Goal: Complete application form

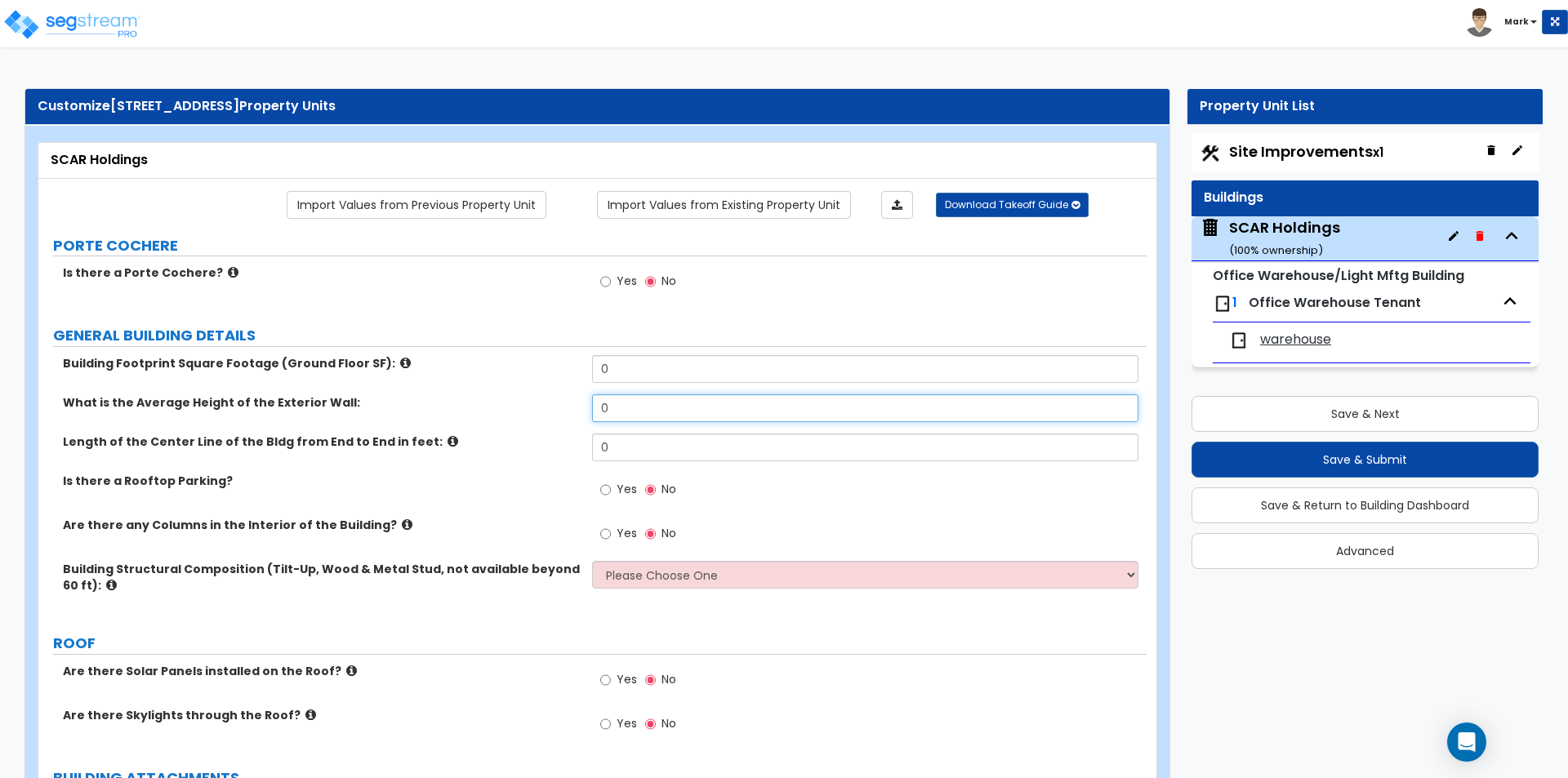
click at [632, 419] on input "0" at bounding box center [865, 408] width 545 height 28
type input "15"
click at [628, 364] on input "0" at bounding box center [865, 369] width 545 height 28
type input "42,000"
click at [531, 397] on label "What is the Average Height of the Exterior Wall:" at bounding box center [321, 402] width 517 height 16
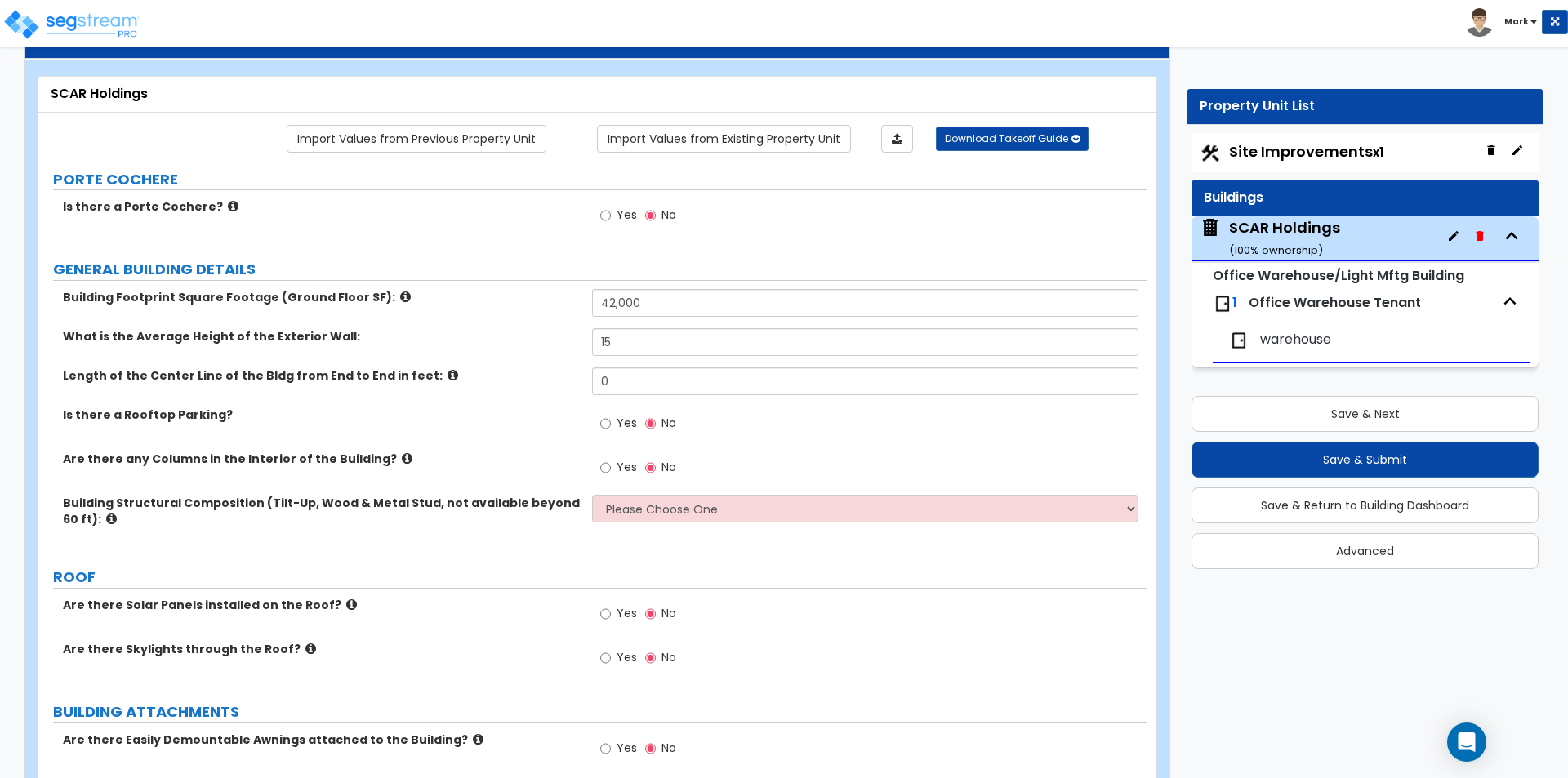
scroll to position [163, 0]
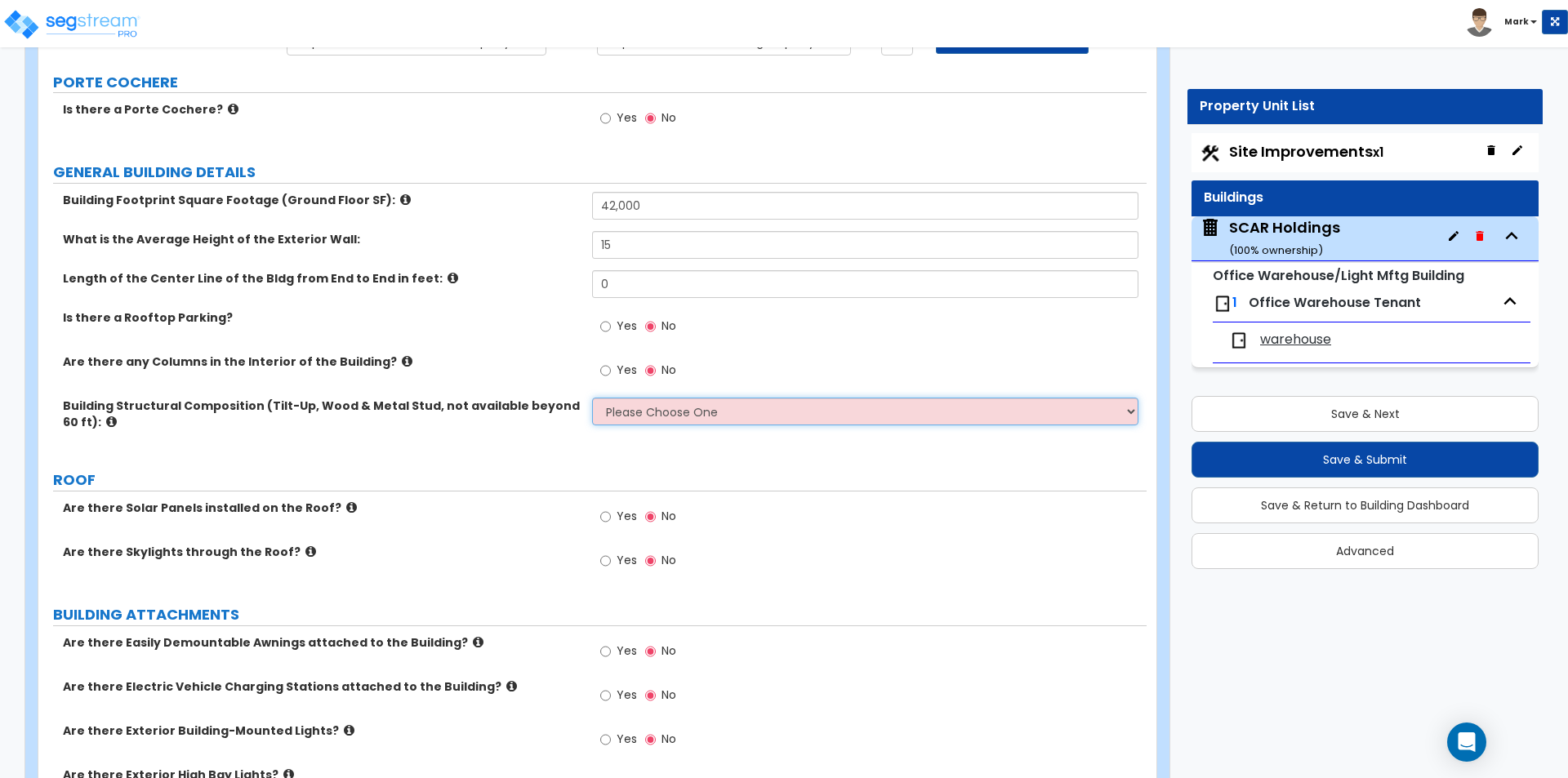
click at [630, 411] on select "Please Choose One Pre-Engineered Metal Building Tilt-up Wall Construction Reinf…" at bounding box center [865, 412] width 545 height 28
select select "1"
click at [592, 398] on select "Please Choose One Pre-Engineered Metal Building Tilt-up Wall Construction Reinf…" at bounding box center [865, 412] width 545 height 28
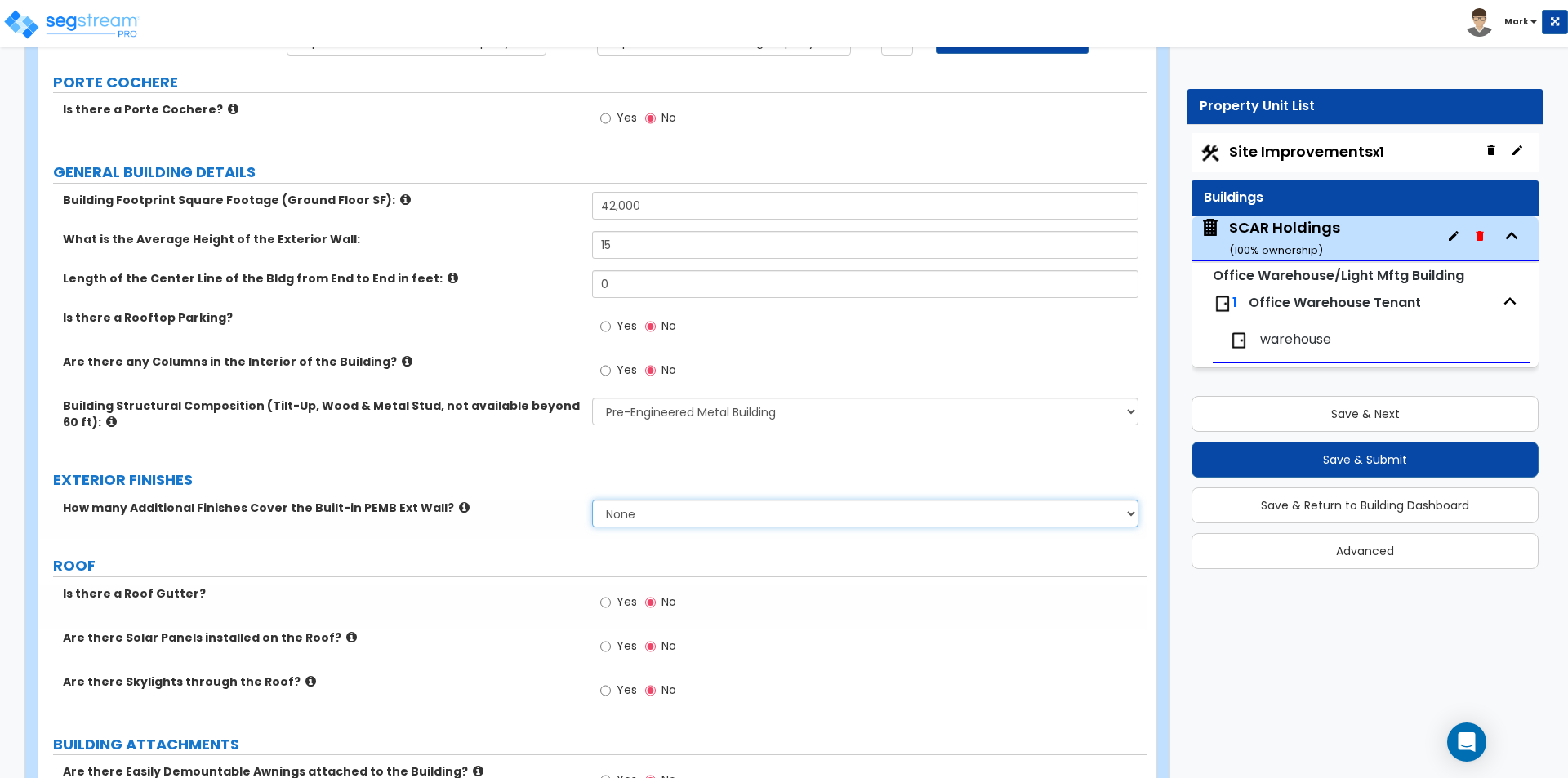
click at [611, 510] on select "None 1 2 3" at bounding box center [865, 514] width 545 height 28
select select "1"
click at [592, 500] on select "None 1 2 3" at bounding box center [865, 514] width 545 height 28
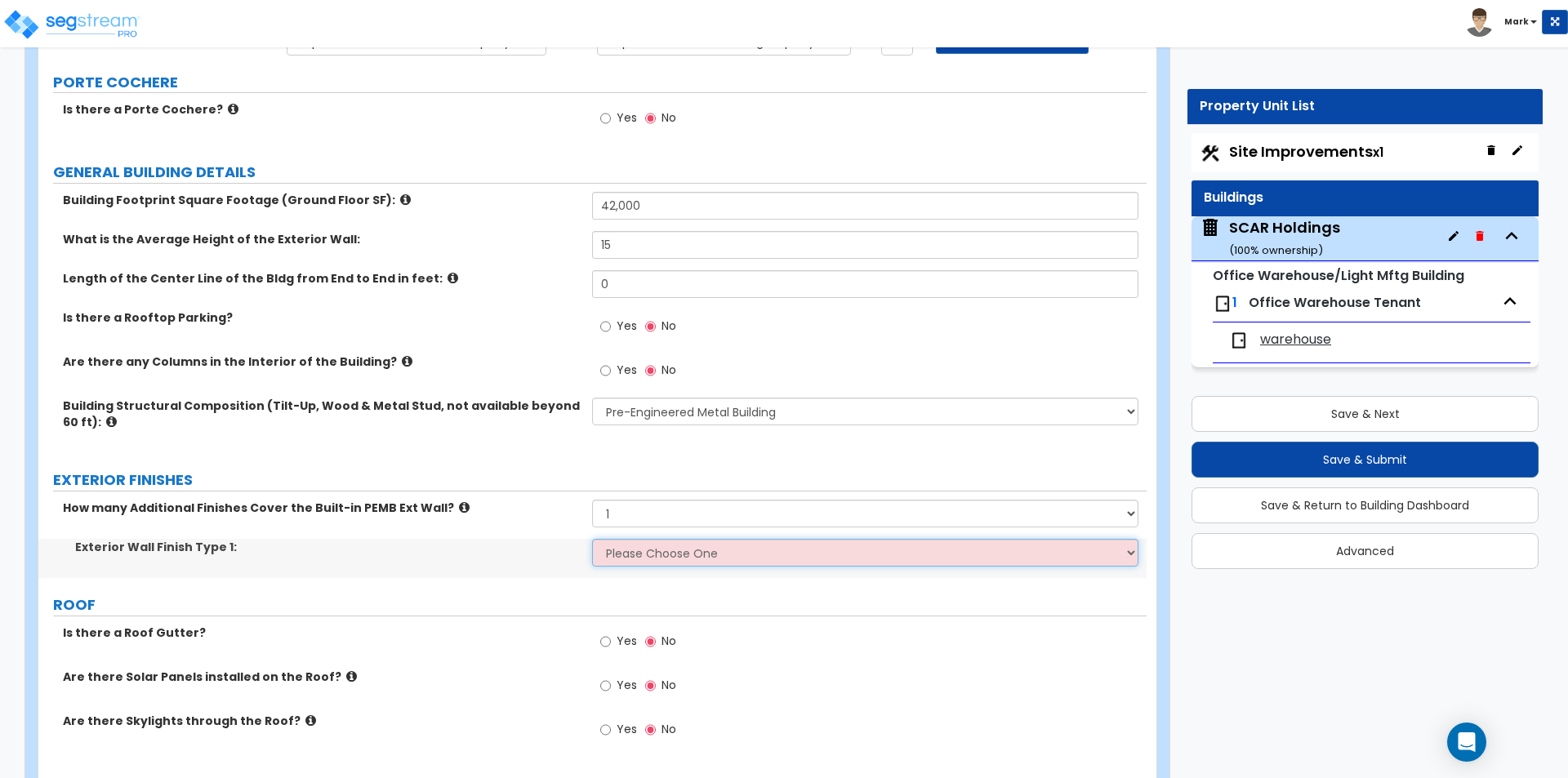
click at [618, 551] on select "Please Choose One No Finish/Shared Wall No Wall Brick Veneer Stone Veneer Wood …" at bounding box center [865, 553] width 545 height 28
select select "6"
click at [592, 539] on select "Please Choose One No Finish/Shared Wall No Wall Brick Veneer Stone Veneer Wood …" at bounding box center [865, 553] width 545 height 28
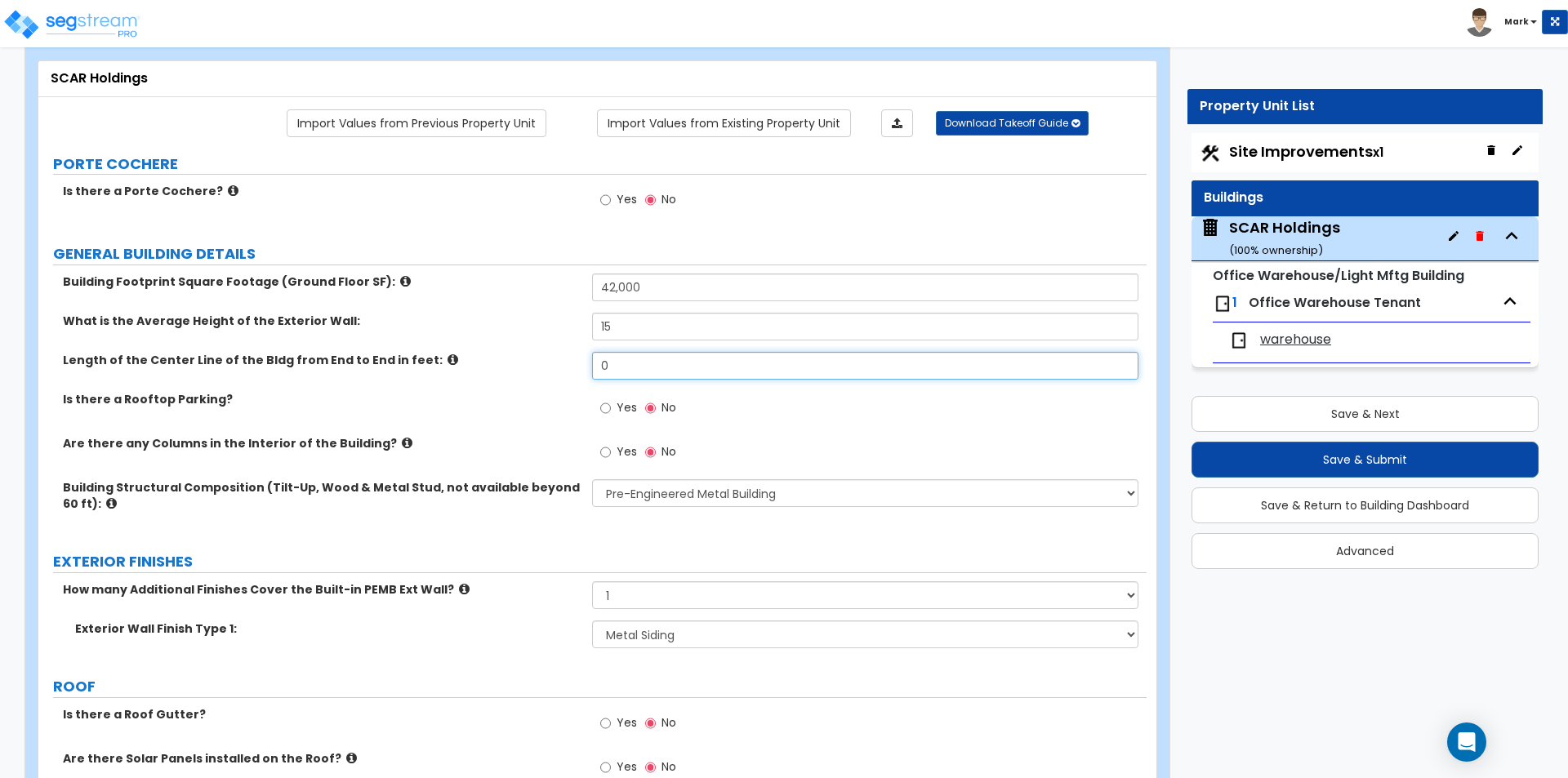
click at [629, 373] on input "0" at bounding box center [865, 366] width 545 height 28
type input "330"
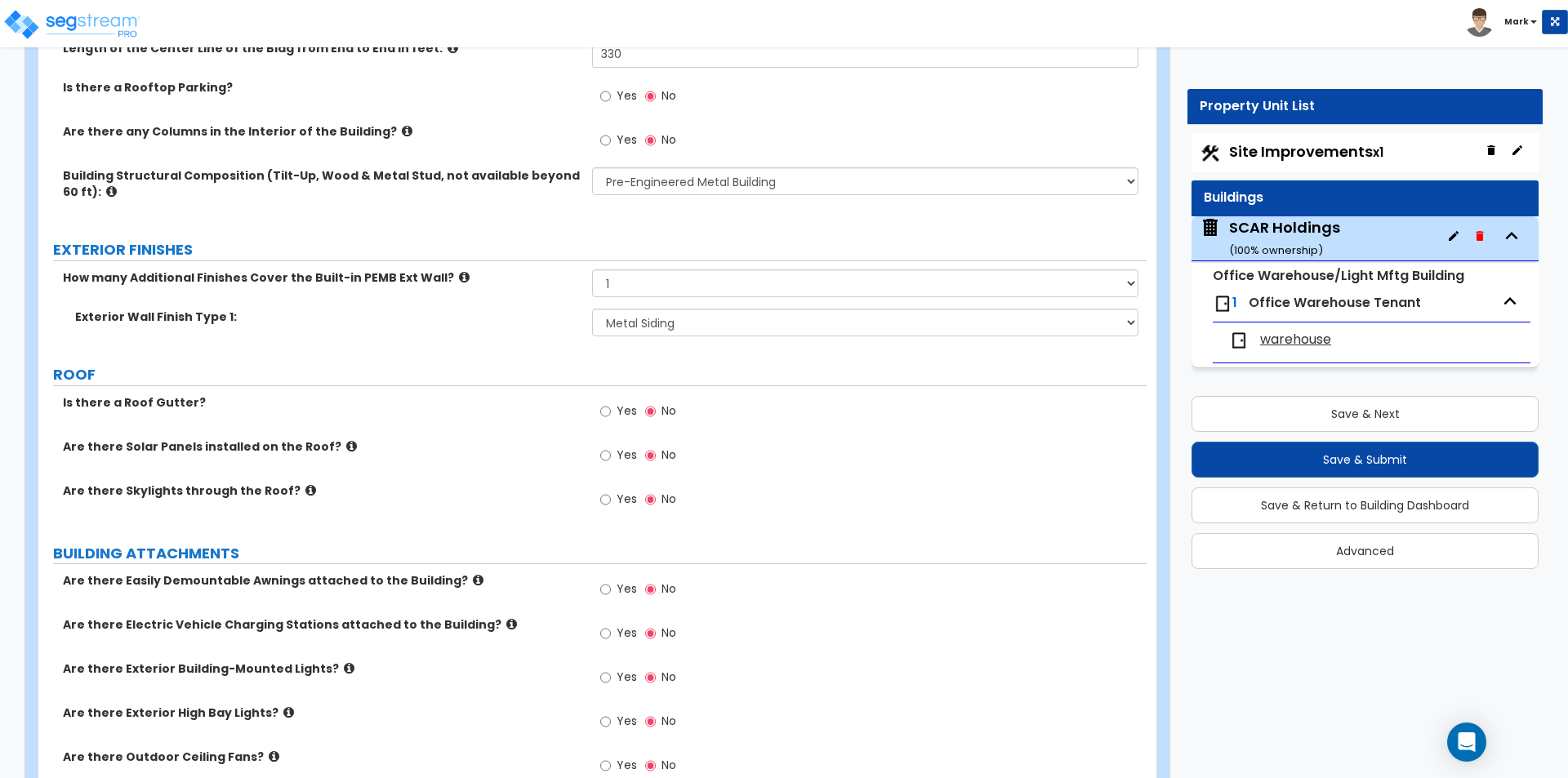
scroll to position [408, 0]
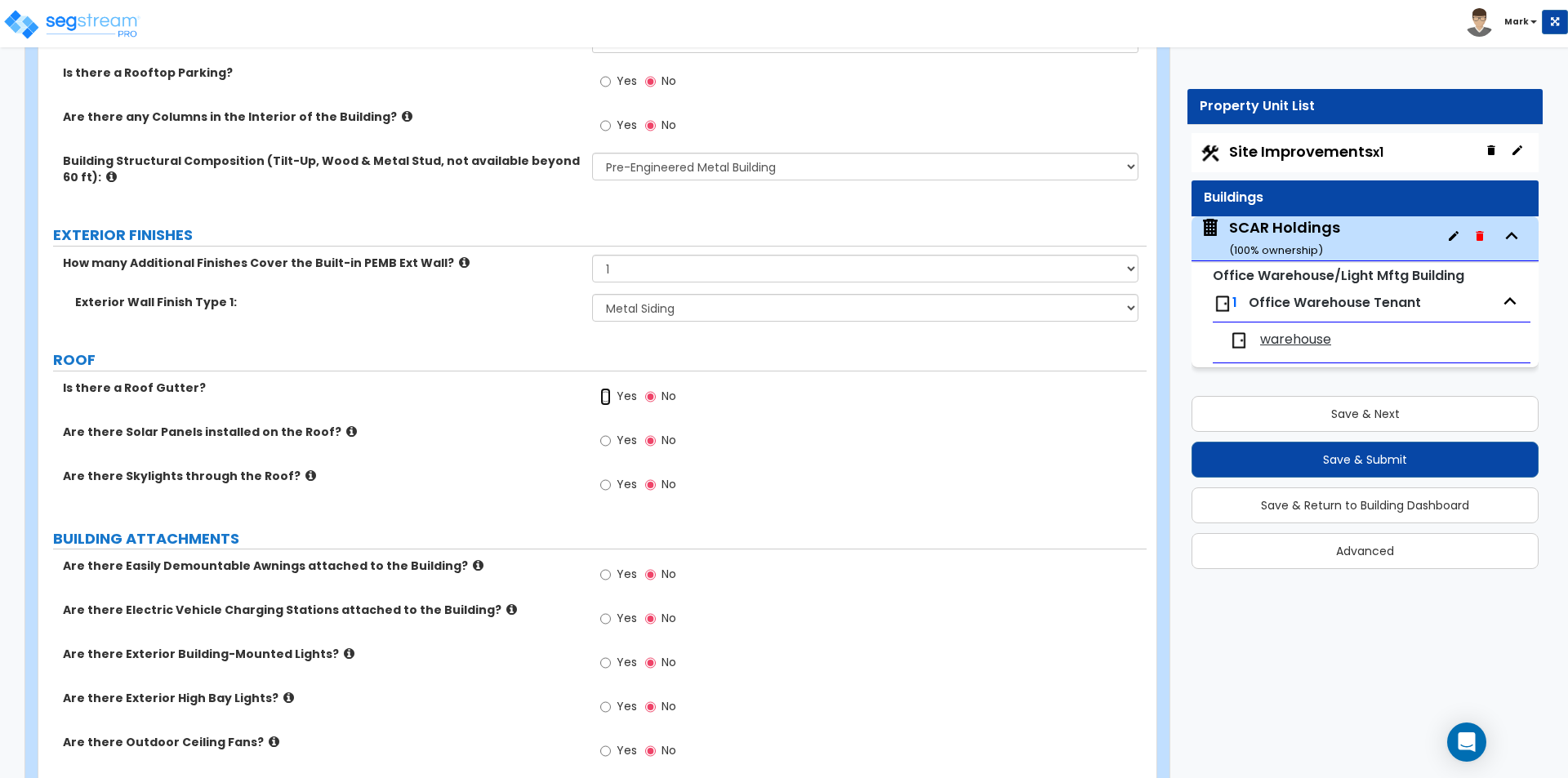
click at [610, 394] on input "Yes" at bounding box center [605, 396] width 10 height 18
radio input "true"
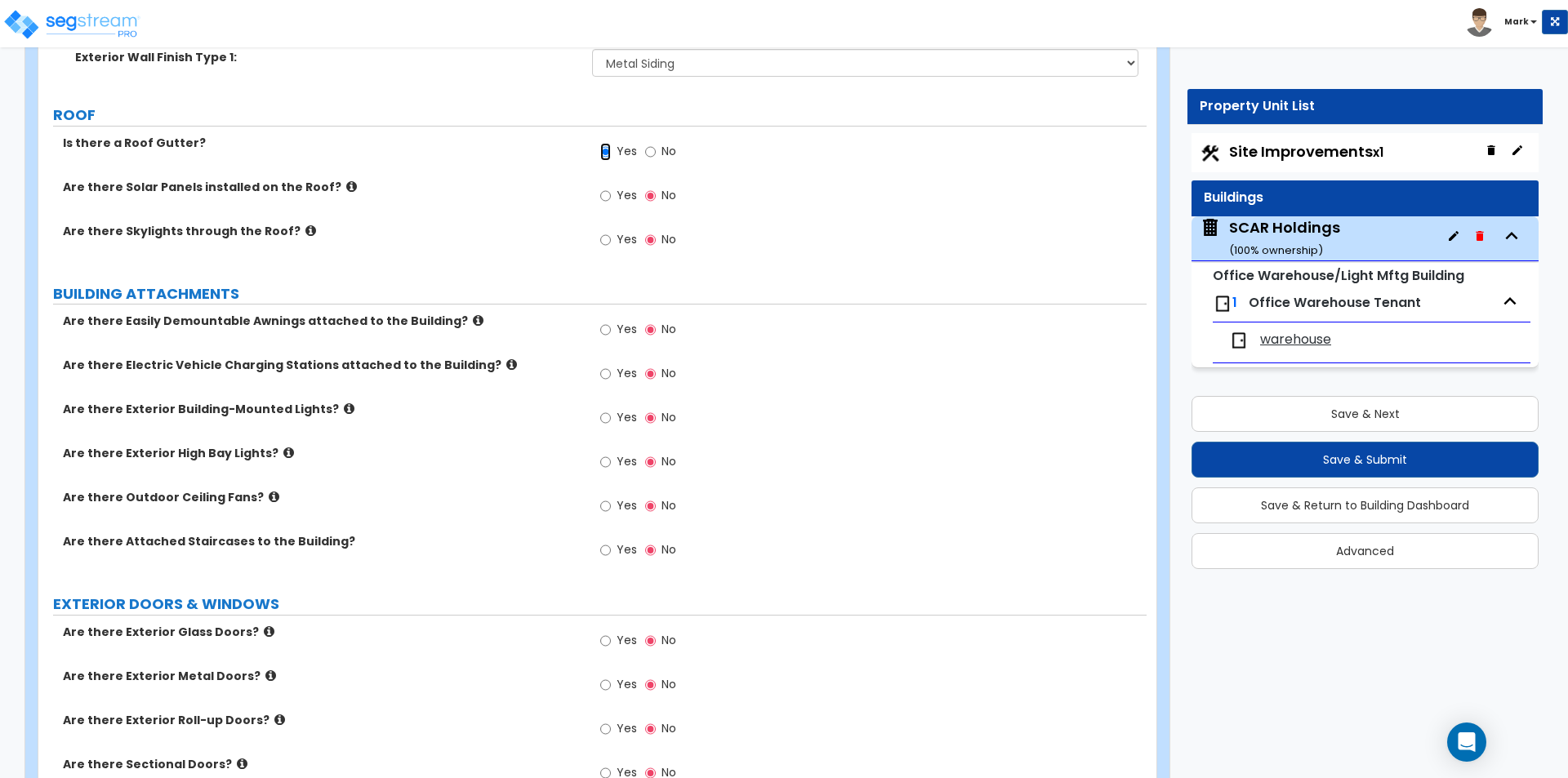
scroll to position [735, 0]
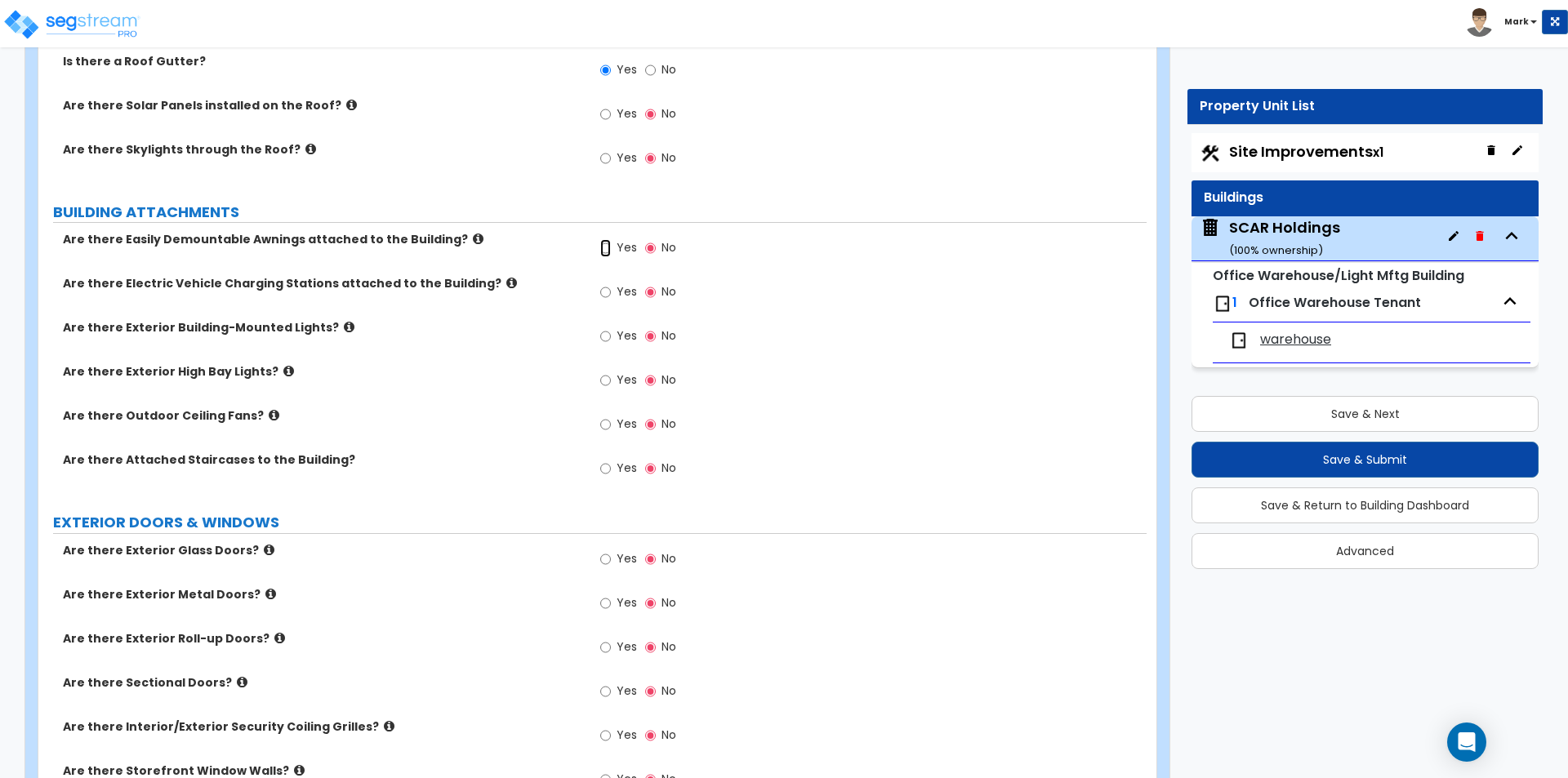
click at [608, 245] on input "Yes" at bounding box center [605, 248] width 10 height 18
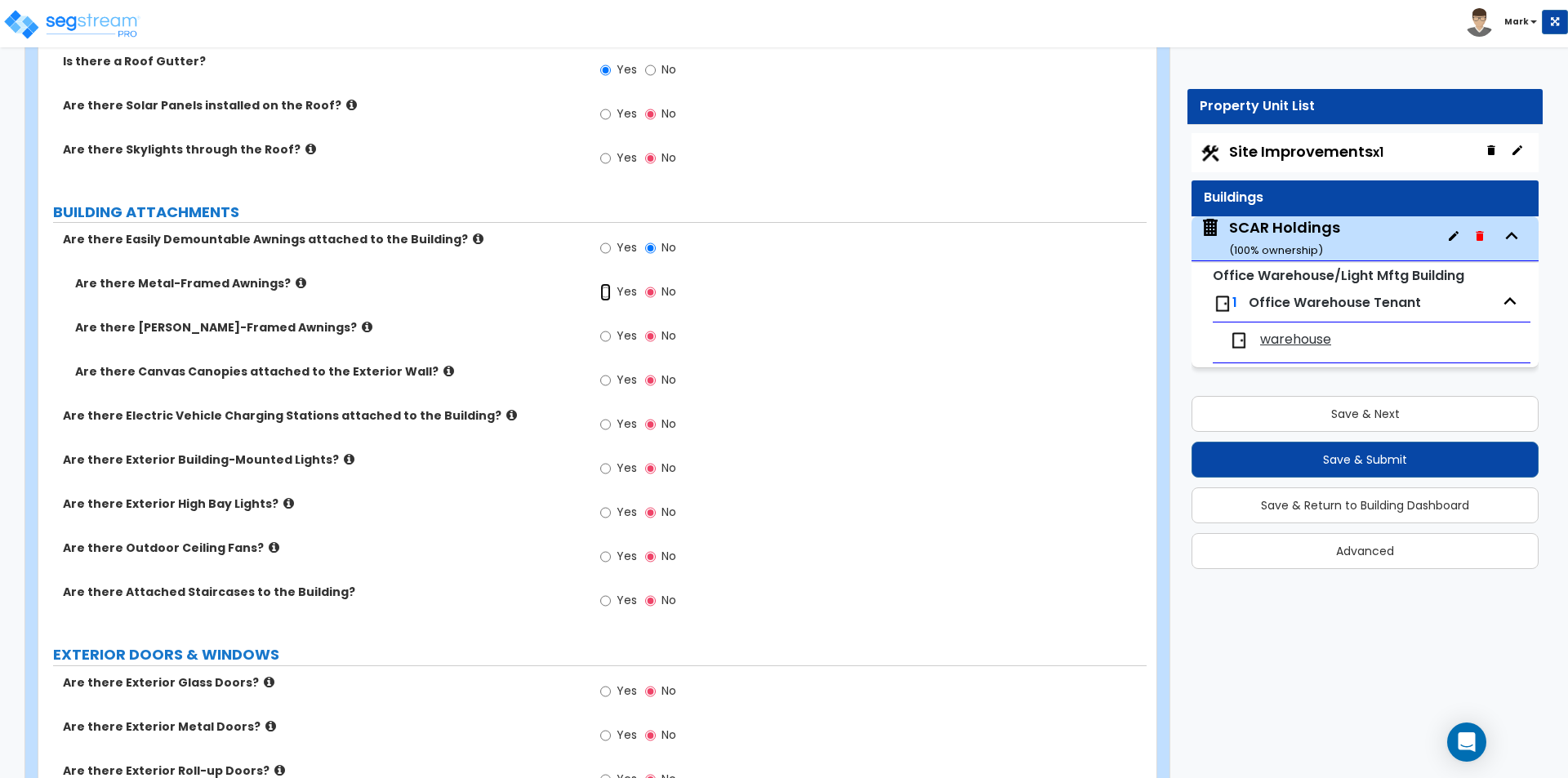
click at [605, 296] on input "Yes" at bounding box center [605, 291] width 10 height 18
radio input "true"
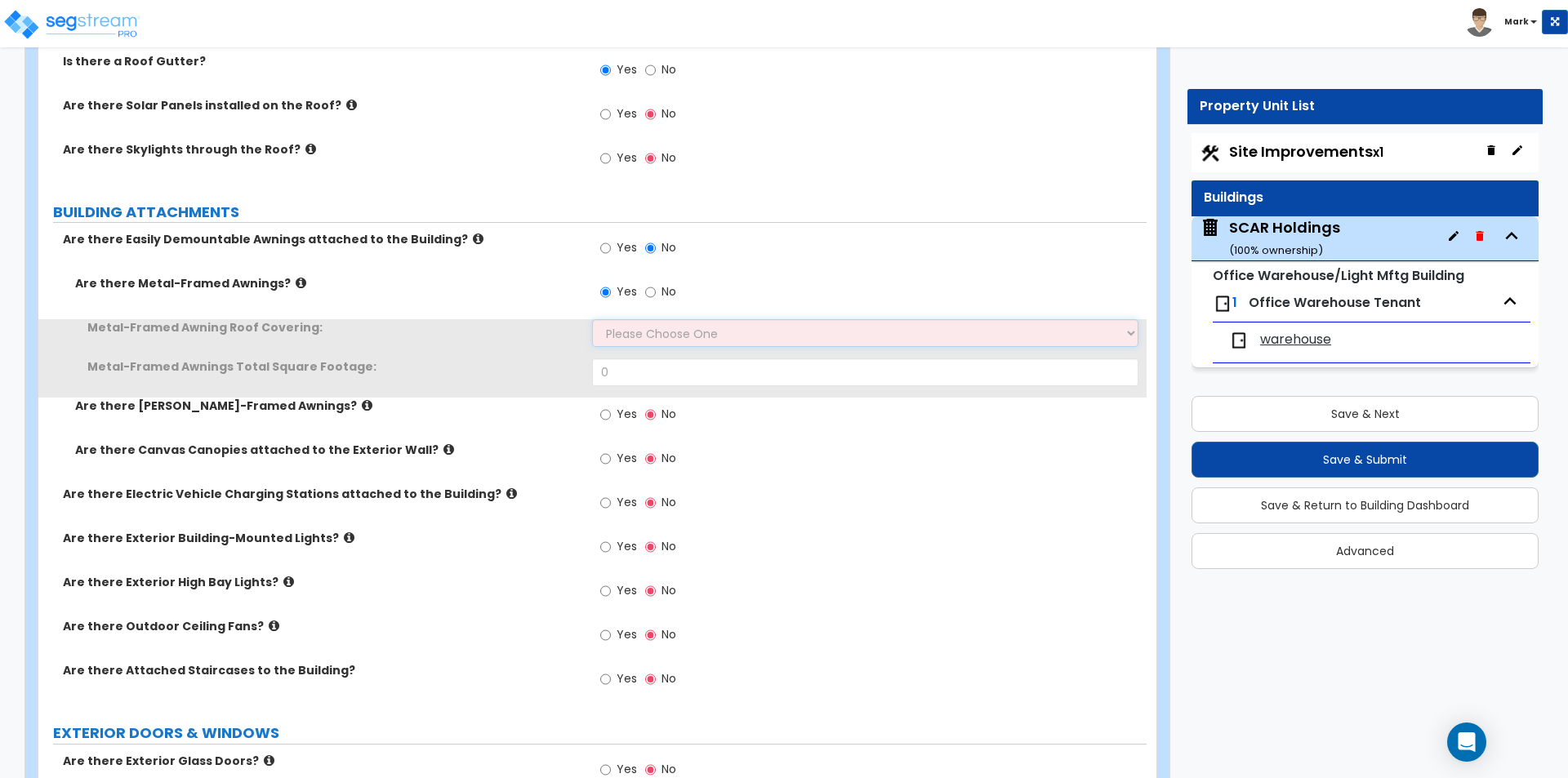
click at [620, 328] on select "Please Choose One Plastic Metal Glass" at bounding box center [865, 333] width 545 height 28
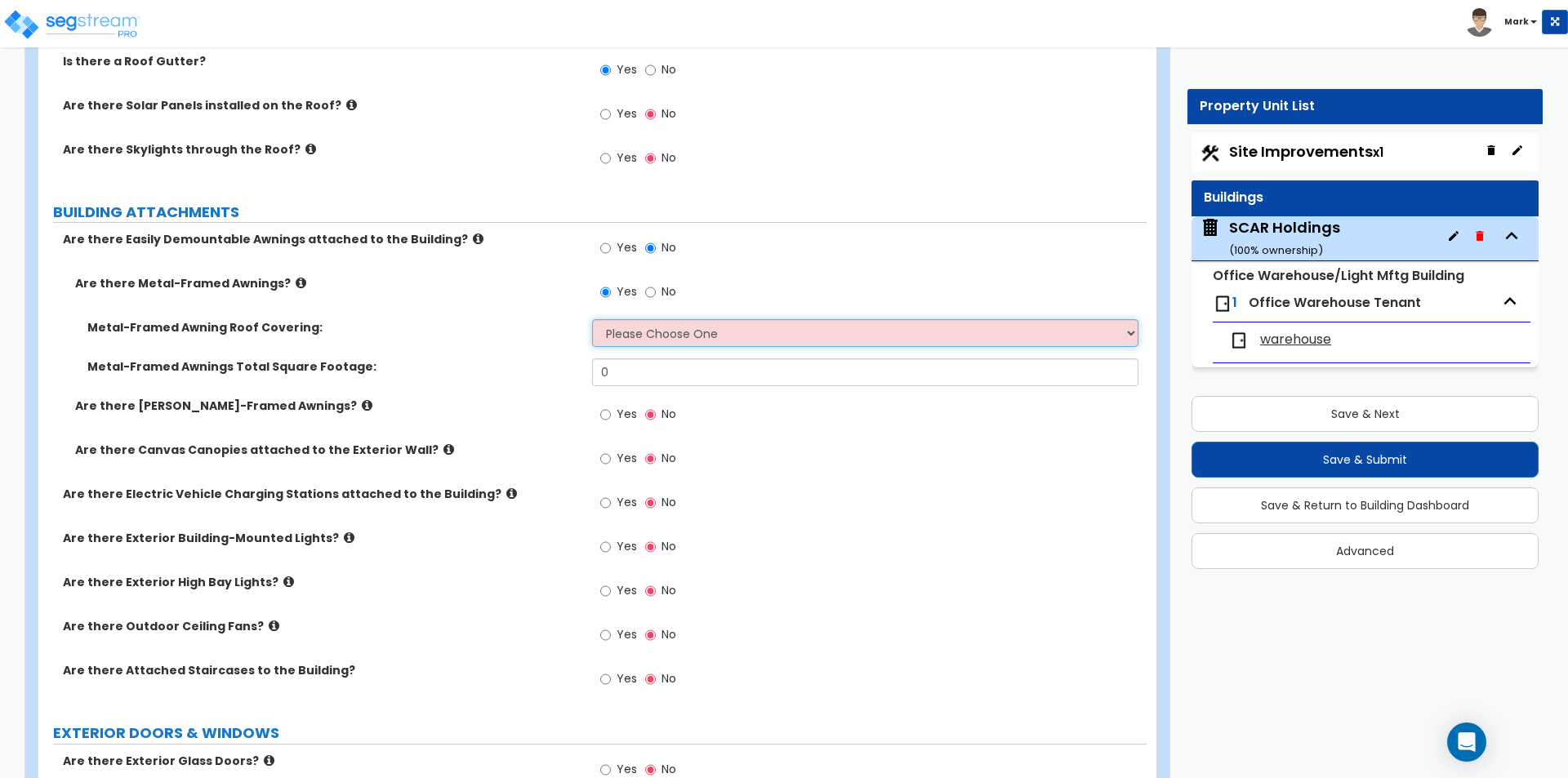
select select "2"
click at [592, 319] on select "Please Choose One Plastic Metal Glass" at bounding box center [865, 333] width 545 height 28
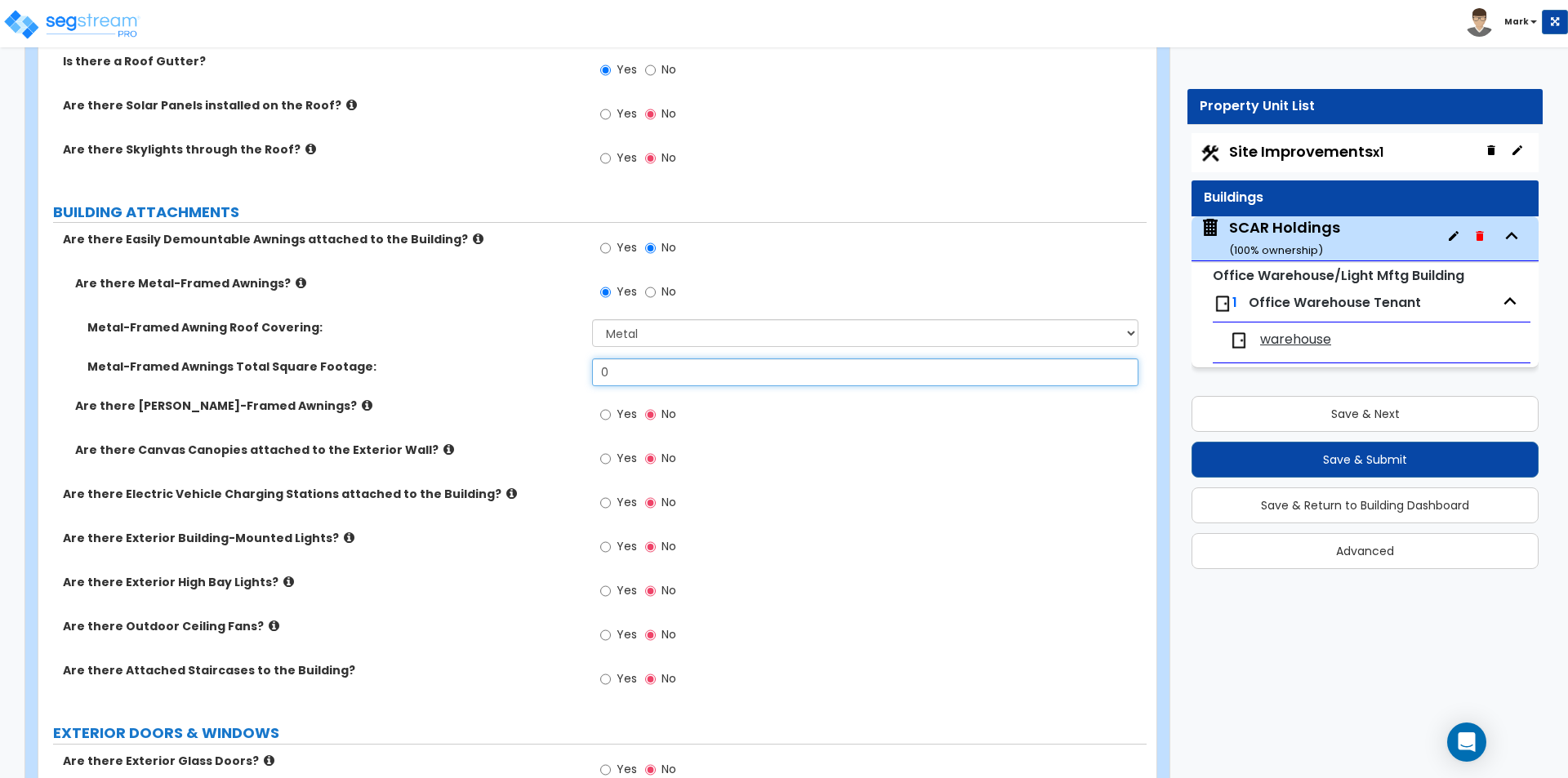
click at [614, 367] on input "0" at bounding box center [865, 373] width 545 height 28
type input "100"
click at [479, 463] on div "Are there Canvas Canopies attached to the Exterior Wall? Yes No" at bounding box center [592, 463] width 1109 height 44
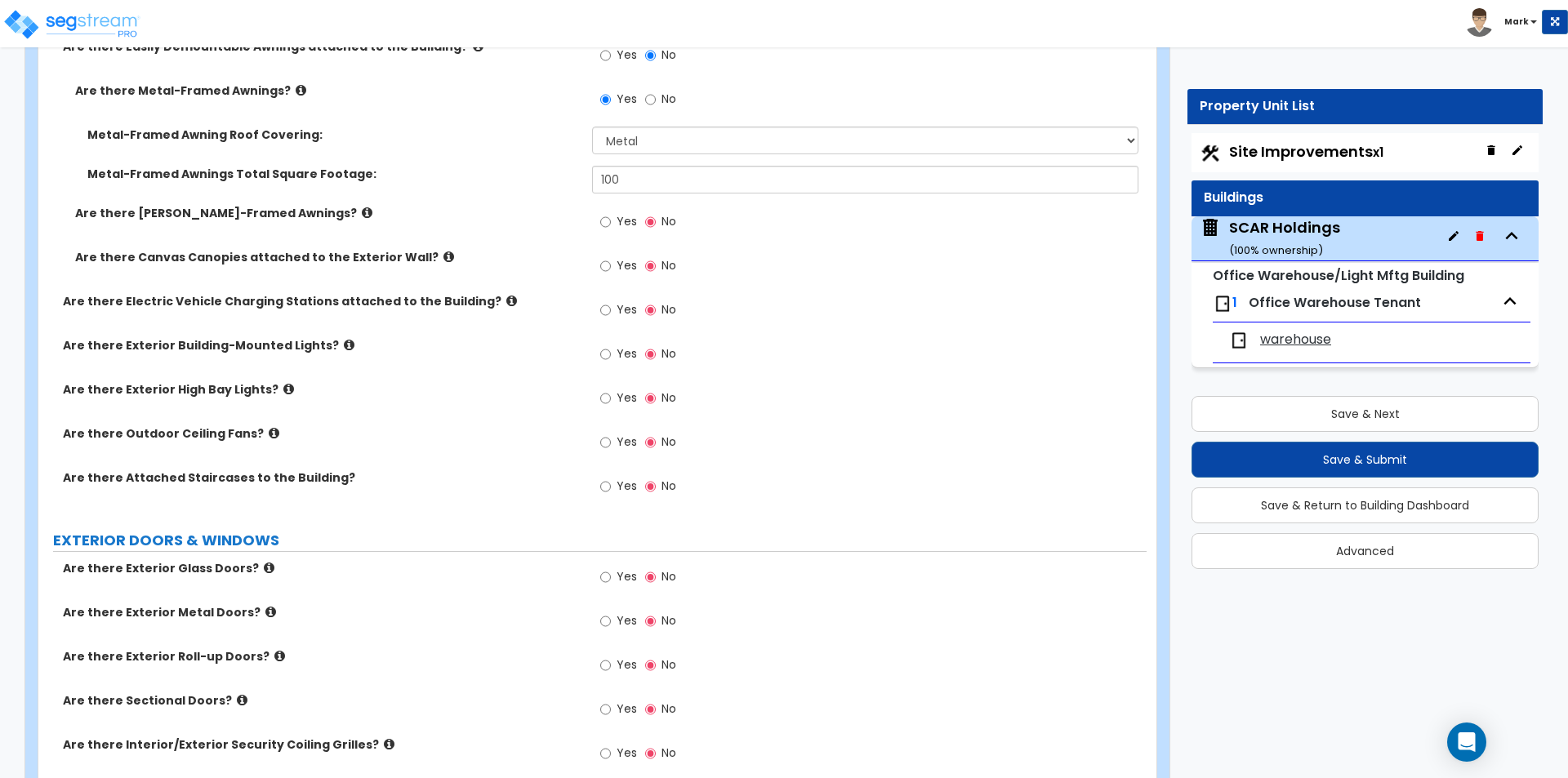
scroll to position [898, 0]
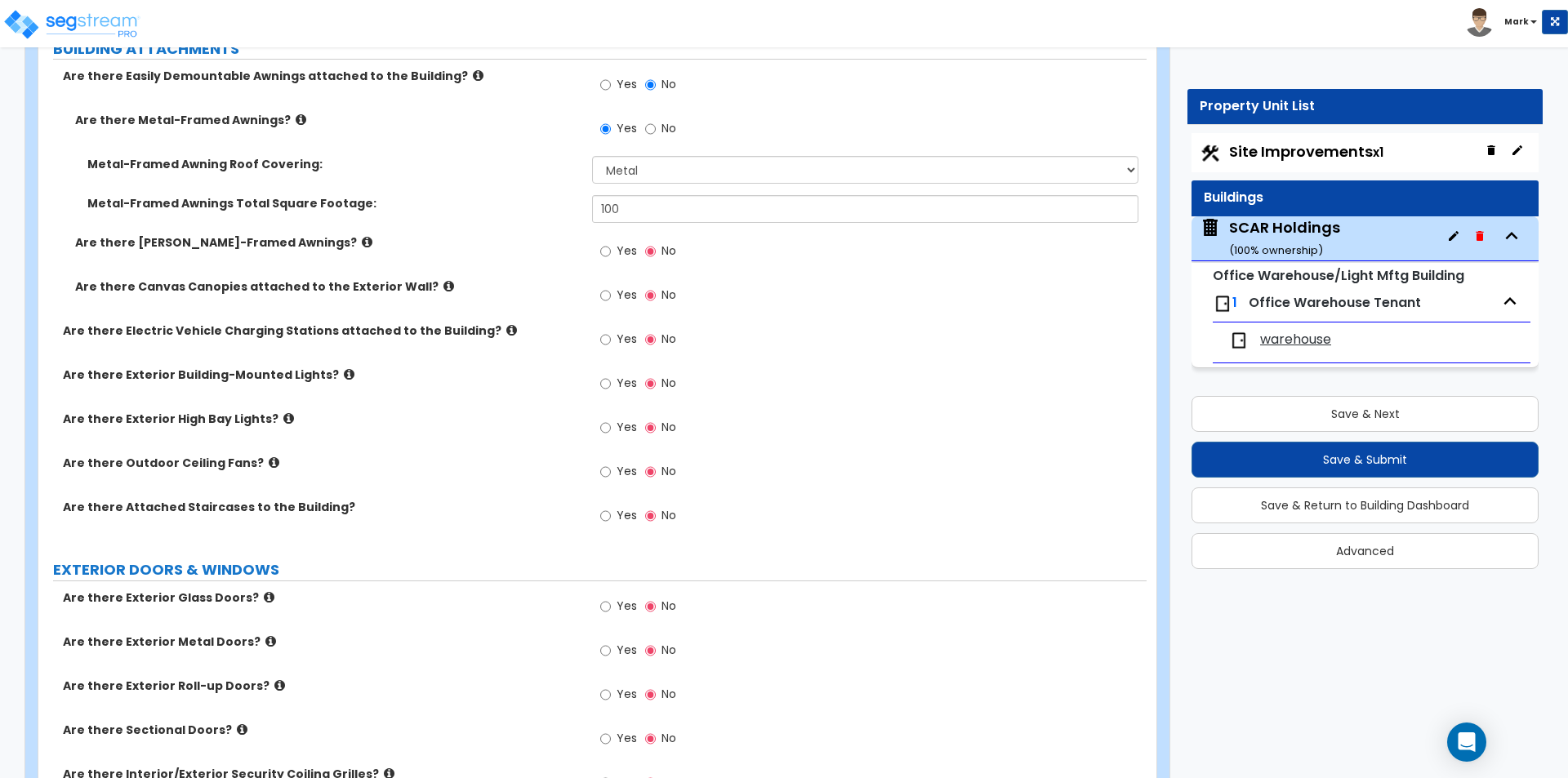
click at [1209, 635] on div "Customize 1700 Hickory Dr. Property Units SCAR Holdings Import Values from Prev…" at bounding box center [784, 207] width 1568 height 2069
click at [1219, 624] on div "Customize 1700 Hickory Dr. Property Units SCAR Holdings Import Values from Prev…" at bounding box center [784, 207] width 1568 height 2069
click at [1256, 667] on div "Customize 1700 Hickory Dr. Property Units SCAR Holdings Import Values from Prev…" at bounding box center [784, 207] width 1568 height 2069
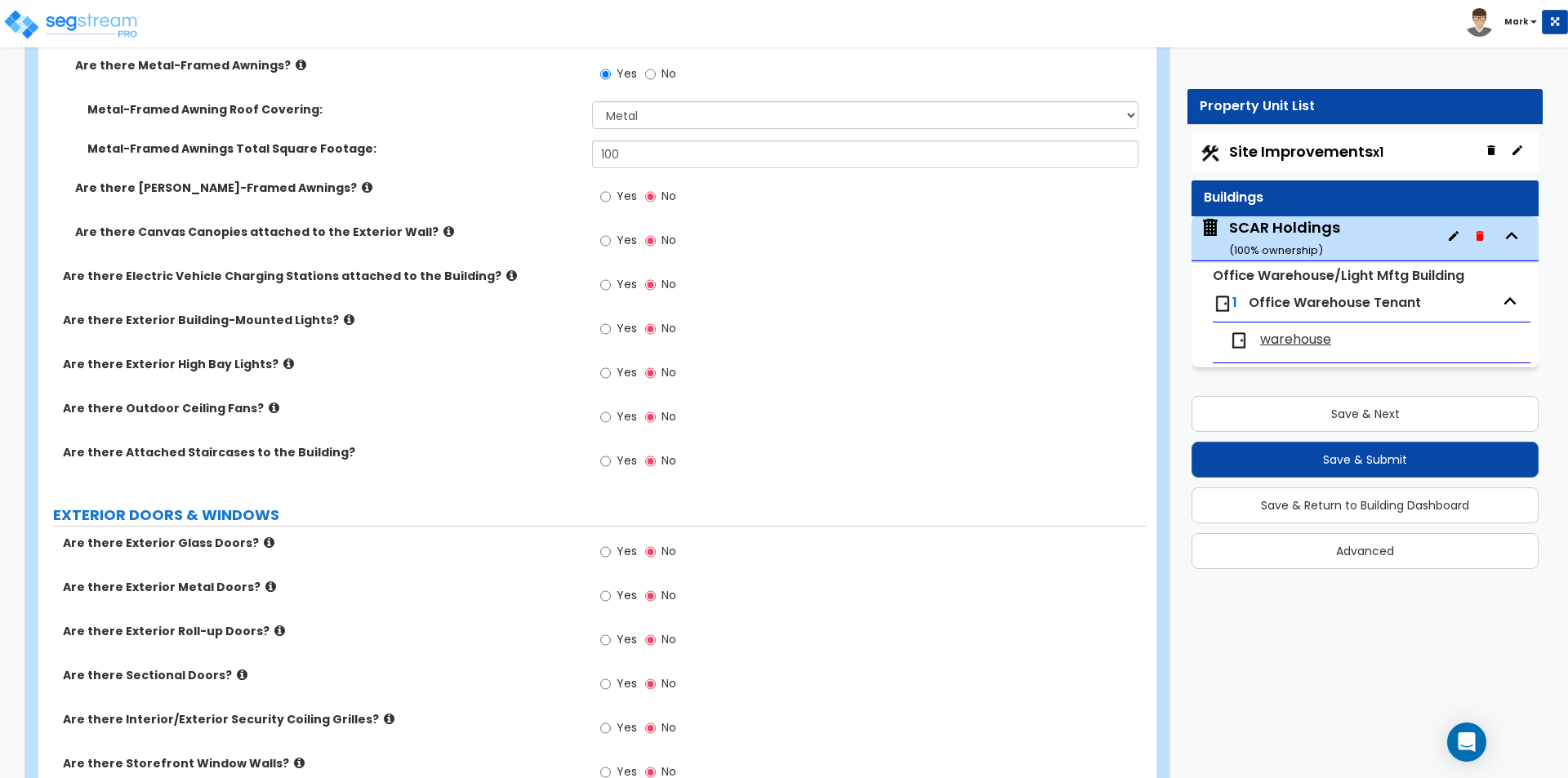
scroll to position [980, 0]
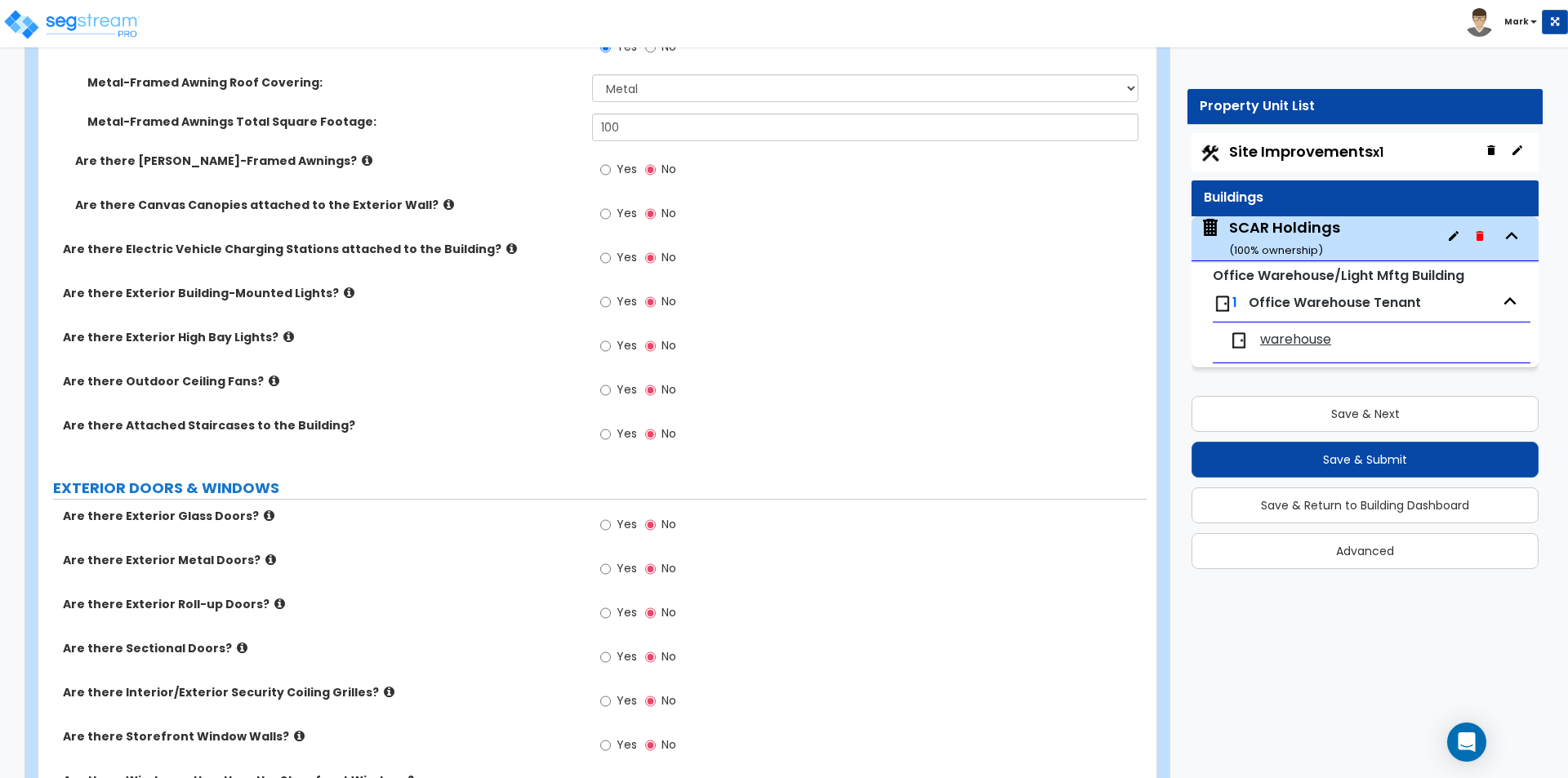
click at [600, 301] on div "Yes No" at bounding box center [638, 304] width 92 height 37
click at [602, 302] on input "Yes" at bounding box center [605, 302] width 10 height 18
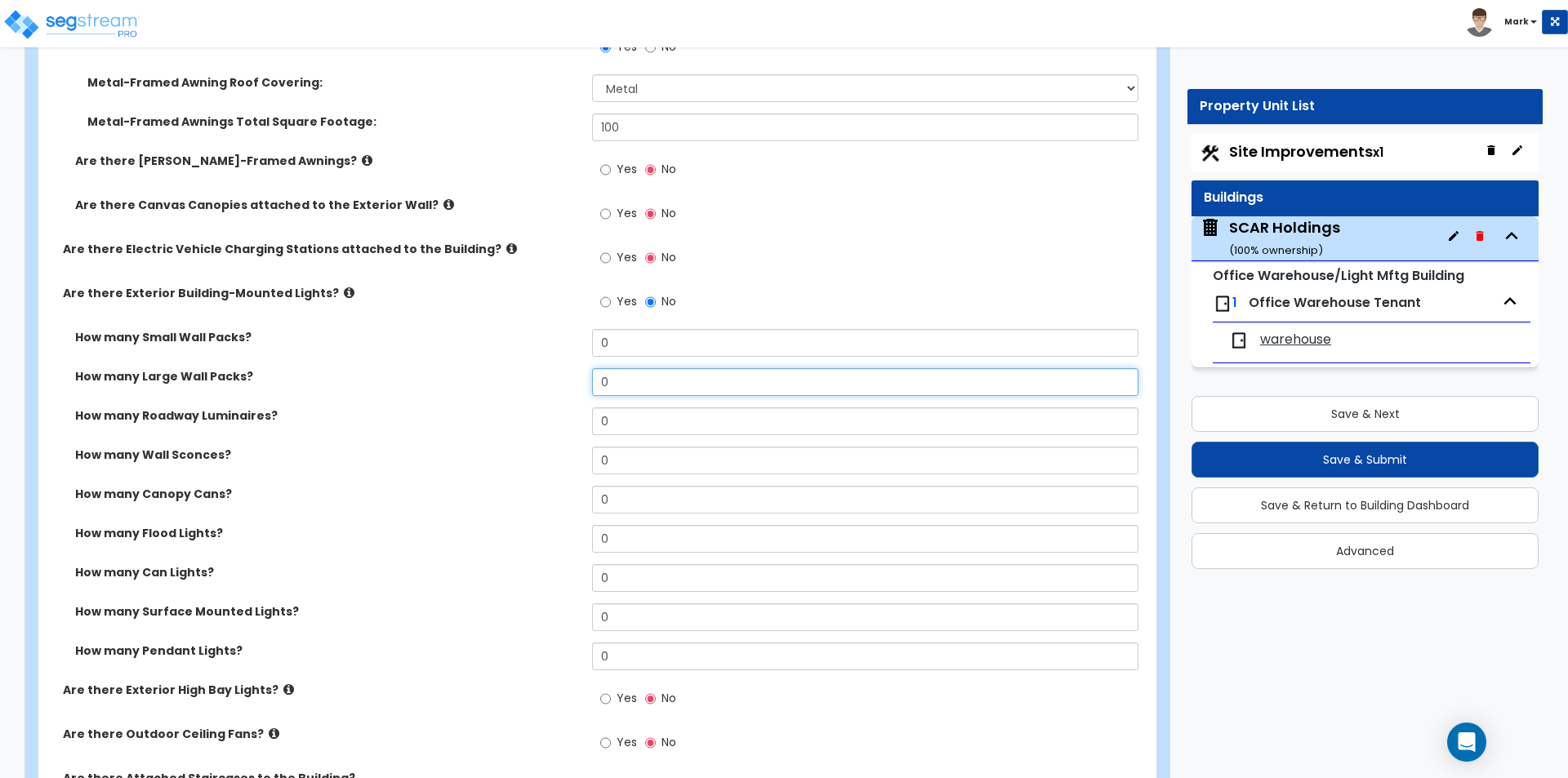
click at [654, 383] on input "0" at bounding box center [865, 382] width 545 height 28
type input "2"
click at [632, 421] on input "0" at bounding box center [865, 421] width 545 height 28
type input "1"
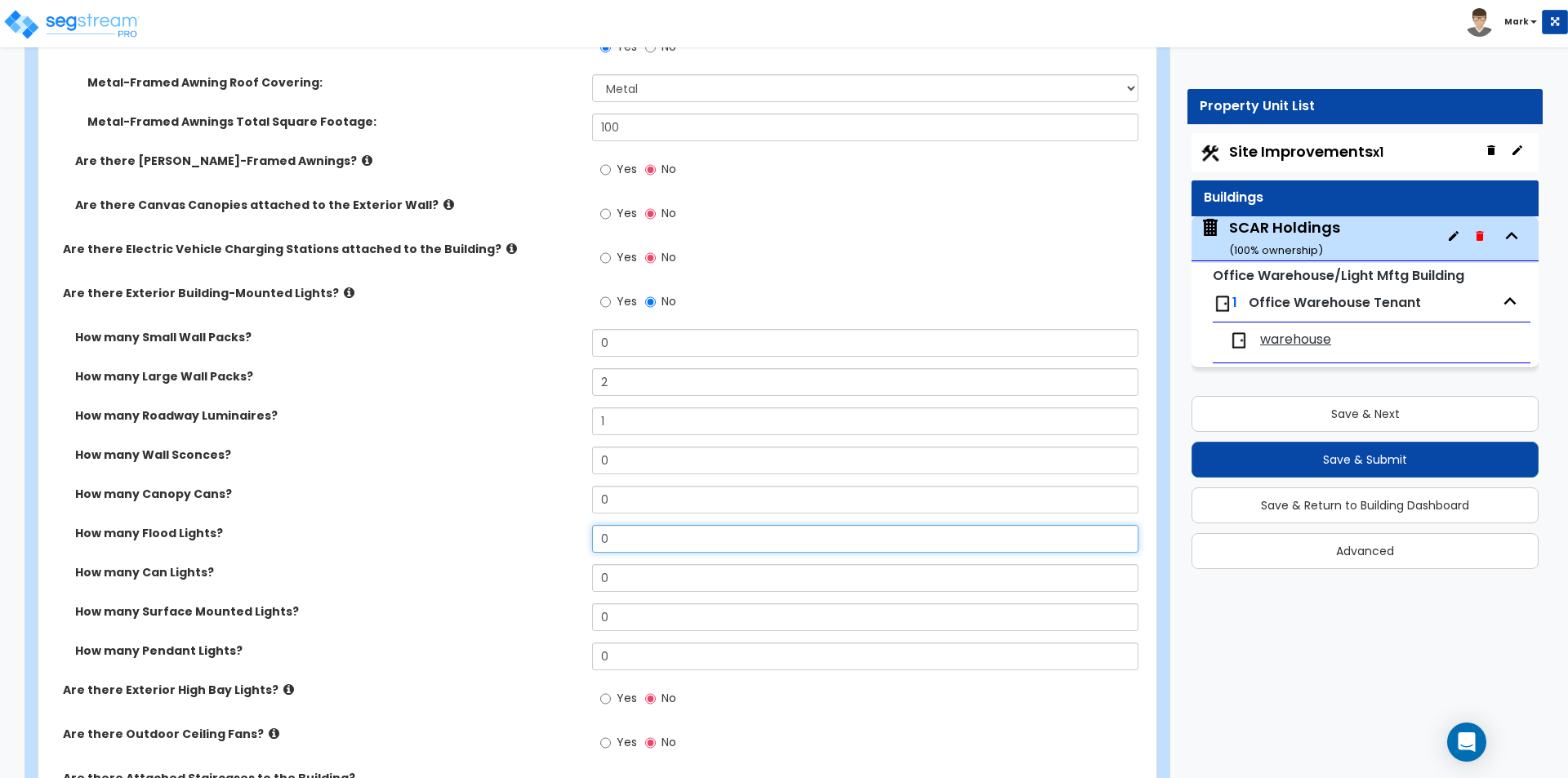
click at [614, 540] on input "0" at bounding box center [865, 539] width 545 height 28
type input "1"
click at [544, 560] on div "How many Flood Lights? 1" at bounding box center [592, 545] width 1109 height 39
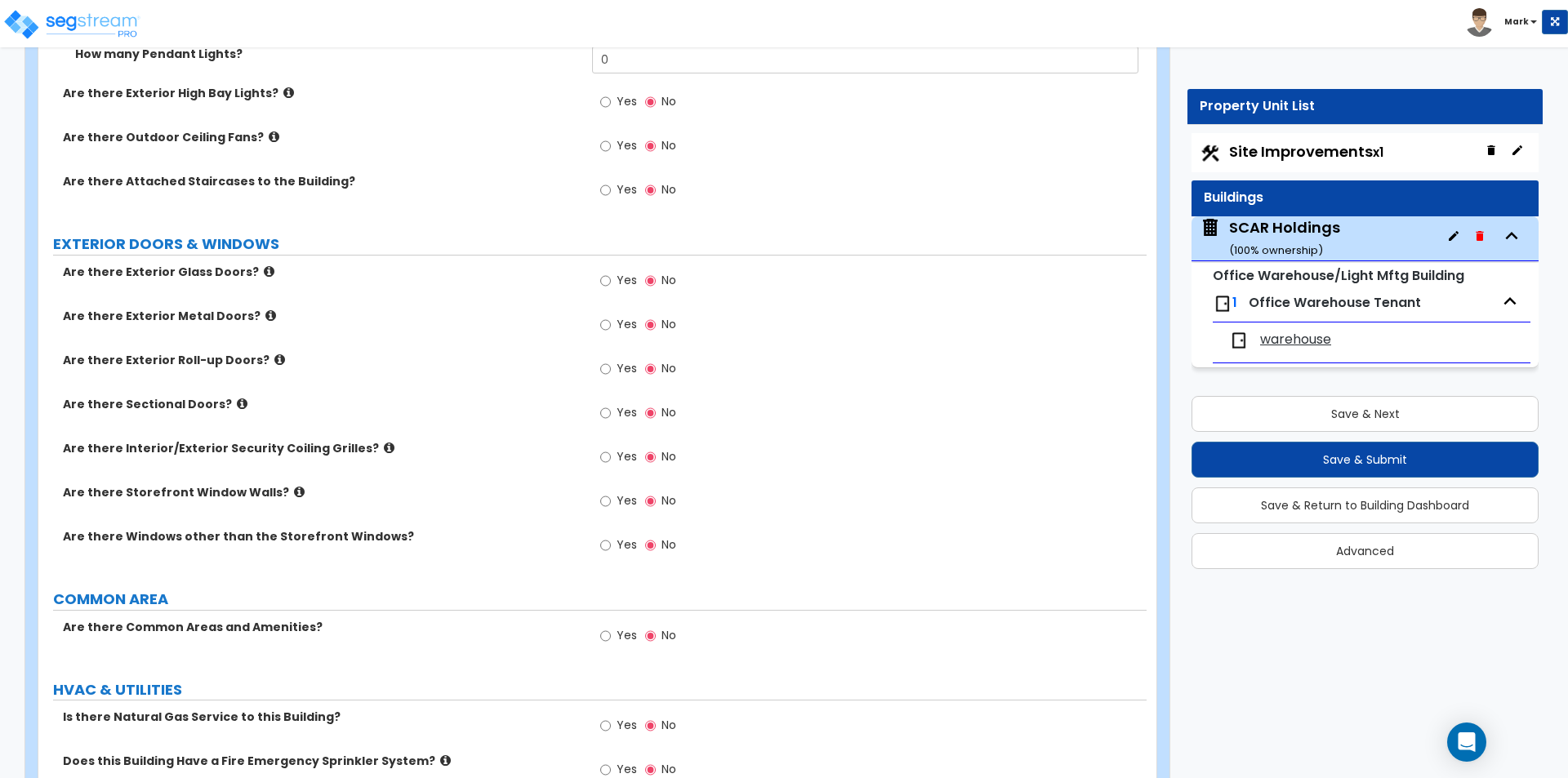
scroll to position [1551, 0]
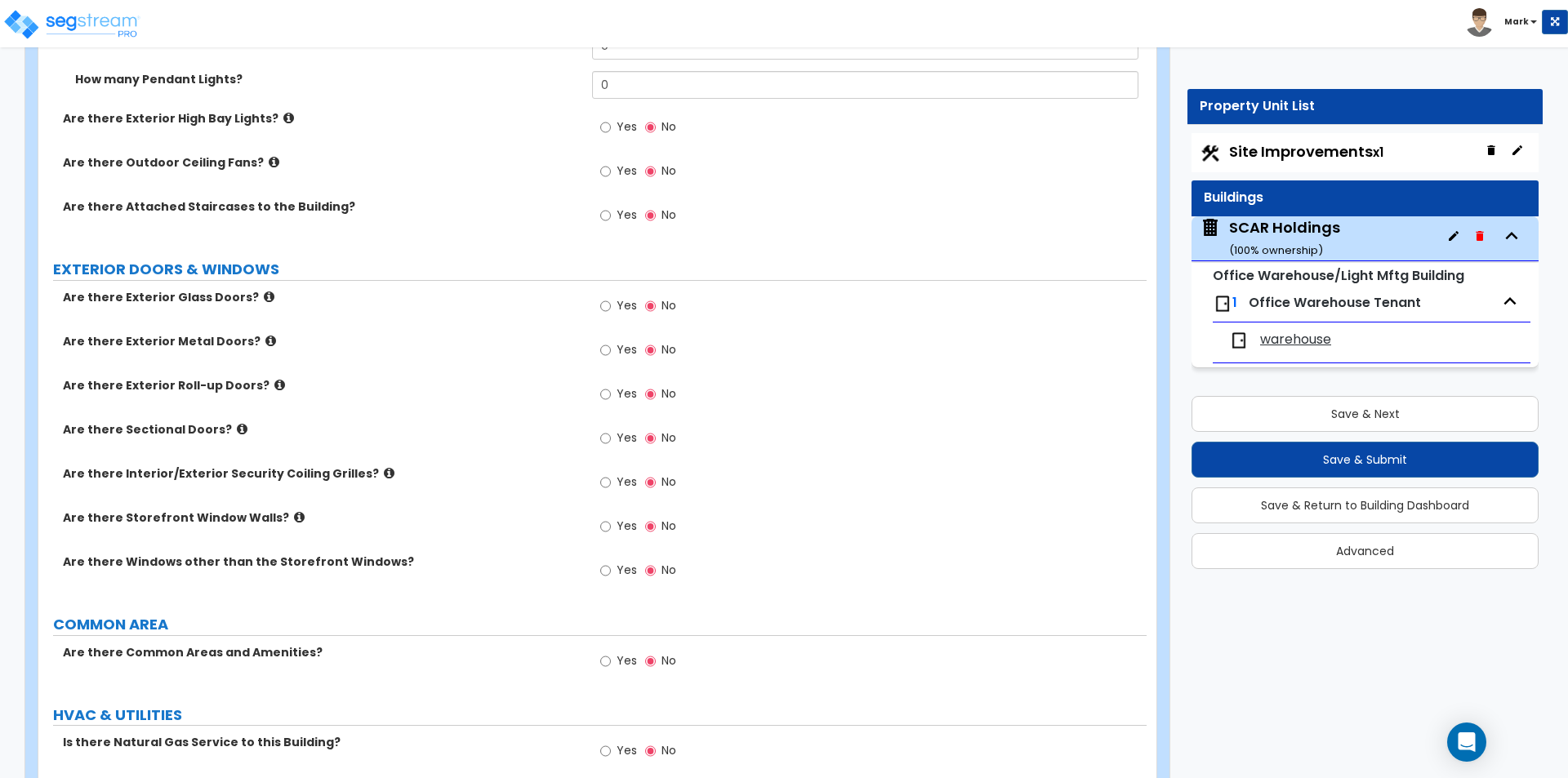
click at [600, 305] on div "Yes No" at bounding box center [638, 308] width 92 height 37
click at [613, 312] on label "Yes" at bounding box center [618, 308] width 36 height 28
click at [611, 312] on input "Yes" at bounding box center [605, 305] width 10 height 18
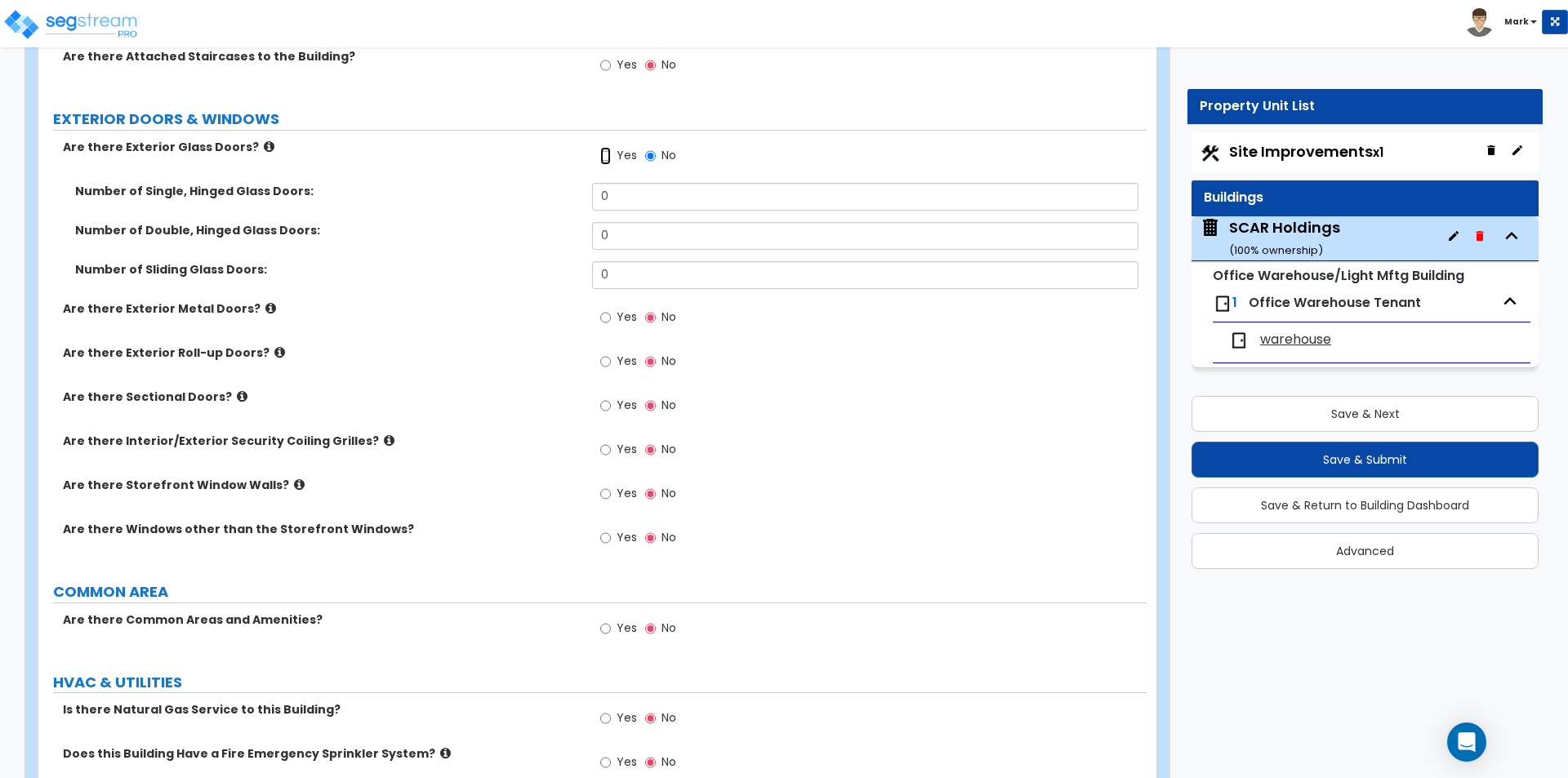
scroll to position [1715, 0]
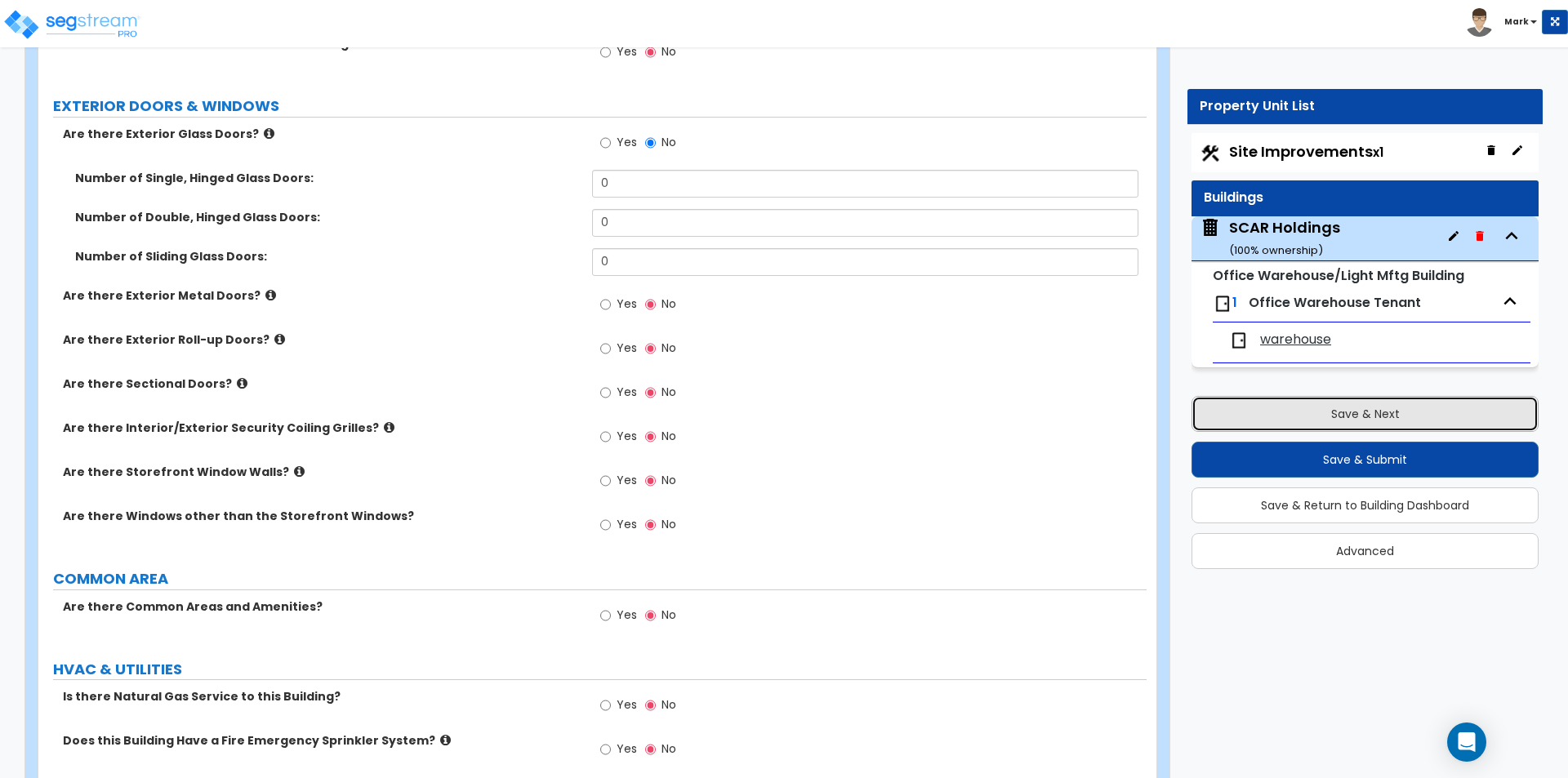
click at [1309, 425] on button "Save & Next" at bounding box center [1365, 414] width 347 height 35
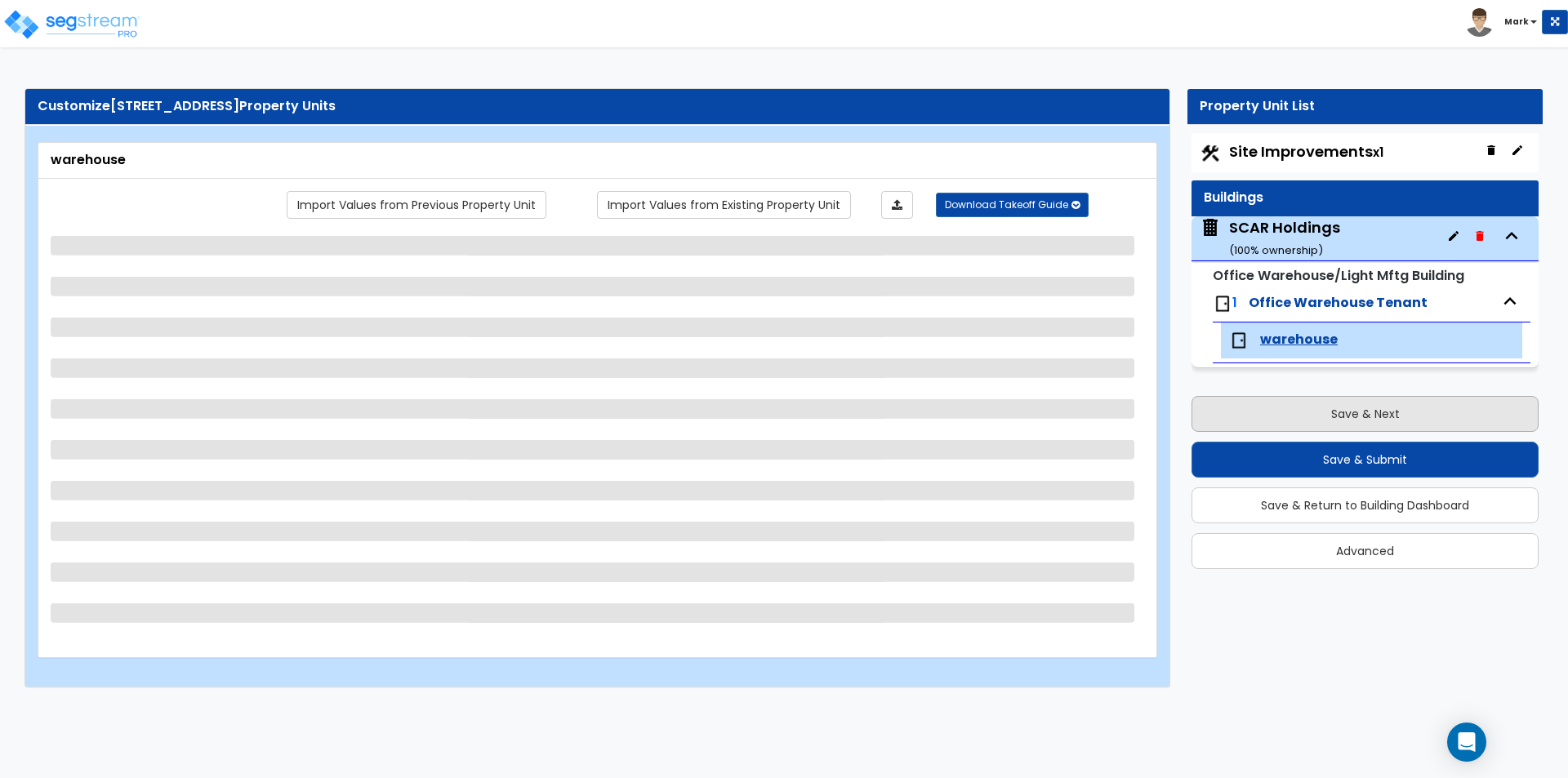
scroll to position [0, 0]
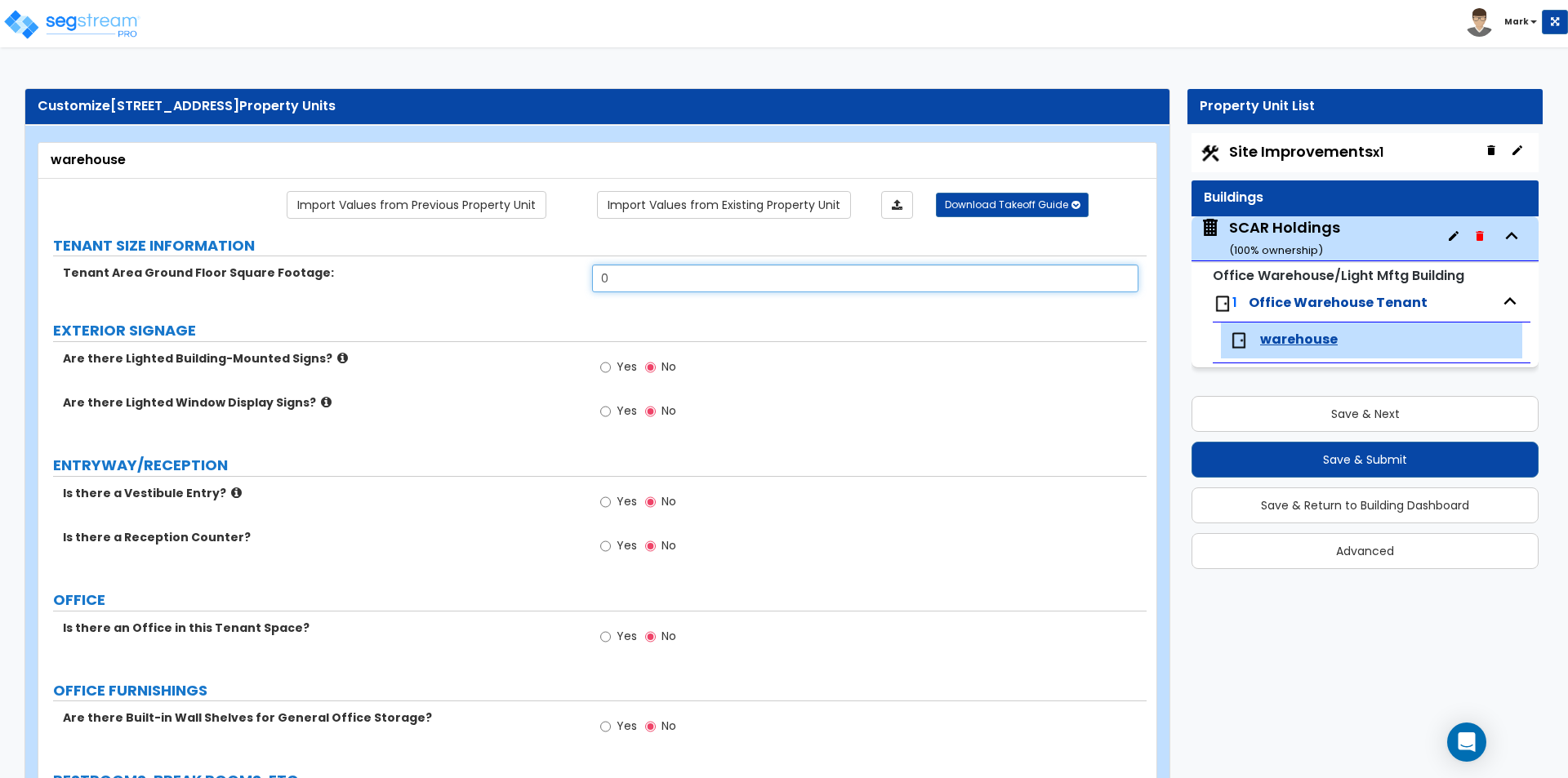
click at [649, 278] on input "0" at bounding box center [865, 278] width 545 height 28
type input "42,000"
click at [387, 429] on div "Are there Lighted Window Display Signs? Yes No" at bounding box center [592, 416] width 1109 height 44
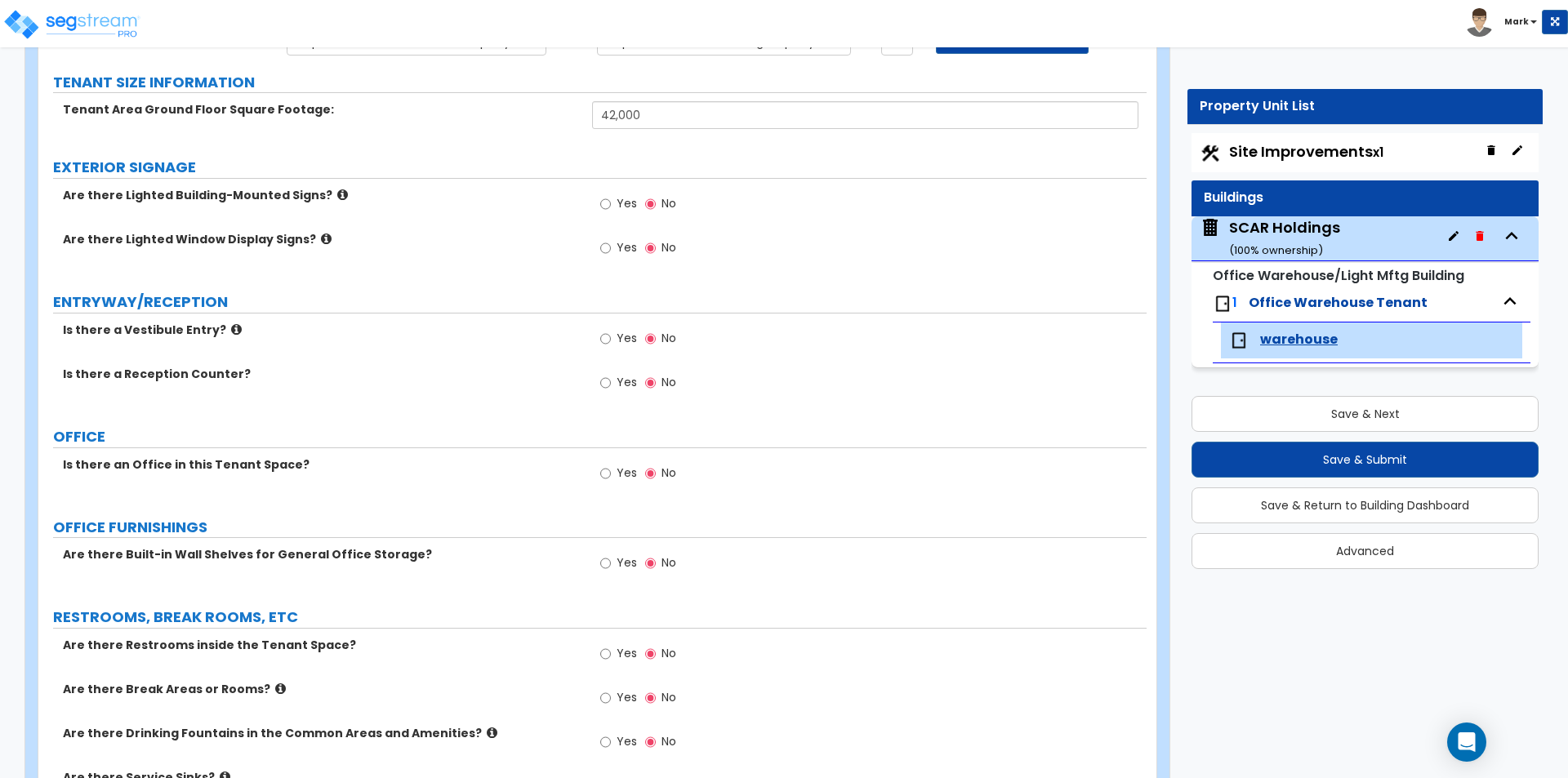
scroll to position [245, 0]
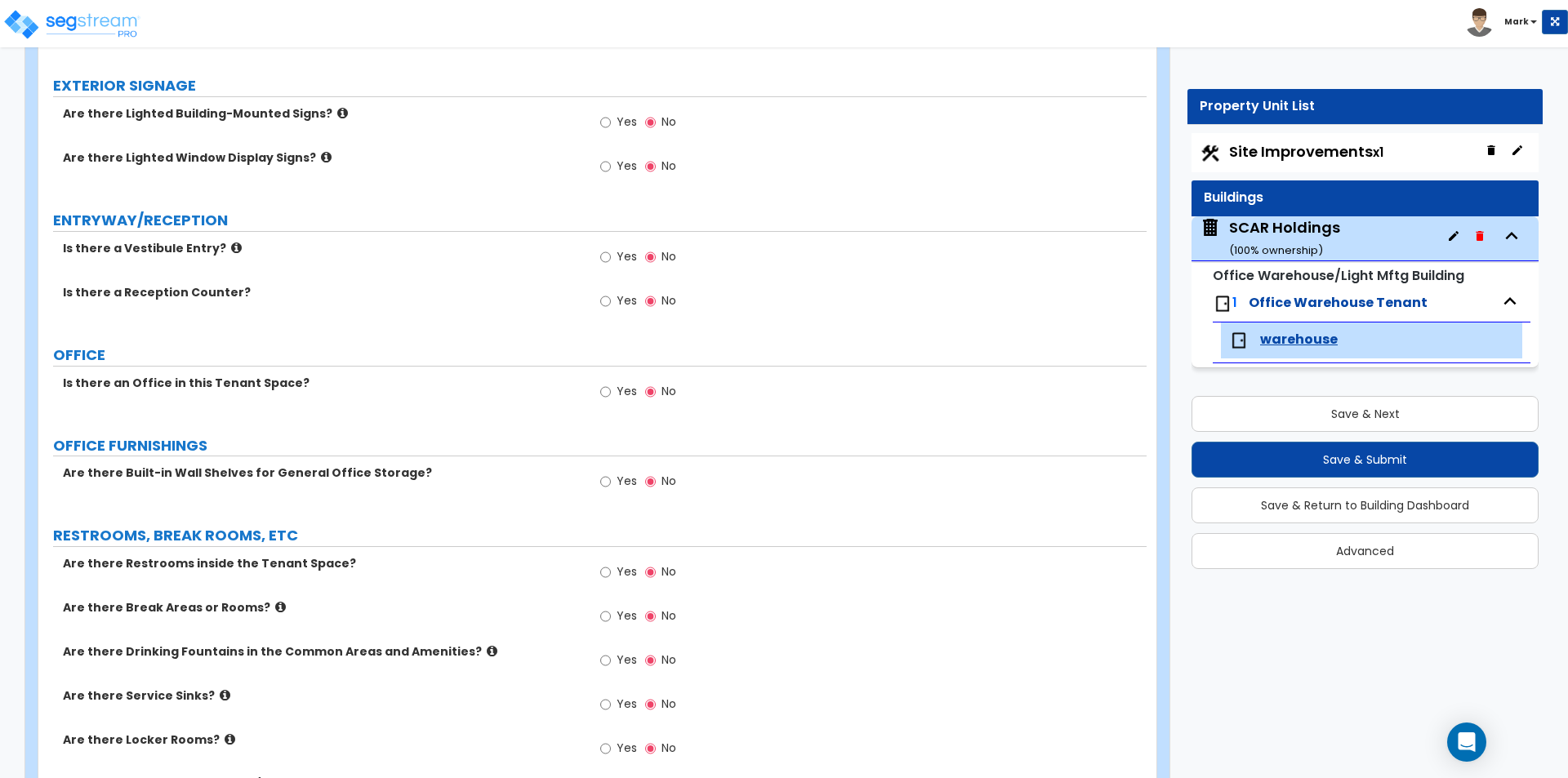
click at [615, 395] on label "Yes" at bounding box center [618, 394] width 36 height 28
click at [611, 395] on input "Yes" at bounding box center [605, 391] width 10 height 18
radio input "true"
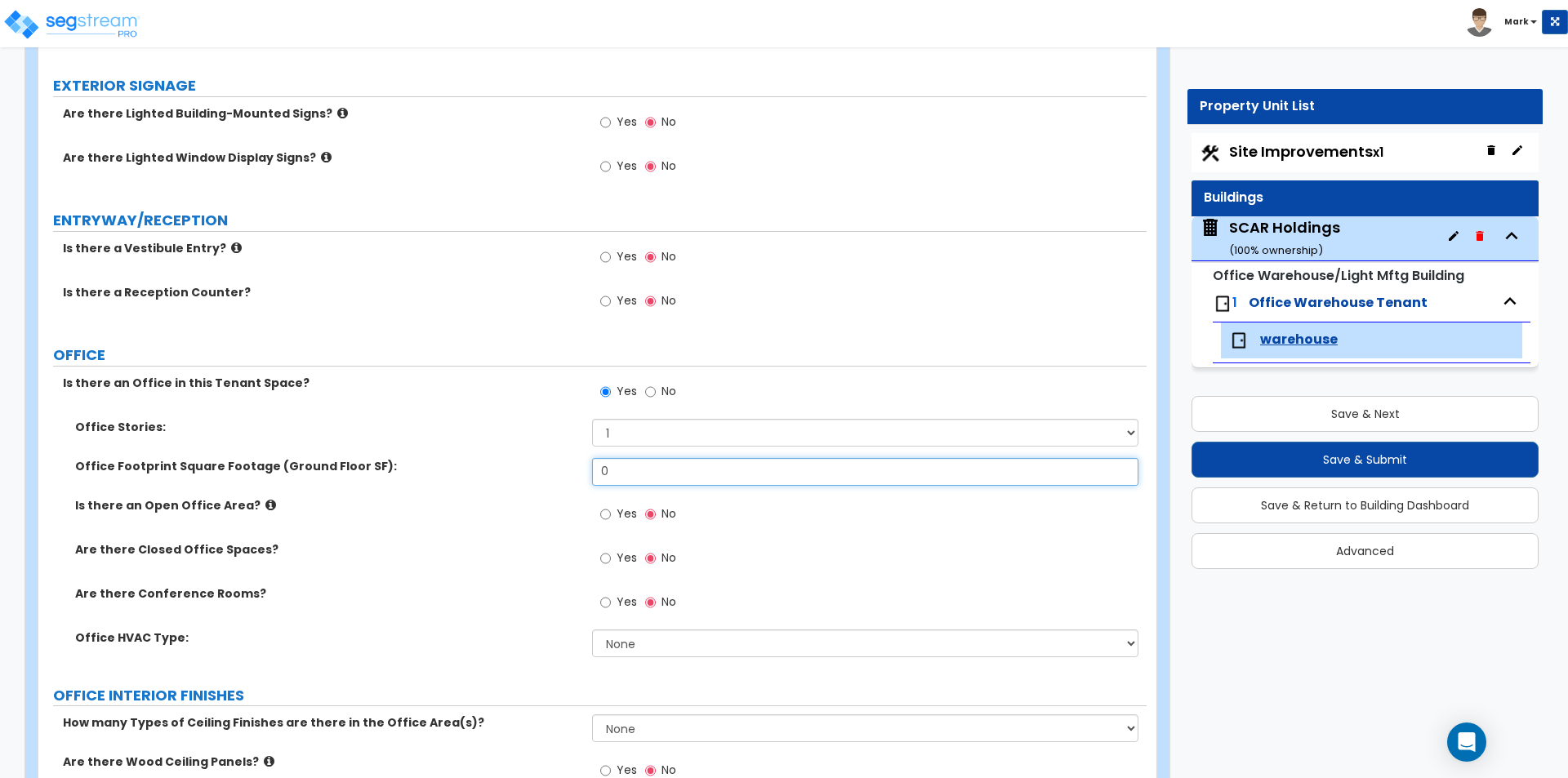
click at [626, 481] on input "0" at bounding box center [865, 473] width 545 height 28
type input "2,170"
click at [604, 564] on label "Yes" at bounding box center [618, 560] width 36 height 28
click at [604, 562] on input "Yes" at bounding box center [605, 558] width 10 height 18
radio input "true"
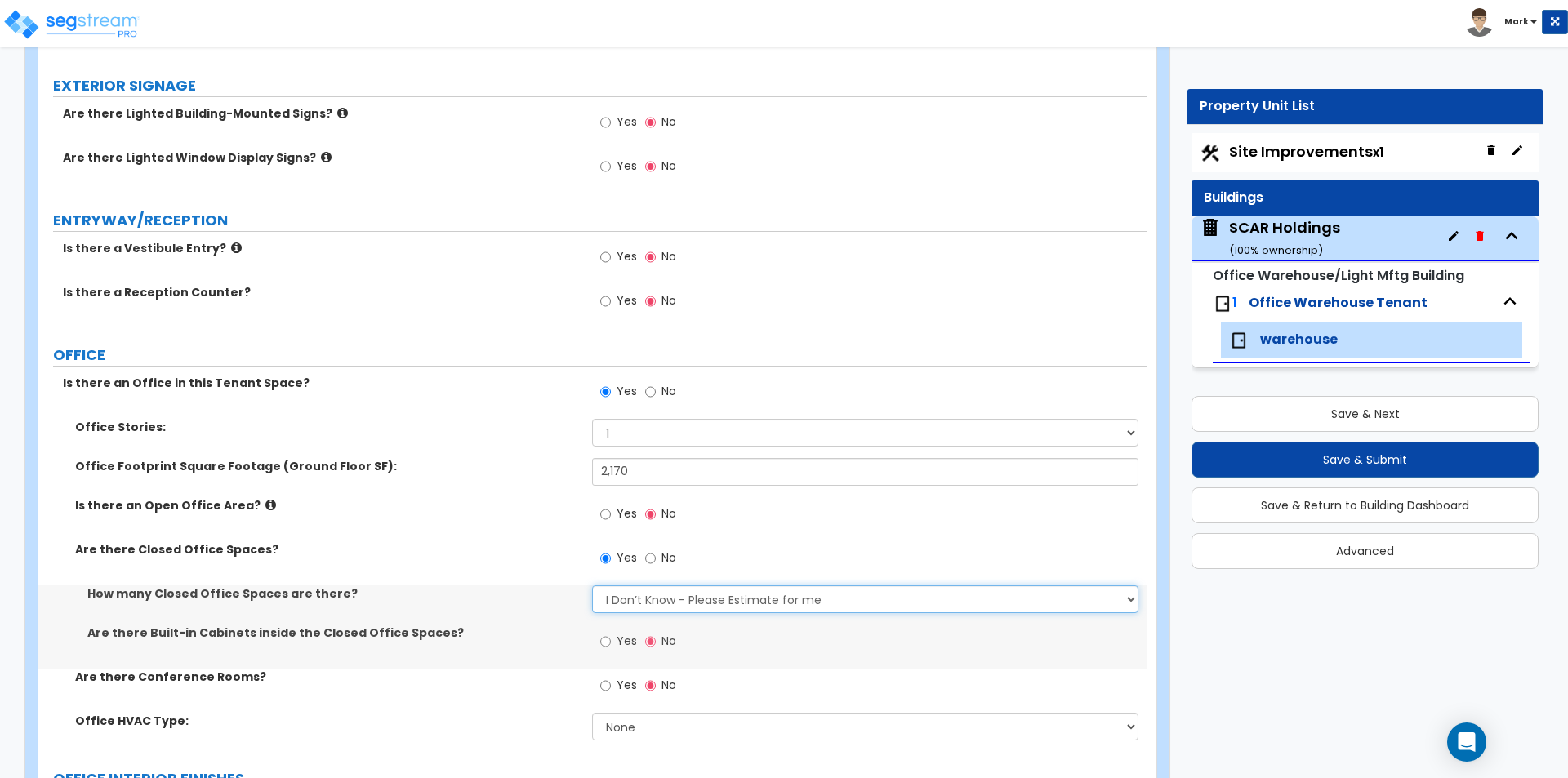
click at [643, 601] on select "I Don’t Know - Please Estimate for me I want to Enter the Number of Closed Offi…" at bounding box center [865, 600] width 545 height 28
select select "2"
click at [592, 586] on select "I Don’t Know - Please Estimate for me I want to Enter the Number of Closed Offi…" at bounding box center [865, 600] width 545 height 28
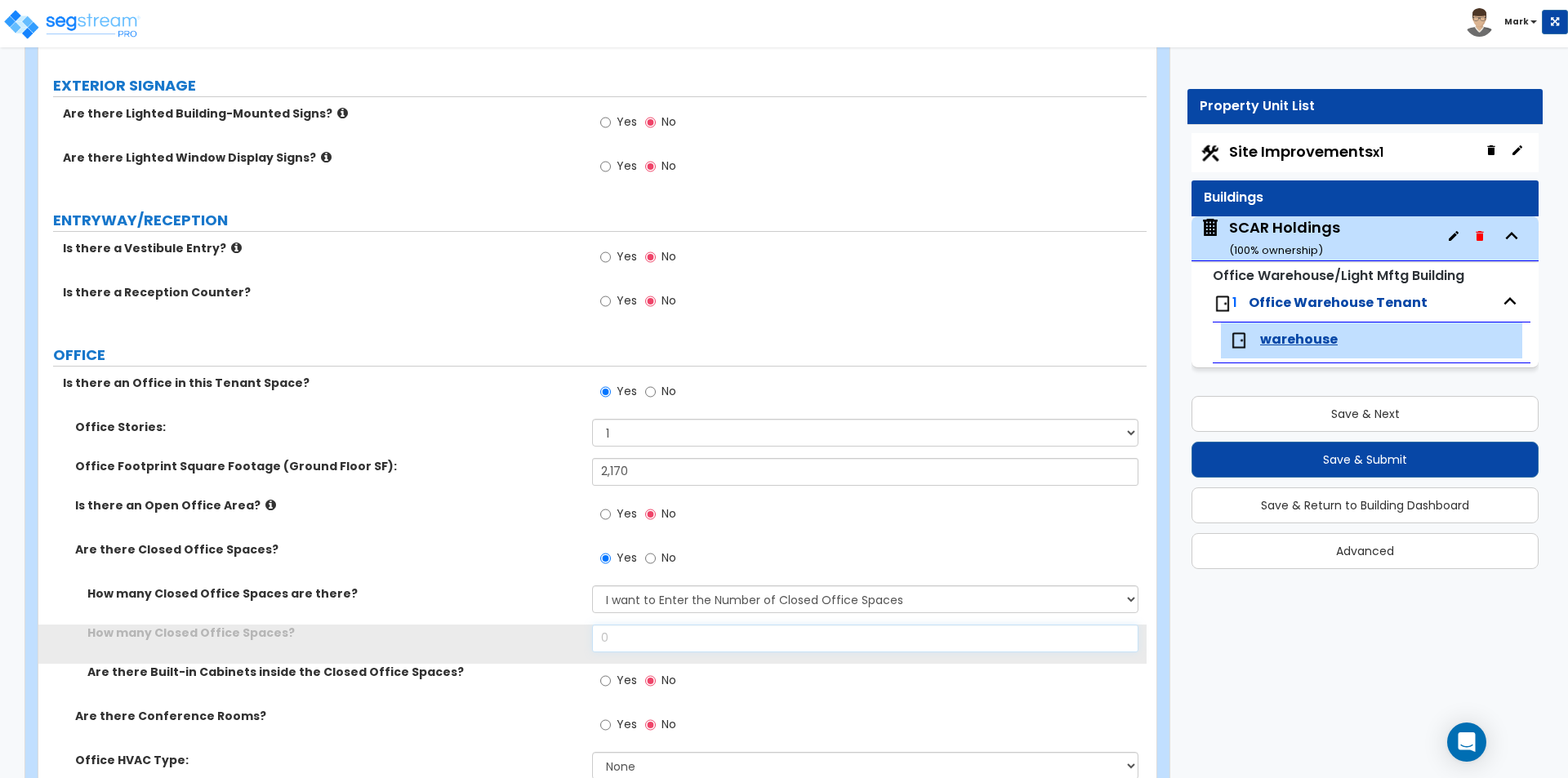
click at [635, 628] on input "0" at bounding box center [865, 639] width 545 height 28
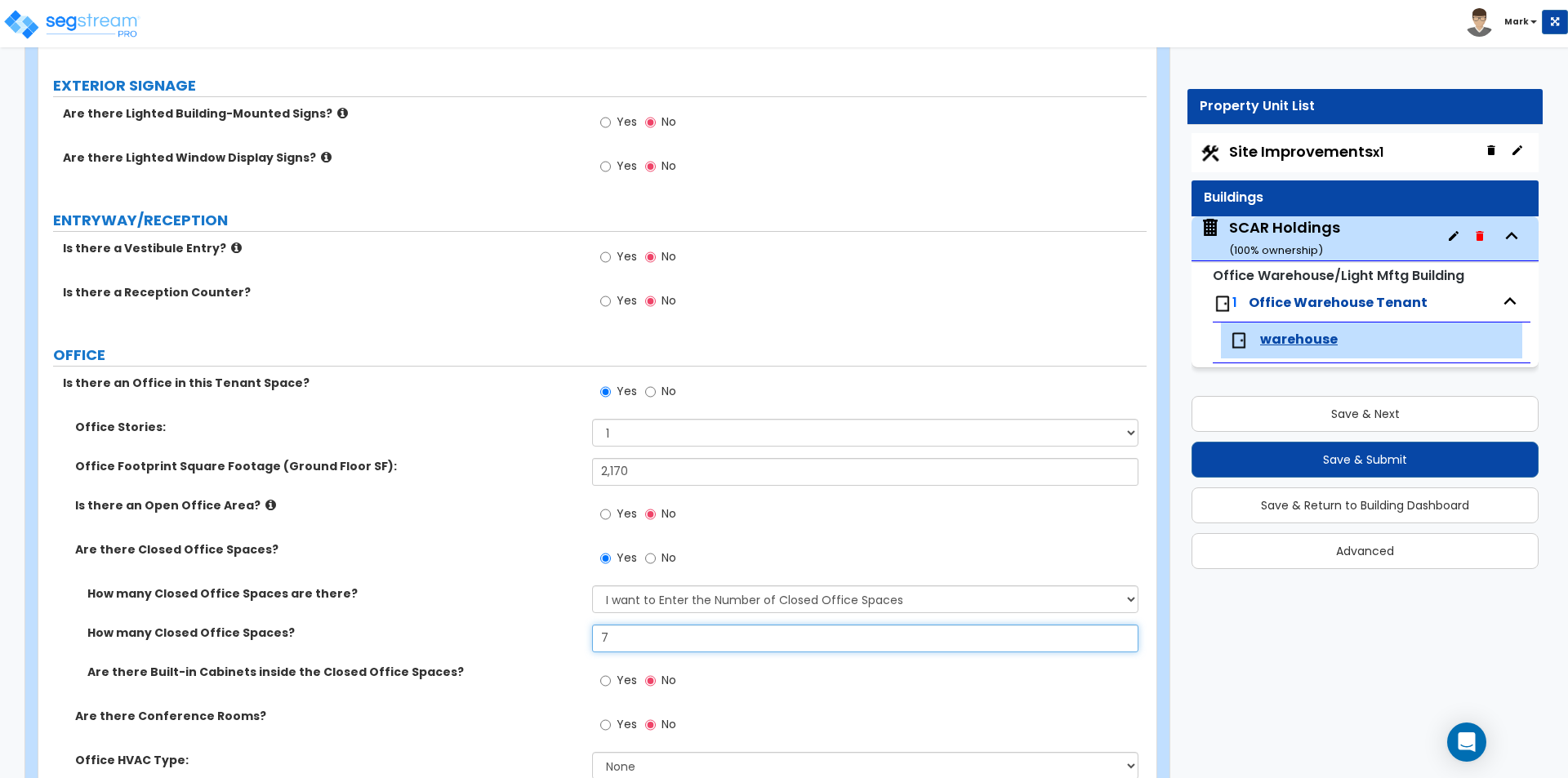
type input "7"
click at [537, 667] on label "Are there Built-in Cabinets inside the Closed Office Spaces?" at bounding box center [333, 672] width 492 height 16
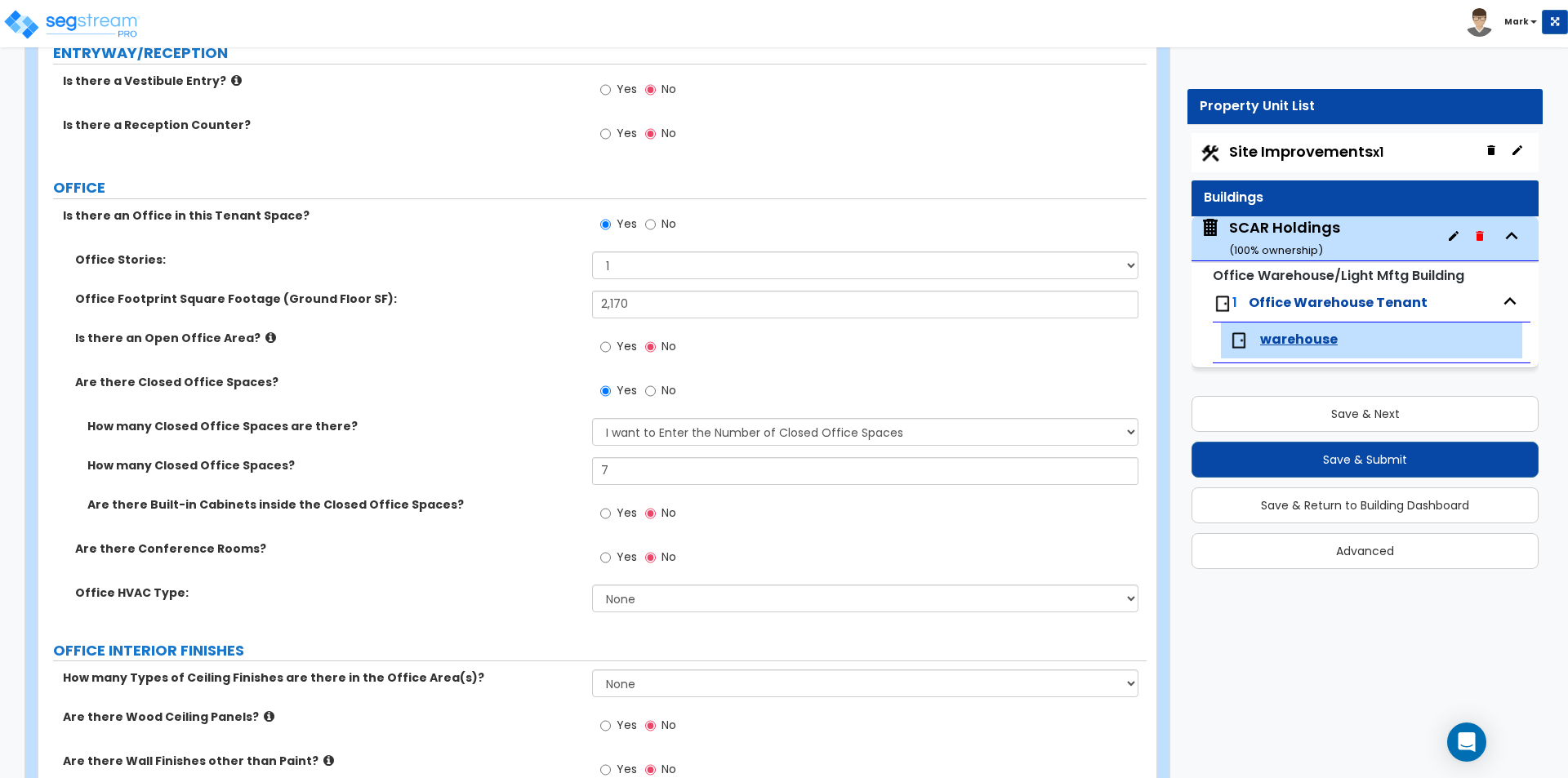
scroll to position [735, 0]
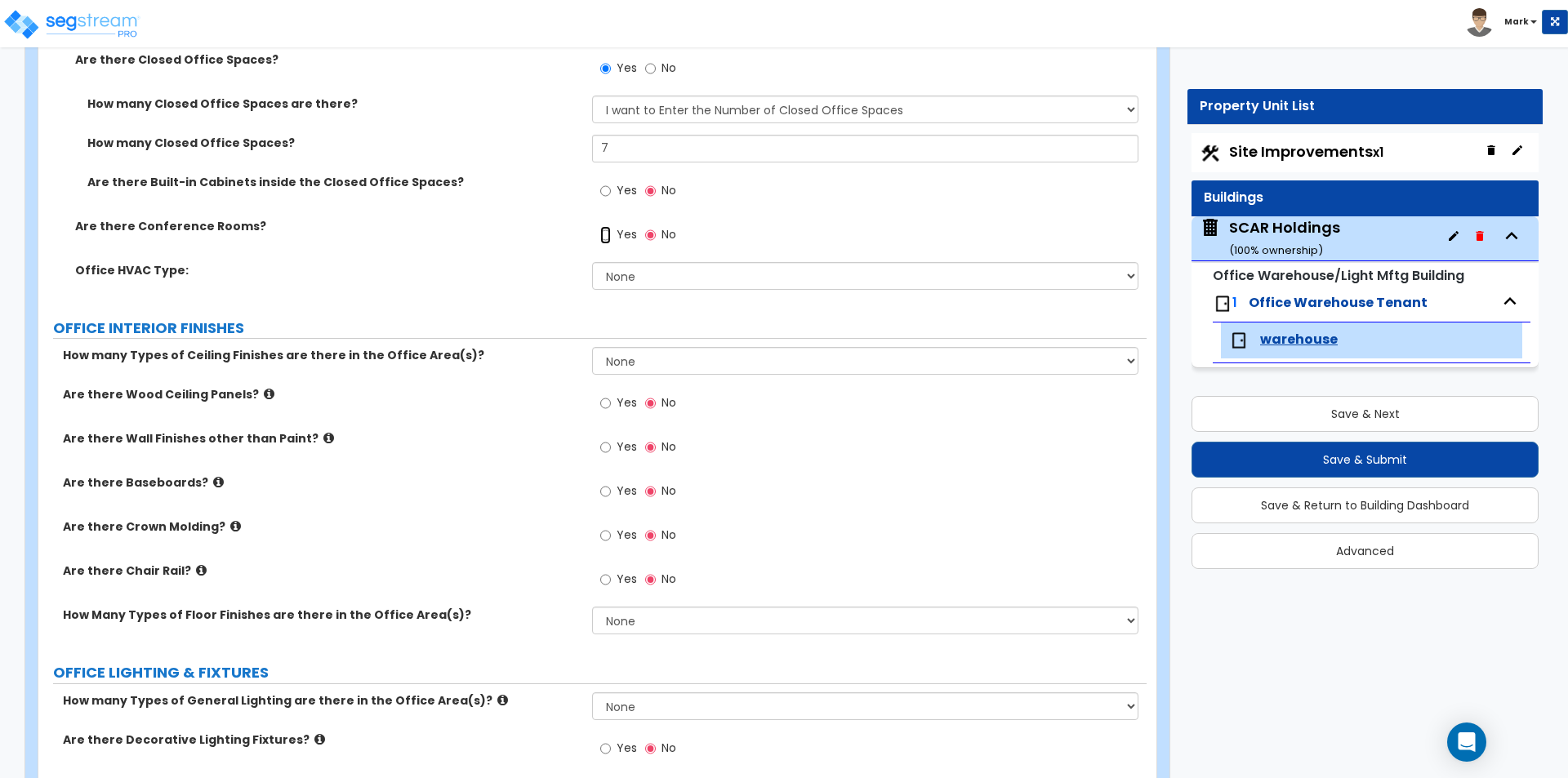
click at [601, 231] on input "Yes" at bounding box center [605, 234] width 10 height 18
radio input "true"
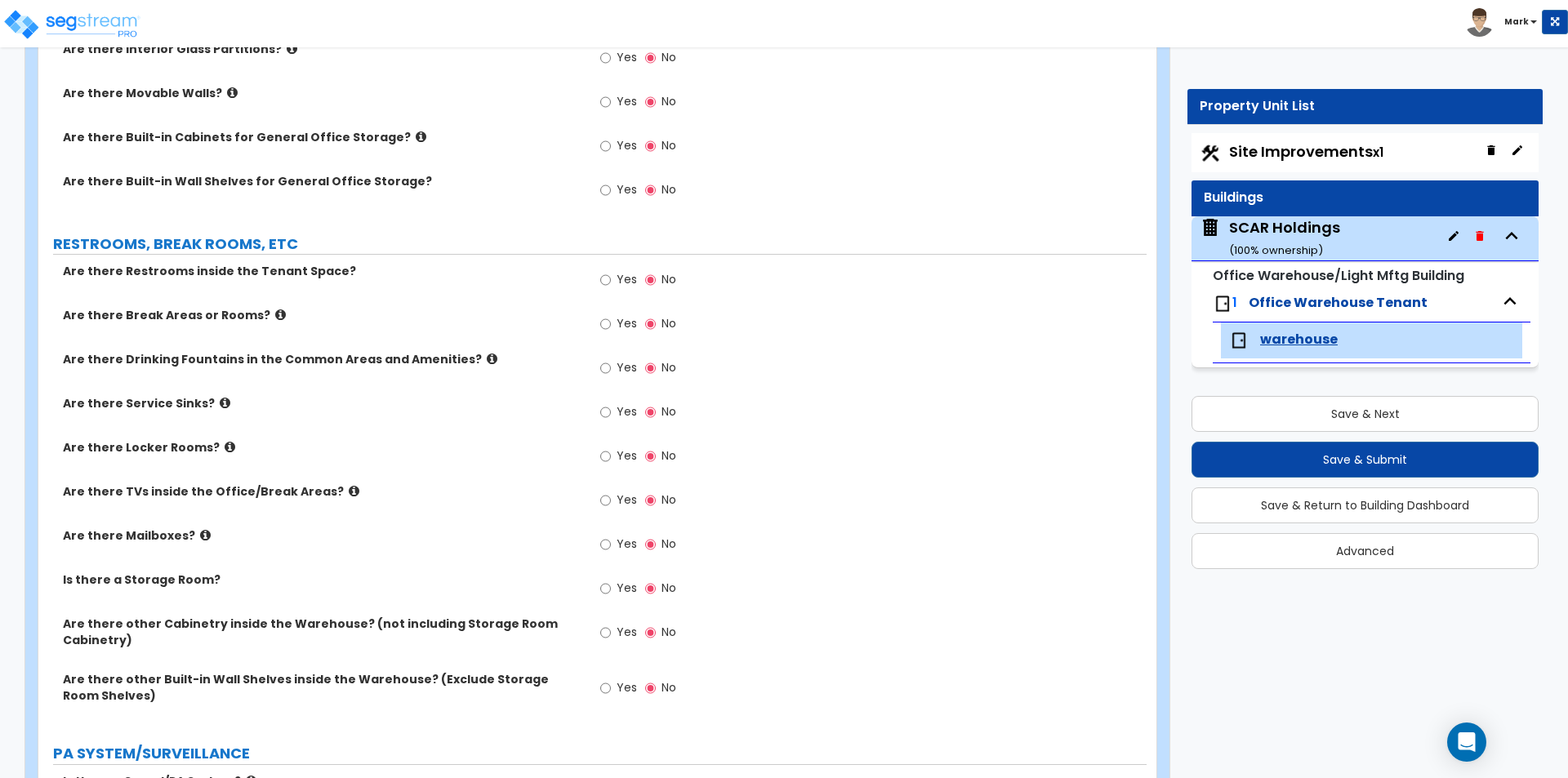
scroll to position [1797, 0]
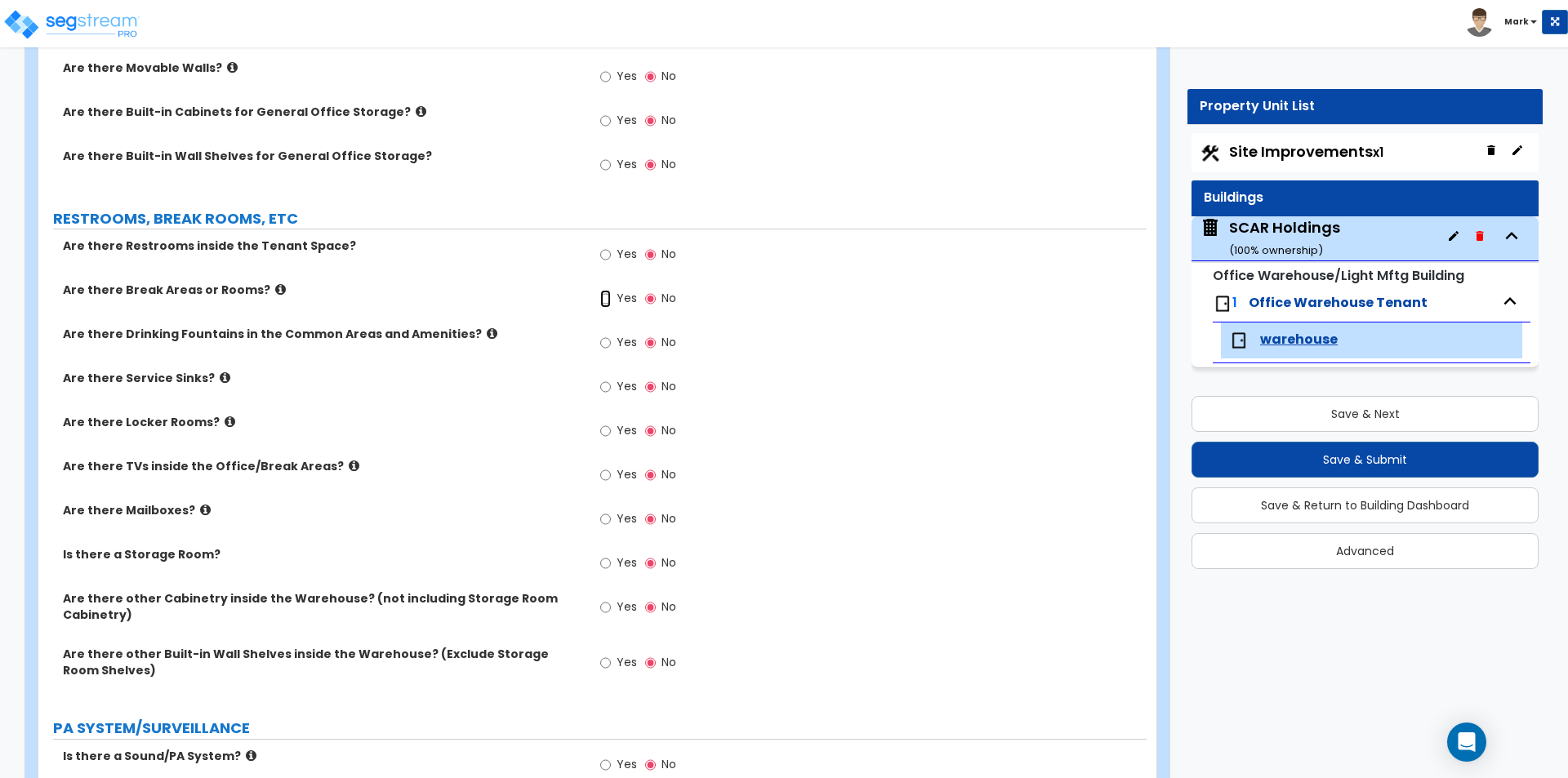
click at [611, 300] on input "Yes" at bounding box center [605, 298] width 10 height 18
radio input "true"
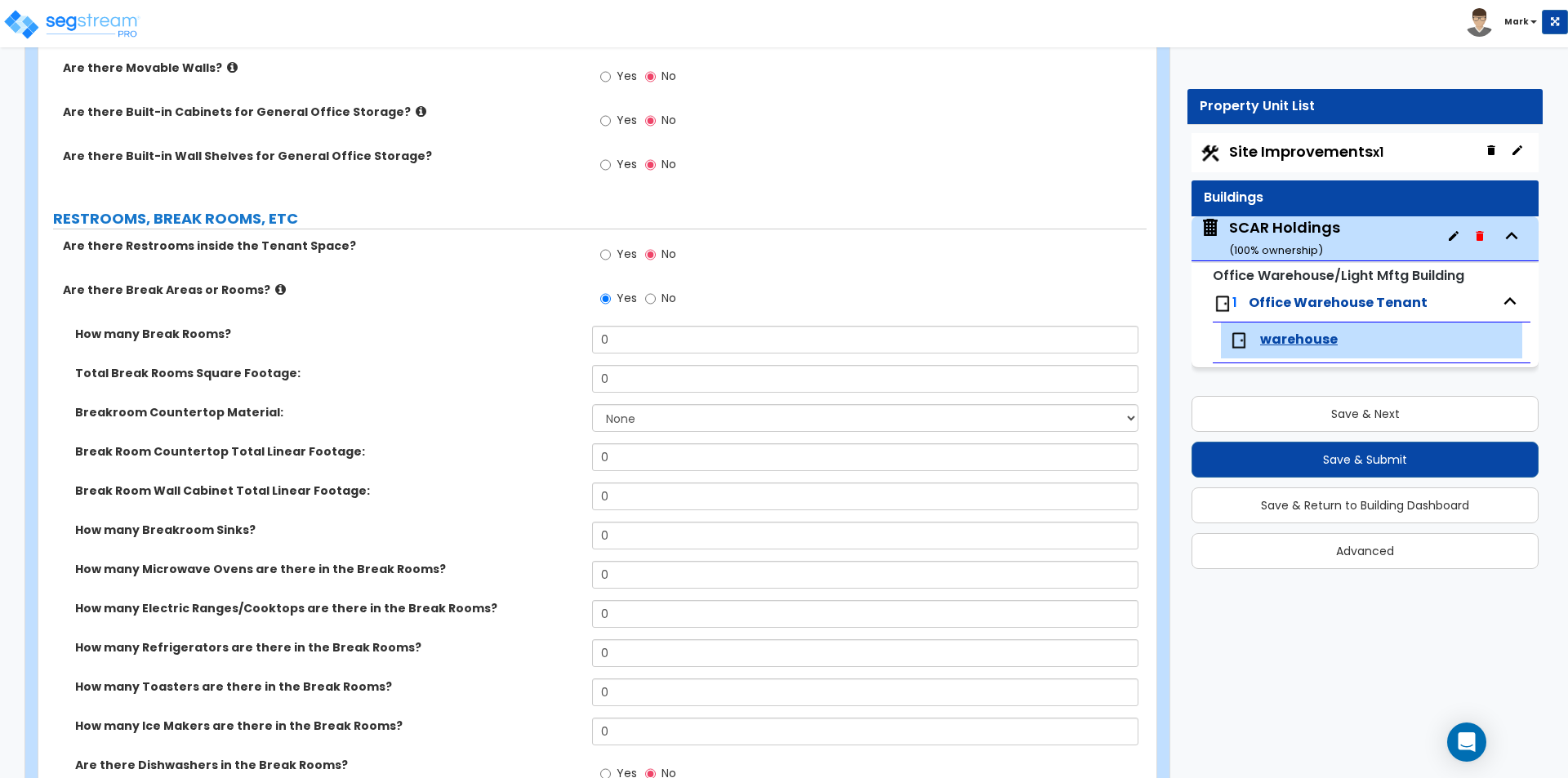
click at [650, 364] on div "How many Break Rooms? 0" at bounding box center [592, 346] width 1109 height 39
click at [653, 348] on input "0" at bounding box center [865, 340] width 545 height 28
type input "1"
click at [641, 380] on input "0" at bounding box center [865, 379] width 545 height 28
click at [498, 383] on div "Total Break Rooms Square Footage: 680" at bounding box center [592, 385] width 1109 height 39
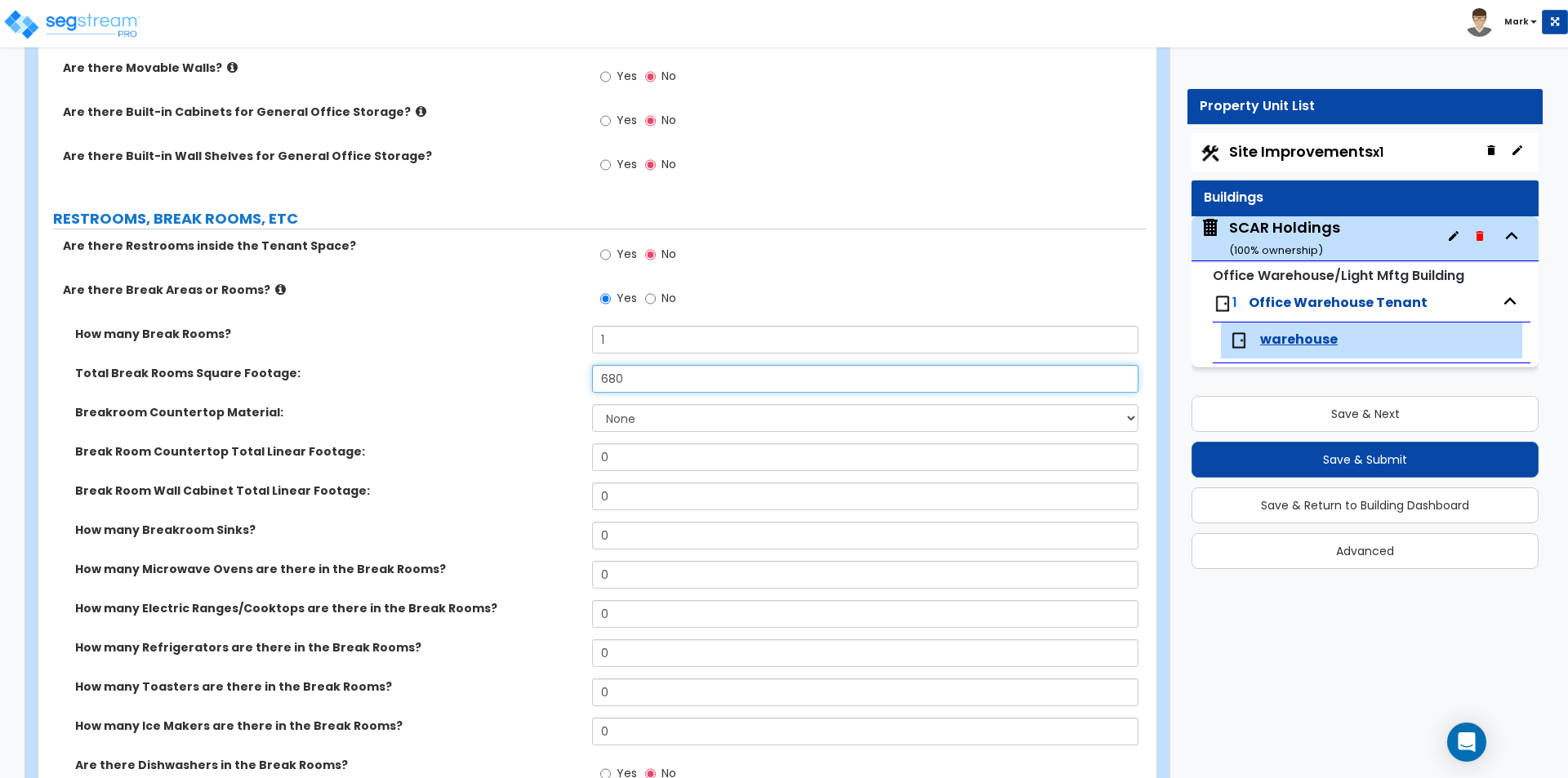
click at [698, 381] on input "680" at bounding box center [865, 379] width 545 height 28
type input "690"
click at [526, 348] on div "How many Break Rooms? 1" at bounding box center [592, 346] width 1109 height 39
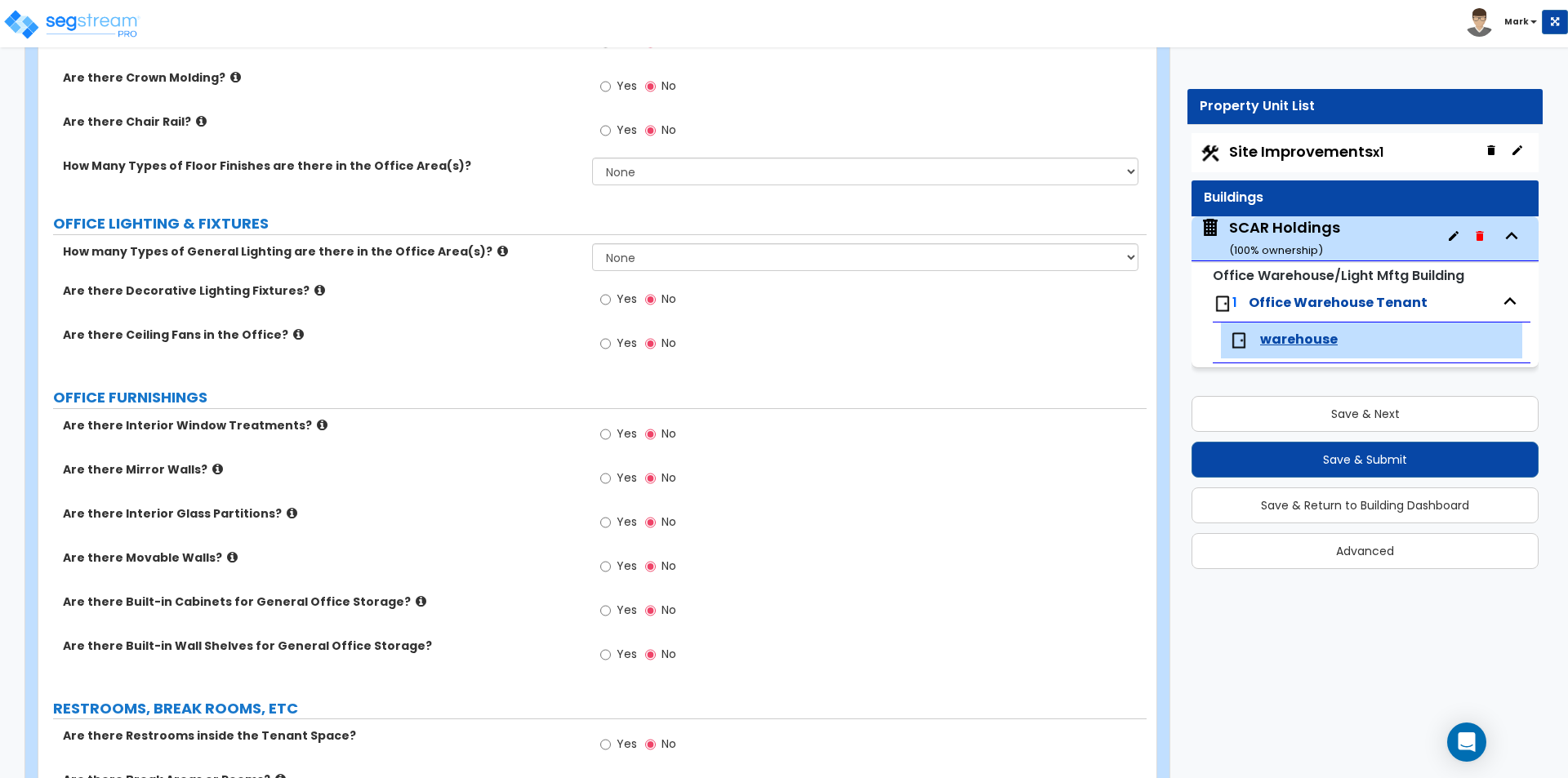
scroll to position [816, 0]
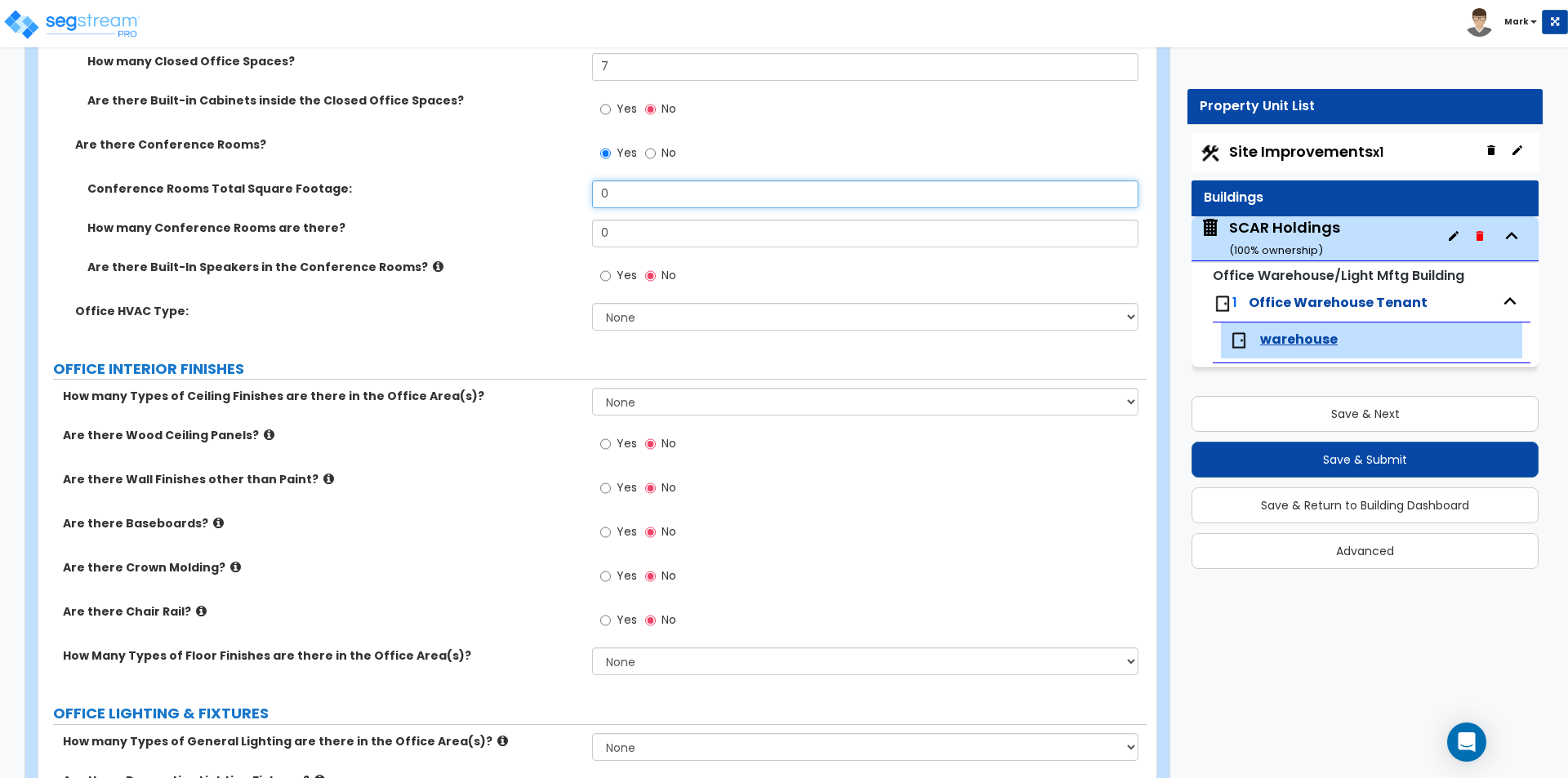
click at [642, 195] on input "0" at bounding box center [865, 194] width 545 height 28
type input "260"
click at [645, 216] on div "Conference Rooms Total Square Footage: 260" at bounding box center [592, 200] width 1109 height 39
click at [651, 231] on input "0" at bounding box center [865, 233] width 545 height 28
type input "1"
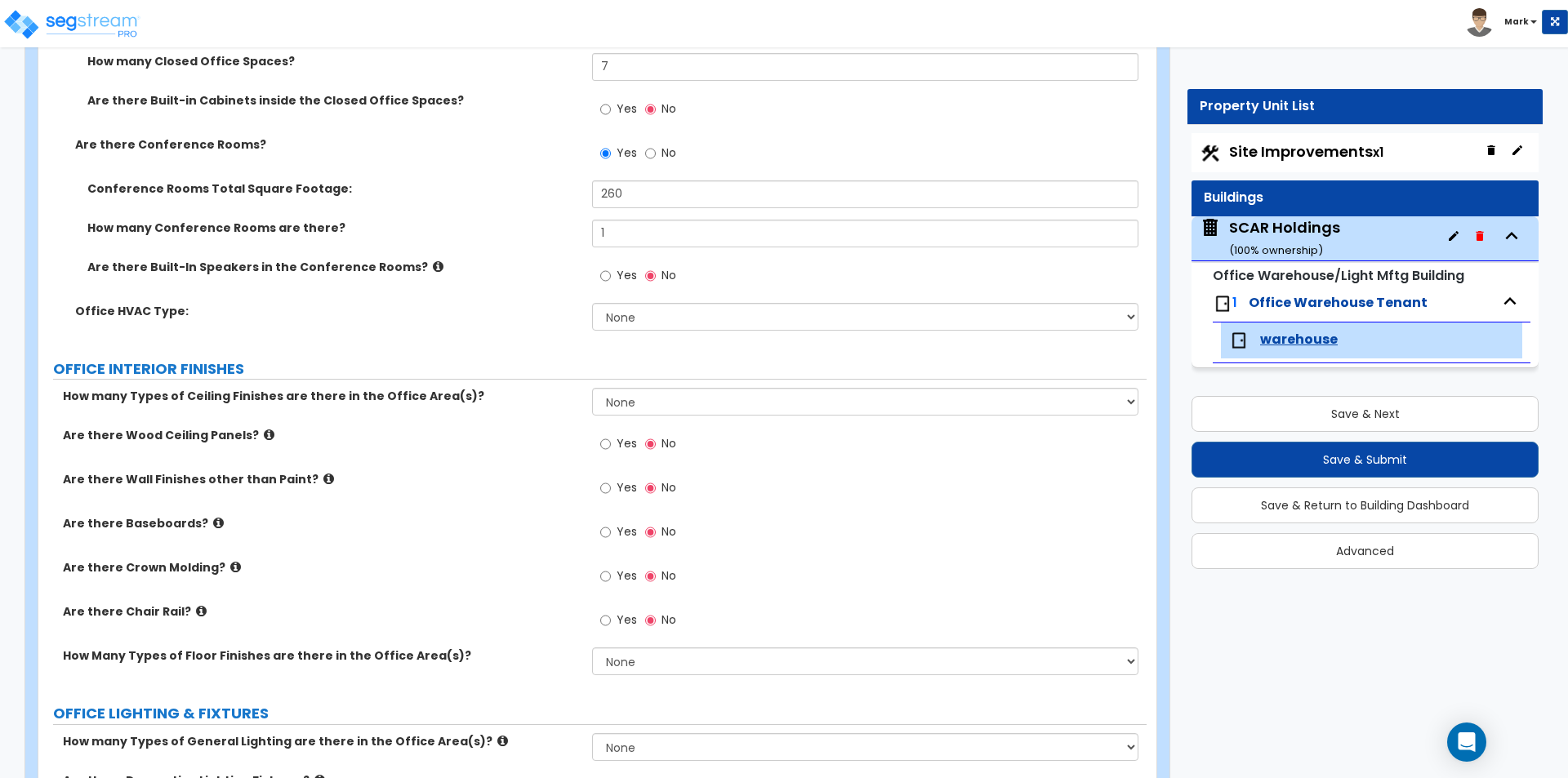
click at [512, 274] on label "Are there Built-In Speakers in the Conference Rooms?" at bounding box center [333, 266] width 492 height 16
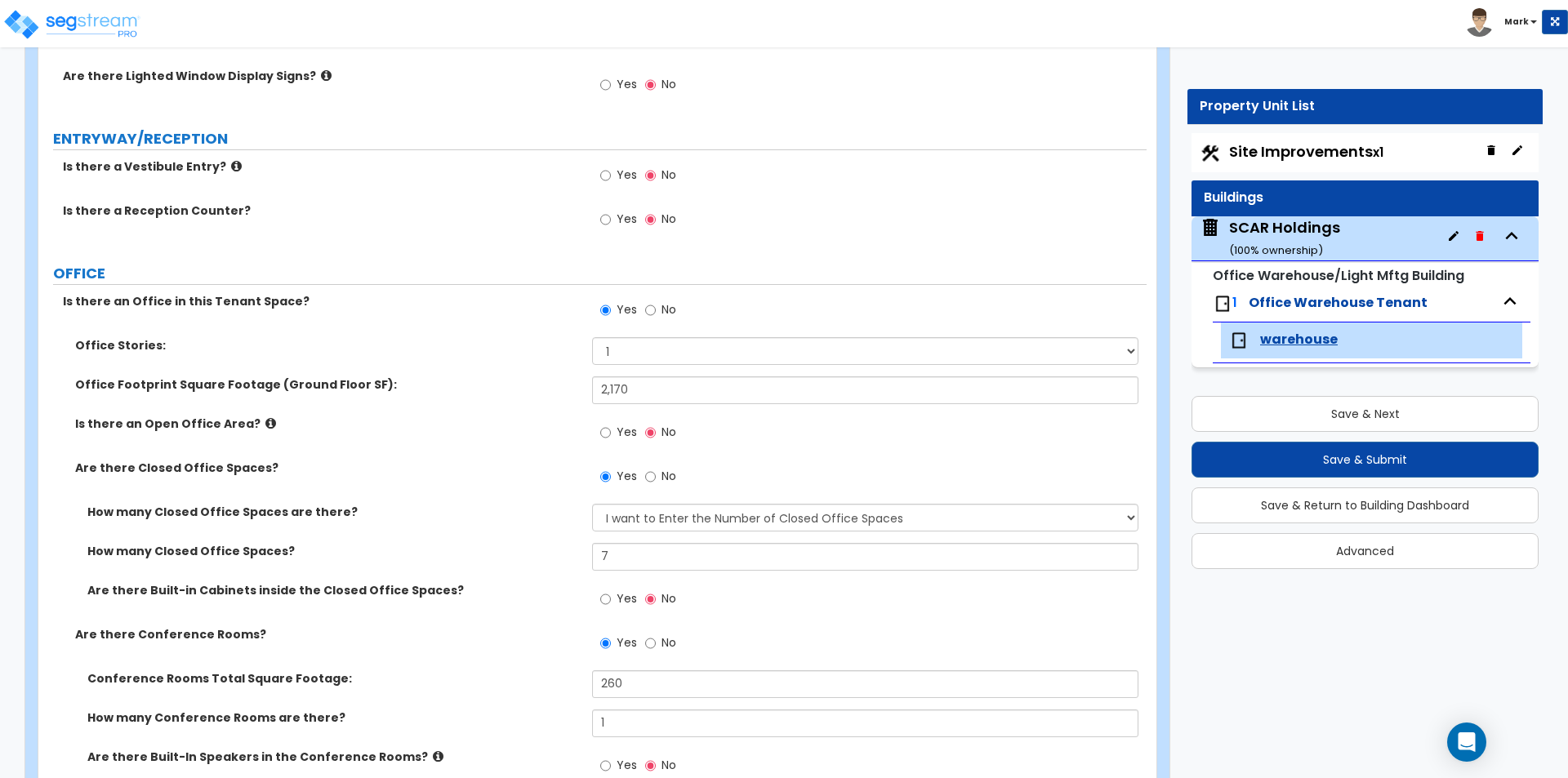
scroll to position [0, 0]
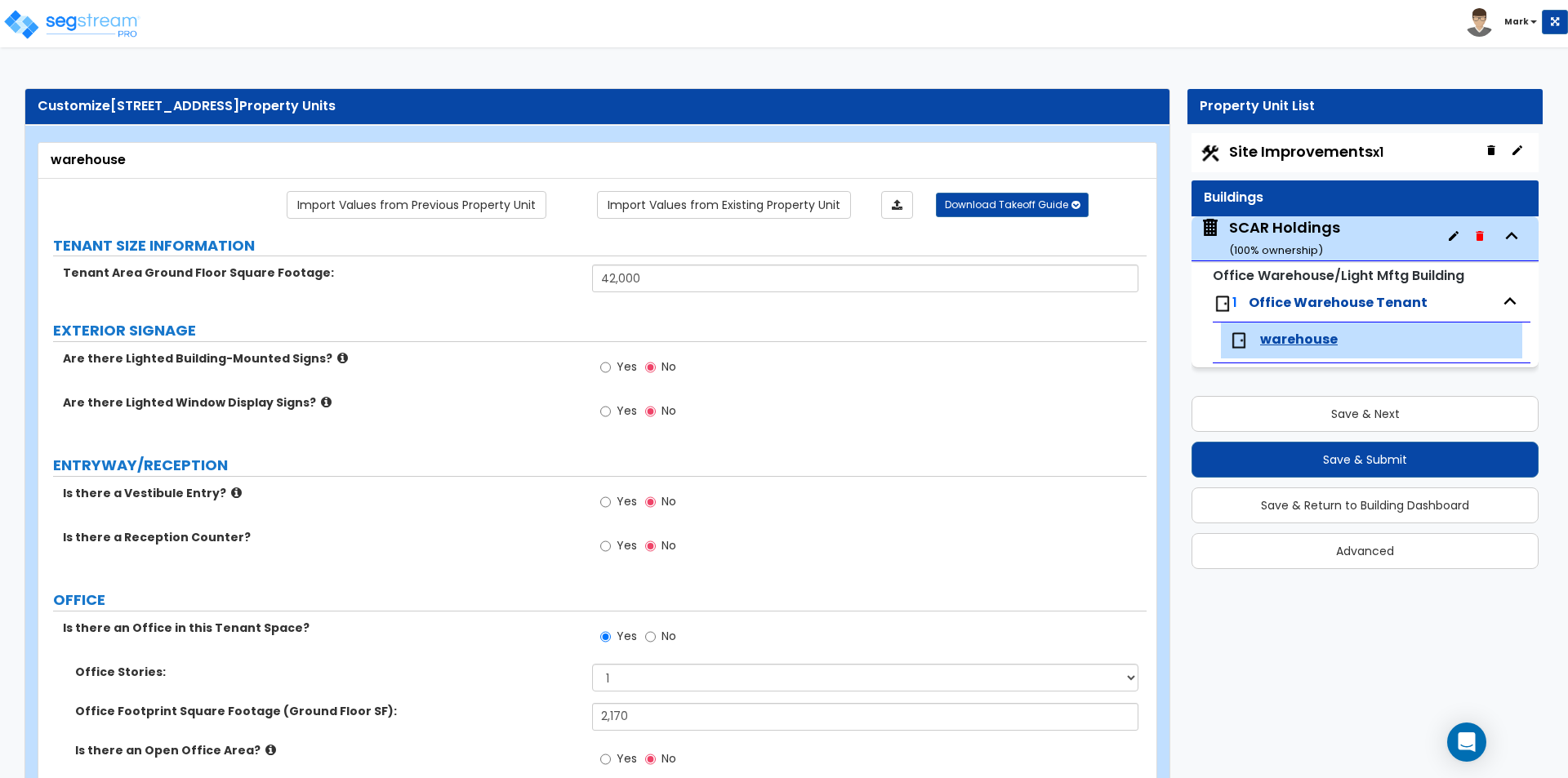
click at [1286, 226] on div "SCAR Holdings ( 100 % ownership)" at bounding box center [1284, 238] width 111 height 42
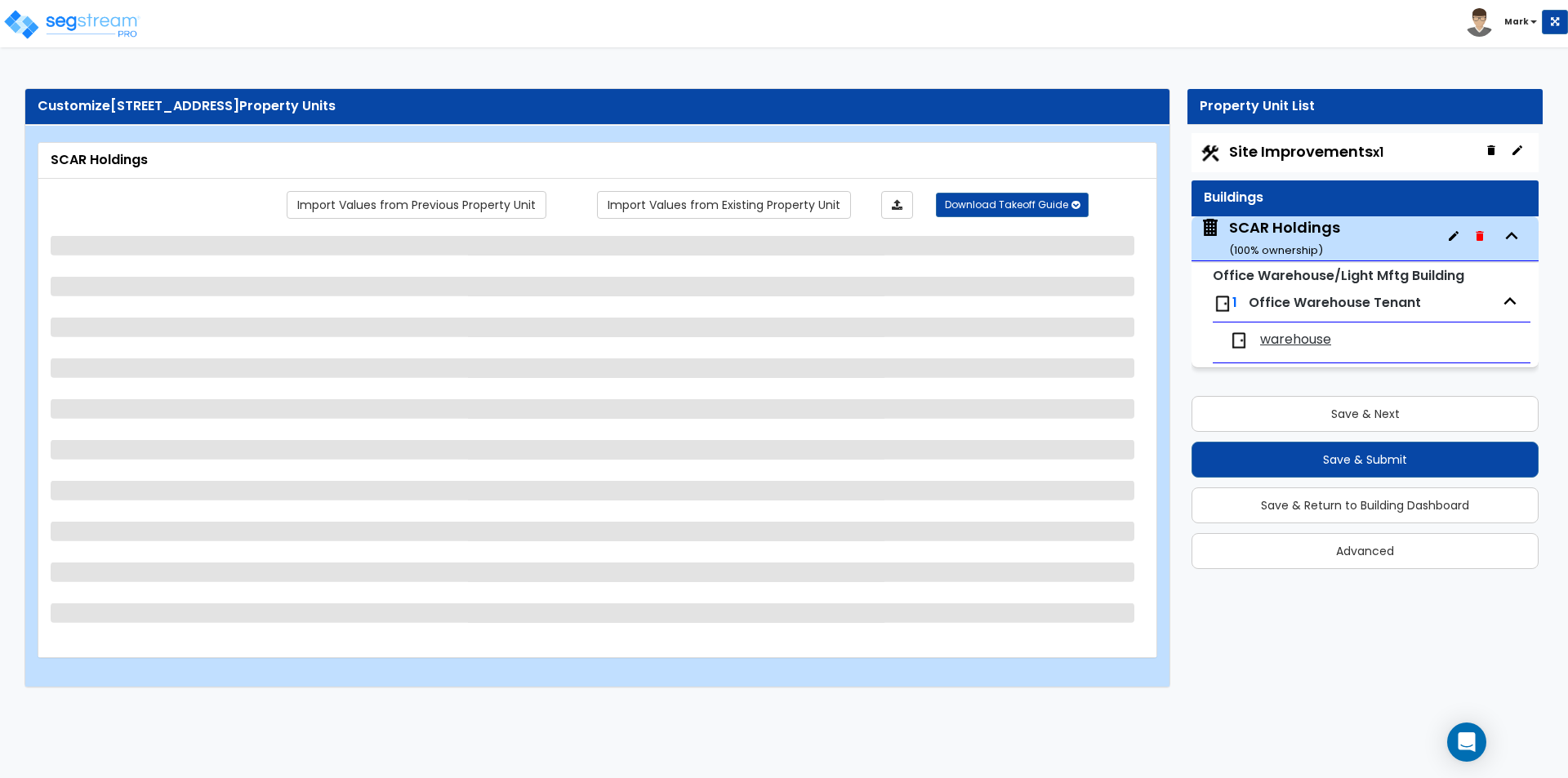
select select "1"
select select "6"
select select "2"
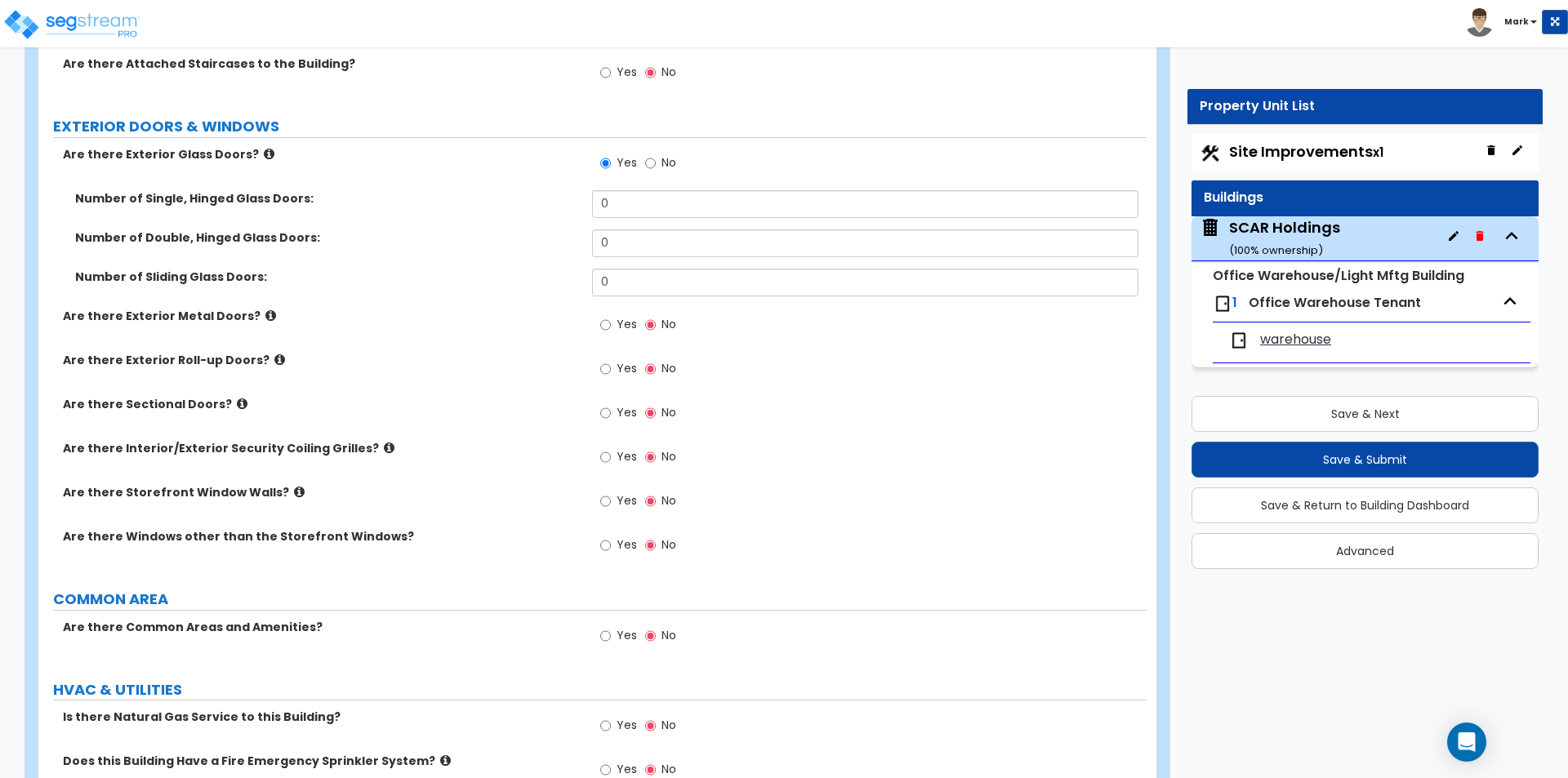
scroll to position [1715, 0]
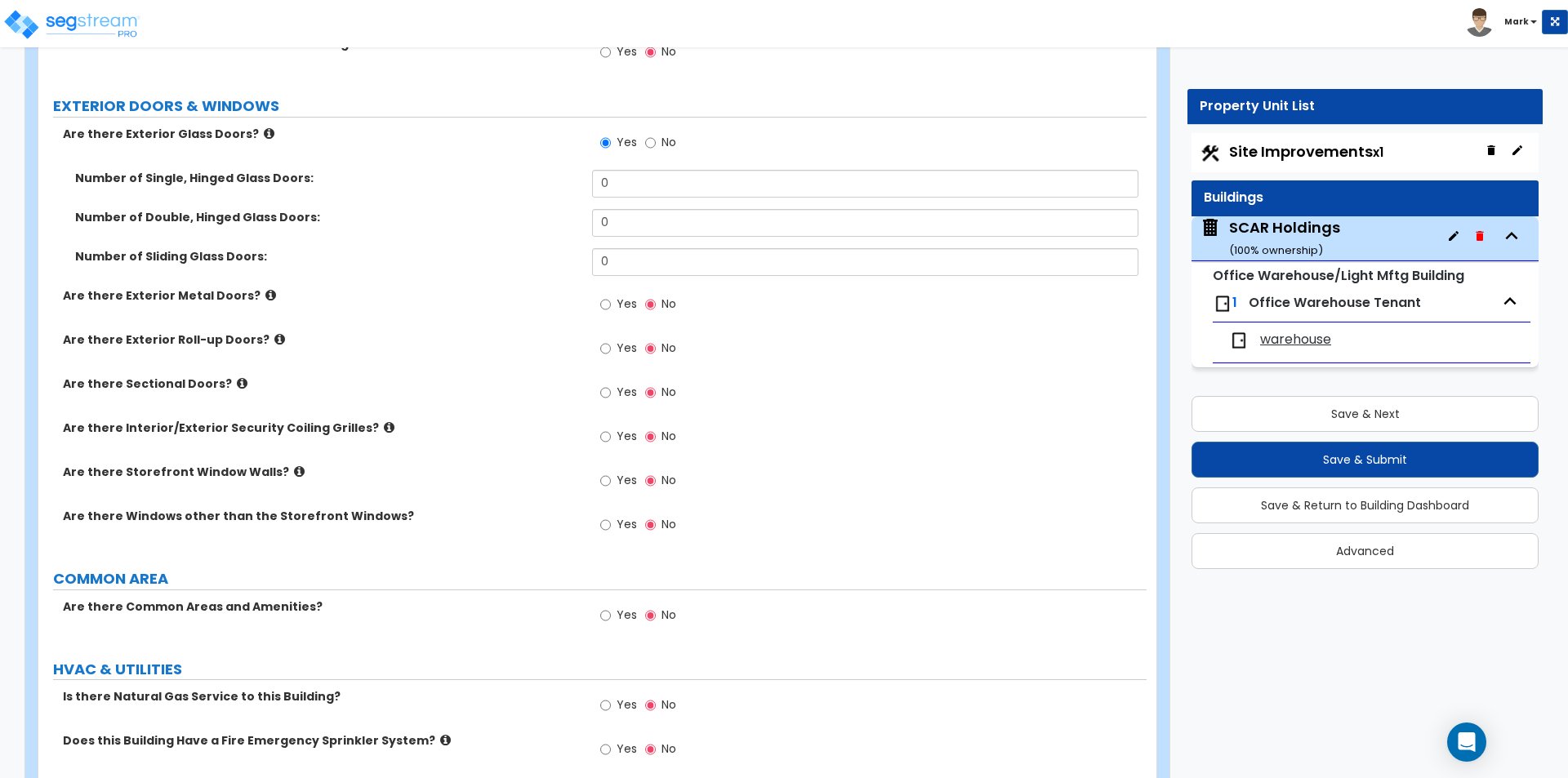
click at [628, 391] on span "Yes" at bounding box center [627, 391] width 21 height 16
click at [611, 391] on input "Yes" at bounding box center [605, 392] width 10 height 18
radio input "true"
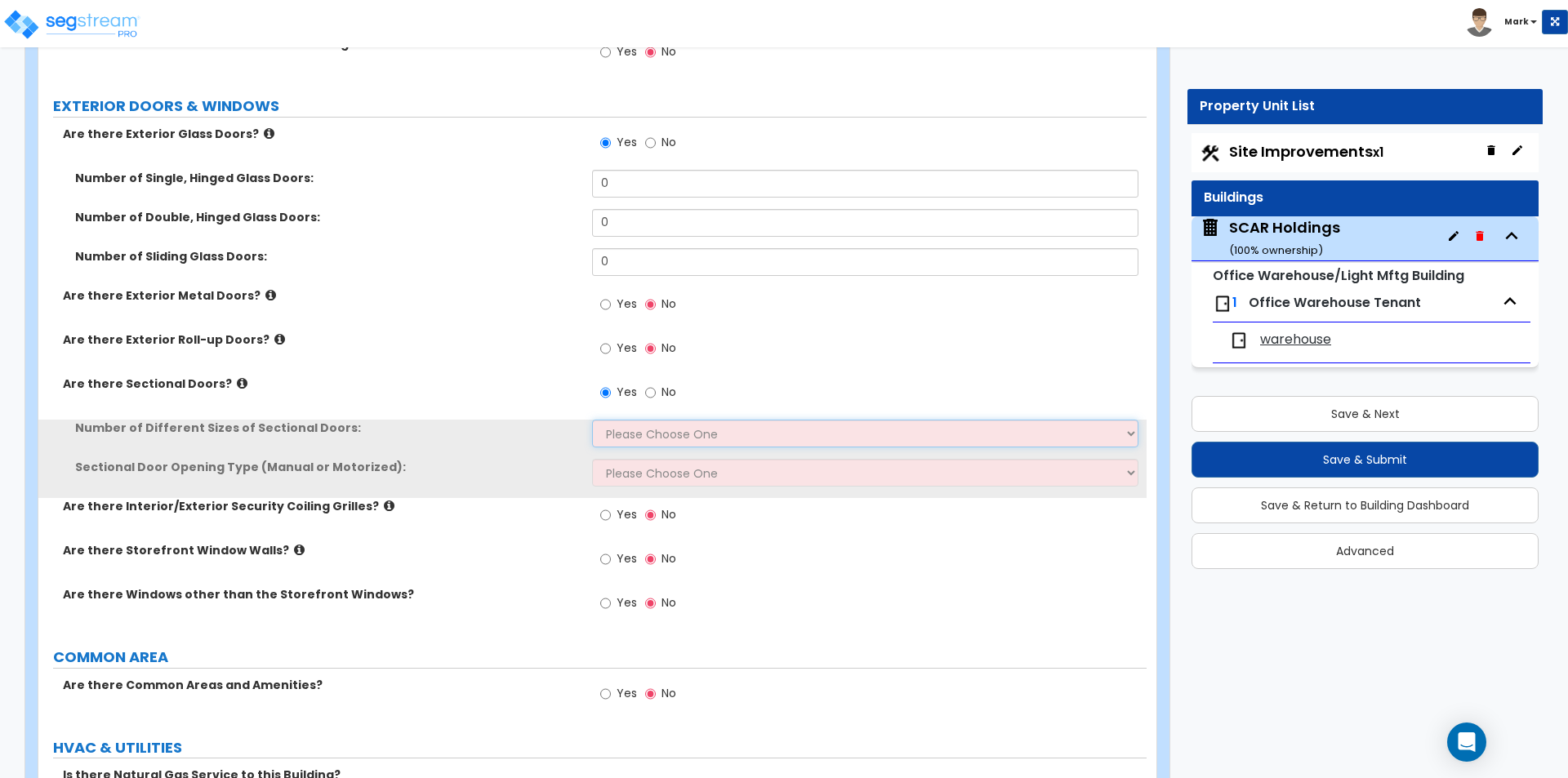
click at [645, 424] on select "Please Choose One 1 2 3" at bounding box center [865, 433] width 545 height 28
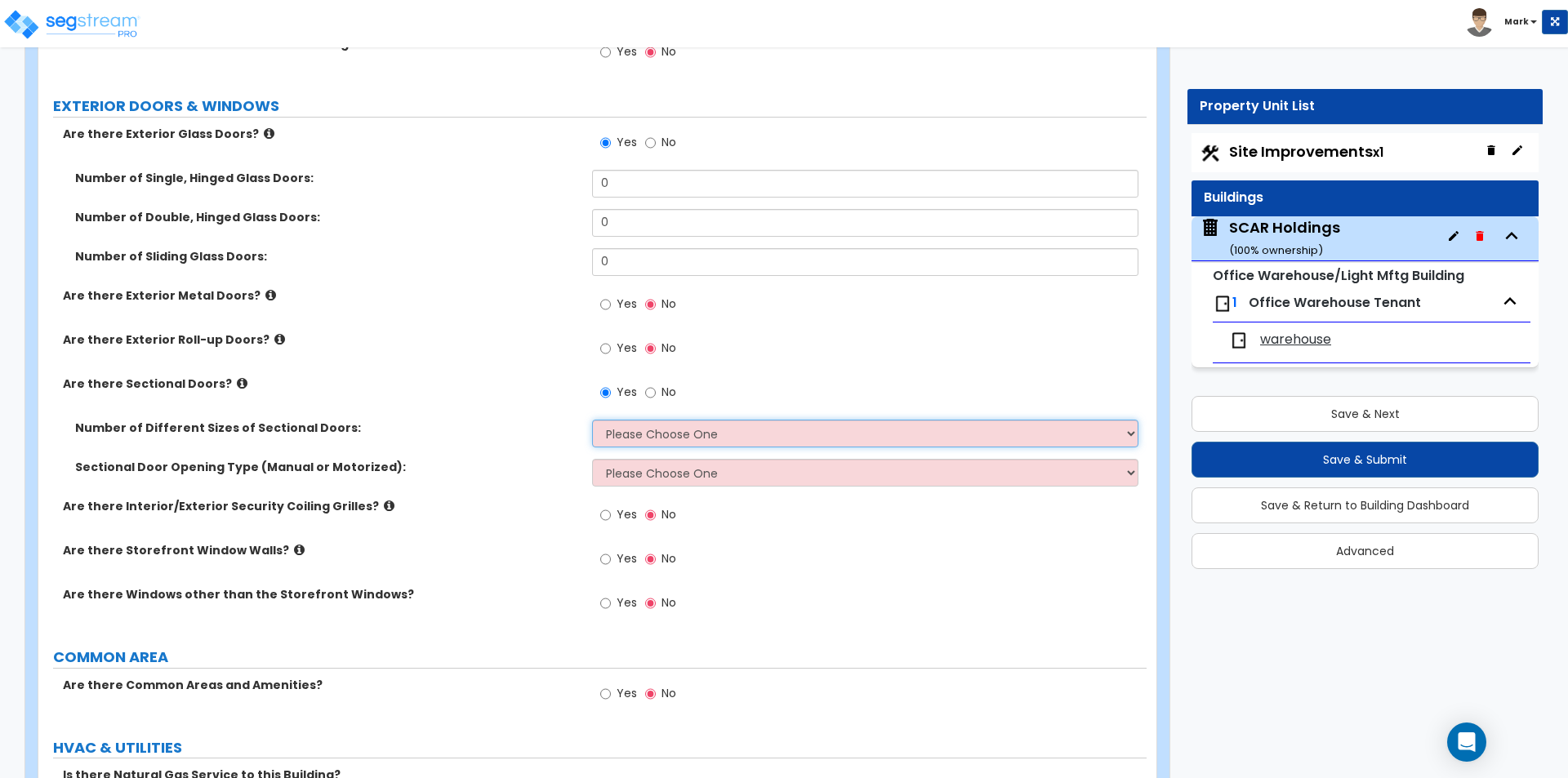
select select "1"
click at [592, 419] on select "Please Choose One 1 2 3" at bounding box center [865, 433] width 545 height 28
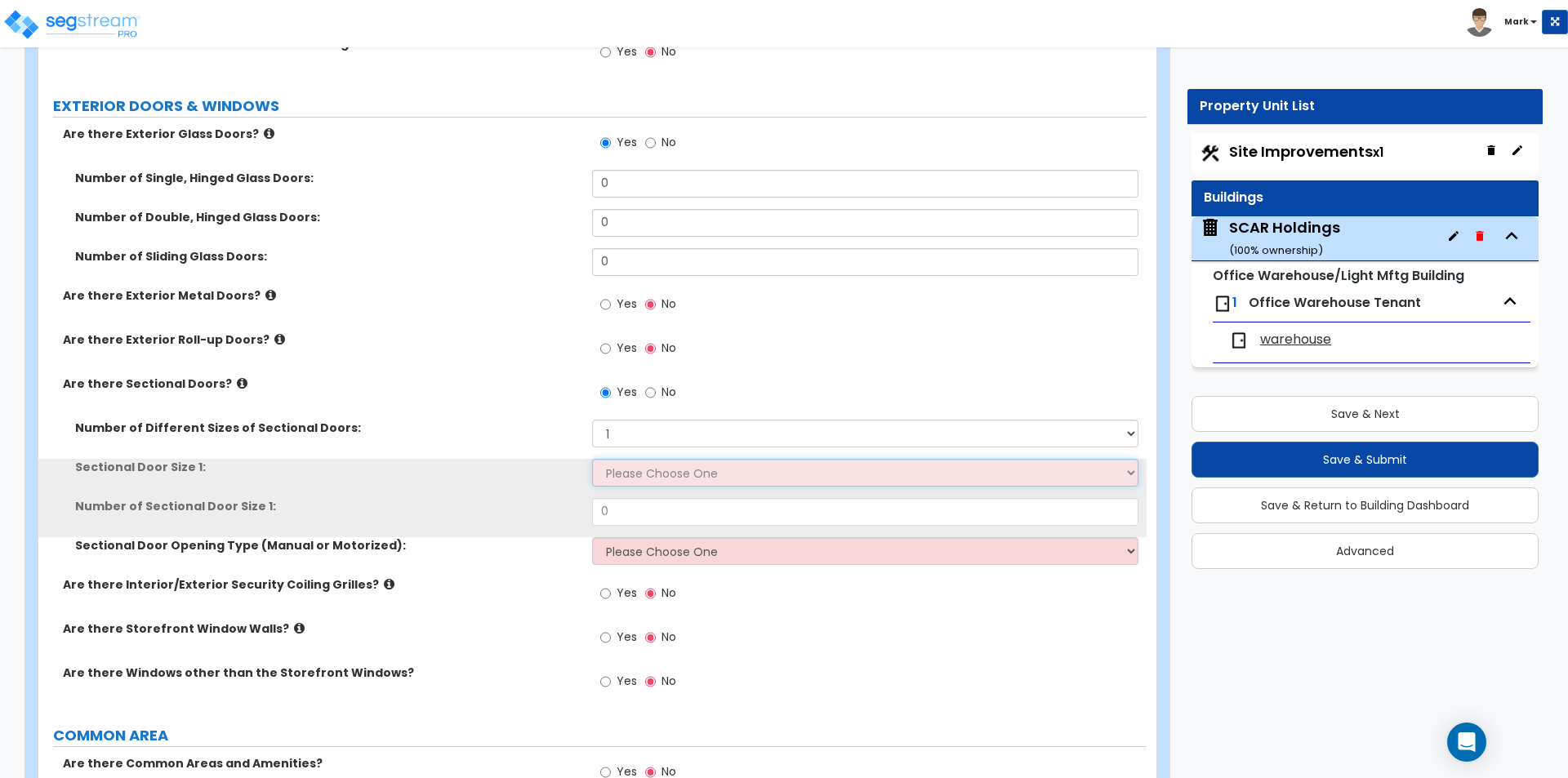
click at [652, 465] on select "Please Choose One 8' x 8' 10' x 10' 12' x 12' 20' x 14'" at bounding box center [865, 473] width 545 height 28
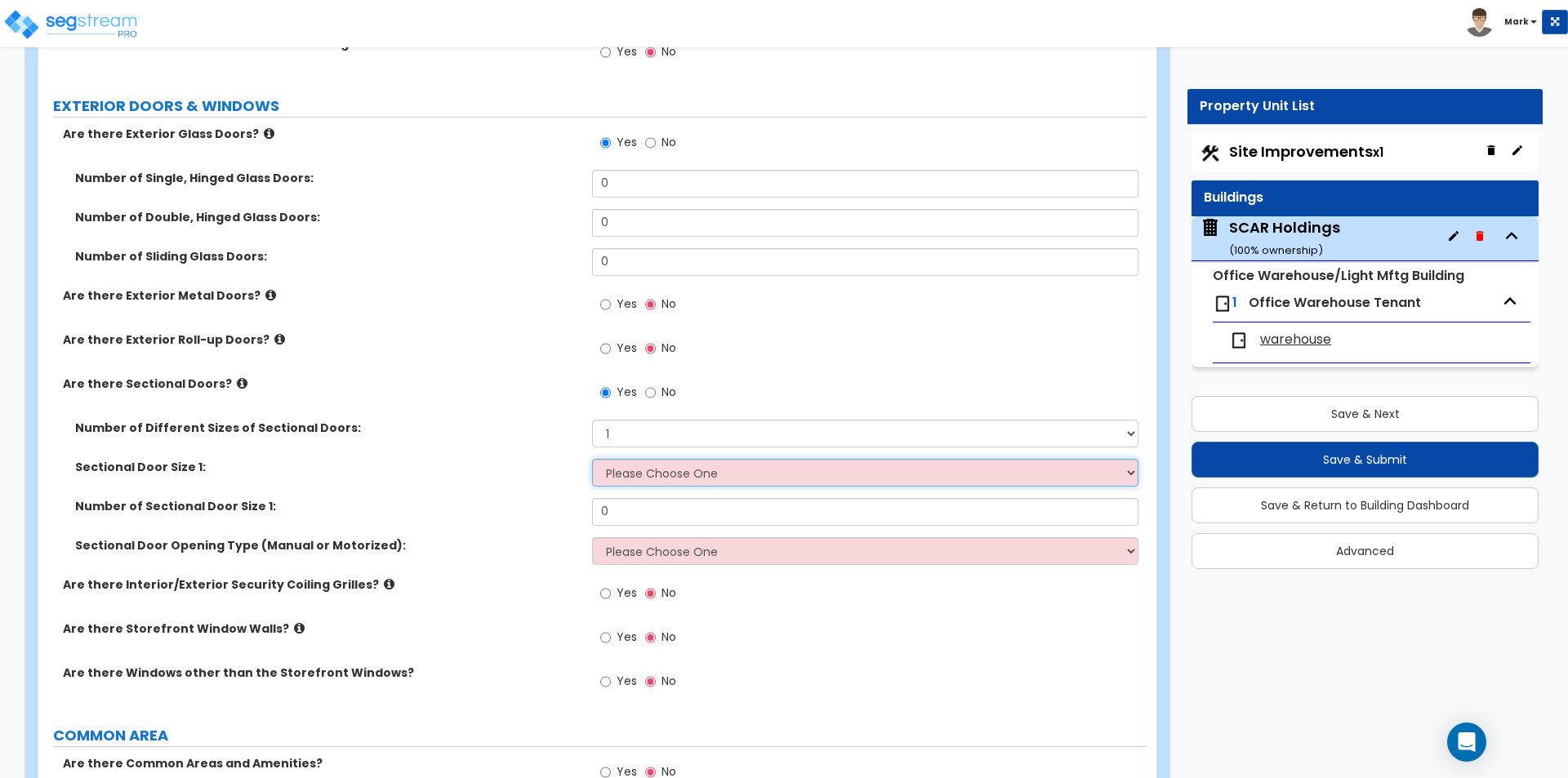
select select "2"
click at [592, 459] on select "Please Choose One 8' x 8' 10' x 10' 12' x 12' 20' x 14'" at bounding box center [865, 473] width 545 height 28
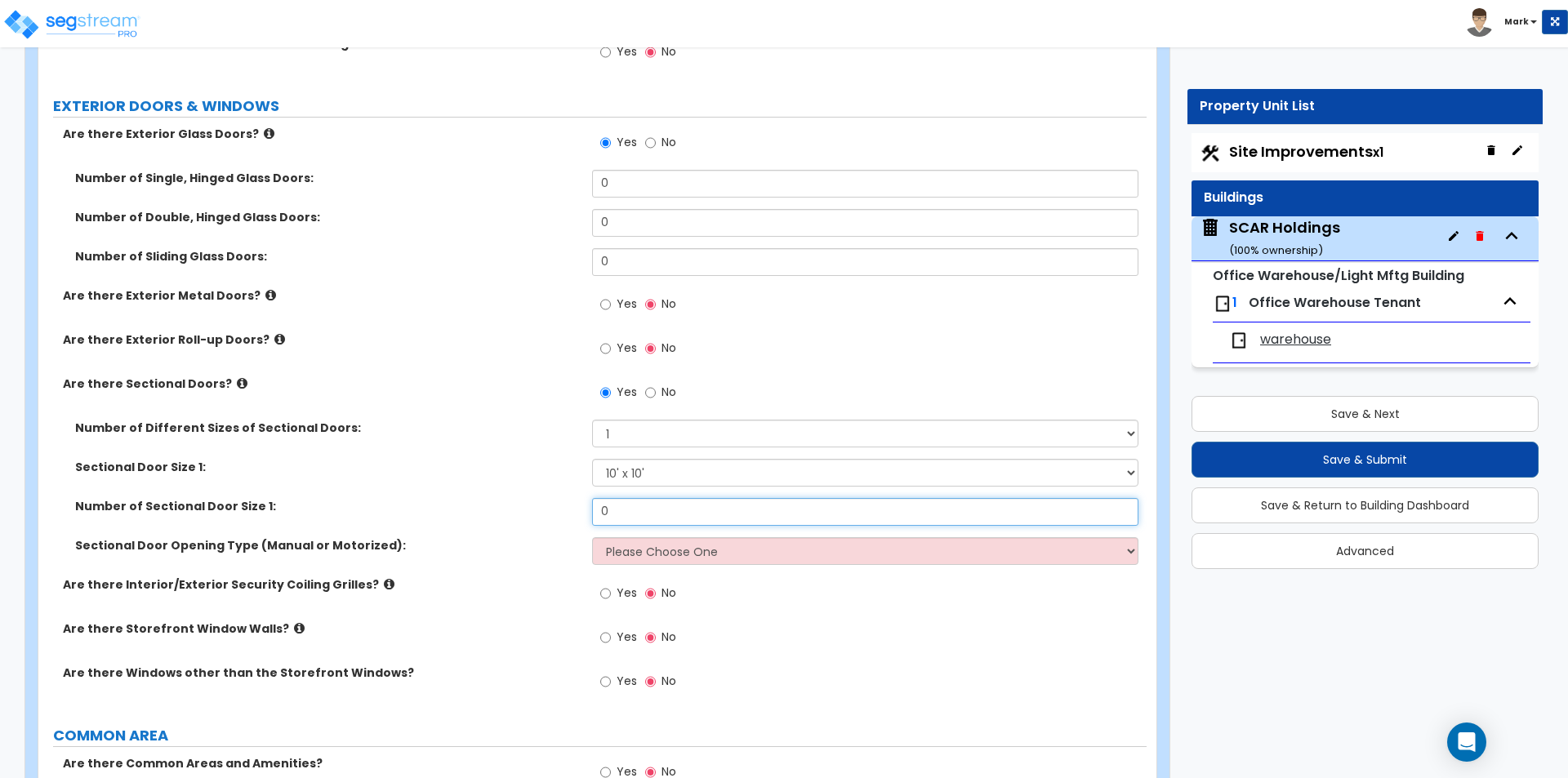
click at [663, 516] on input "0" at bounding box center [865, 512] width 545 height 28
type input "5"
type input "8"
click at [640, 557] on select "Please Choose One All Manual All Motorized Some are Motorized" at bounding box center [865, 551] width 545 height 28
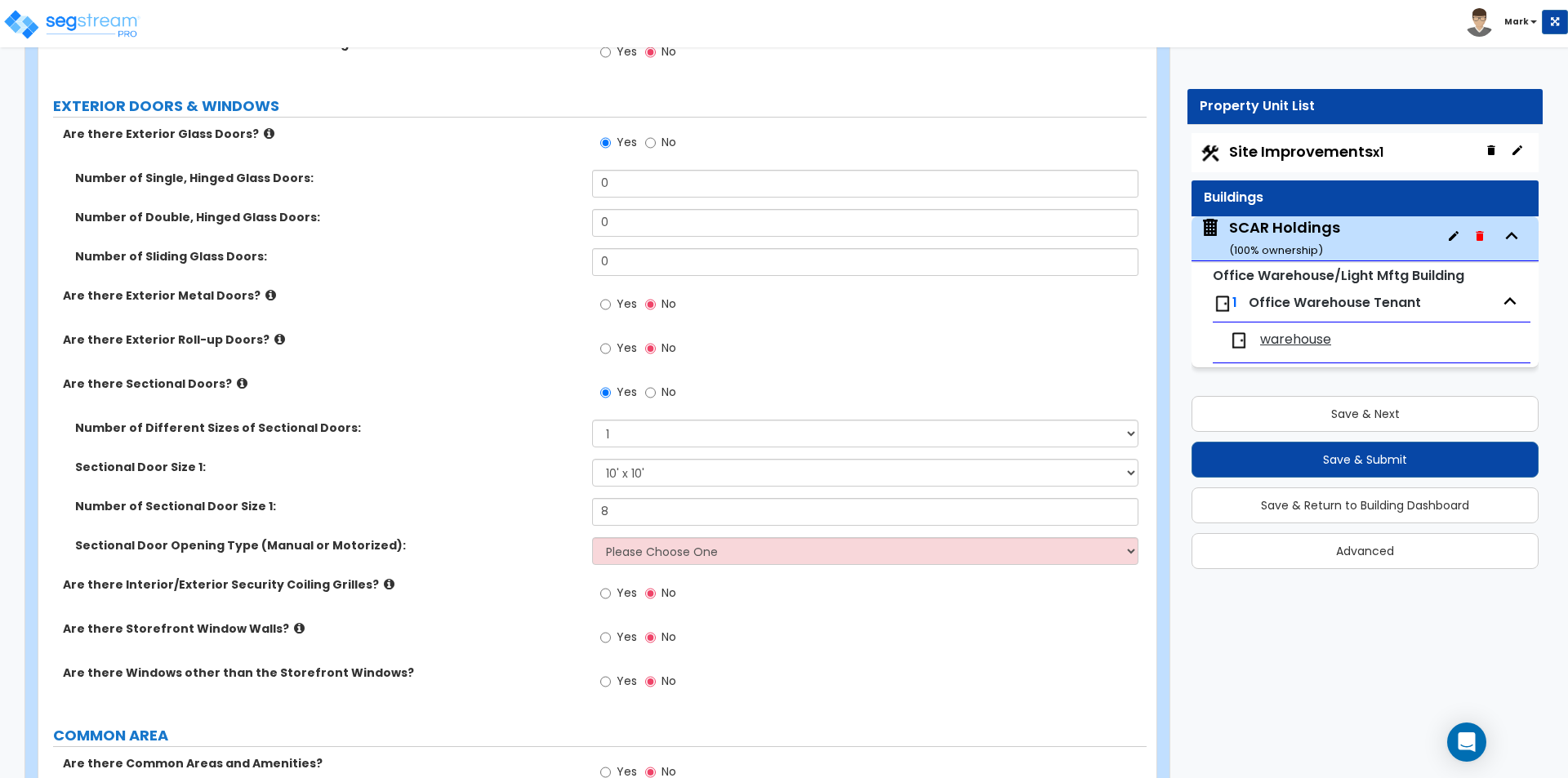
click at [492, 549] on label "Sectional Door Opening Type (Manual or Motorized):" at bounding box center [327, 545] width 504 height 16
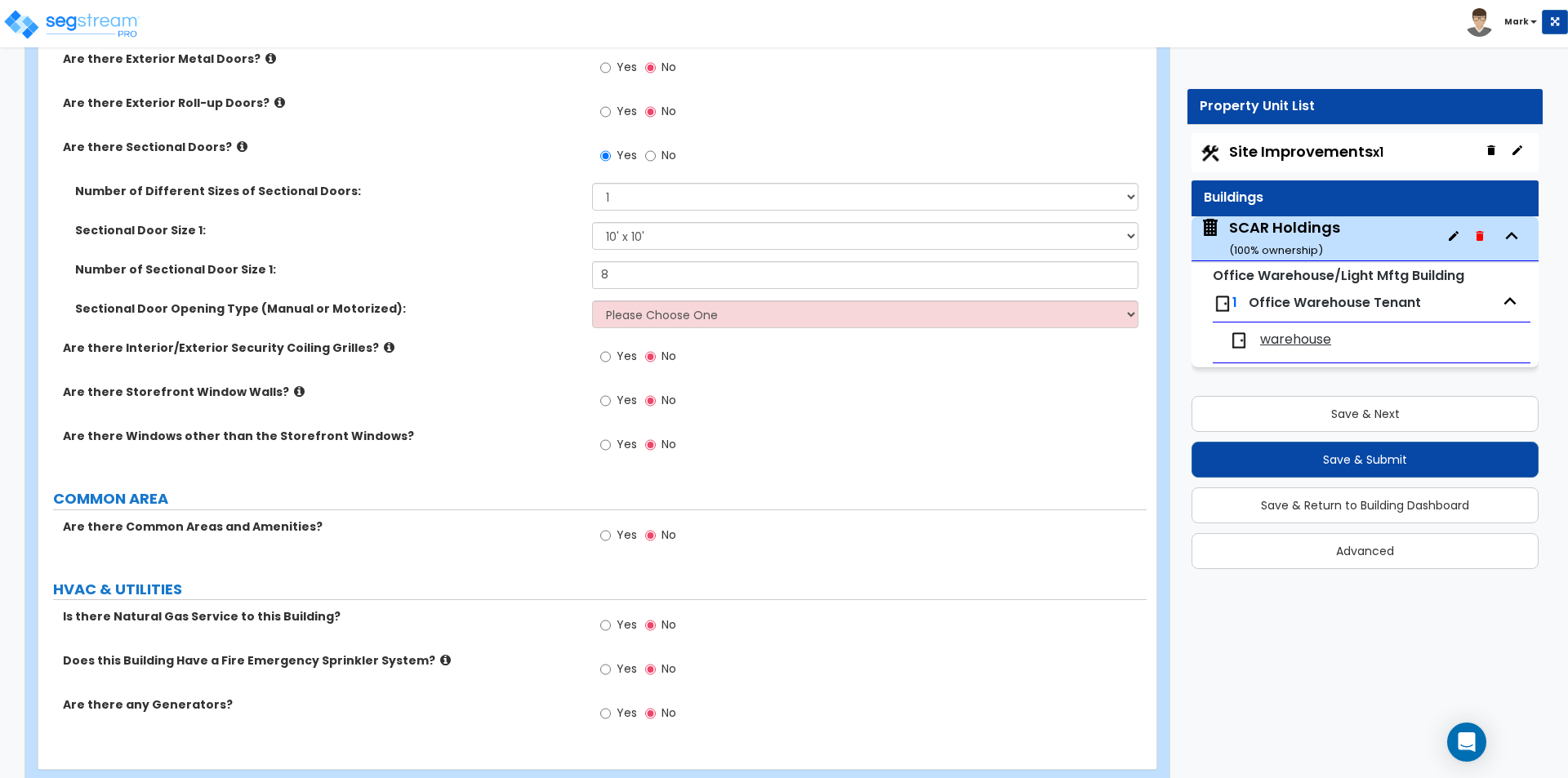
scroll to position [1960, 0]
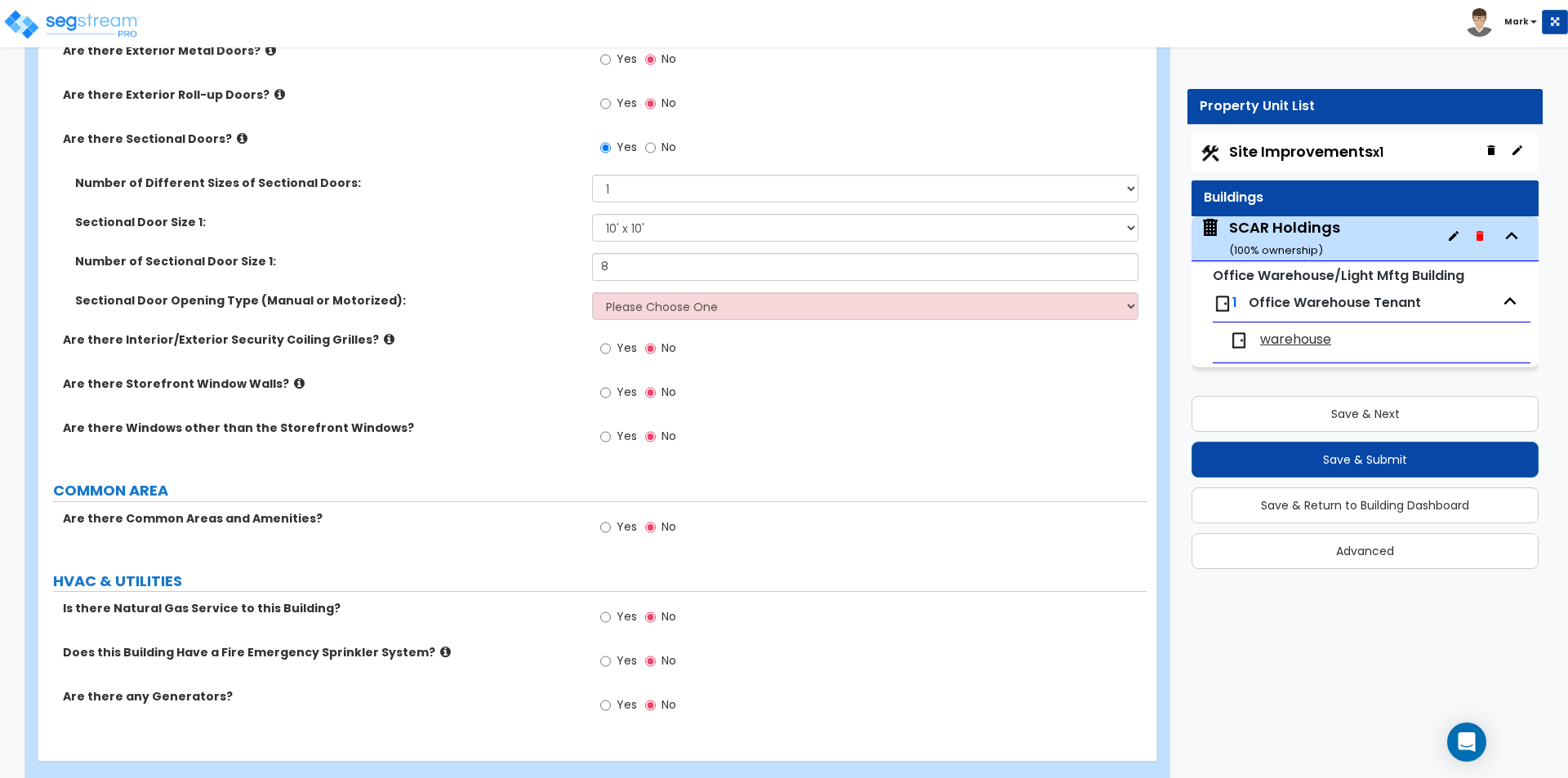
click at [614, 436] on label "Yes" at bounding box center [618, 439] width 36 height 28
click at [611, 436] on input "Yes" at bounding box center [605, 436] width 10 height 18
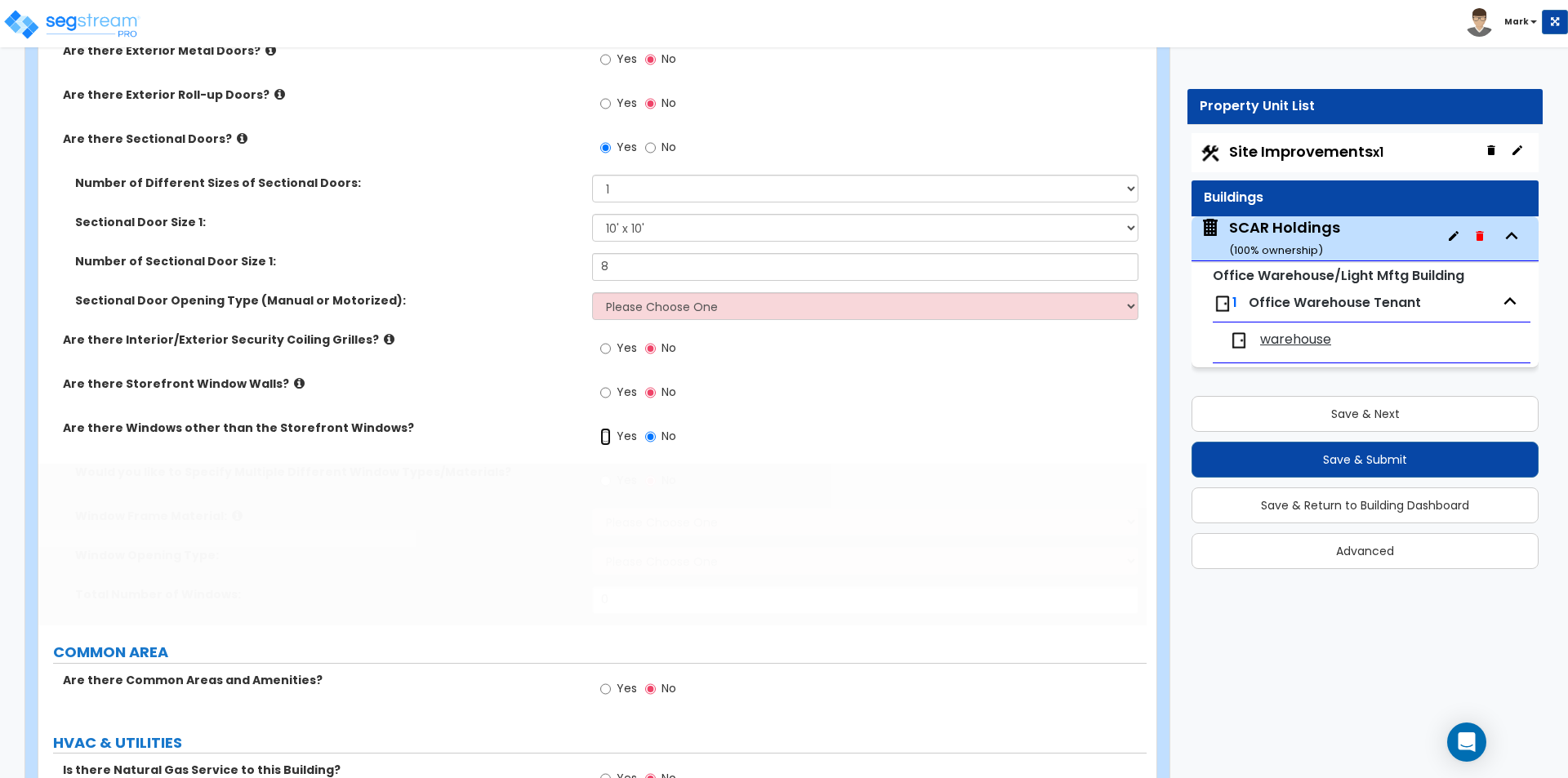
radio input "true"
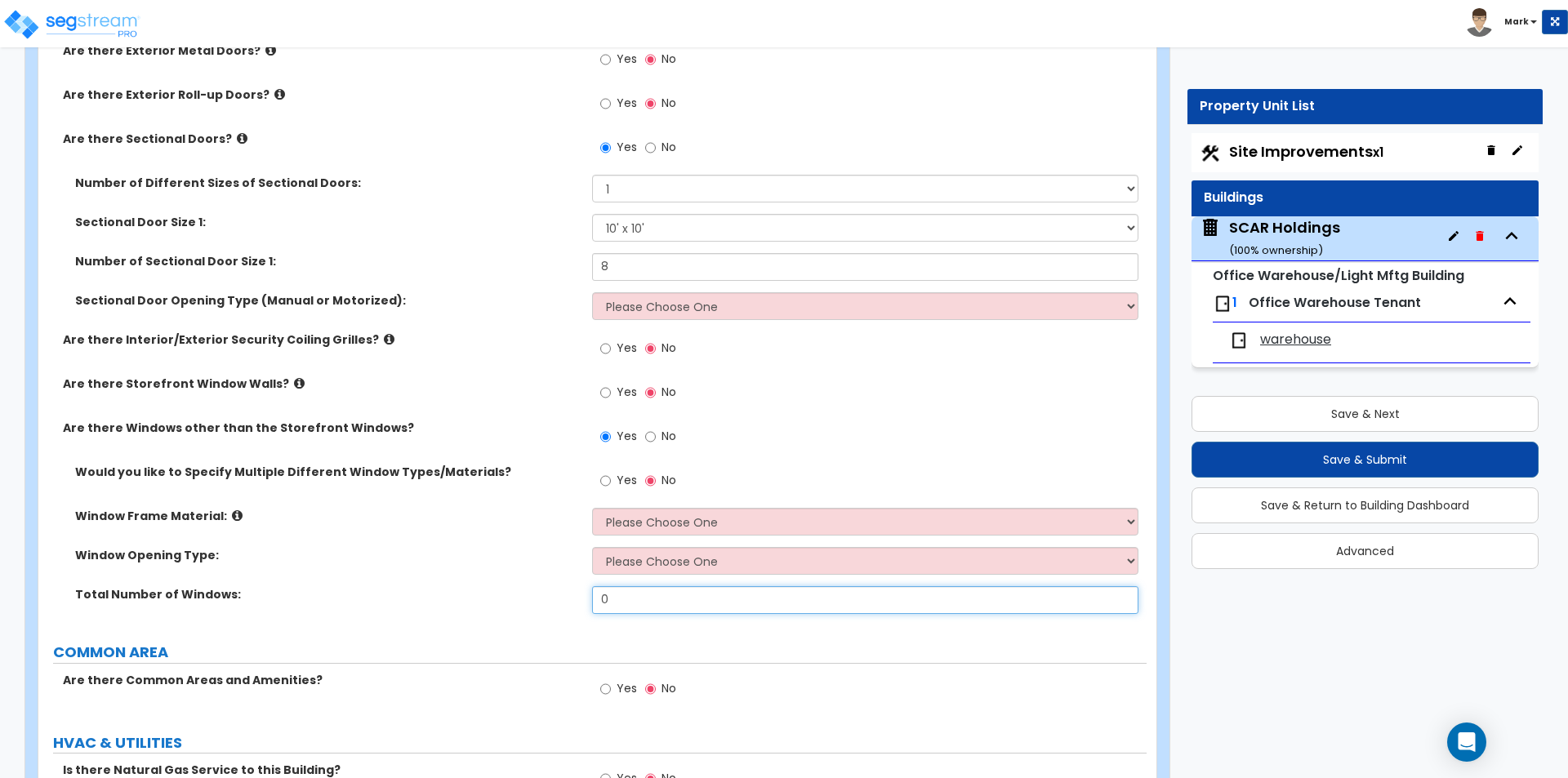
click at [637, 611] on input "0" at bounding box center [865, 601] width 545 height 28
type input "5"
click at [651, 550] on select "Please Choose One Sliding Window Fixed/Picture Window Awning Window Swing/Casem…" at bounding box center [865, 561] width 545 height 28
select select "2"
click at [592, 547] on select "Please Choose One Sliding Window Fixed/Picture Window Awning Window Swing/Casem…" at bounding box center [865, 561] width 545 height 28
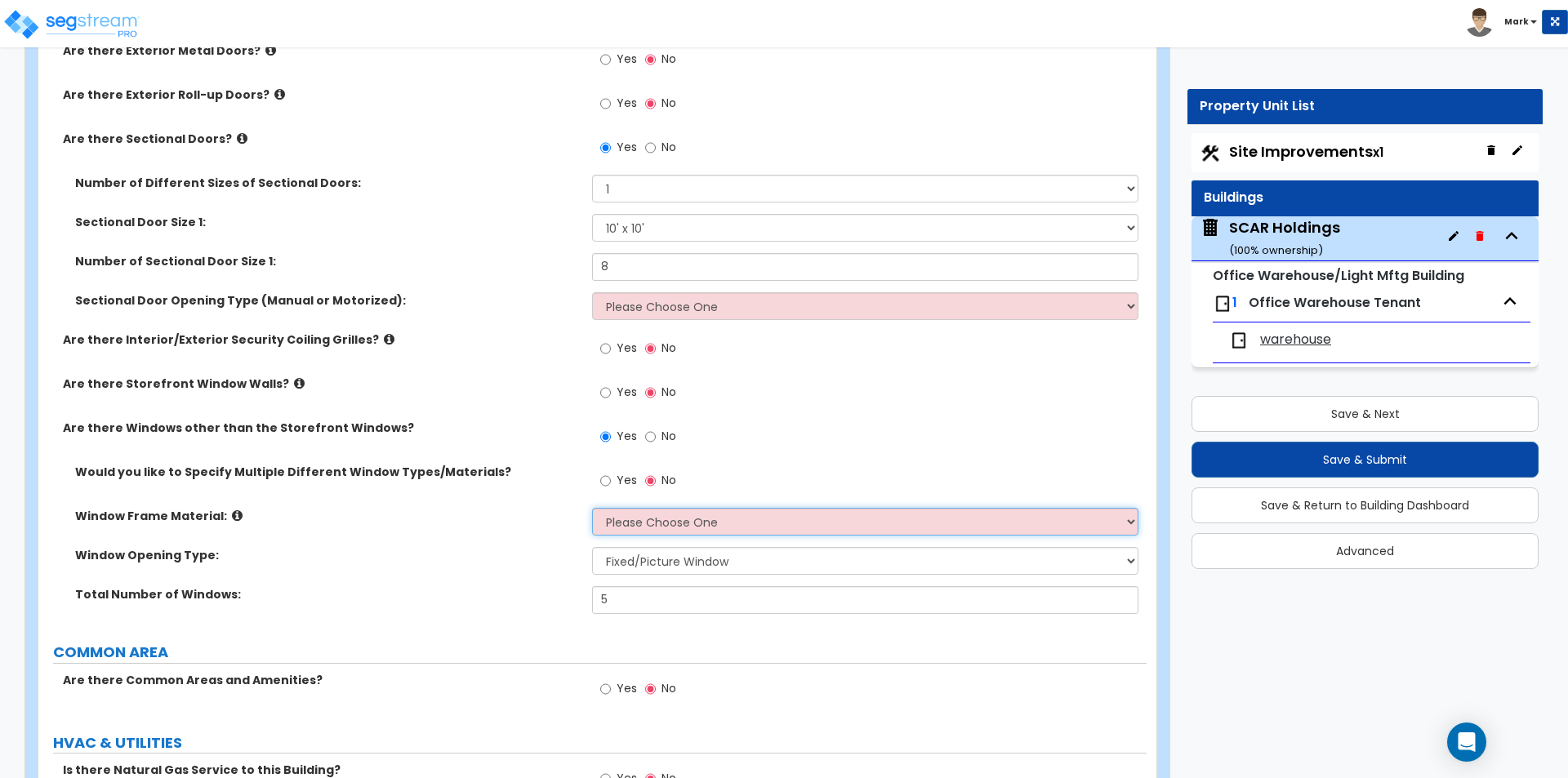
click at [675, 535] on select "Please Choose One Vinyl Aluminum Wood" at bounding box center [865, 522] width 545 height 28
select select "1"
click at [592, 508] on select "Please Choose One Vinyl Aluminum Wood" at bounding box center [865, 522] width 545 height 28
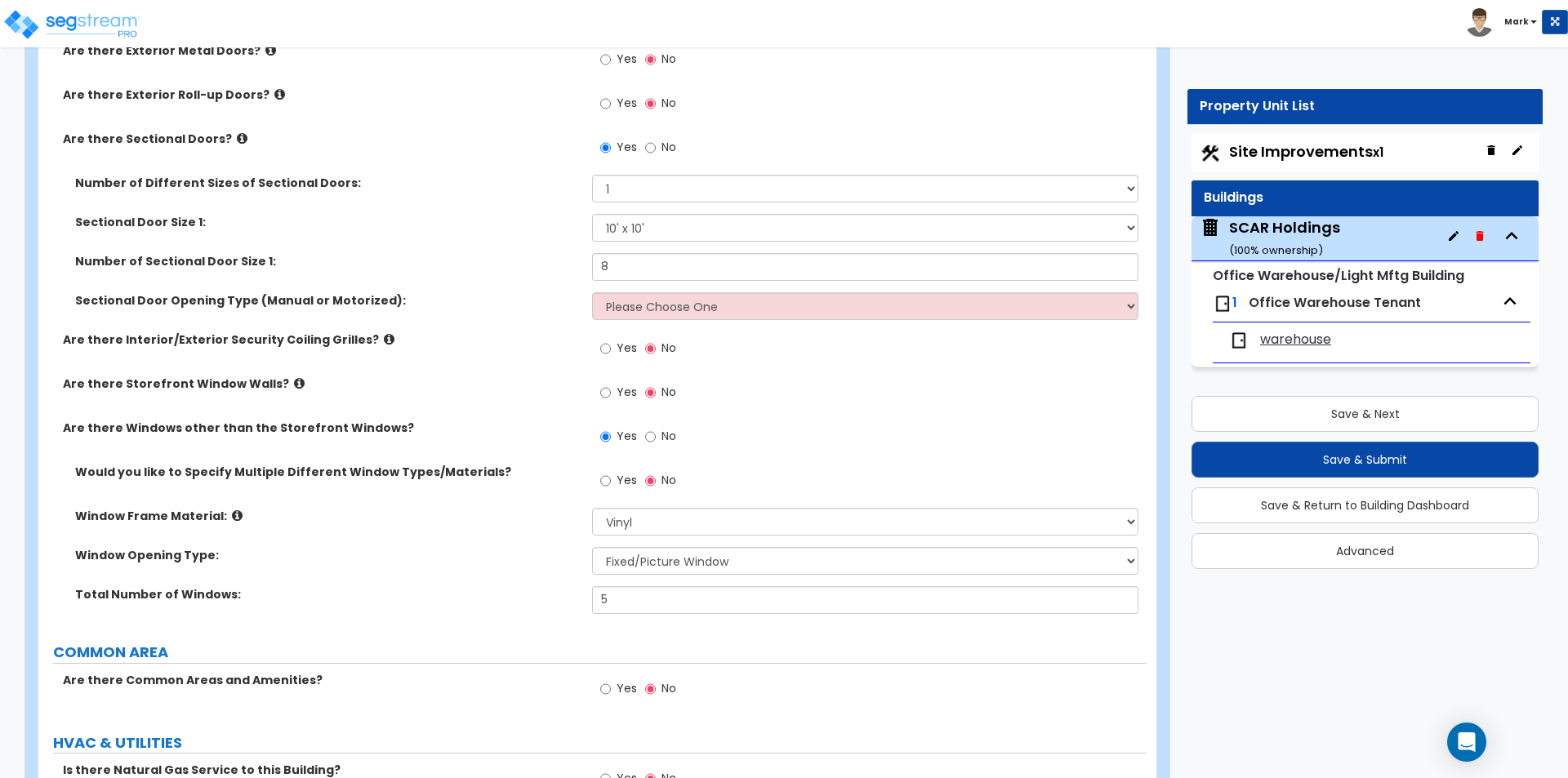
click at [531, 569] on div "Window Opening Type: Please Choose One Sliding Window Fixed/Picture Window Awni…" at bounding box center [592, 567] width 1109 height 39
click at [1309, 331] on span "warehouse" at bounding box center [1295, 340] width 71 height 19
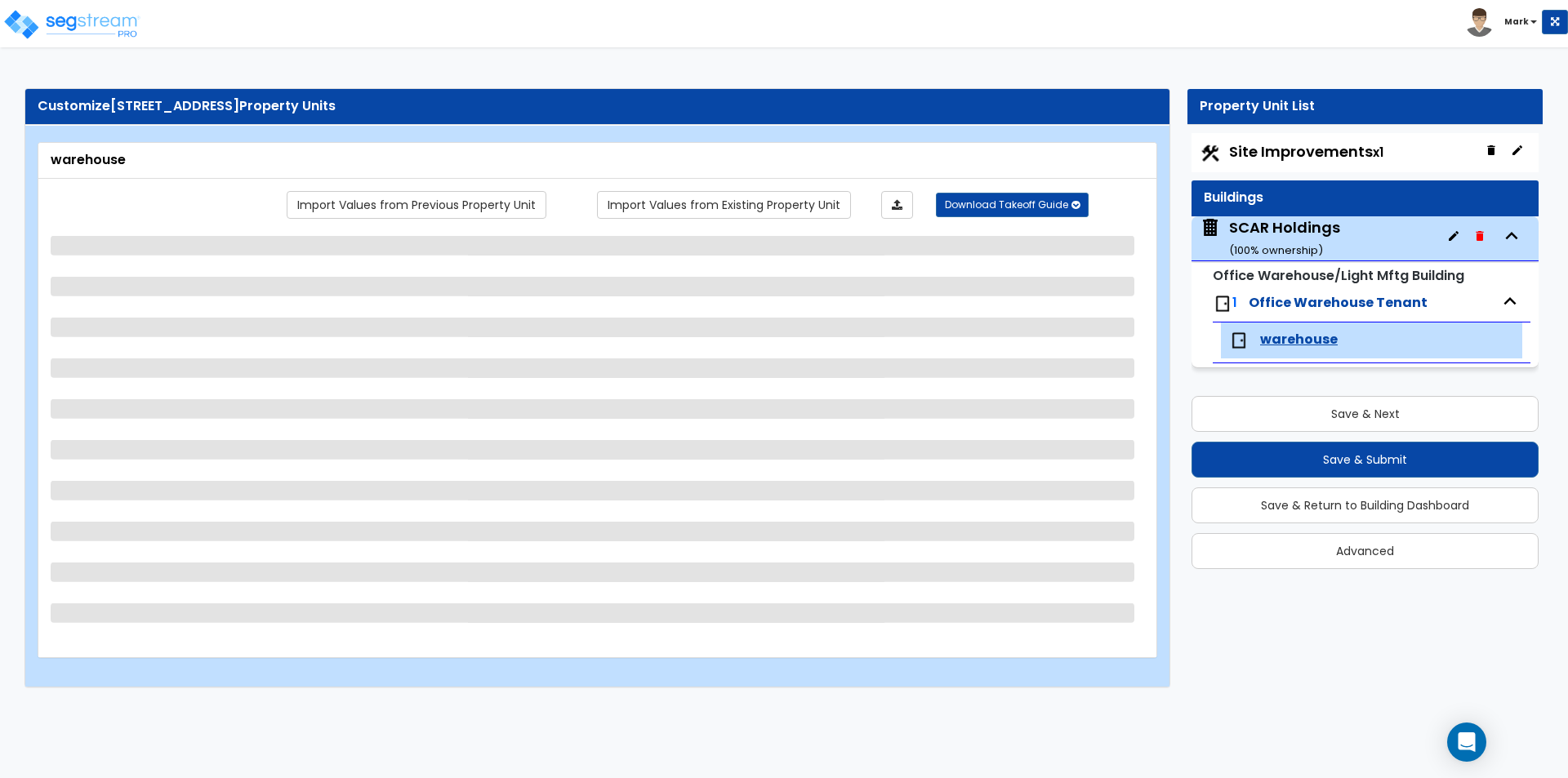
scroll to position [0, 0]
select select "2"
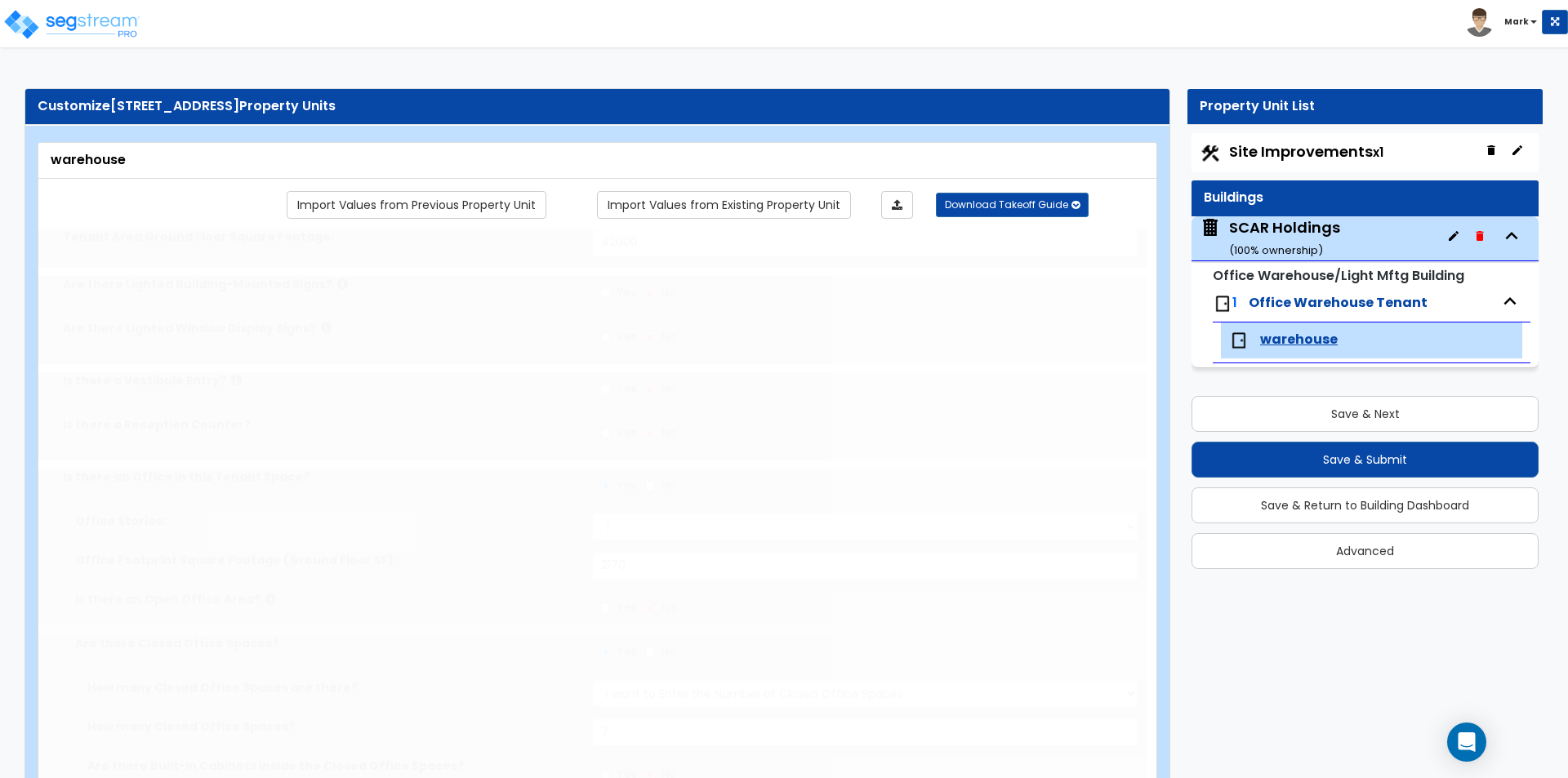
radio input "true"
type input "1"
type input "690"
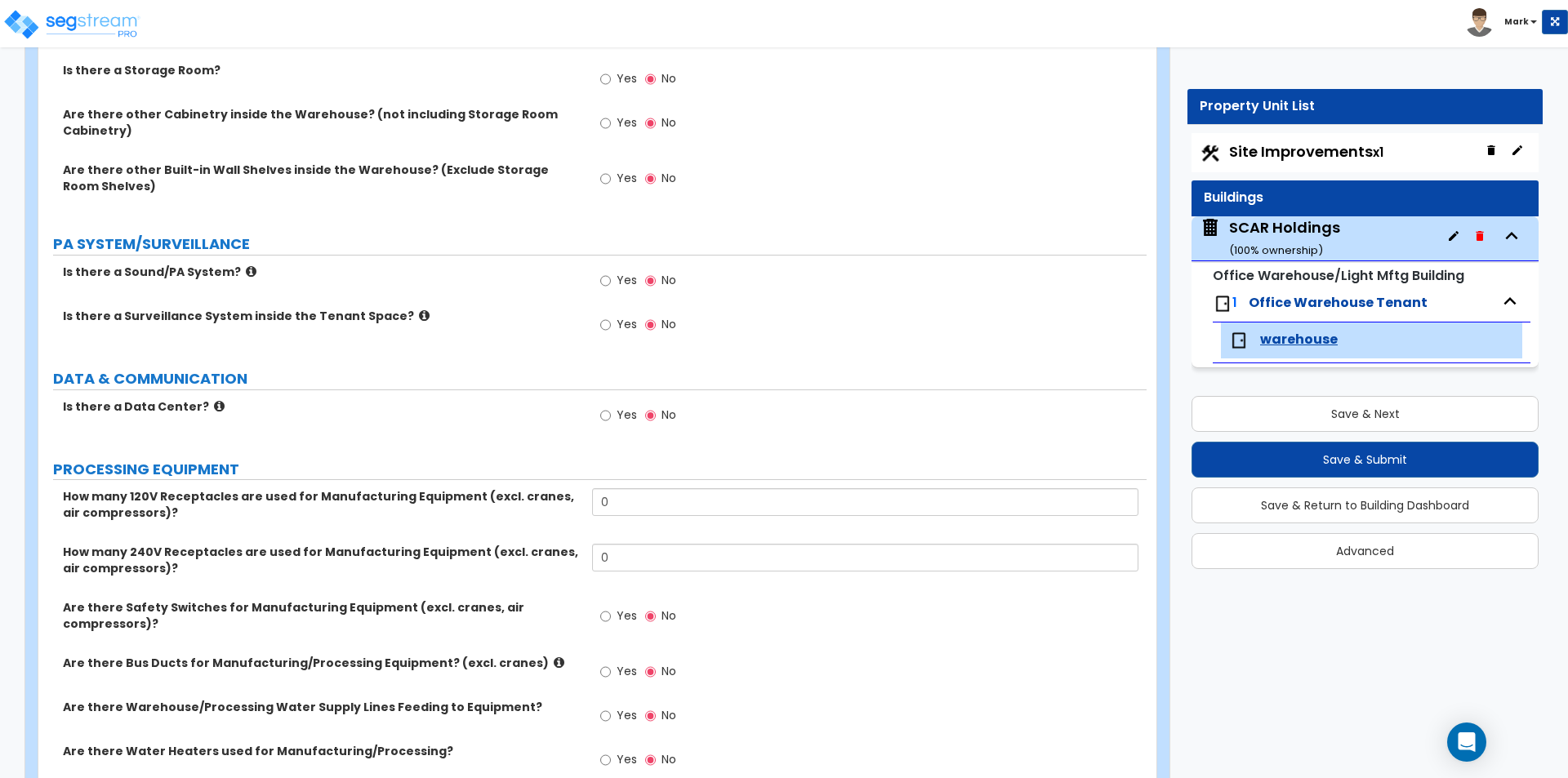
scroll to position [2669, 0]
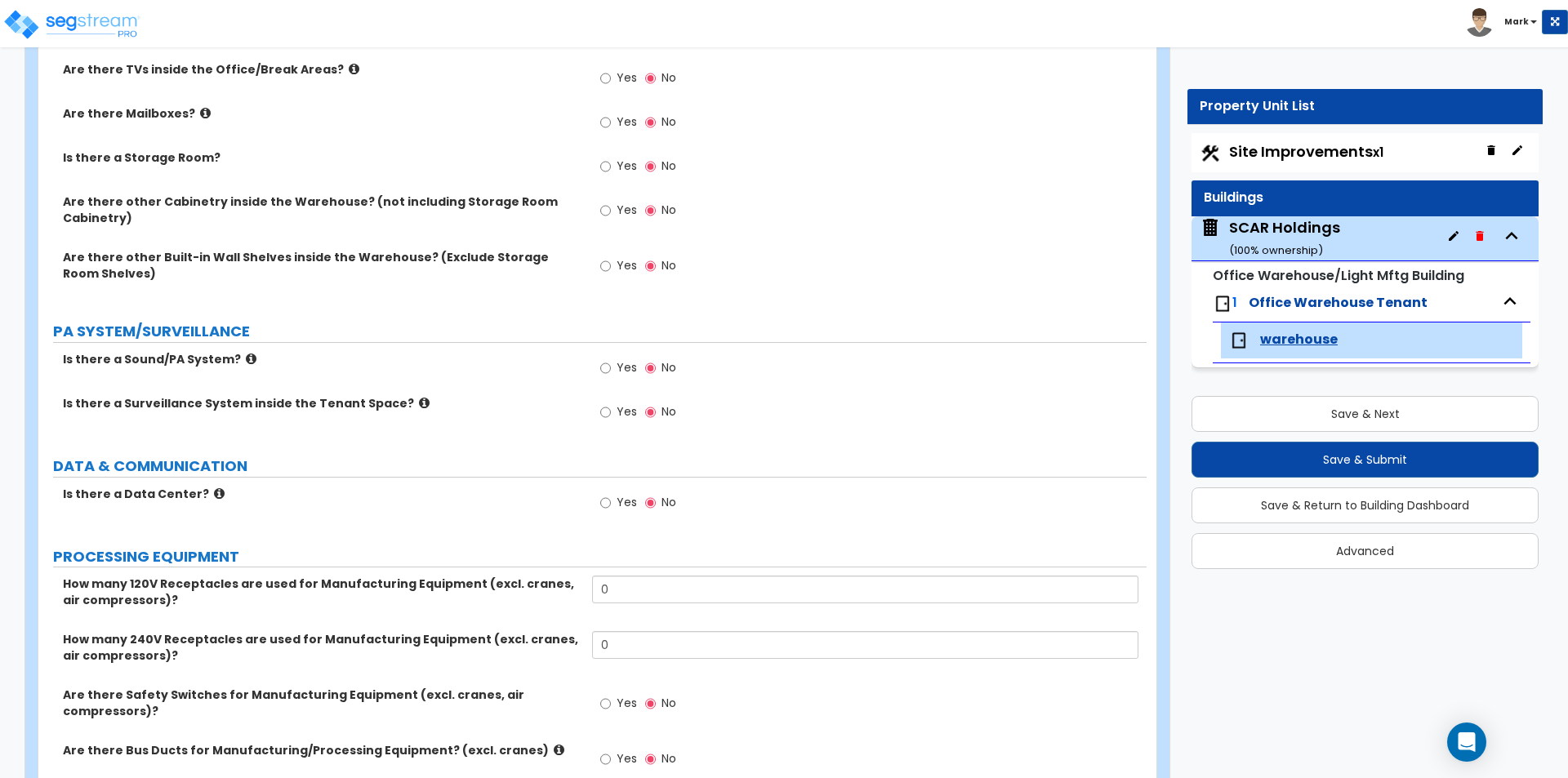
click at [623, 412] on span "Yes" at bounding box center [627, 411] width 21 height 16
click at [611, 412] on input "Yes" at bounding box center [605, 412] width 10 height 18
radio input "true"
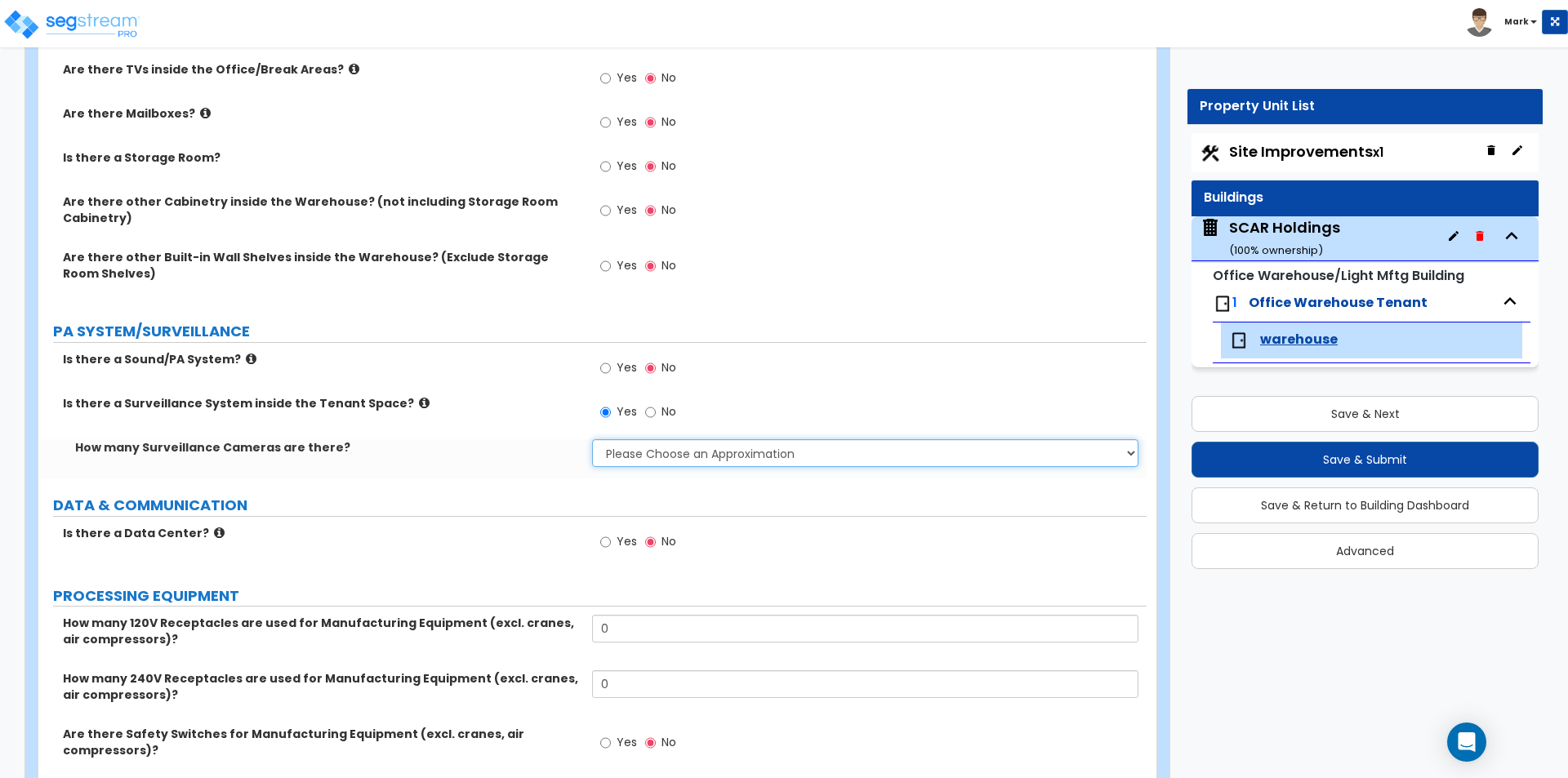
click at [685, 451] on select "Please Choose an Approximation Barely Noticed Any Noticed a Couple Frequently S…" at bounding box center [865, 453] width 545 height 28
select select "3"
click at [592, 439] on select "Please Choose an Approximation Barely Noticed Any Noticed a Couple Frequently S…" at bounding box center [865, 453] width 545 height 28
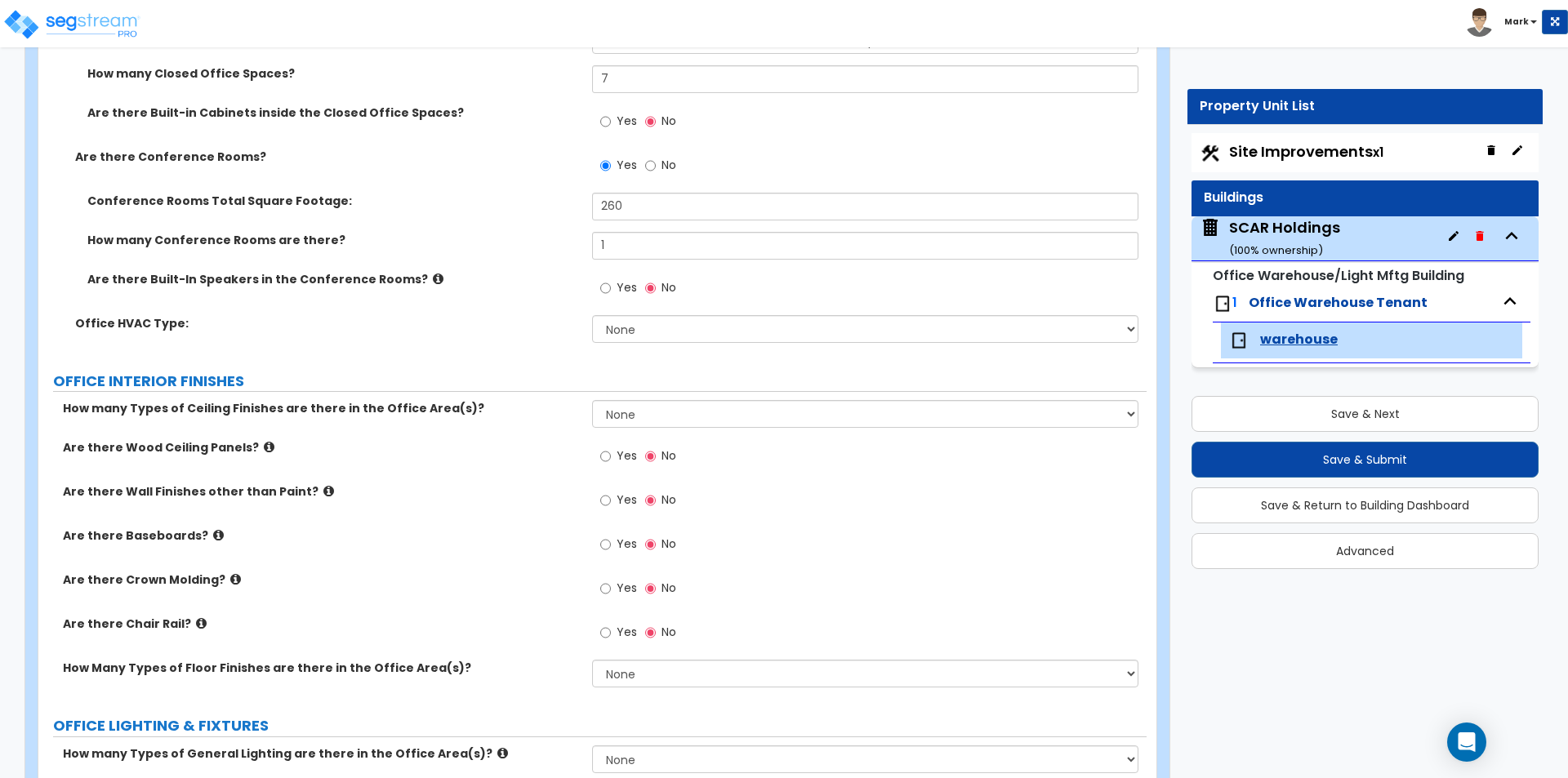
scroll to position [872, 0]
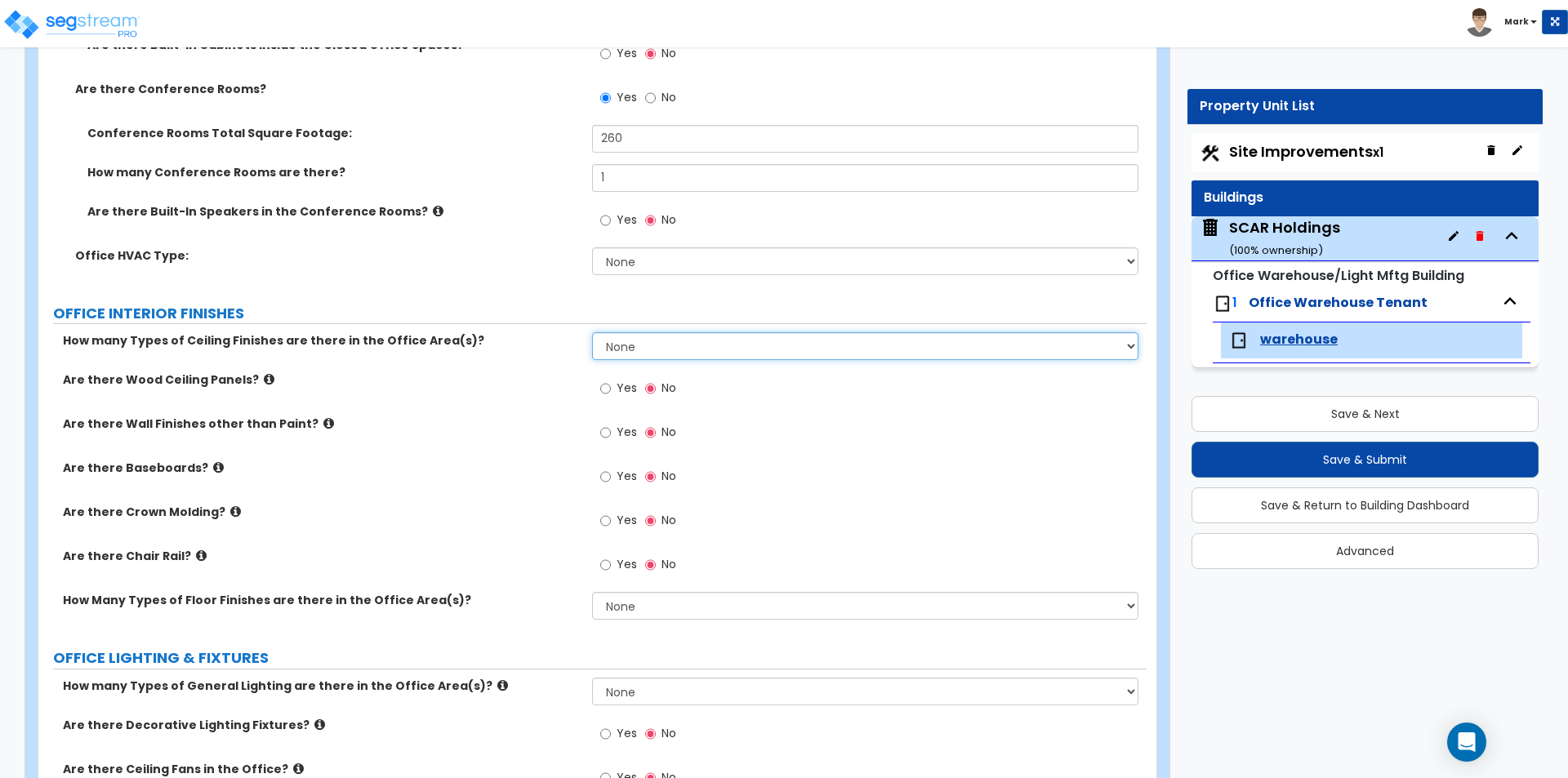
drag, startPoint x: 690, startPoint y: 340, endPoint x: 683, endPoint y: 353, distance: 14.8
click at [690, 340] on select "None 1 2 3" at bounding box center [865, 347] width 545 height 28
select select "1"
click at [592, 332] on select "None 1 2 3" at bounding box center [865, 347] width 545 height 28
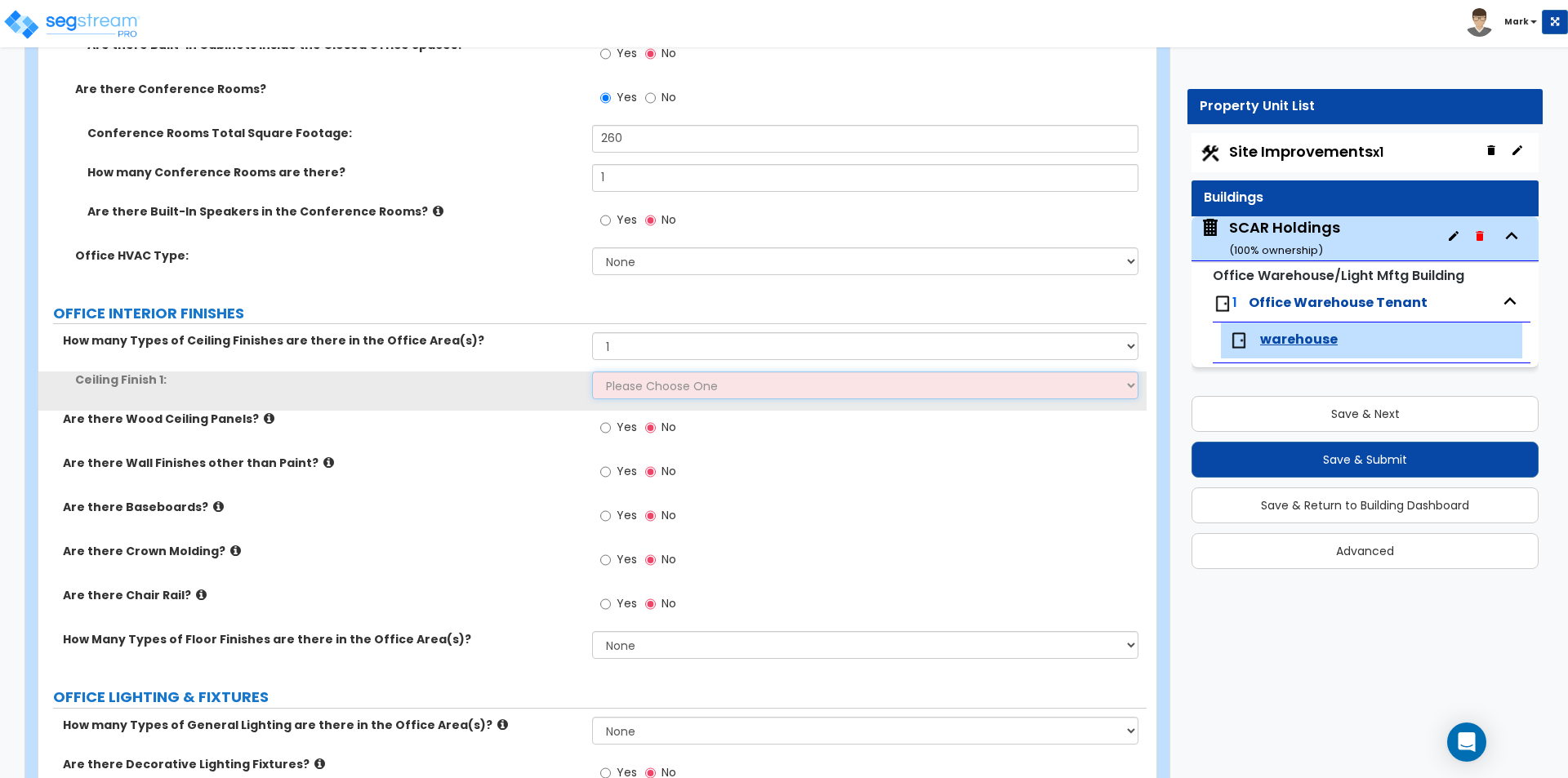
click at [668, 387] on select "Please Choose One Drop Ceiling Open Ceiling Drywall Ceiling" at bounding box center [865, 386] width 545 height 28
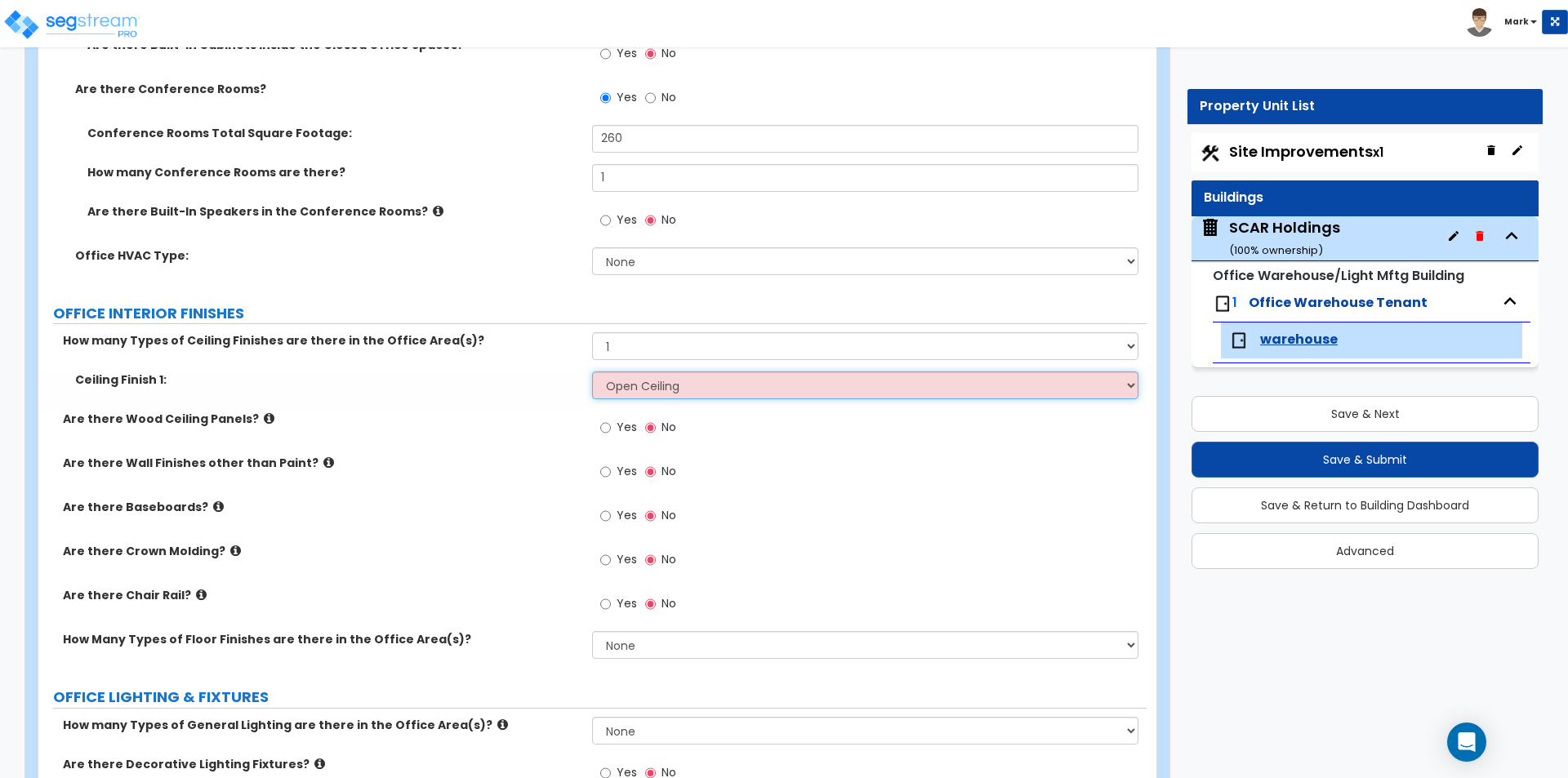
click at [592, 372] on select "Please Choose One Drop Ceiling Open Ceiling Drywall Ceiling" at bounding box center [865, 386] width 545 height 28
click at [660, 387] on select "Please Choose One Drop Ceiling Open Ceiling Drywall Ceiling" at bounding box center [865, 386] width 545 height 28
select select "1"
click at [592, 372] on select "Please Choose One Drop Ceiling Open Ceiling Drywall Ceiling" at bounding box center [865, 386] width 545 height 28
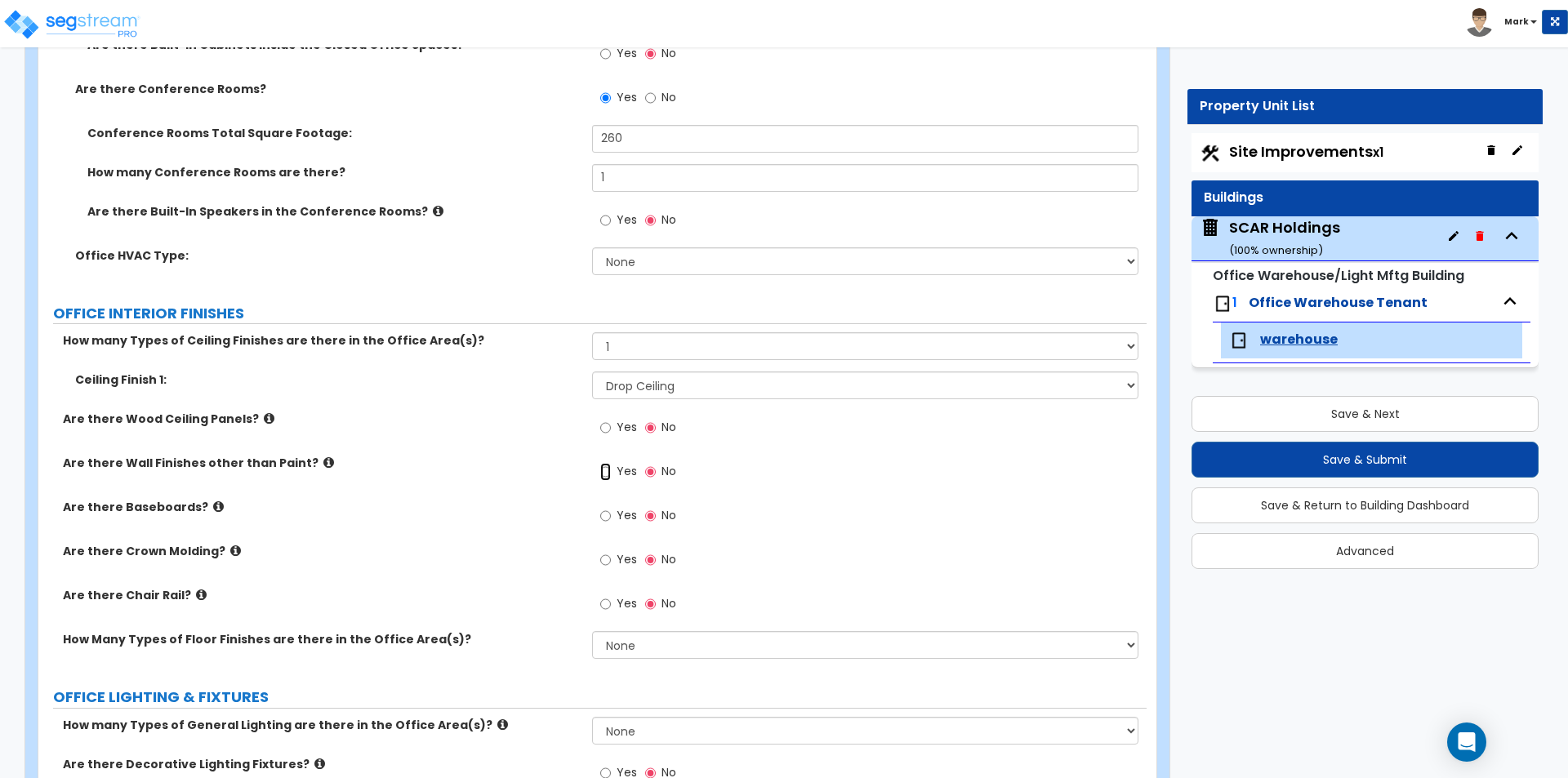
click at [608, 474] on input "Yes" at bounding box center [605, 472] width 10 height 18
radio input "true"
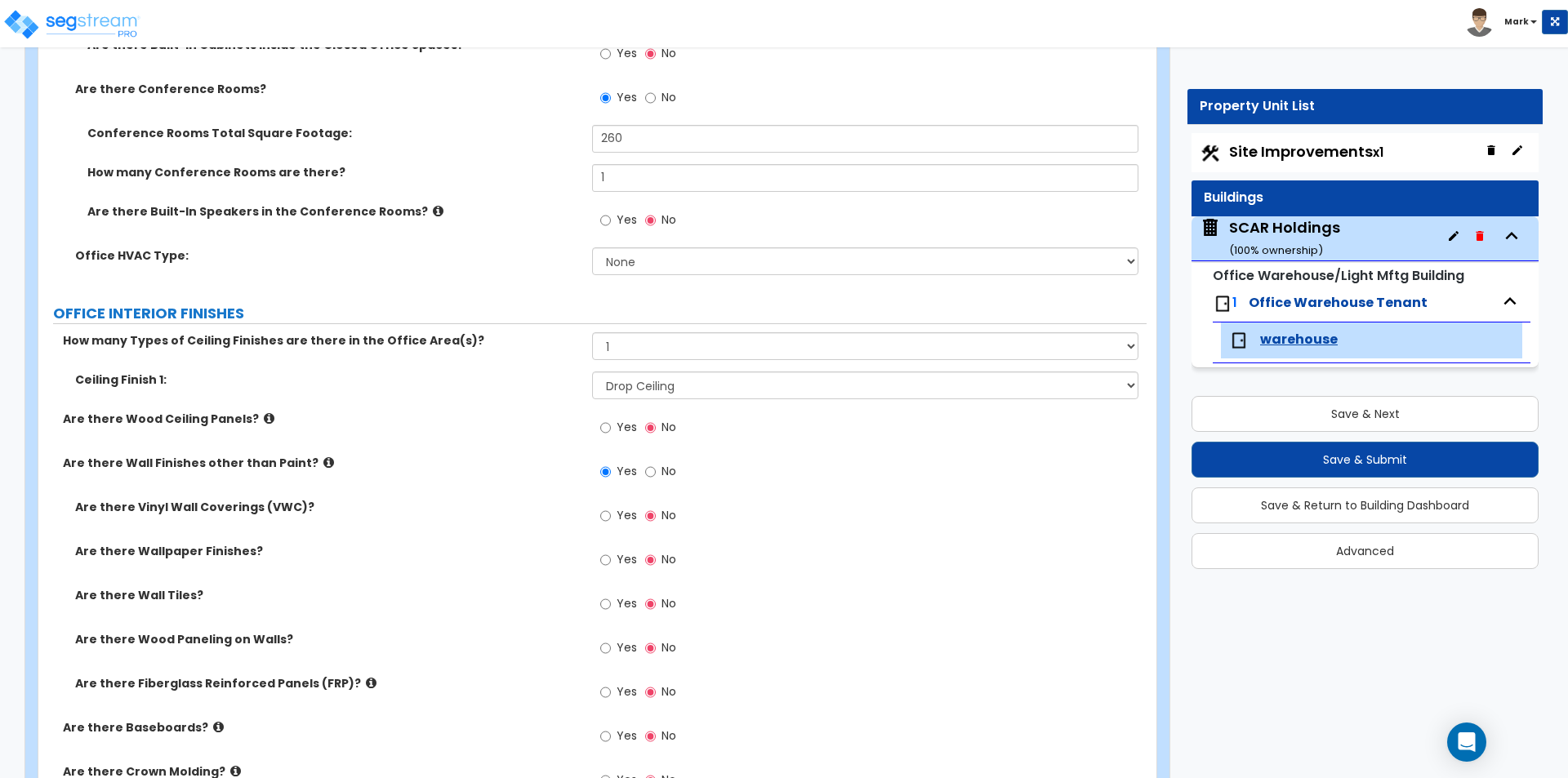
click at [617, 641] on span "Yes" at bounding box center [627, 647] width 21 height 16
click at [611, 641] on input "Yes" at bounding box center [605, 648] width 10 height 18
radio input "true"
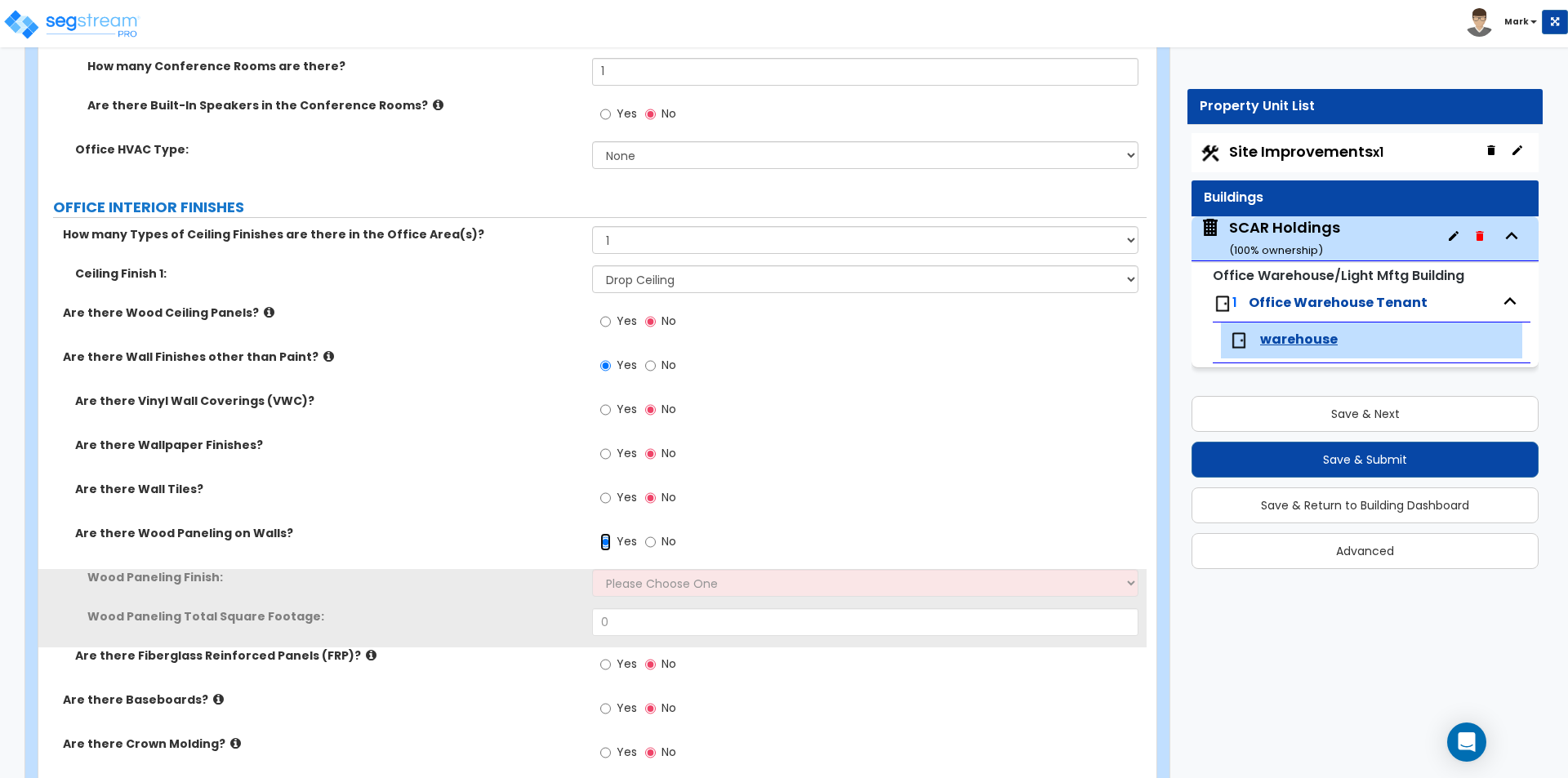
scroll to position [1117, 0]
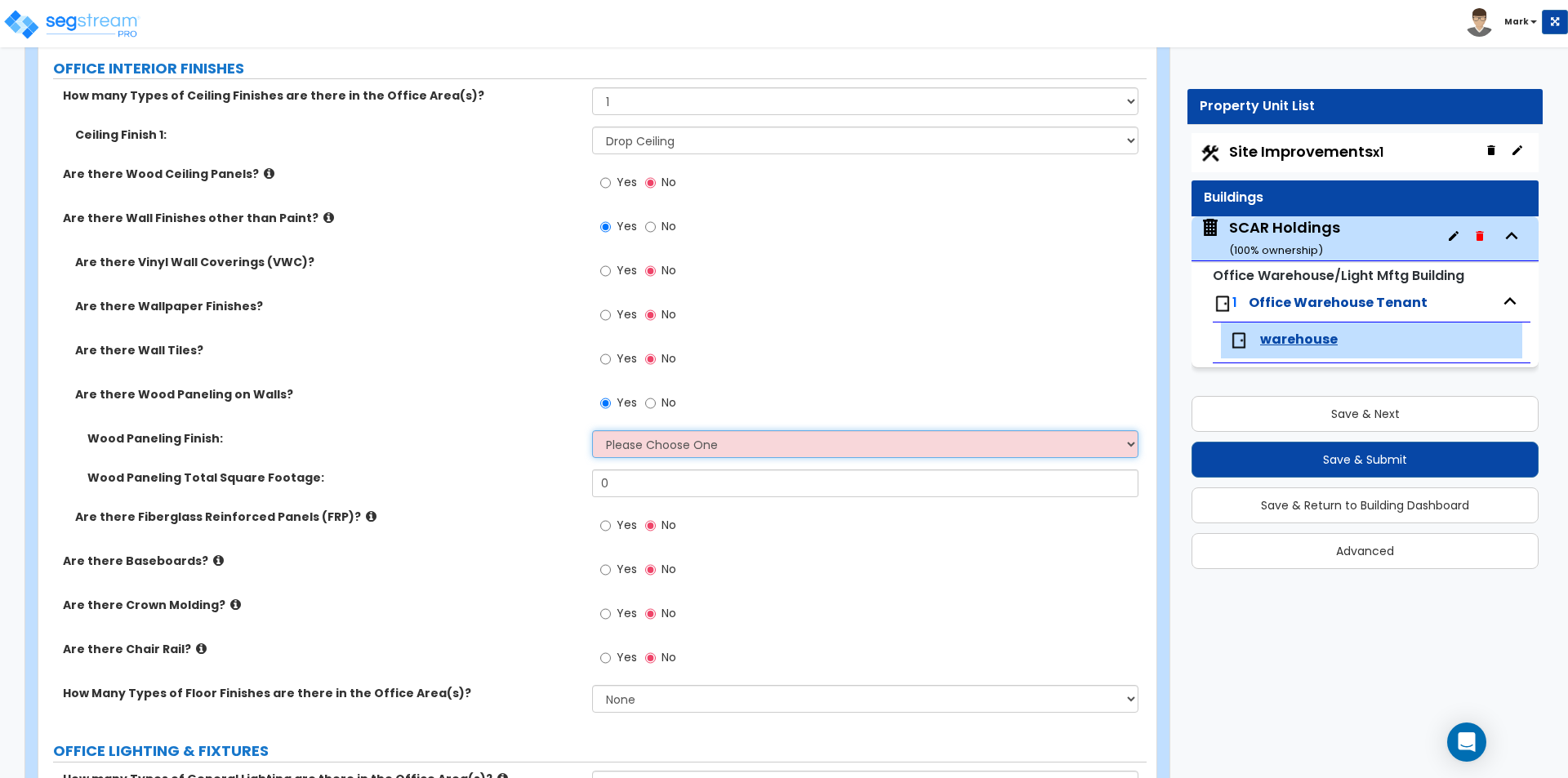
drag, startPoint x: 694, startPoint y: 441, endPoint x: 693, endPoint y: 456, distance: 15.0
click at [694, 441] on select "Please Choose One Birch Mahogany Oak or Cherry Rosewood Teak I Don't Know, Plea…" at bounding box center [865, 445] width 545 height 28
select select "6"
click at [592, 431] on select "Please Choose One Birch Mahogany Oak or Cherry Rosewood Teak I Don't Know, Plea…" at bounding box center [865, 445] width 545 height 28
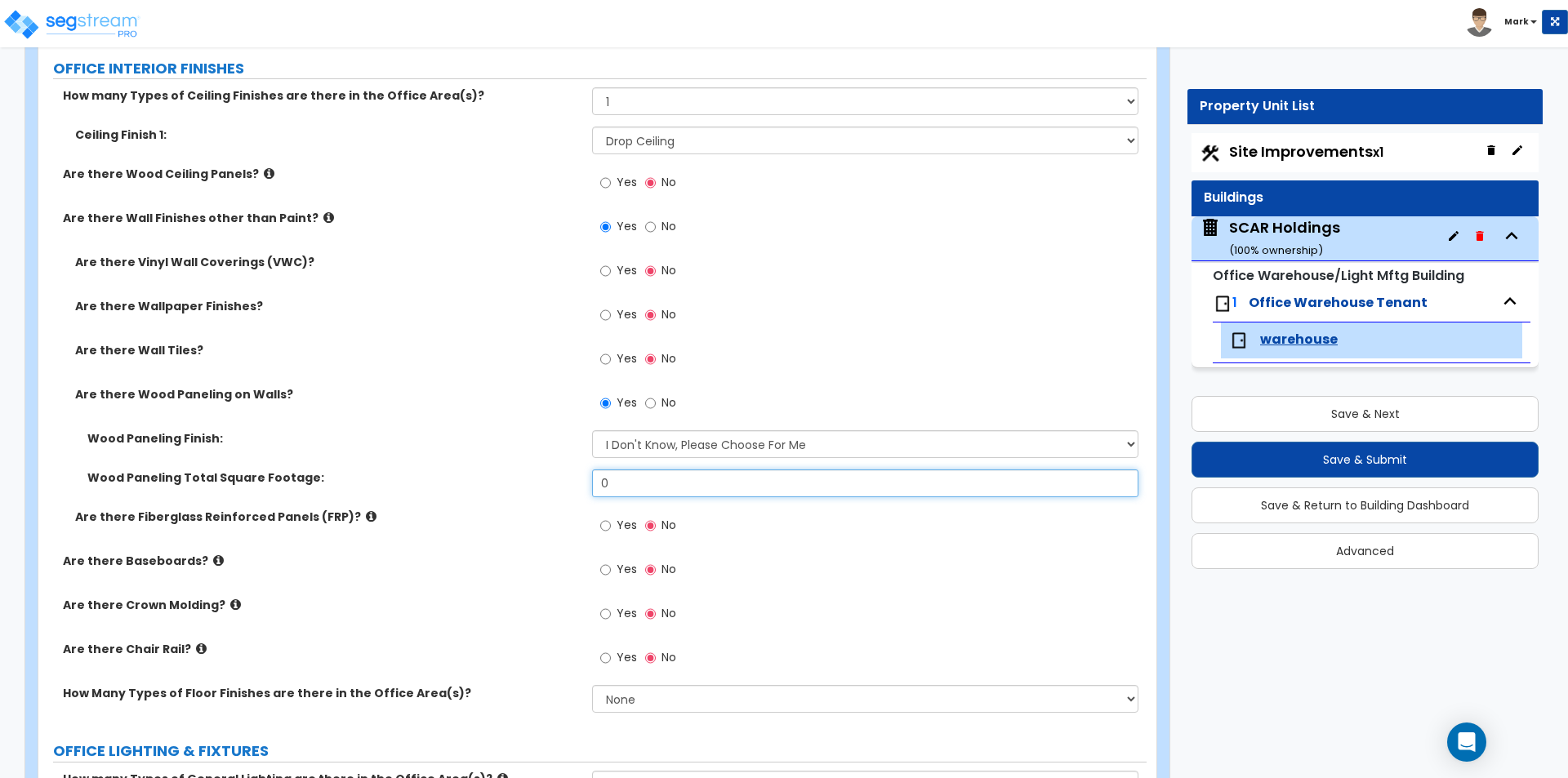
click at [657, 471] on input "0" at bounding box center [865, 484] width 545 height 28
type input "100"
click at [523, 497] on div "Wood Paneling Total Square Footage: 100" at bounding box center [592, 489] width 1109 height 39
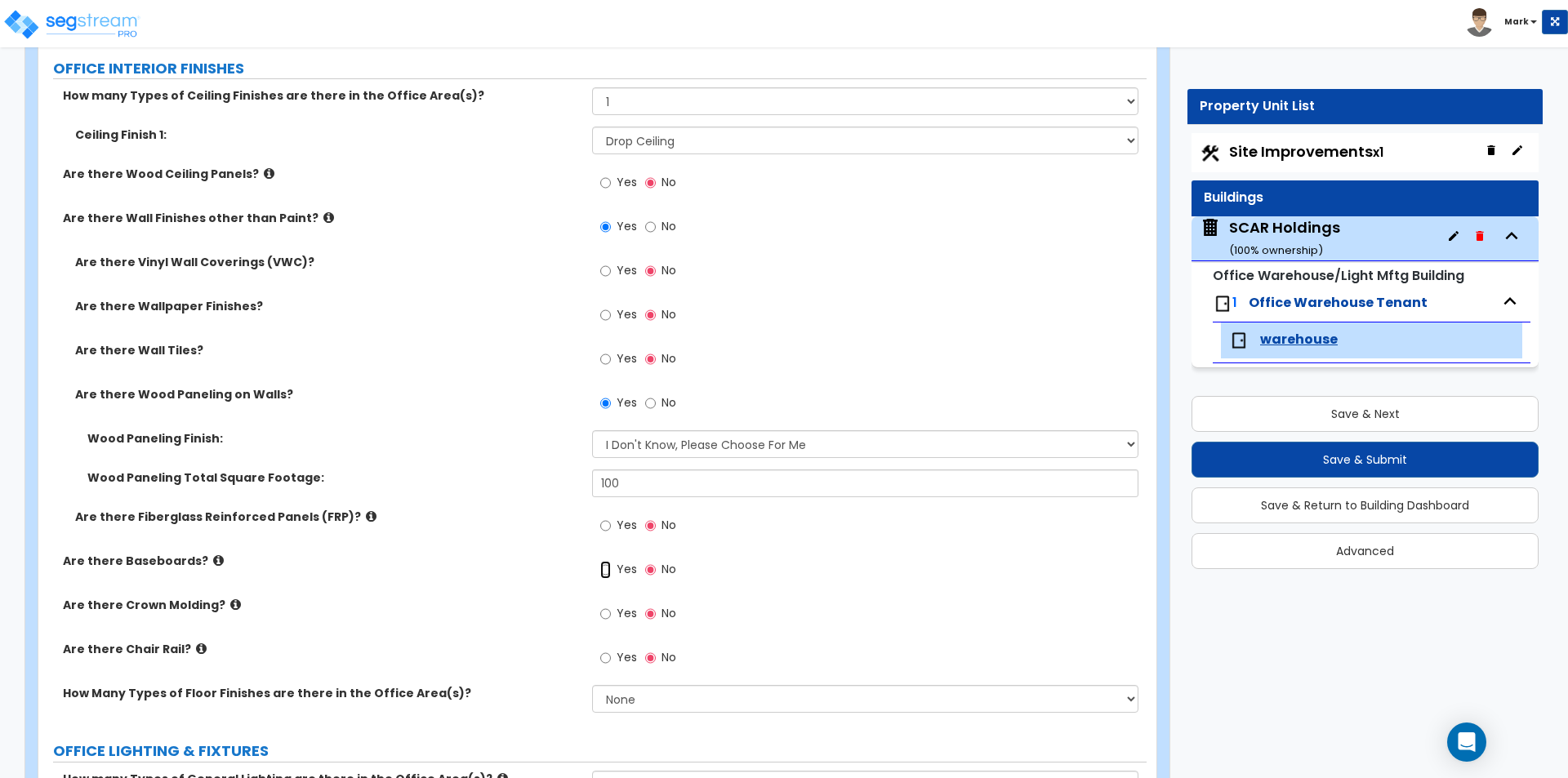
click at [608, 574] on input "Yes" at bounding box center [605, 570] width 10 height 18
radio input "true"
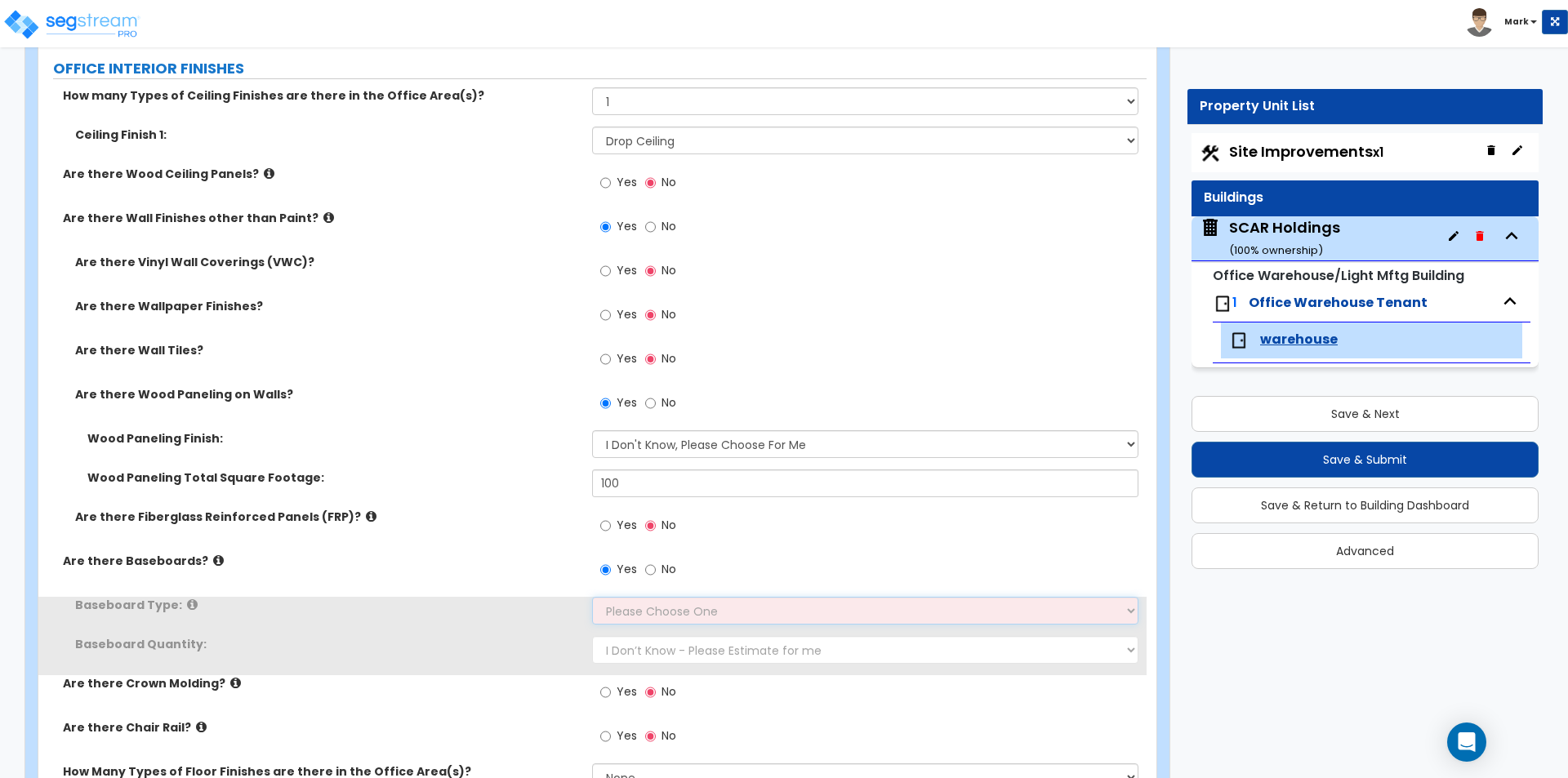
click at [620, 621] on select "Please Choose One Wood Vinyl Carpet Tile" at bounding box center [865, 611] width 545 height 28
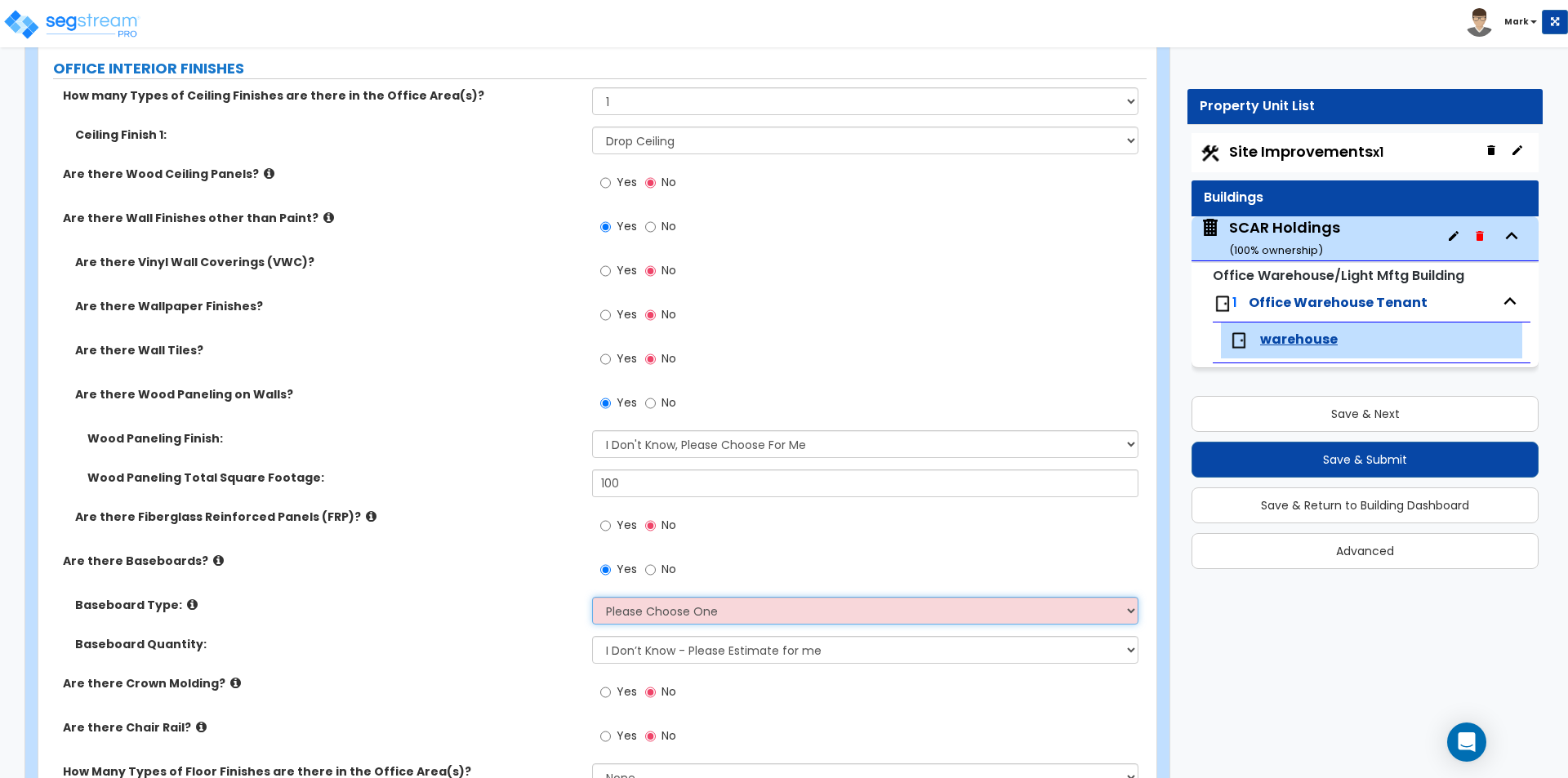
select select "2"
click at [592, 597] on select "Please Choose One Wood Vinyl Carpet Tile" at bounding box center [865, 611] width 545 height 28
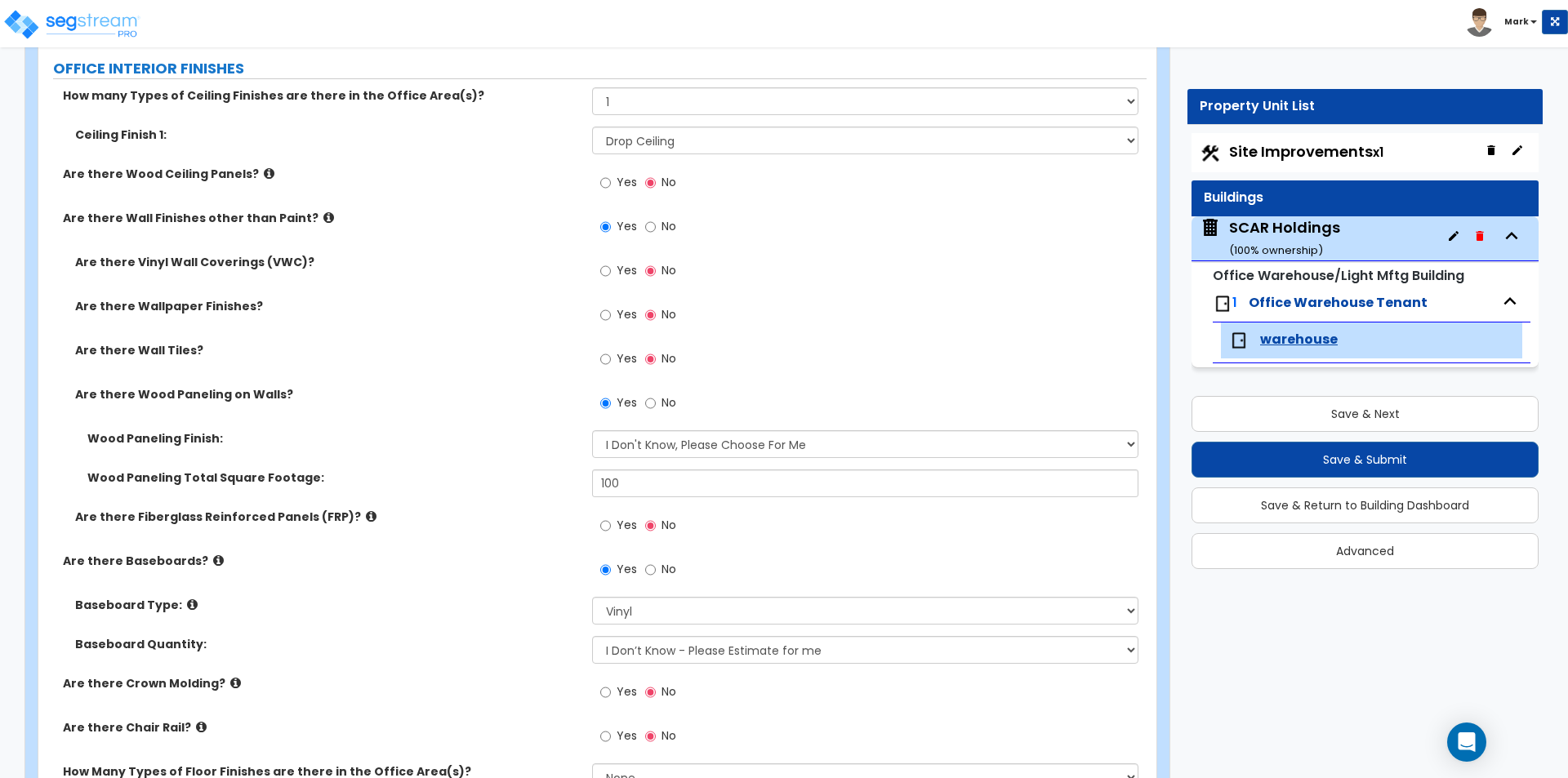
click at [499, 627] on div "Baseboard Type: Please Choose One Wood Vinyl Carpet Tile" at bounding box center [592, 616] width 1109 height 39
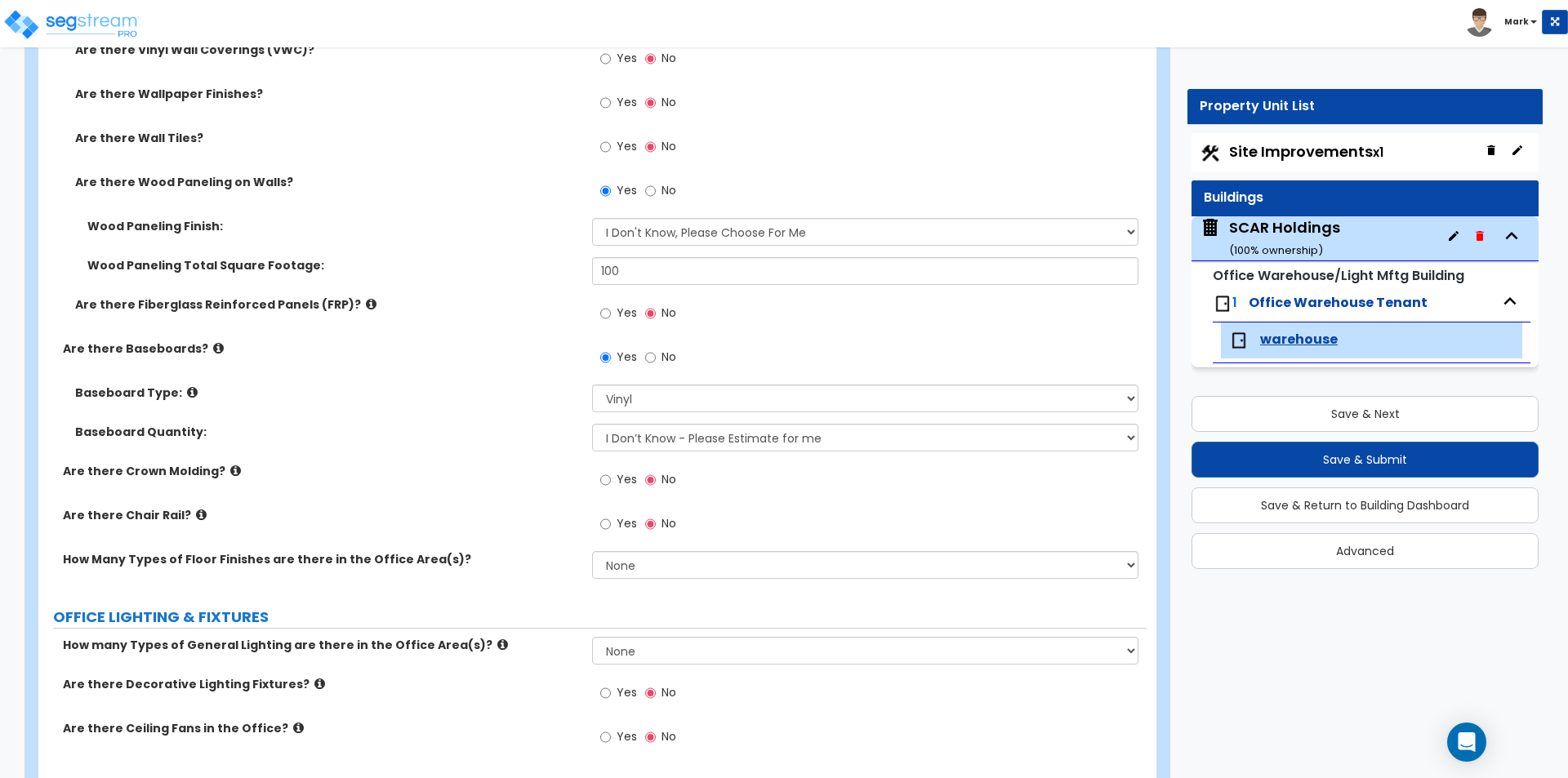
scroll to position [1363, 0]
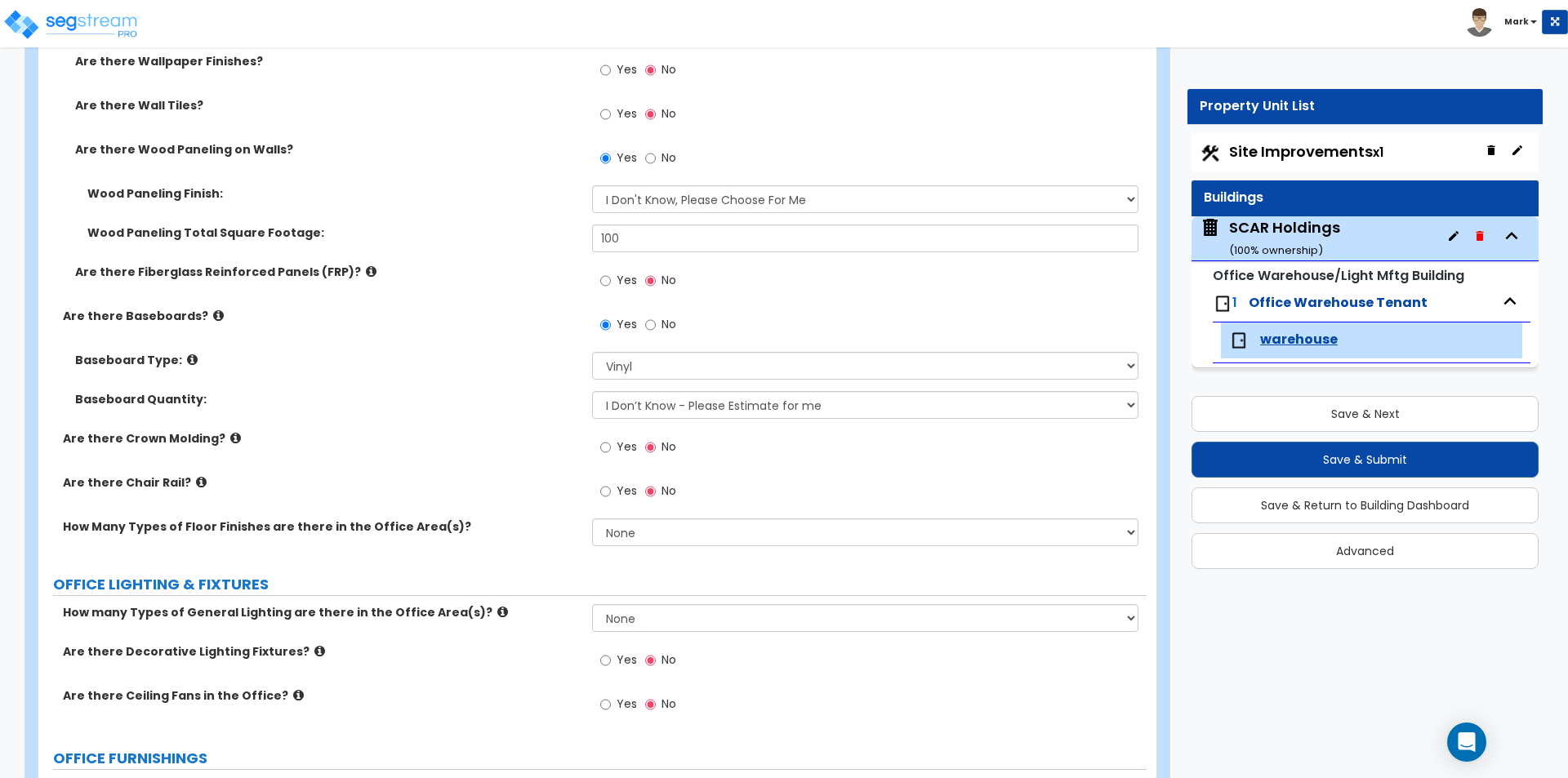
click at [1258, 227] on div "SCAR Holdings ( 100 % ownership)" at bounding box center [1284, 238] width 111 height 42
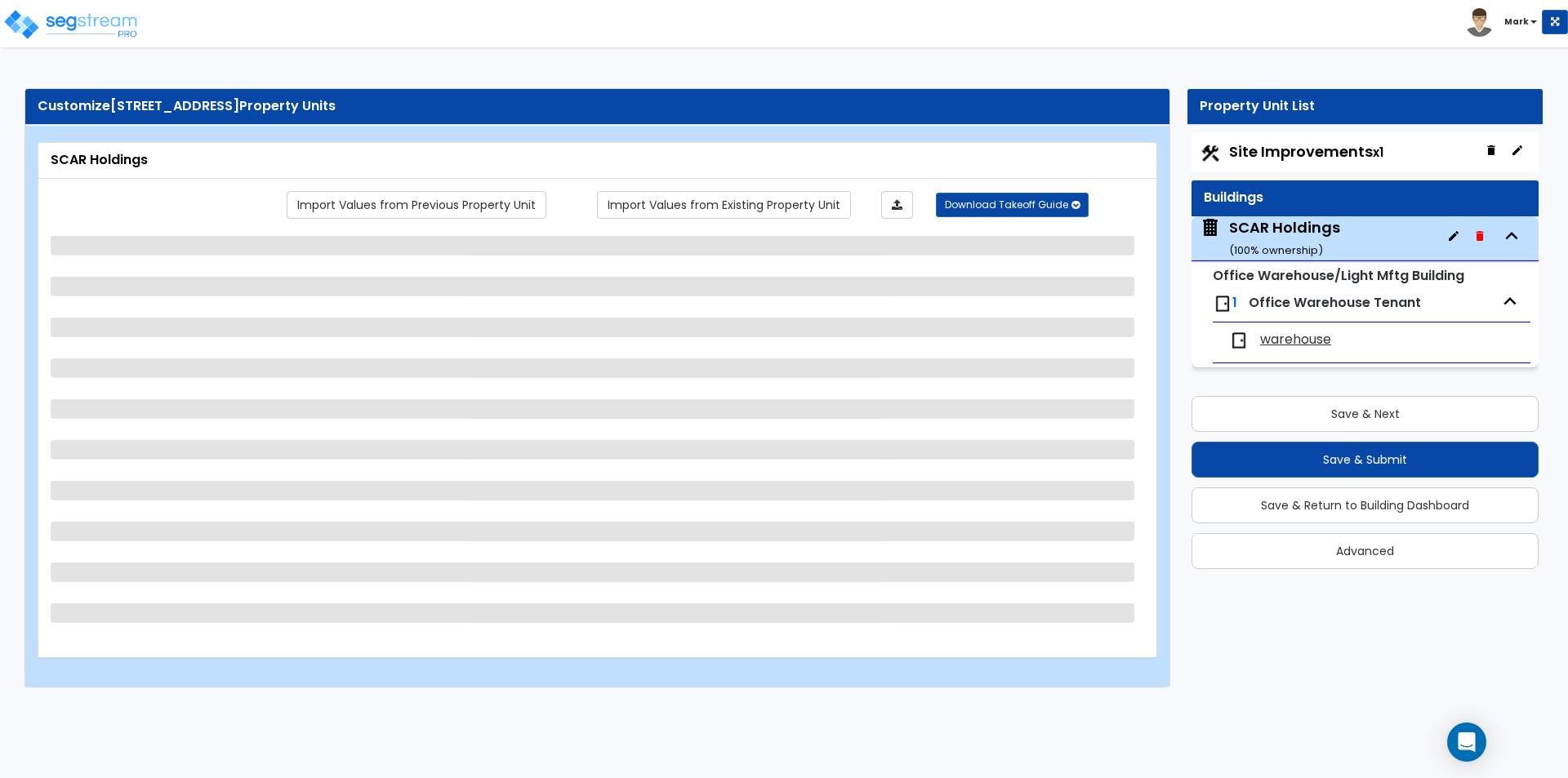
select select "1"
select select "6"
select select "2"
select select "1"
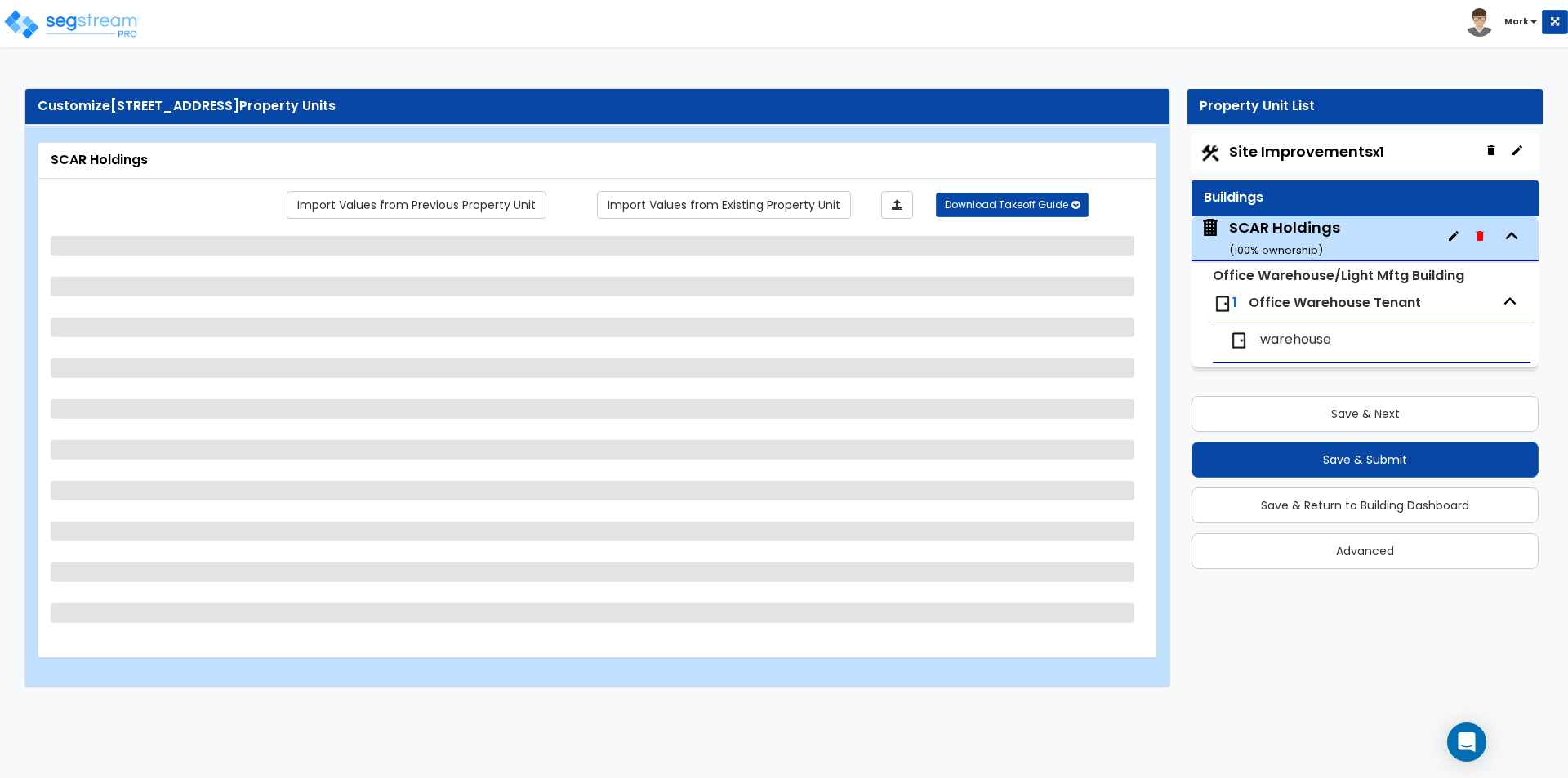
select select "2"
select select "1"
select select "2"
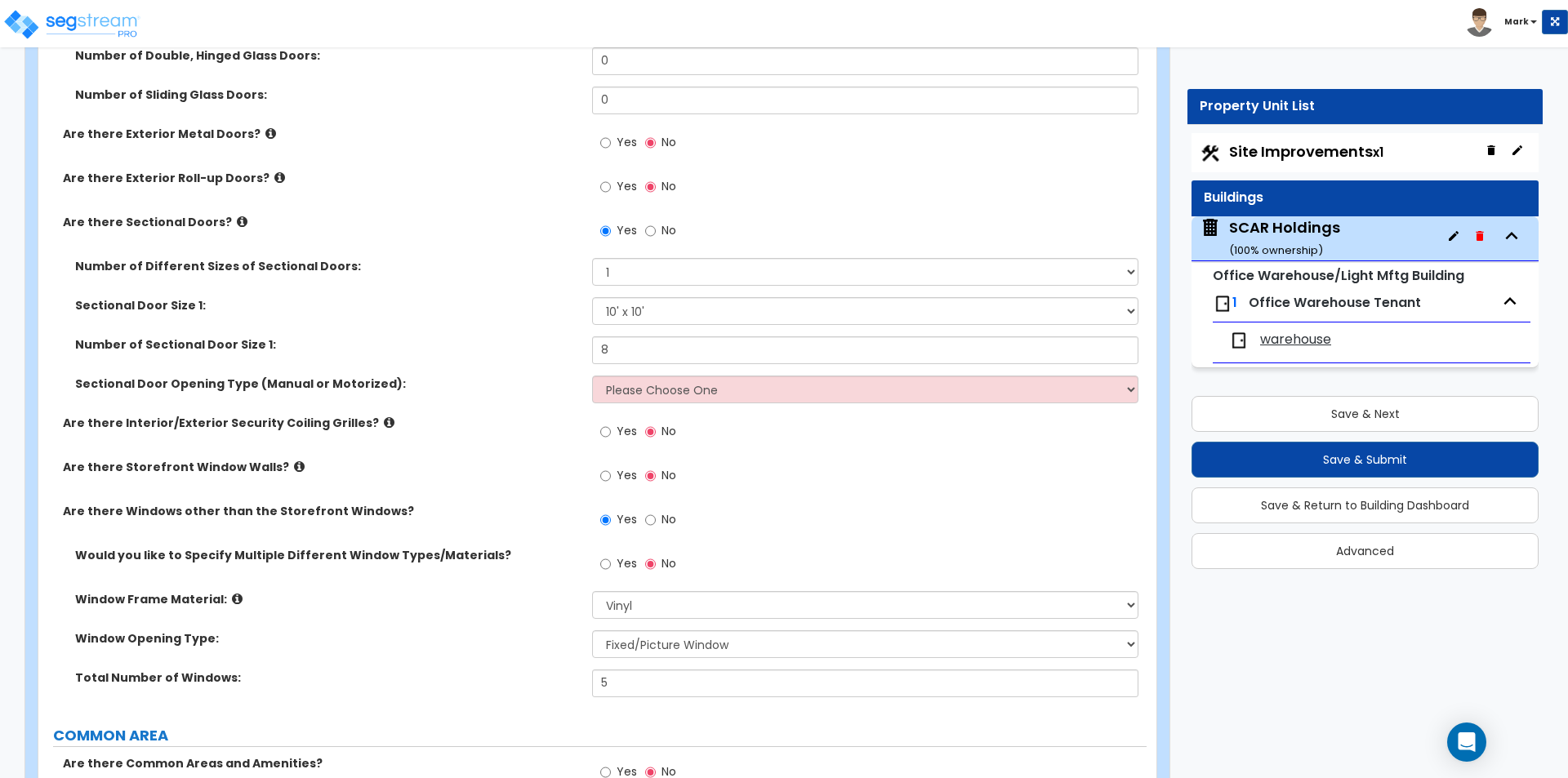
scroll to position [1878, 0]
click at [686, 375] on select "Please Choose One All Manual All Motorized Some are Motorized" at bounding box center [865, 388] width 545 height 28
select select "2"
click at [592, 374] on select "Please Choose One All Manual All Motorized Some are Motorized" at bounding box center [865, 388] width 545 height 28
click at [491, 495] on div "Are there Storefront Window Walls? Yes No" at bounding box center [592, 479] width 1109 height 44
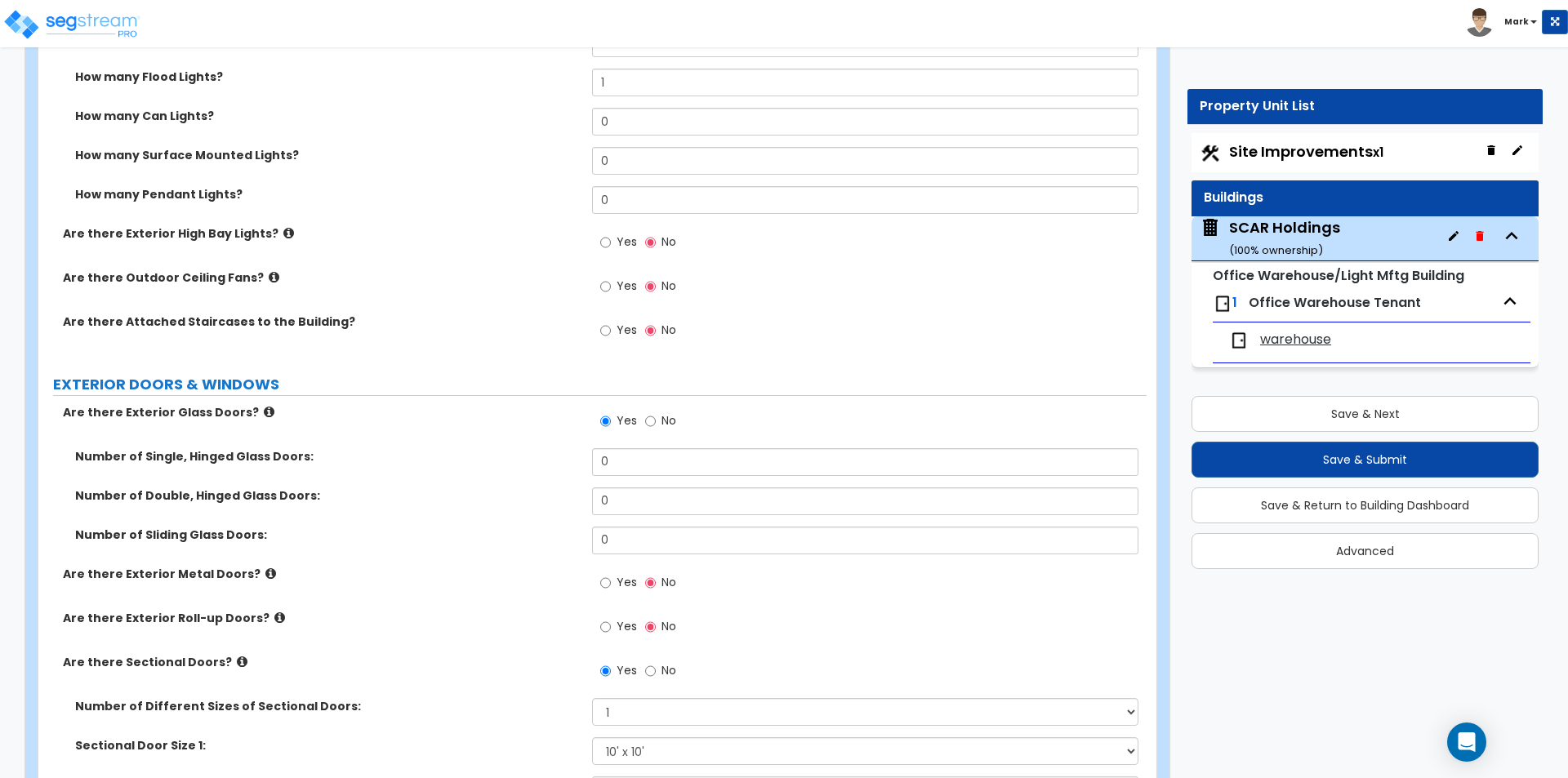
scroll to position [1416, 0]
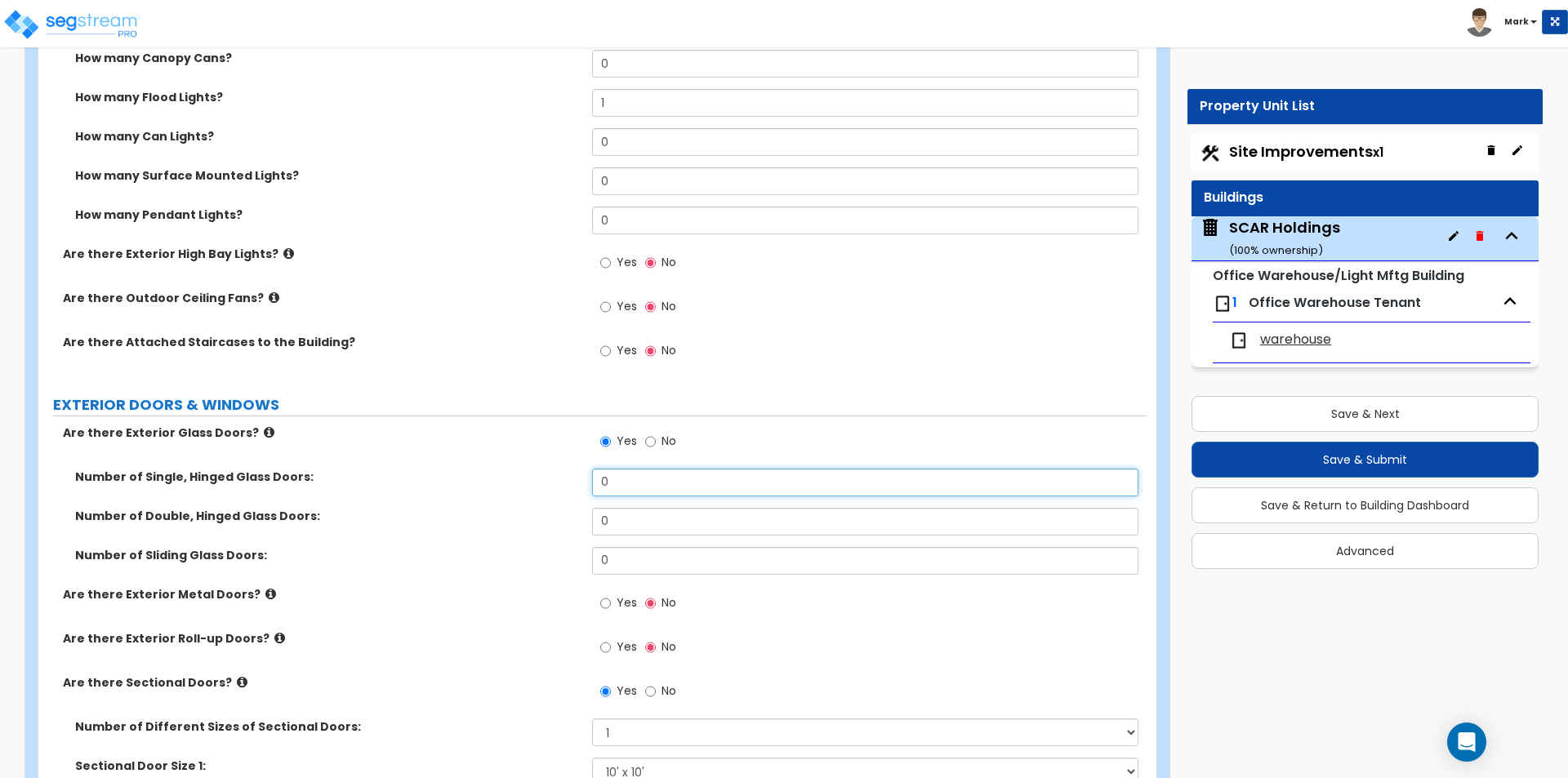
click at [690, 474] on input "0" at bounding box center [865, 483] width 545 height 28
type input "1"
click at [623, 595] on span "Yes" at bounding box center [627, 602] width 21 height 16
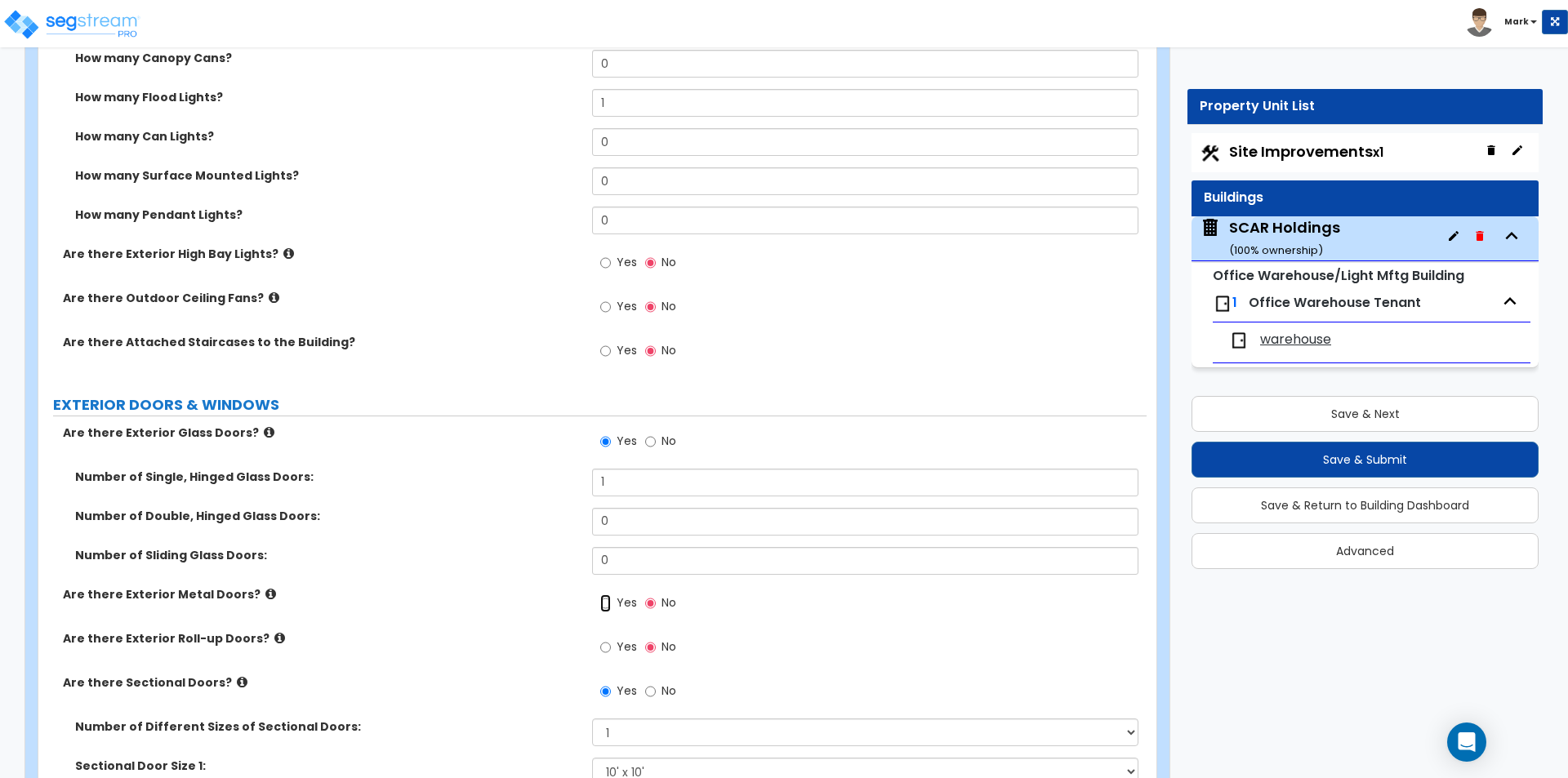
click at [611, 595] on input "Yes" at bounding box center [605, 603] width 10 height 18
radio input "true"
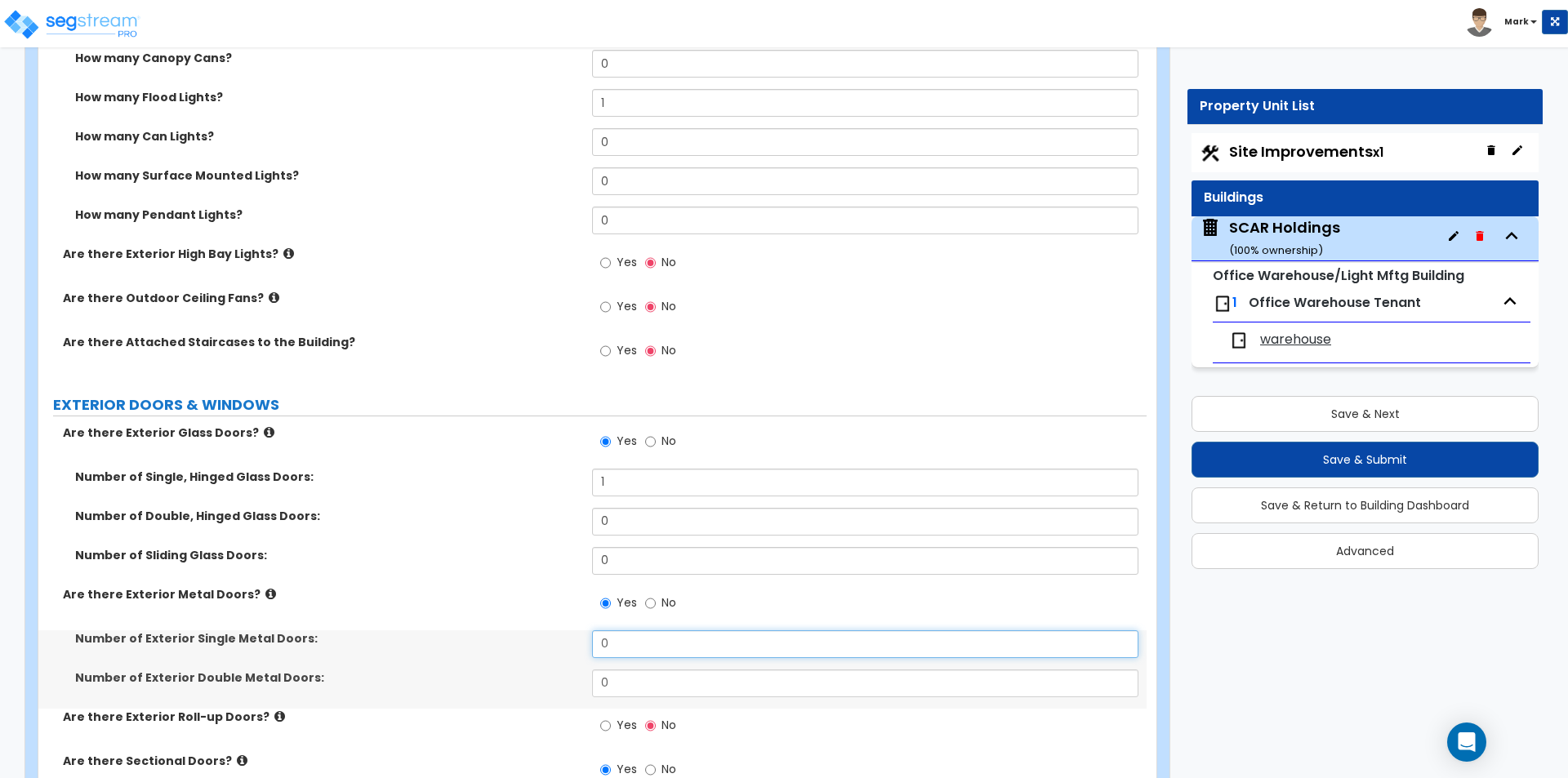
click at [630, 644] on input "0" at bounding box center [865, 644] width 545 height 28
type input "4"
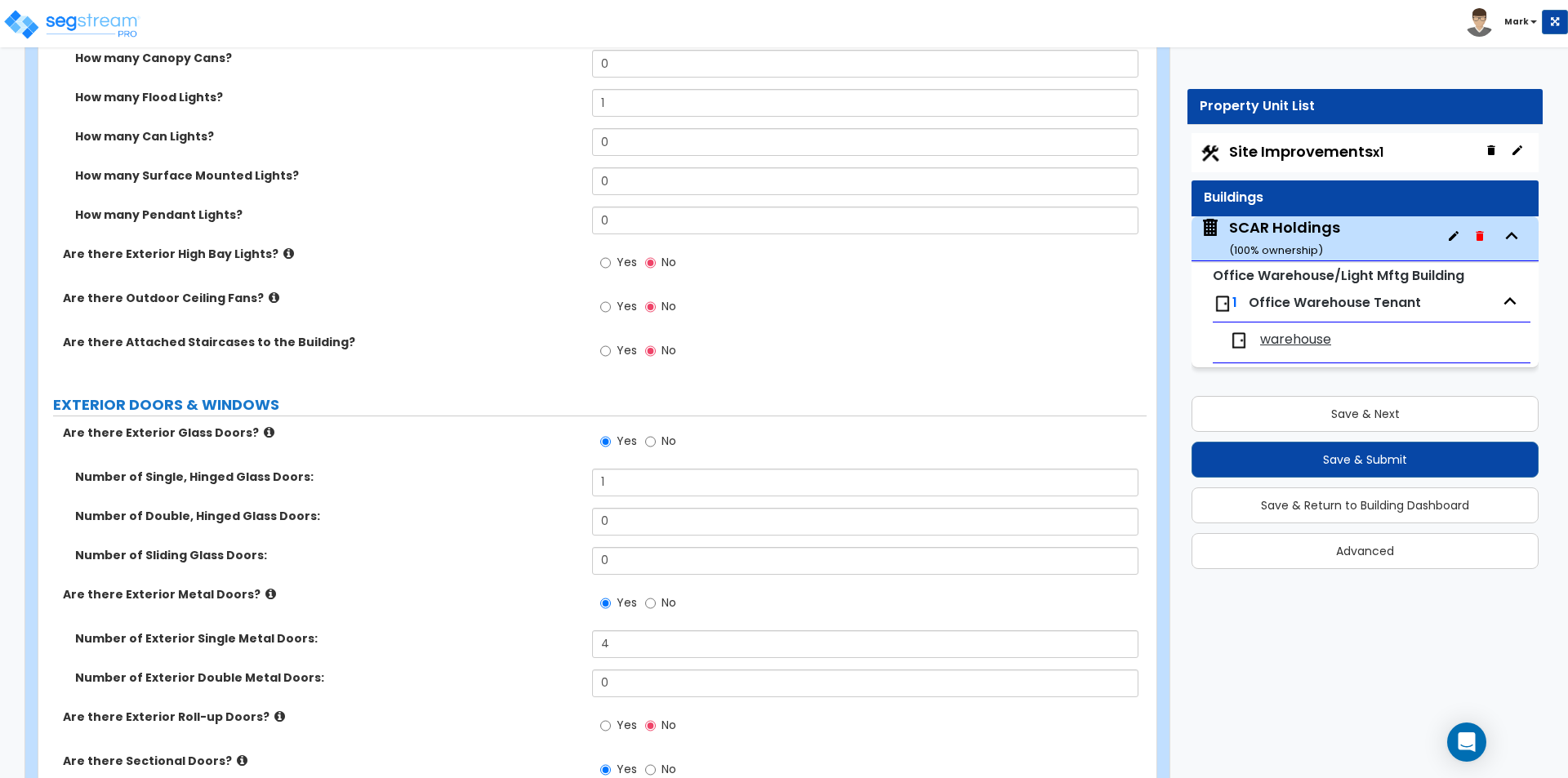
click at [441, 600] on label "Are there Exterior Metal Doors?" at bounding box center [321, 594] width 517 height 16
click at [1360, 400] on button "Save & Next" at bounding box center [1365, 414] width 347 height 35
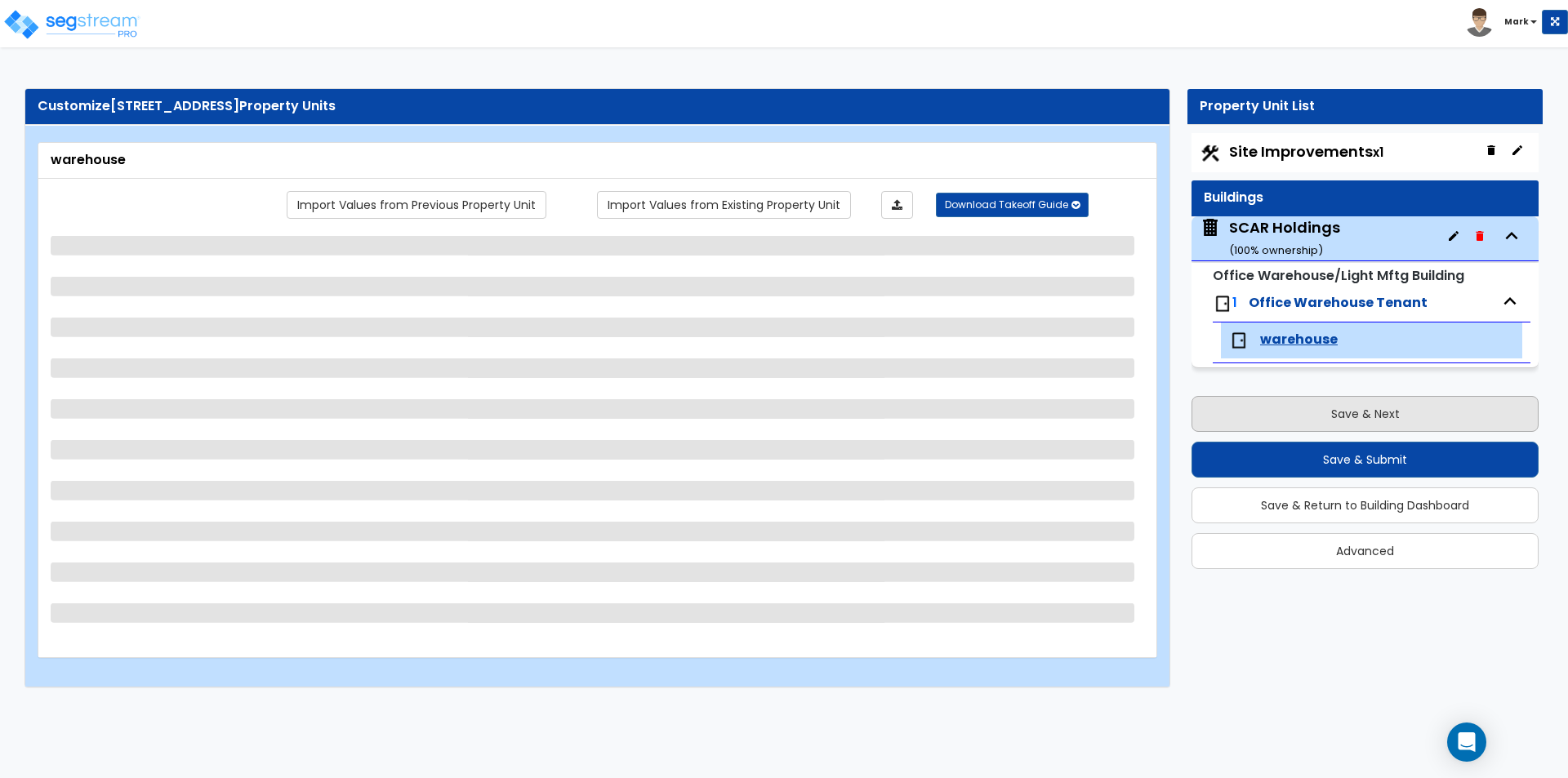
scroll to position [0, 0]
select select "2"
select select "1"
select select "6"
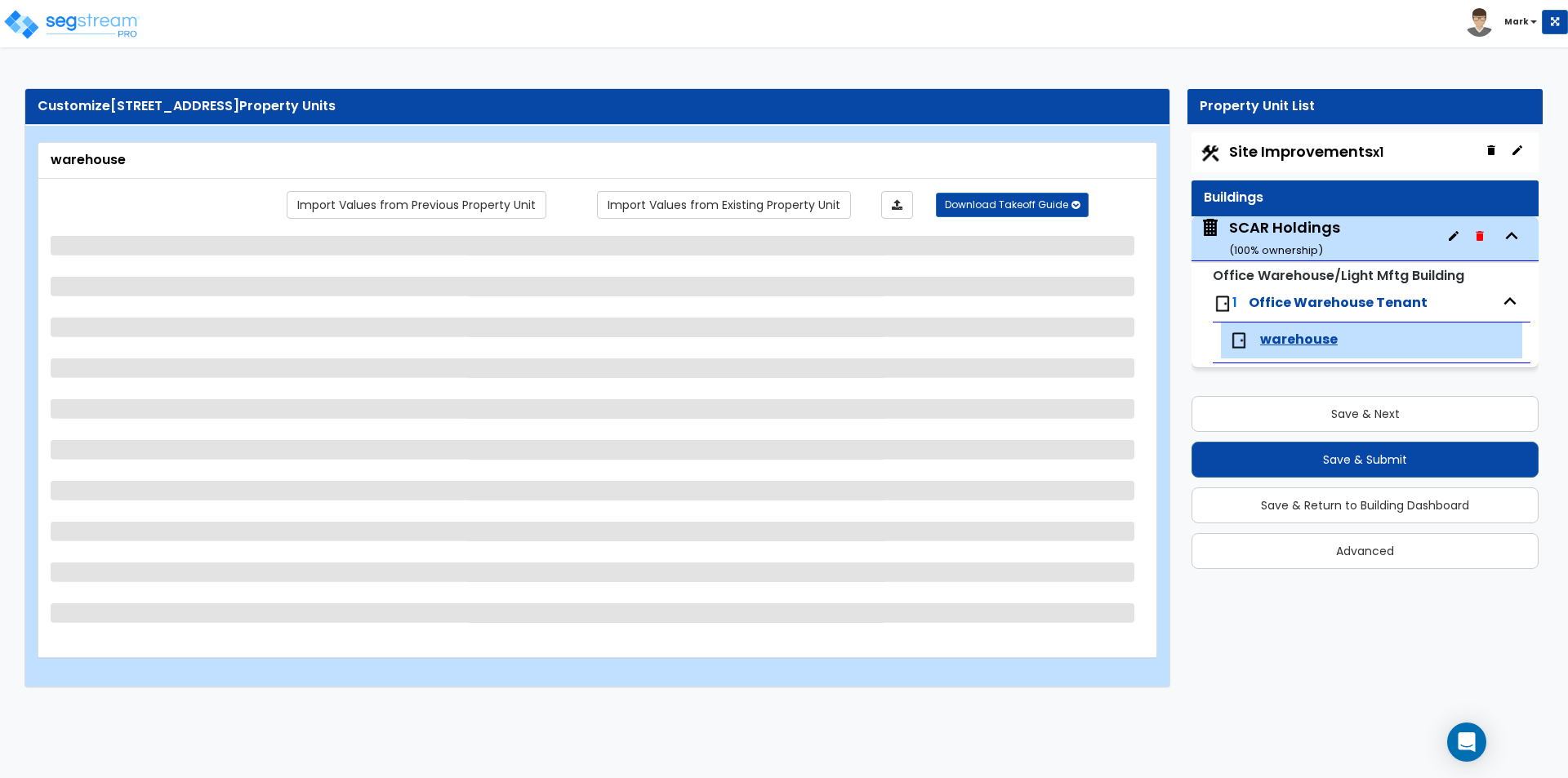
select select "2"
select select "3"
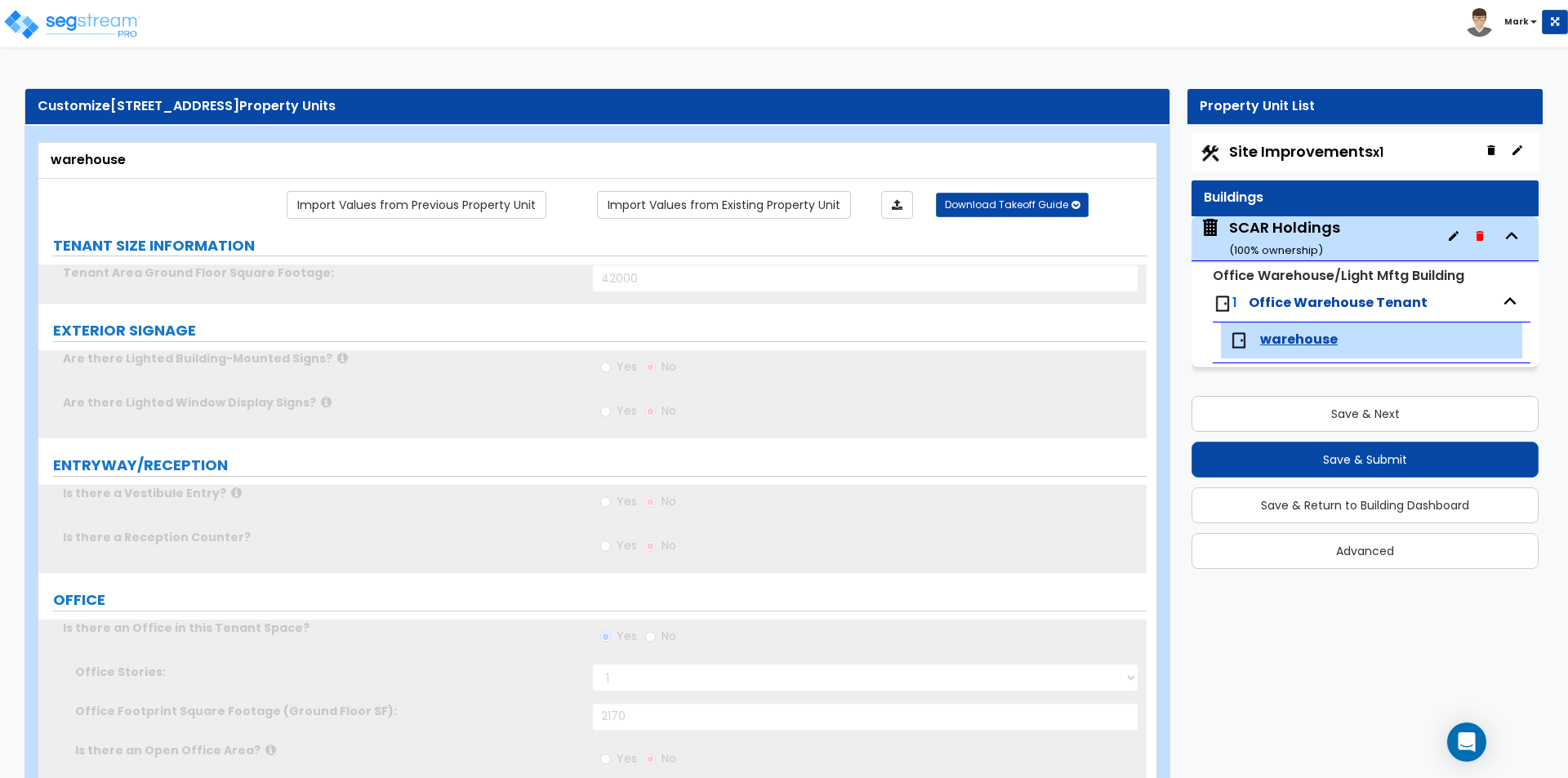
radio input "true"
type input "1"
type input "690"
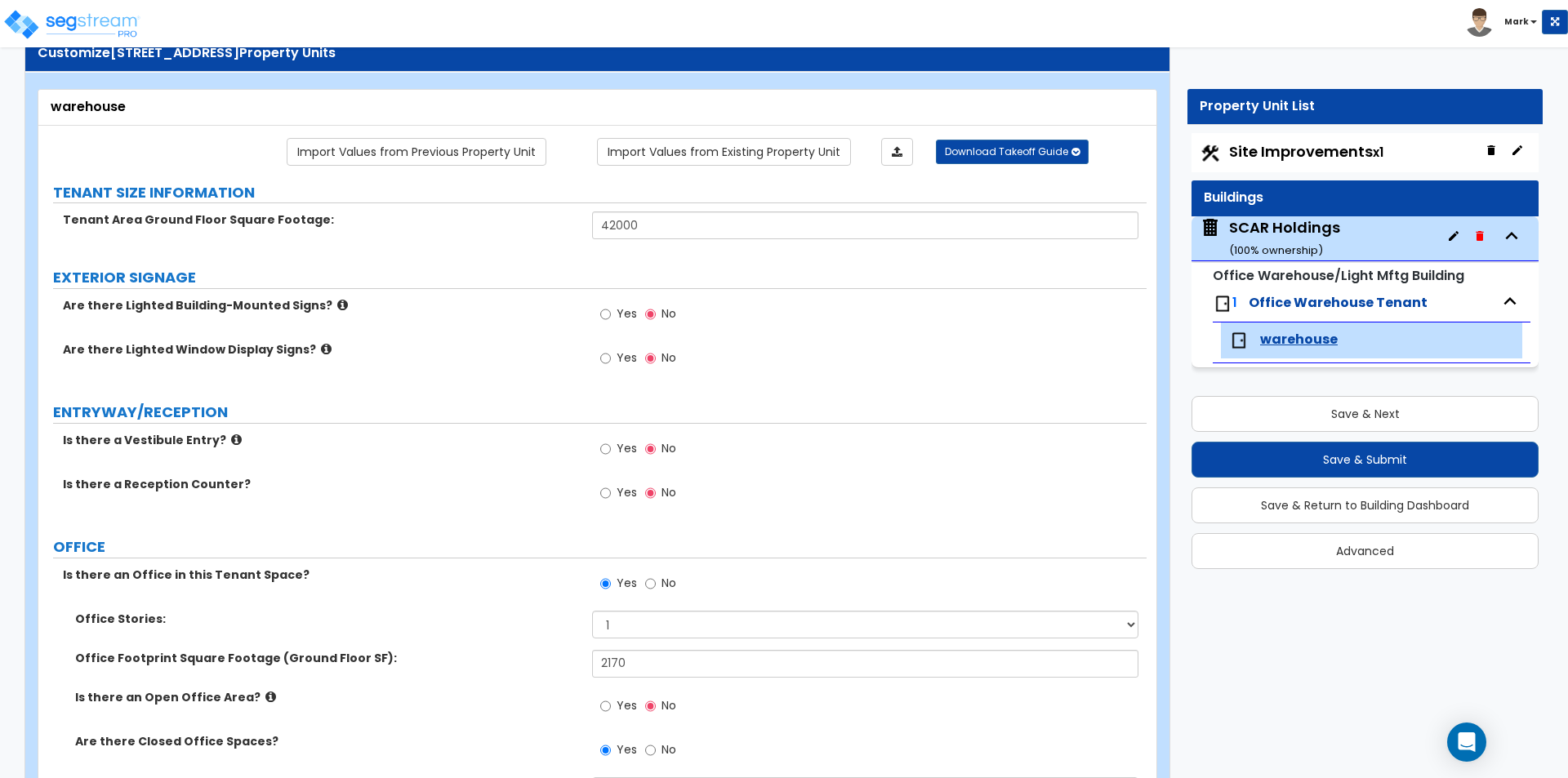
scroll to position [81, 0]
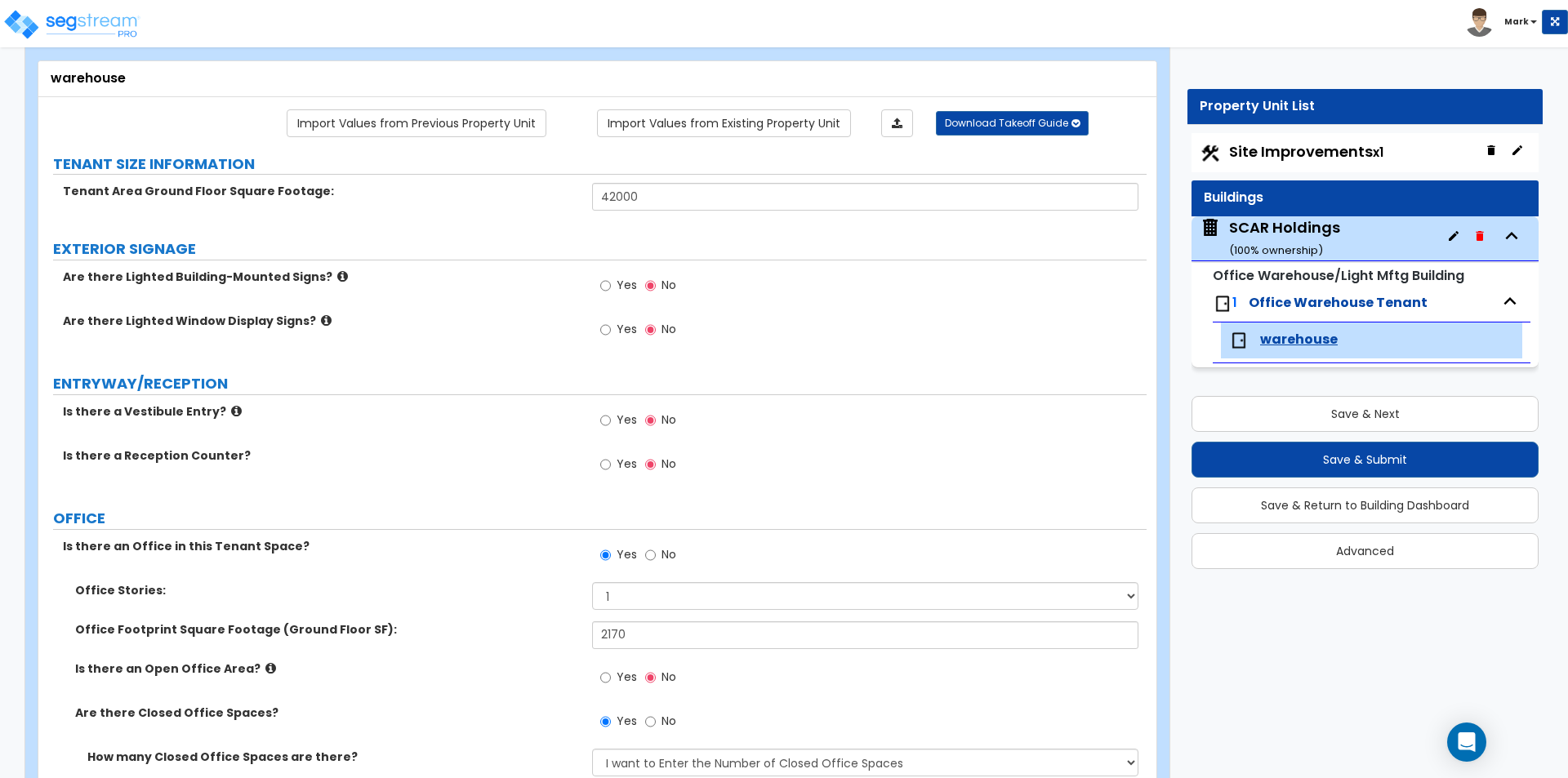
click at [1296, 348] on span "warehouse" at bounding box center [1298, 340] width 78 height 19
click at [1271, 413] on button "Save & Next" at bounding box center [1365, 414] width 347 height 35
select select "2"
select select "1"
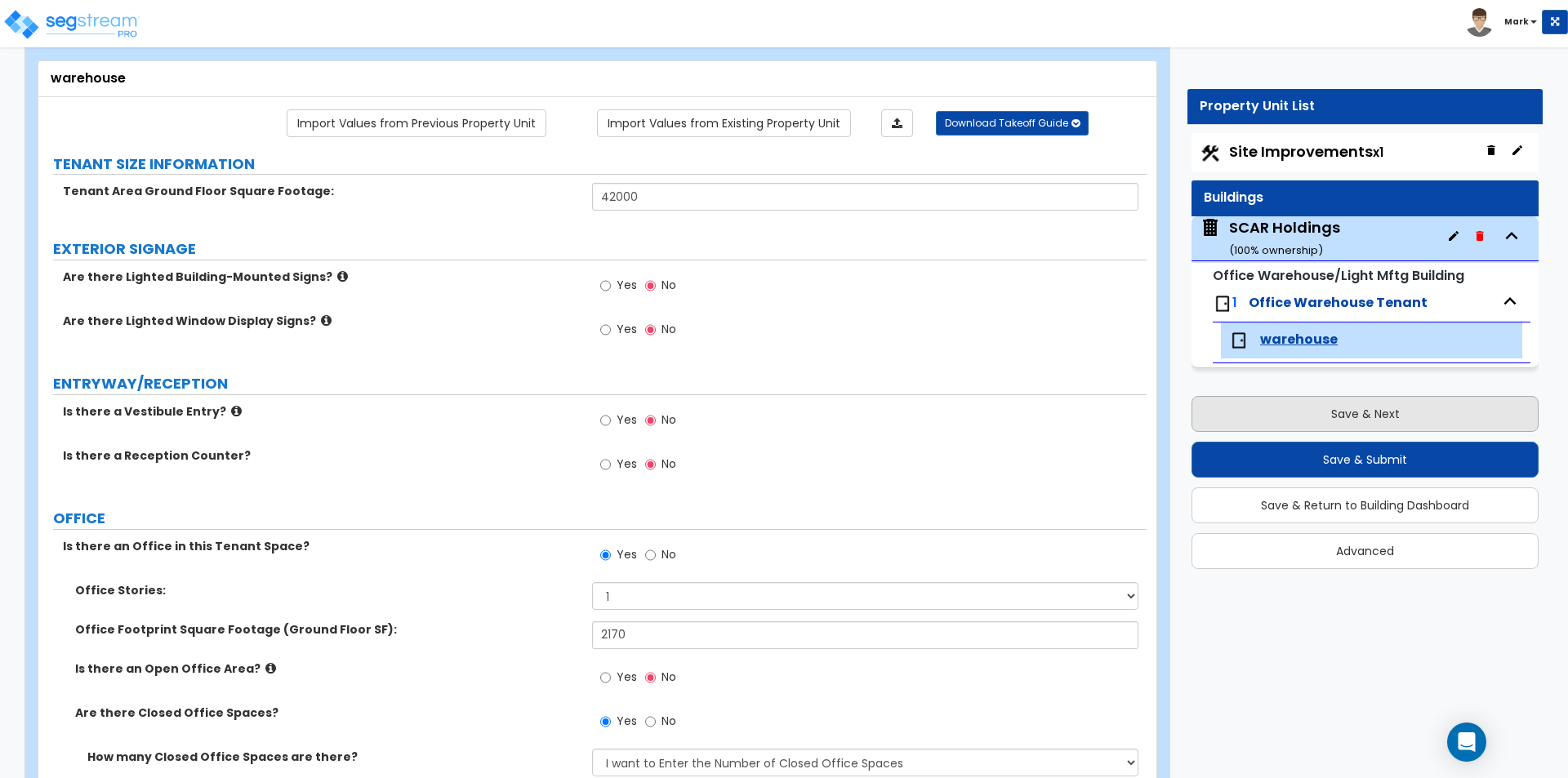
select select "1"
select select "4"
select select "2"
select select "1"
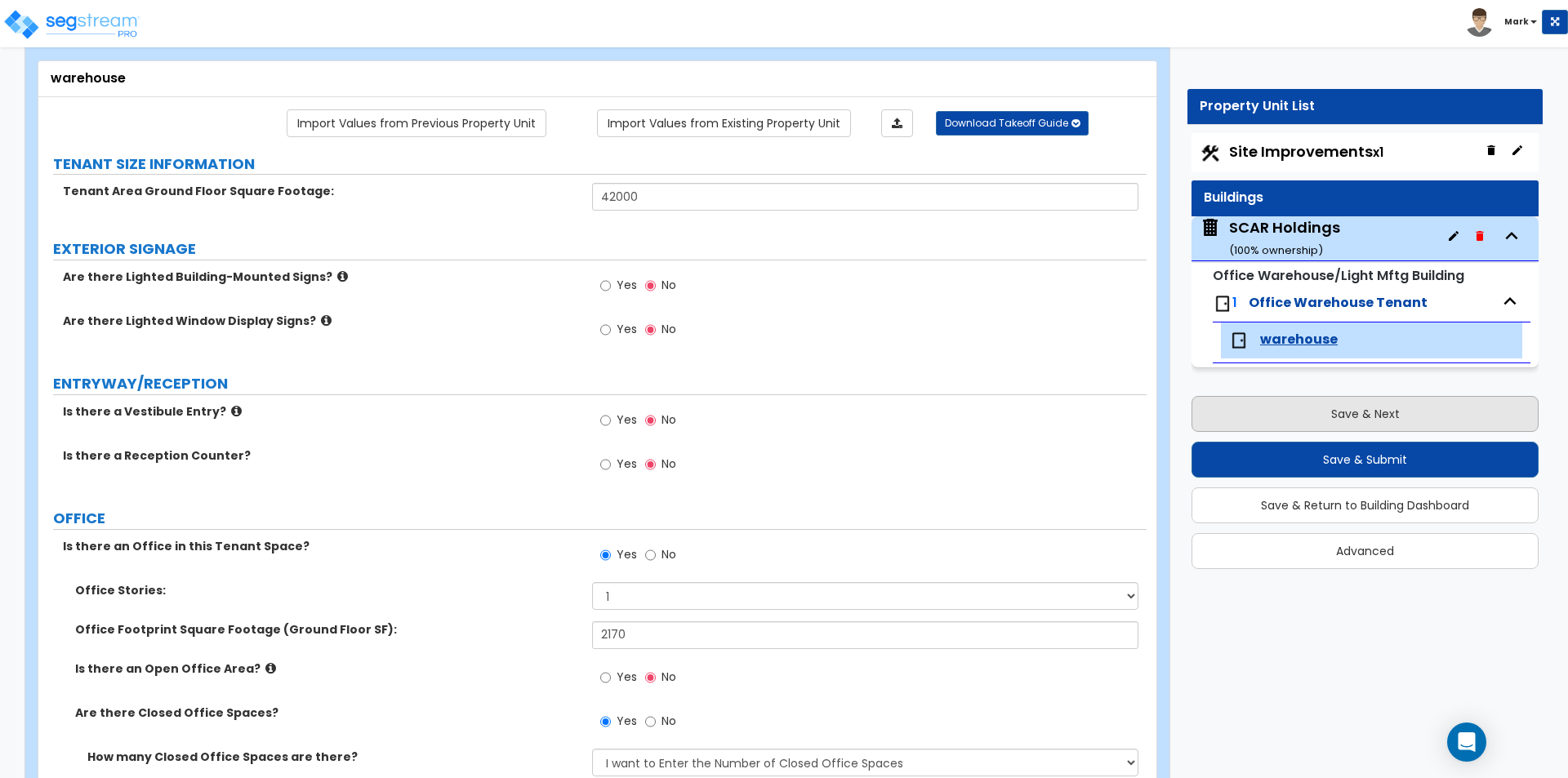
select select "1"
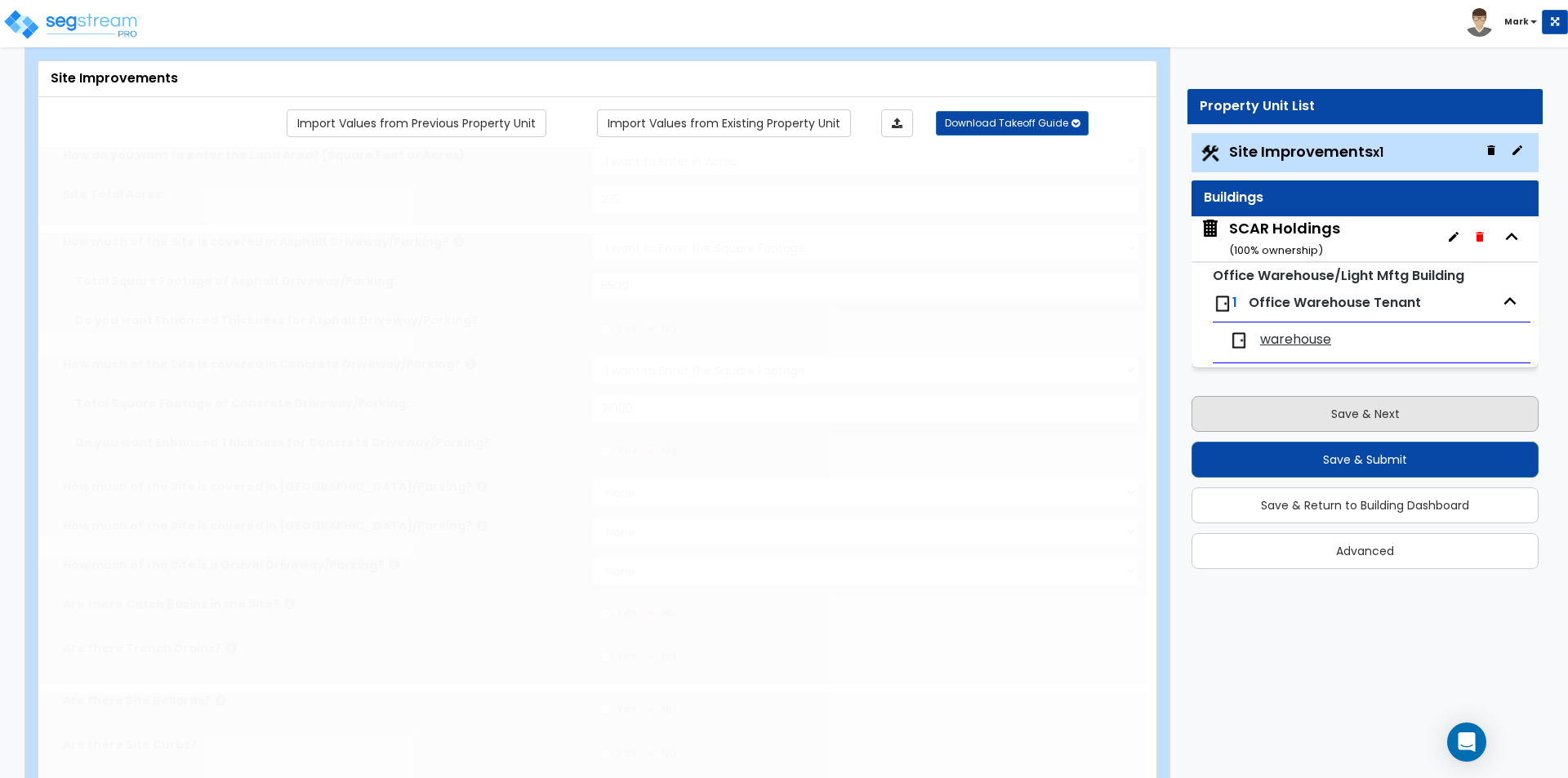
scroll to position [0, 0]
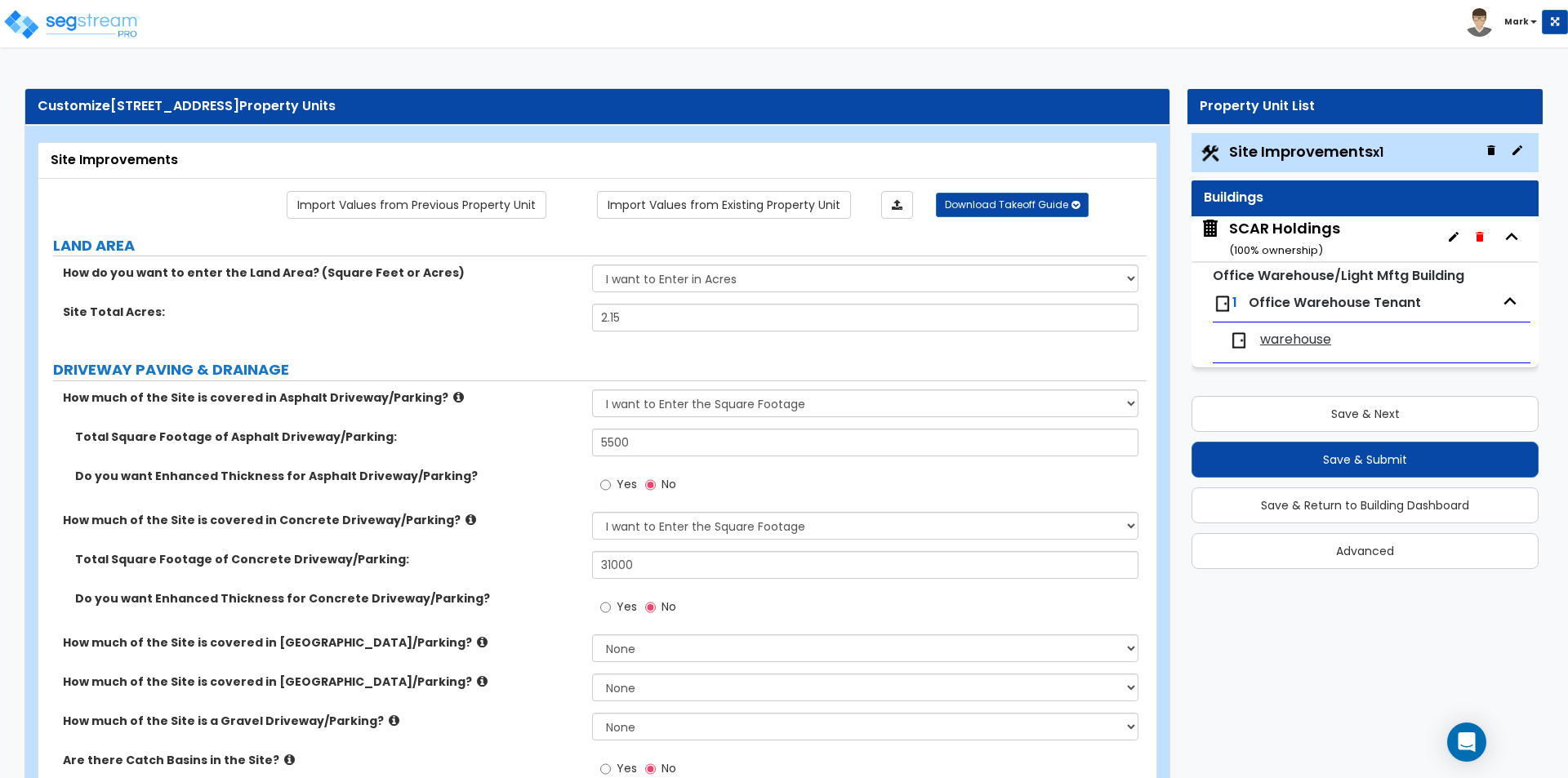
click at [1286, 335] on span "warehouse" at bounding box center [1295, 340] width 71 height 19
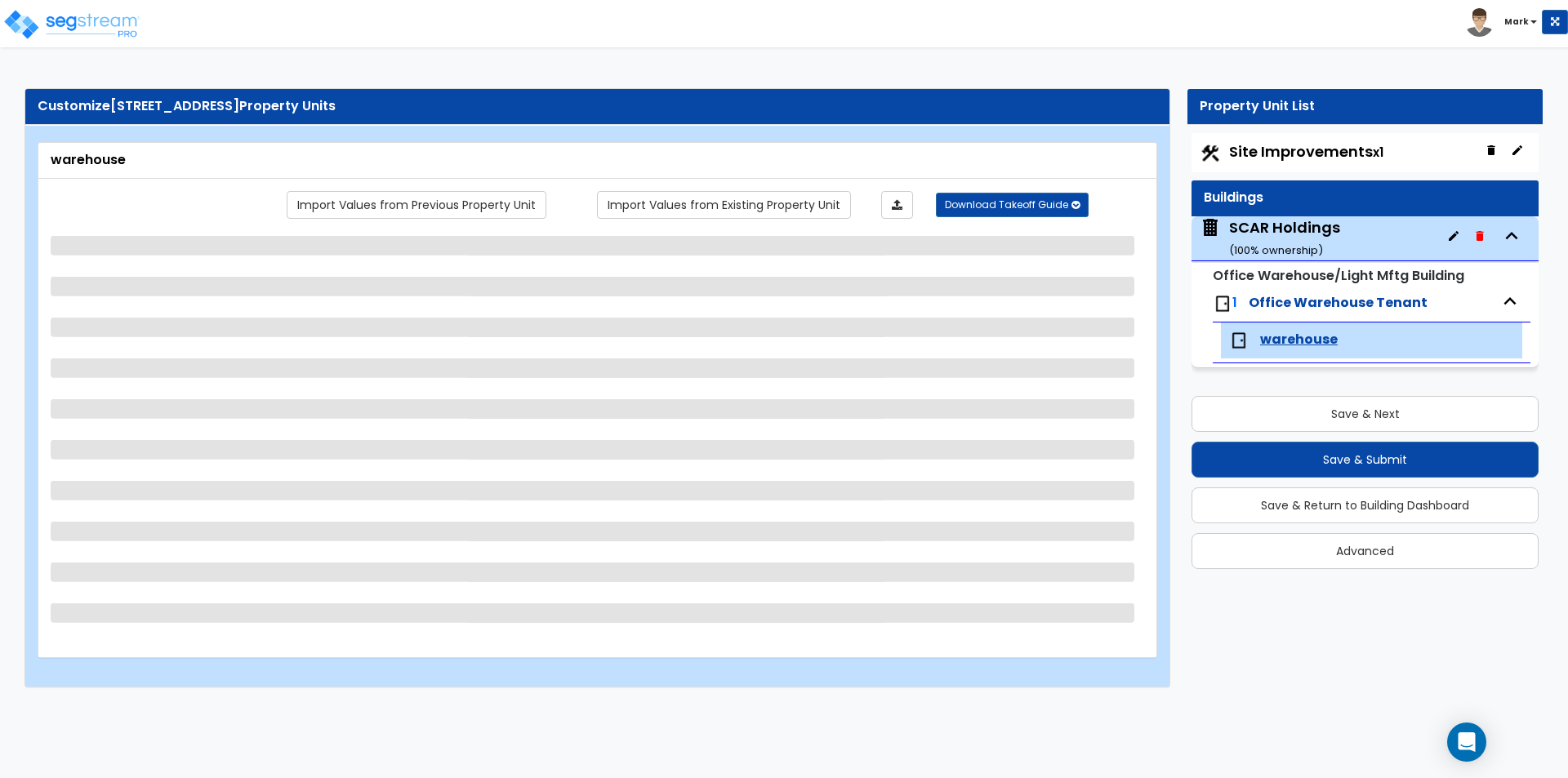
select select "2"
select select "1"
select select "4"
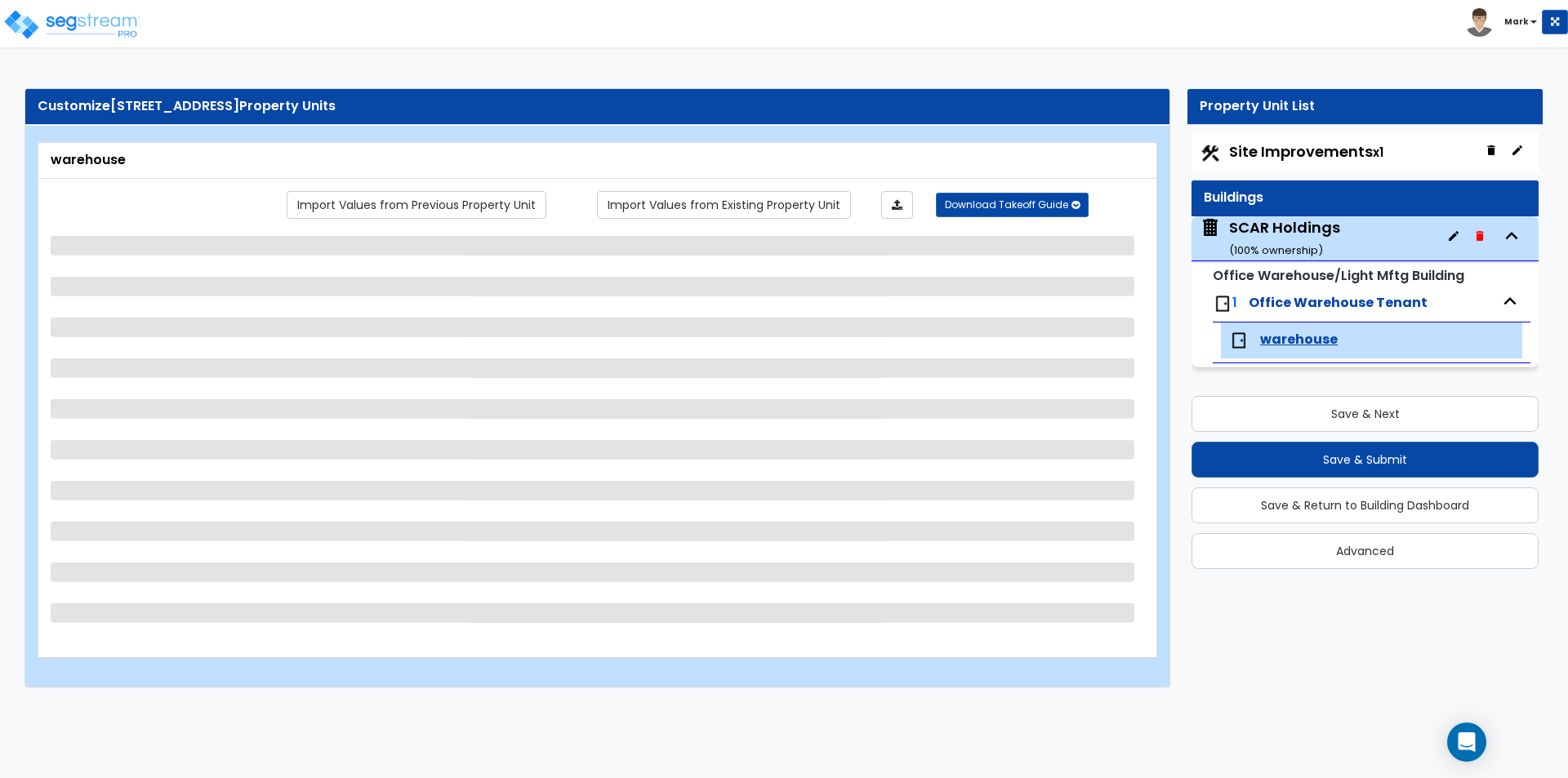
select select "2"
select select "1"
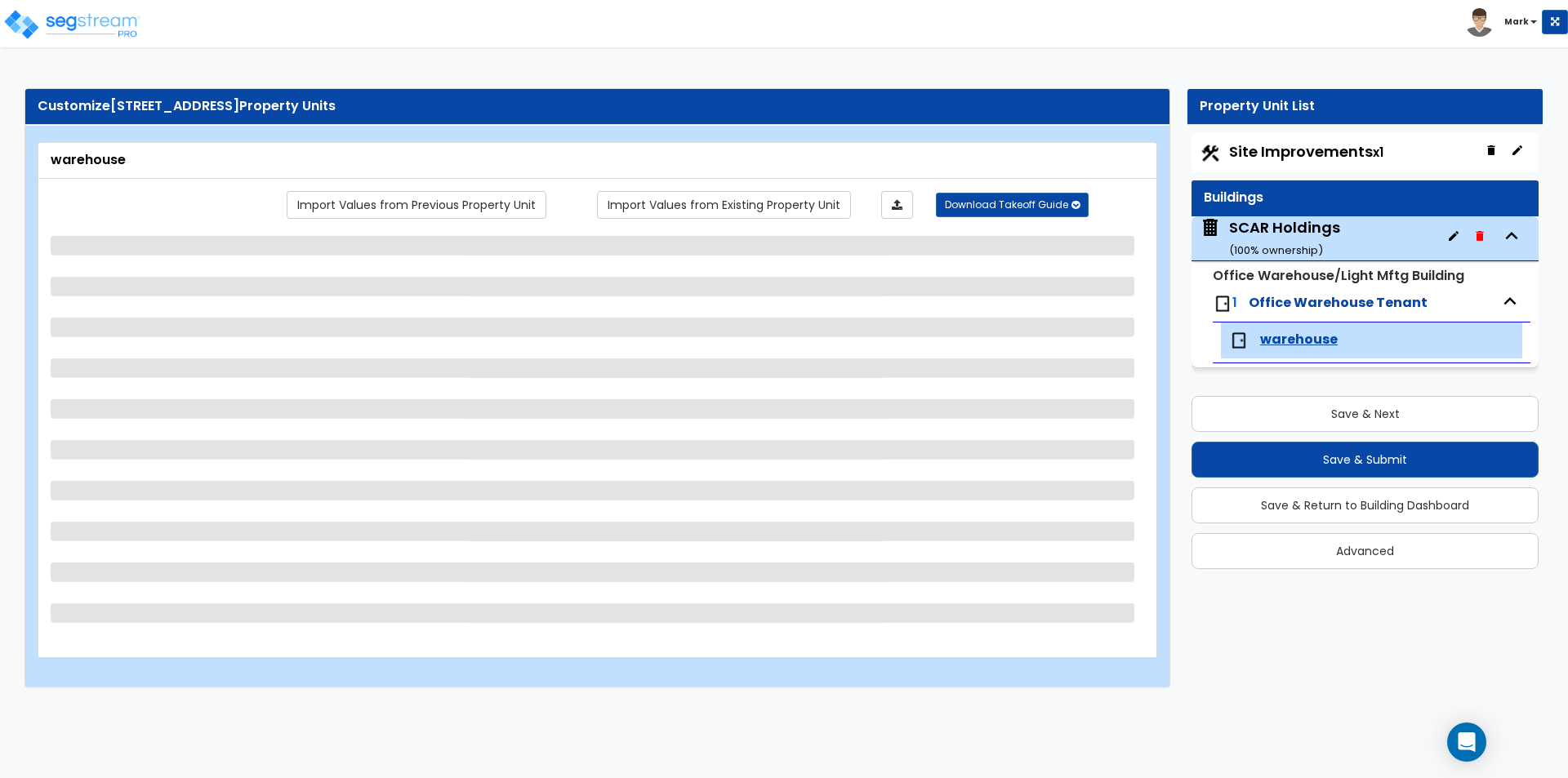
select select "1"
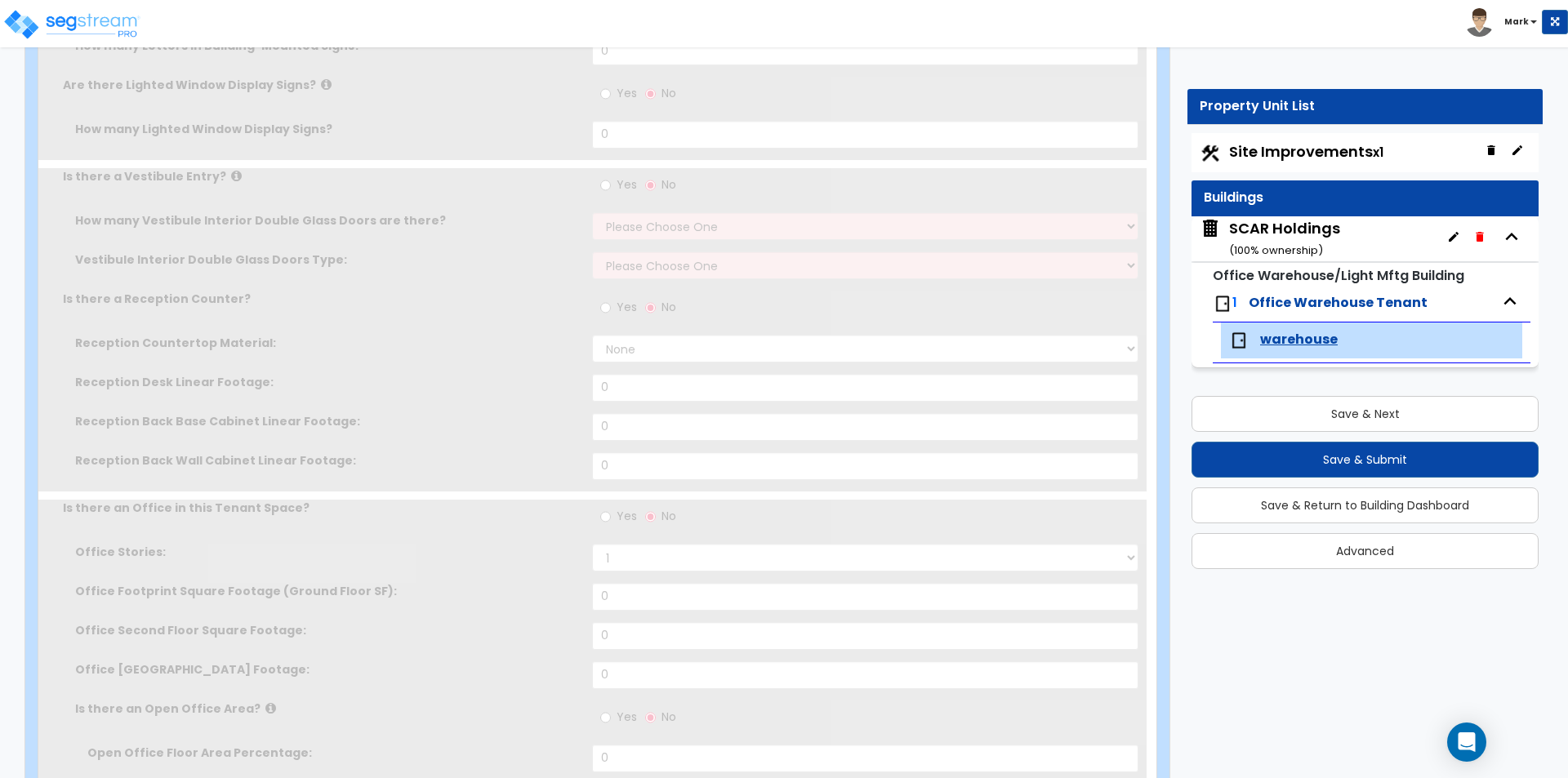
type input "42000"
radio input "true"
type input "2170"
radio input "true"
select select "2"
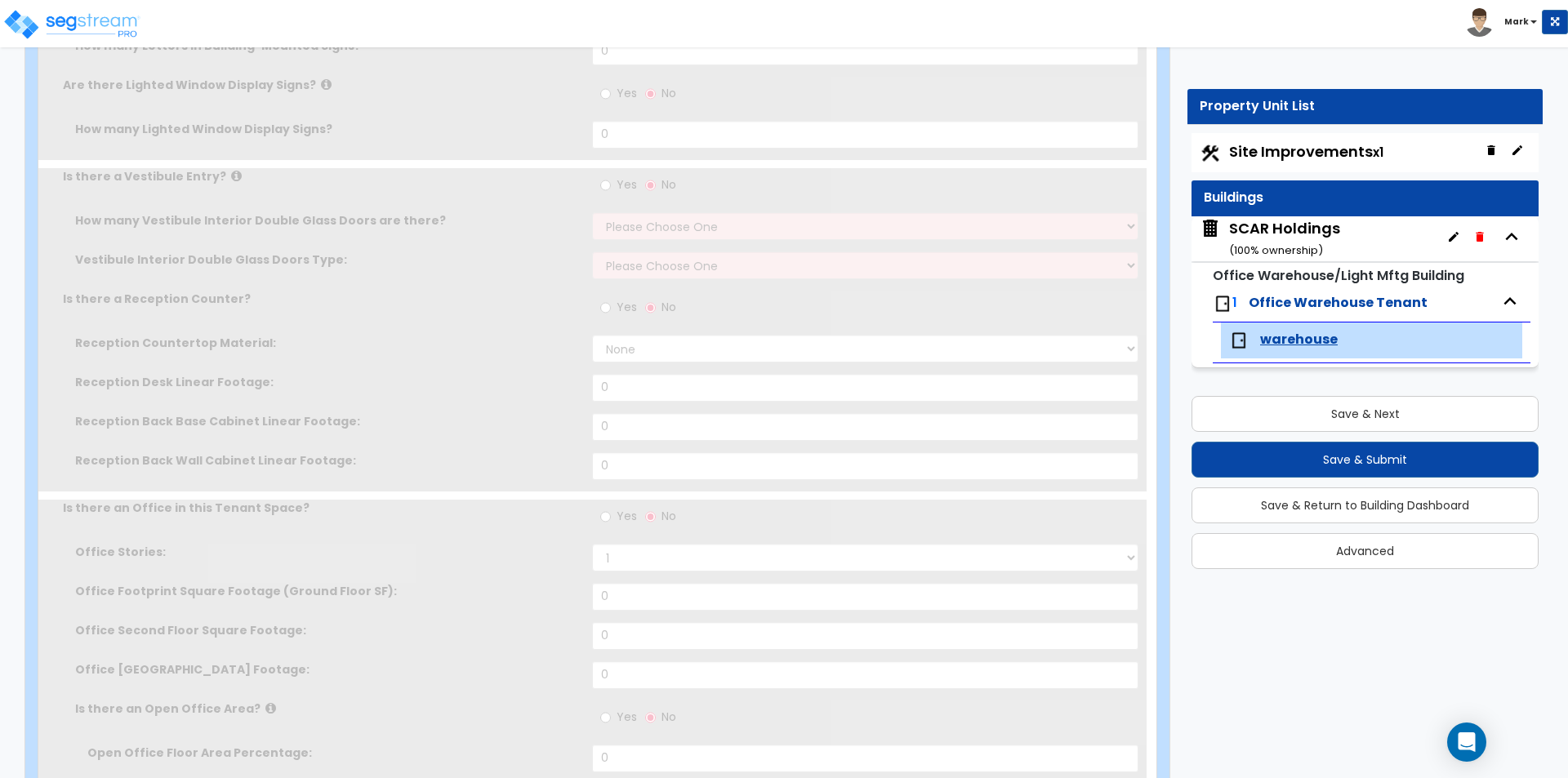
type input "7"
radio input "true"
type input "260"
type input "1"
select select "1"
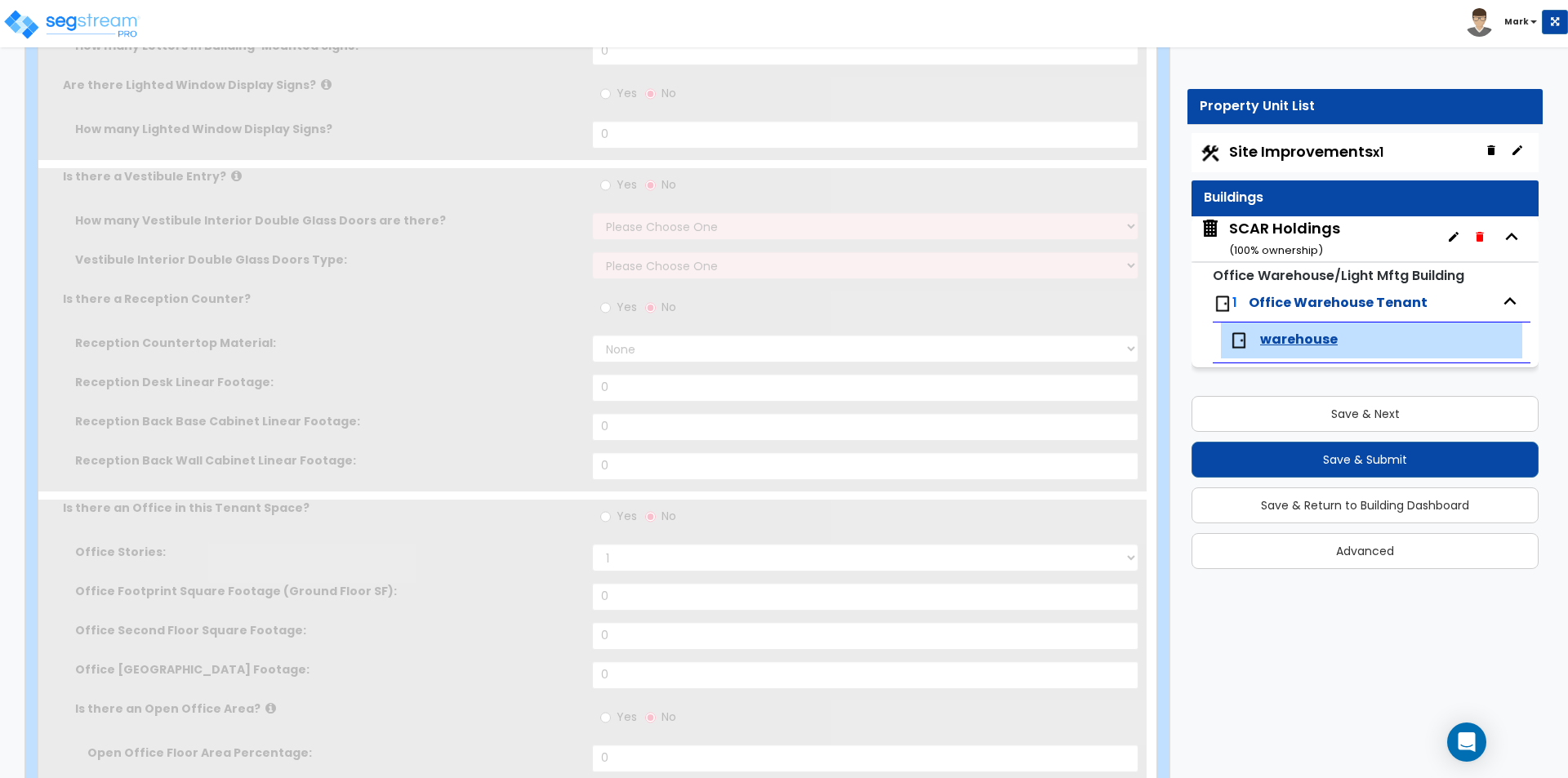
select select "1"
radio input "true"
select select "6"
type input "100"
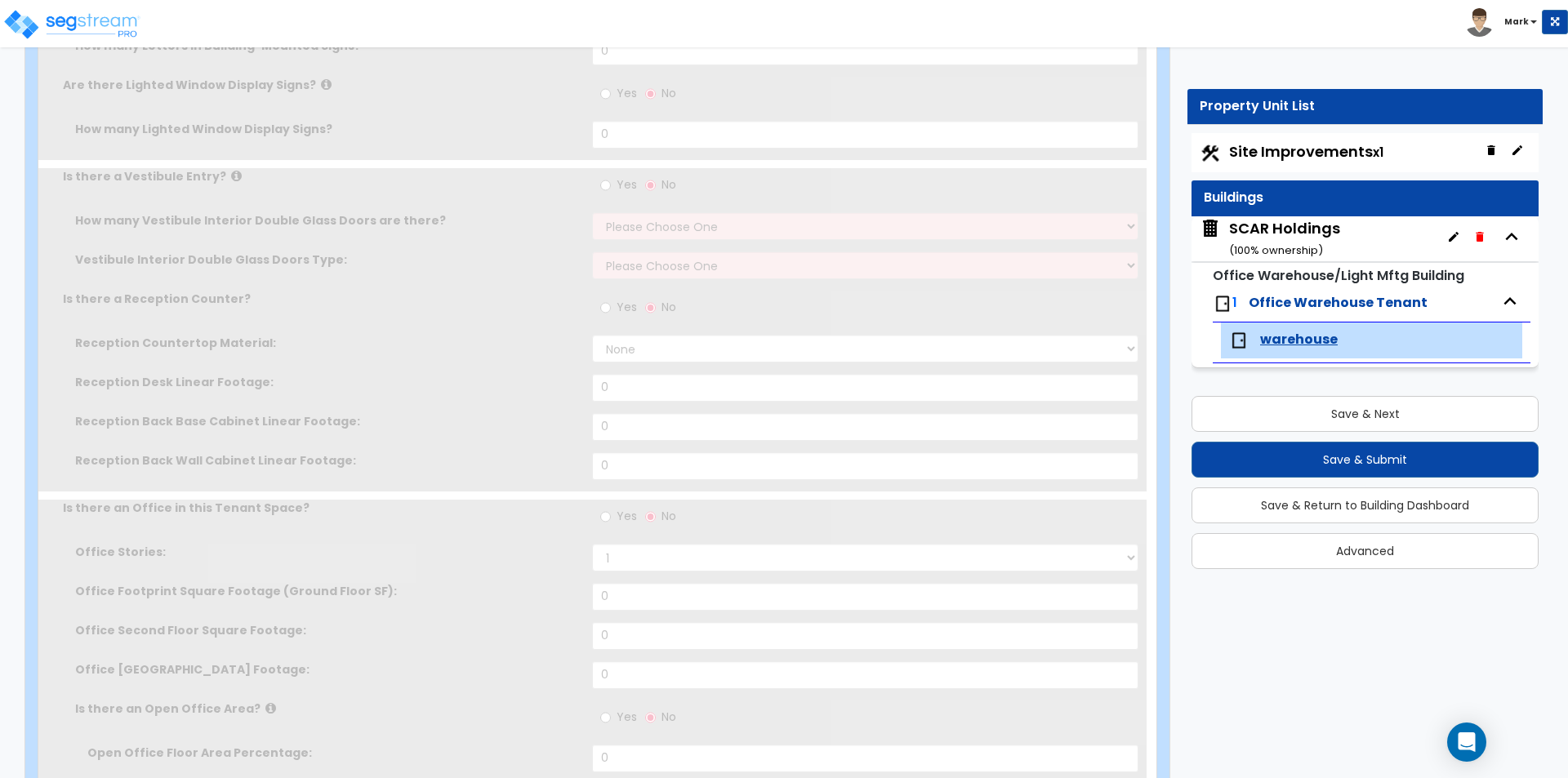
radio input "true"
select select "2"
radio input "true"
type input "1"
type input "690"
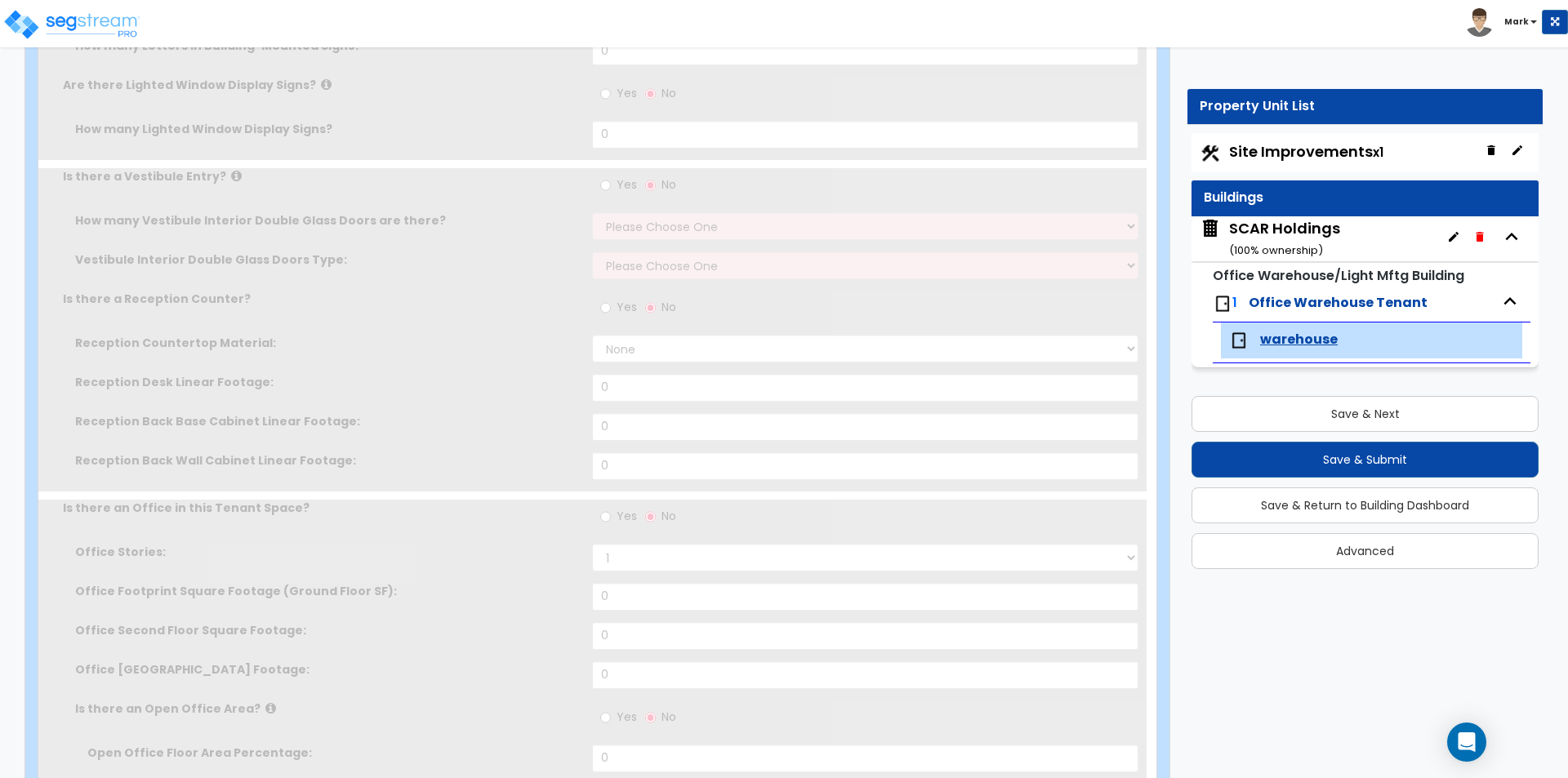
radio input "true"
select select "3"
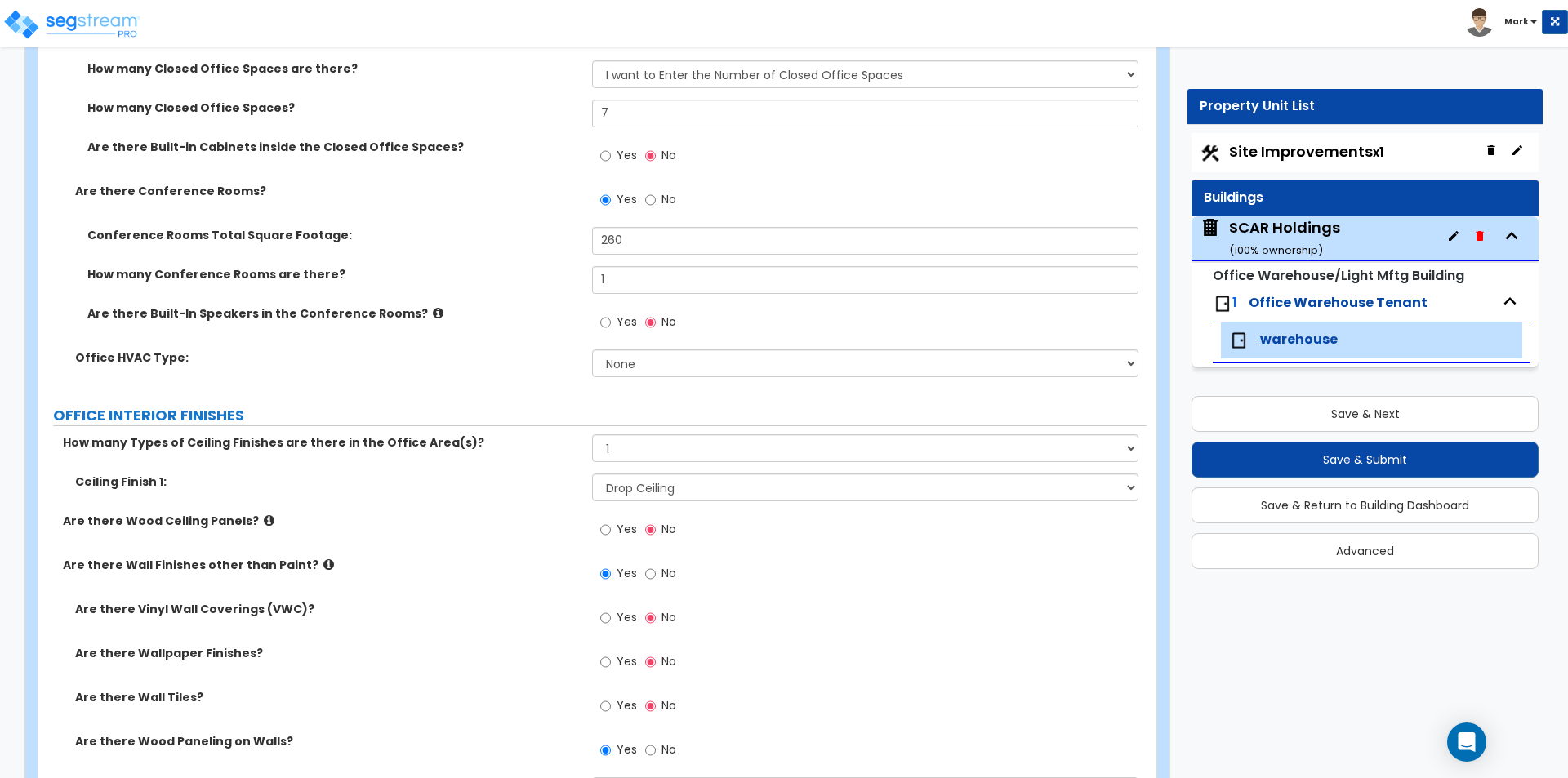
scroll to position [852, 0]
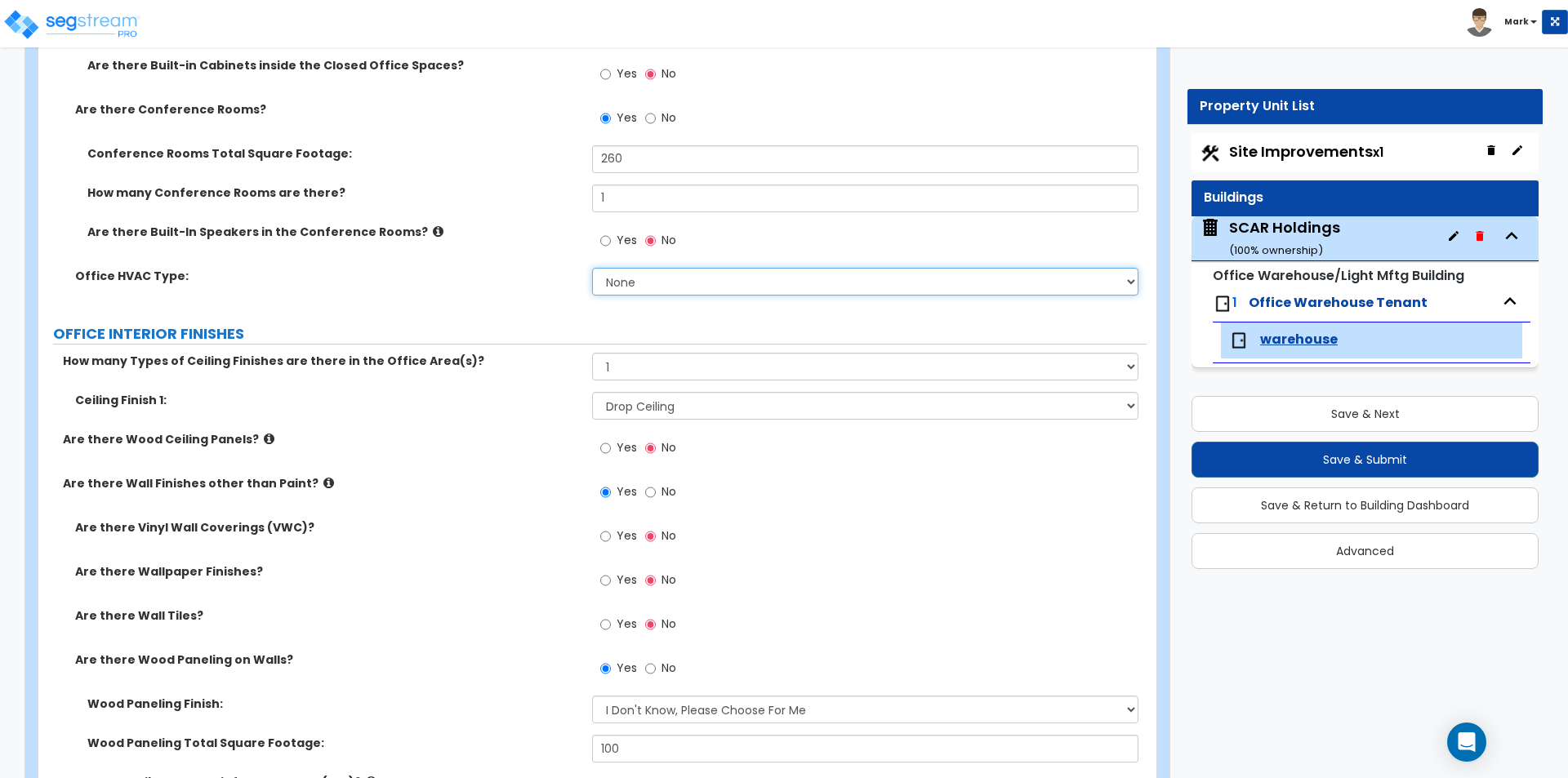
click at [661, 290] on select "None Rooftop Unit Furnace-Condenser Forced Air Split Heating/Cooling Systems He…" at bounding box center [865, 282] width 545 height 28
select select "3"
click at [592, 268] on select "None Rooftop Unit Furnace-Condenser Forced Air Split Heating/Cooling Systems He…" at bounding box center [865, 282] width 545 height 28
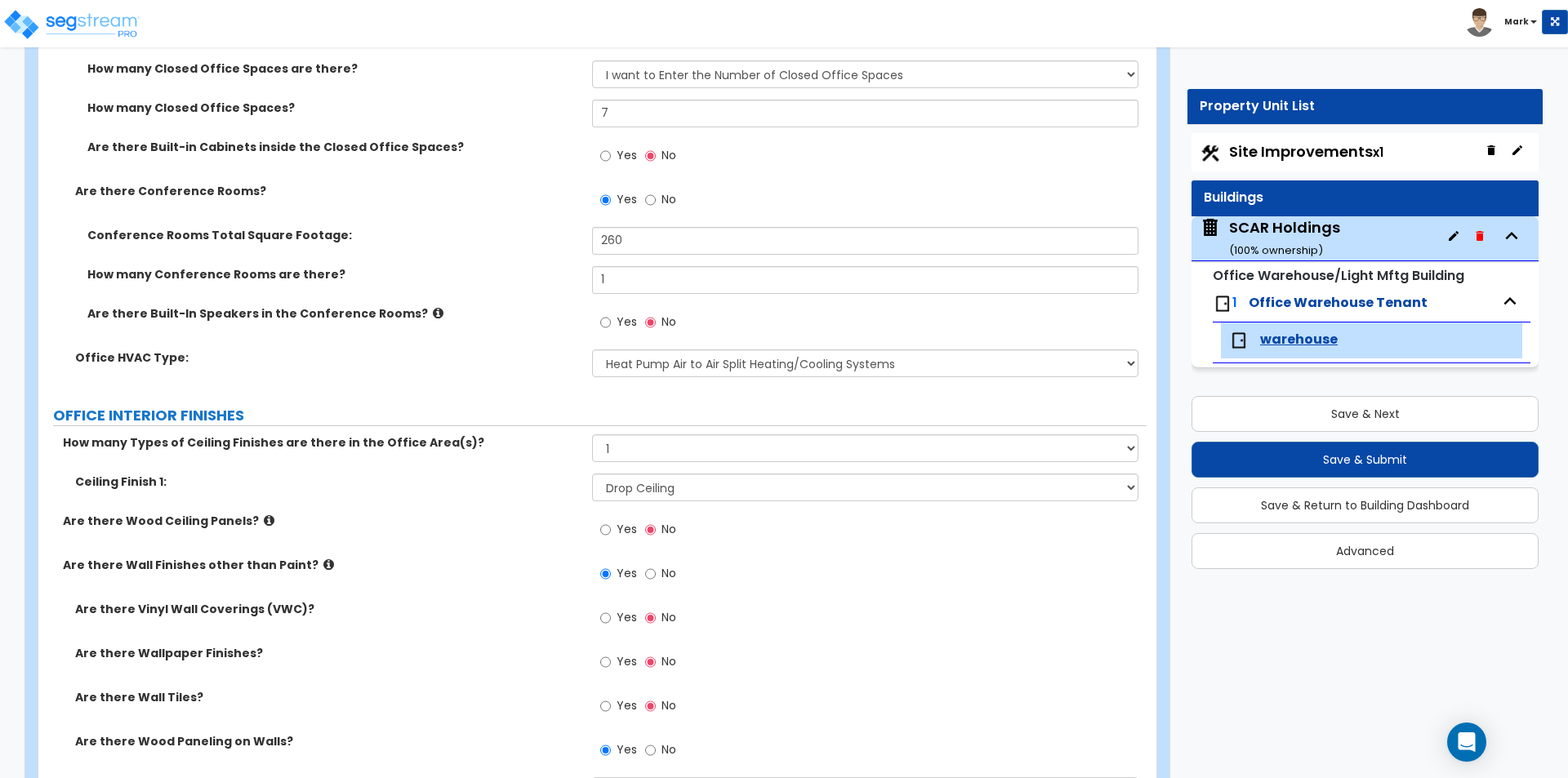
click at [504, 329] on div "Are there Built-In Speakers in the Conference Rooms? Yes No" at bounding box center [592, 327] width 1109 height 44
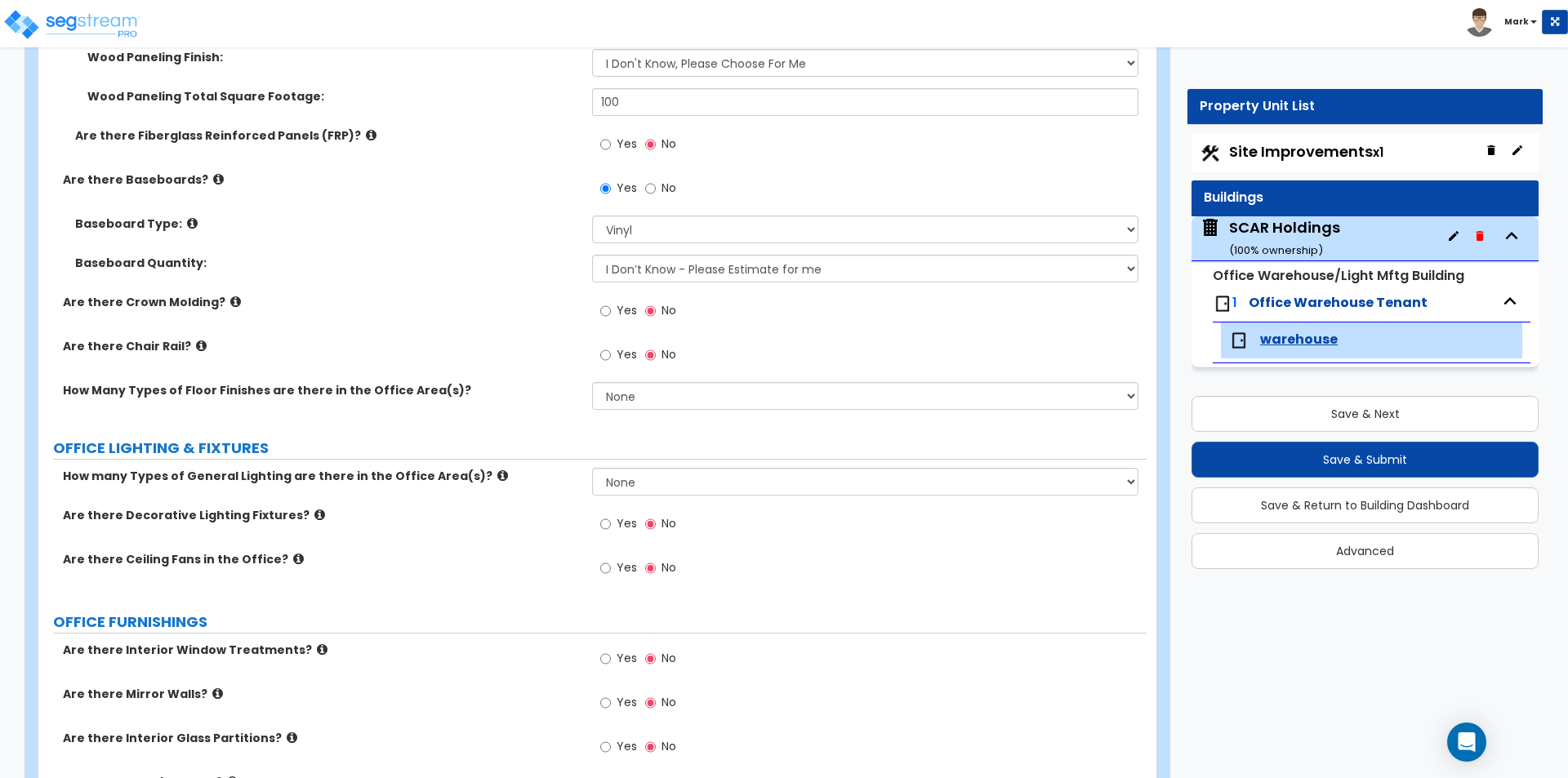
scroll to position [1506, 0]
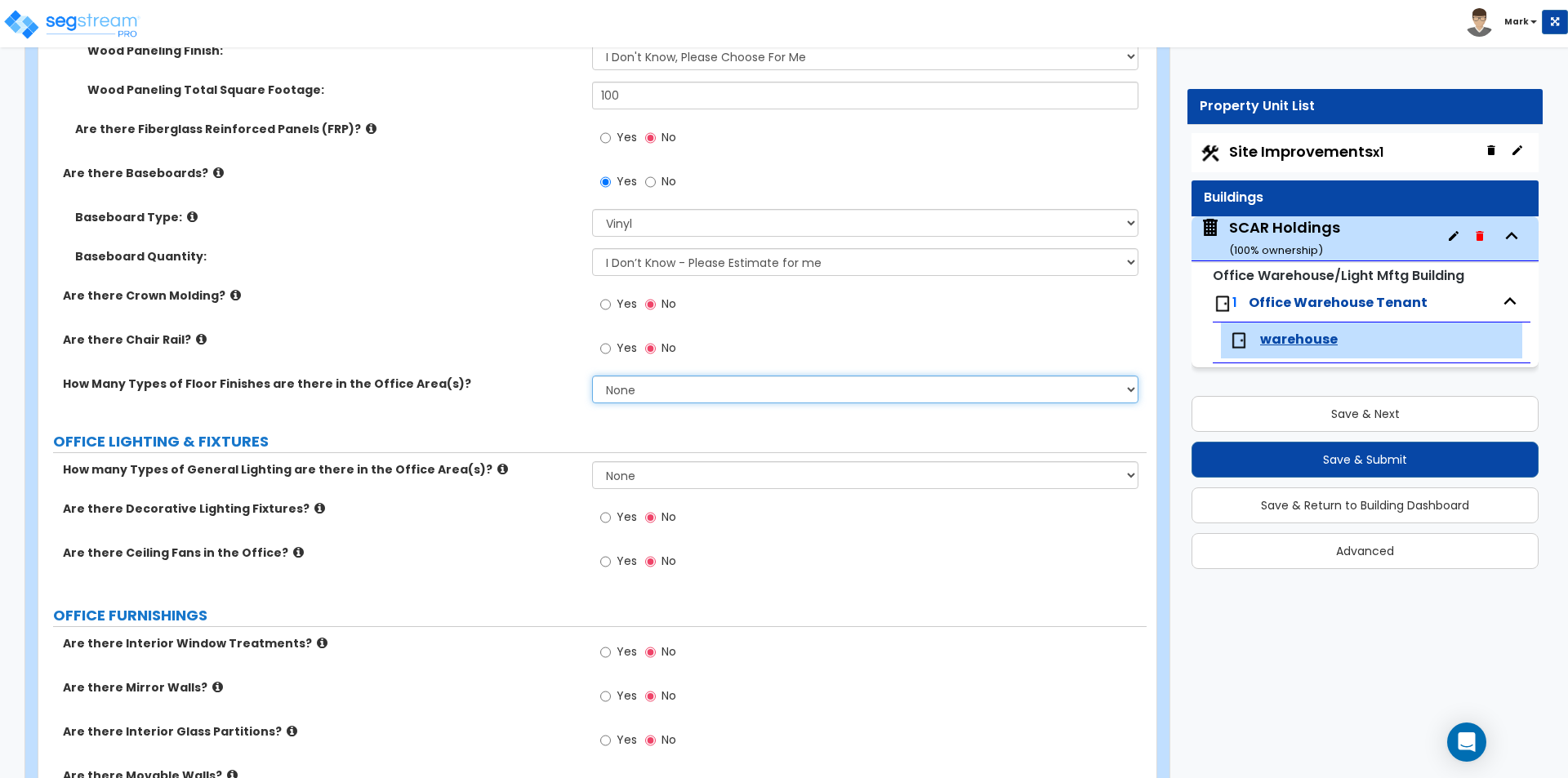
click at [604, 388] on select "None 1 2 3" at bounding box center [865, 389] width 545 height 28
select select "1"
click at [592, 375] on select "None 1 2 3" at bounding box center [865, 389] width 545 height 28
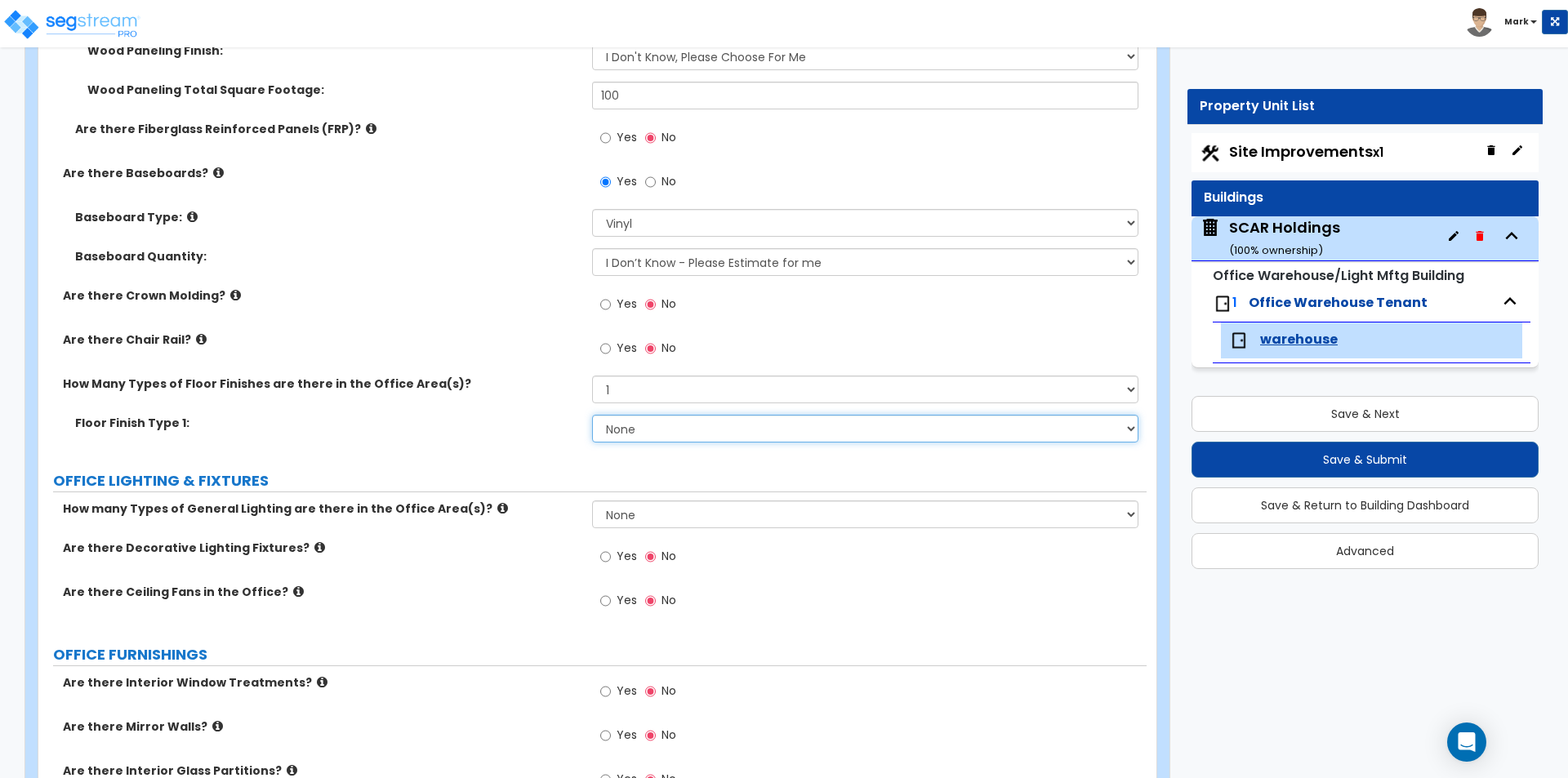
click at [647, 443] on select "None Tile Flooring Hardwood Flooring Resilient Laminate Flooring VCT Flooring S…" at bounding box center [865, 429] width 545 height 28
select select "3"
click at [592, 415] on select "None Tile Flooring Hardwood Flooring Resilient Laminate Flooring VCT Flooring S…" at bounding box center [865, 429] width 545 height 28
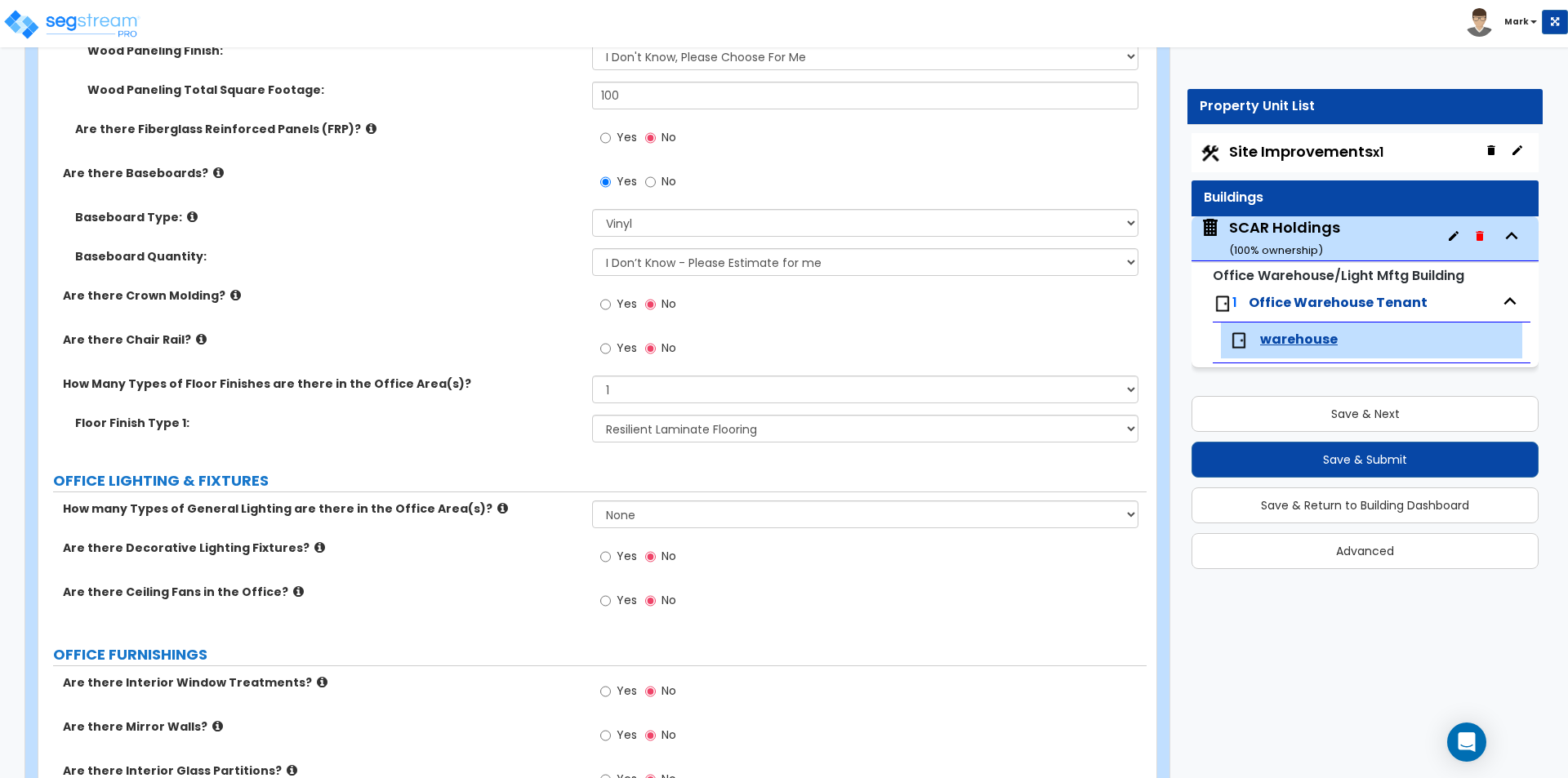
click at [541, 477] on label "OFFICE LIGHTING & FIXTURES" at bounding box center [600, 481] width 1094 height 21
click at [643, 511] on select "None 1 2 3" at bounding box center [865, 515] width 545 height 28
select select "1"
click at [592, 501] on select "None 1 2 3" at bounding box center [865, 515] width 545 height 28
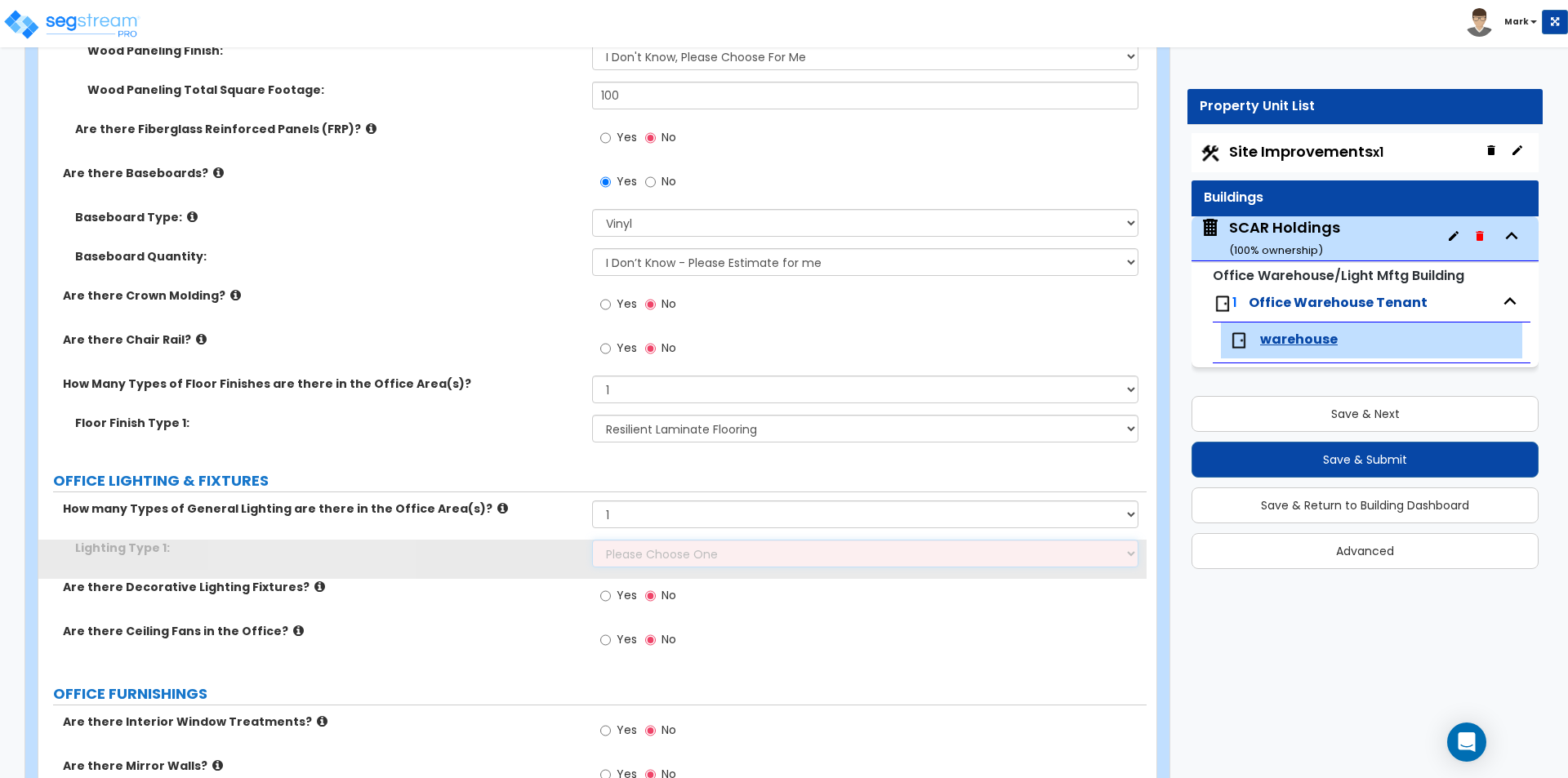
click at [664, 556] on select "Please Choose One LED Surface-Mounted LED Recessed Fluorescent Surface-Mounted …" at bounding box center [865, 554] width 545 height 28
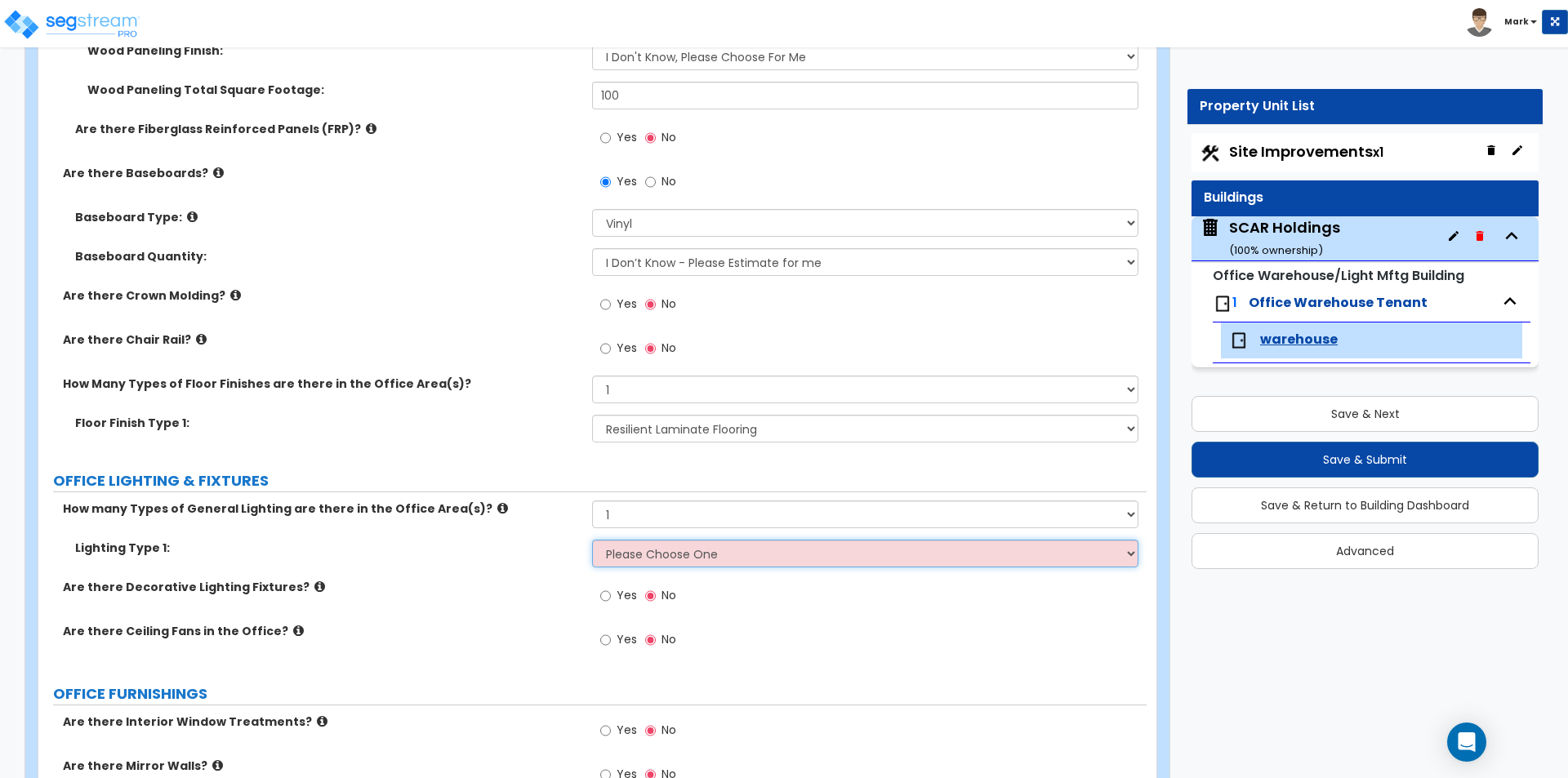
select select "4"
click at [592, 540] on select "Please Choose One LED Surface-Mounted LED Recessed Fluorescent Surface-Mounted …" at bounding box center [865, 554] width 545 height 28
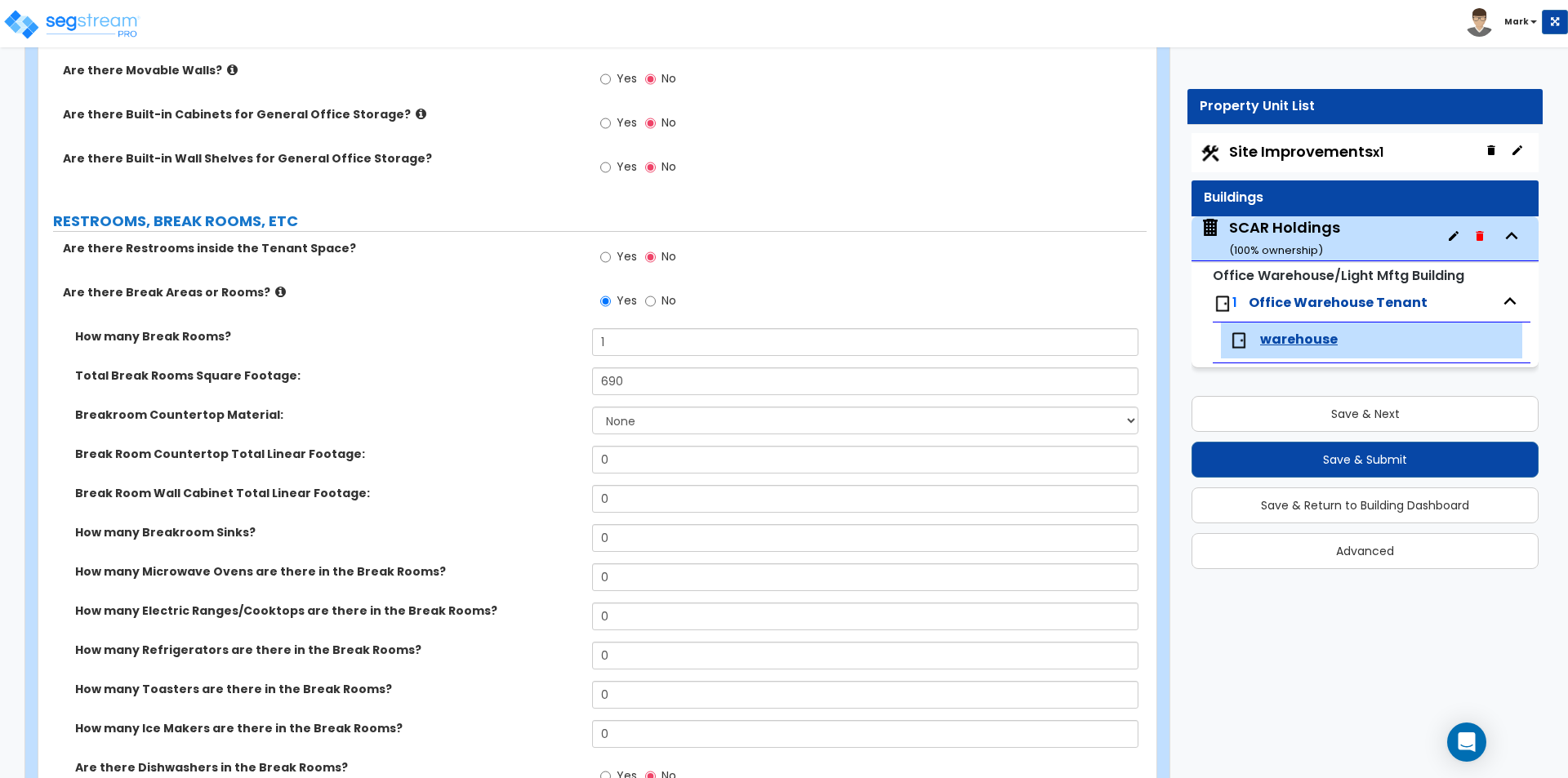
scroll to position [2322, 0]
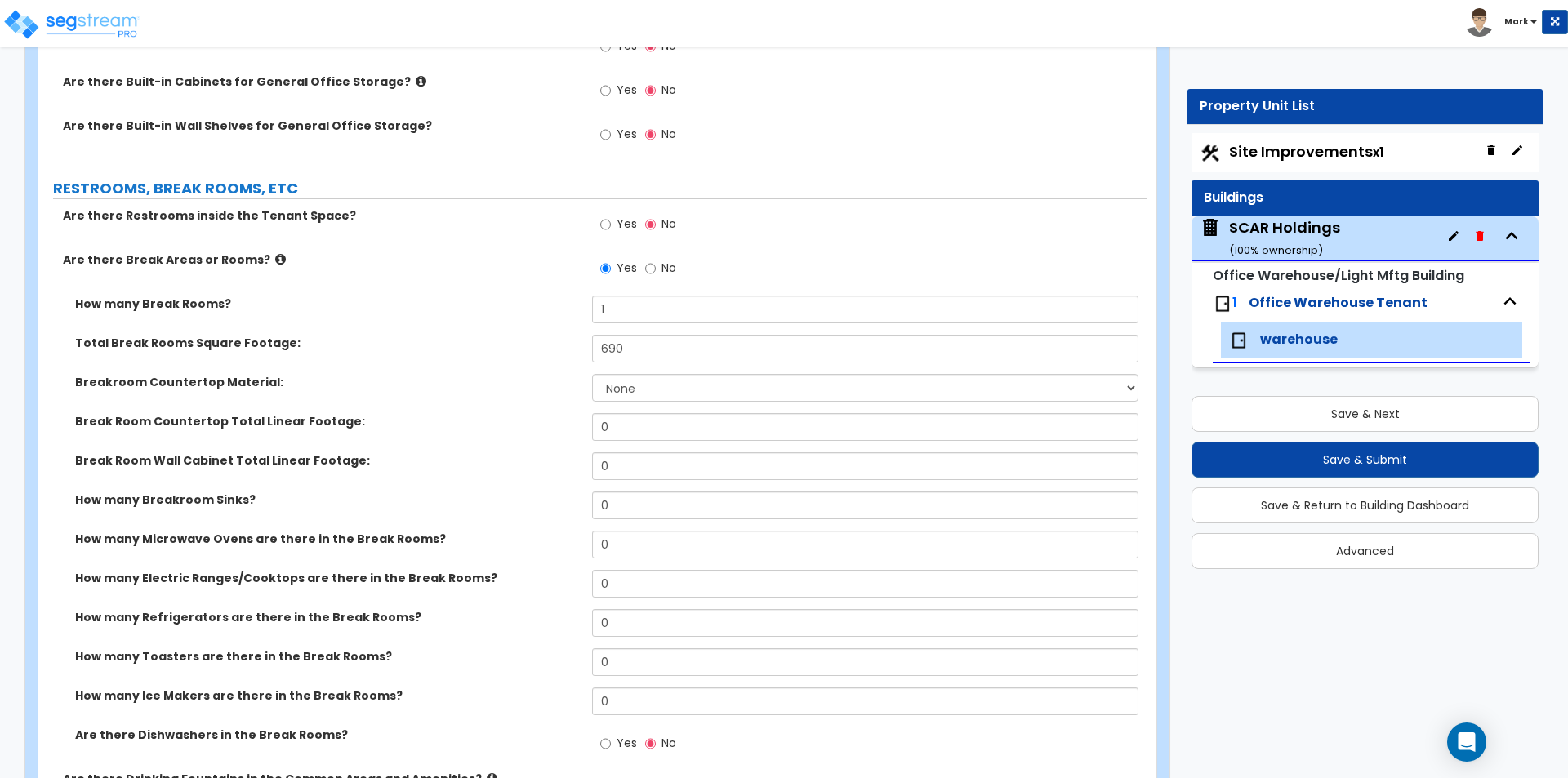
click at [620, 222] on span "Yes" at bounding box center [627, 223] width 21 height 16
click at [611, 222] on input "Yes" at bounding box center [605, 224] width 10 height 18
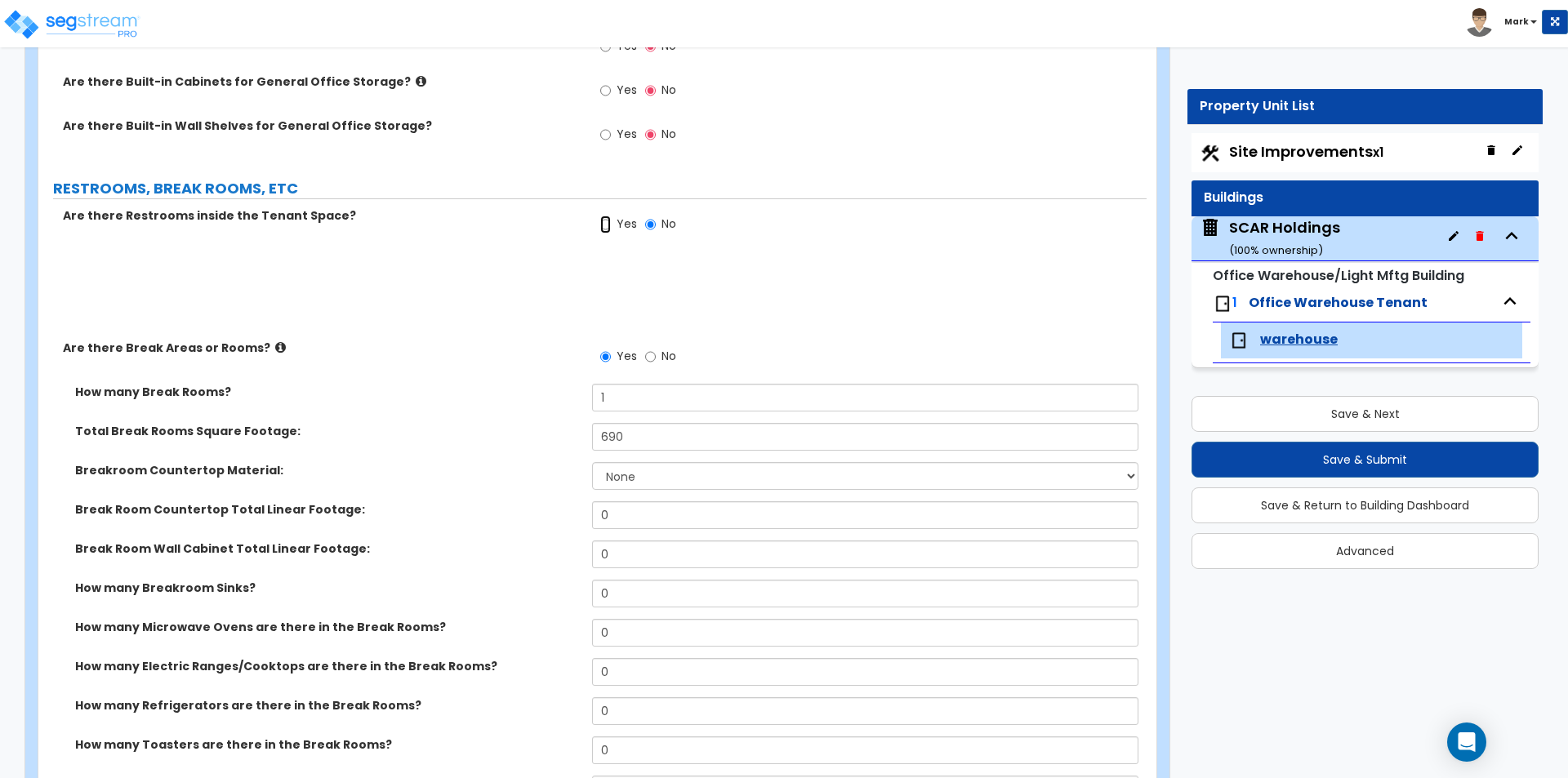
radio input "true"
click at [612, 263] on label "Yes" at bounding box center [618, 271] width 36 height 28
click at [611, 263] on input "Yes" at bounding box center [605, 268] width 10 height 18
radio input "true"
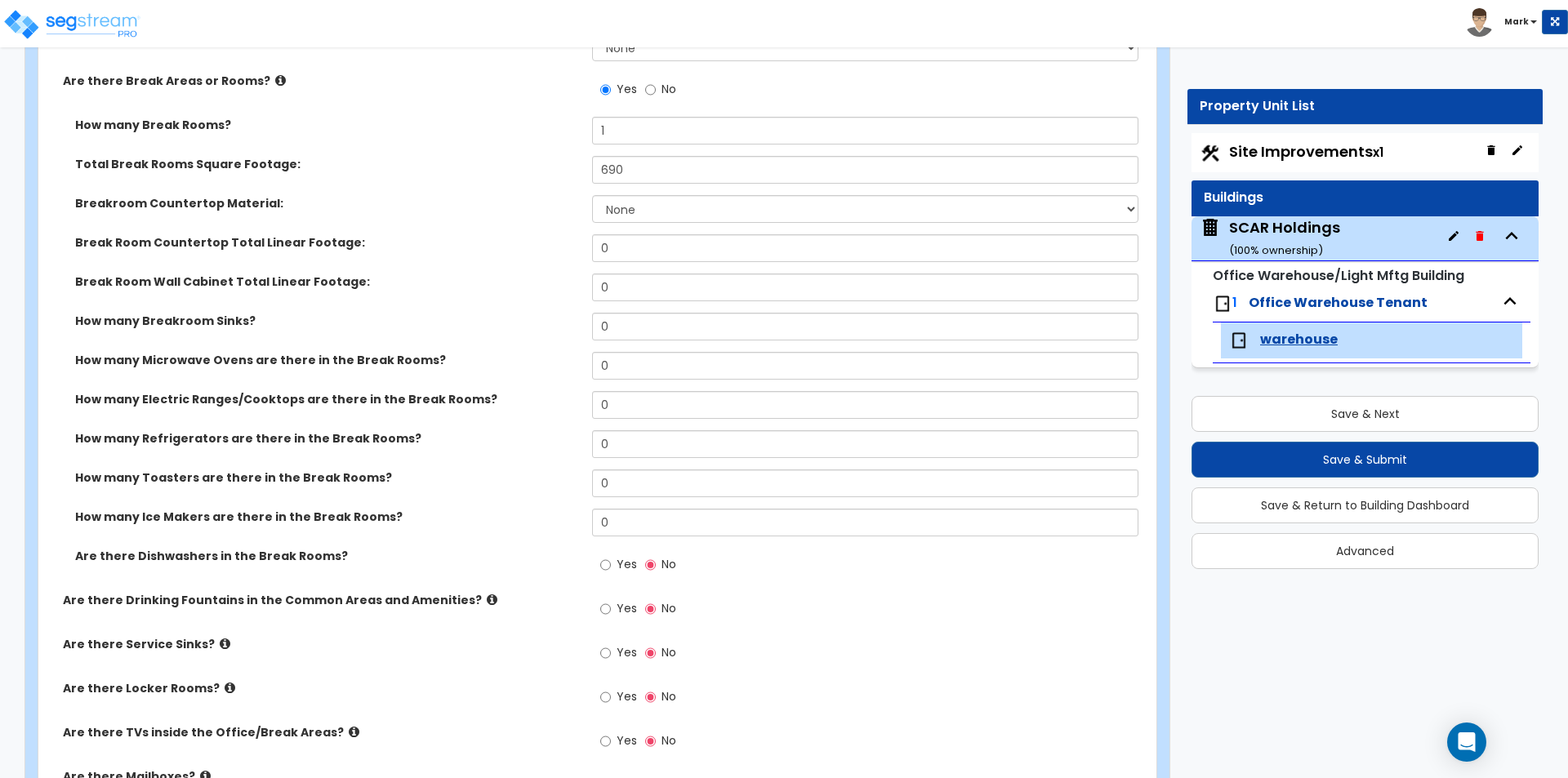
scroll to position [2812, 0]
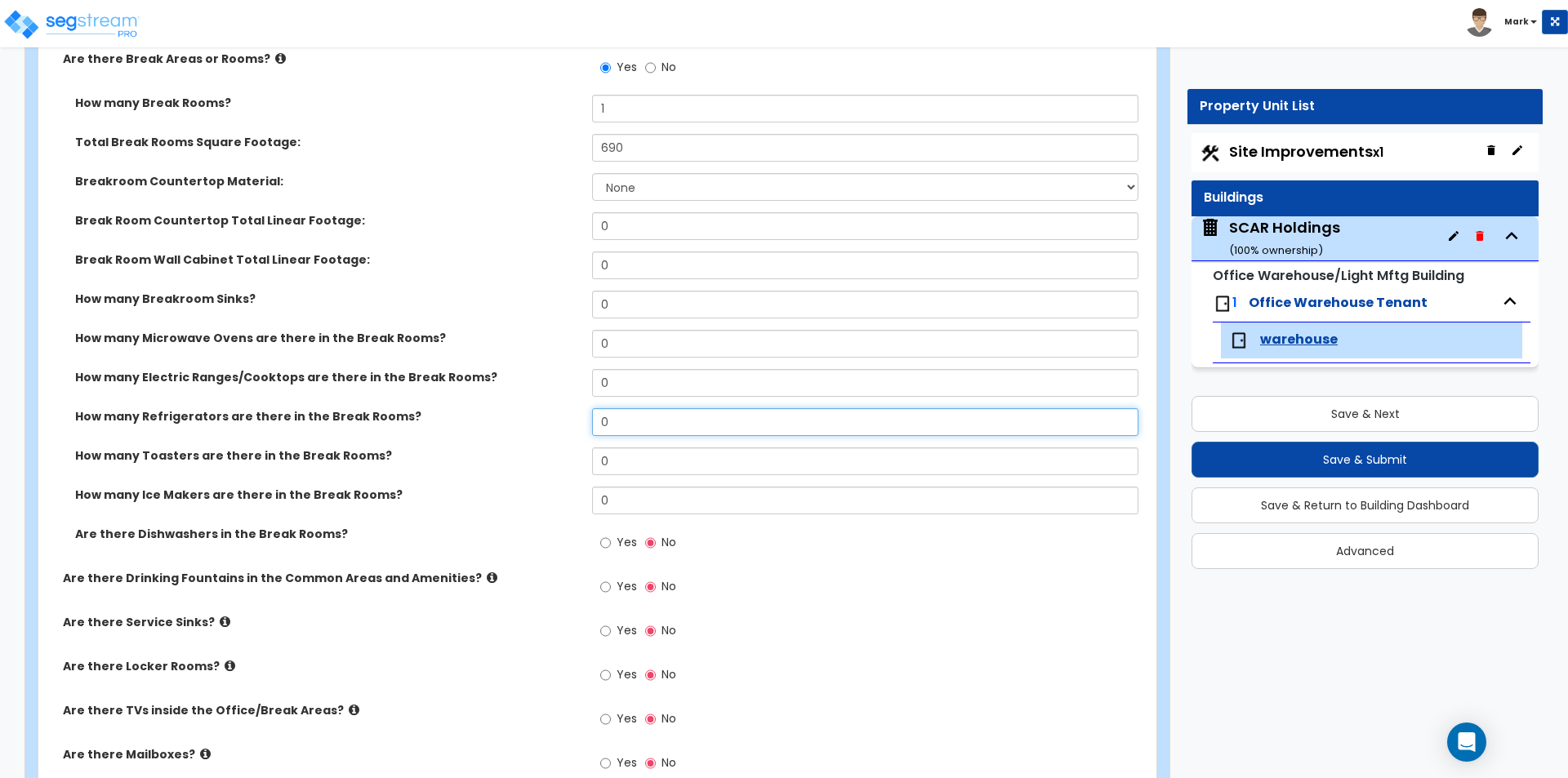
click at [648, 424] on input "0" at bounding box center [865, 422] width 545 height 28
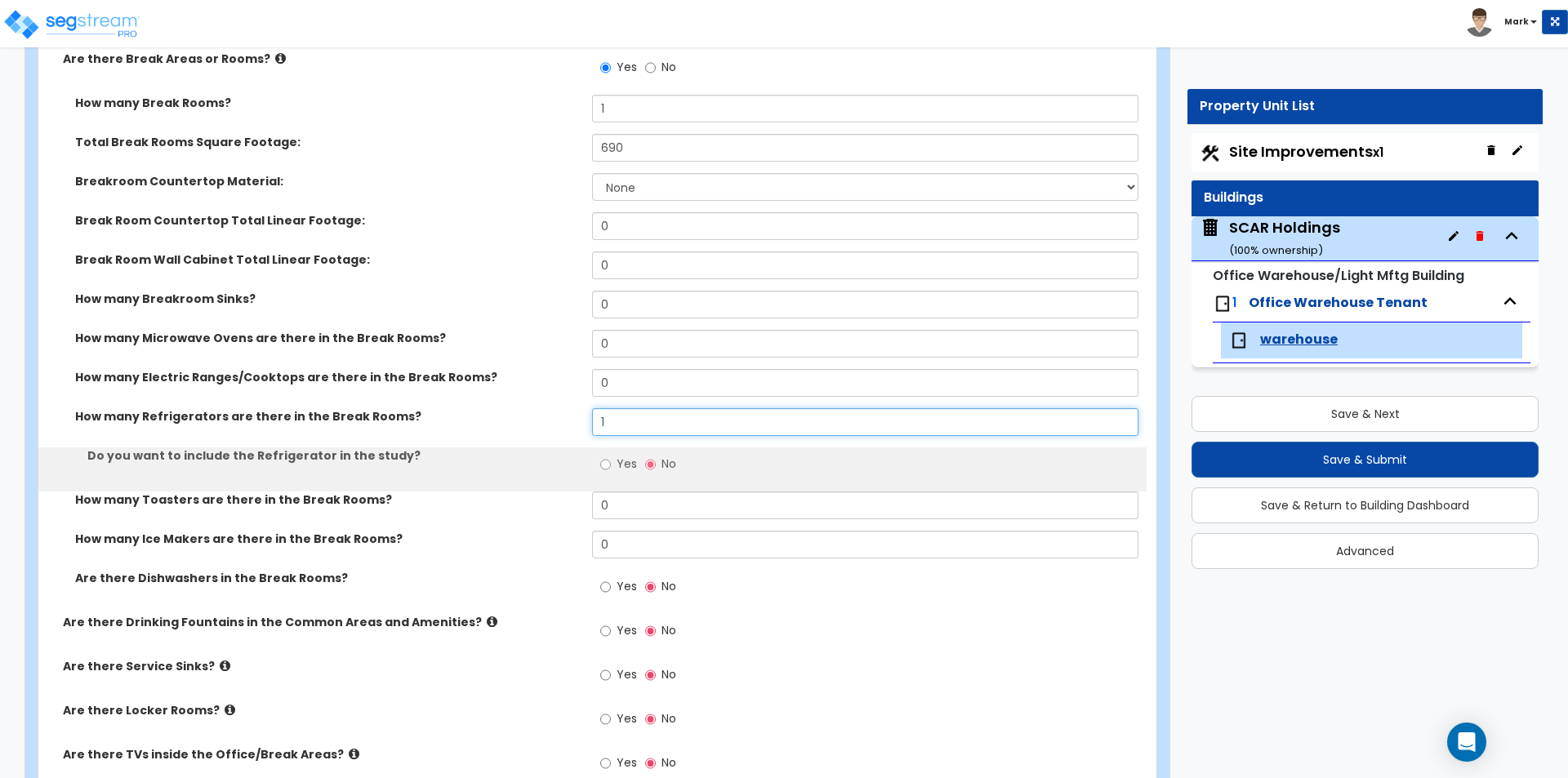
type input "1"
click at [625, 459] on span "Yes" at bounding box center [627, 463] width 21 height 16
click at [611, 459] on input "Yes" at bounding box center [605, 464] width 10 height 18
radio input "true"
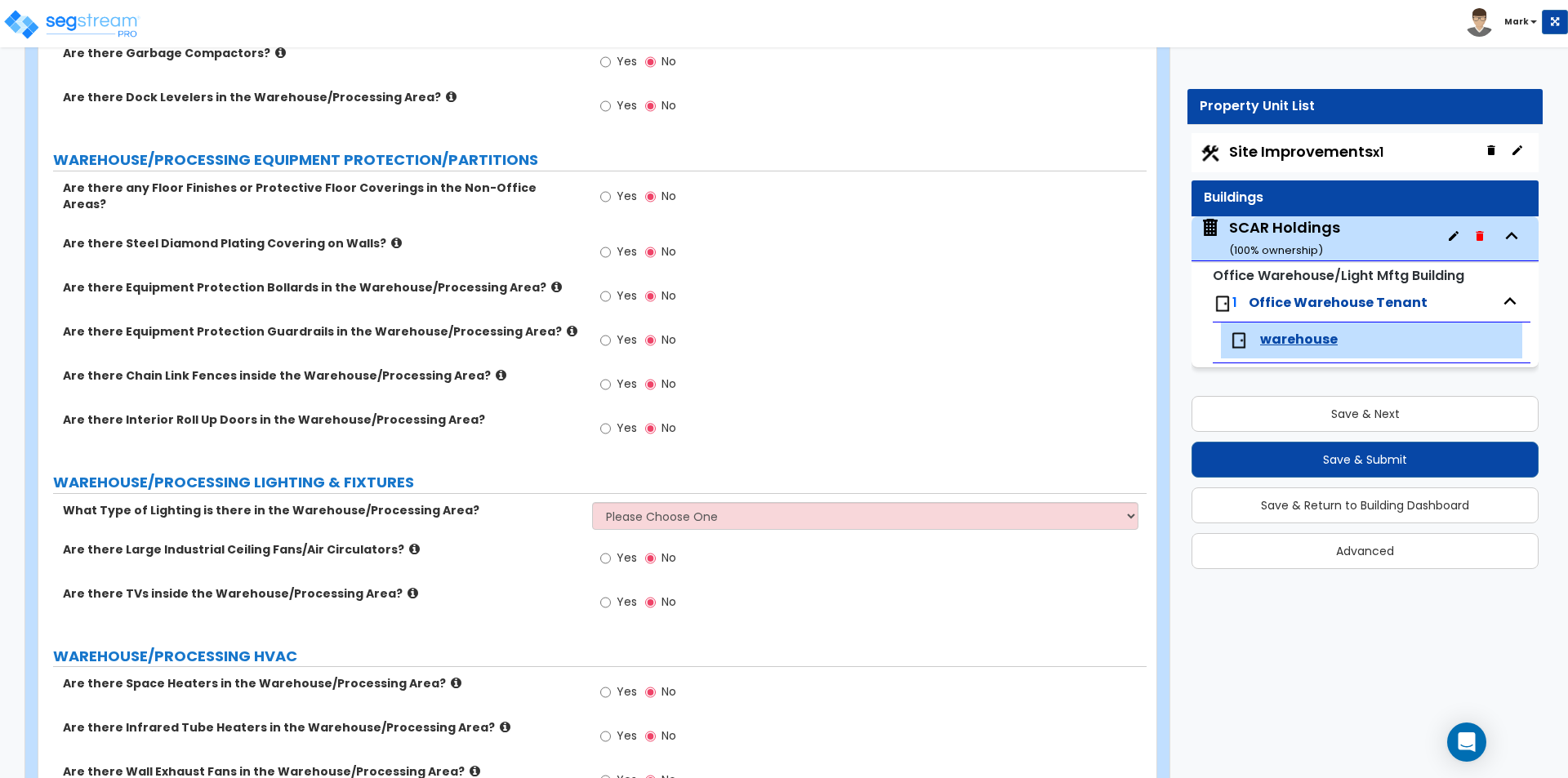
scroll to position [5170, 0]
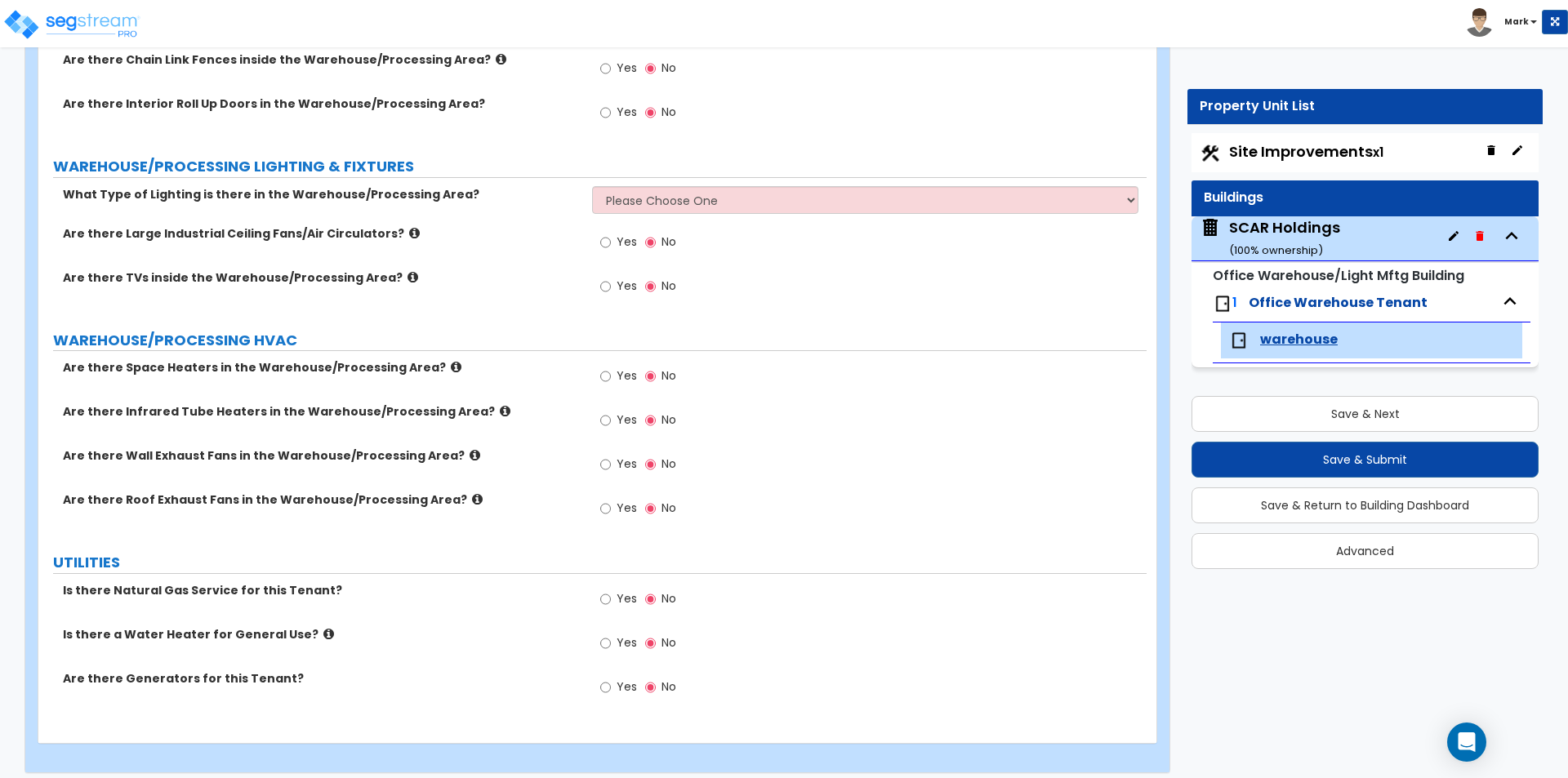
click at [1284, 233] on div "SCAR Holdings ( 100 % ownership)" at bounding box center [1284, 238] width 111 height 42
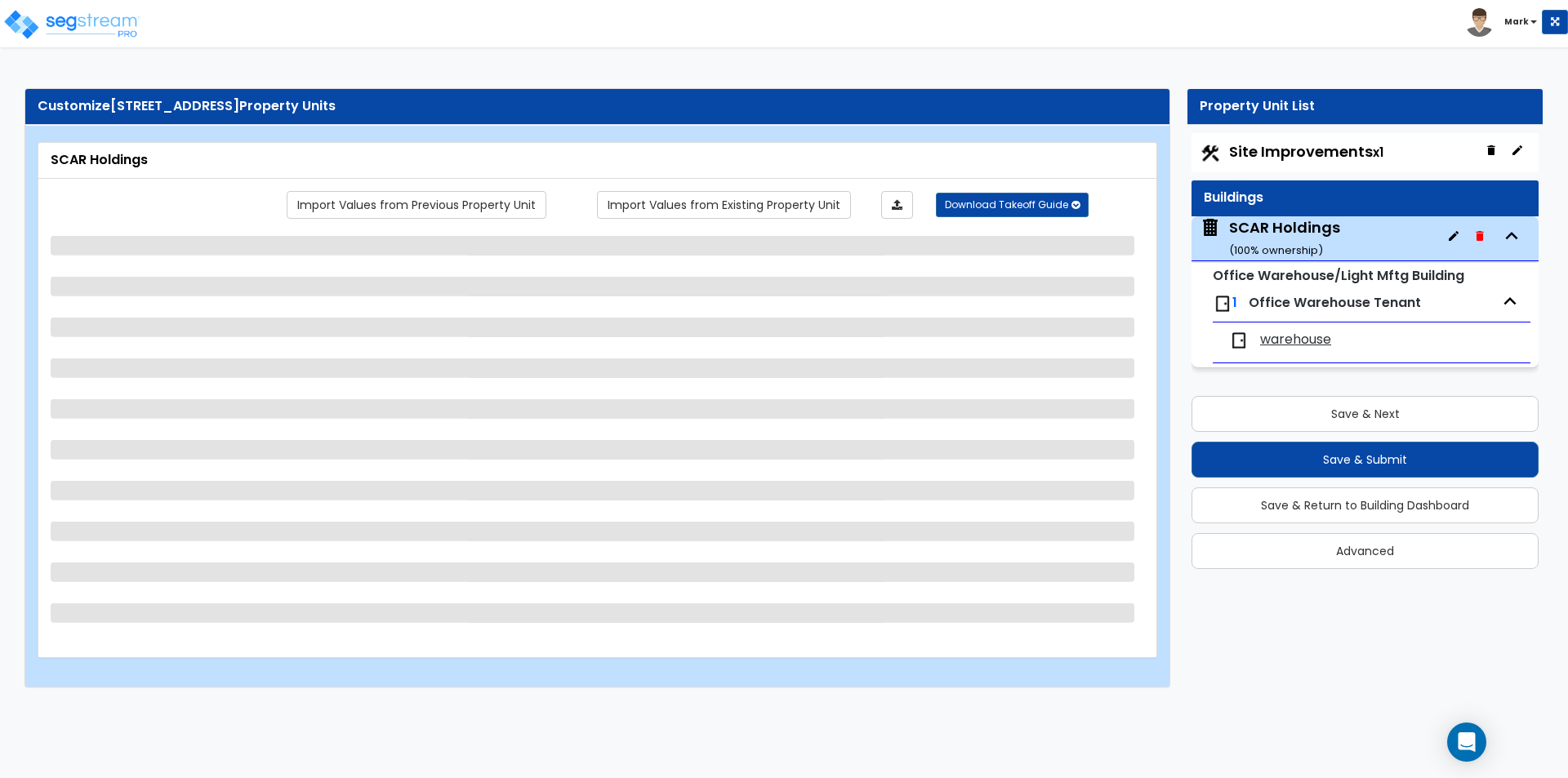
select select "1"
select select "6"
select select "2"
select select "1"
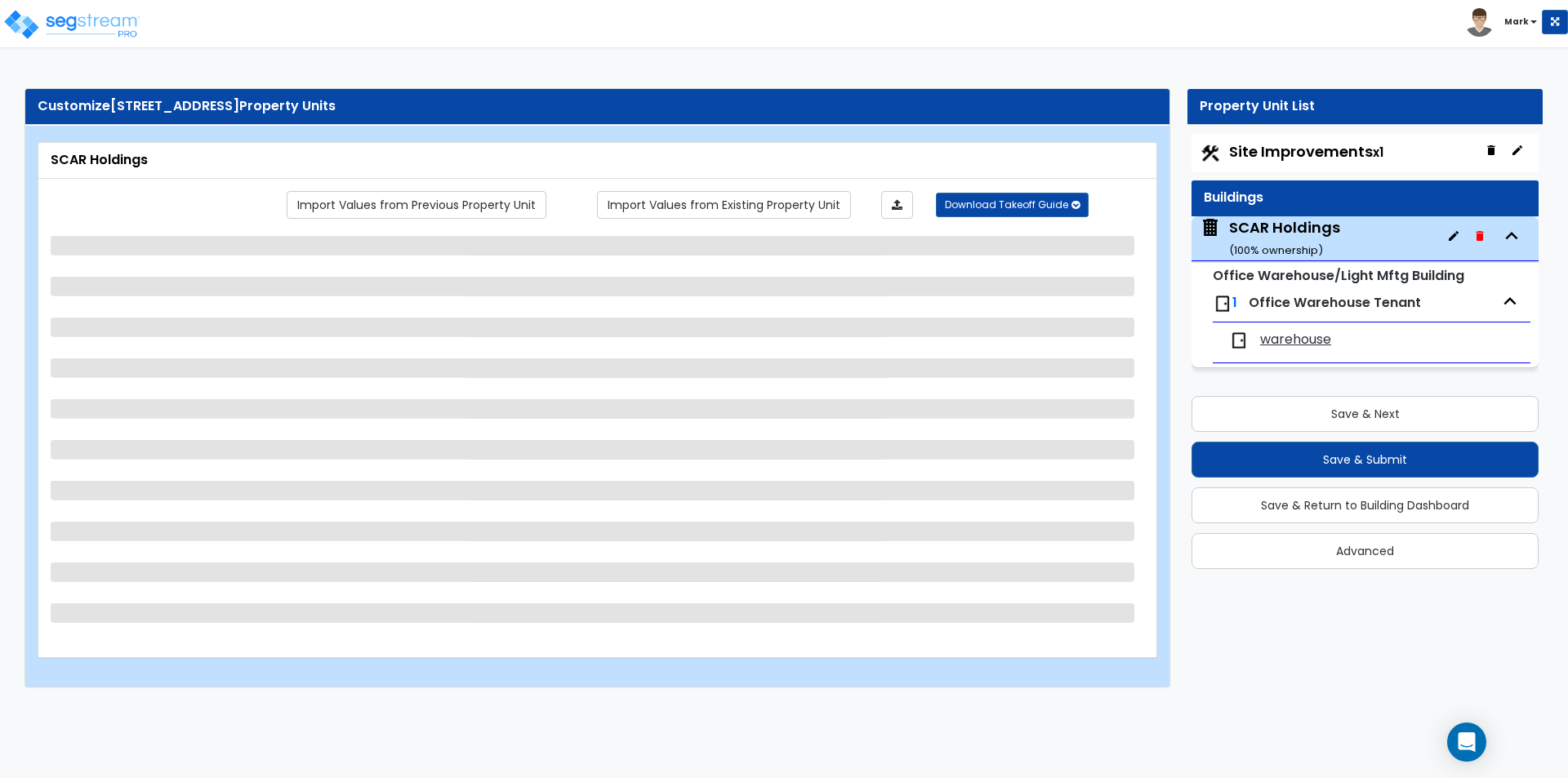
select select "2"
select select "1"
select select "2"
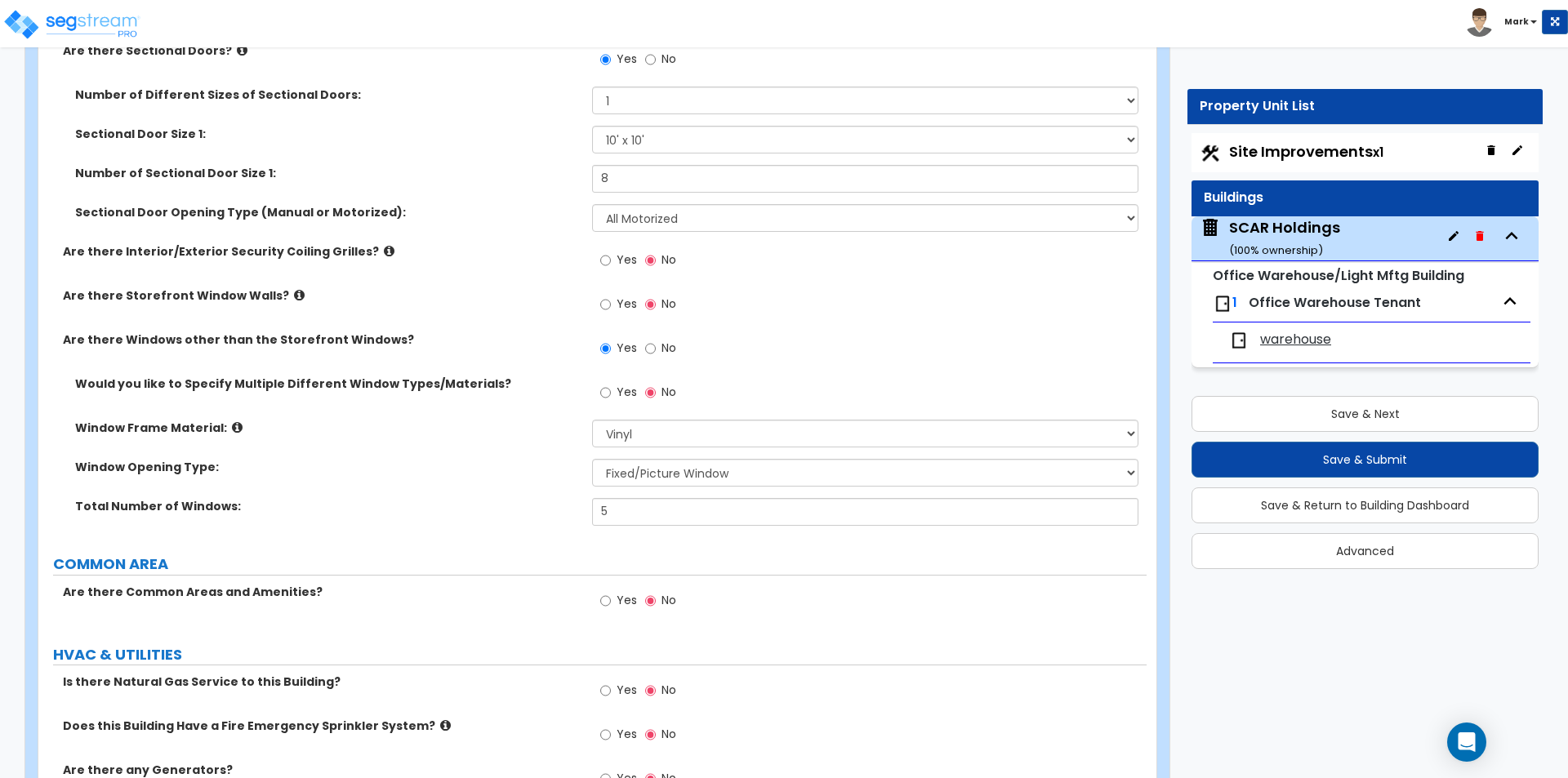
scroll to position [2229, 0]
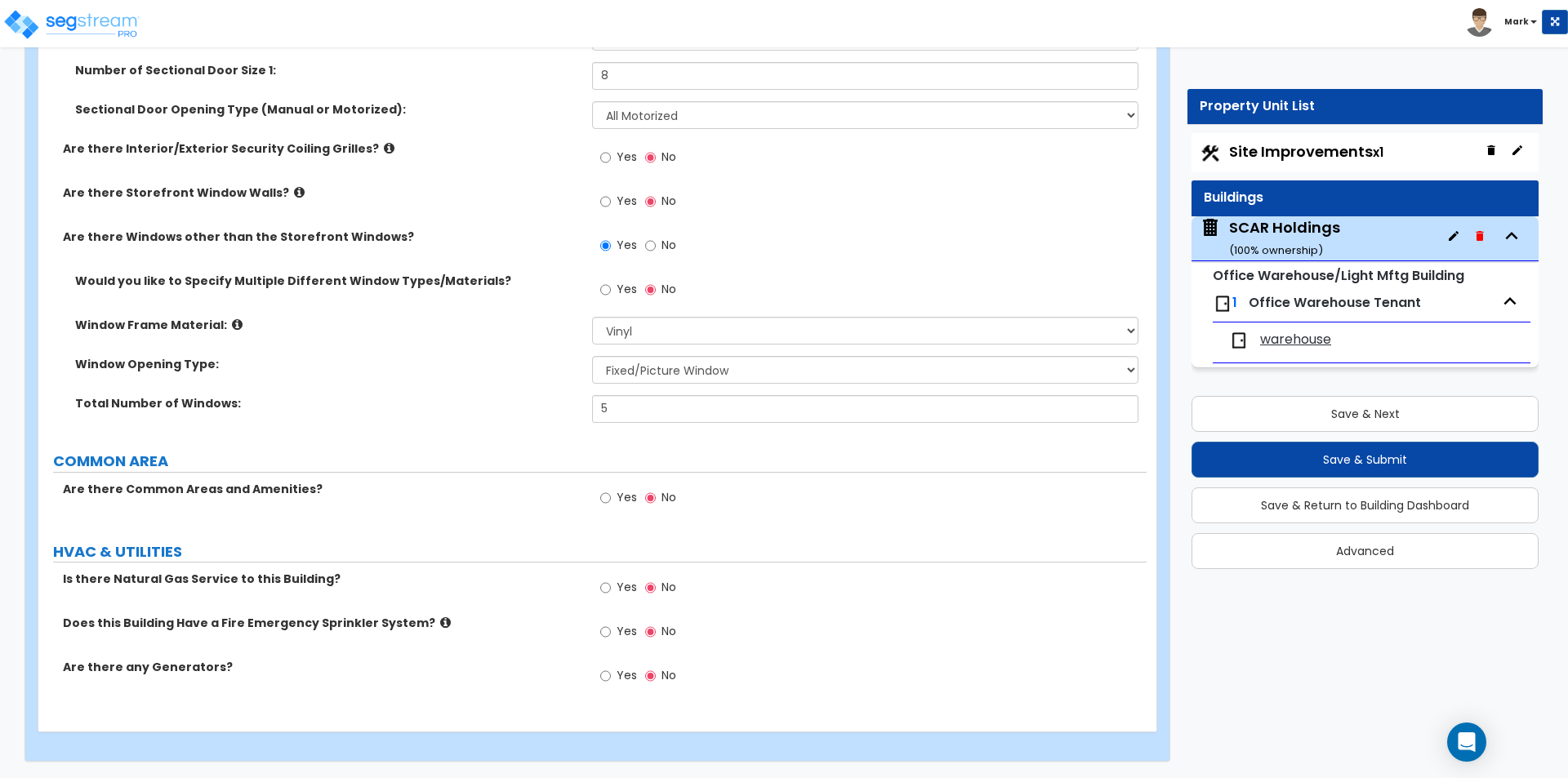
click at [620, 644] on label "Yes" at bounding box center [618, 634] width 36 height 28
click at [611, 641] on input "Yes" at bounding box center [605, 631] width 10 height 18
radio input "true"
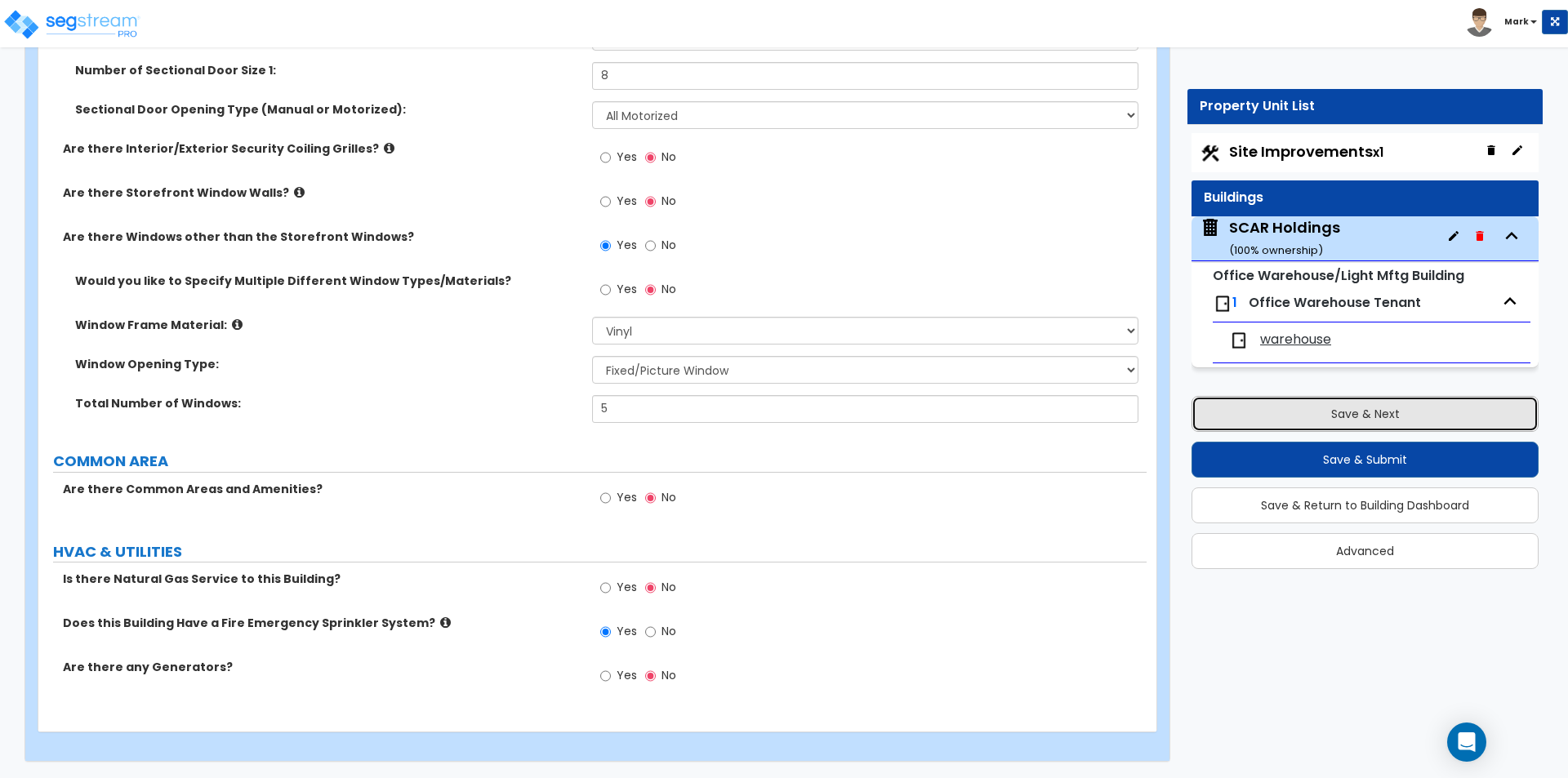
click at [1324, 411] on button "Save & Next" at bounding box center [1365, 414] width 347 height 35
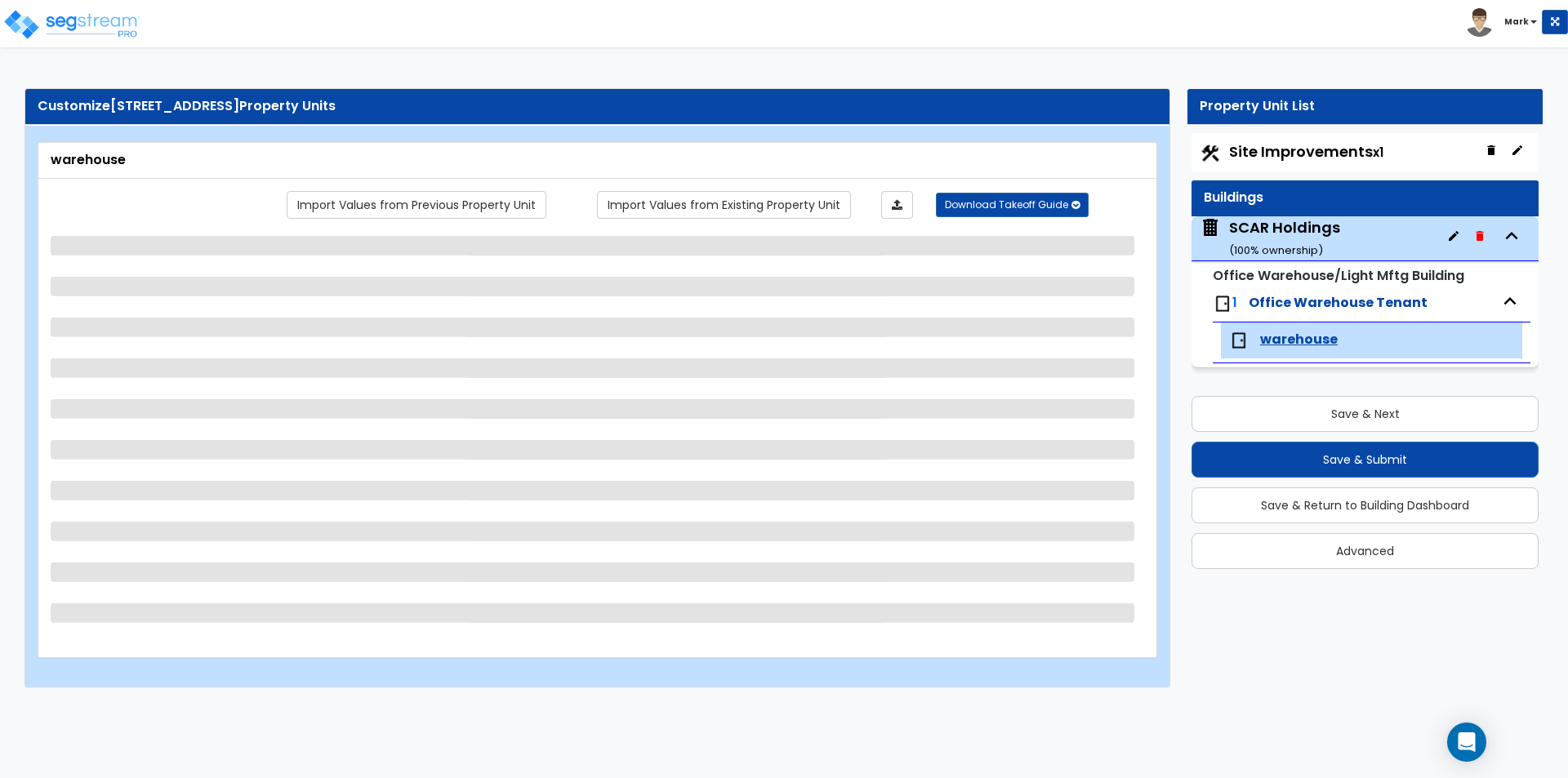
select select "2"
select select "3"
select select "1"
select select "6"
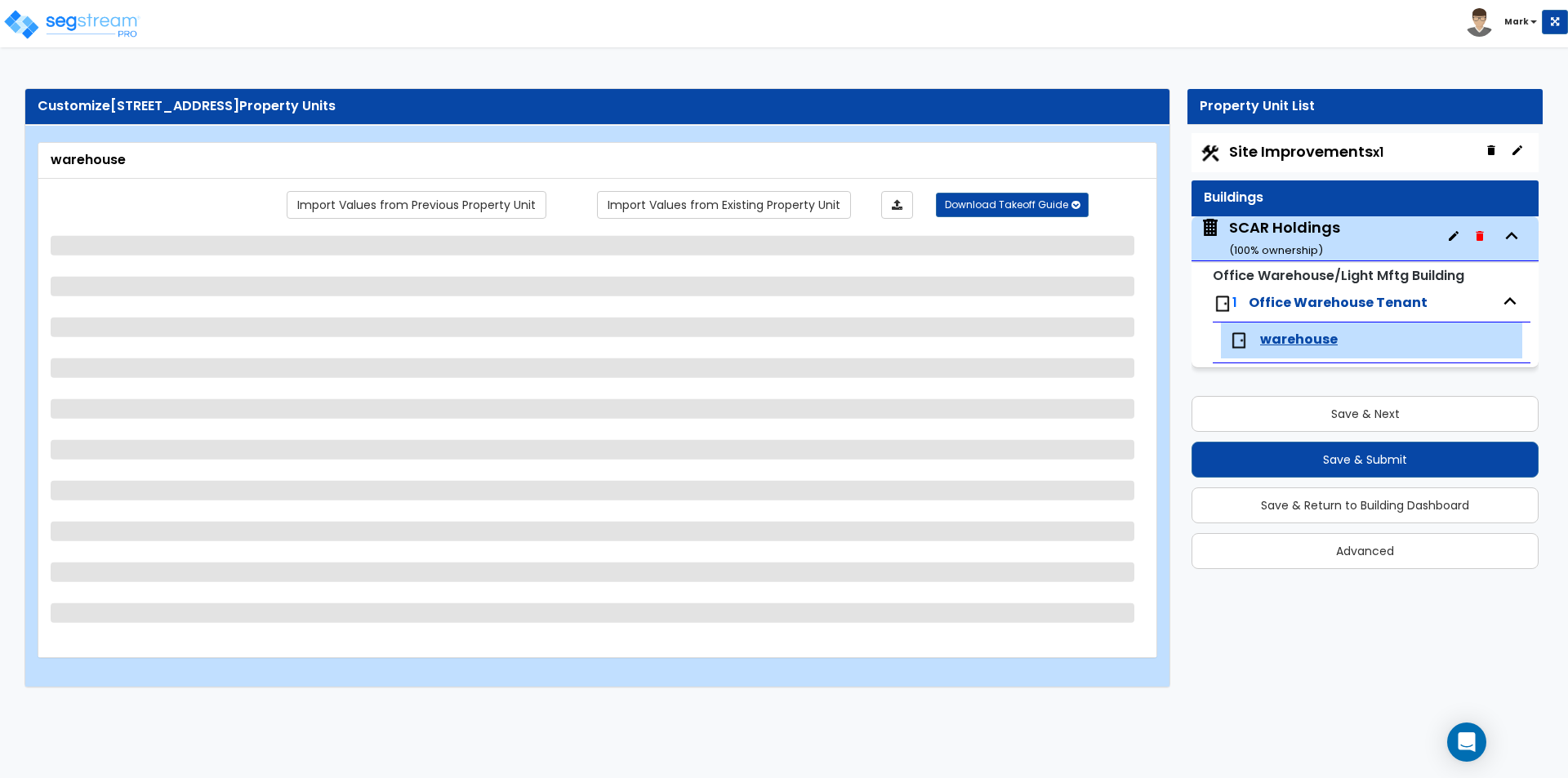
select select "2"
select select "1"
select select "3"
select select "1"
select select "4"
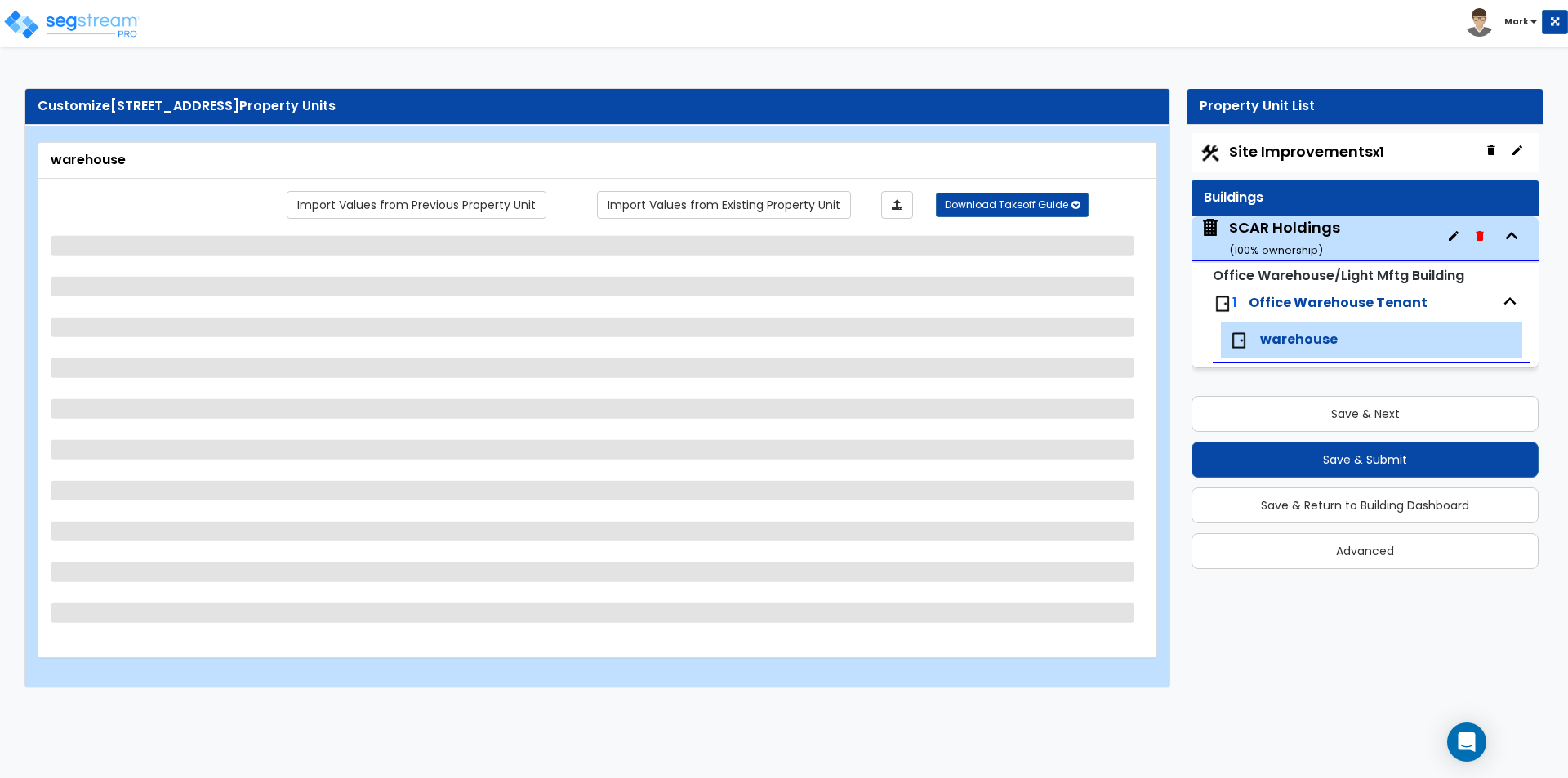
select select "3"
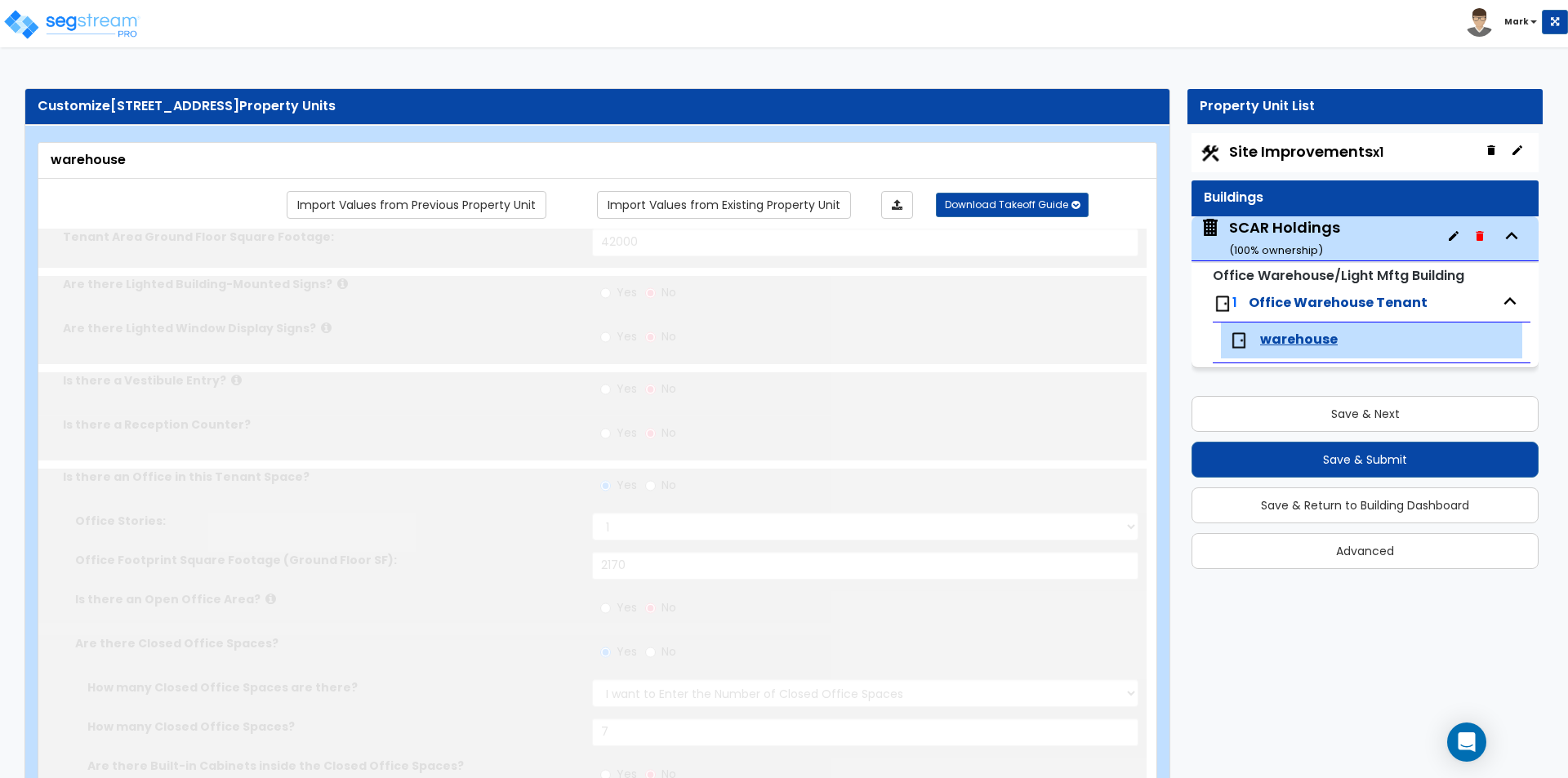
radio input "true"
type input "1"
type input "690"
type input "1"
radio input "true"
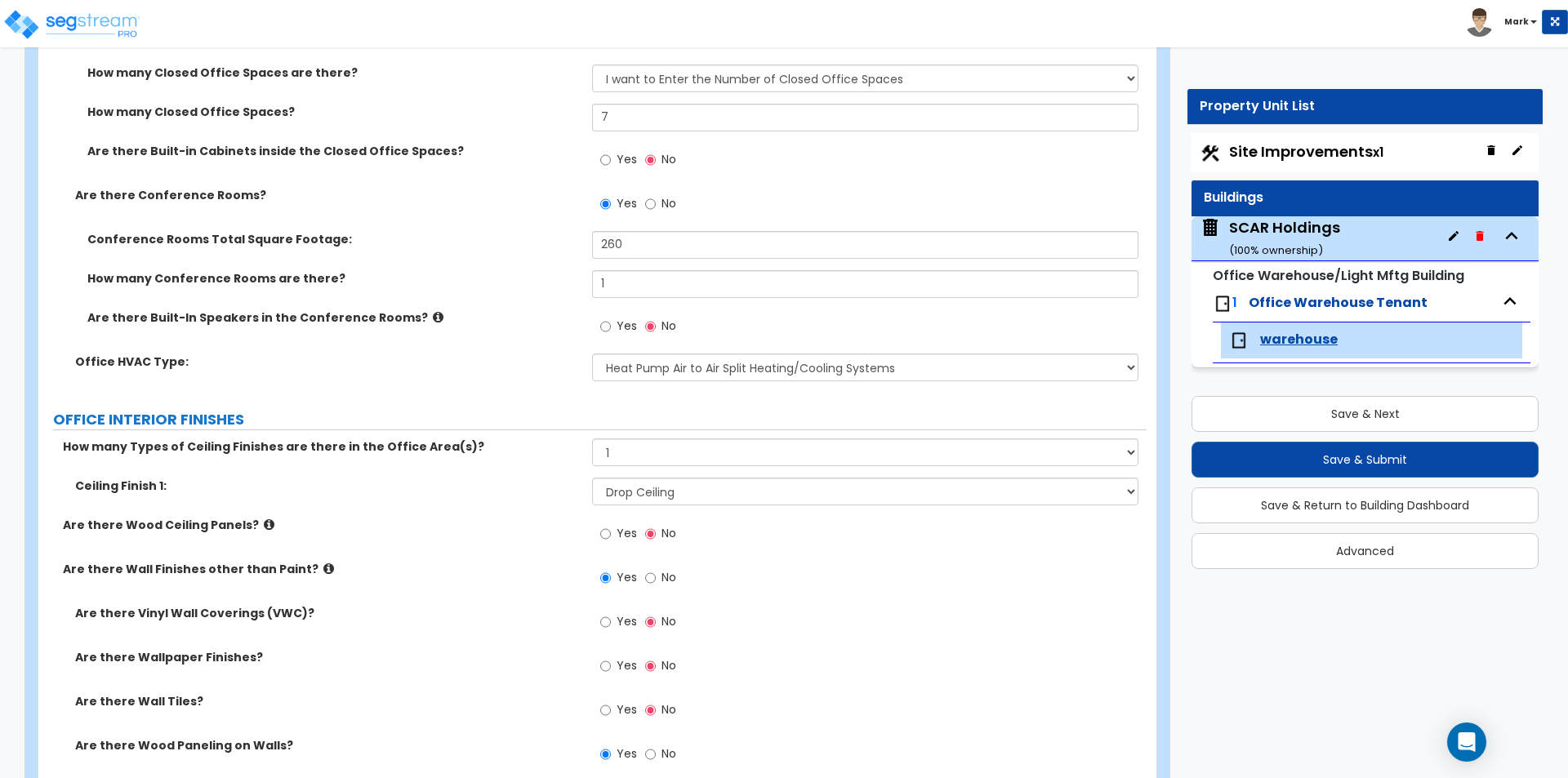
scroll to position [816, 0]
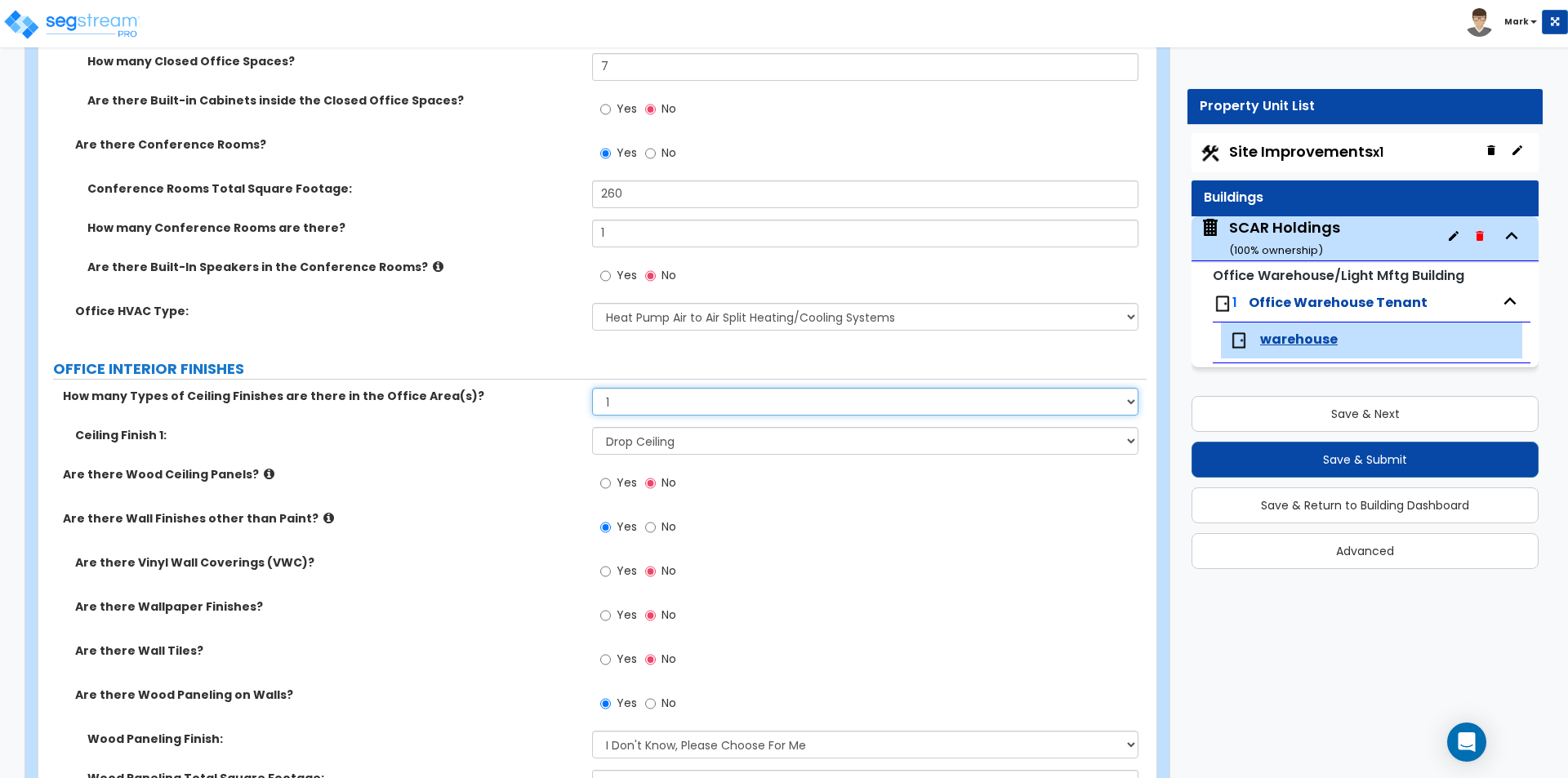
click at [655, 403] on select "None 1 2 3" at bounding box center [865, 402] width 545 height 28
select select "2"
click at [592, 388] on select "None 1 2 3" at bounding box center [865, 402] width 545 height 28
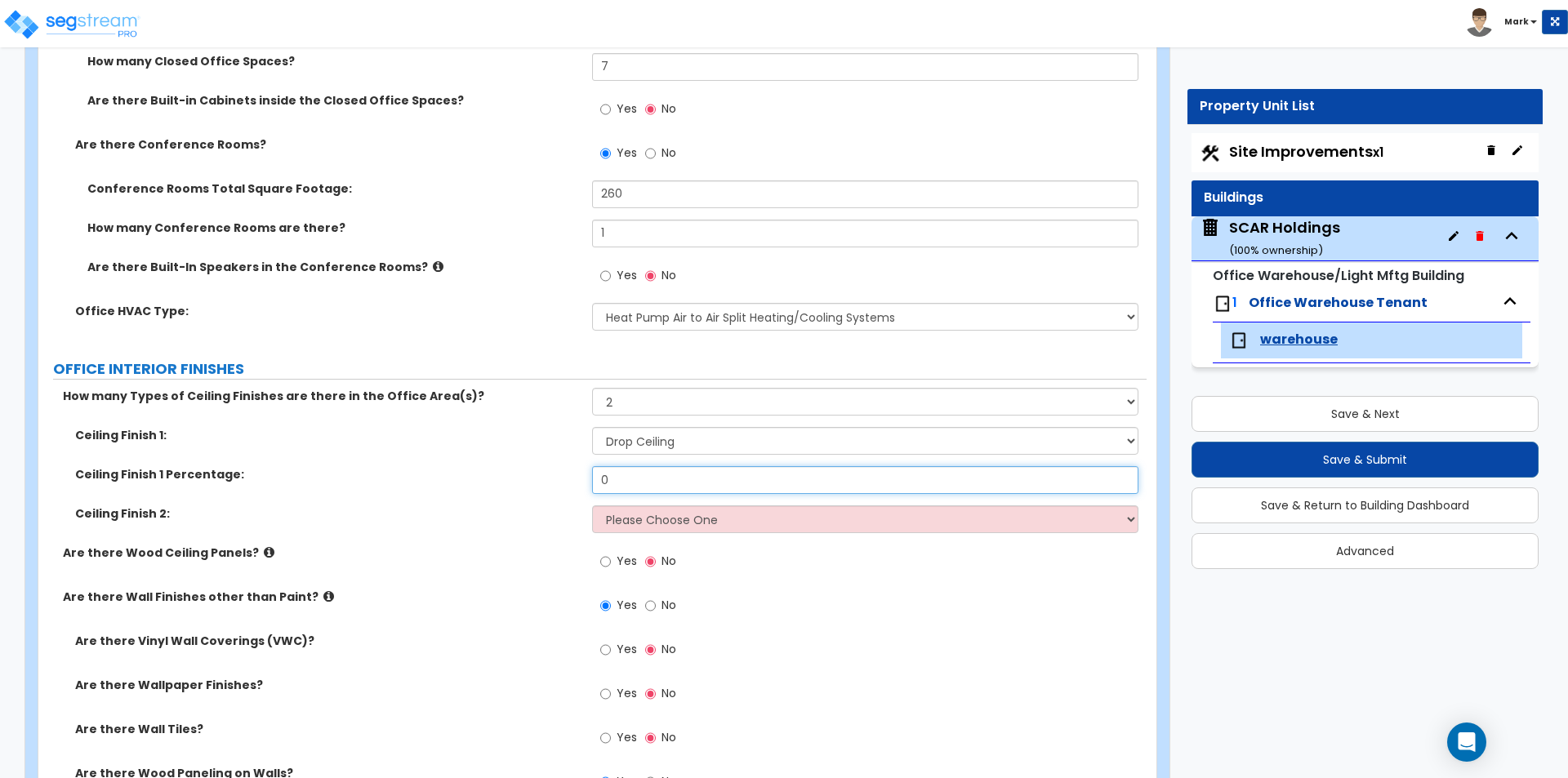
click at [648, 485] on input "0" at bounding box center [865, 480] width 545 height 28
type input "60"
click at [691, 517] on select "Please Choose One Drop Ceiling Open Ceiling Drywall Ceiling" at bounding box center [865, 519] width 545 height 28
select select "3"
click at [592, 505] on select "Please Choose One Drop Ceiling Open Ceiling Drywall Ceiling" at bounding box center [865, 519] width 545 height 28
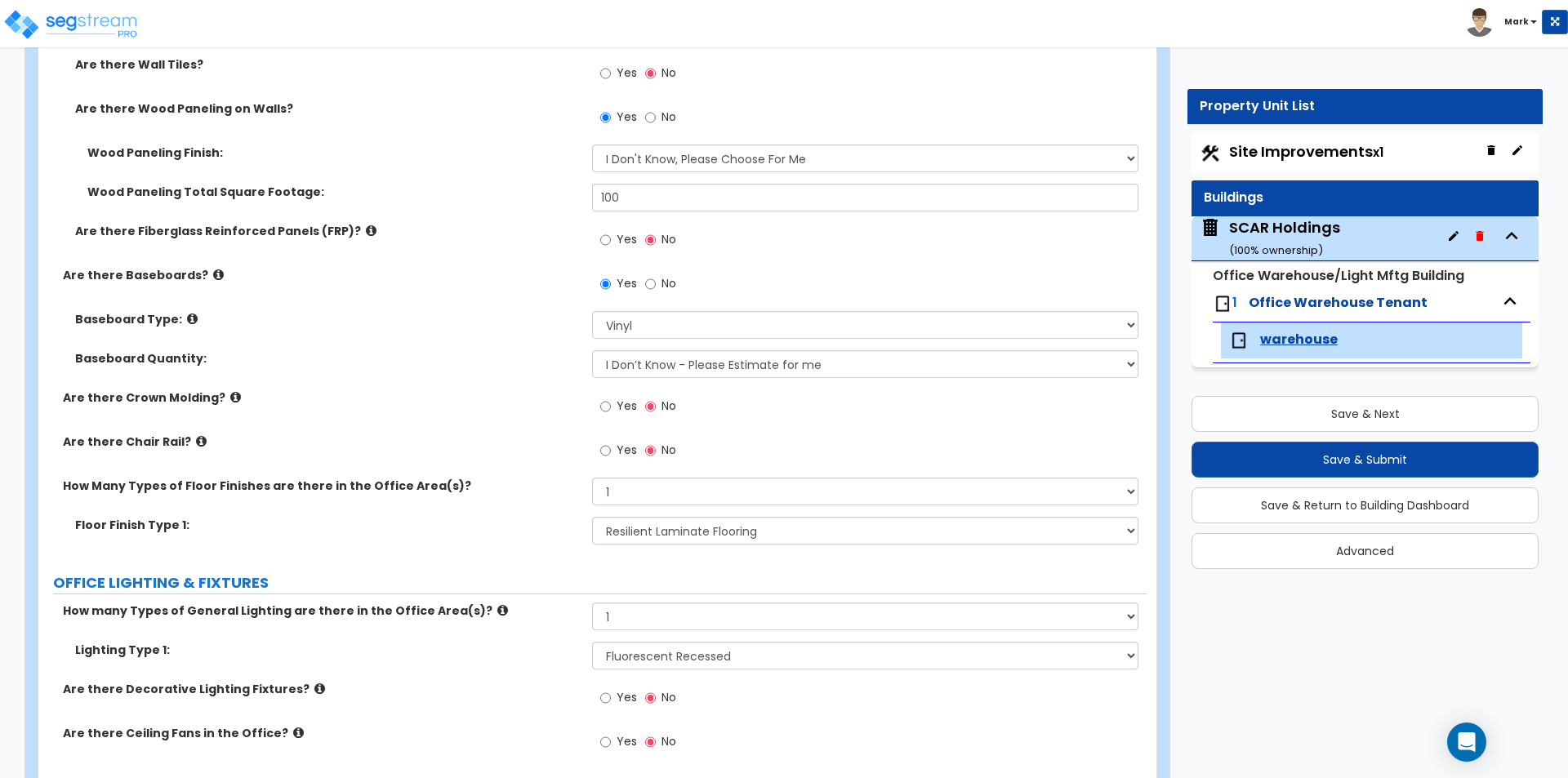
scroll to position [1634, 0]
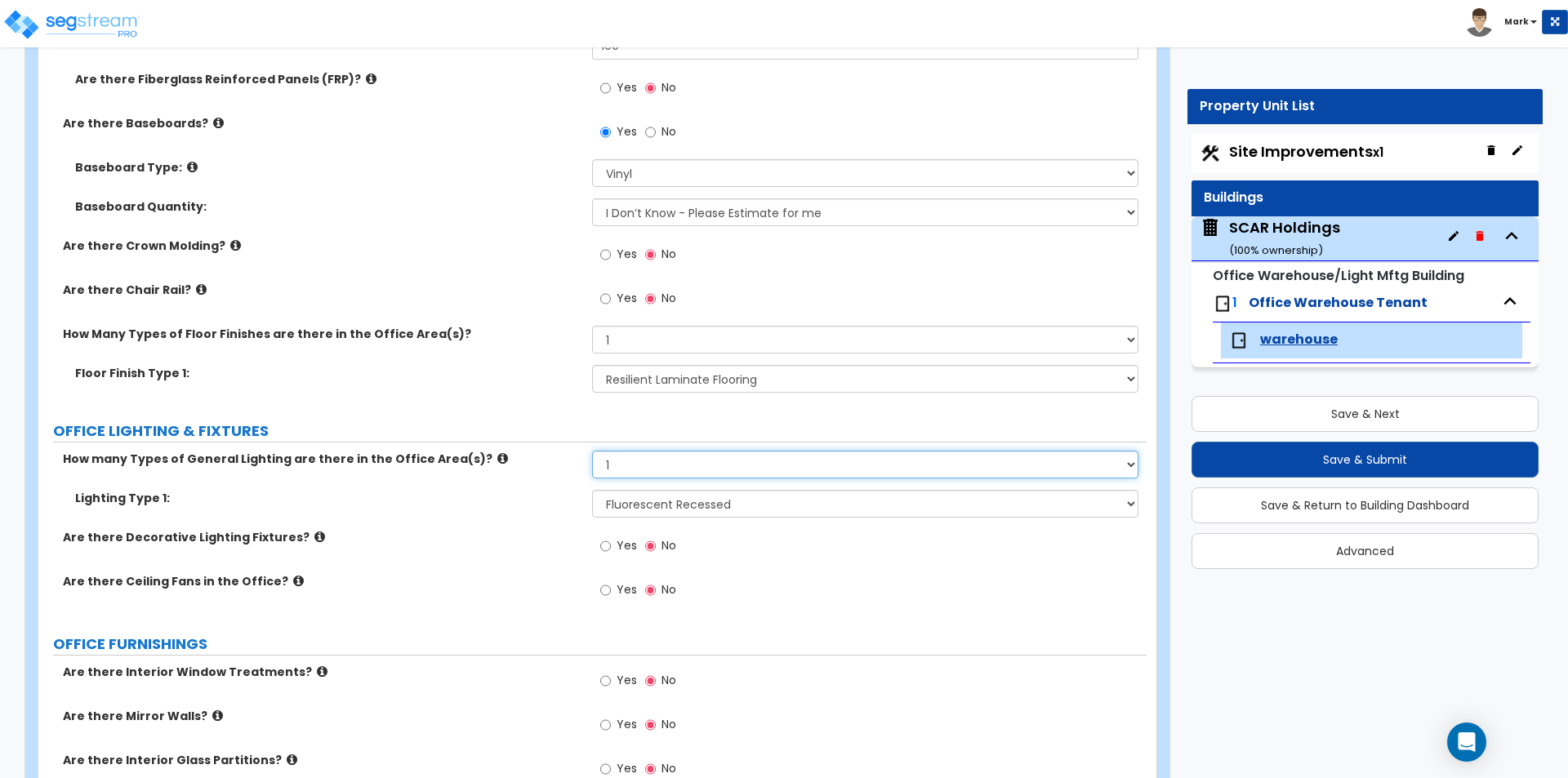
click at [645, 472] on select "None 1 2 3" at bounding box center [865, 465] width 545 height 28
select select "2"
click at [592, 451] on select "None 1 2 3" at bounding box center [865, 465] width 545 height 28
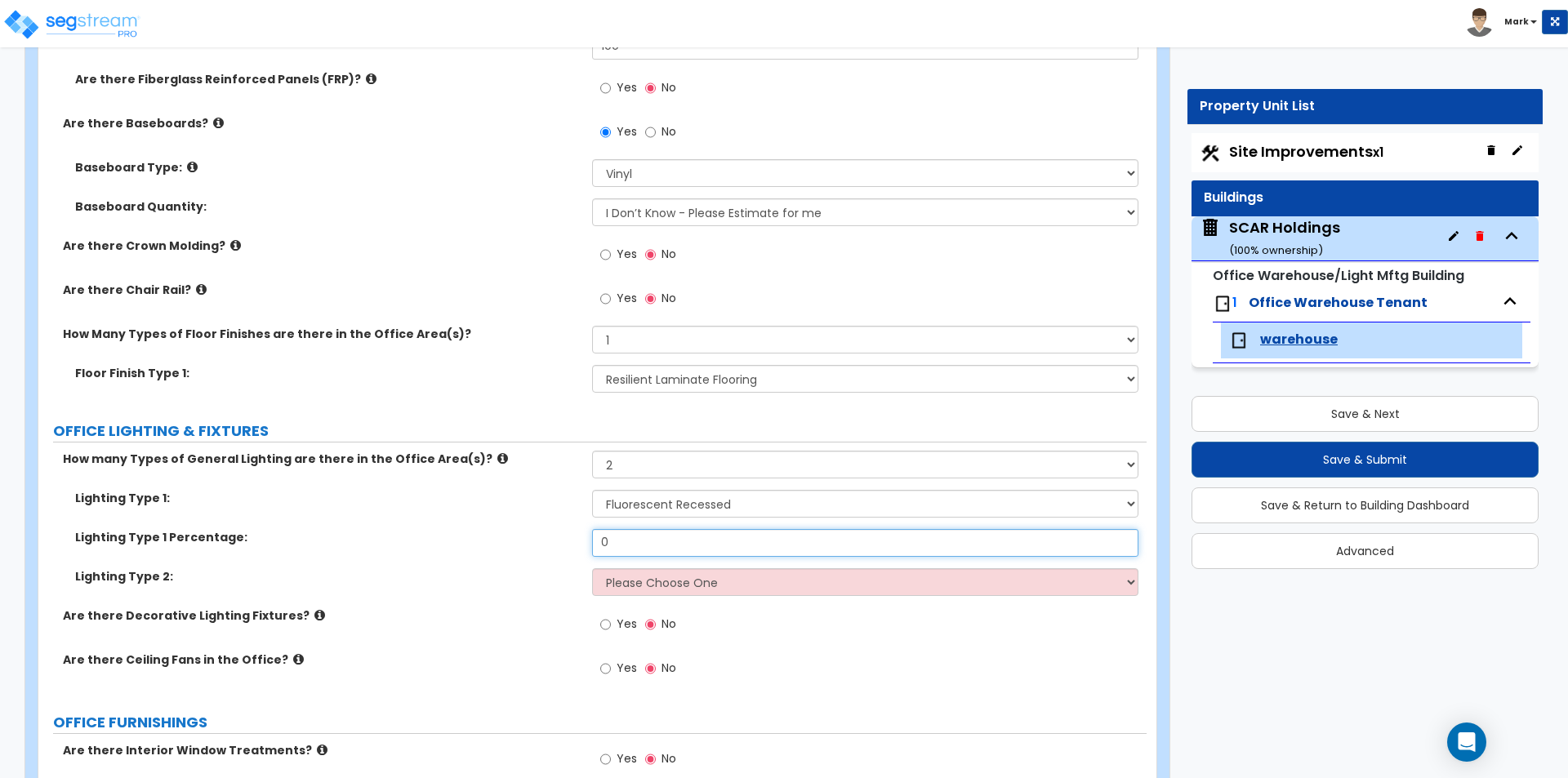
click at [654, 540] on input "0" at bounding box center [865, 544] width 545 height 28
type input "60"
click at [654, 579] on select "Please Choose One LED Surface-Mounted LED Recessed Fluorescent Surface-Mounted …" at bounding box center [865, 583] width 545 height 28
select select "1"
click at [592, 569] on select "Please Choose One LED Surface-Mounted LED Recessed Fluorescent Surface-Mounted …" at bounding box center [865, 583] width 545 height 28
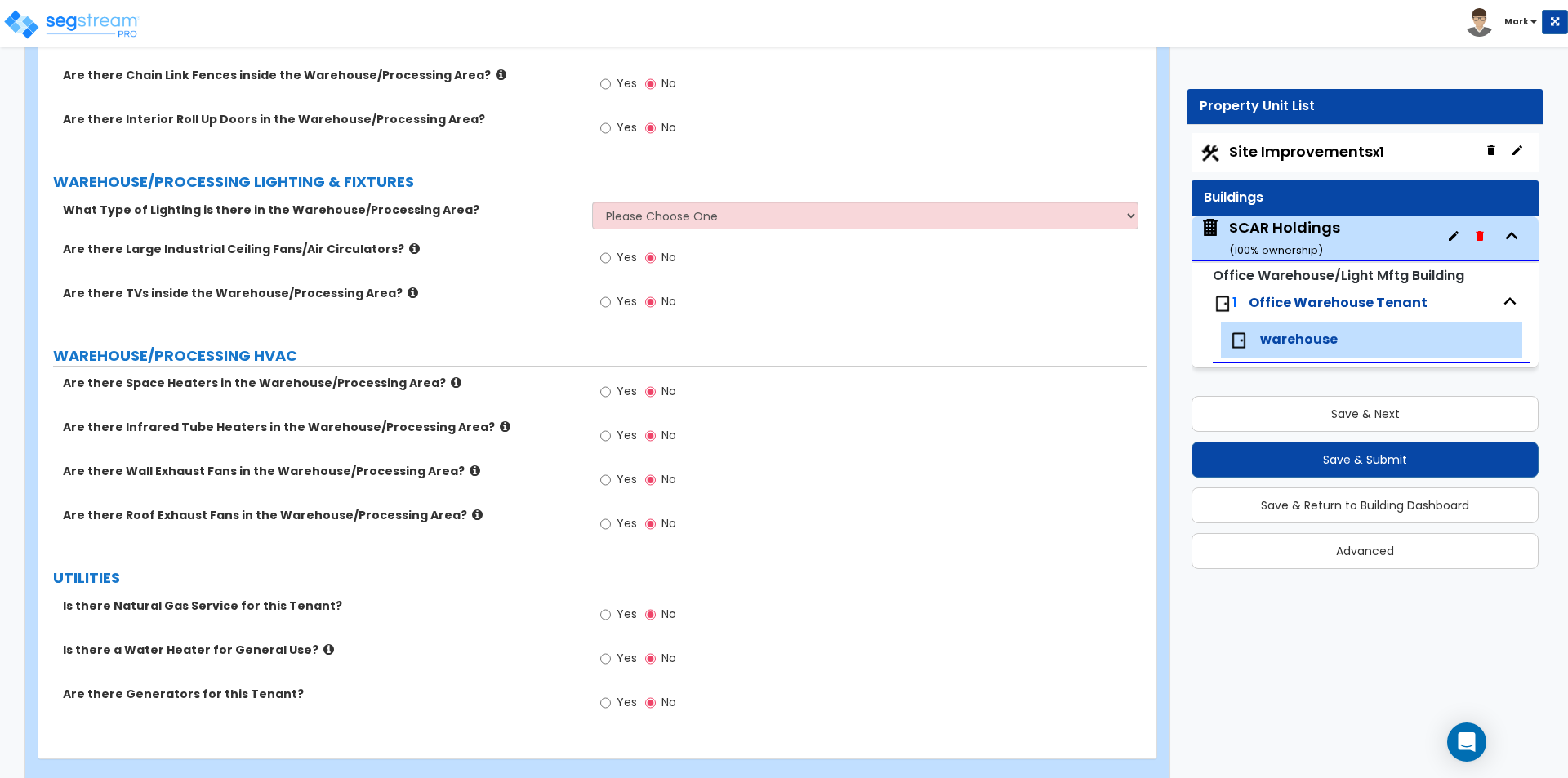
scroll to position [5326, 0]
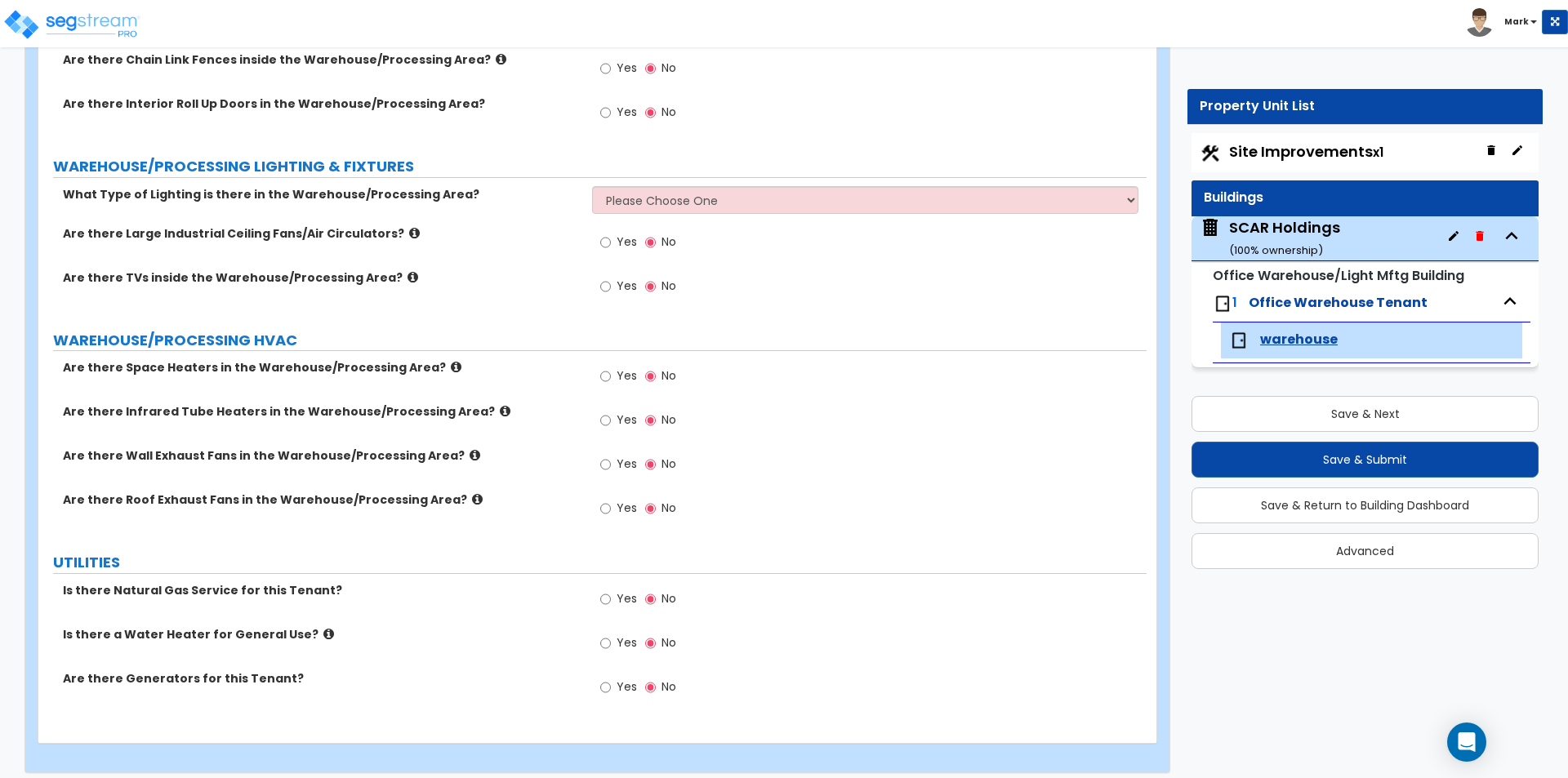
click at [615, 364] on label "Yes" at bounding box center [618, 378] width 36 height 28
click at [611, 367] on input "Yes" at bounding box center [605, 375] width 10 height 18
radio input "true"
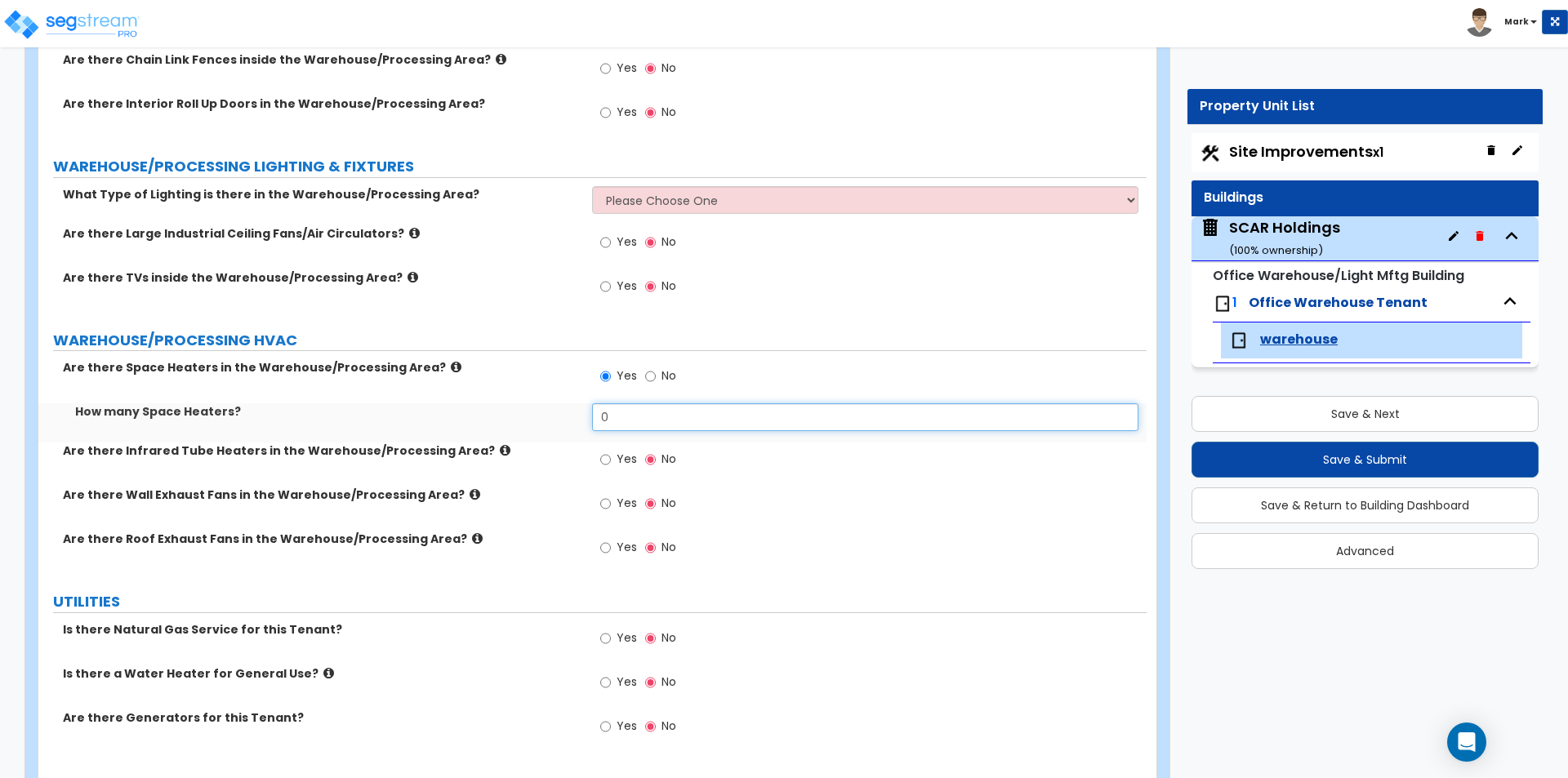
click at [651, 413] on input "0" at bounding box center [865, 417] width 545 height 28
type input "2"
click at [478, 443] on label "Are there Infrared Tube Heaters in the Warehouse/Processing Area?" at bounding box center [321, 450] width 517 height 16
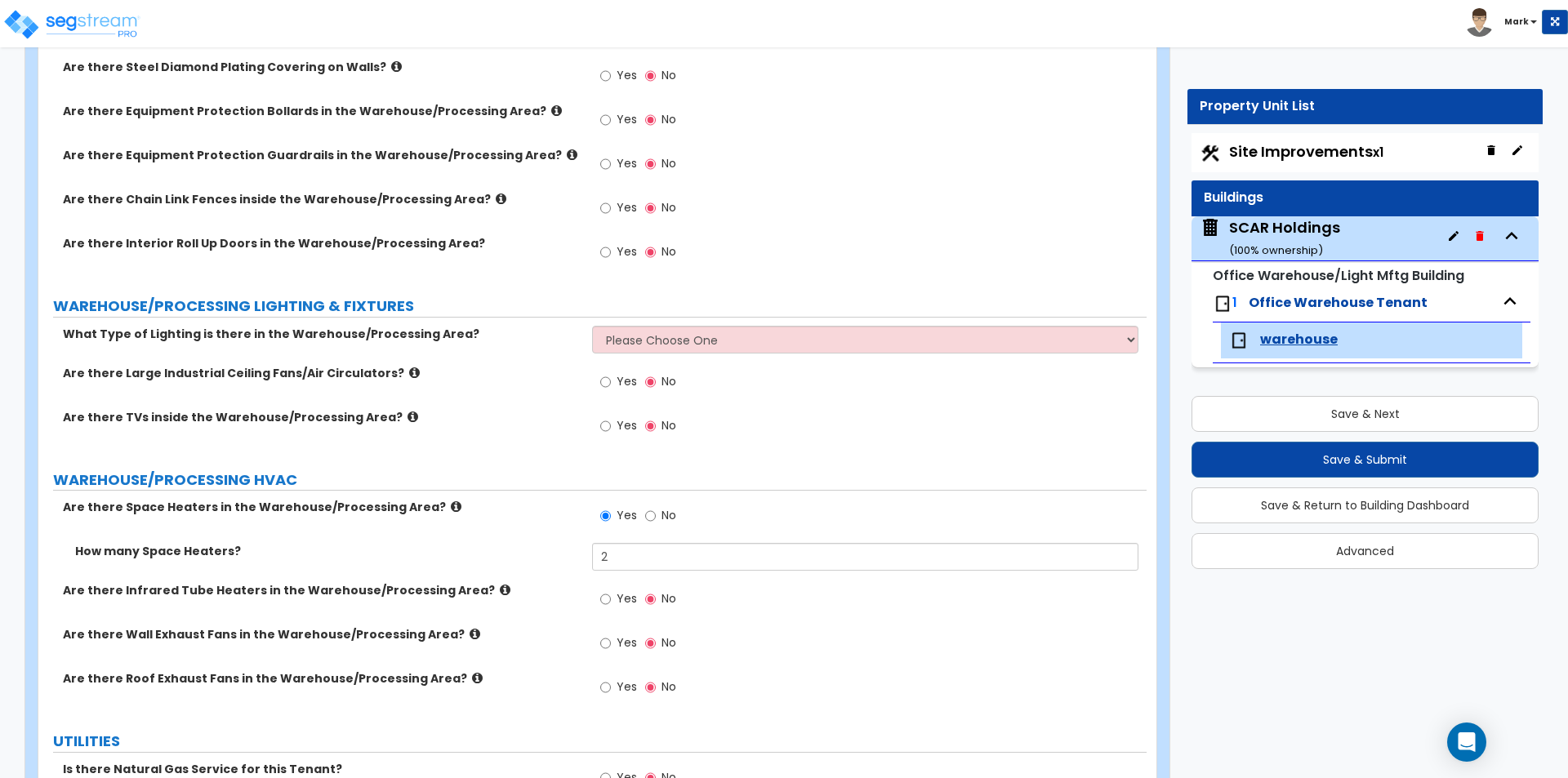
scroll to position [5082, 0]
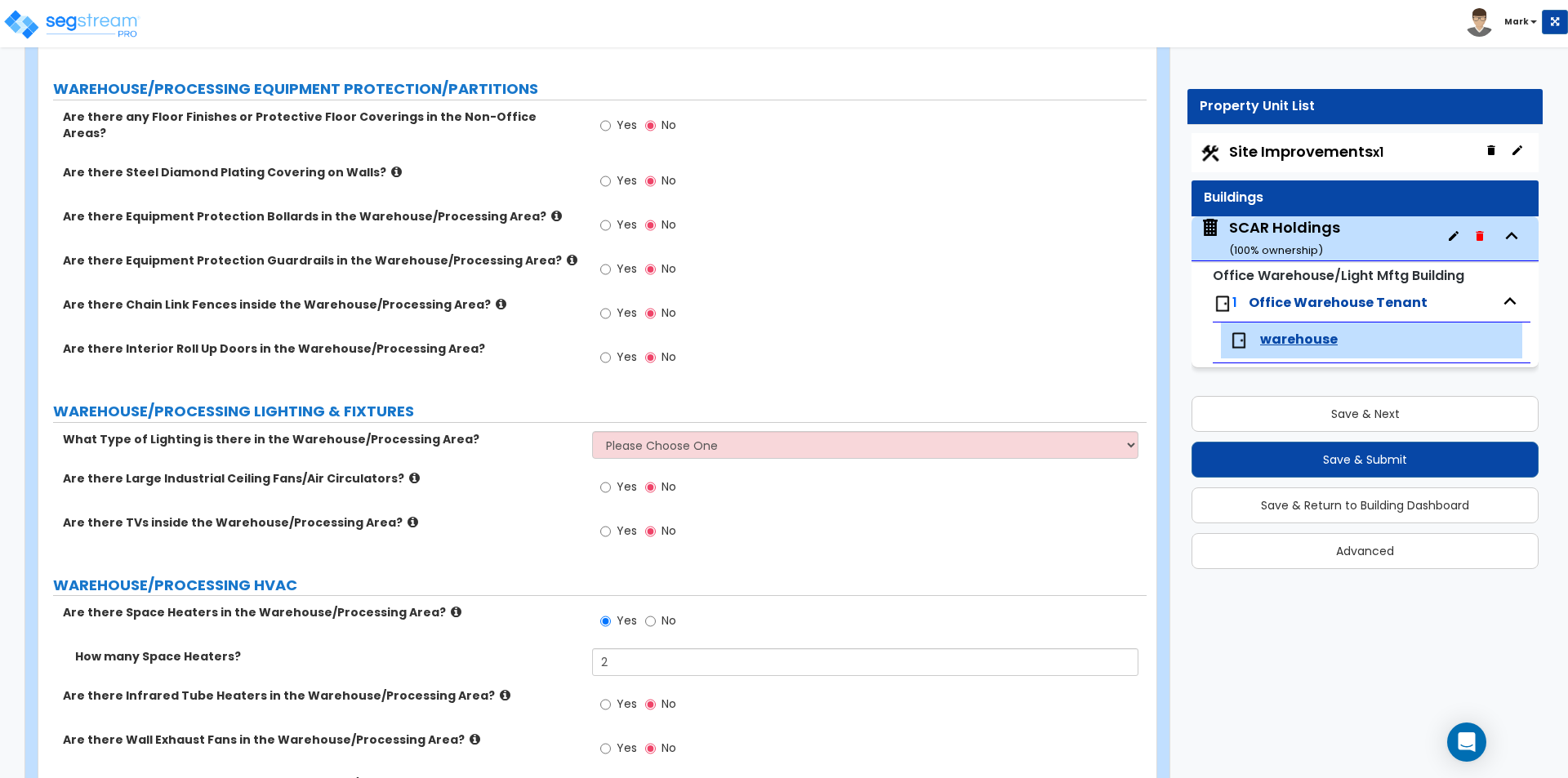
click at [1303, 154] on span "Site Improvements x1" at bounding box center [1306, 151] width 154 height 21
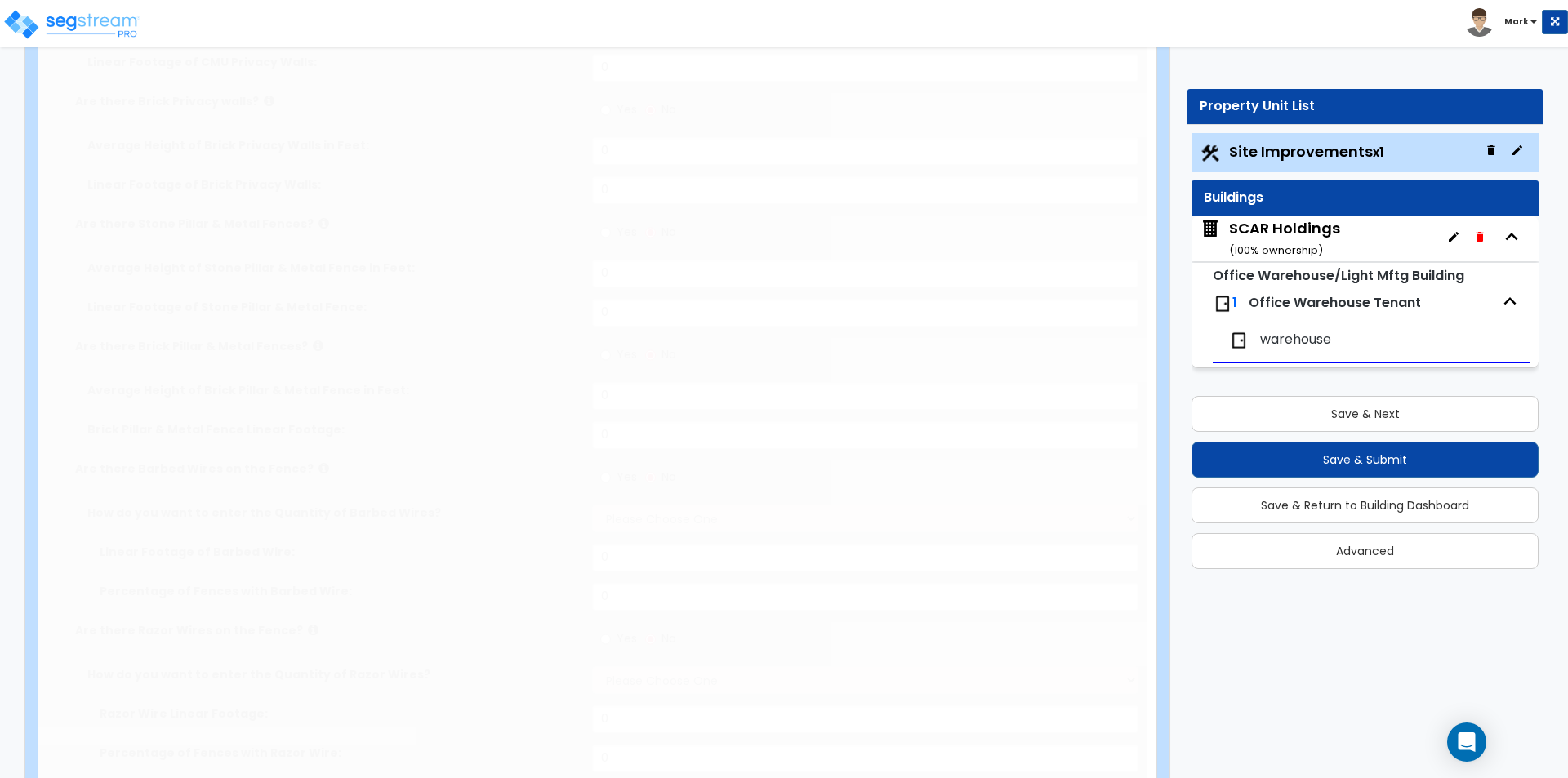
type input "2.15"
select select "2"
type input "5500"
select select "2"
type input "31000"
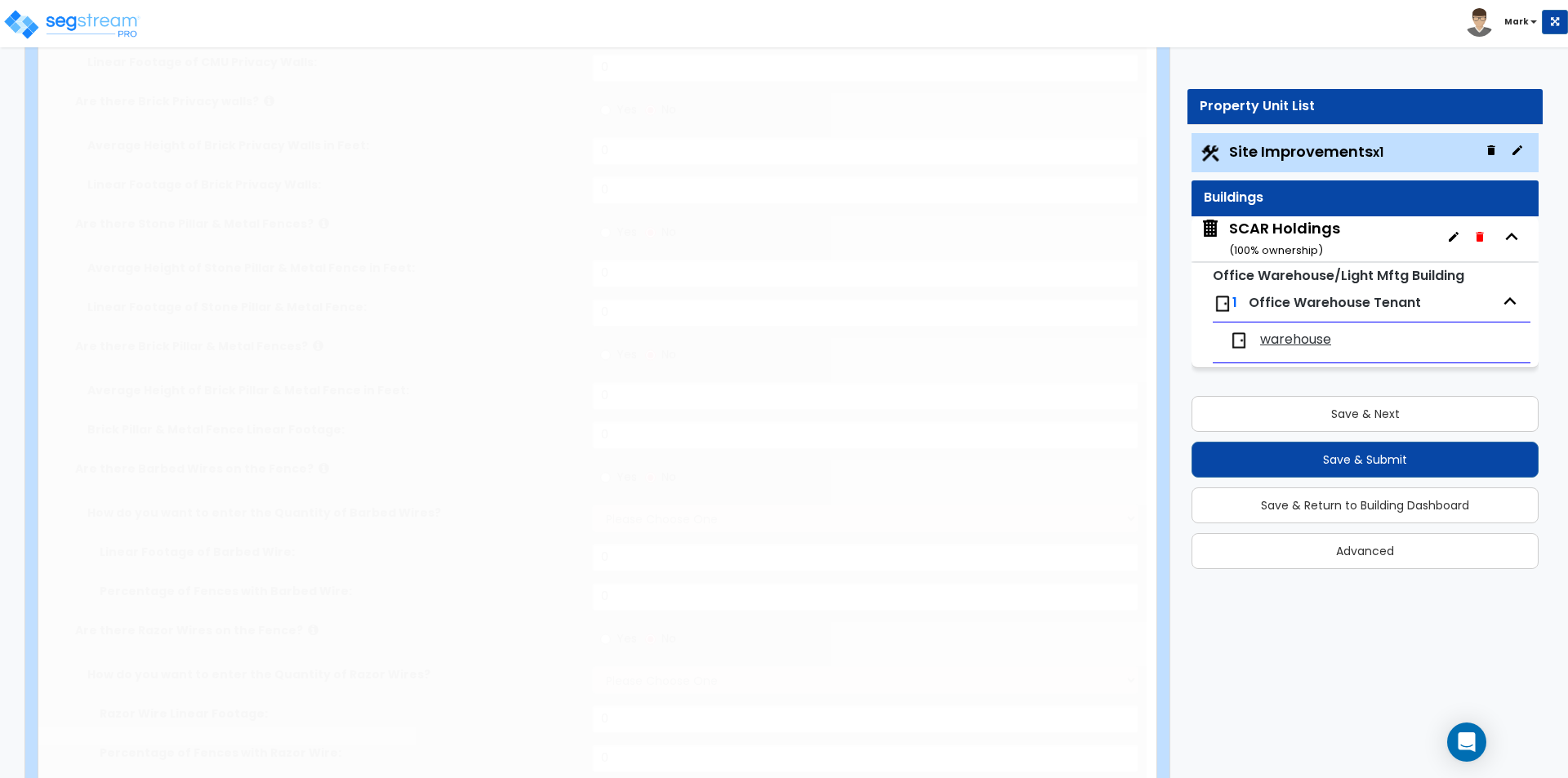
radio input "true"
select select "1"
type input "24"
radio input "true"
select select "1"
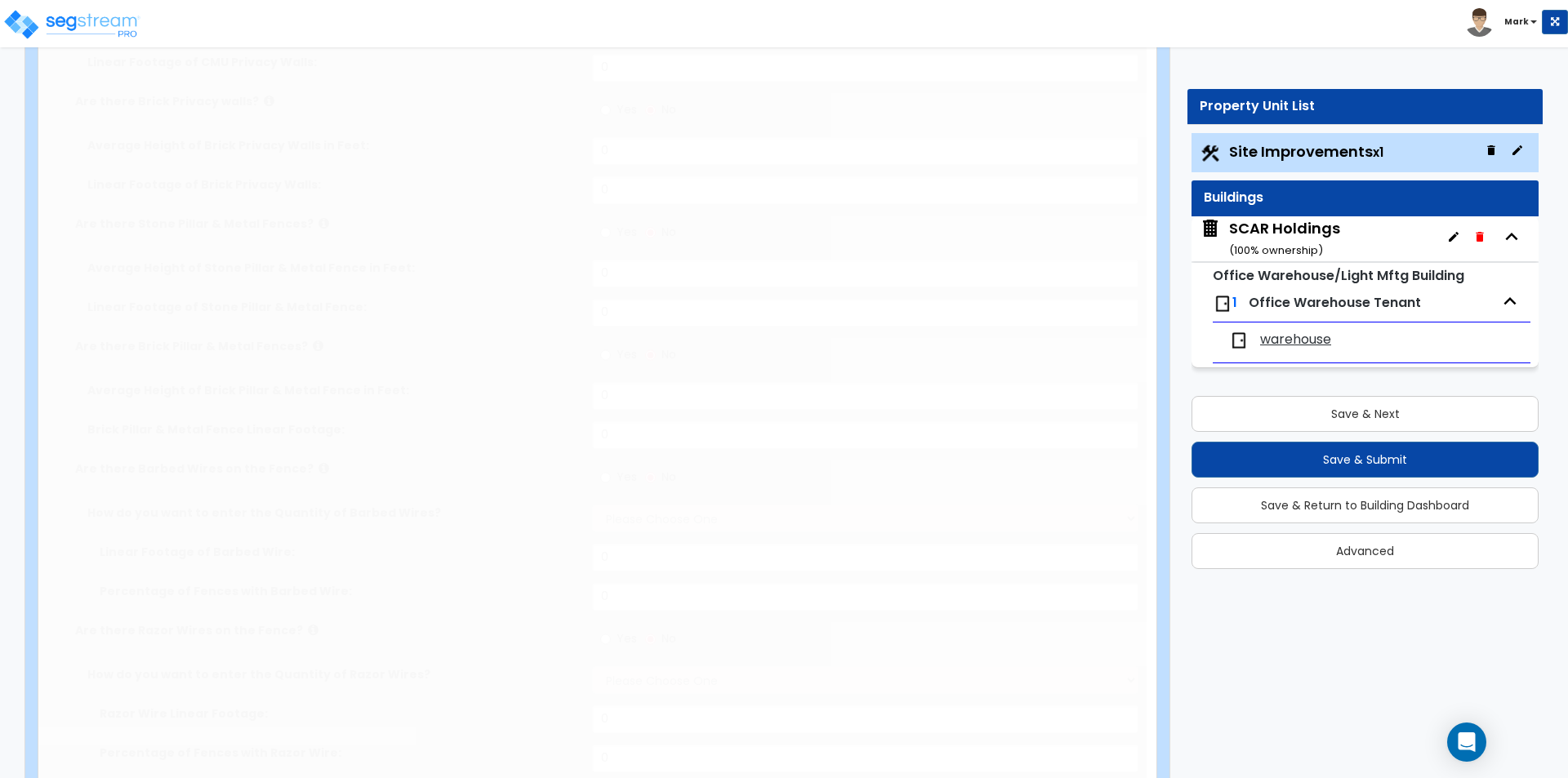
type input "60"
radio input "true"
select select "4"
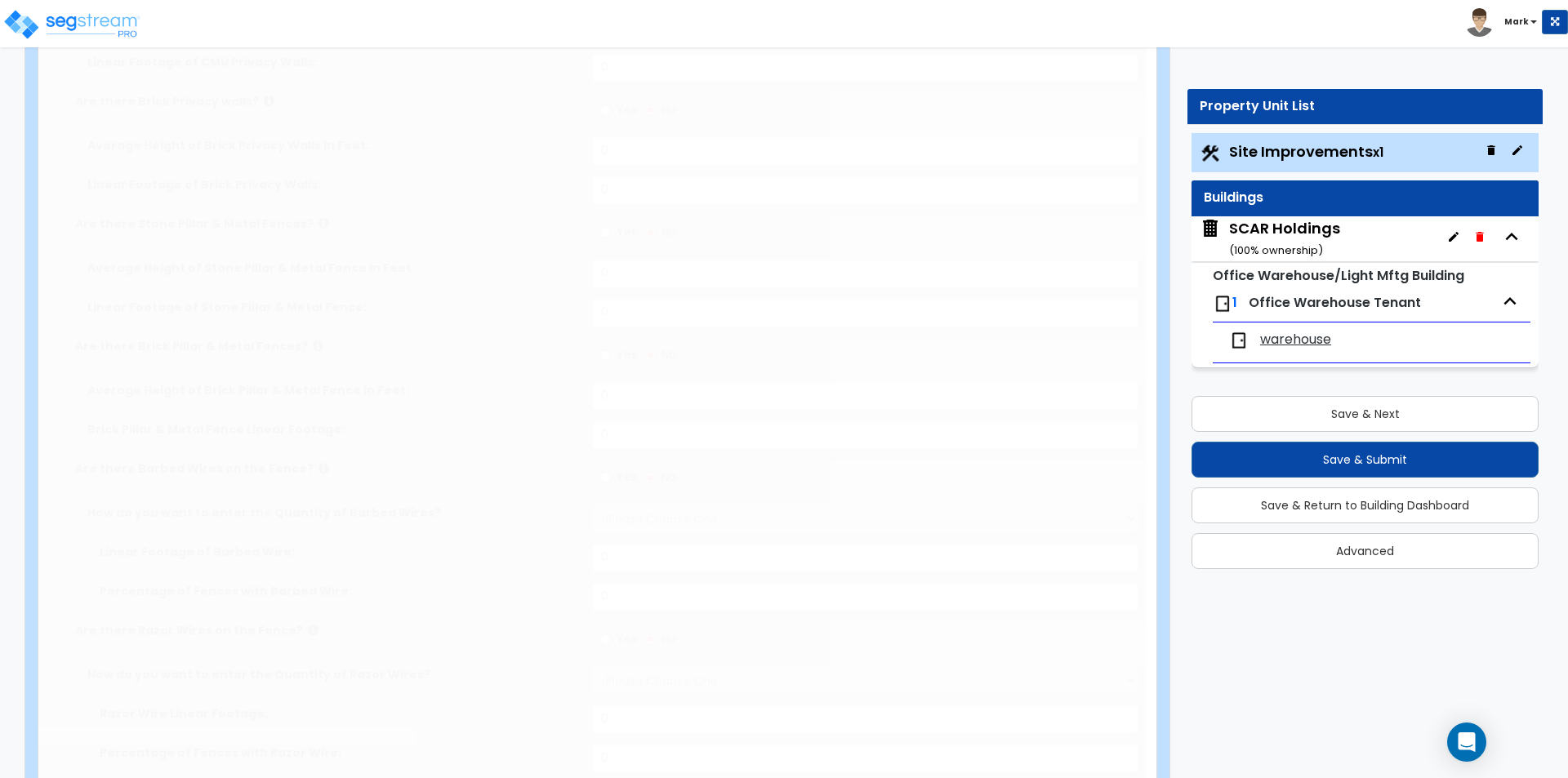
type input "1200"
radio input "true"
type input "30"
radio input "true"
select select "2"
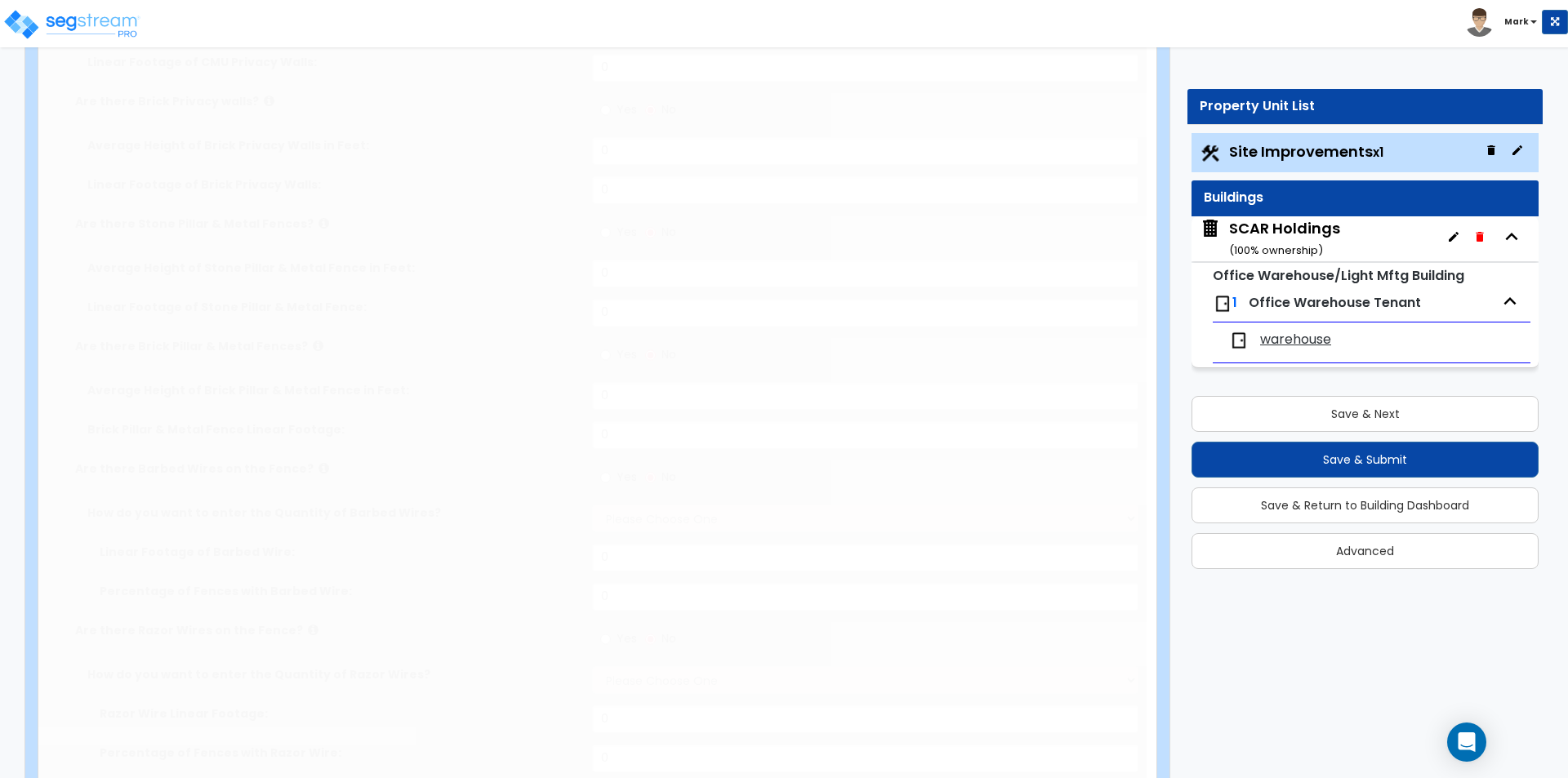
type input "100"
radio input "true"
select select "2"
select select "1"
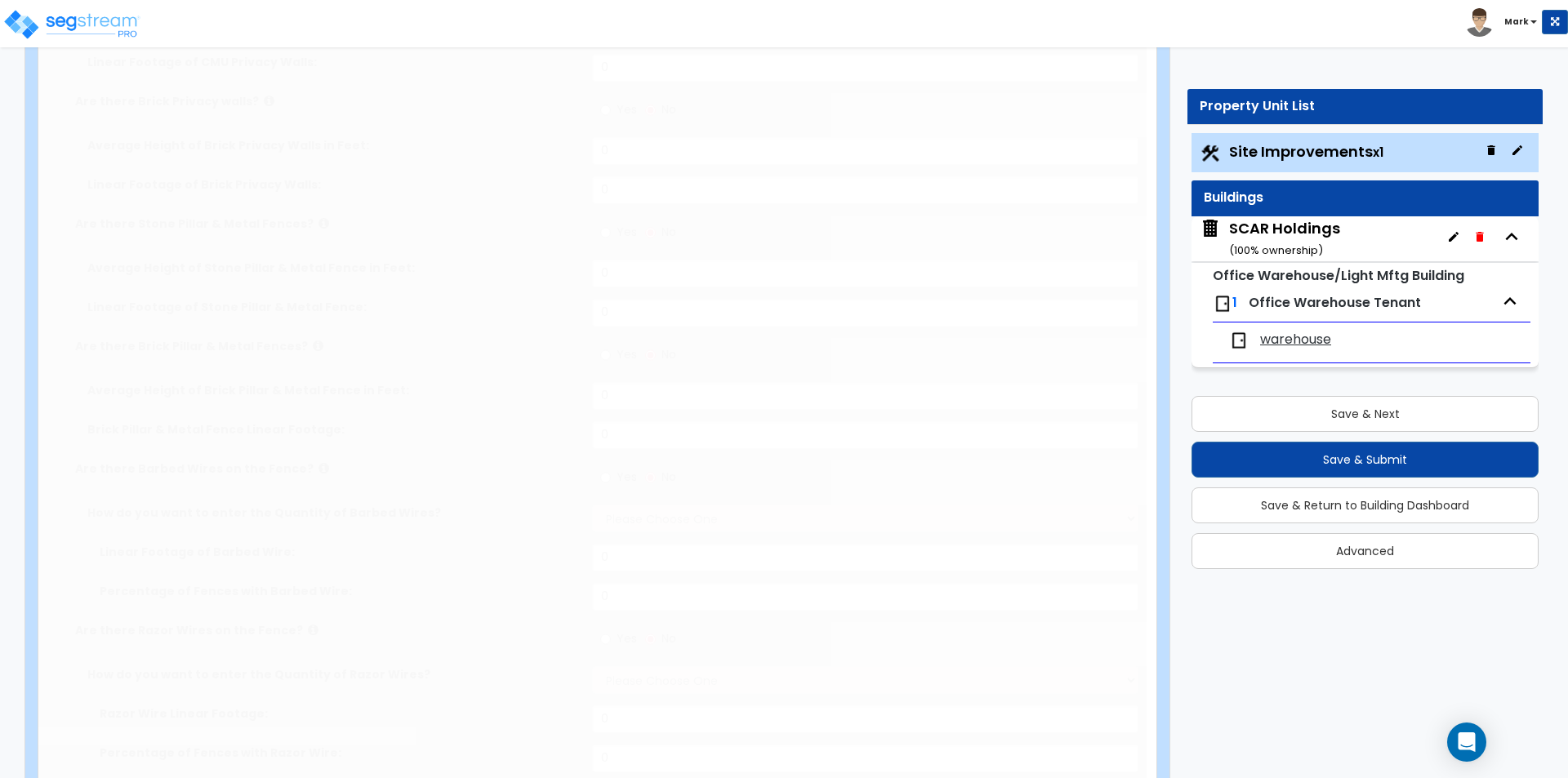
radio input "true"
type input "1"
radio input "true"
type input "3"
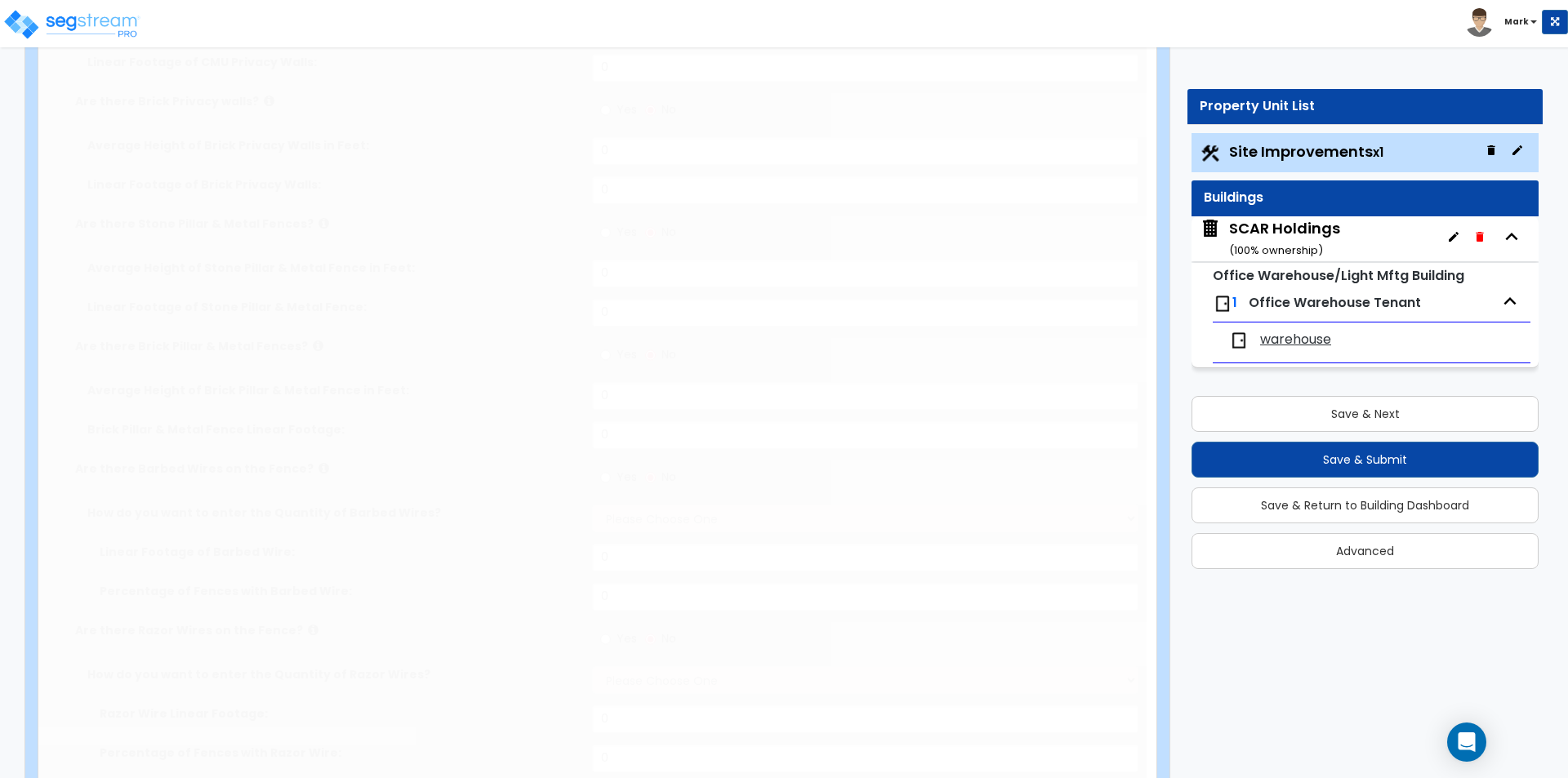
type input "130"
radio input "true"
select select "1"
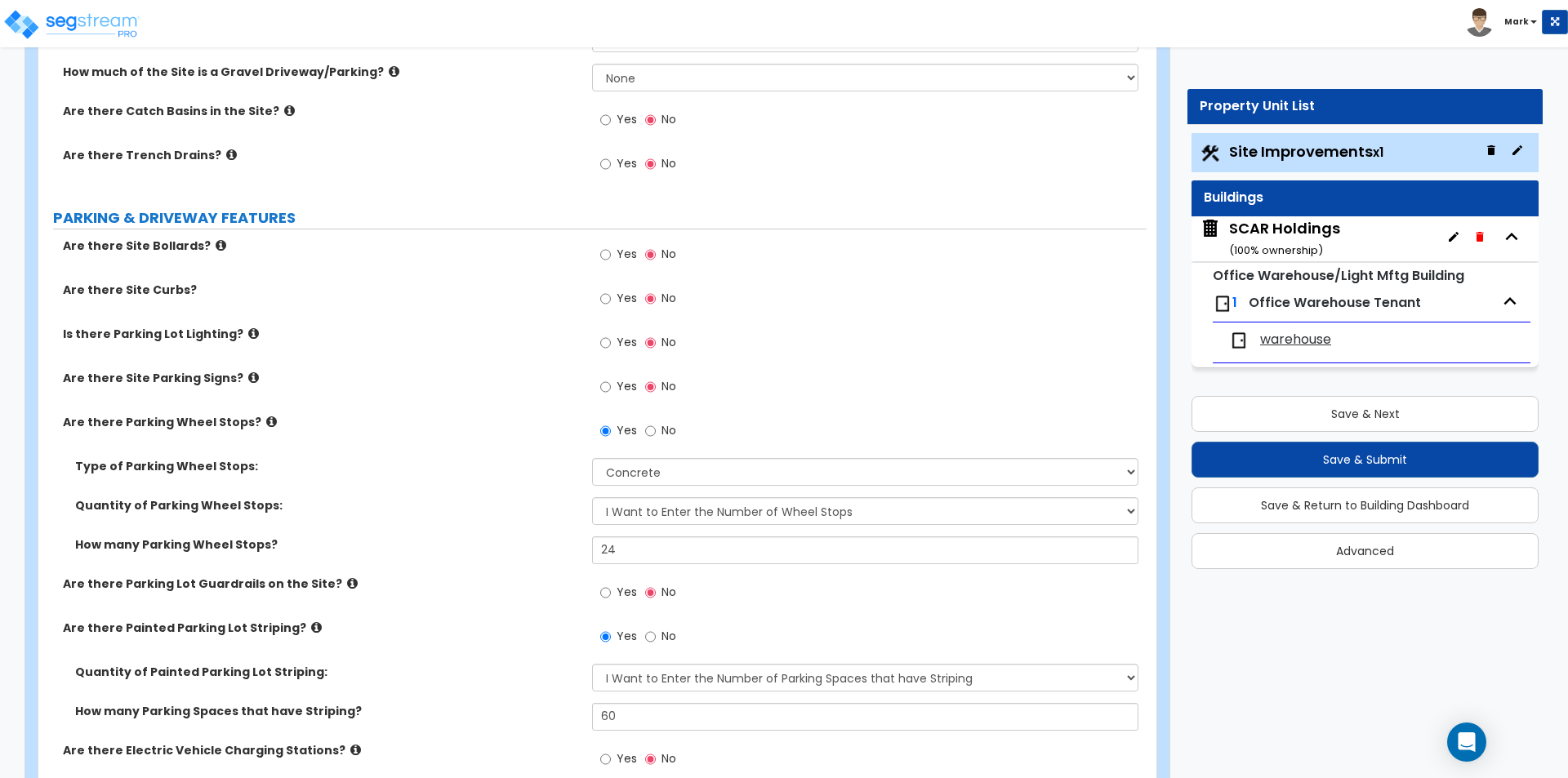
scroll to position [654, 0]
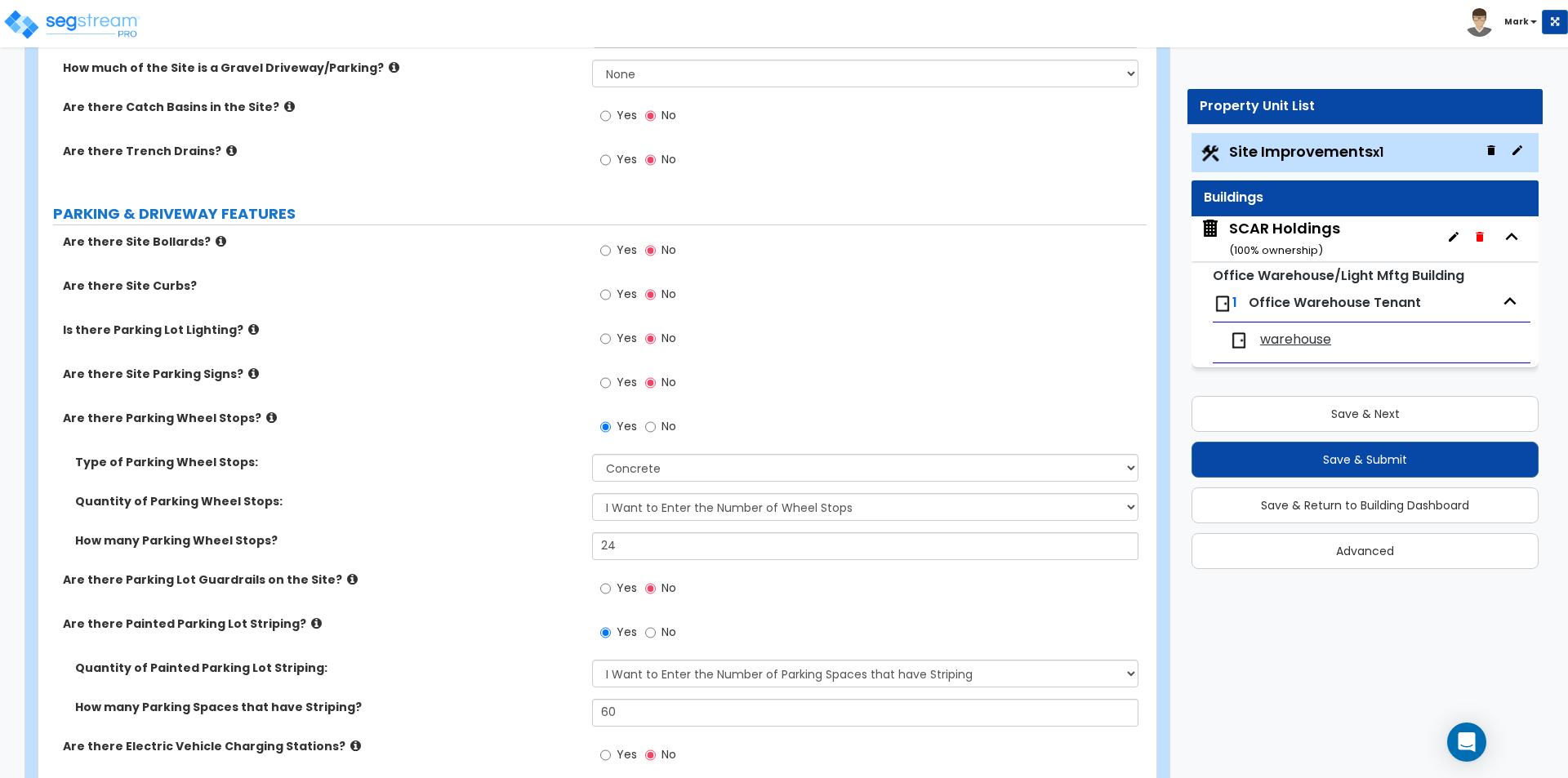
click at [1282, 234] on div "SCAR Holdings ( 100 % ownership)" at bounding box center [1284, 238] width 111 height 42
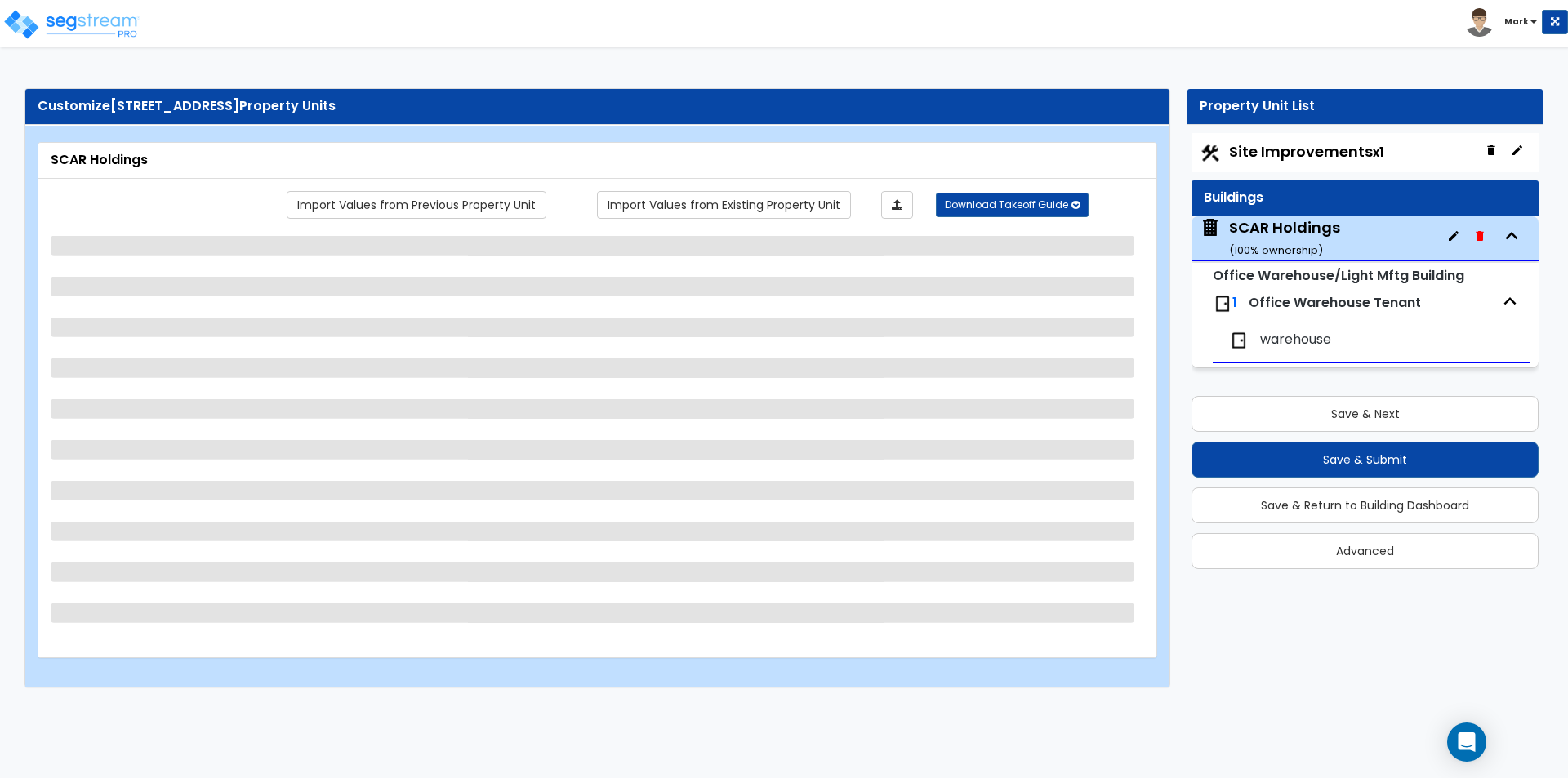
select select "1"
select select "6"
select select "2"
select select "1"
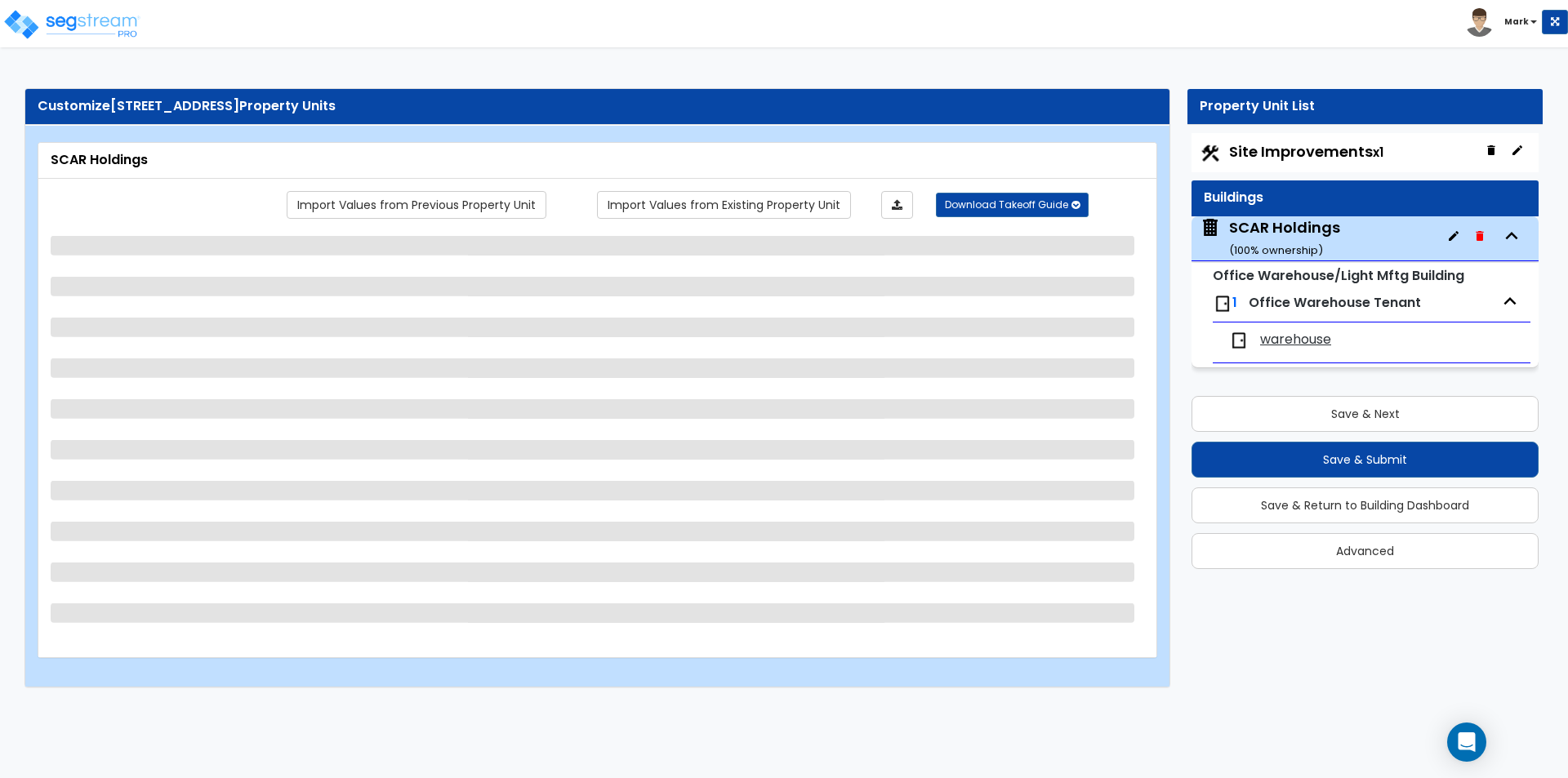
select select "2"
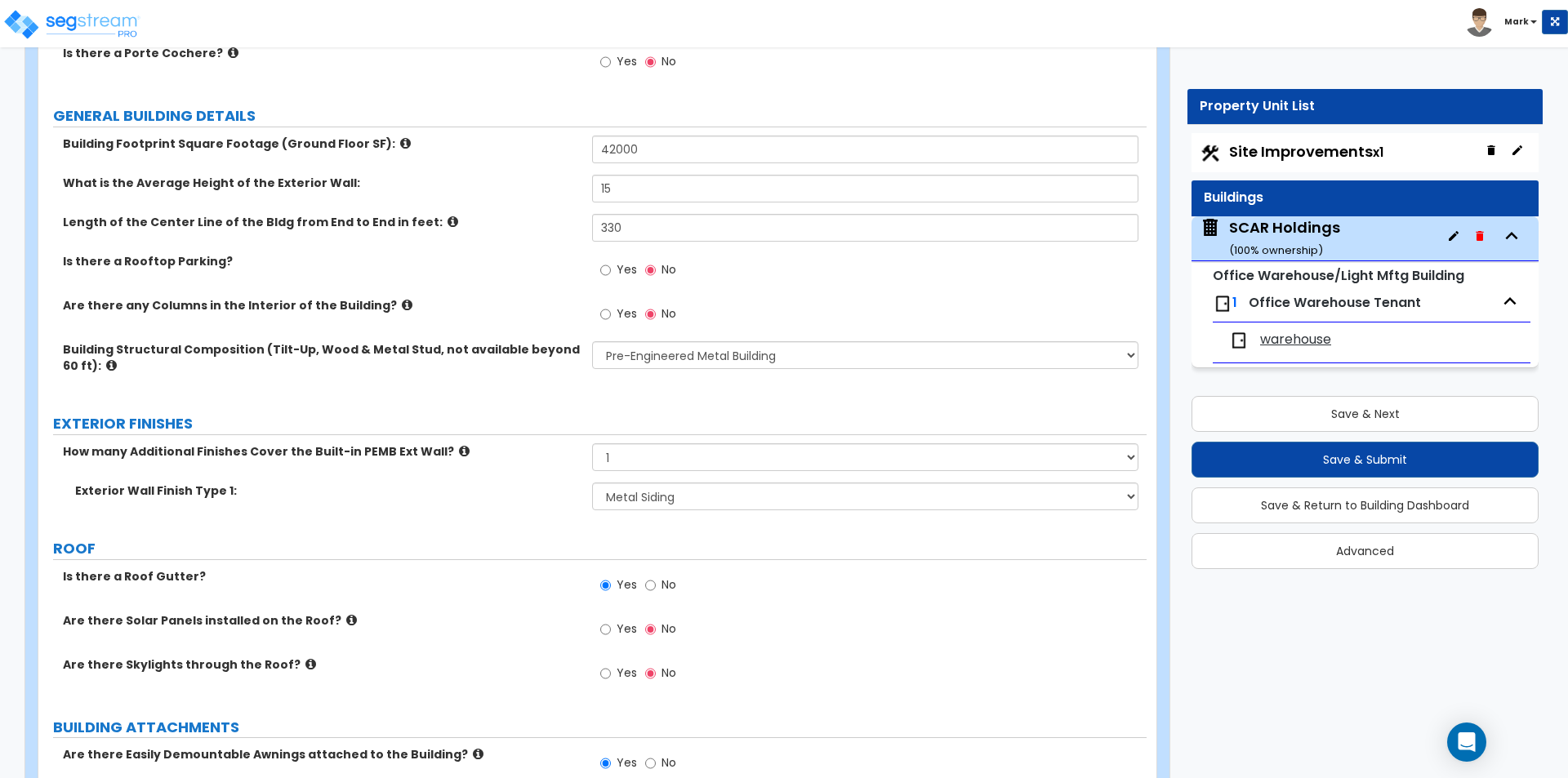
scroll to position [245, 0]
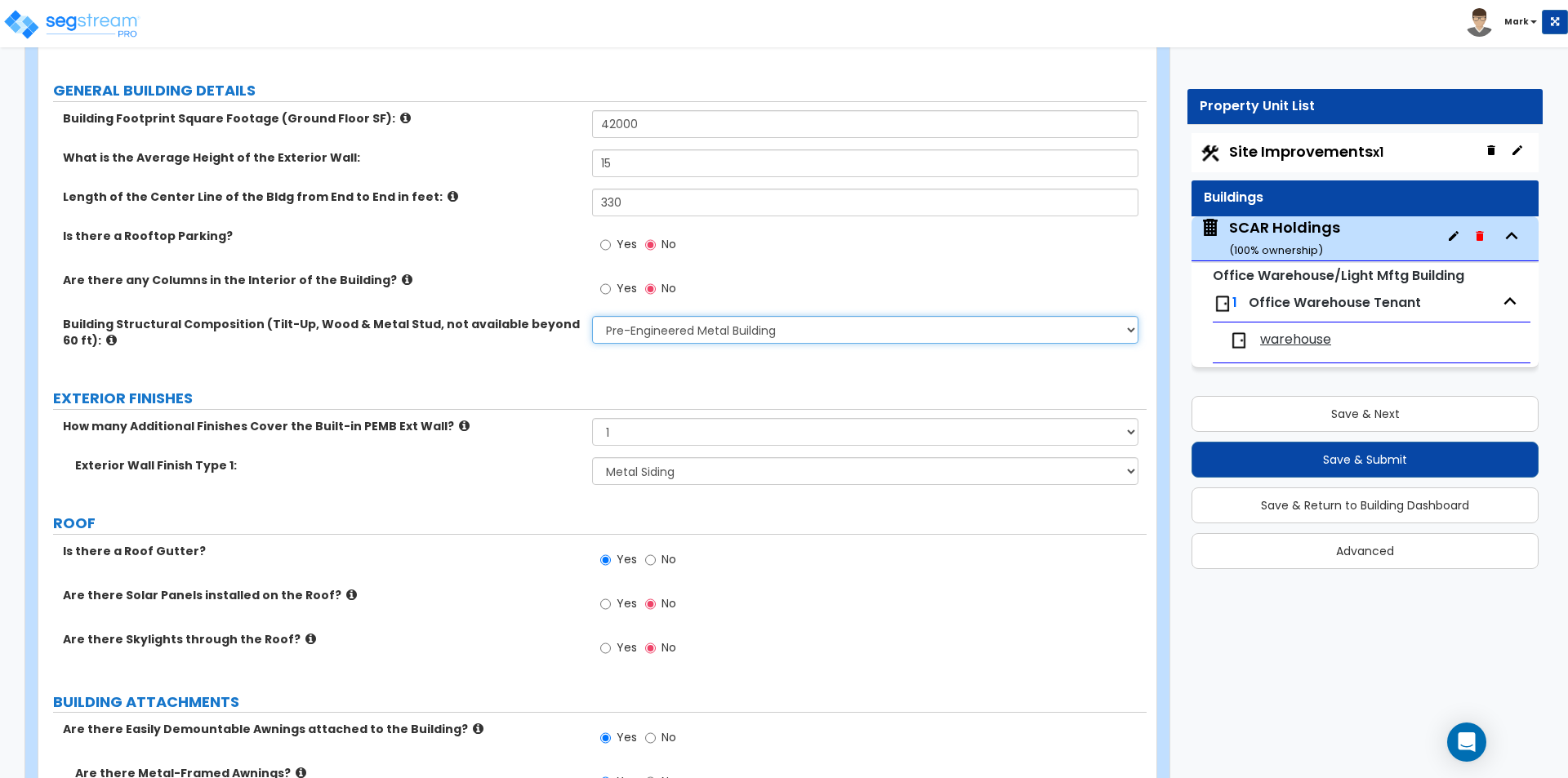
click at [707, 331] on select "Please Choose One Pre-Engineered Metal Building Tilt-up Wall Construction Reinf…" at bounding box center [865, 330] width 545 height 28
click at [592, 316] on select "Please Choose One Pre-Engineered Metal Building Tilt-up Wall Construction Reinf…" at bounding box center [865, 330] width 545 height 28
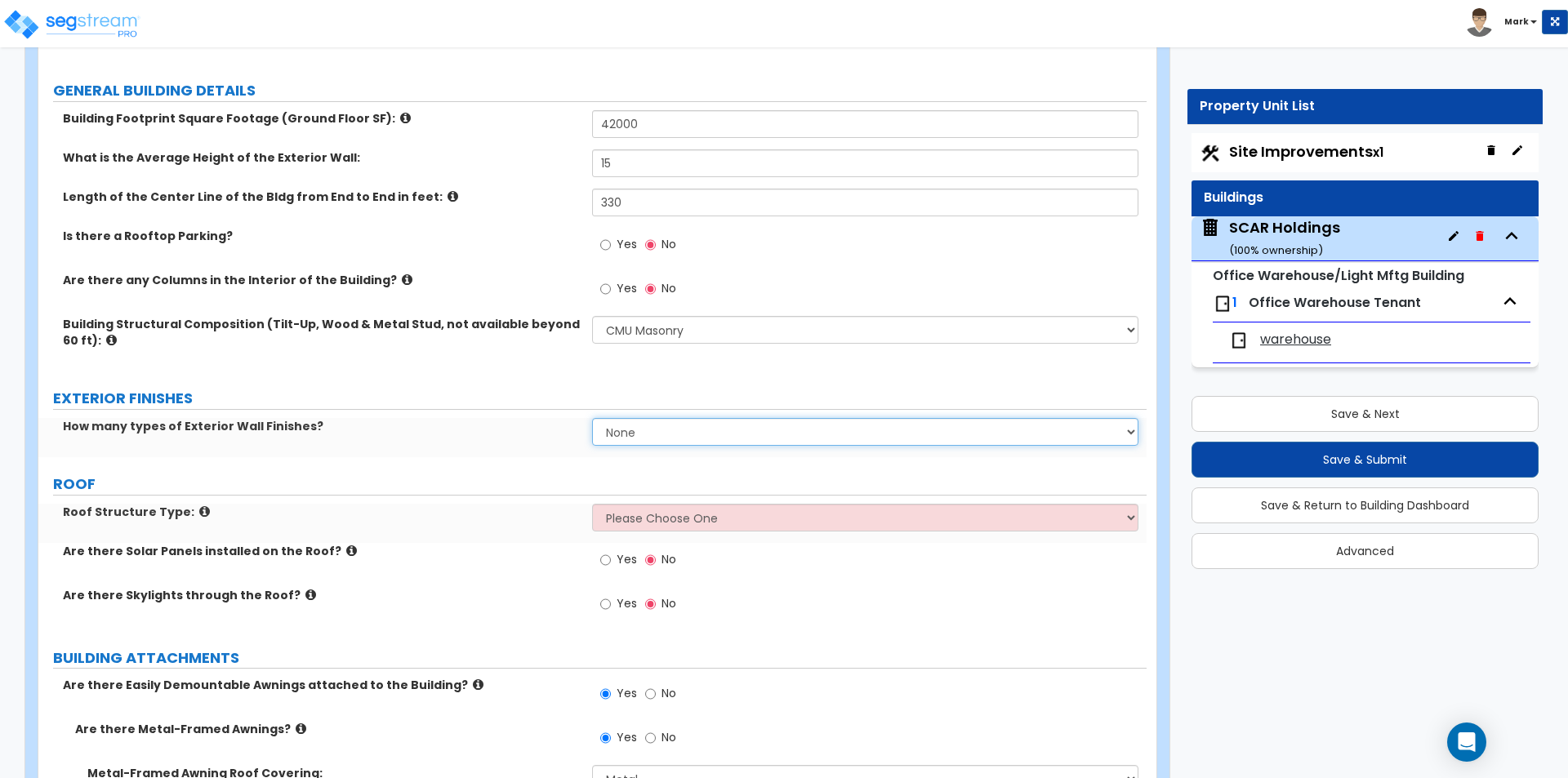
click at [672, 420] on select "None 1 2 3" at bounding box center [865, 432] width 545 height 28
click at [592, 418] on select "None 1 2 3" at bounding box center [865, 432] width 545 height 28
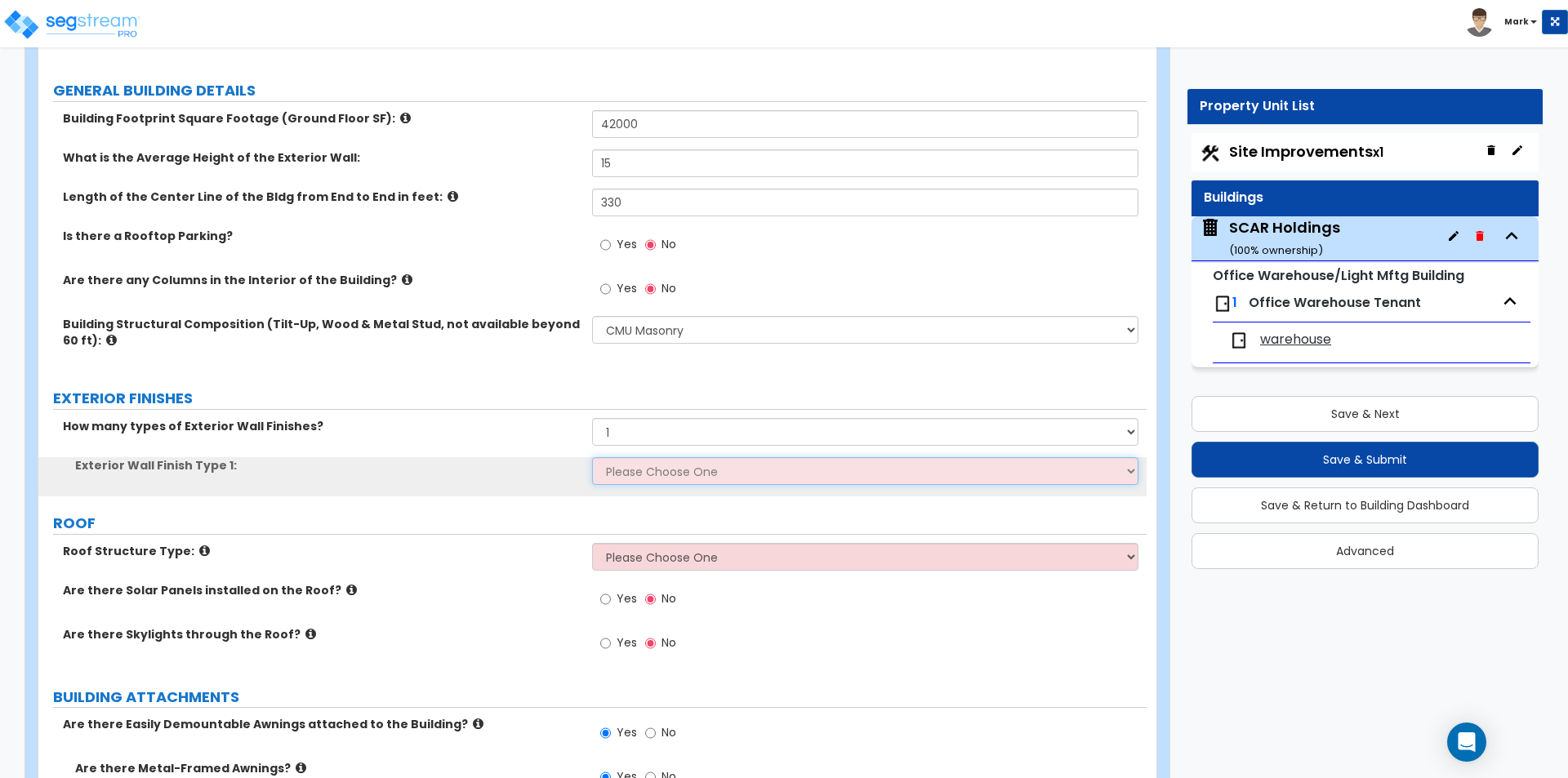
click at [654, 466] on select "Please Choose One No Finish/Shared Wall No Wall Brick Veneer Stone Veneer Wood …" at bounding box center [865, 472] width 545 height 28
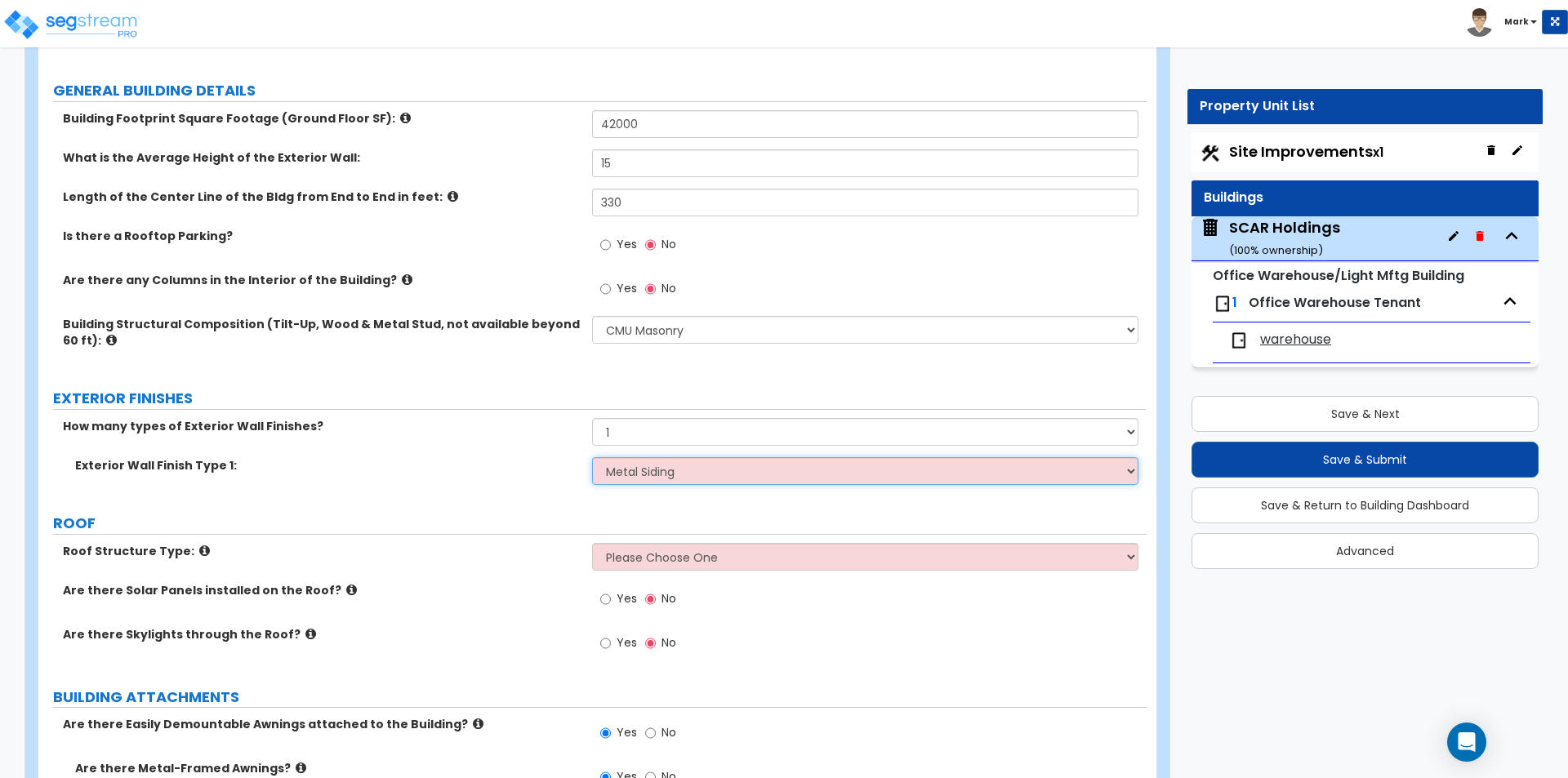
click at [592, 458] on select "Please Choose One No Finish/Shared Wall No Wall Brick Veneer Stone Veneer Wood …" at bounding box center [865, 472] width 545 height 28
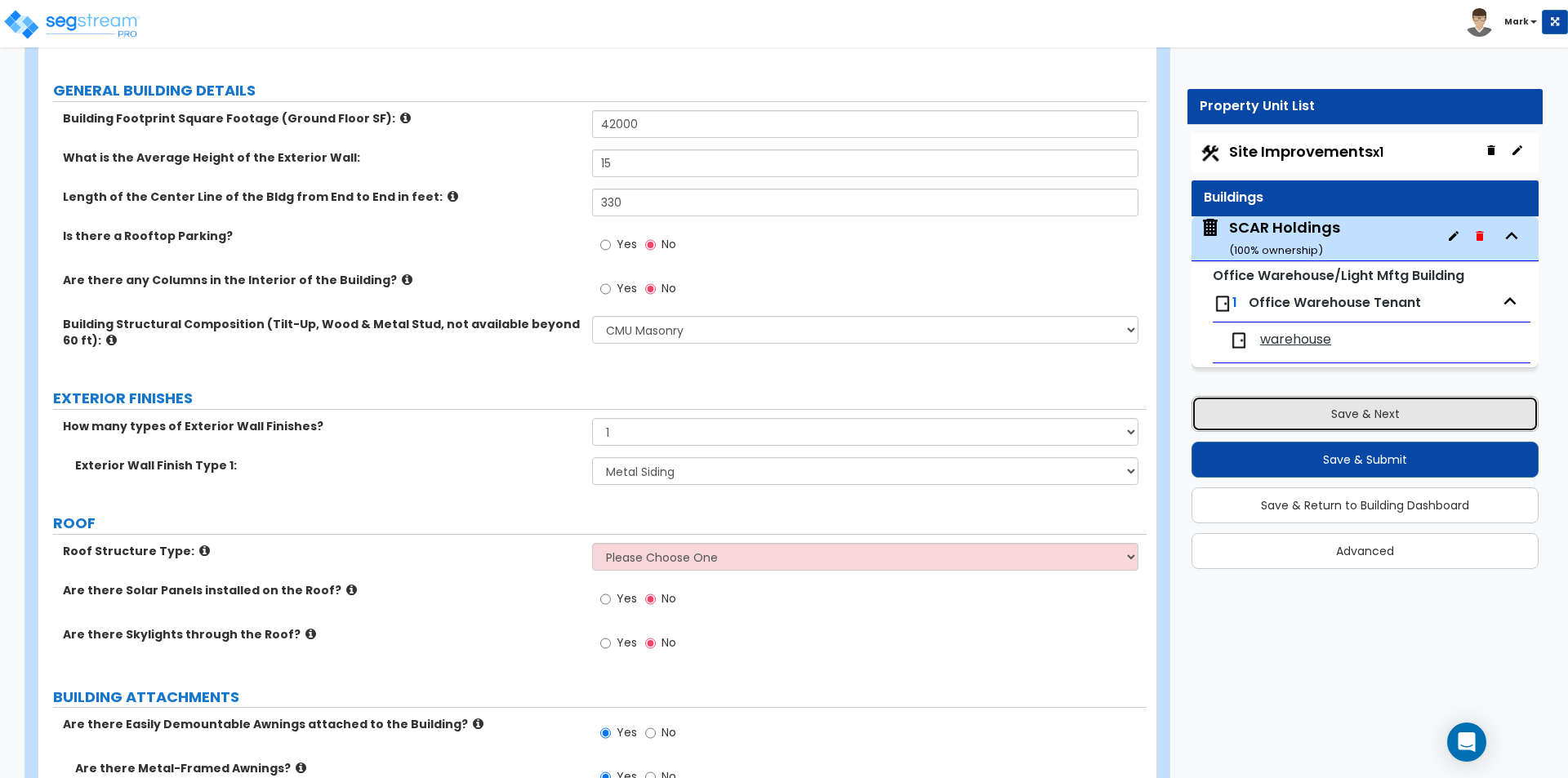
click at [1300, 406] on button "Save & Next" at bounding box center [1365, 414] width 347 height 35
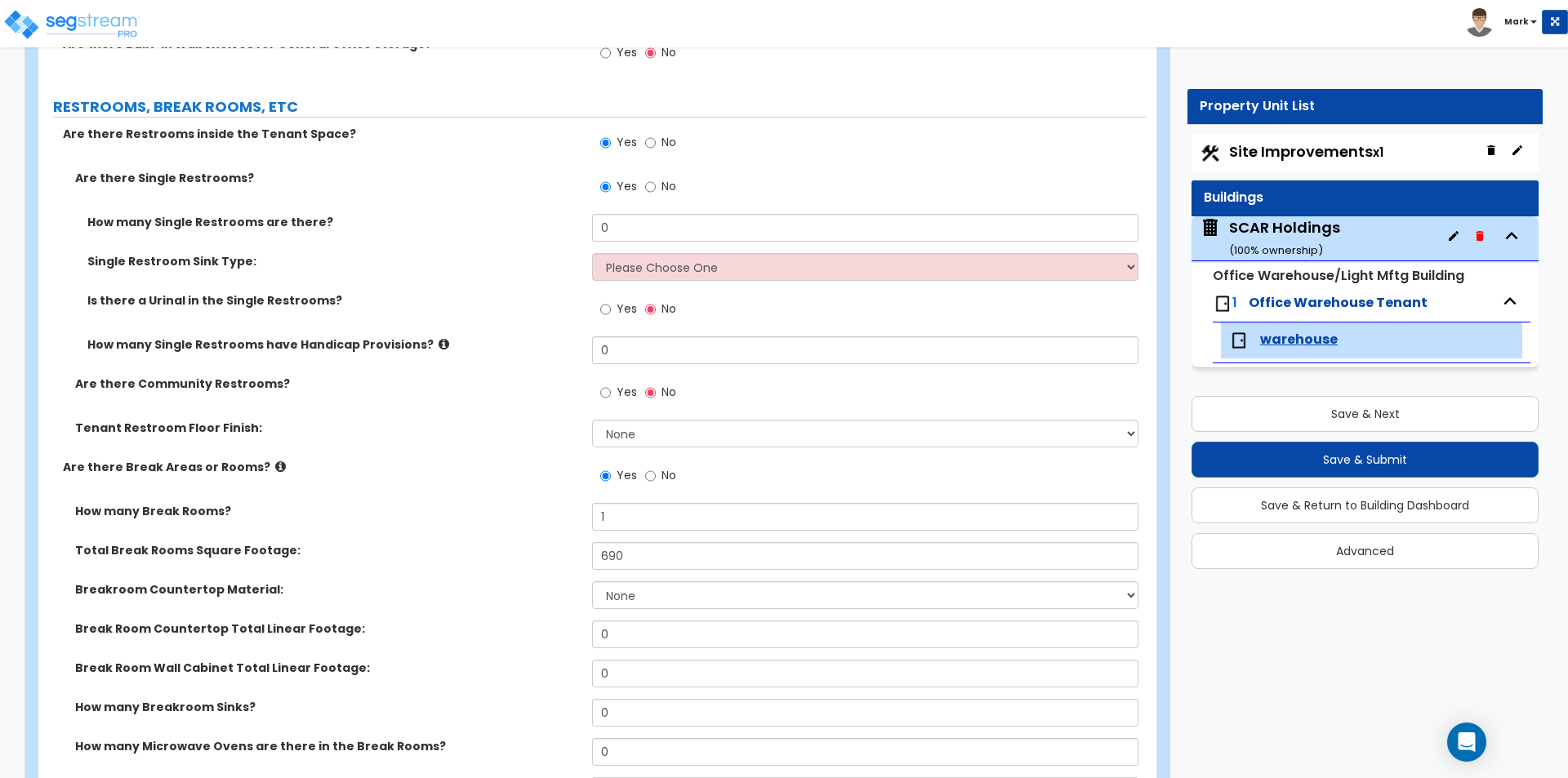
scroll to position [2532, 0]
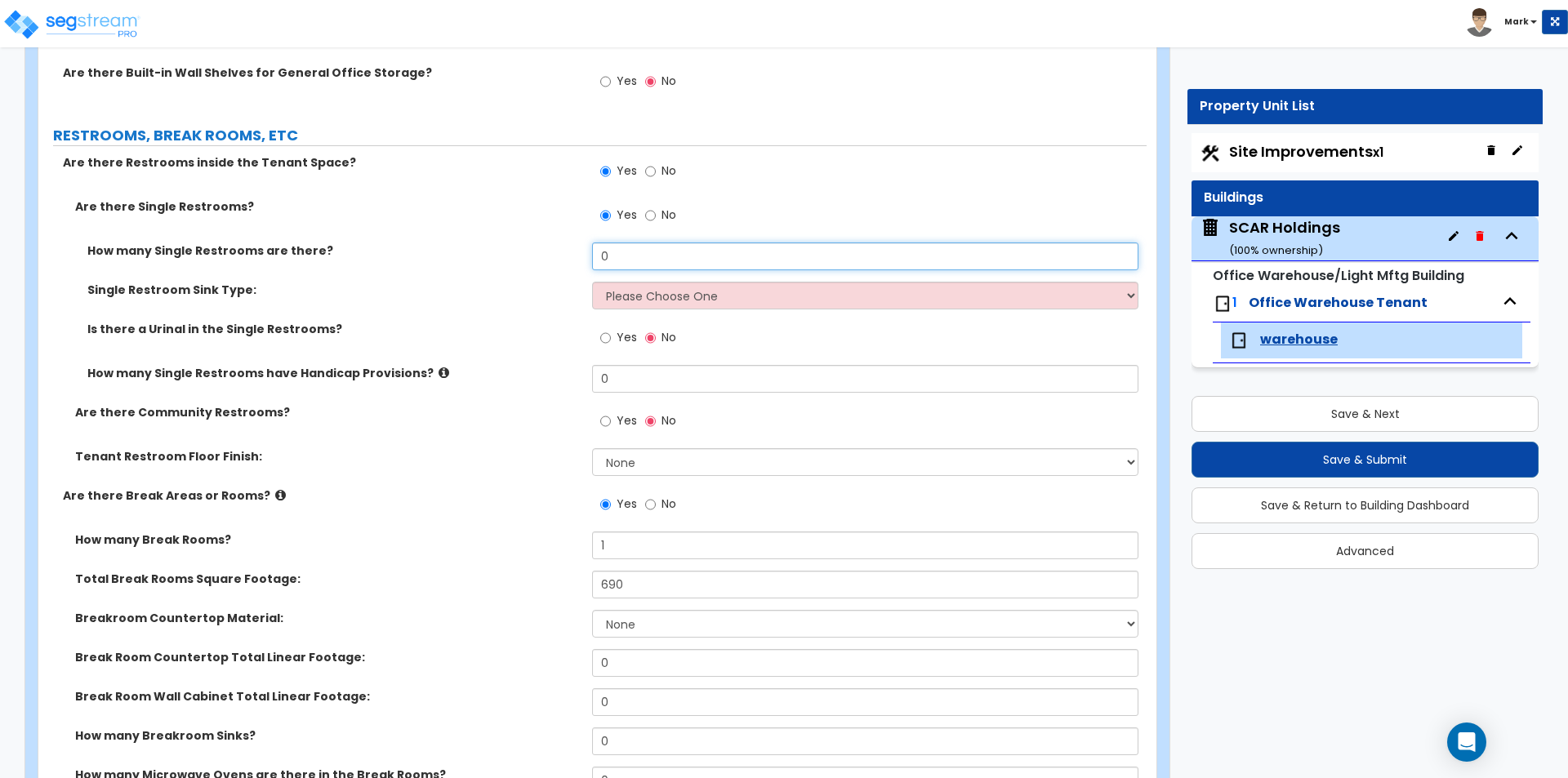
click at [635, 262] on input "0" at bounding box center [865, 257] width 545 height 28
drag, startPoint x: 641, startPoint y: 295, endPoint x: 641, endPoint y: 304, distance: 9.0
click at [641, 295] on select "Please Choose One Wall-mounted Vanity-mounted" at bounding box center [865, 296] width 545 height 28
click at [592, 282] on select "Please Choose One Wall-mounted Vanity-mounted" at bounding box center [865, 296] width 545 height 28
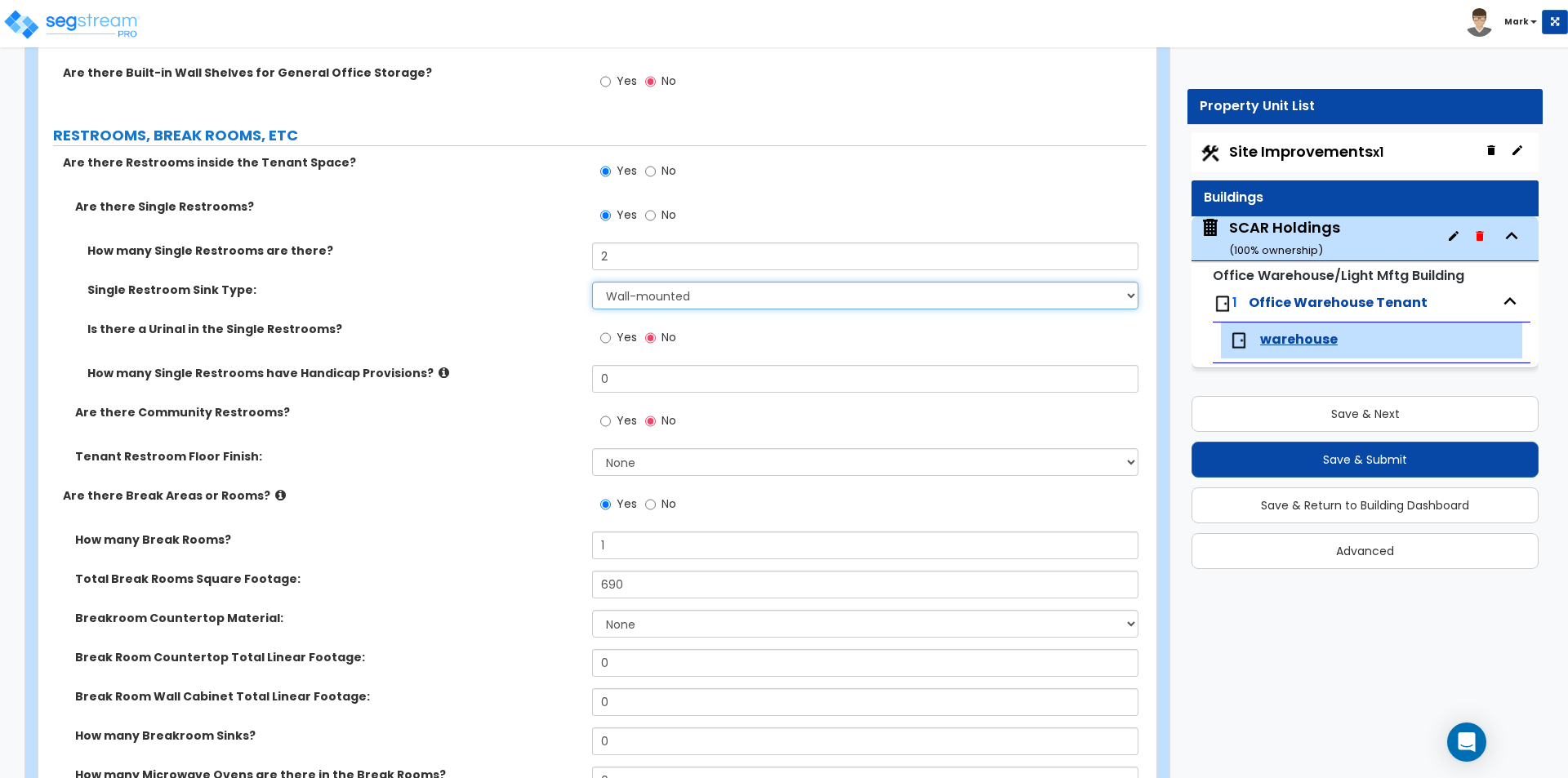
scroll to position [2613, 0]
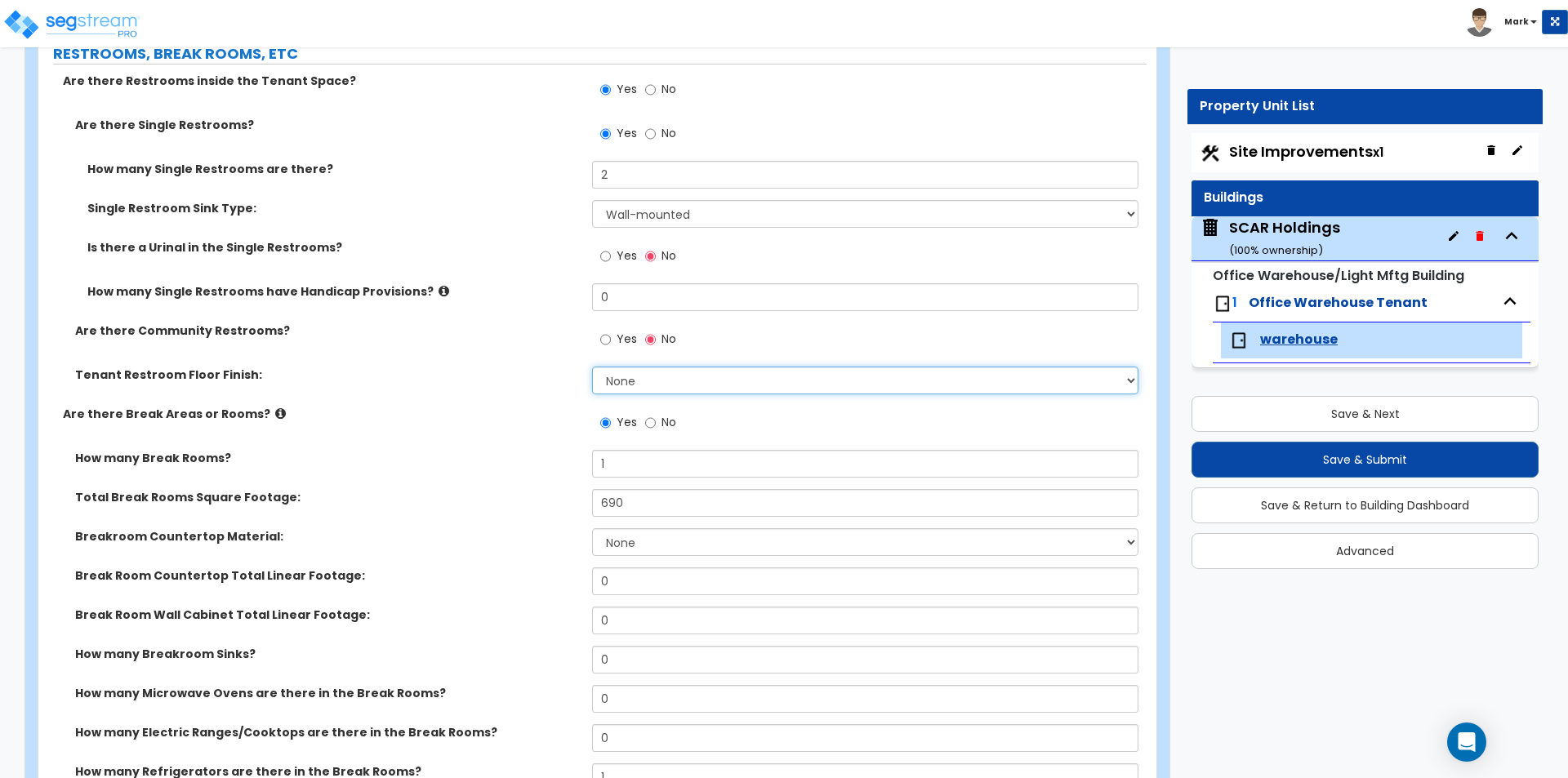
click at [627, 385] on select "None Tile Flooring Resilient Laminate Flooring VCT Flooring Sheet Vinyl Flooring" at bounding box center [865, 381] width 545 height 28
click at [592, 367] on select "None Tile Flooring Resilient Laminate Flooring VCT Flooring Sheet Vinyl Flooring" at bounding box center [865, 381] width 545 height 28
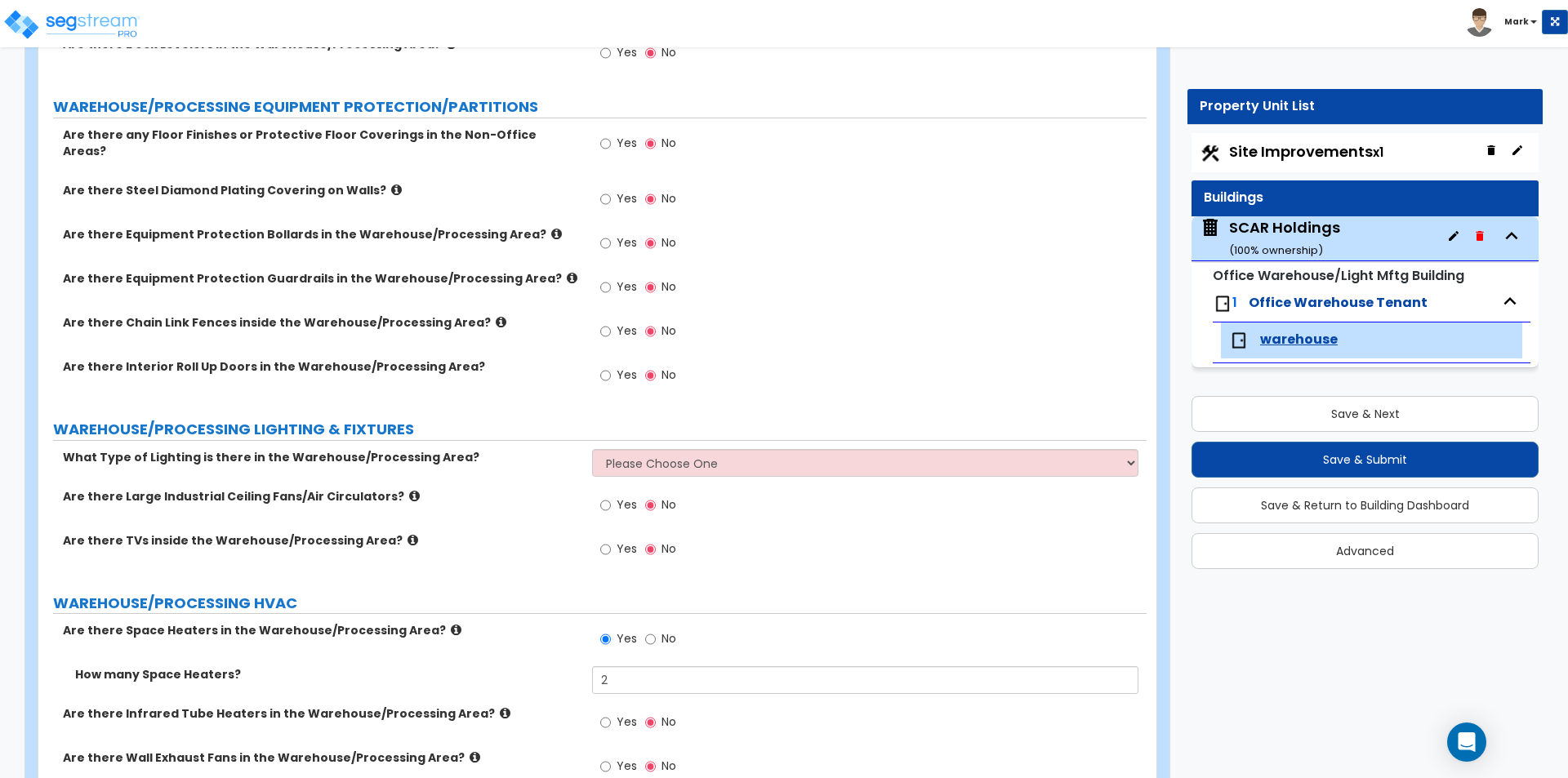
scroll to position [5366, 0]
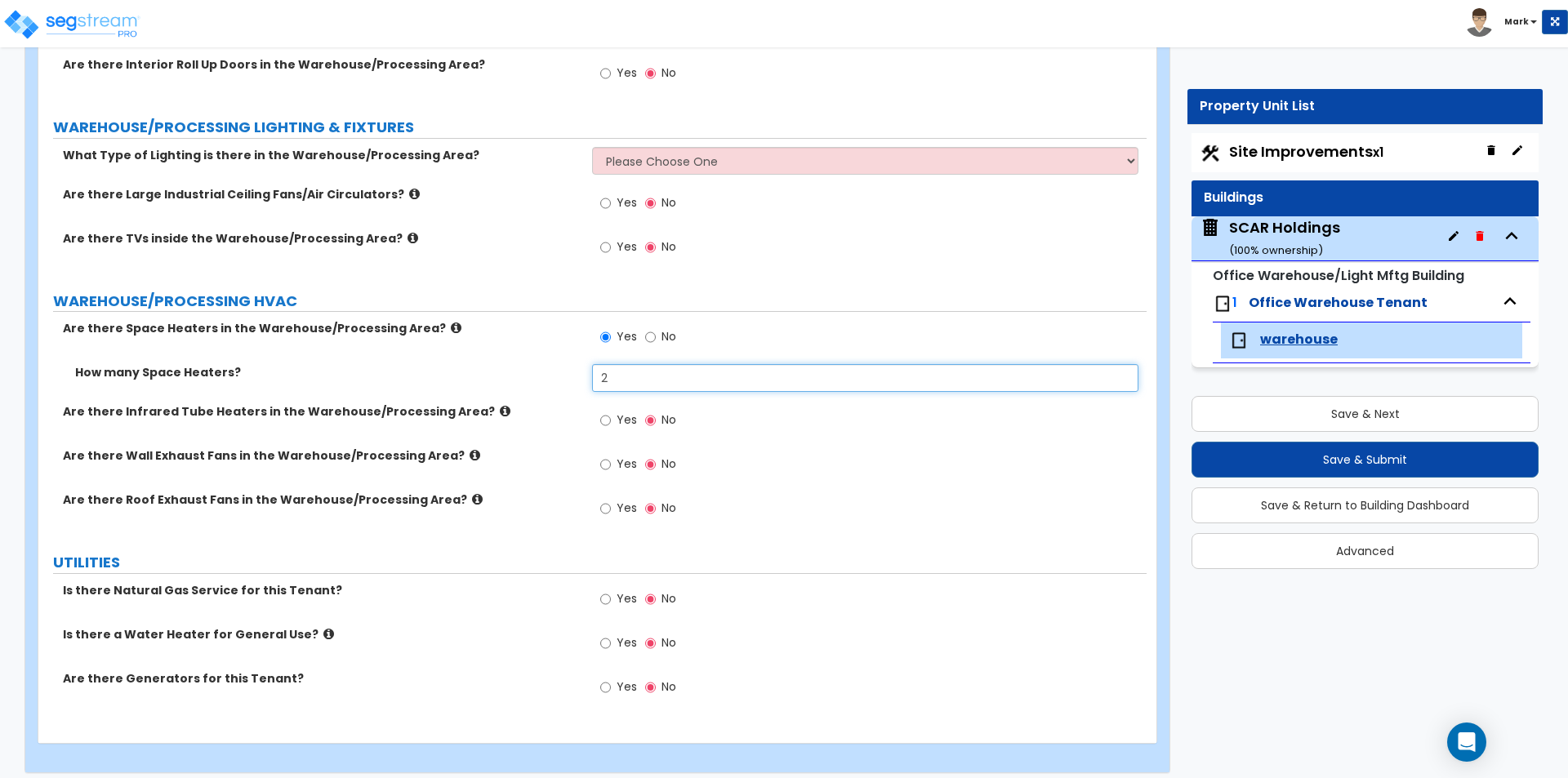
click at [616, 373] on input "2" at bounding box center [865, 378] width 545 height 28
click at [550, 329] on div "Are there Space Heaters in the Warehouse/Processing Area? Yes No" at bounding box center [592, 342] width 1109 height 44
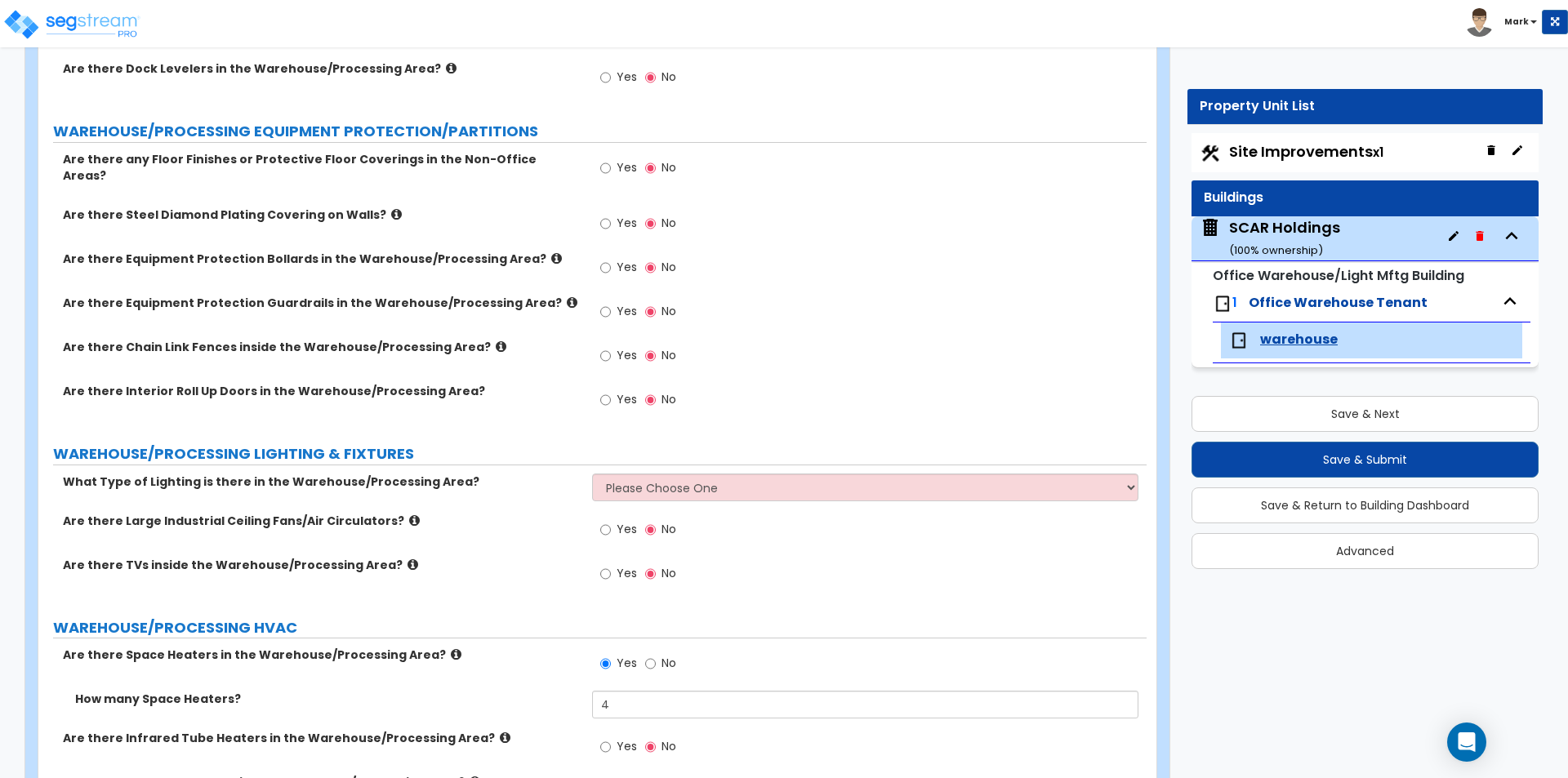
scroll to position [4958, 0]
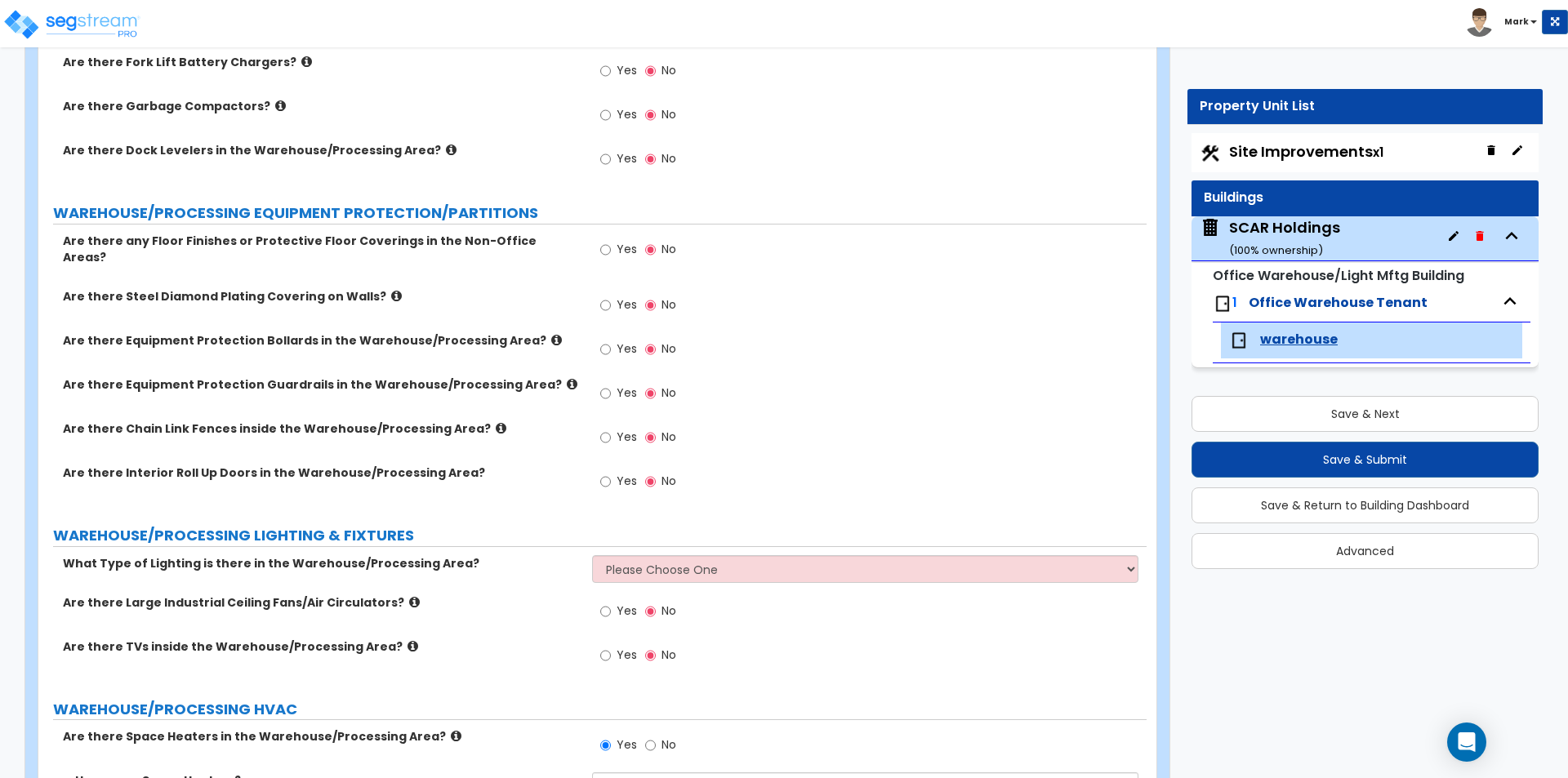
click at [615, 465] on div "Yes No" at bounding box center [638, 484] width 92 height 37
click at [622, 473] on span "Yes" at bounding box center [627, 480] width 21 height 16
click at [611, 473] on input "Yes" at bounding box center [605, 481] width 10 height 18
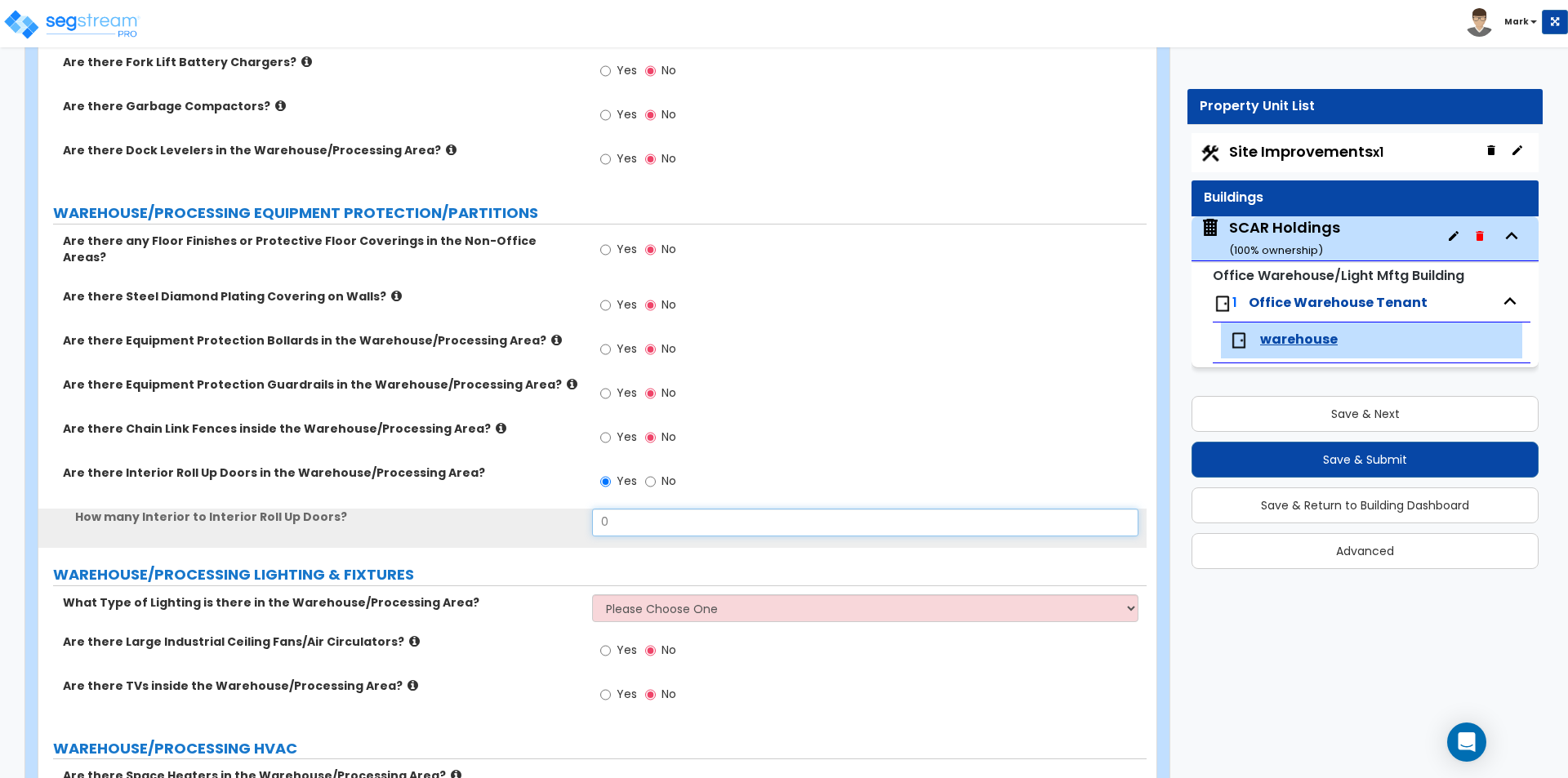
click at [635, 509] on input "0" at bounding box center [865, 523] width 545 height 28
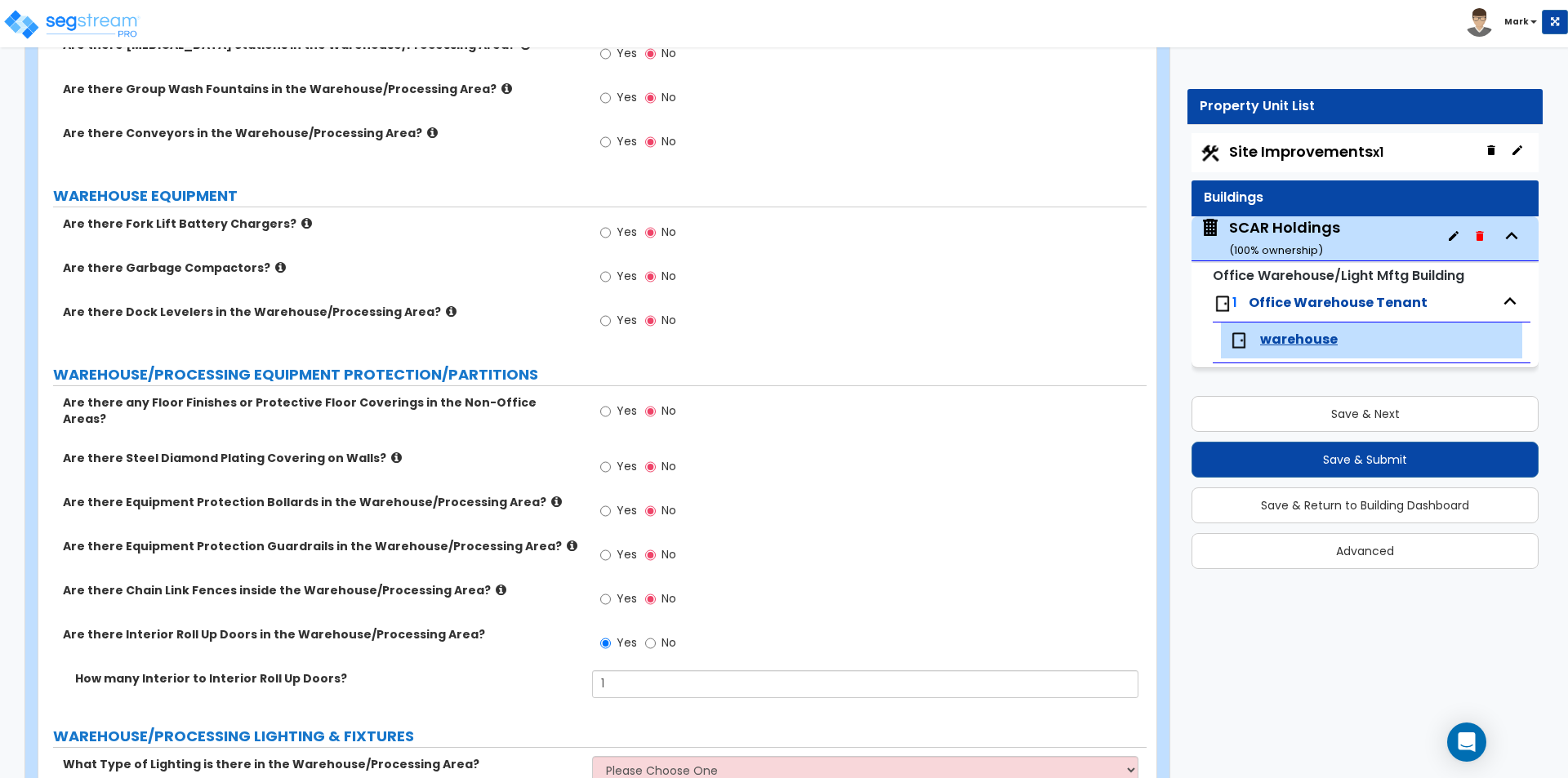
scroll to position [4794, 0]
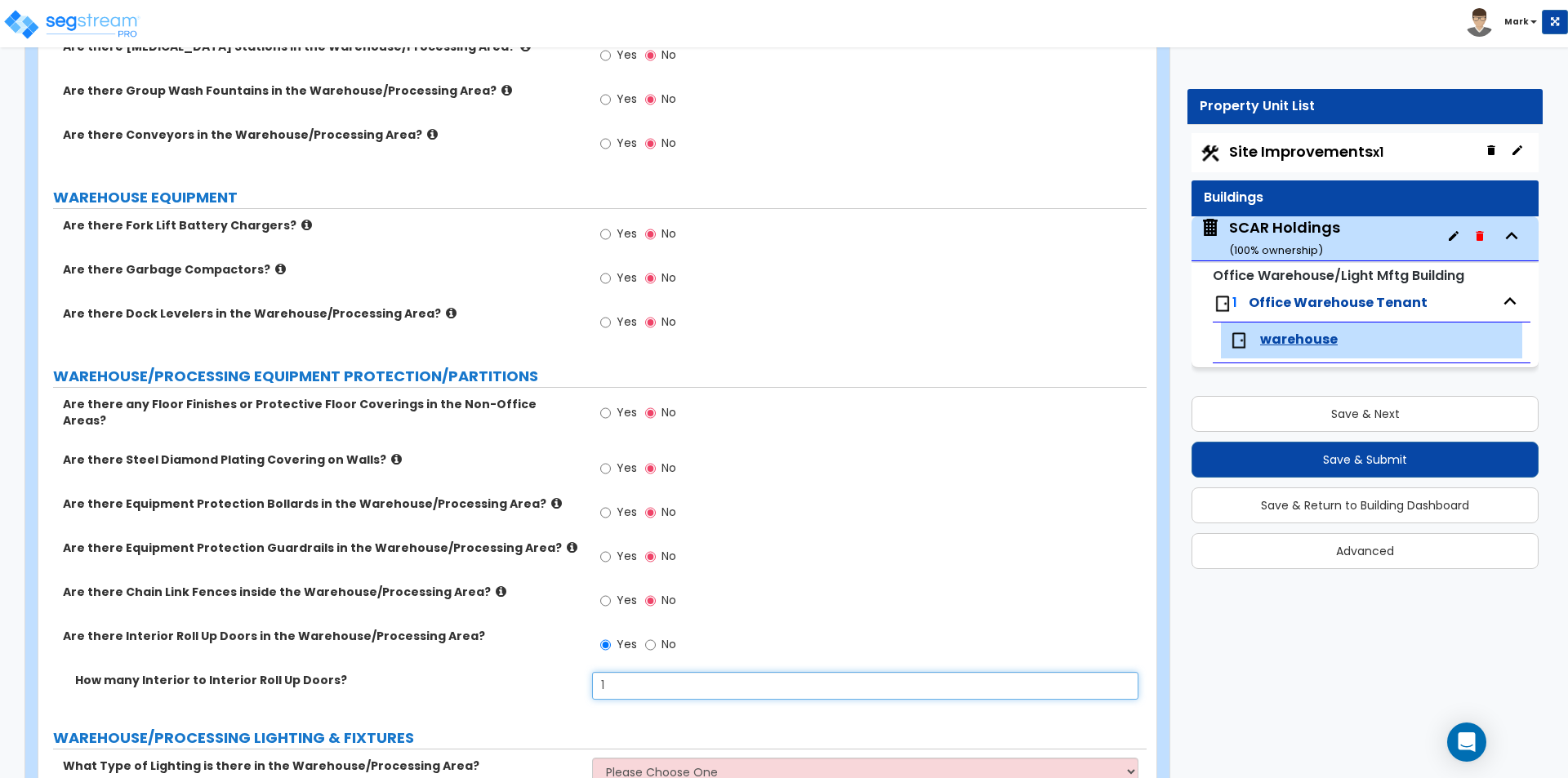
click at [740, 678] on input "1" at bounding box center [865, 686] width 545 height 28
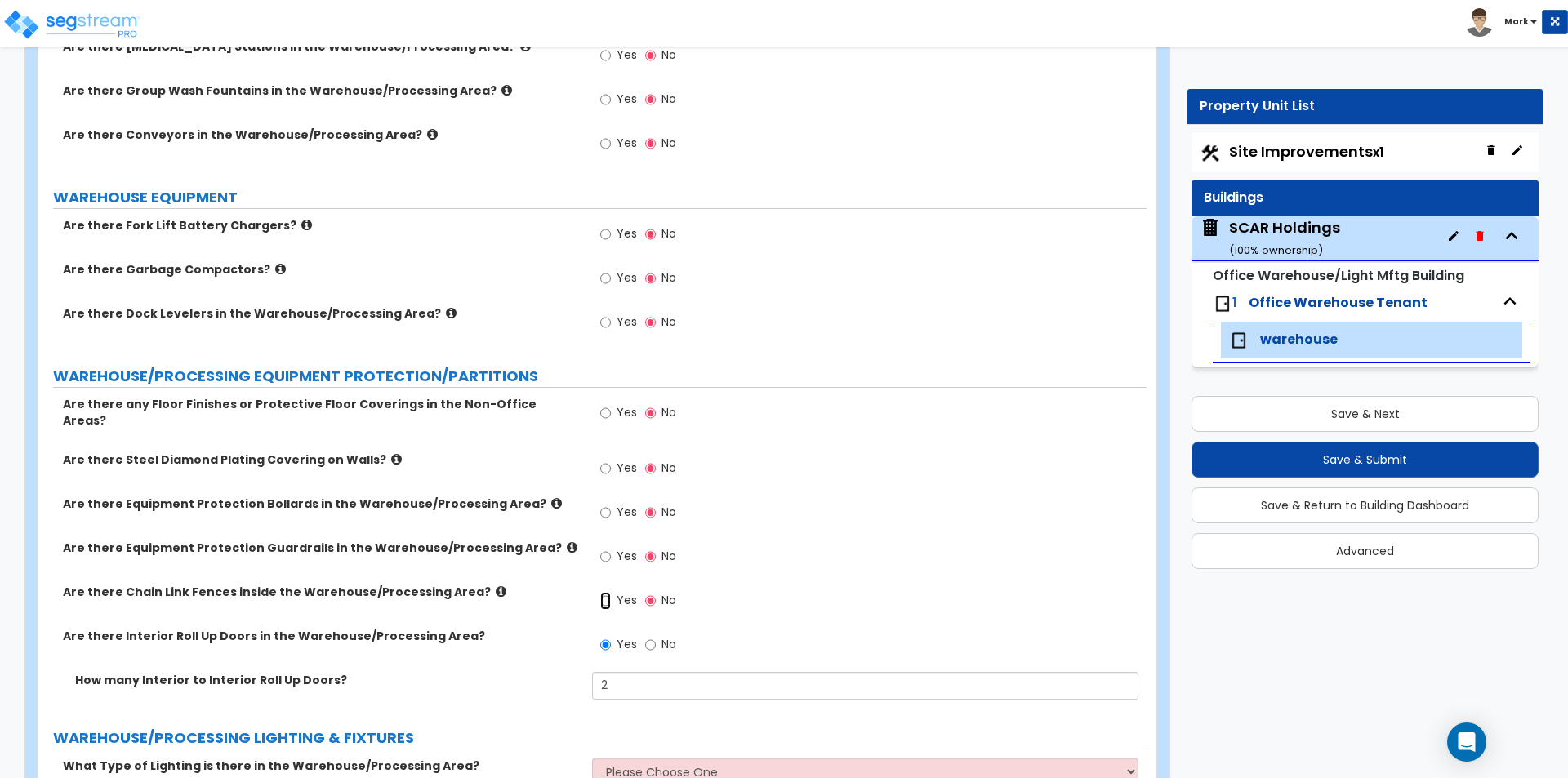
click at [603, 592] on input "Yes" at bounding box center [605, 601] width 10 height 18
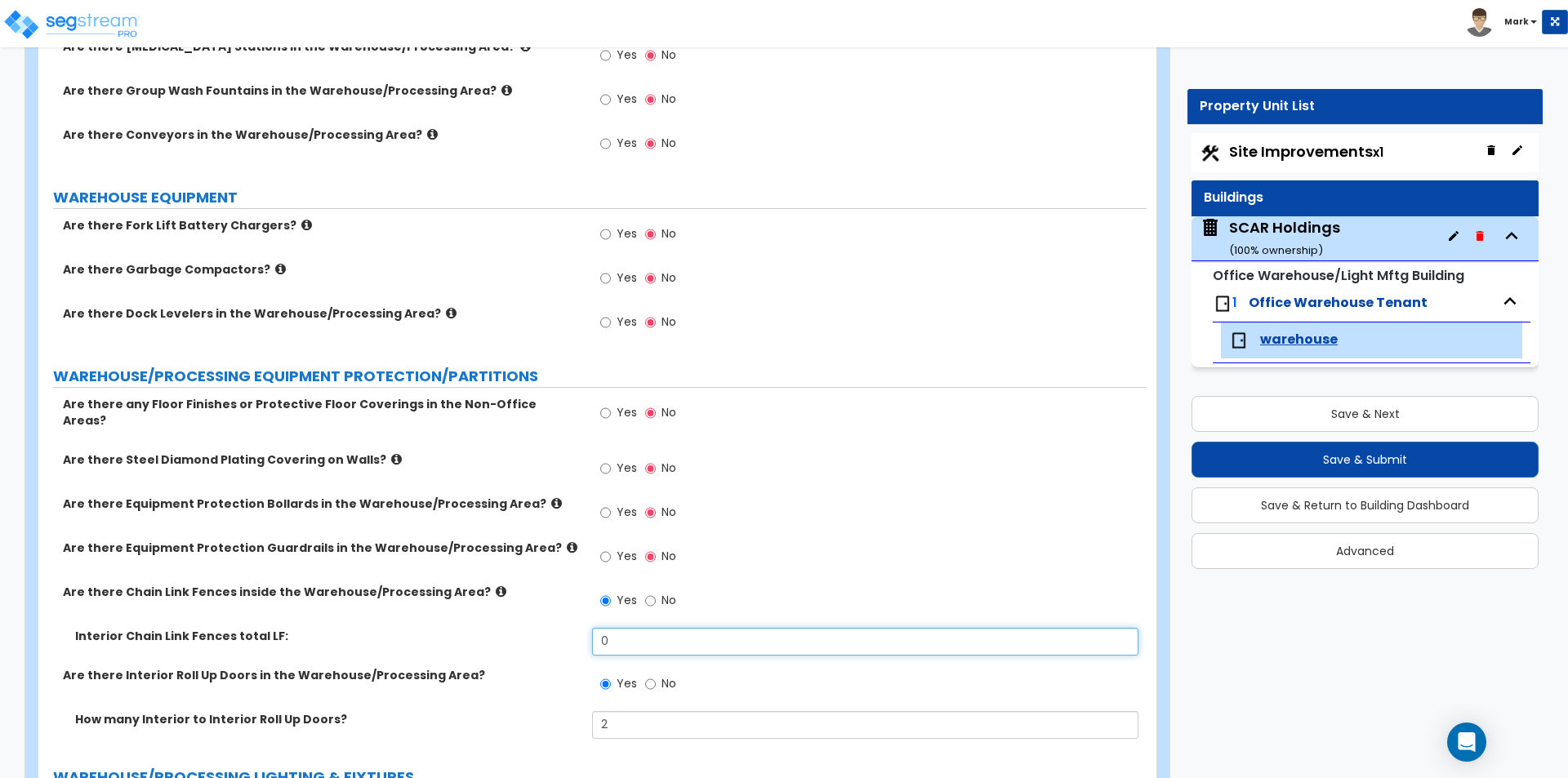
click at [648, 634] on input "0" at bounding box center [865, 642] width 545 height 28
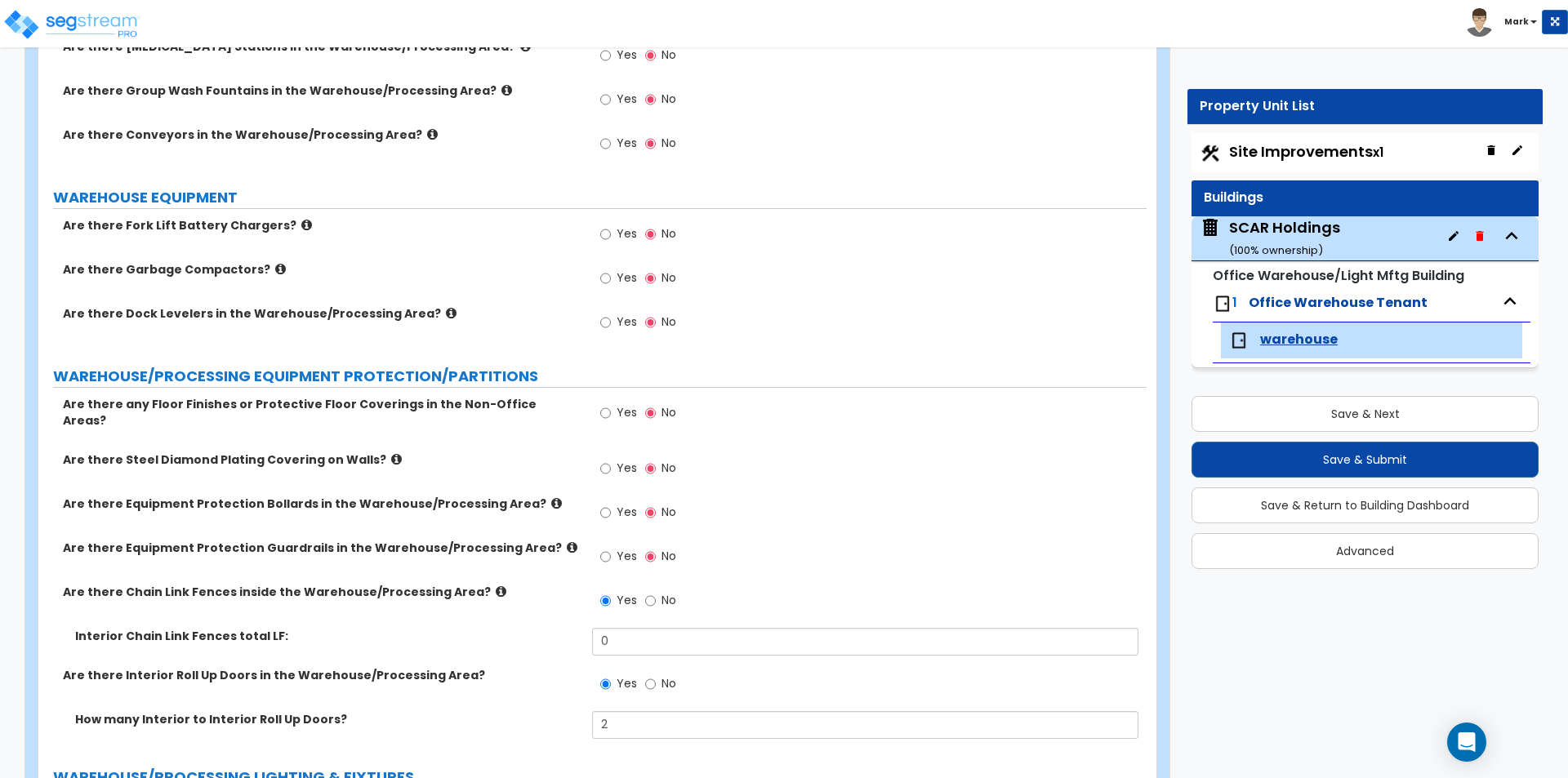
click at [531, 639] on div "Interior Chain Link Fences total LF: 0" at bounding box center [592, 647] width 1109 height 39
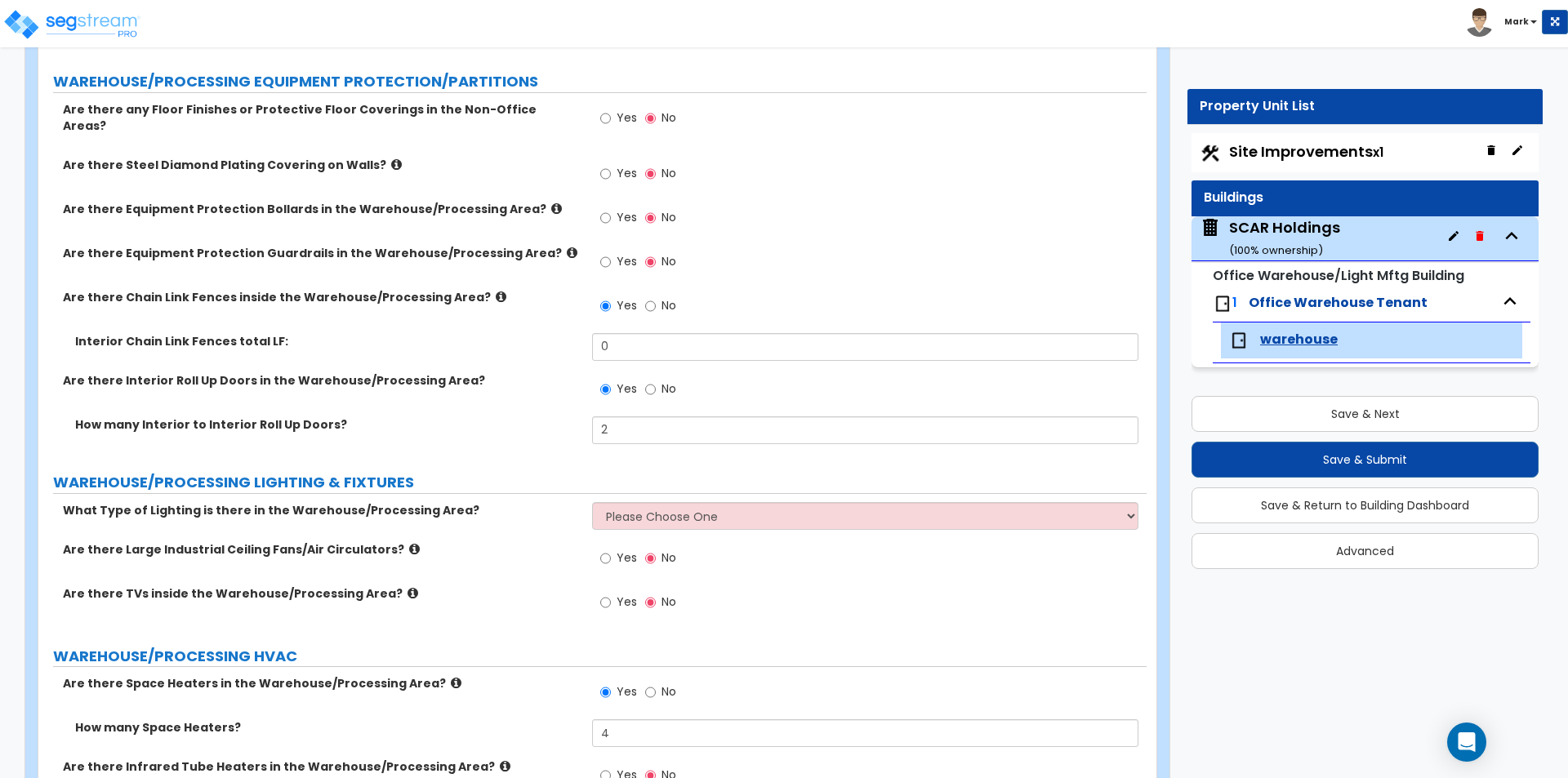
scroll to position [5121, 0]
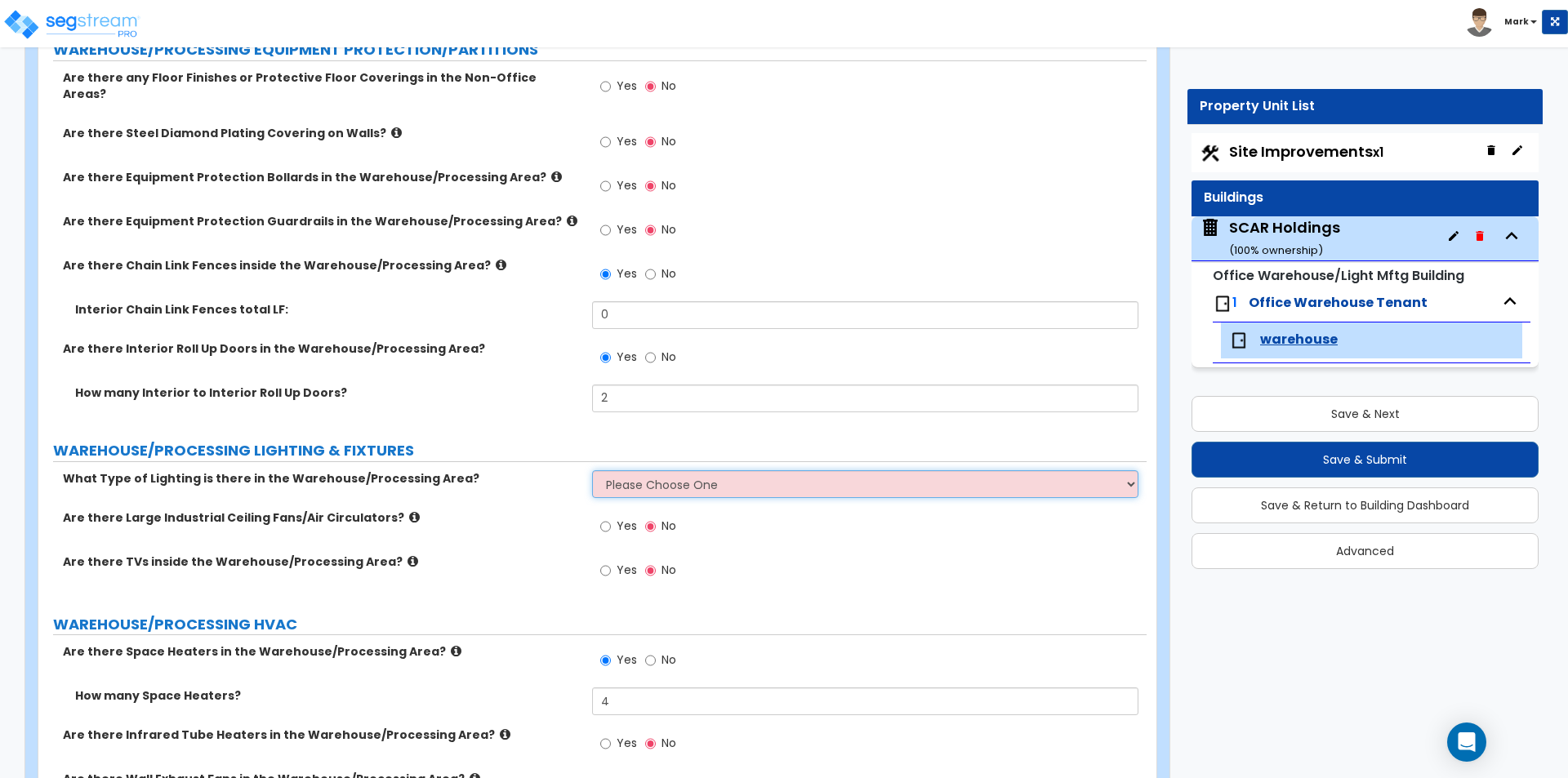
click at [636, 472] on select "Please Choose One High Bay Round Fixtures High Bay Fluorescent Tube Lighting Hi…" at bounding box center [865, 485] width 545 height 28
click at [592, 471] on select "Please Choose One High Bay Round Fixtures High Bay Fluorescent Tube Lighting Hi…" at bounding box center [865, 485] width 545 height 28
click at [552, 538] on div "Are there Large Industrial Ceiling Fans/Air Circulators? Yes No" at bounding box center [592, 531] width 1109 height 44
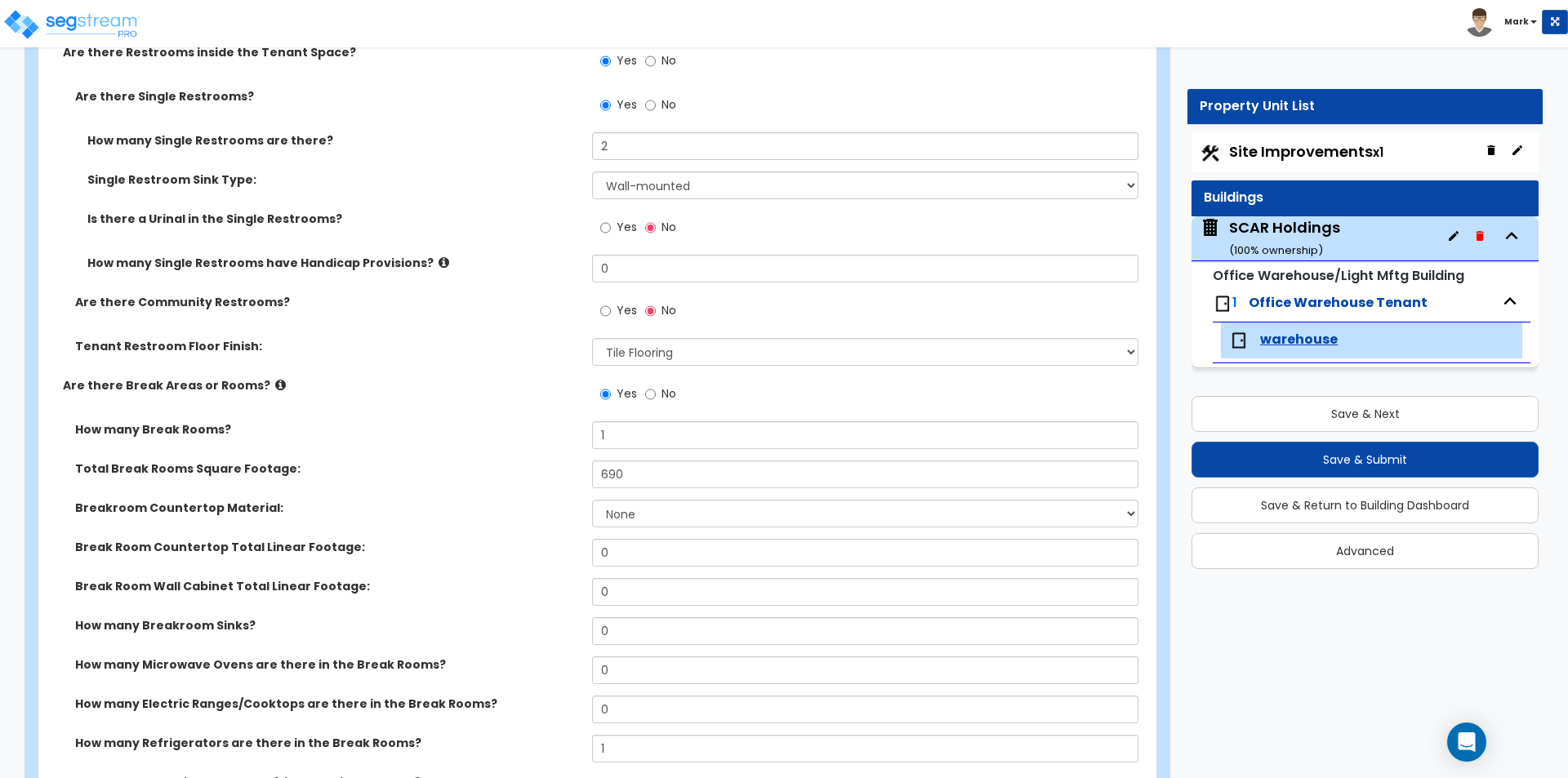
scroll to position [2670, 0]
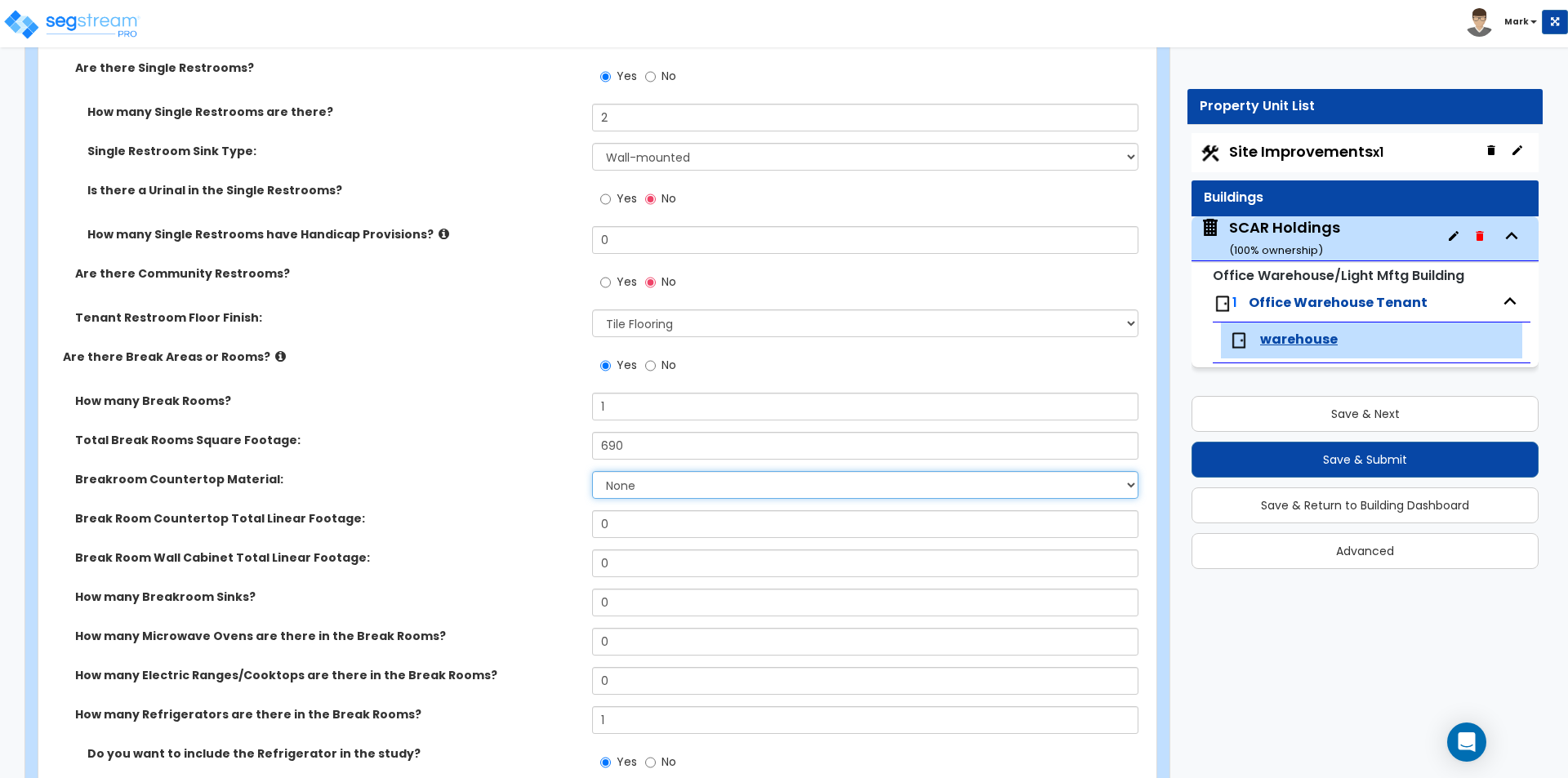
click at [634, 490] on select "None Plastic Laminate Solid Surface Stone Quartz Marble Tile Wood Stainless Ste…" at bounding box center [865, 486] width 545 height 28
click at [592, 472] on select "None Plastic Laminate Solid Surface Stone Quartz Marble Tile Wood Stainless Ste…" at bounding box center [865, 486] width 545 height 28
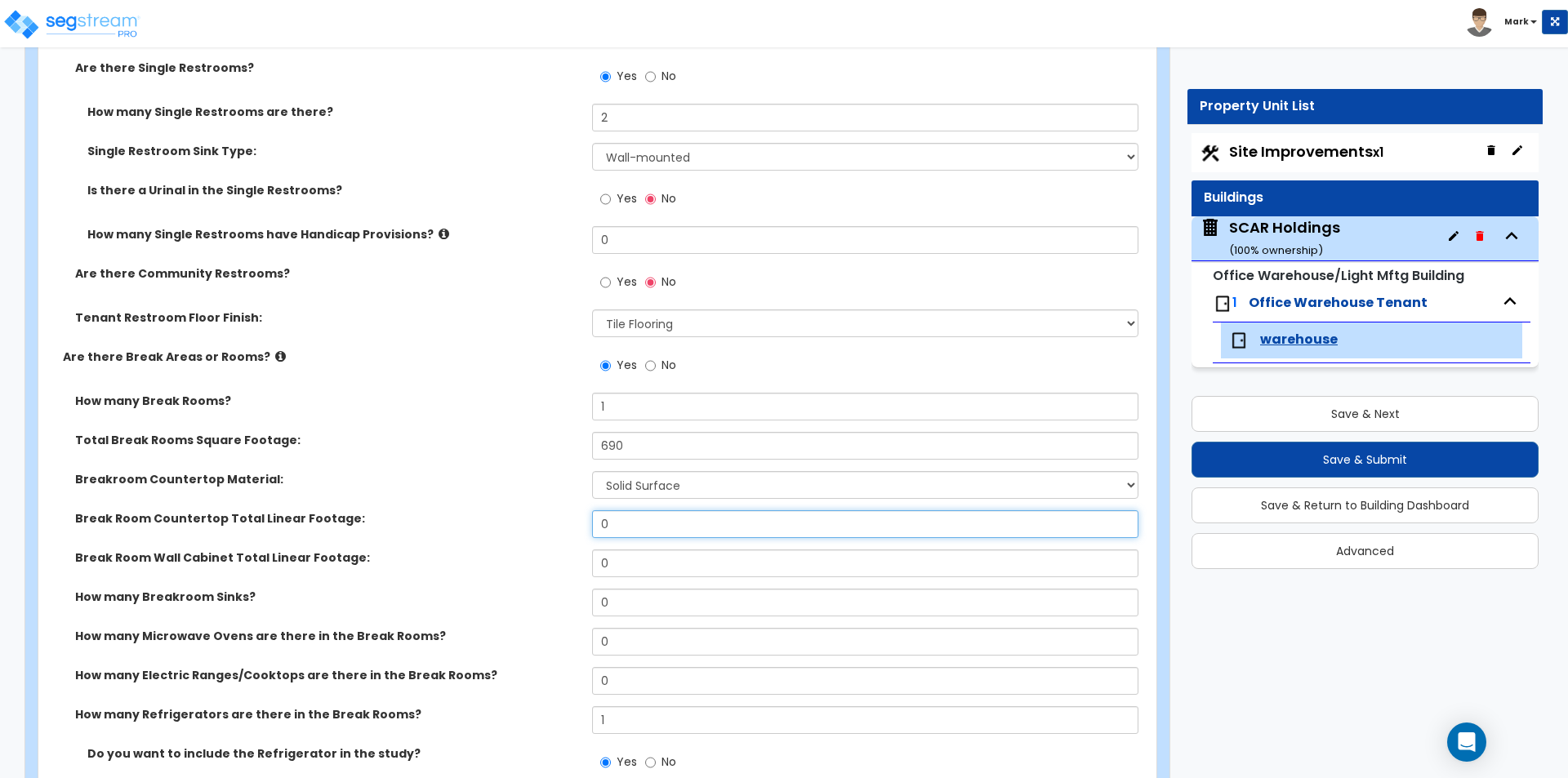
click at [629, 534] on input "0" at bounding box center [865, 525] width 545 height 28
click at [473, 460] on div "Total Break Rooms Square Footage: 690" at bounding box center [592, 452] width 1109 height 39
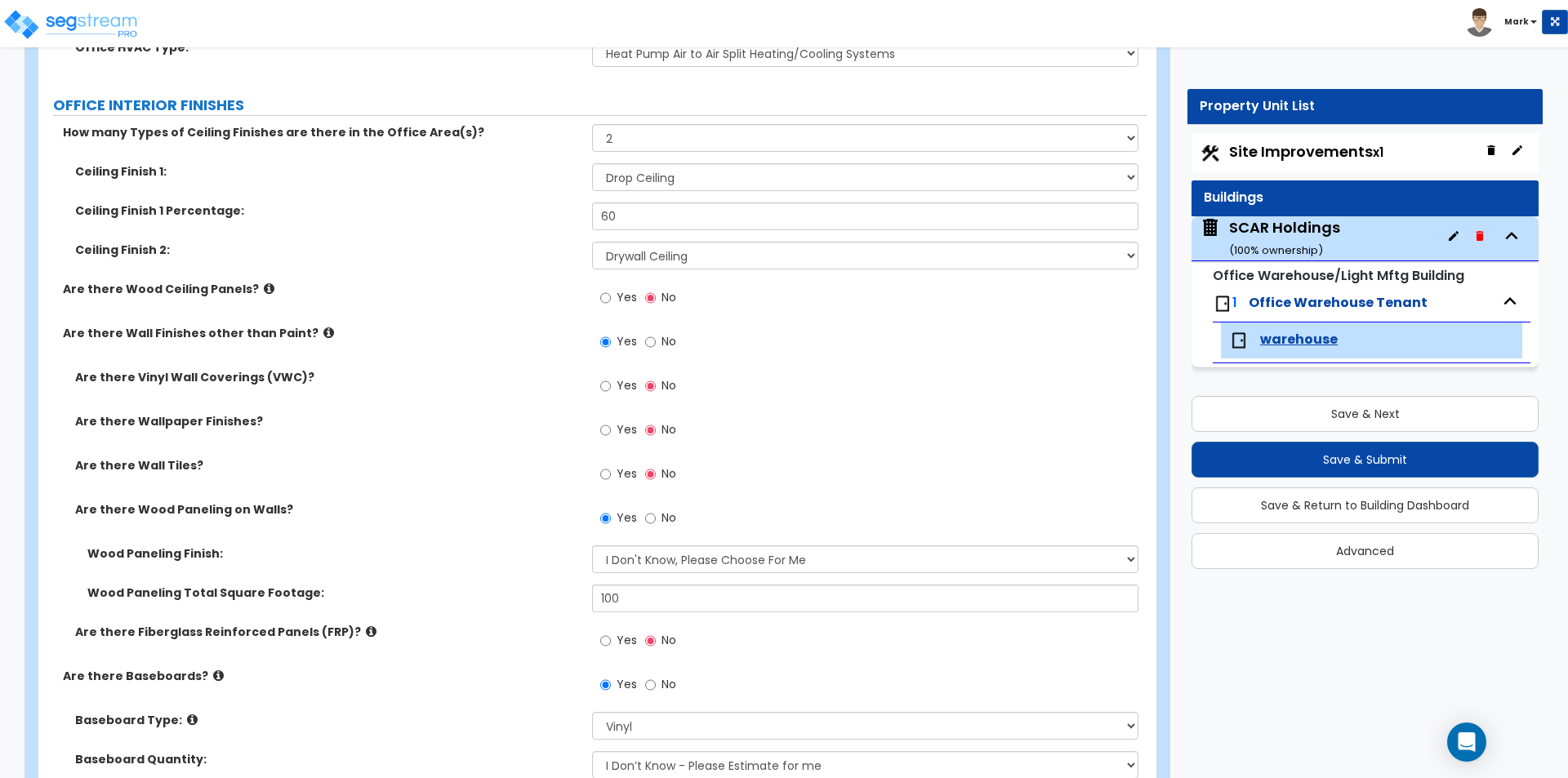
scroll to position [1119, 0]
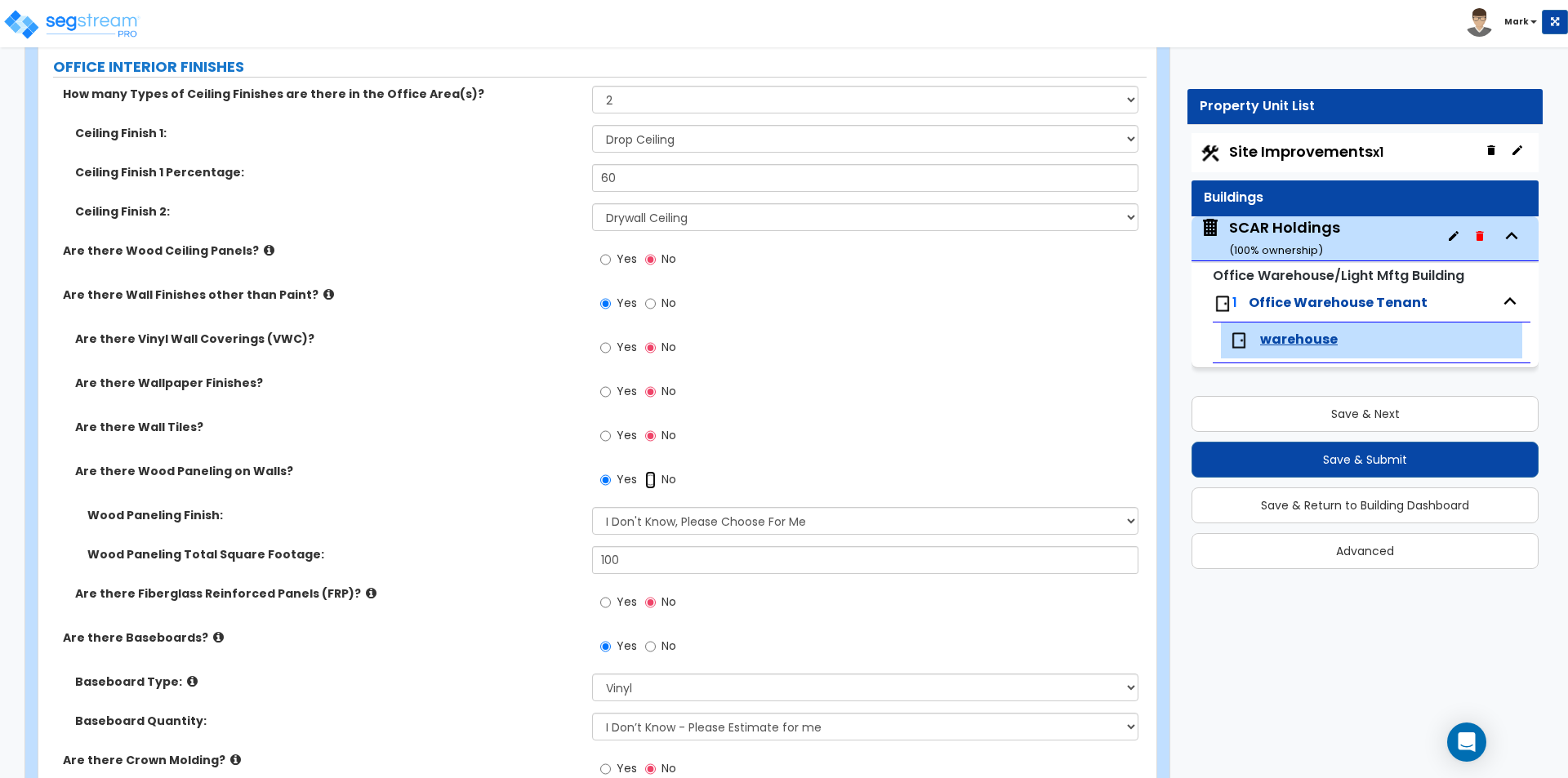
drag, startPoint x: 653, startPoint y: 482, endPoint x: 643, endPoint y: 467, distance: 18.0
click at [653, 482] on input "No" at bounding box center [650, 480] width 10 height 18
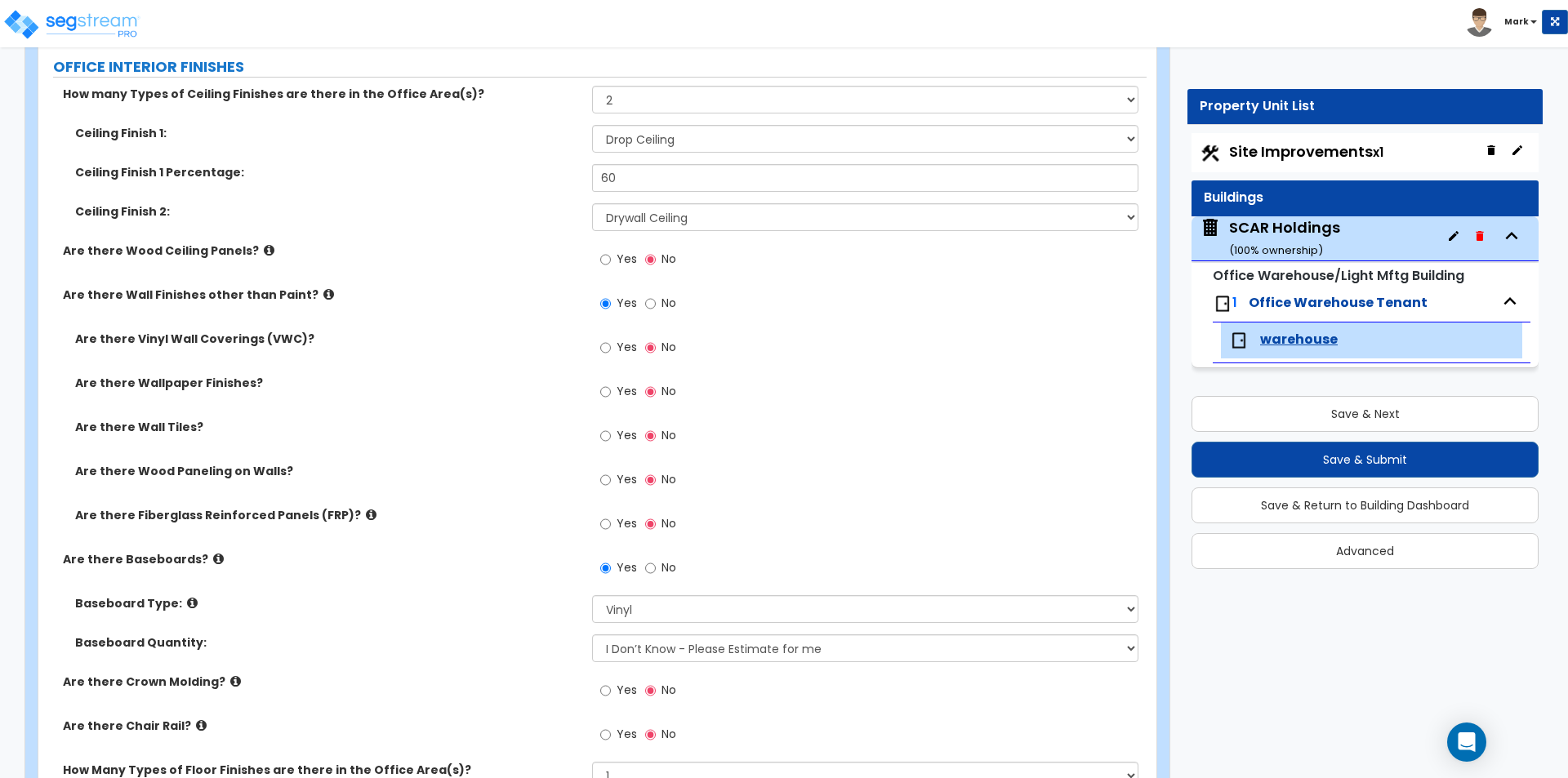
click at [660, 299] on label "No" at bounding box center [660, 305] width 31 height 28
click at [656, 299] on input "No" at bounding box center [650, 304] width 10 height 18
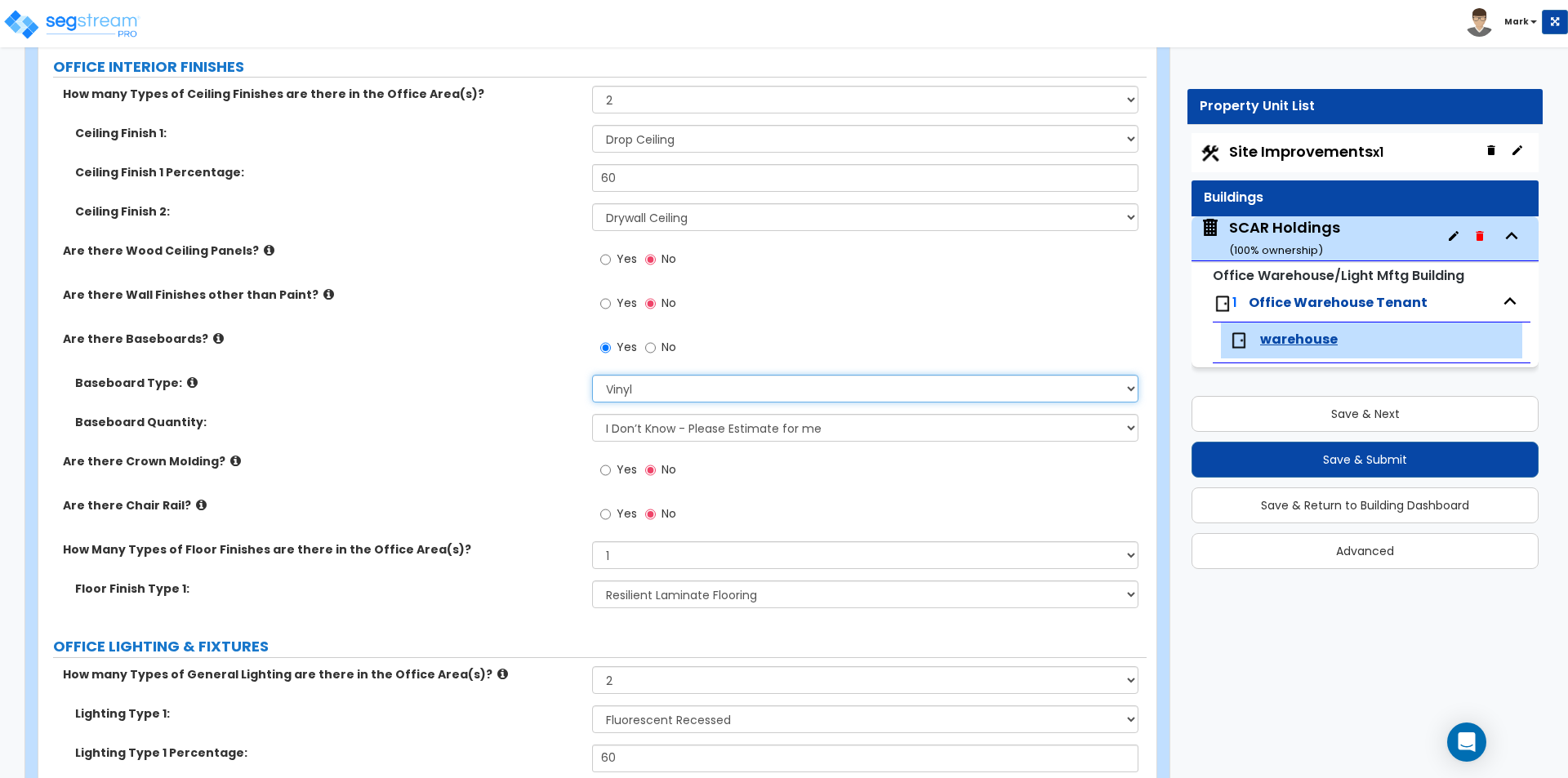
click at [650, 382] on select "Please Choose One Wood Vinyl Carpet Tile" at bounding box center [865, 389] width 545 height 28
click at [592, 375] on select "Please Choose One Wood Vinyl Carpet Tile" at bounding box center [865, 389] width 545 height 28
click at [436, 471] on div "Are there Crown Molding? Yes No" at bounding box center [592, 474] width 1109 height 44
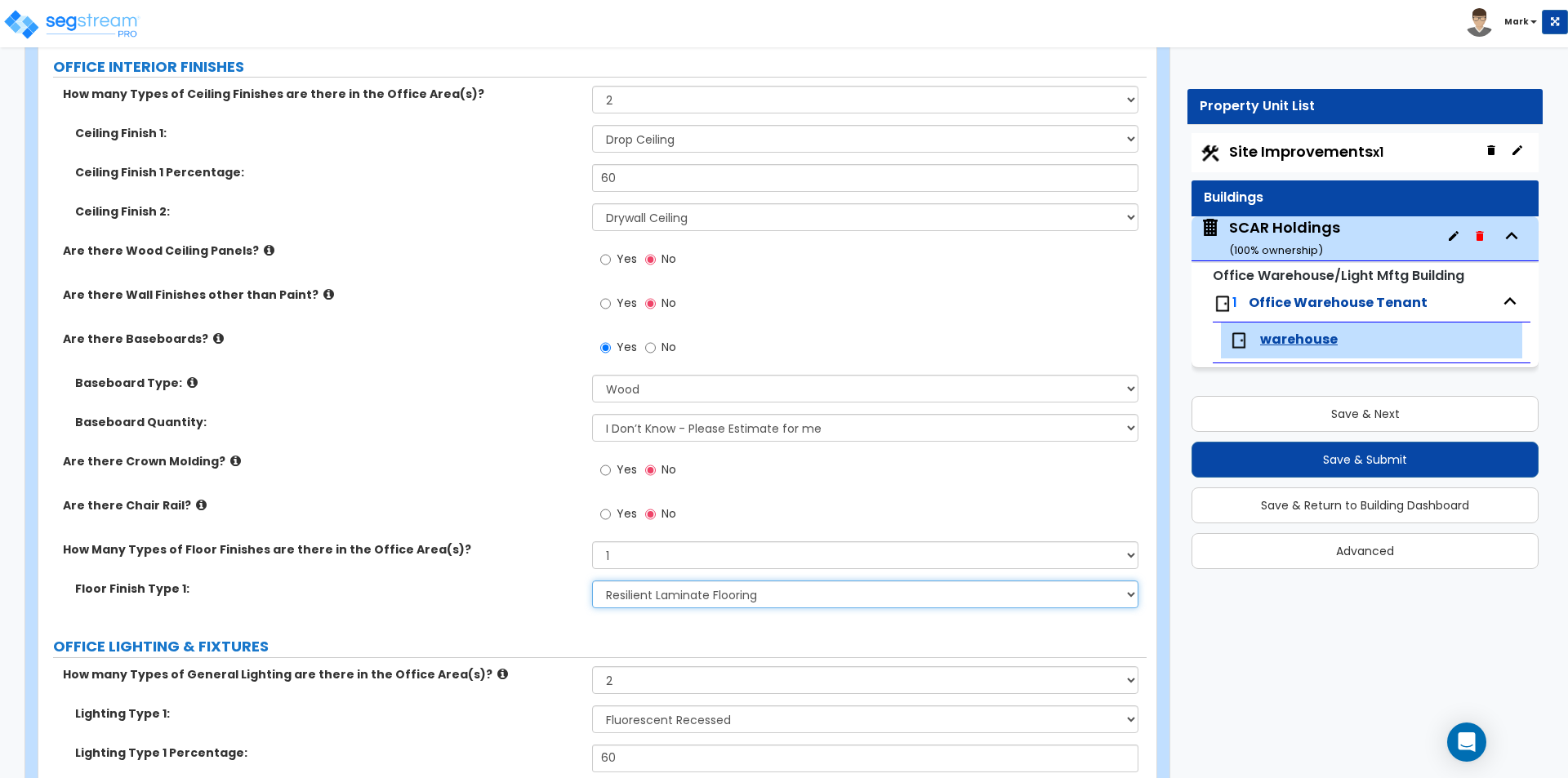
click at [696, 598] on select "None Tile Flooring Hardwood Flooring Resilient Laminate Flooring VCT Flooring S…" at bounding box center [865, 595] width 545 height 28
click at [592, 581] on select "None Tile Flooring Hardwood Flooring Resilient Laminate Flooring VCT Flooring S…" at bounding box center [865, 595] width 545 height 28
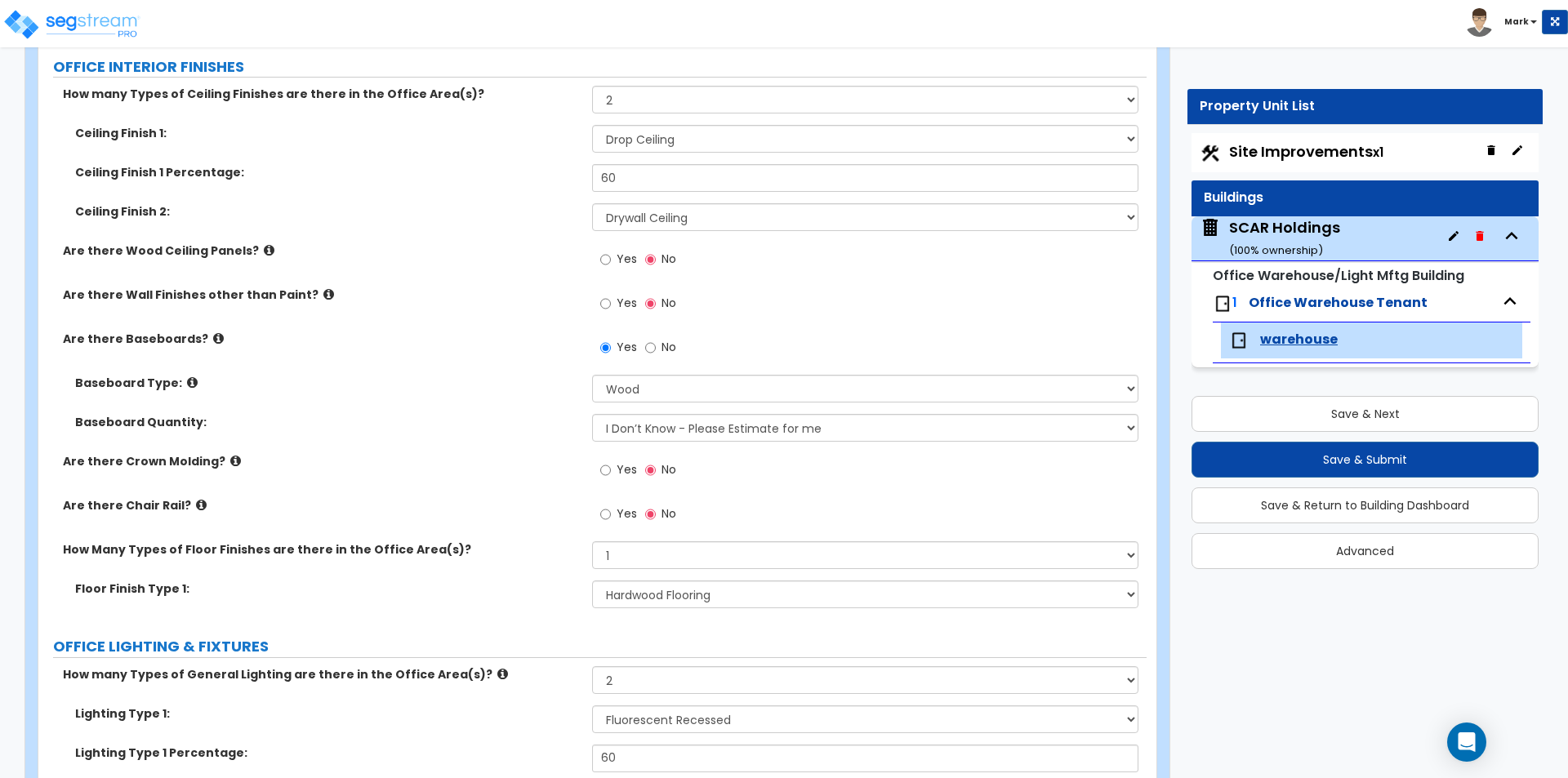
click at [490, 478] on div "Are there Crown Molding? Yes No" at bounding box center [592, 474] width 1109 height 44
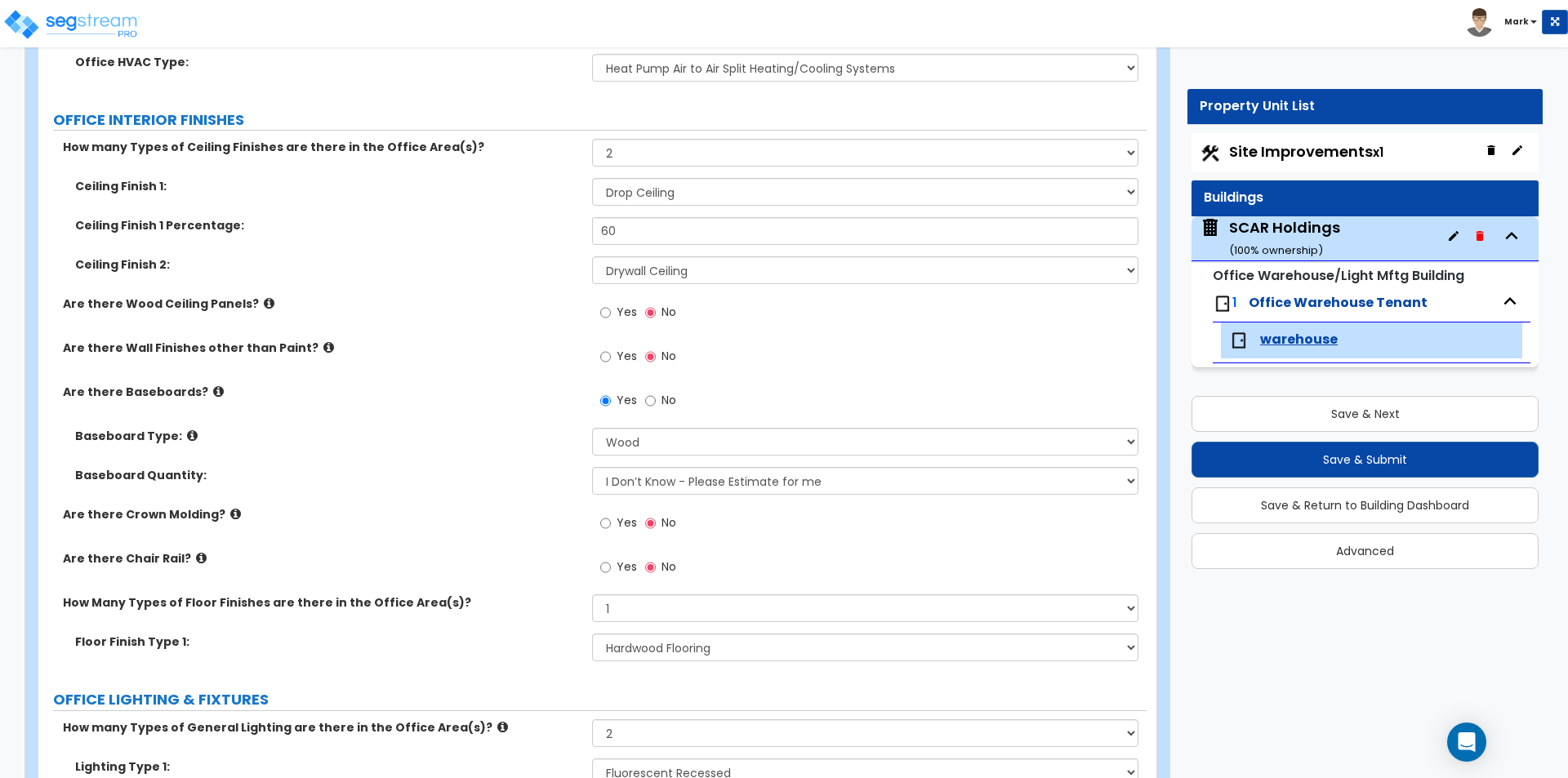
scroll to position [1038, 0]
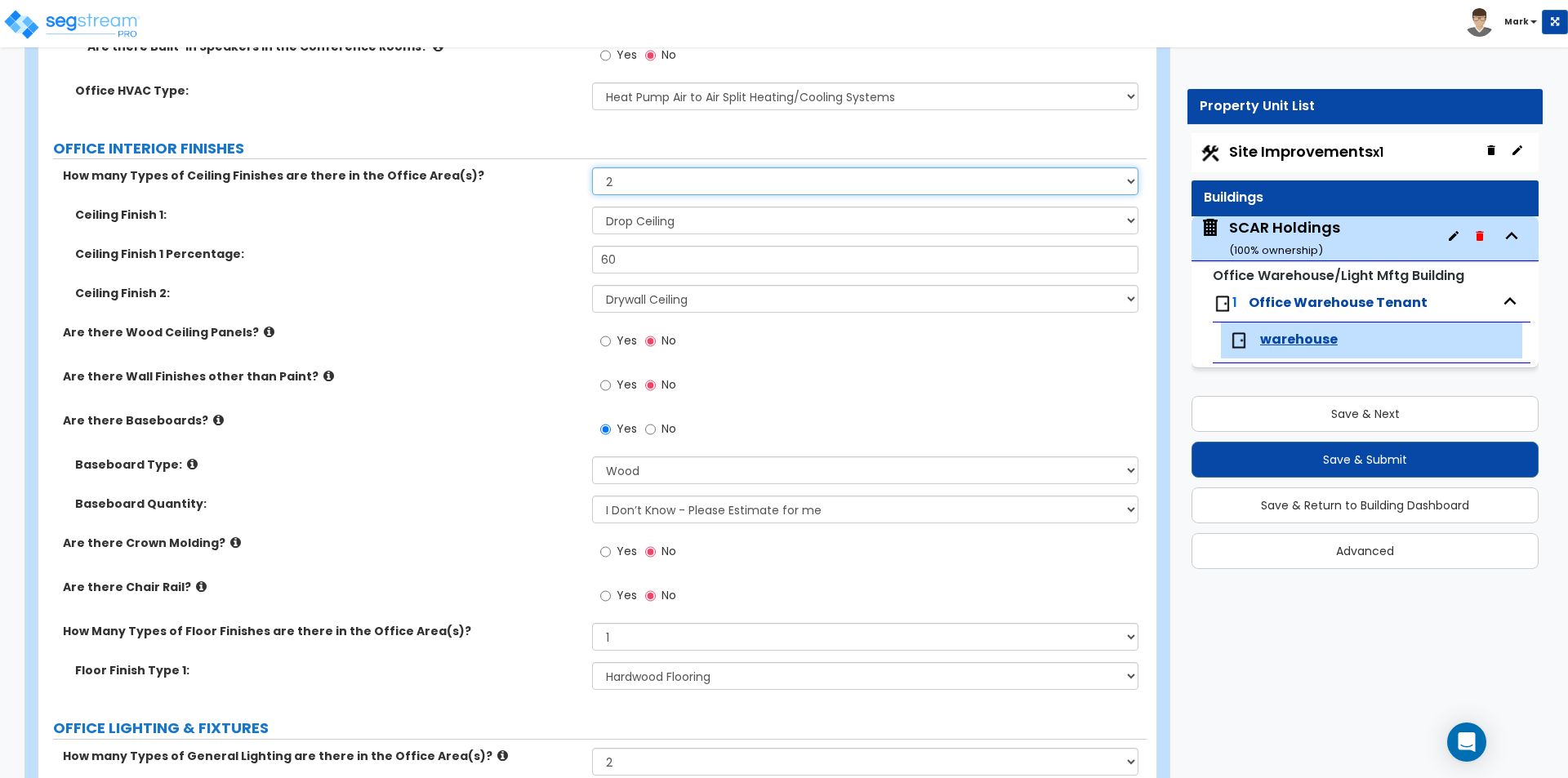
click at [667, 181] on select "None 1 2 3" at bounding box center [865, 181] width 545 height 28
click at [592, 167] on select "None 1 2 3" at bounding box center [865, 181] width 545 height 28
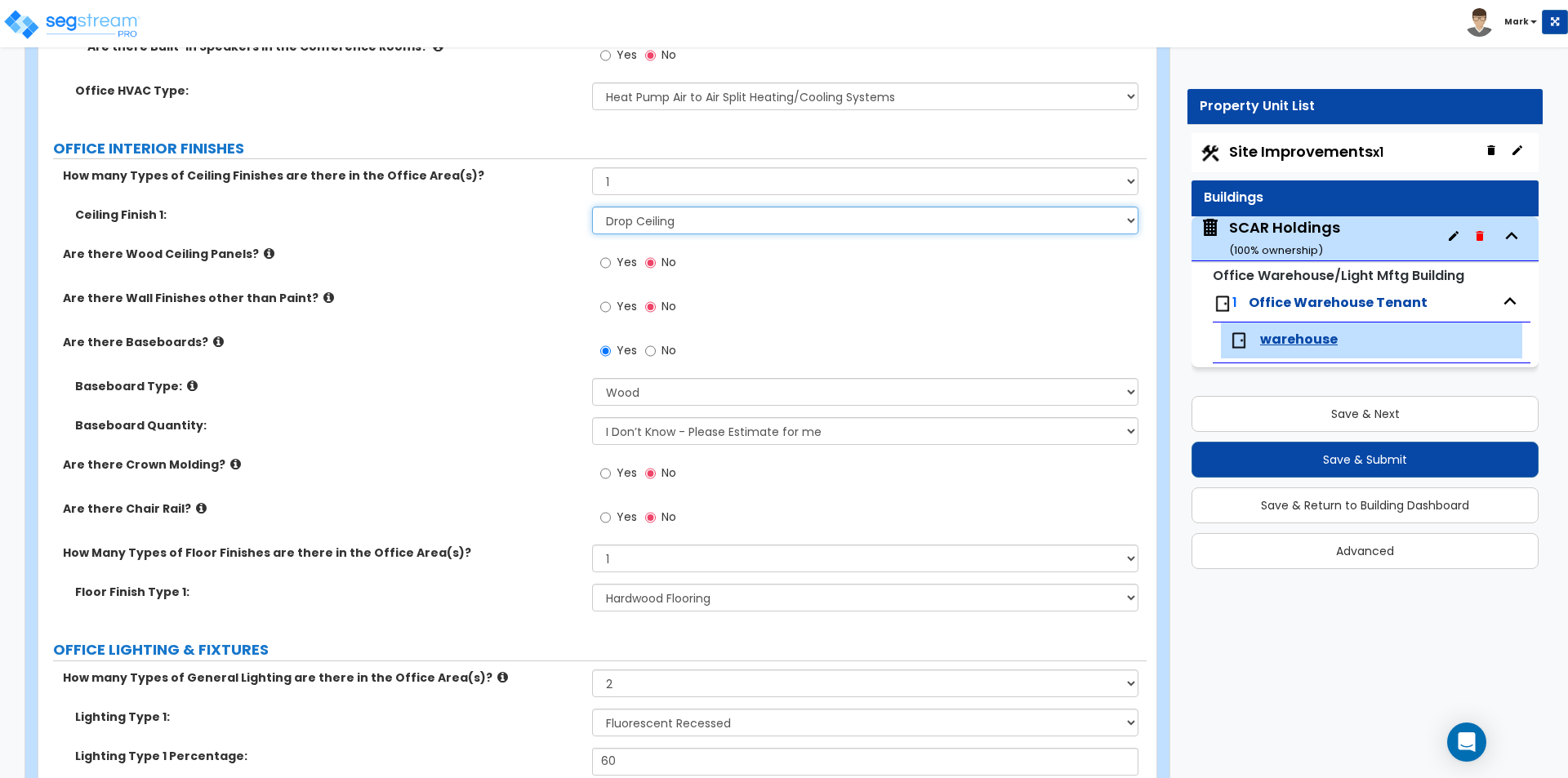
click at [659, 223] on select "Please Choose One Drop Ceiling Open Ceiling Drywall Ceiling" at bounding box center [865, 220] width 545 height 28
click at [592, 206] on select "Please Choose One Drop Ceiling Open Ceiling Drywall Ceiling" at bounding box center [865, 220] width 545 height 28
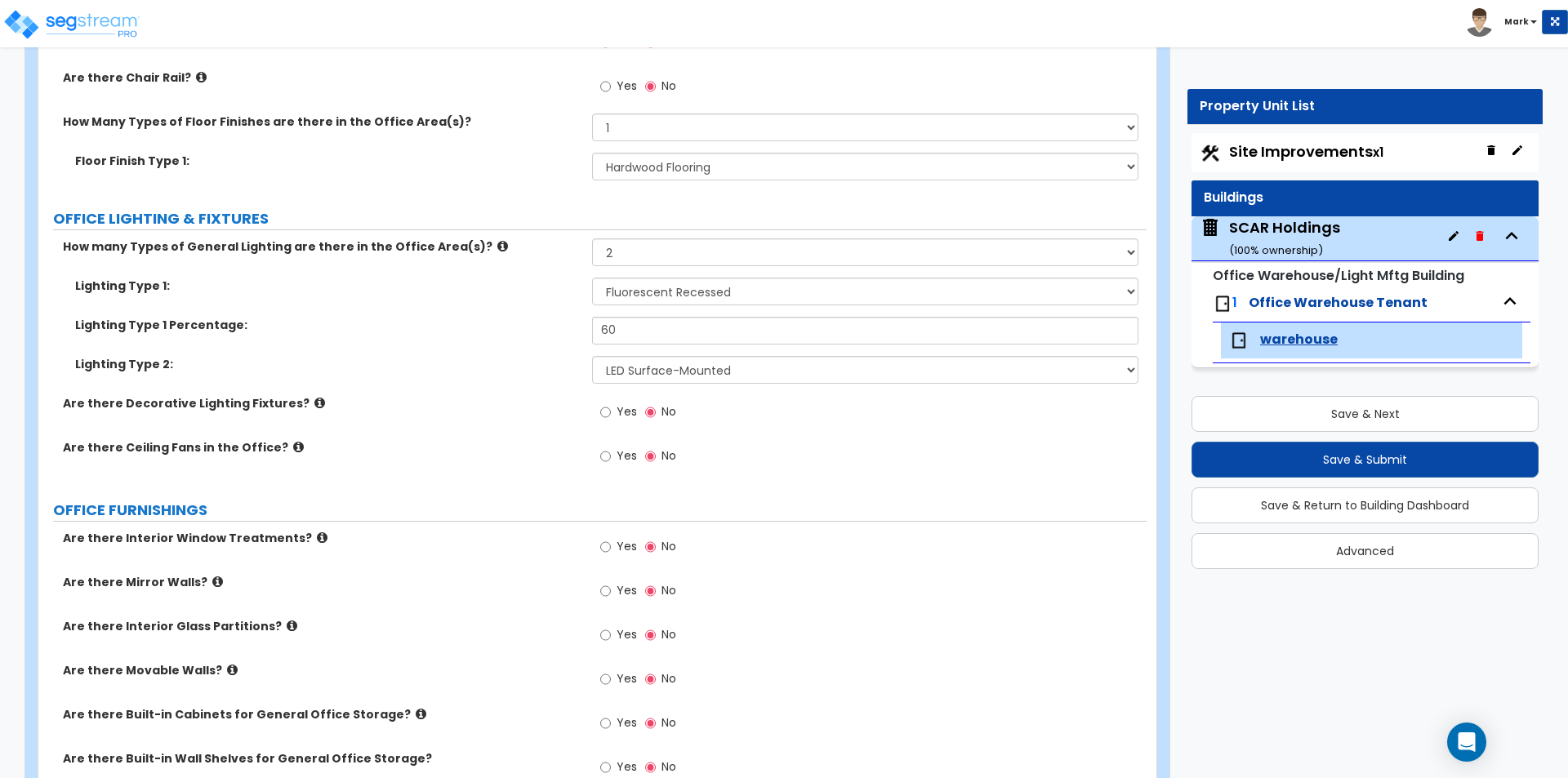
scroll to position [1446, 0]
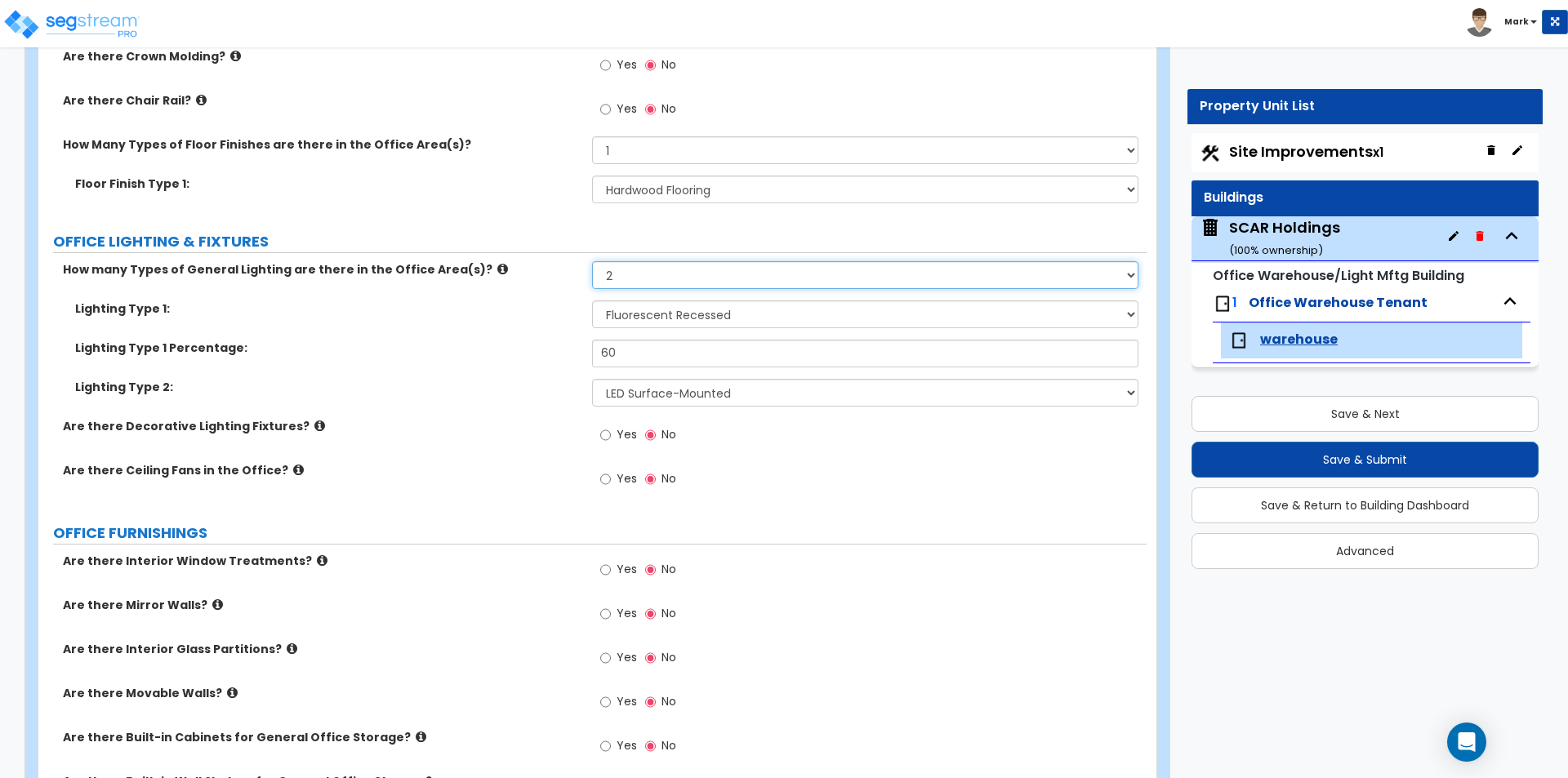
click at [658, 277] on select "None 1 2 3" at bounding box center [865, 276] width 545 height 28
click at [592, 262] on select "None 1 2 3" at bounding box center [865, 276] width 545 height 28
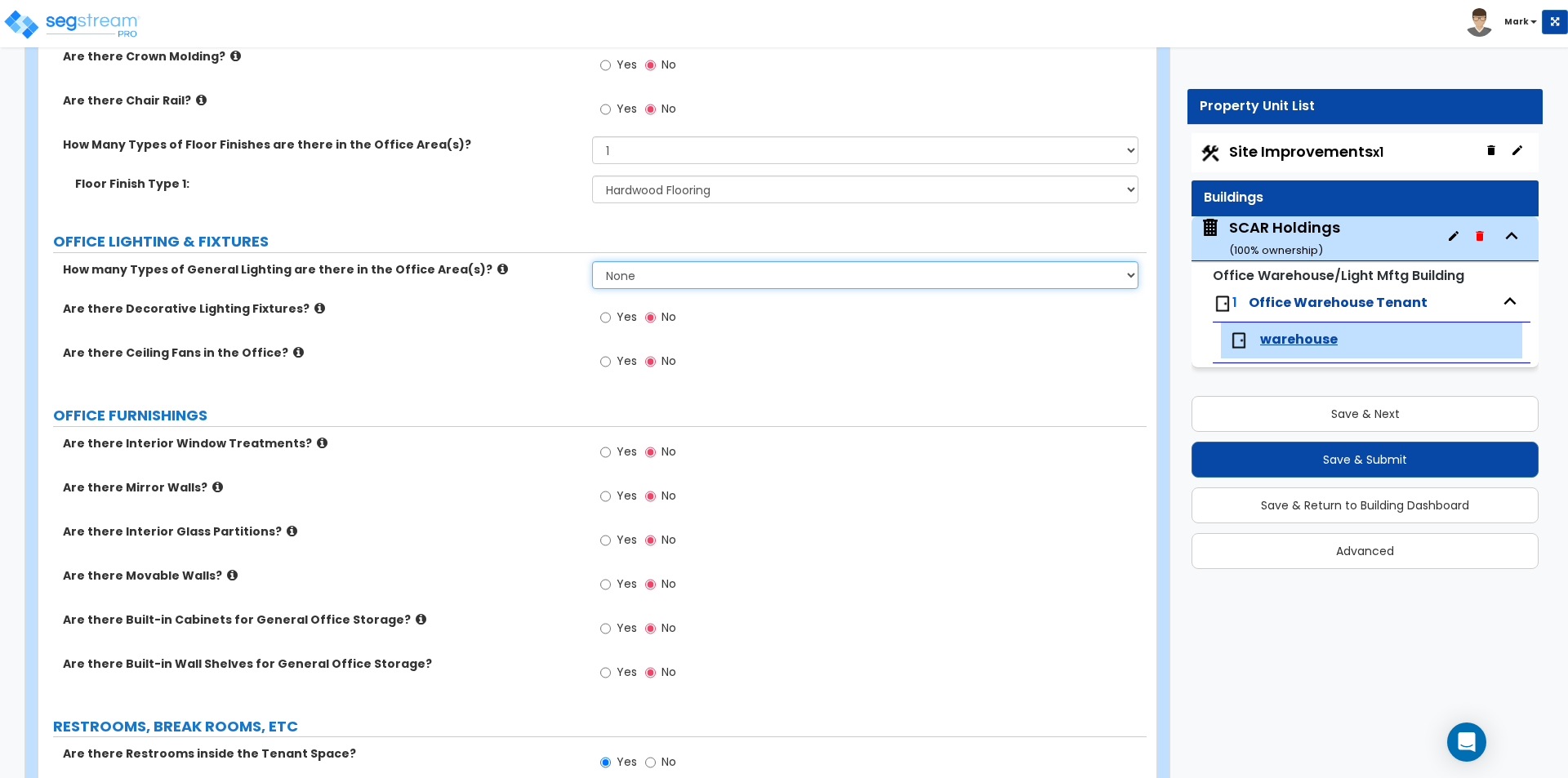
click at [641, 273] on select "None 1 2 3" at bounding box center [865, 276] width 545 height 28
click at [592, 262] on select "None 1 2 3" at bounding box center [865, 276] width 545 height 28
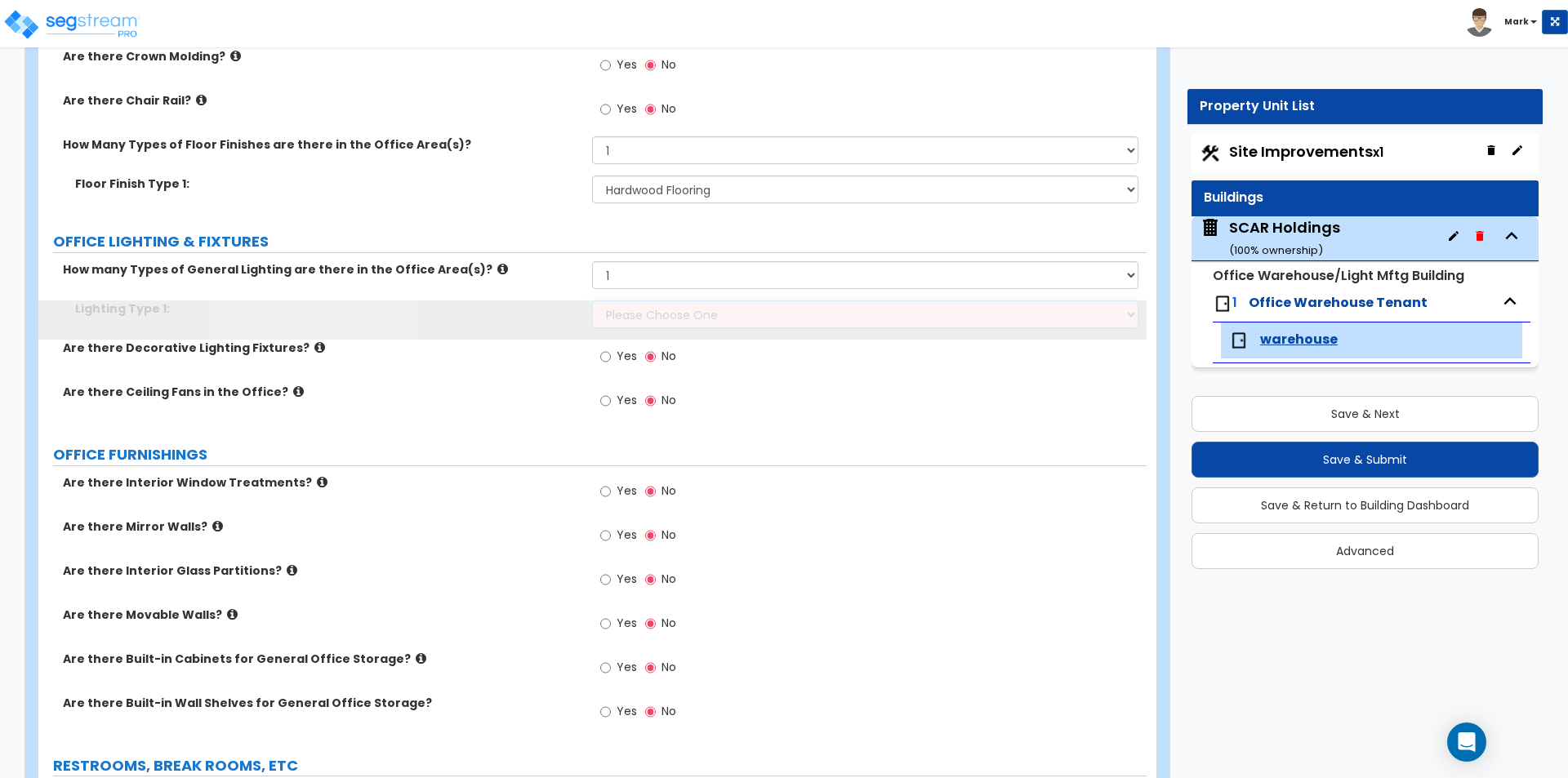
click at [647, 316] on select "Please Choose One LED Surface-Mounted LED Recessed Fluorescent Surface-Mounted …" at bounding box center [865, 315] width 545 height 28
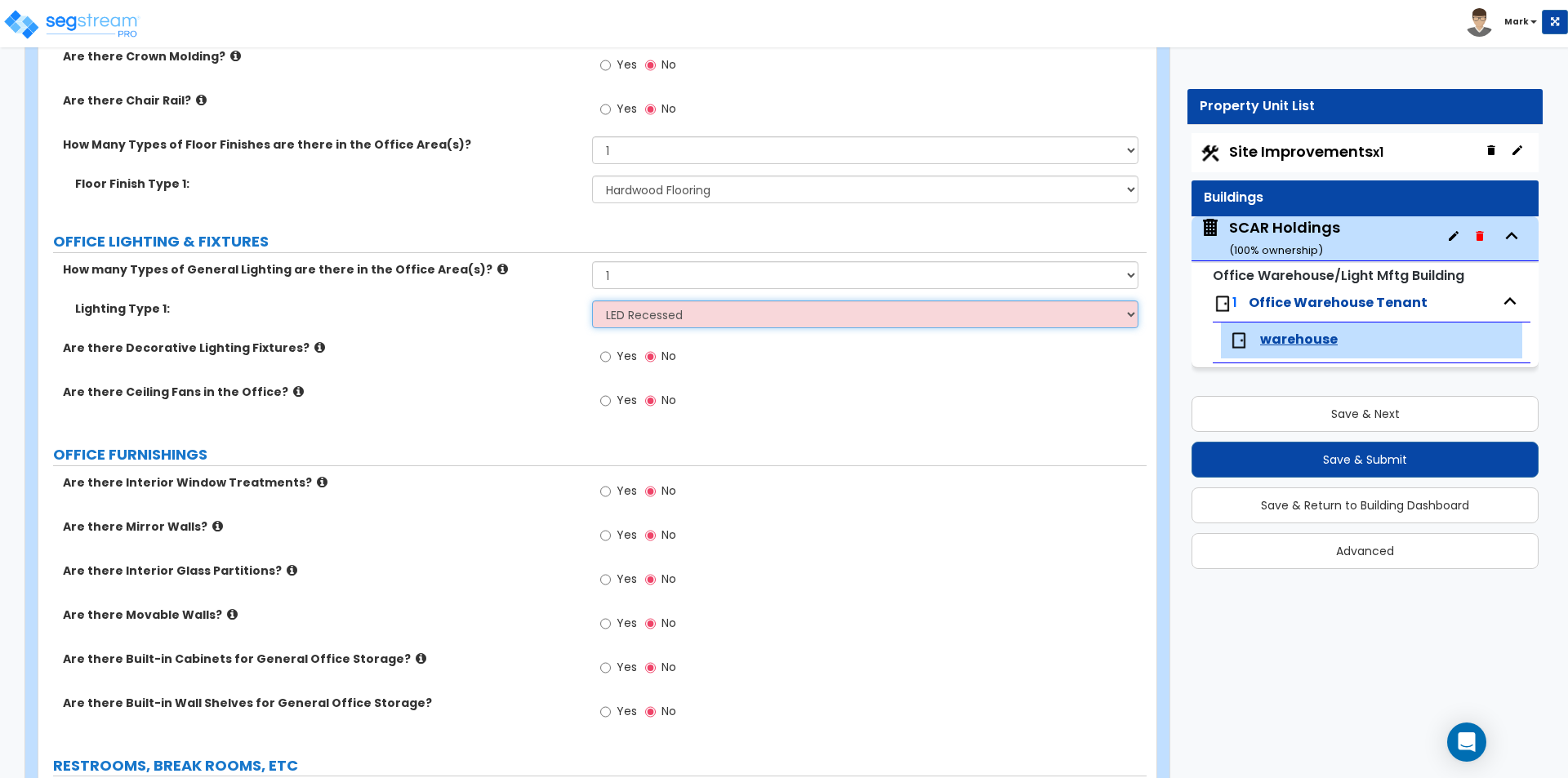
click at [592, 301] on select "Please Choose One LED Surface-Mounted LED Recessed Fluorescent Surface-Mounted …" at bounding box center [865, 315] width 545 height 28
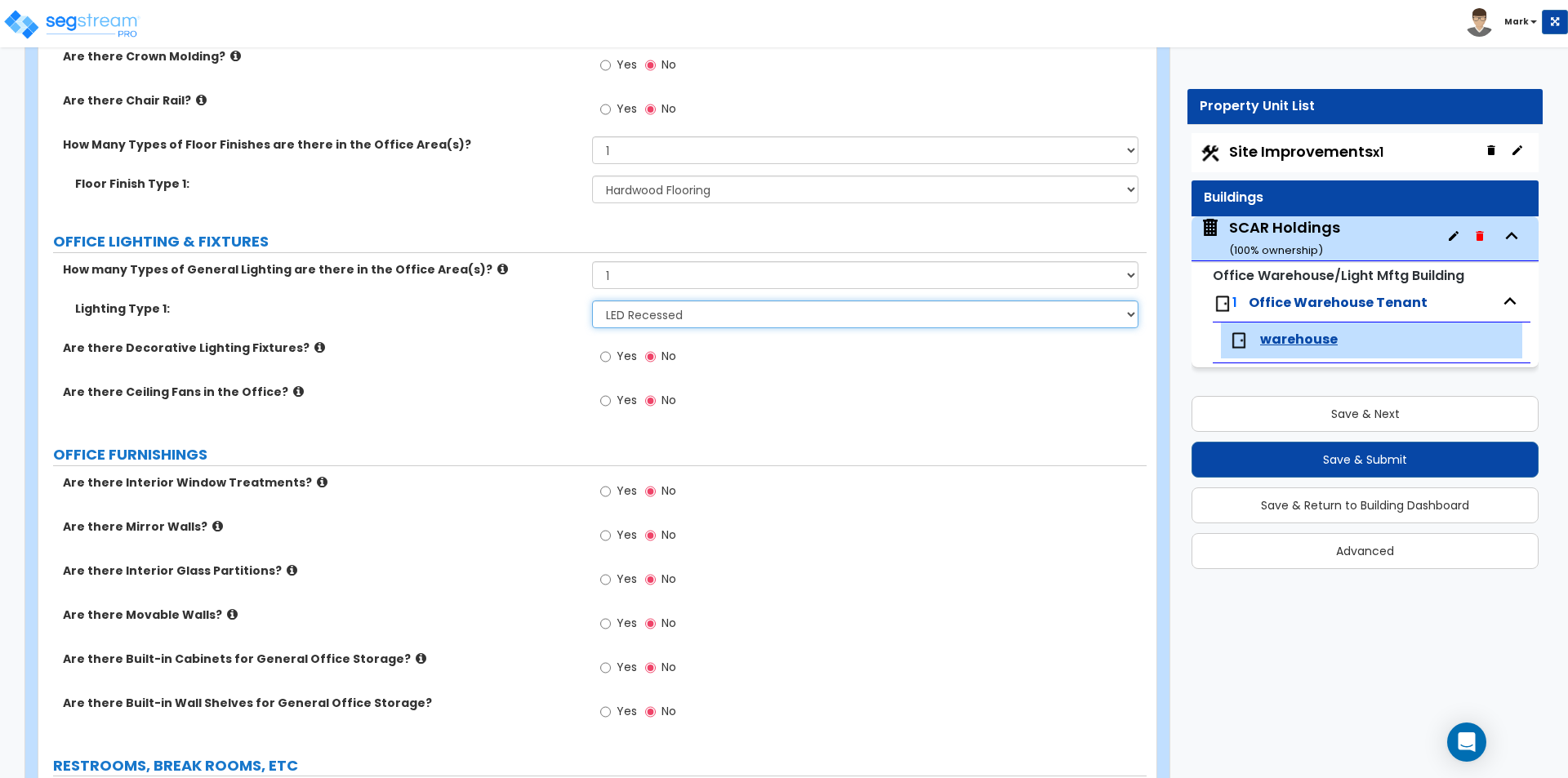
click at [636, 302] on select "Please Choose One LED Surface-Mounted LED Recessed Fluorescent Surface-Mounted …" at bounding box center [865, 315] width 545 height 28
click at [592, 301] on select "Please Choose One LED Surface-Mounted LED Recessed Fluorescent Surface-Mounted …" at bounding box center [865, 315] width 545 height 28
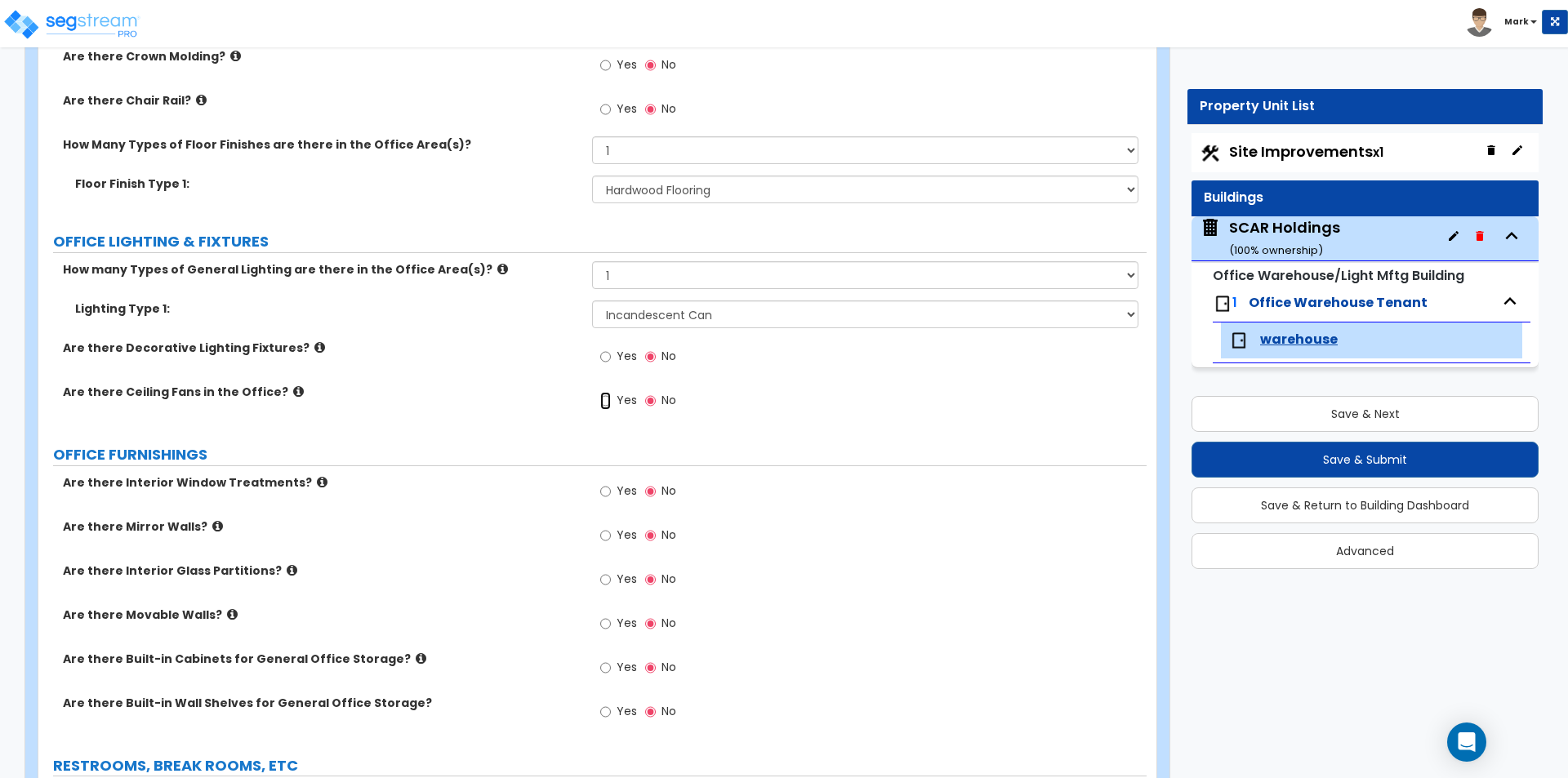
drag, startPoint x: 608, startPoint y: 393, endPoint x: 600, endPoint y: 389, distance: 8.9
click at [600, 392] on input "Yes" at bounding box center [605, 401] width 10 height 18
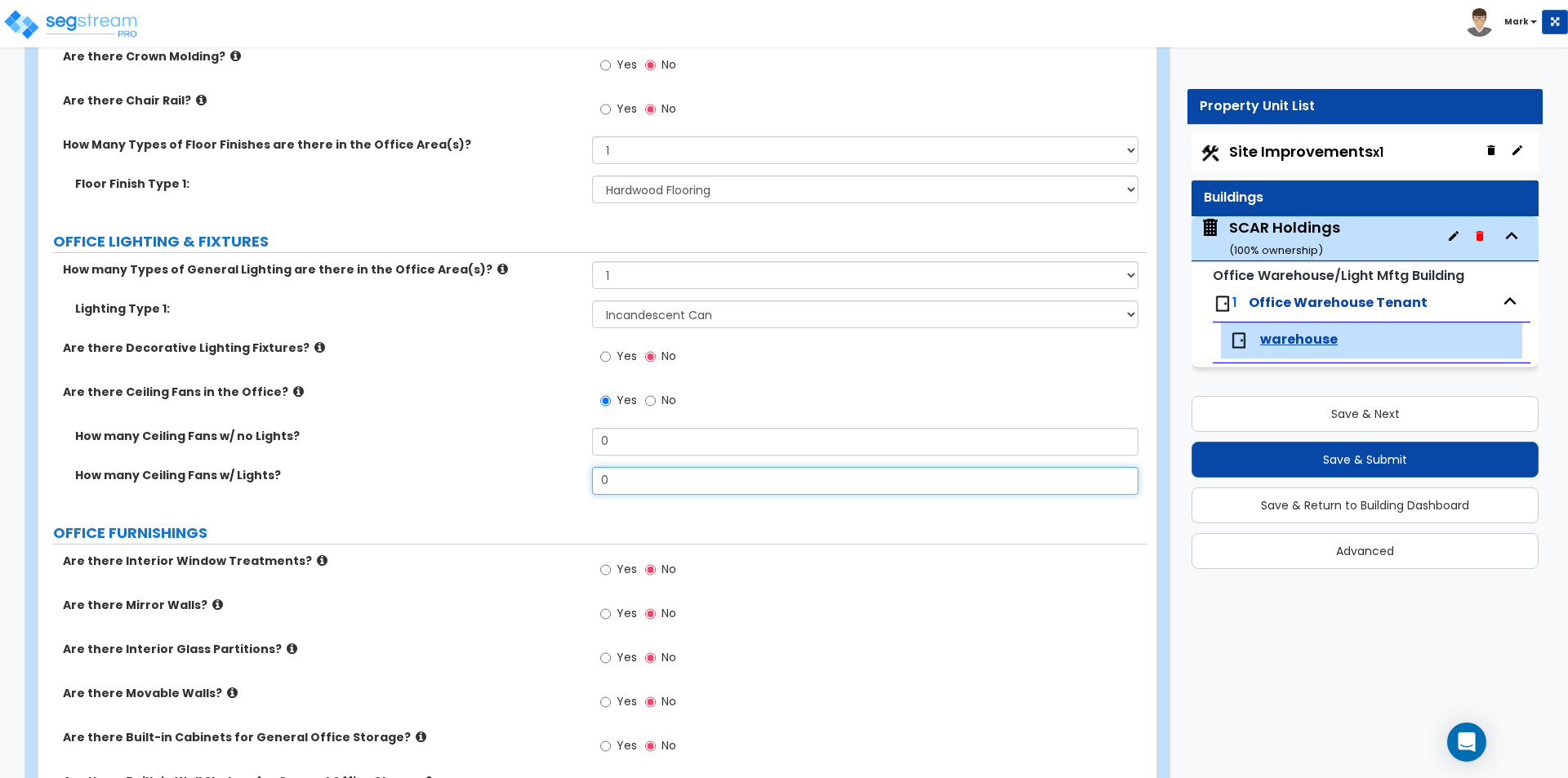
click at [650, 491] on input "0" at bounding box center [865, 481] width 545 height 28
click at [646, 456] on div "How many Ceiling Fans w/ no Lights? 0" at bounding box center [592, 447] width 1109 height 39
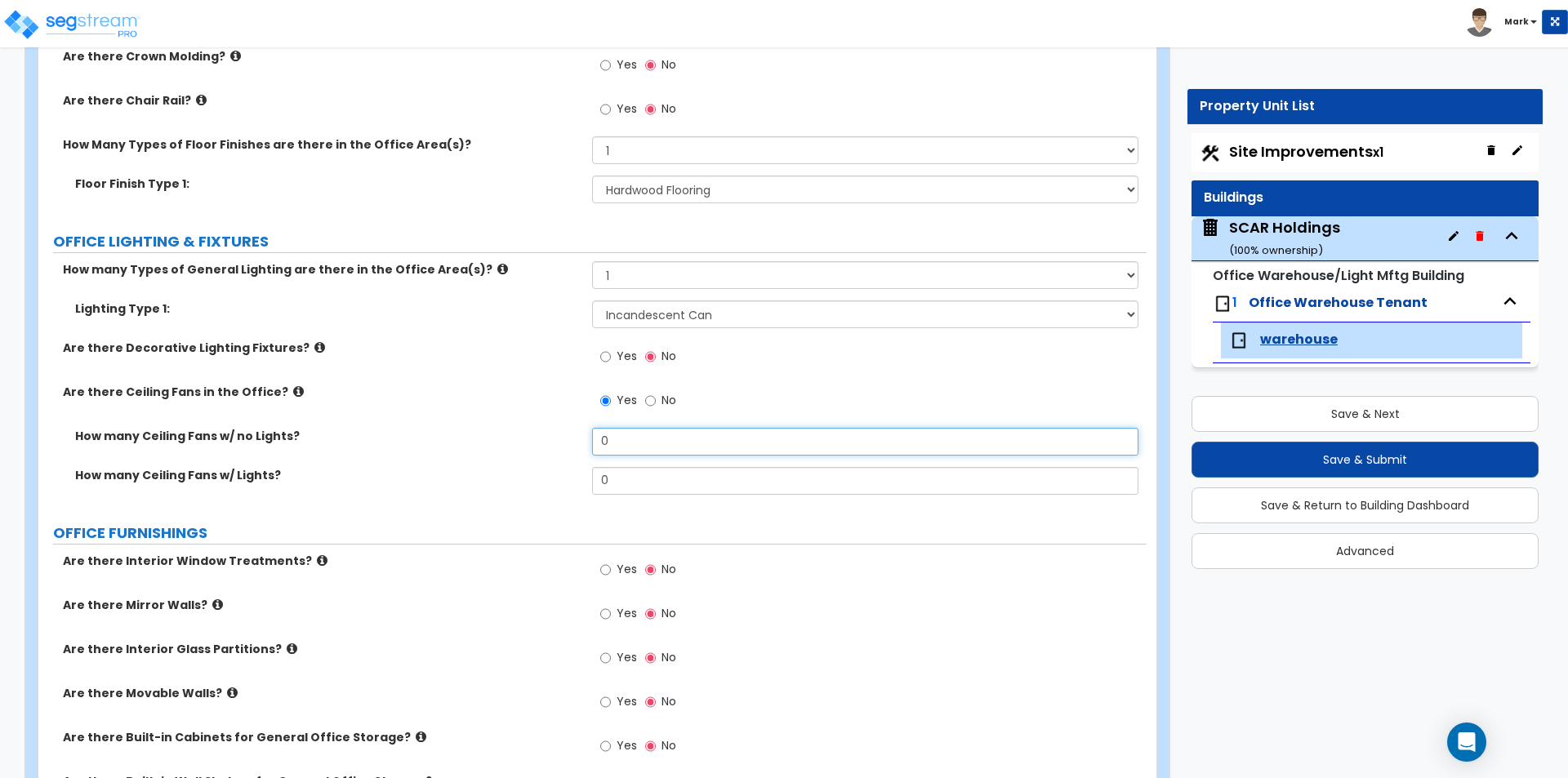
click at [641, 439] on input "0" at bounding box center [865, 442] width 545 height 28
click at [469, 465] on div "How many Ceiling Fans w/ no Lights? 3" at bounding box center [592, 447] width 1109 height 39
click at [636, 277] on select "None 1 2 3" at bounding box center [865, 276] width 545 height 28
click at [592, 262] on select "None 1 2 3" at bounding box center [865, 276] width 545 height 28
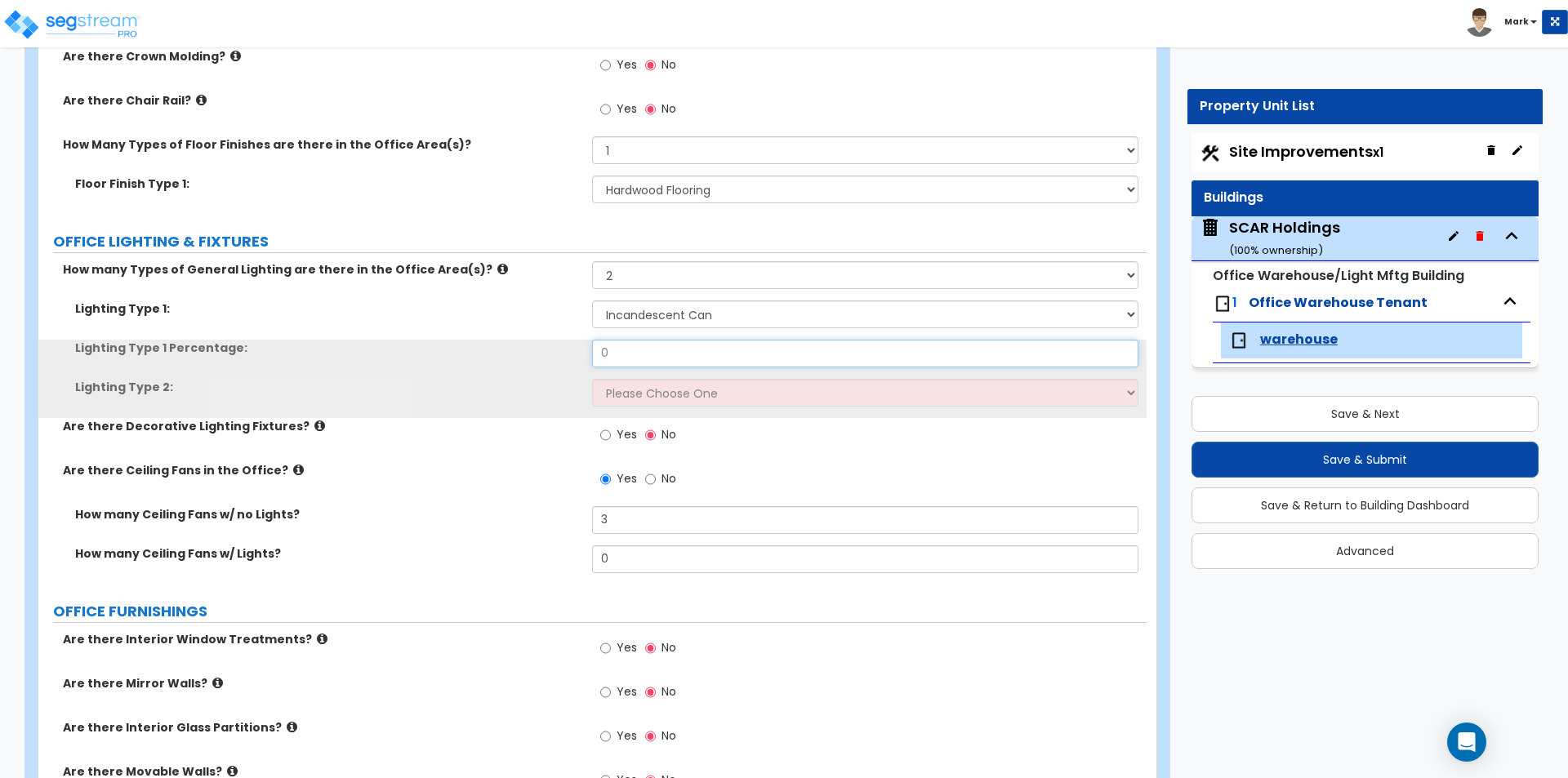
click at [649, 354] on input "0" at bounding box center [865, 354] width 545 height 28
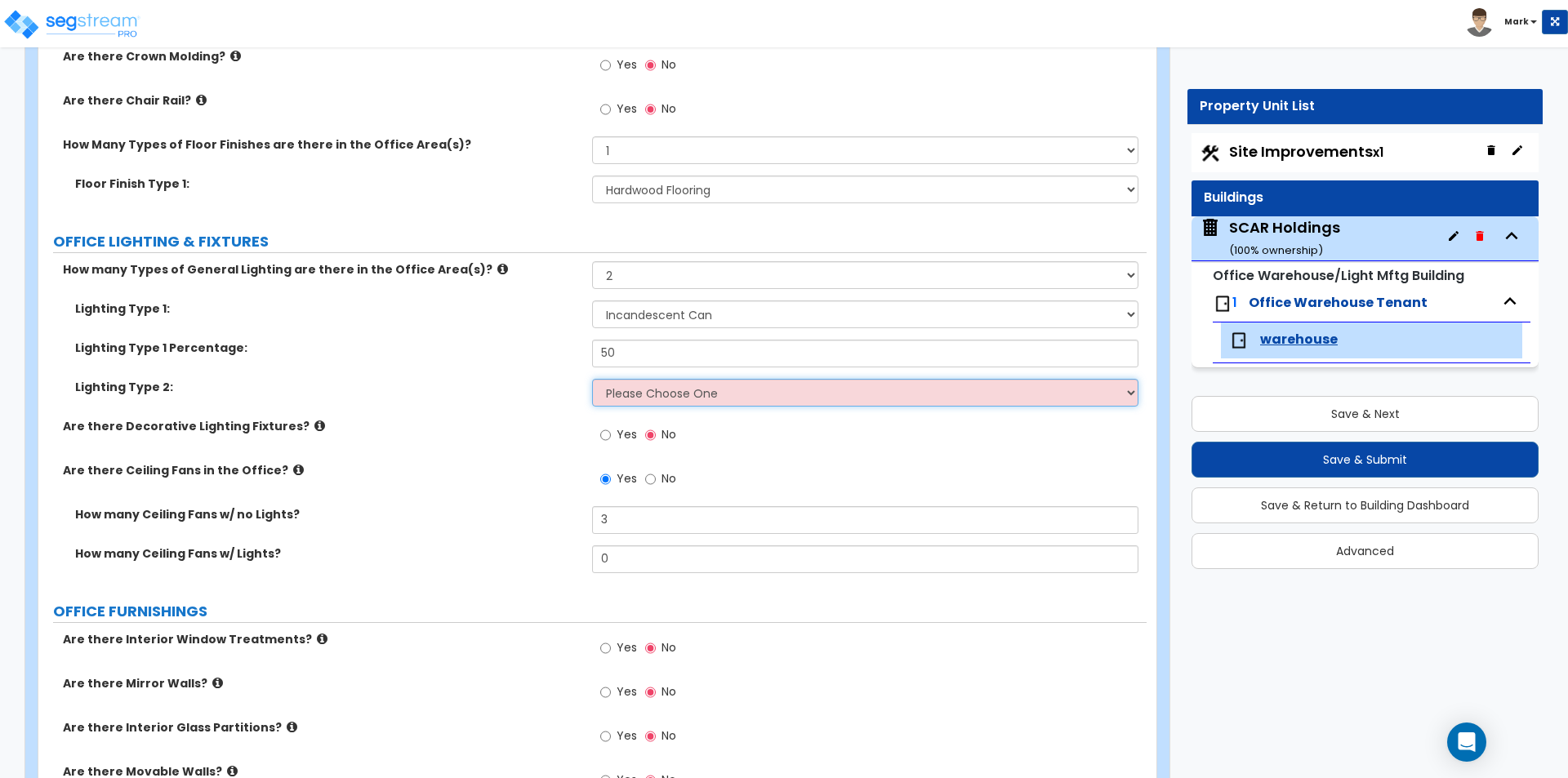
click at [679, 393] on select "Please Choose One LED Surface-Mounted LED Recessed Fluorescent Surface-Mounted …" at bounding box center [865, 393] width 545 height 28
click at [592, 379] on select "Please Choose One LED Surface-Mounted LED Recessed Fluorescent Surface-Mounted …" at bounding box center [865, 393] width 545 height 28
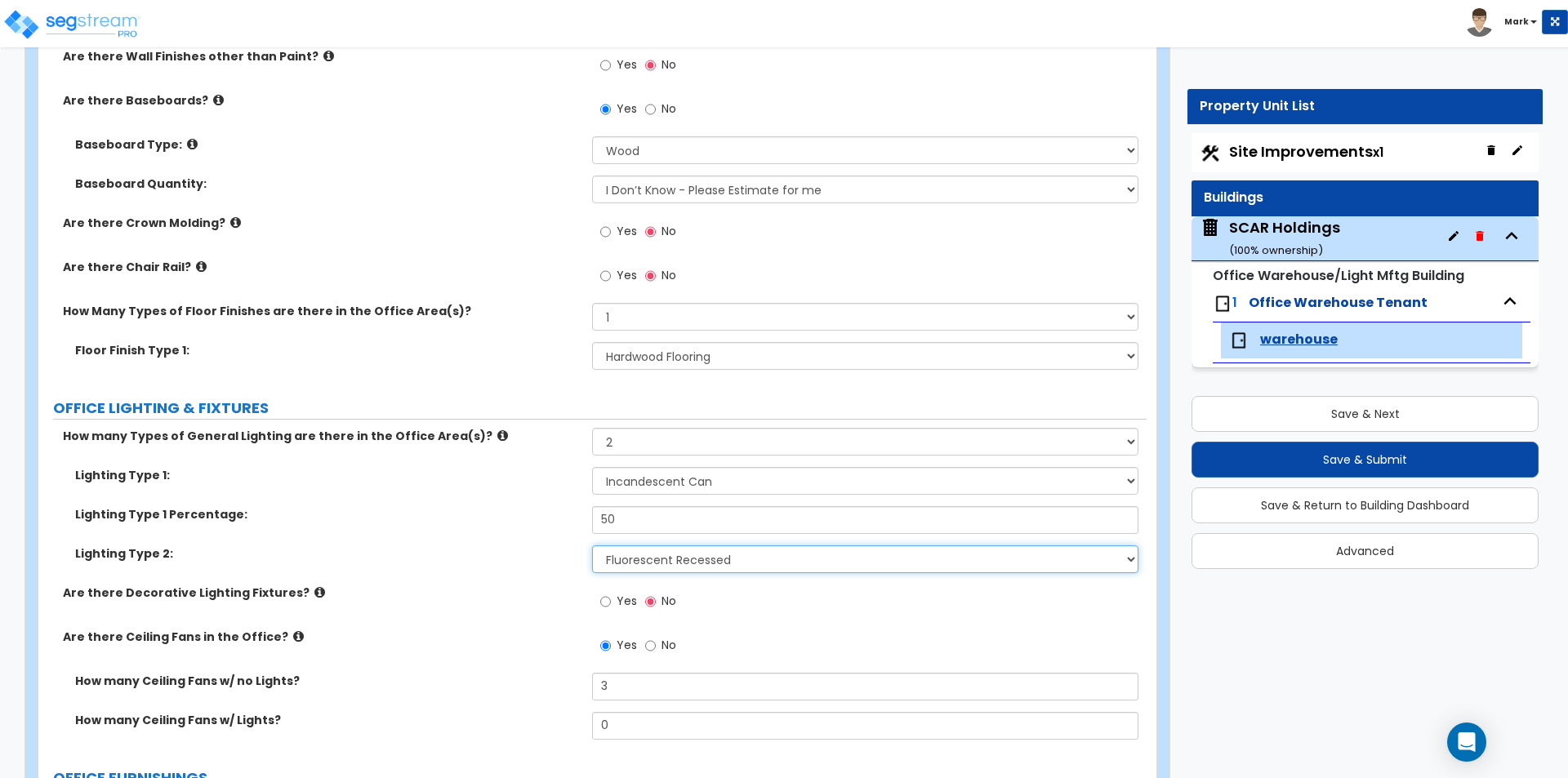
scroll to position [1038, 0]
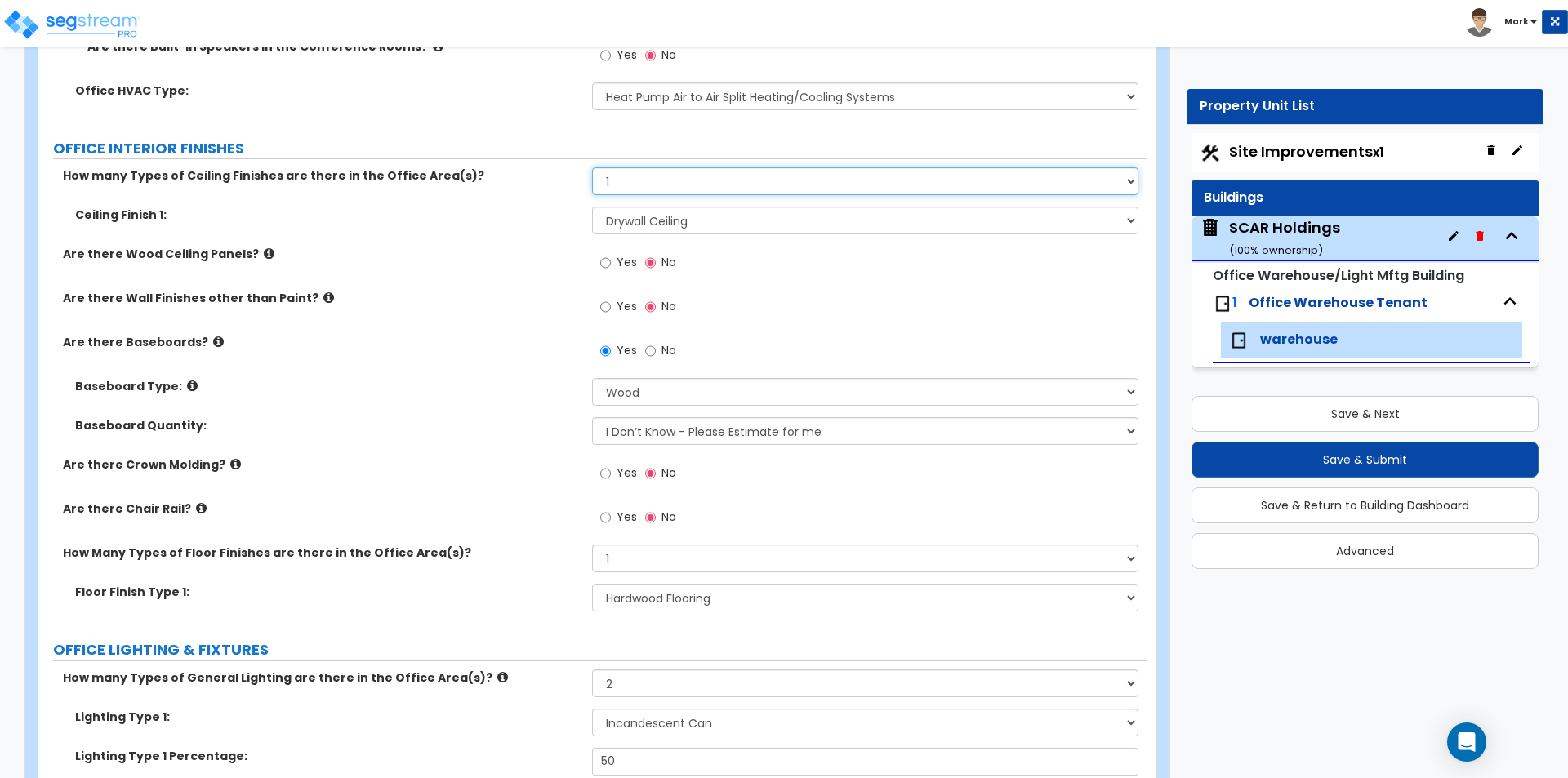
click at [632, 185] on select "None 1 2 3" at bounding box center [865, 181] width 545 height 28
click at [592, 167] on select "None 1 2 3" at bounding box center [865, 181] width 545 height 28
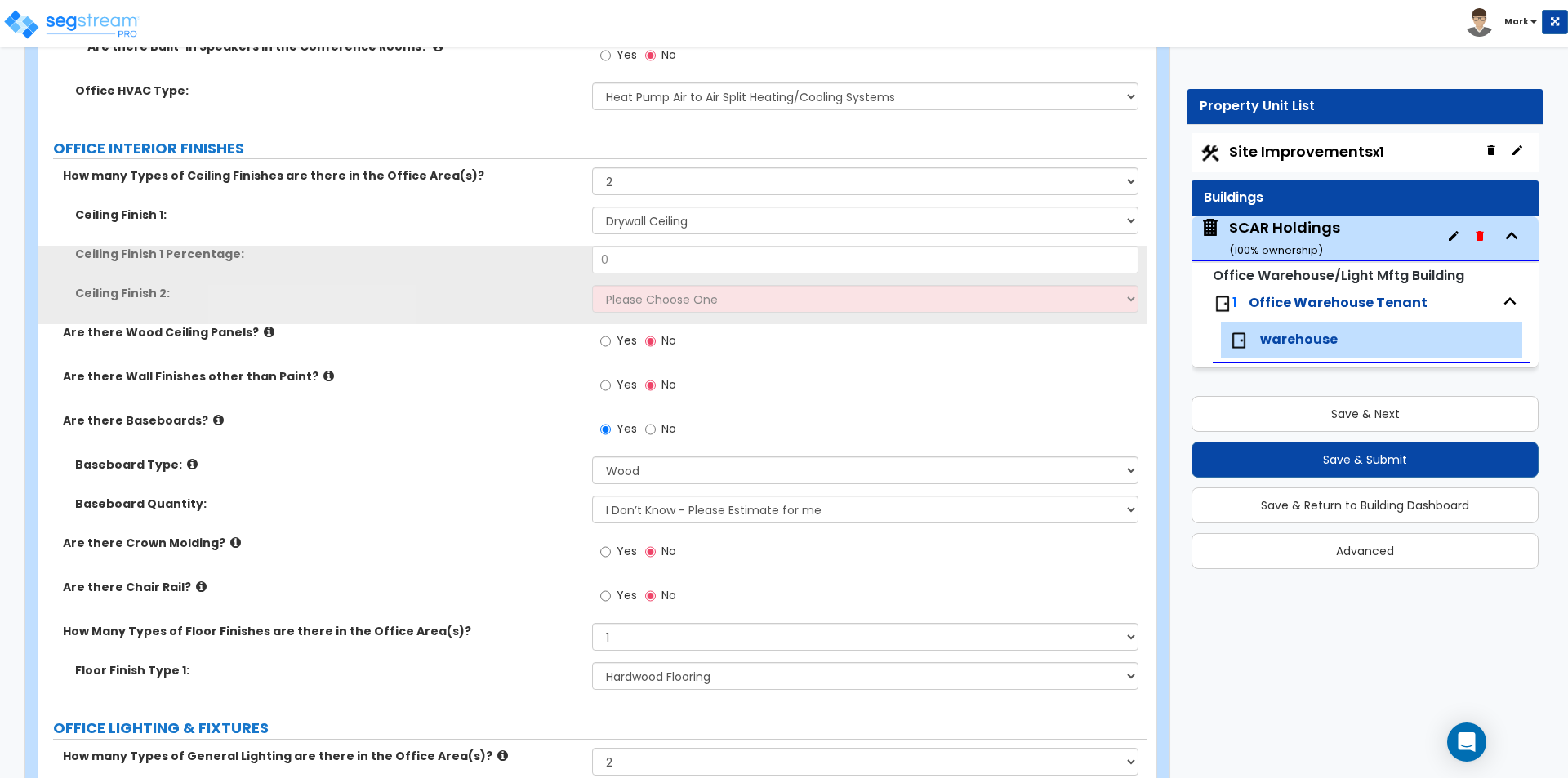
click at [634, 245] on div "Ceiling Finish 1: Please Choose One Drop Ceiling Open Ceiling Drywall Ceiling" at bounding box center [592, 226] width 1109 height 39
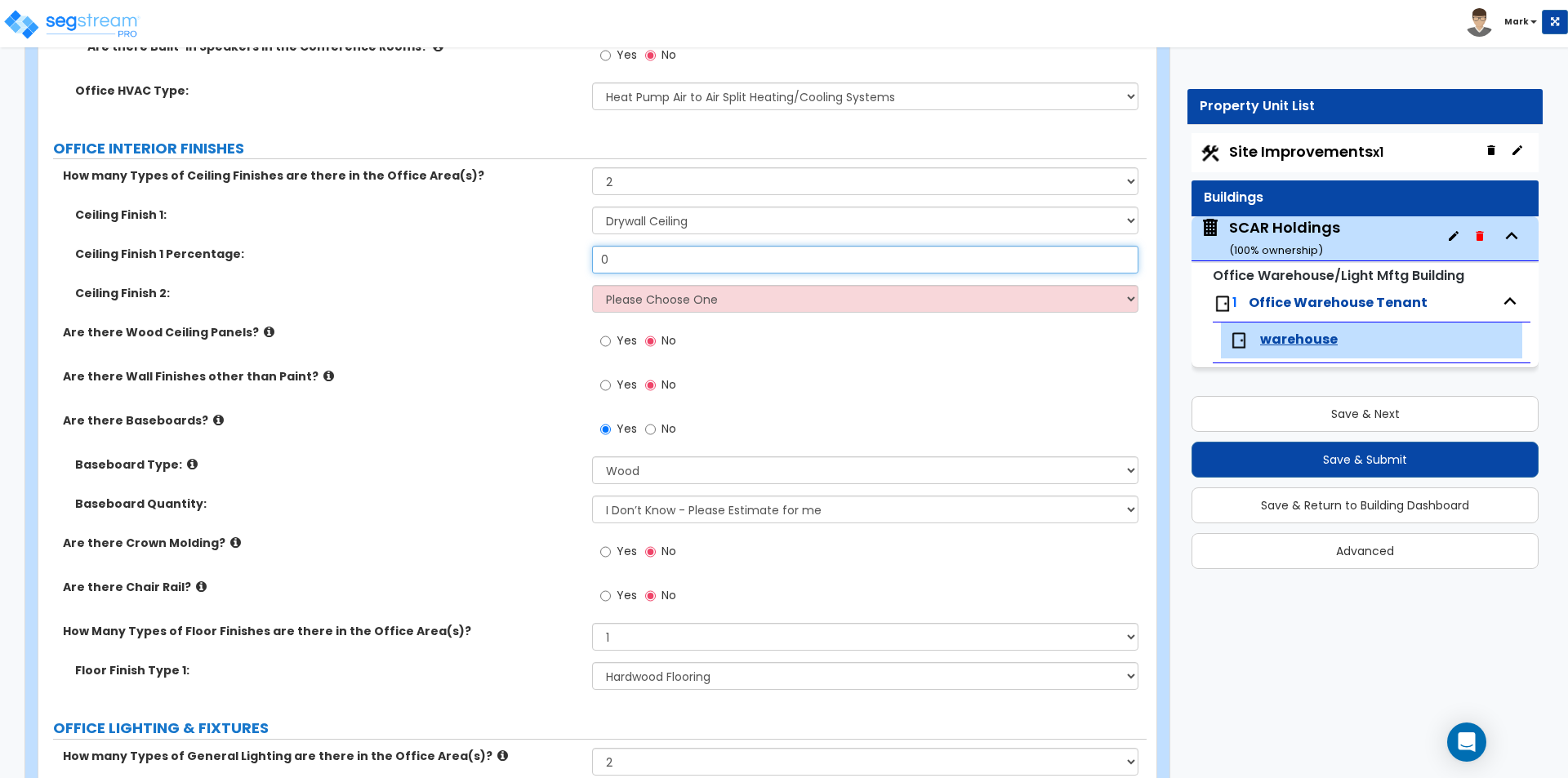
drag, startPoint x: 647, startPoint y: 267, endPoint x: 647, endPoint y: 258, distance: 9.0
click at [647, 258] on input "0" at bounding box center [865, 260] width 545 height 28
click at [688, 290] on select "Please Choose One Drop Ceiling Open Ceiling Drywall Ceiling" at bounding box center [865, 299] width 545 height 28
click at [592, 285] on select "Please Choose One Drop Ceiling Open Ceiling Drywall Ceiling" at bounding box center [865, 299] width 545 height 28
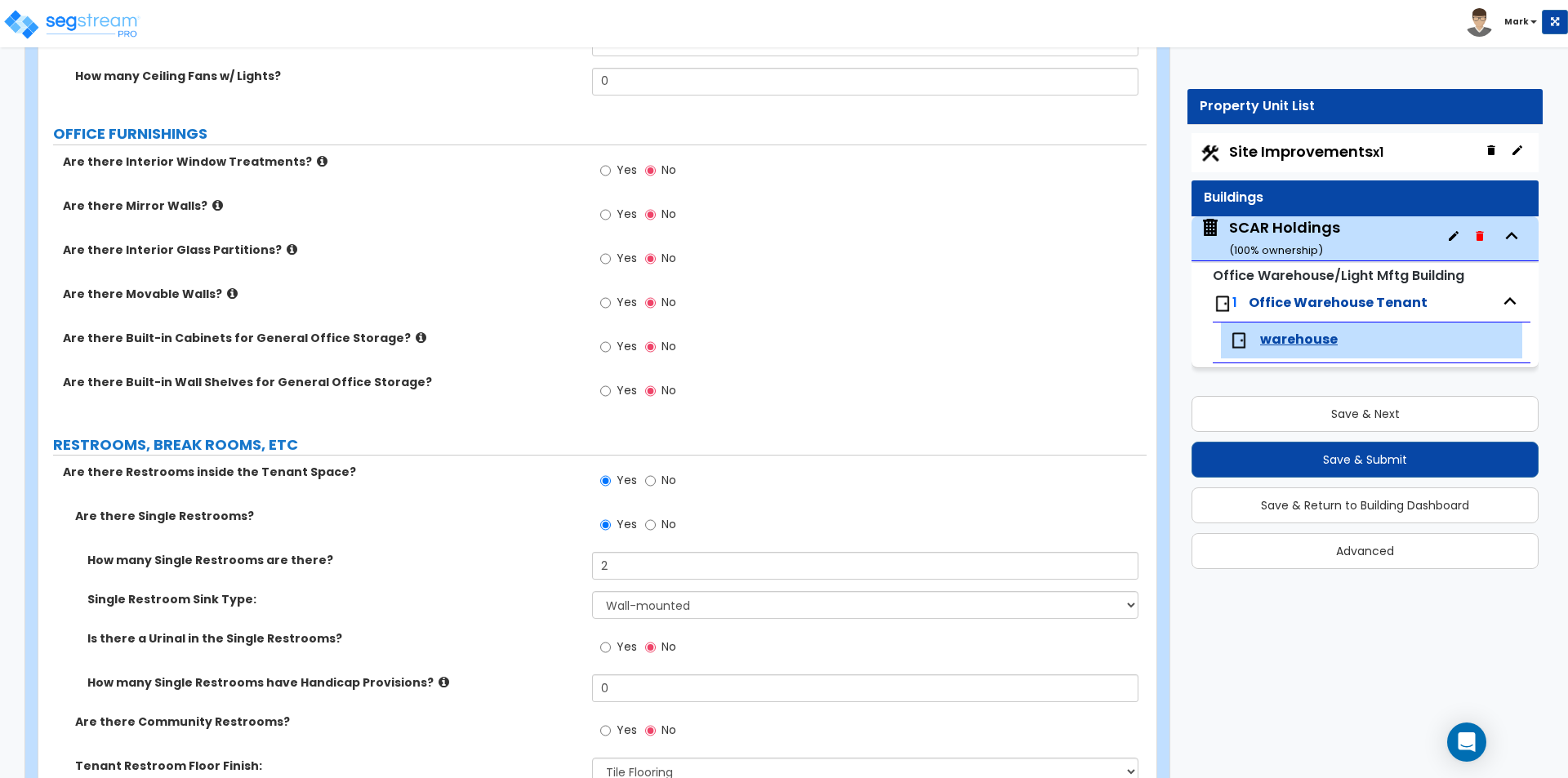
scroll to position [2017, 0]
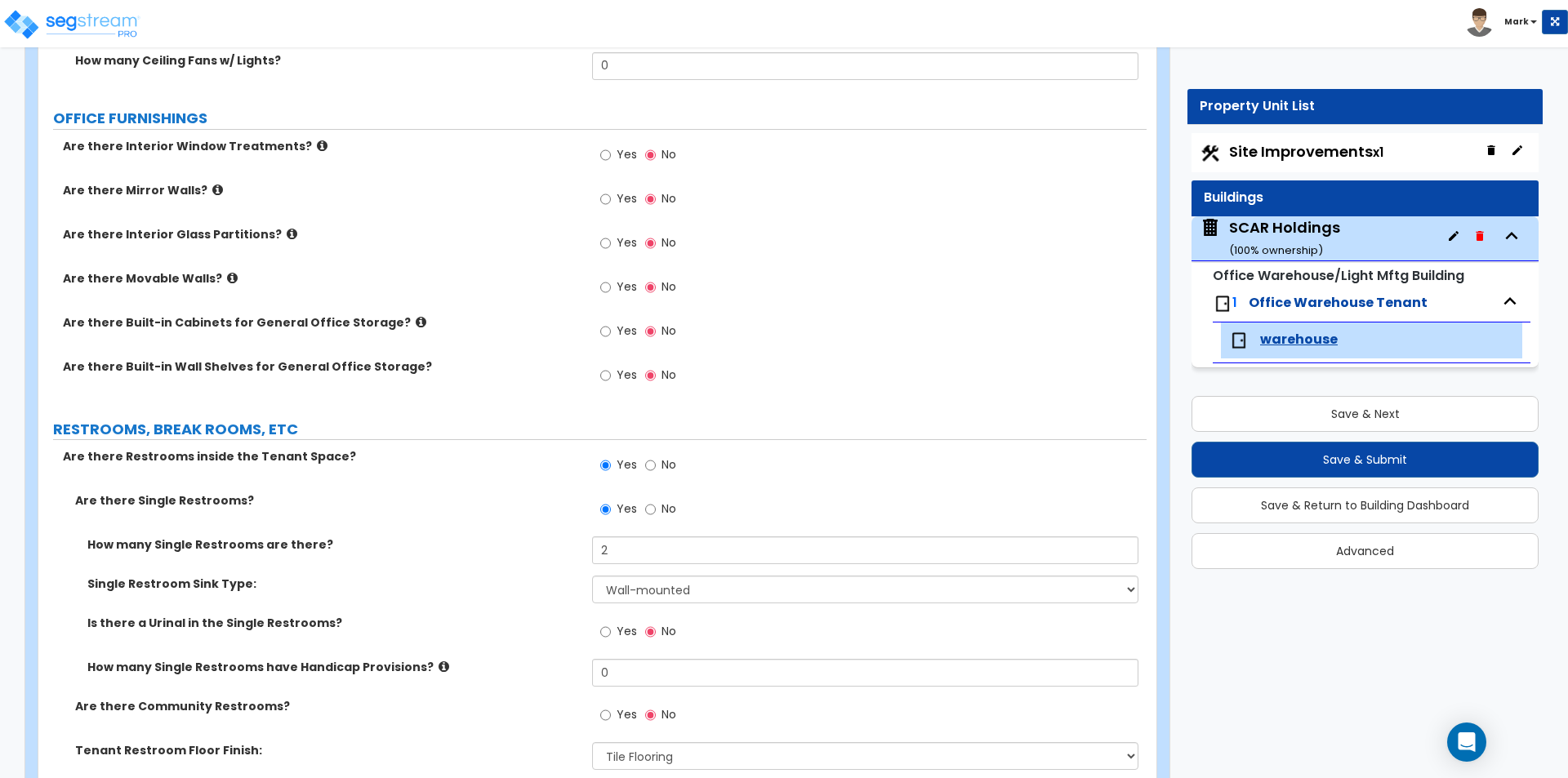
click at [287, 235] on icon at bounding box center [291, 233] width 10 height 12
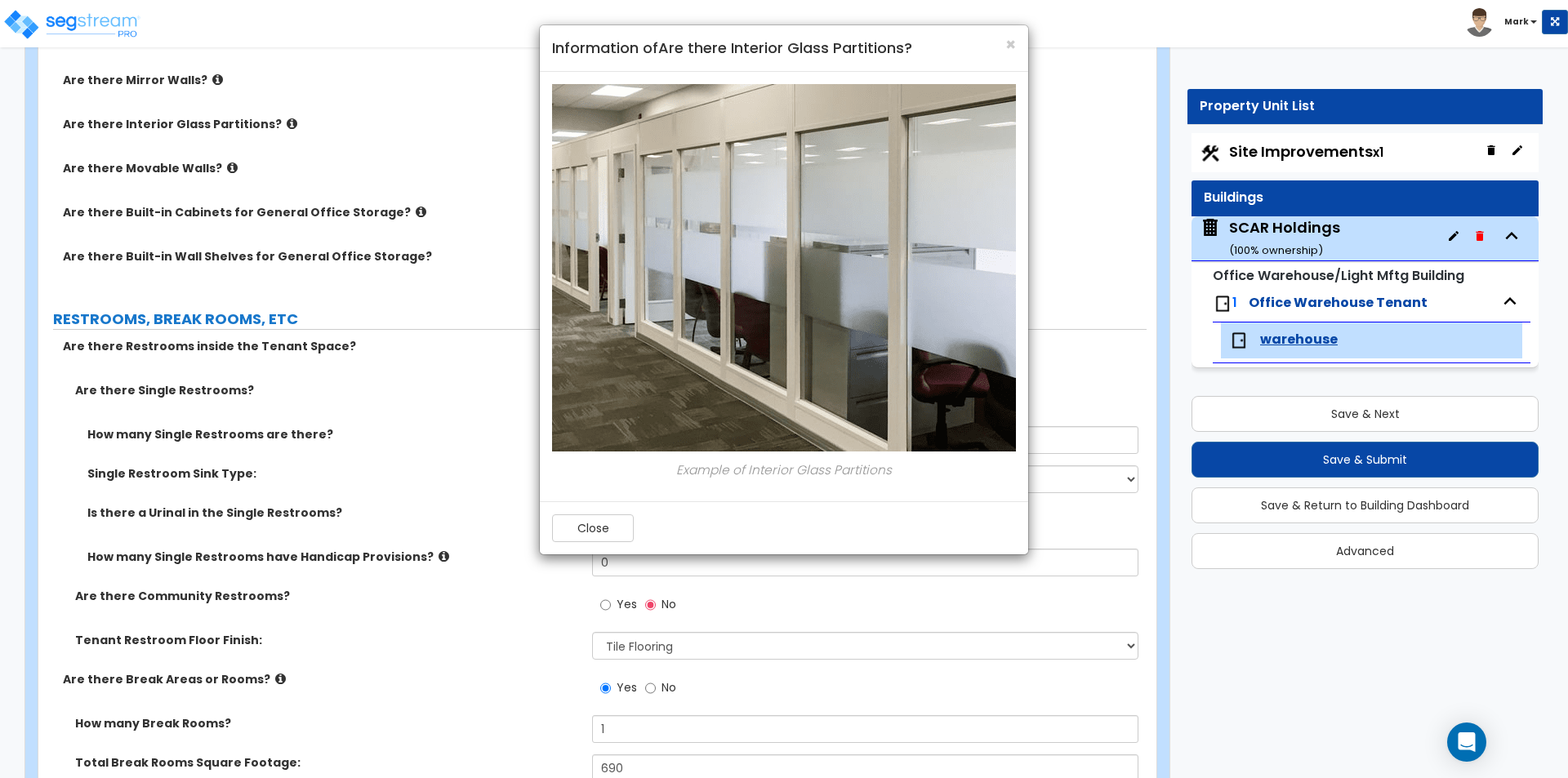
scroll to position [2099, 0]
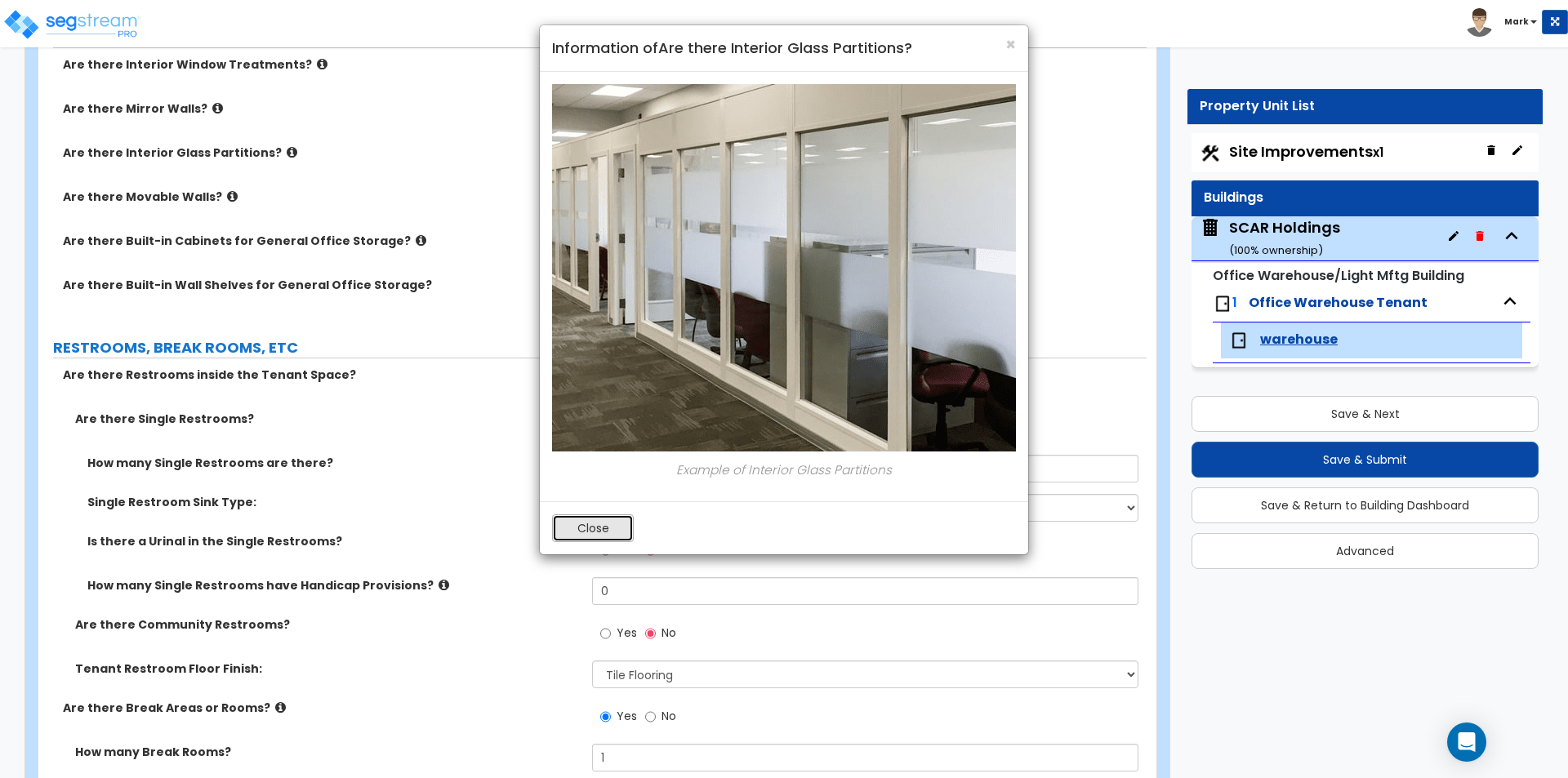
click at [575, 525] on button "Close" at bounding box center [592, 529] width 81 height 28
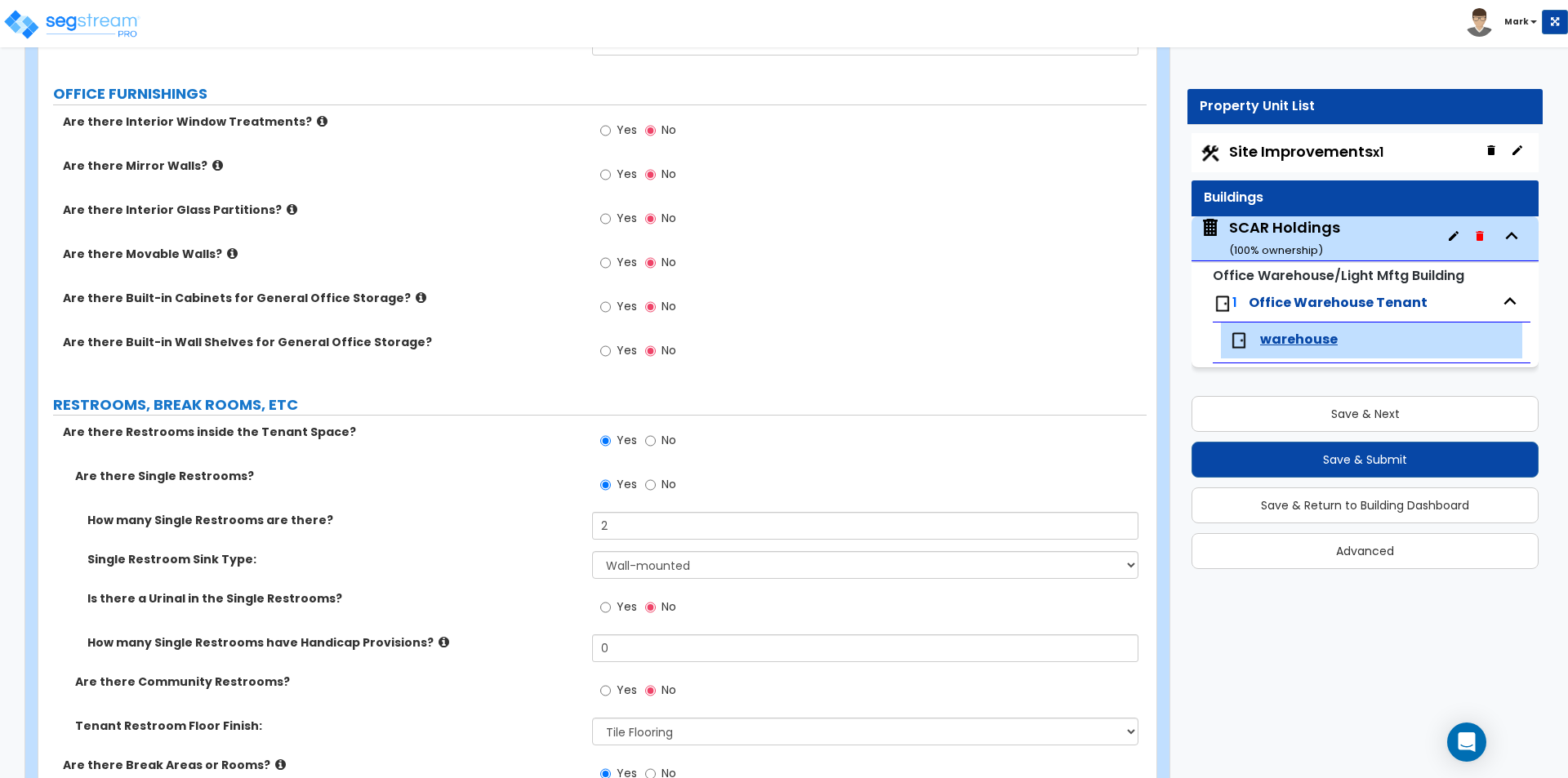
scroll to position [2017, 0]
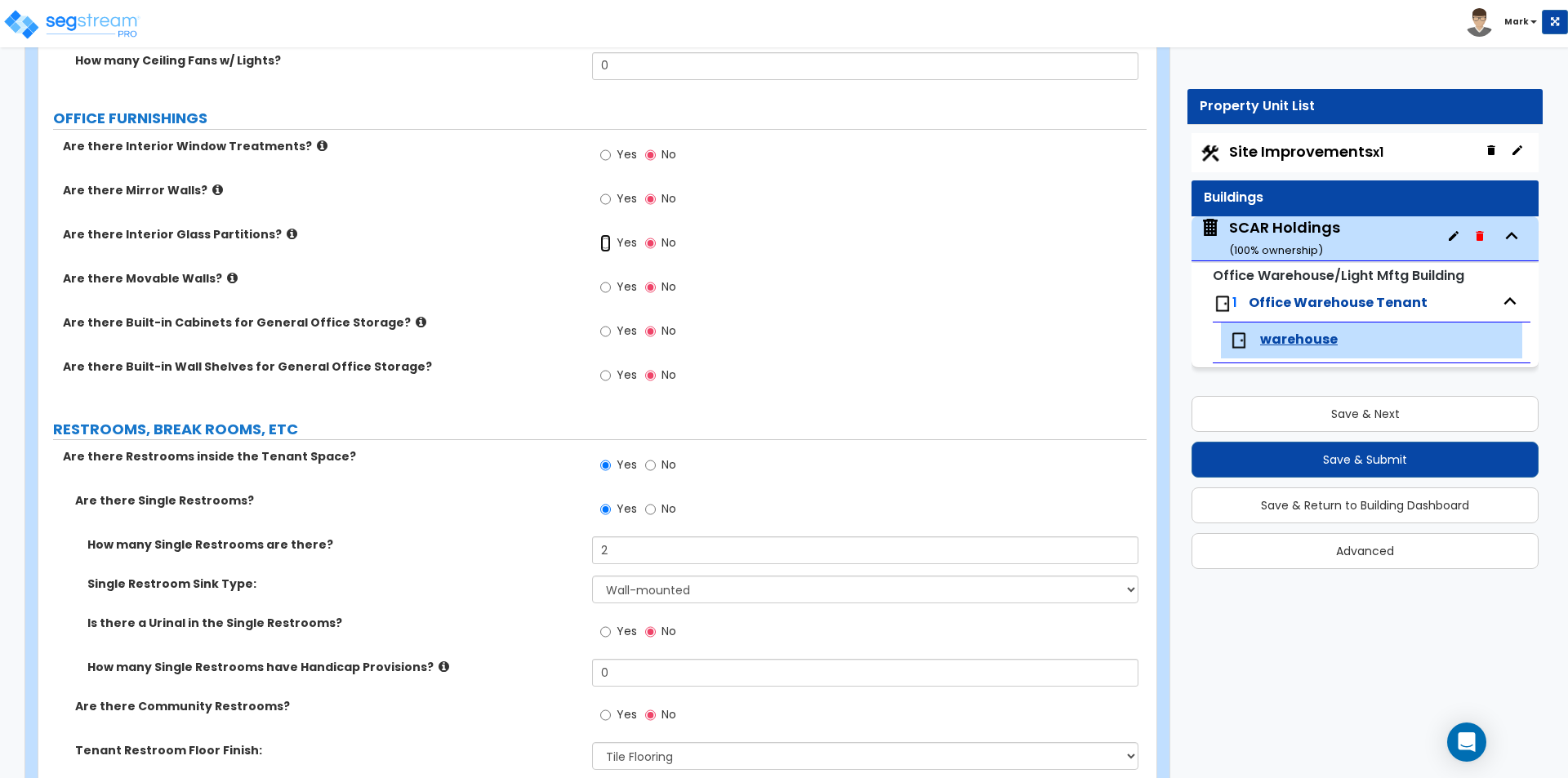
click at [608, 243] on input "Yes" at bounding box center [605, 243] width 10 height 18
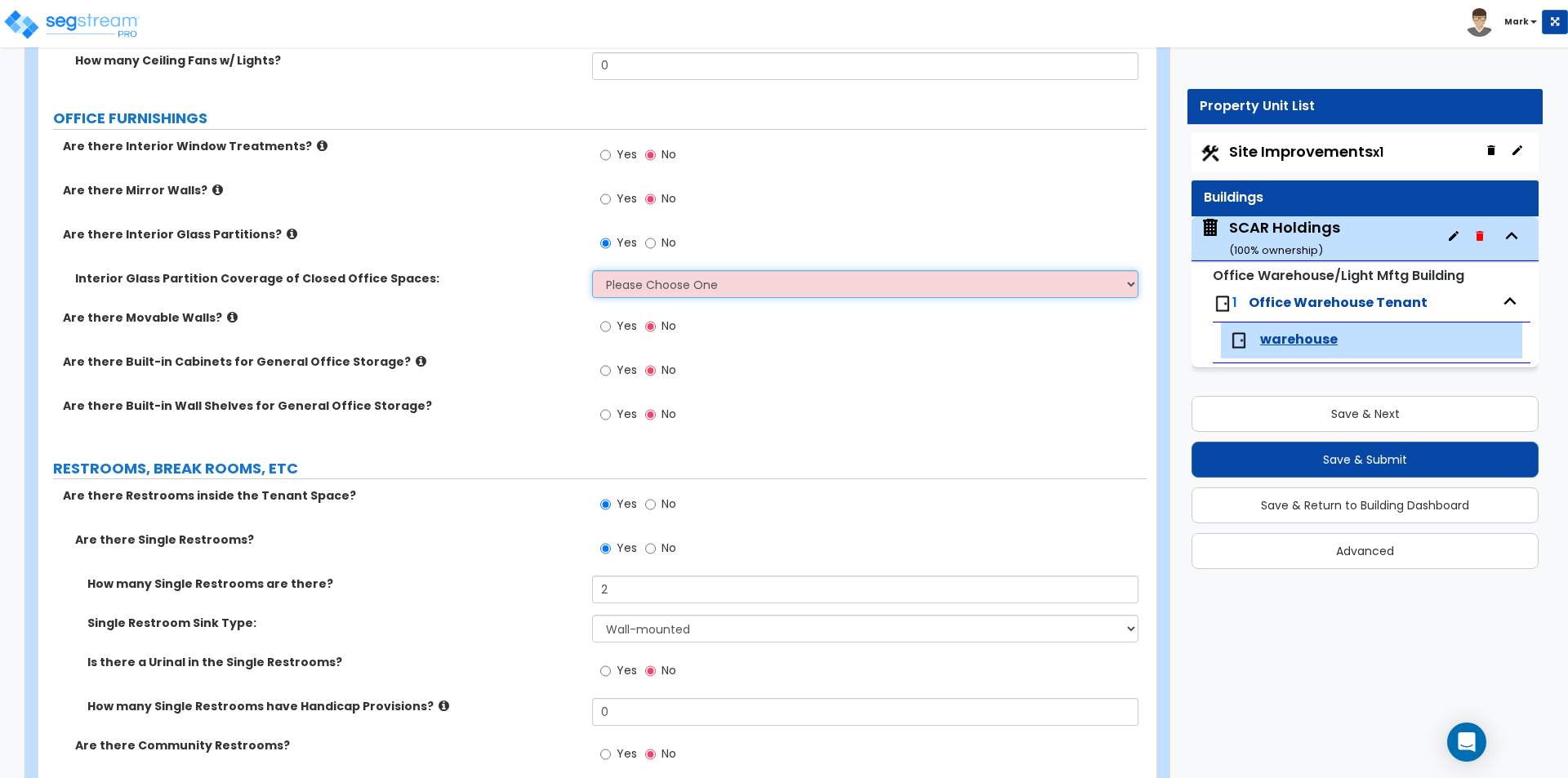
click at [634, 286] on select "Please Choose One Some of the Closed Office Space Walls are Interior Glass Part…" at bounding box center [865, 284] width 545 height 28
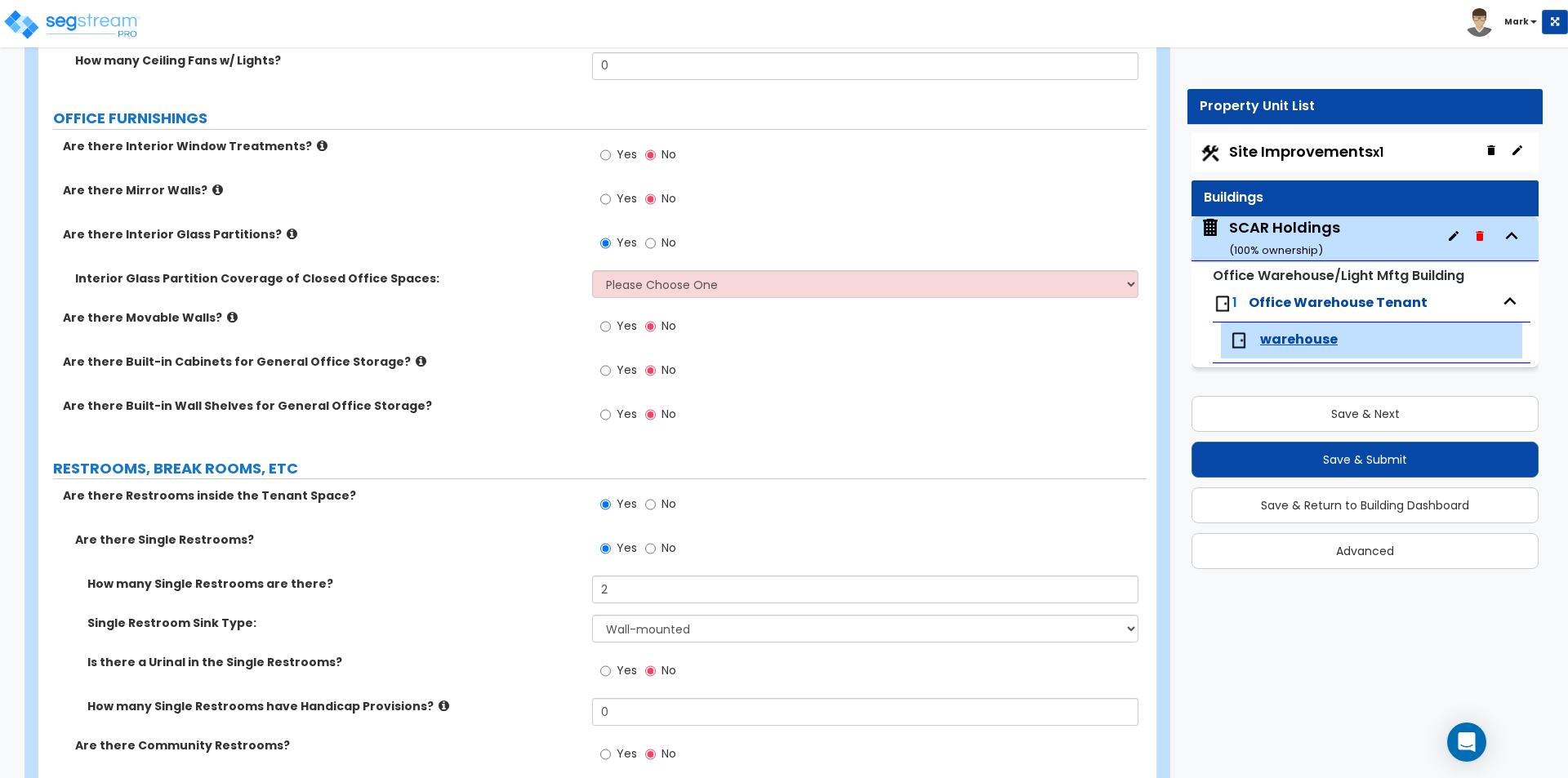
drag, startPoint x: 547, startPoint y: 280, endPoint x: 580, endPoint y: 276, distance: 33.2
click at [547, 280] on label "Interior Glass Partition Coverage of Closed Office Spaces:" at bounding box center [327, 277] width 504 height 16
click at [667, 242] on span "No" at bounding box center [669, 242] width 15 height 16
click at [656, 242] on input "No" at bounding box center [650, 243] width 10 height 18
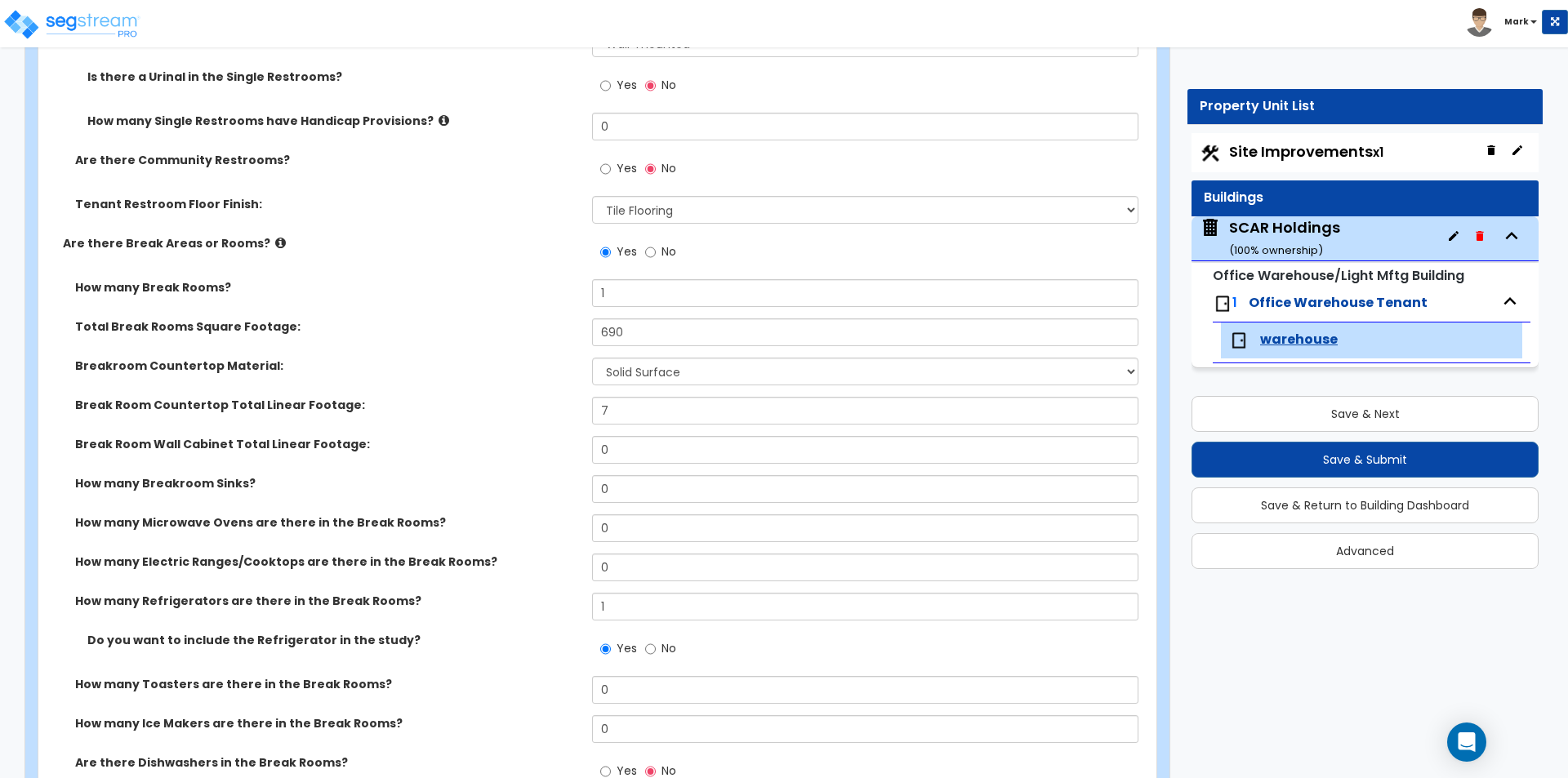
scroll to position [2589, 0]
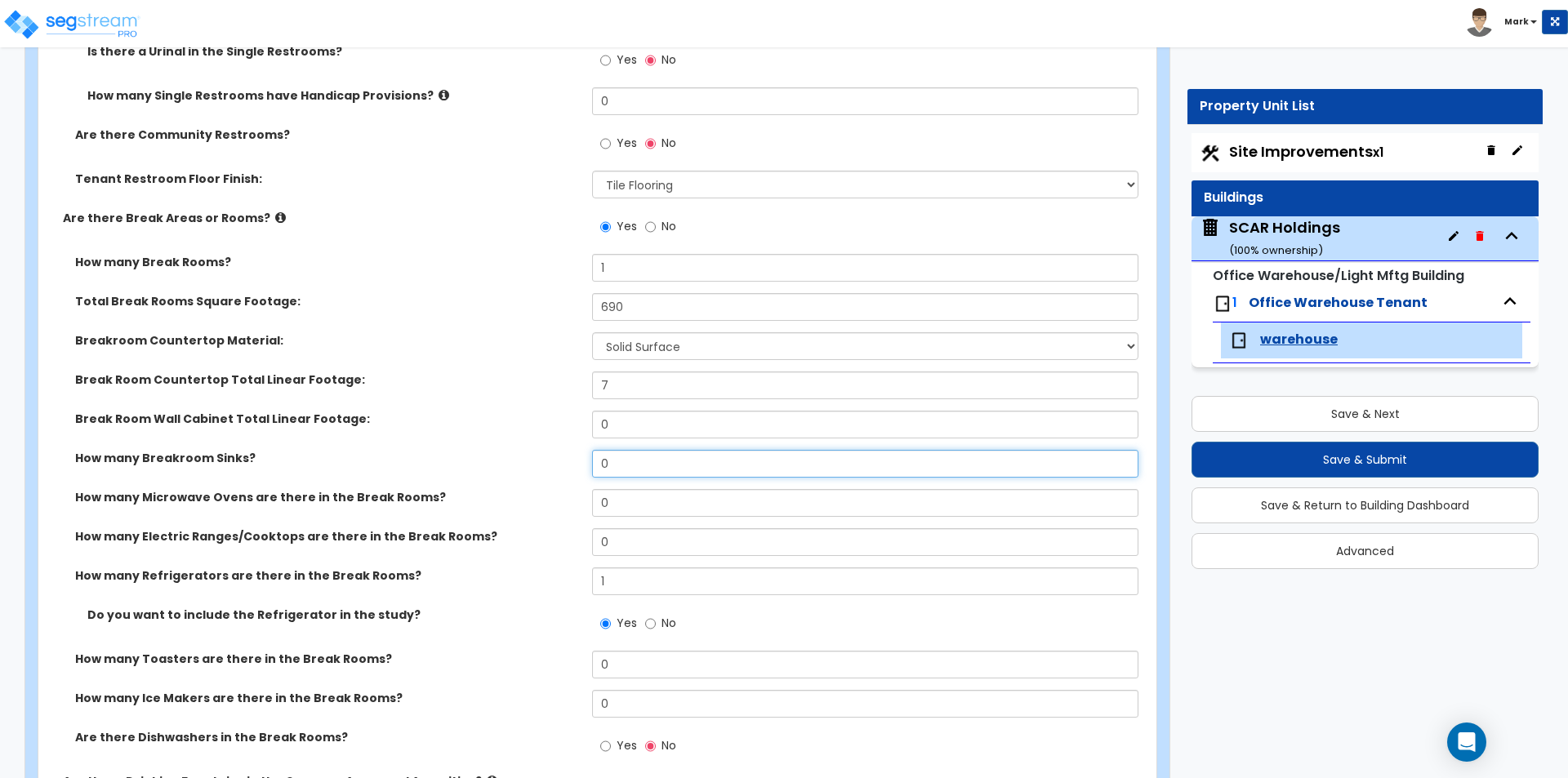
click at [629, 464] on input "0" at bounding box center [865, 464] width 545 height 28
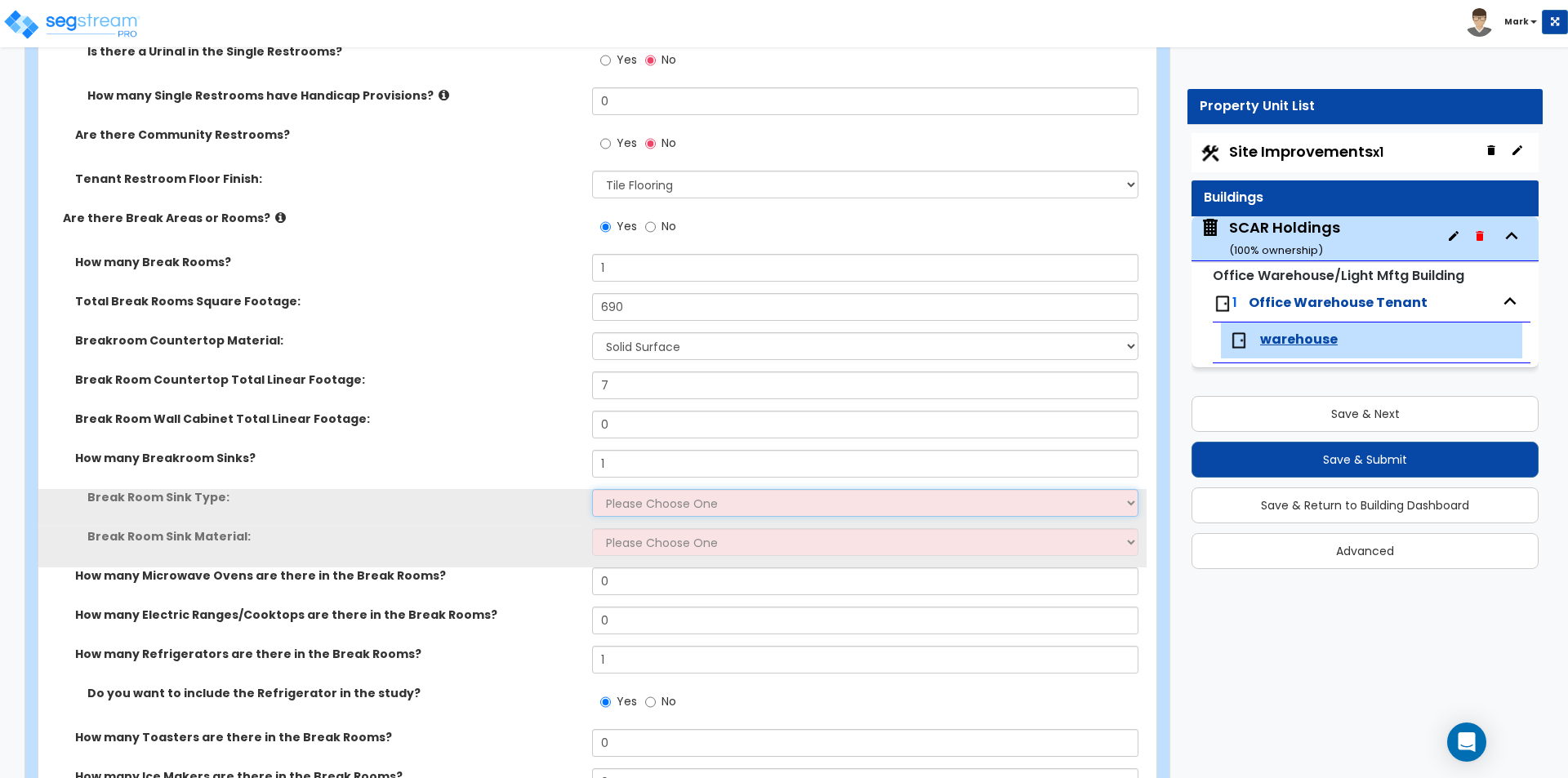
click at [634, 511] on select "Please Choose One Single Sink Double Sink" at bounding box center [865, 503] width 545 height 28
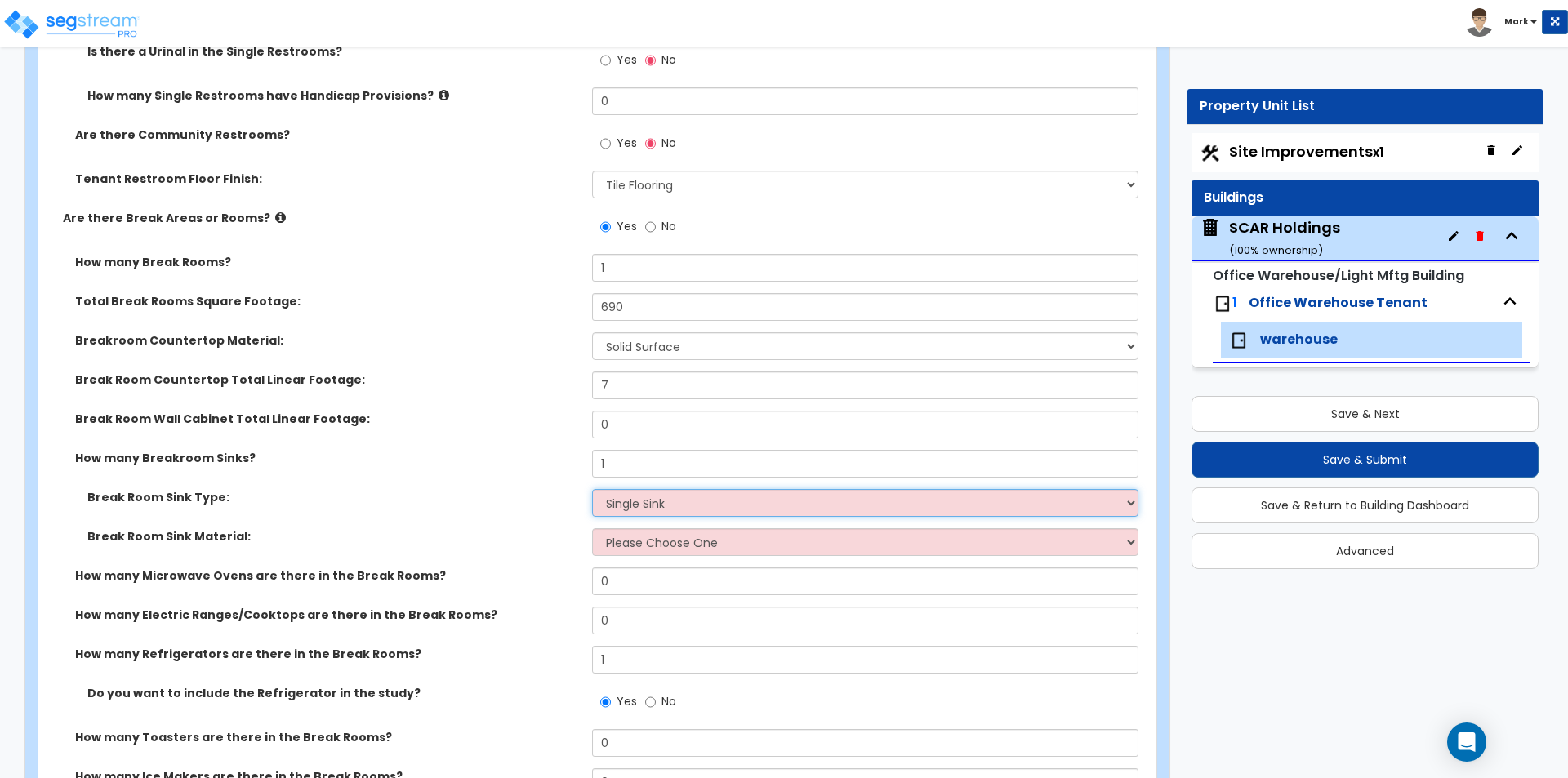
click at [592, 489] on select "Please Choose One Single Sink Double Sink" at bounding box center [865, 503] width 545 height 28
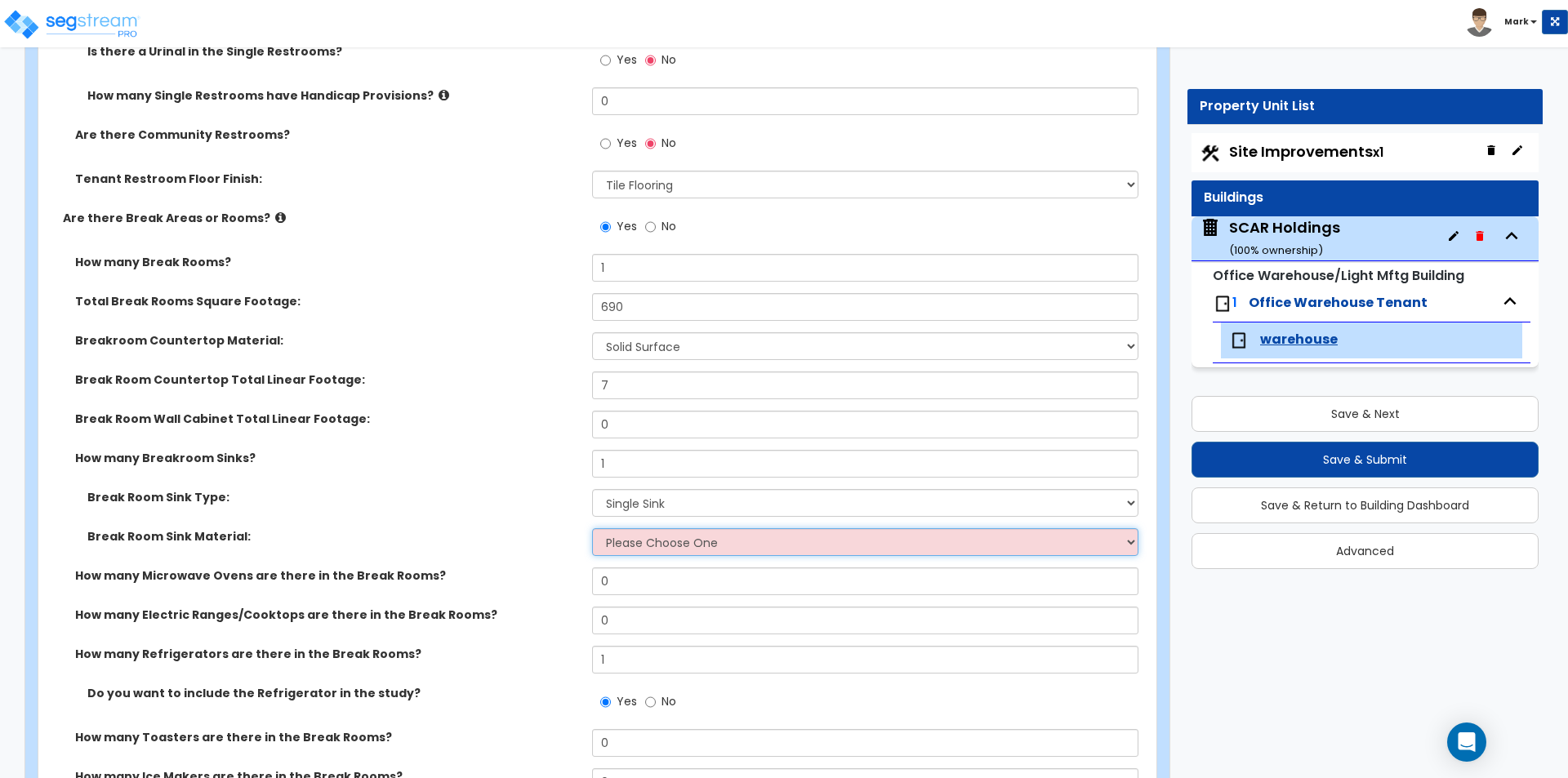
click at [641, 544] on select "Please Choose One Stainless Steel Porcelain Enamel Cast Iron" at bounding box center [865, 543] width 545 height 28
click at [592, 529] on select "Please Choose One Stainless Steel Porcelain Enamel Cast Iron" at bounding box center [865, 543] width 545 height 28
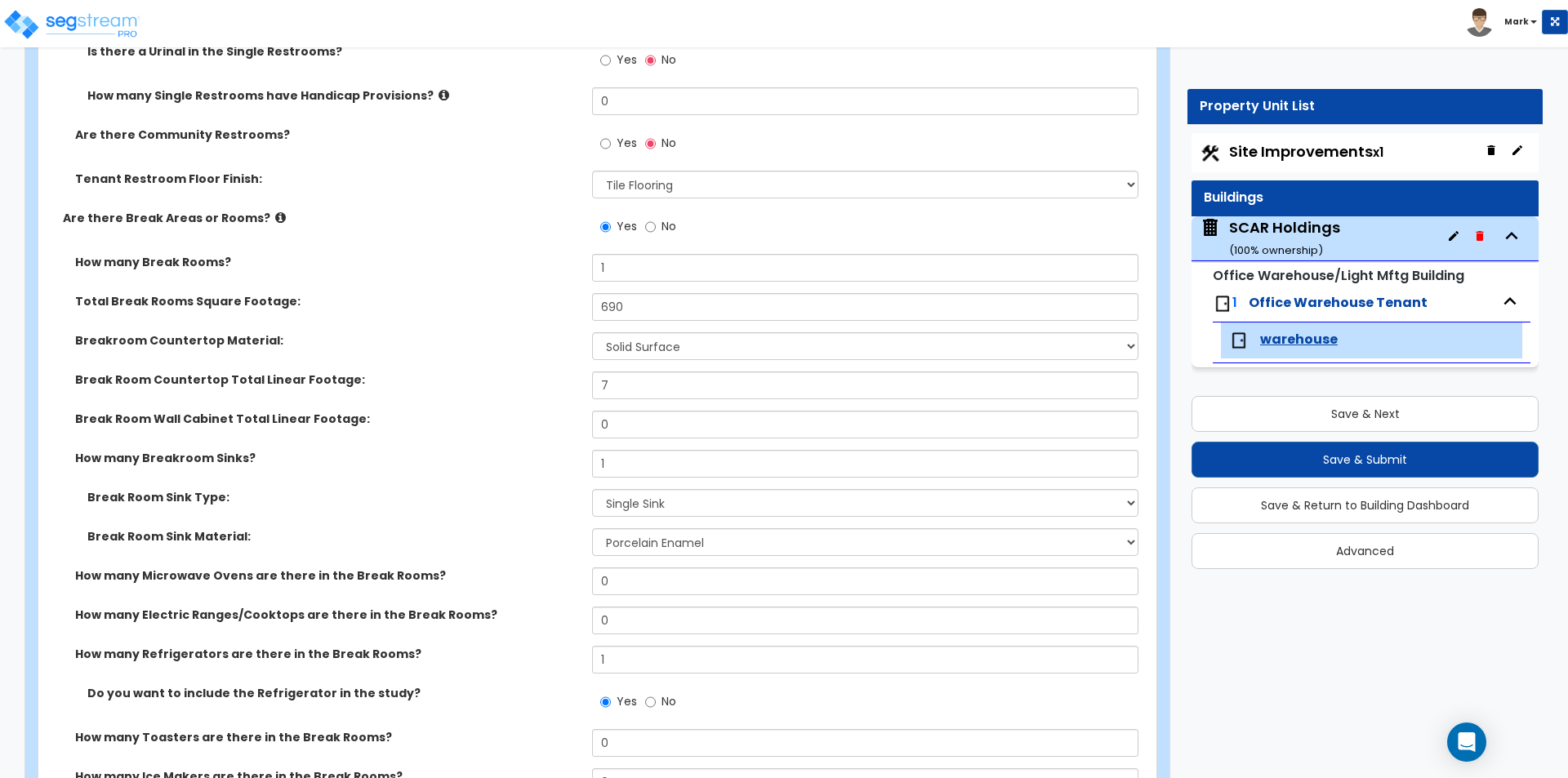
click at [562, 531] on label "Break Room Sink Material:" at bounding box center [333, 536] width 492 height 16
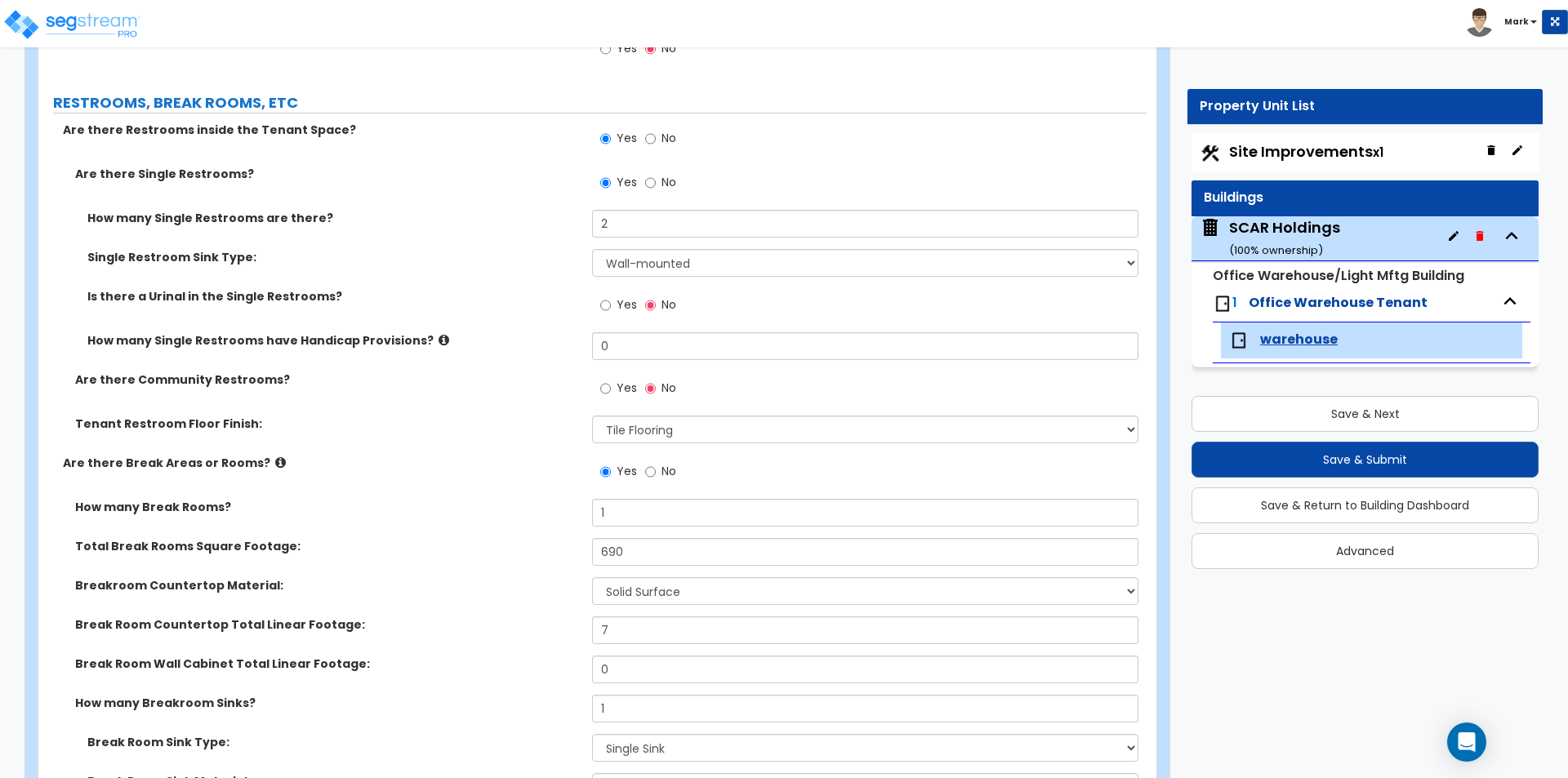
scroll to position [2262, 0]
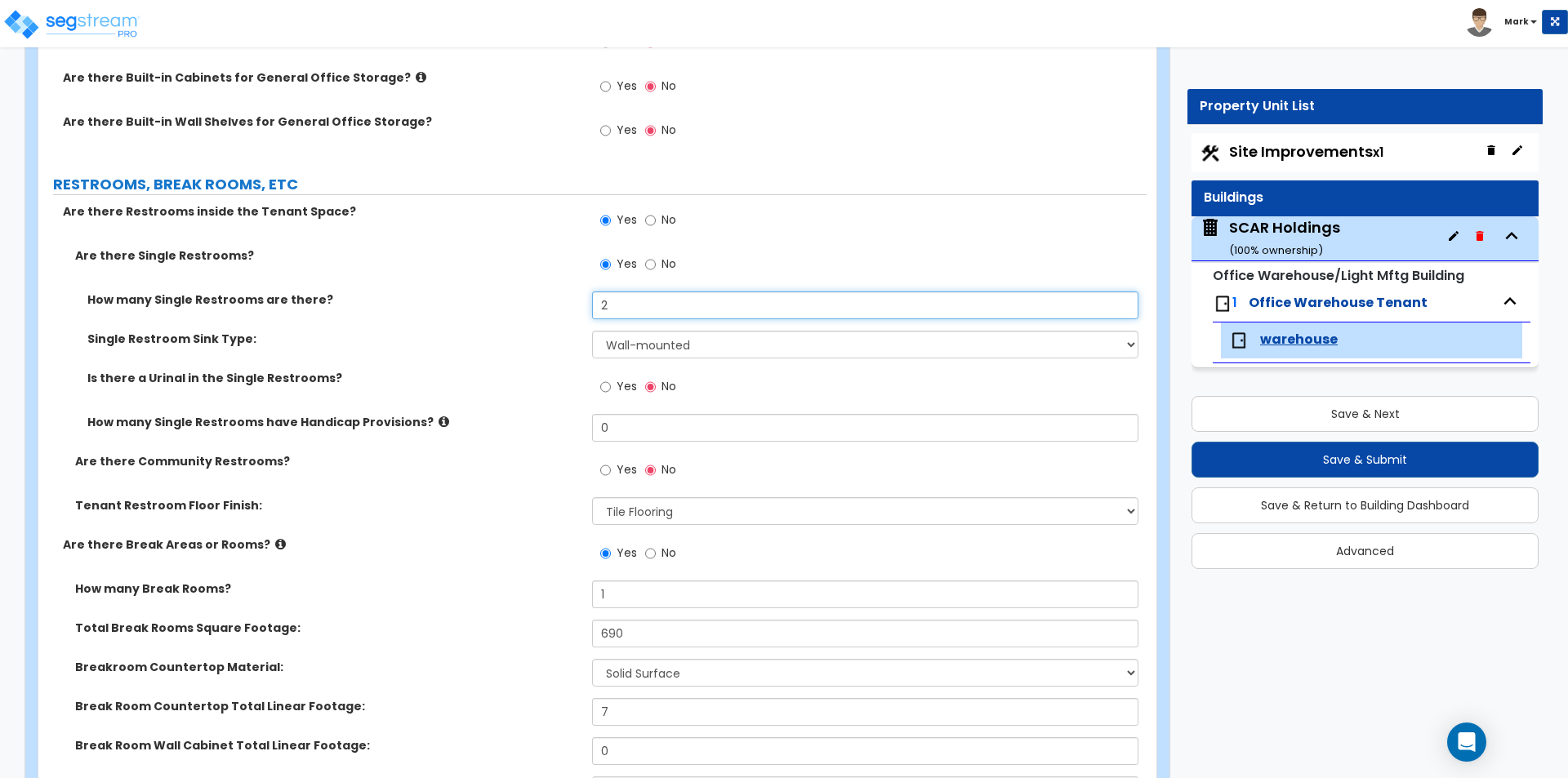
click at [631, 318] on input "2" at bounding box center [865, 305] width 545 height 28
click at [516, 346] on label "Single Restroom Sink Type:" at bounding box center [333, 338] width 492 height 16
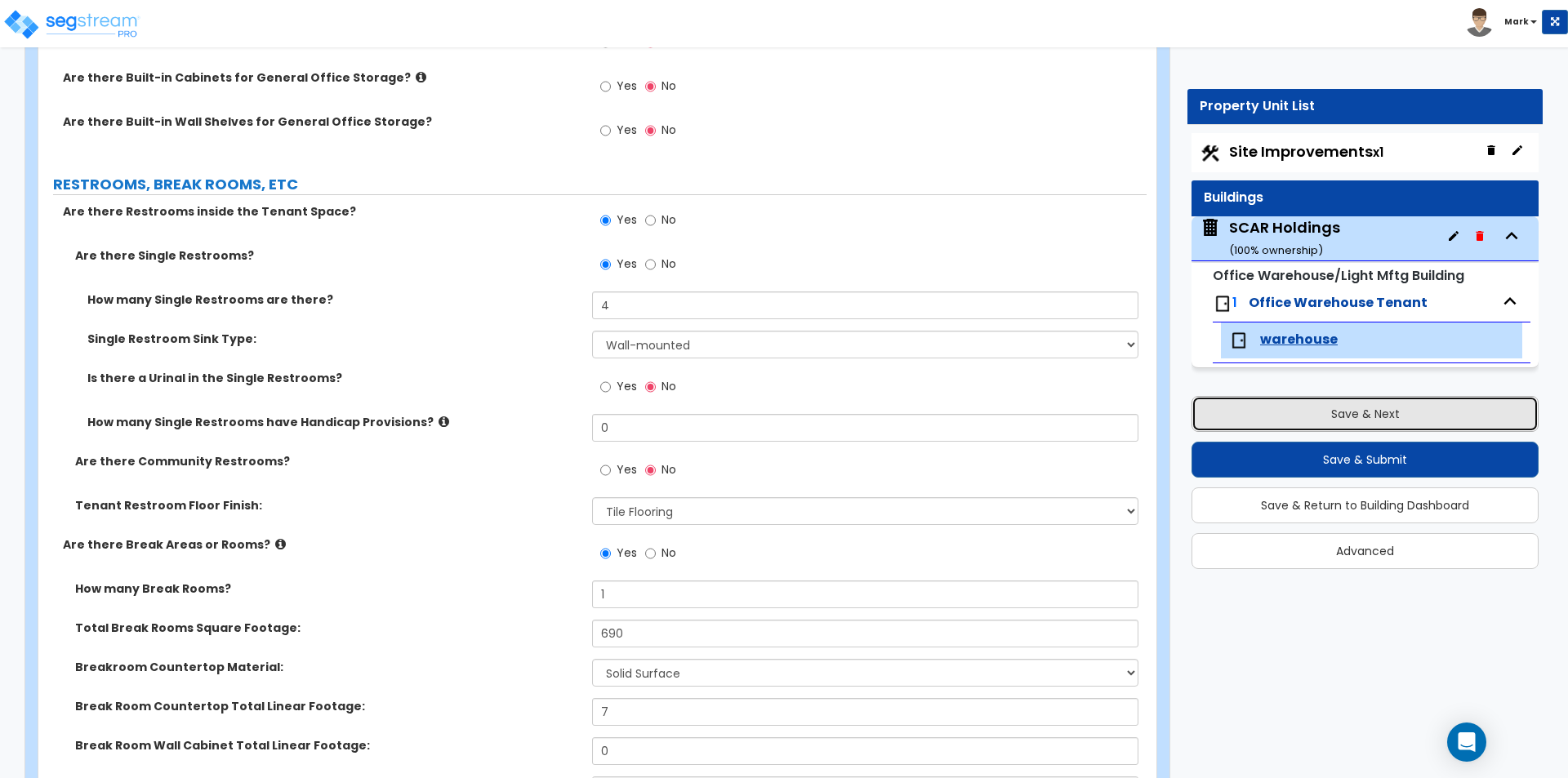
click at [1295, 417] on button "Save & Next" at bounding box center [1365, 414] width 347 height 35
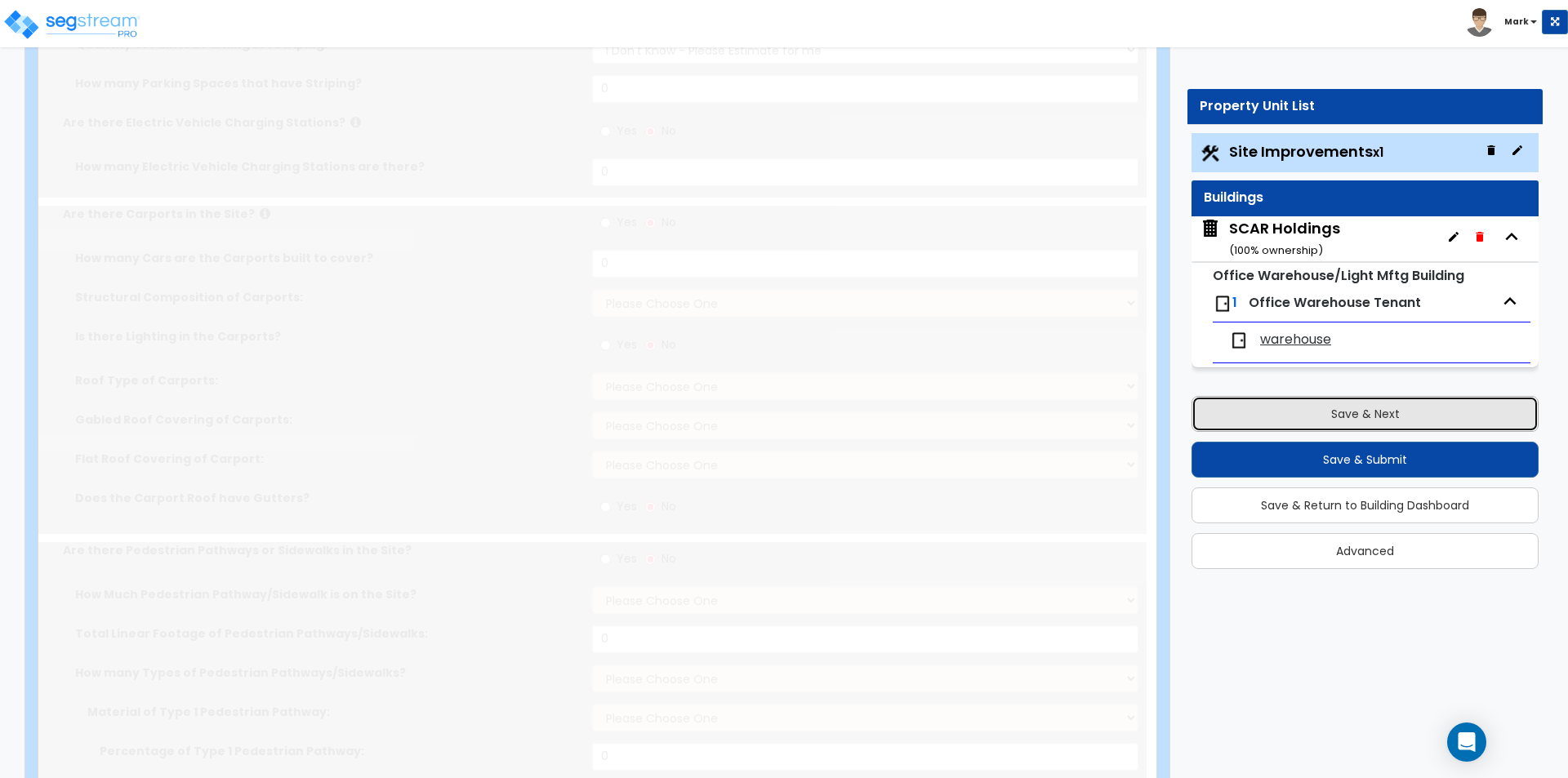
click at [1295, 417] on button "Save & Next" at bounding box center [1365, 414] width 347 height 35
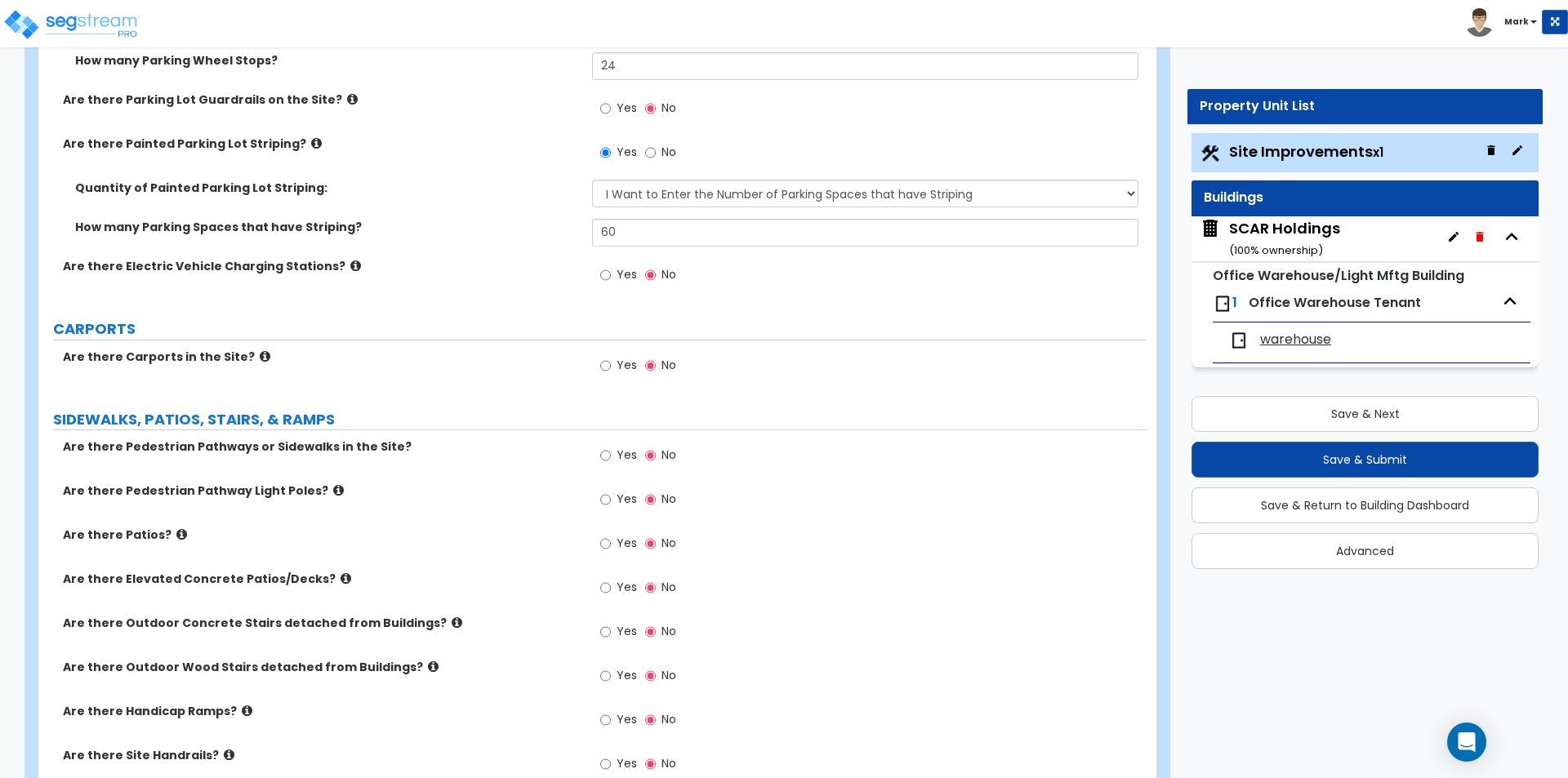
scroll to position [1143, 0]
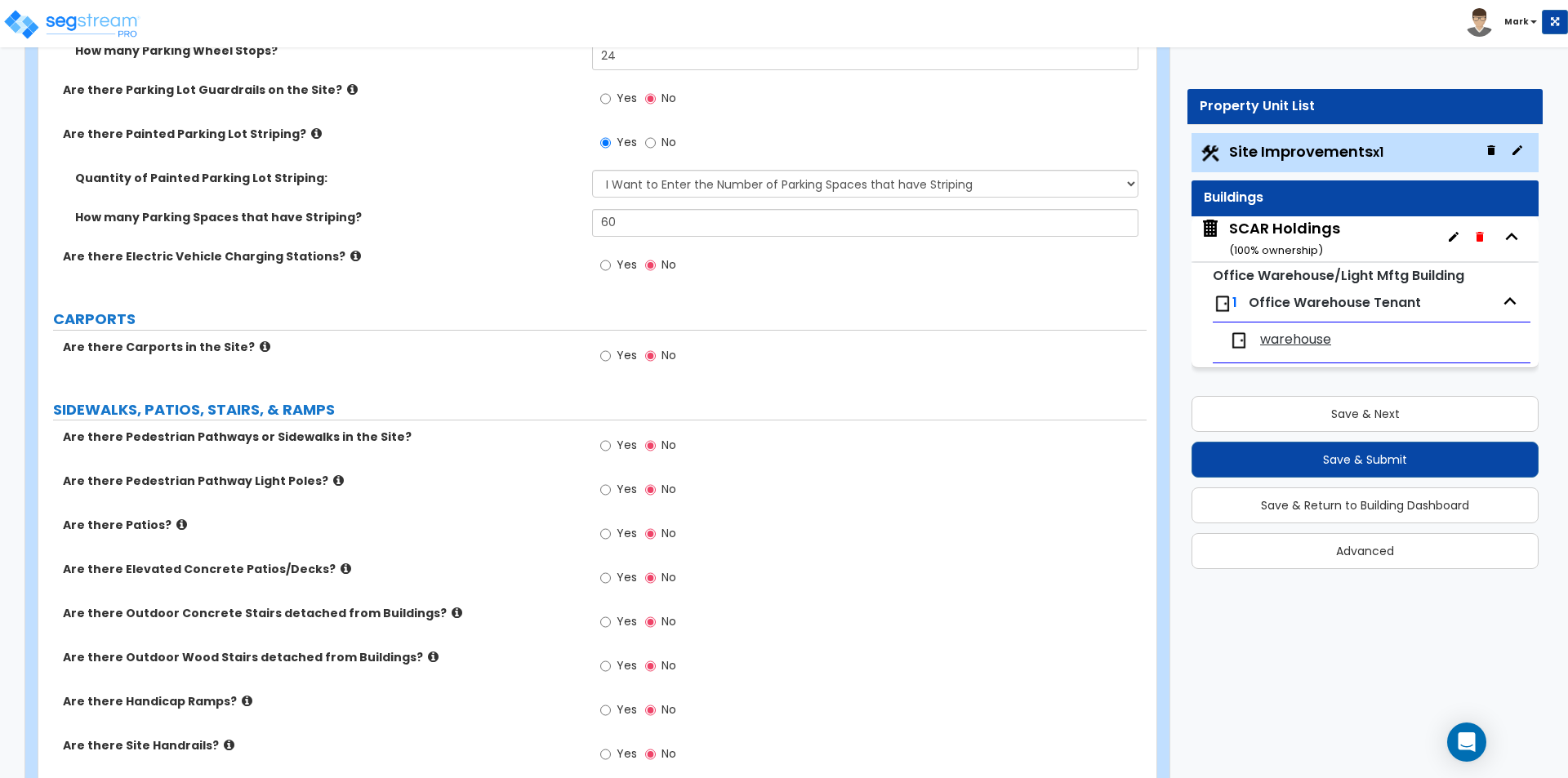
click at [1276, 229] on div "SCAR Holdings ( 100 % ownership)" at bounding box center [1284, 238] width 111 height 42
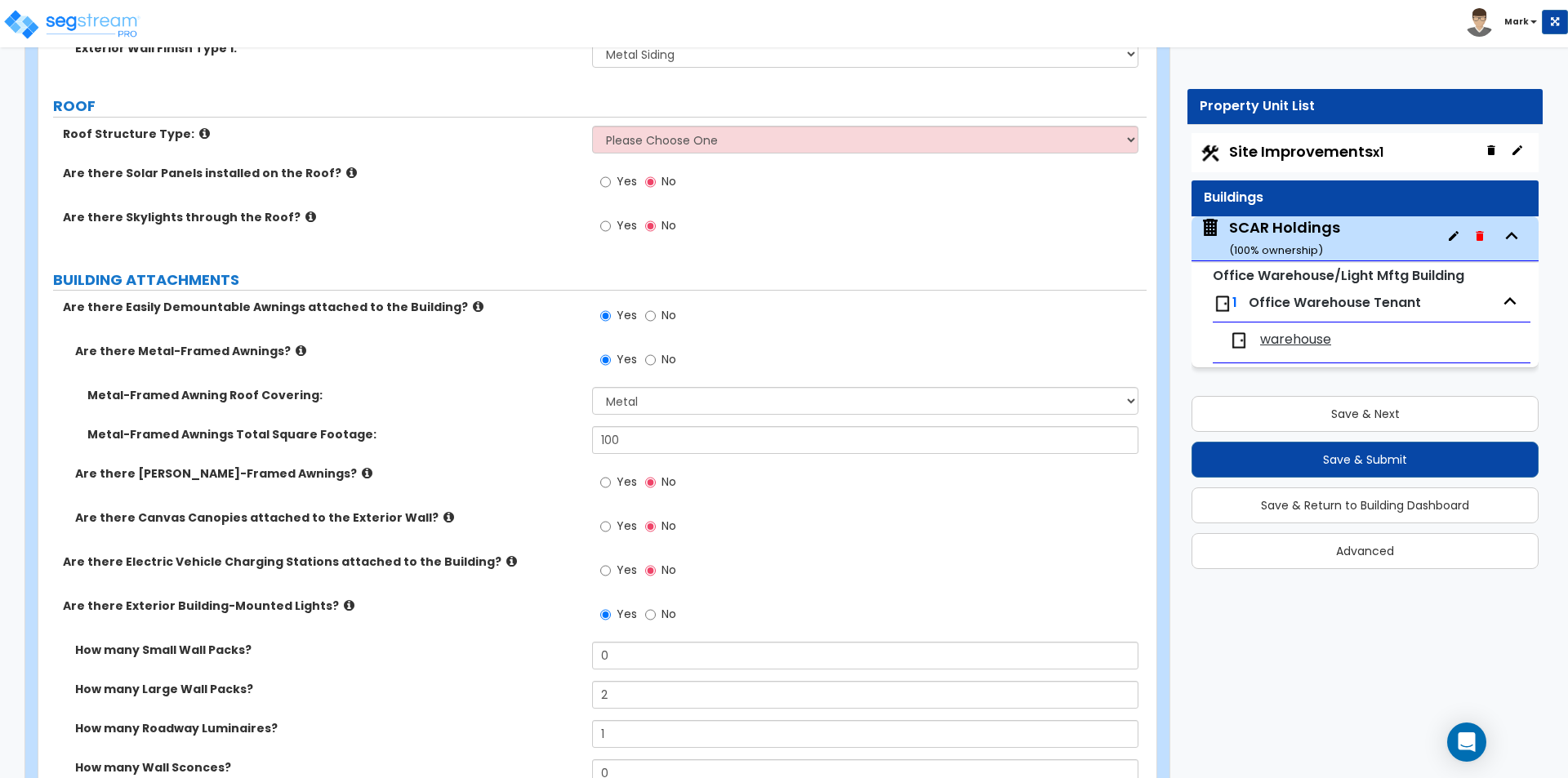
scroll to position [654, 0]
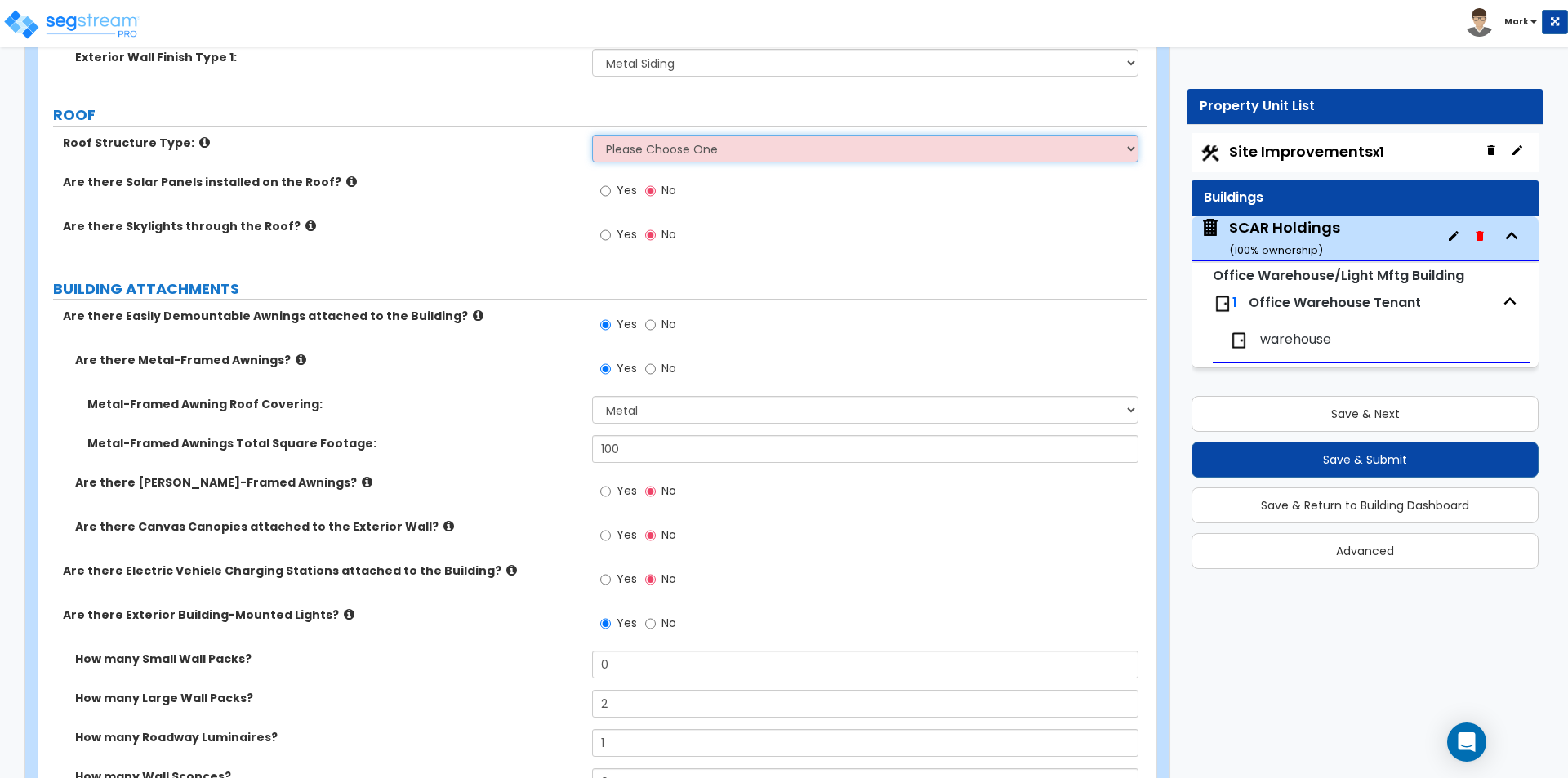
click at [662, 149] on select "Please Choose One Gable Roof Flat Roof Hybrid Gable & Flat Roof" at bounding box center [865, 149] width 545 height 28
click at [592, 134] on select "Please Choose One Gable Roof Flat Roof Hybrid Gable & Flat Roof" at bounding box center [865, 149] width 545 height 28
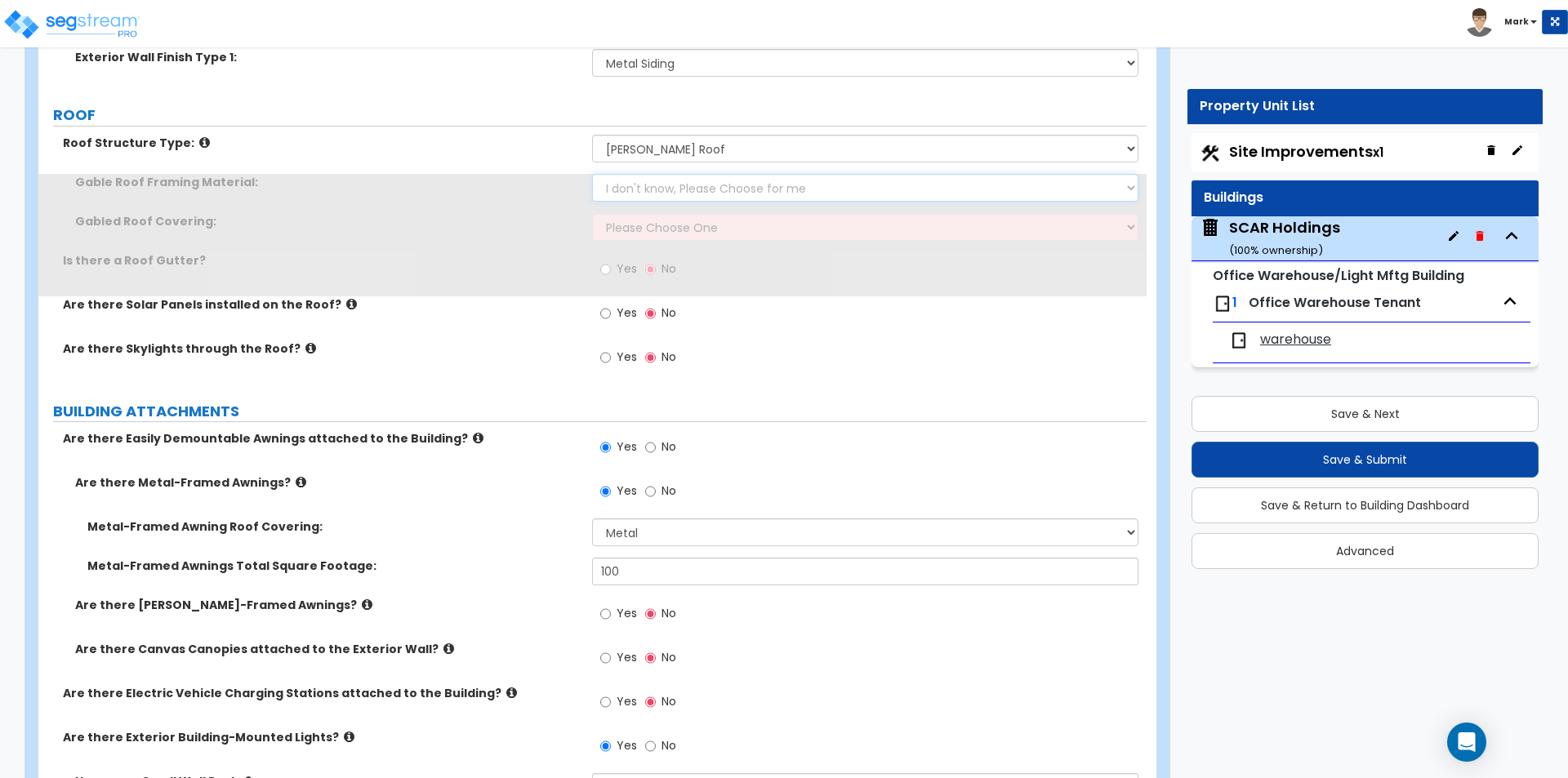
click at [650, 200] on select "I don't know, Please Choose for me Metal Wood" at bounding box center [865, 188] width 545 height 28
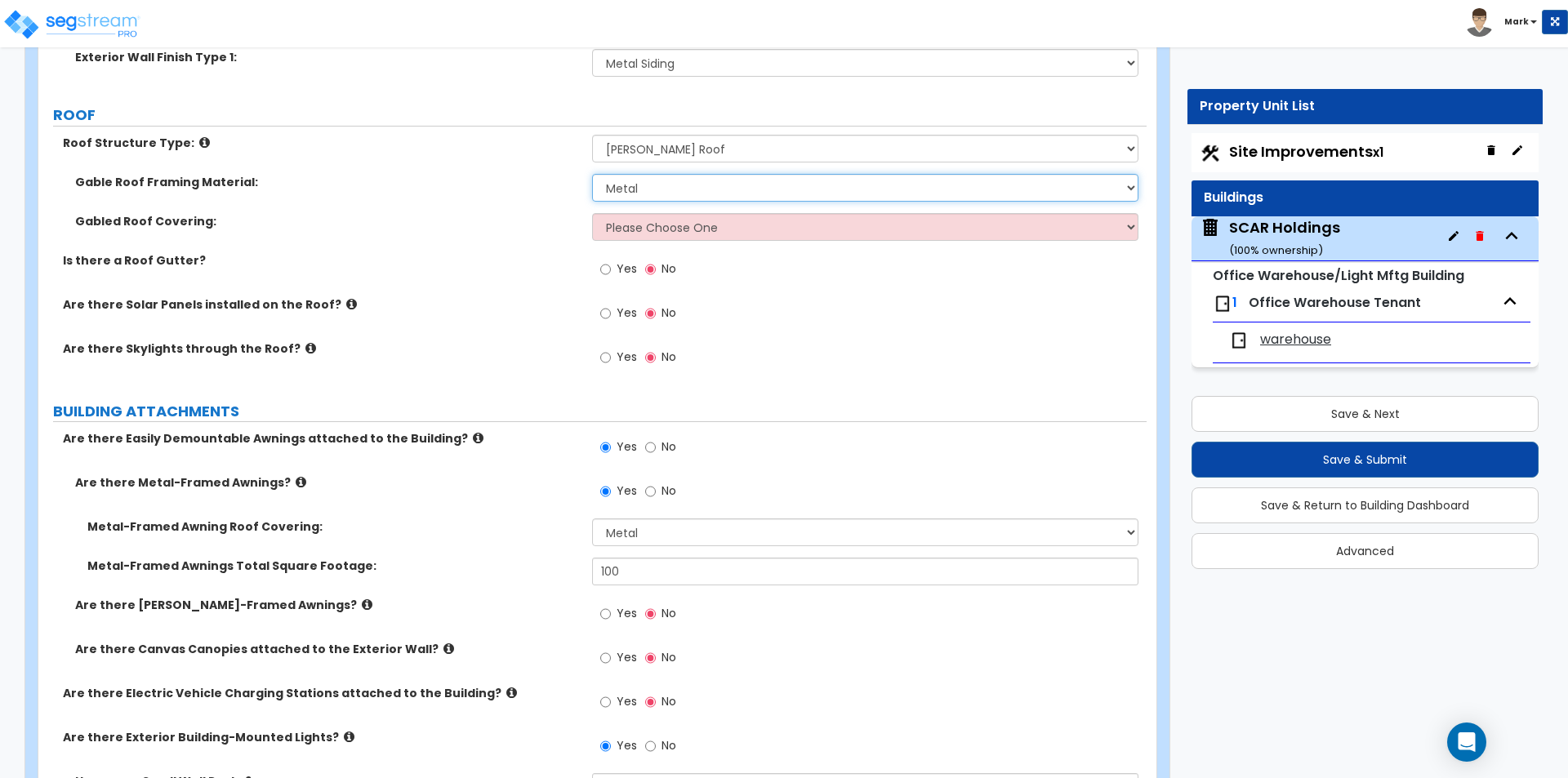
click at [592, 174] on select "I don't know, Please Choose for me Metal Wood" at bounding box center [865, 188] width 545 height 28
click at [654, 236] on select "Please Choose One Asphalt Shingle Clay Tile Wood Shingle Metal Shingle Standing…" at bounding box center [865, 227] width 545 height 28
click at [592, 213] on select "Please Choose One Asphalt Shingle Clay Tile Wood Shingle Metal Shingle Standing…" at bounding box center [865, 227] width 545 height 28
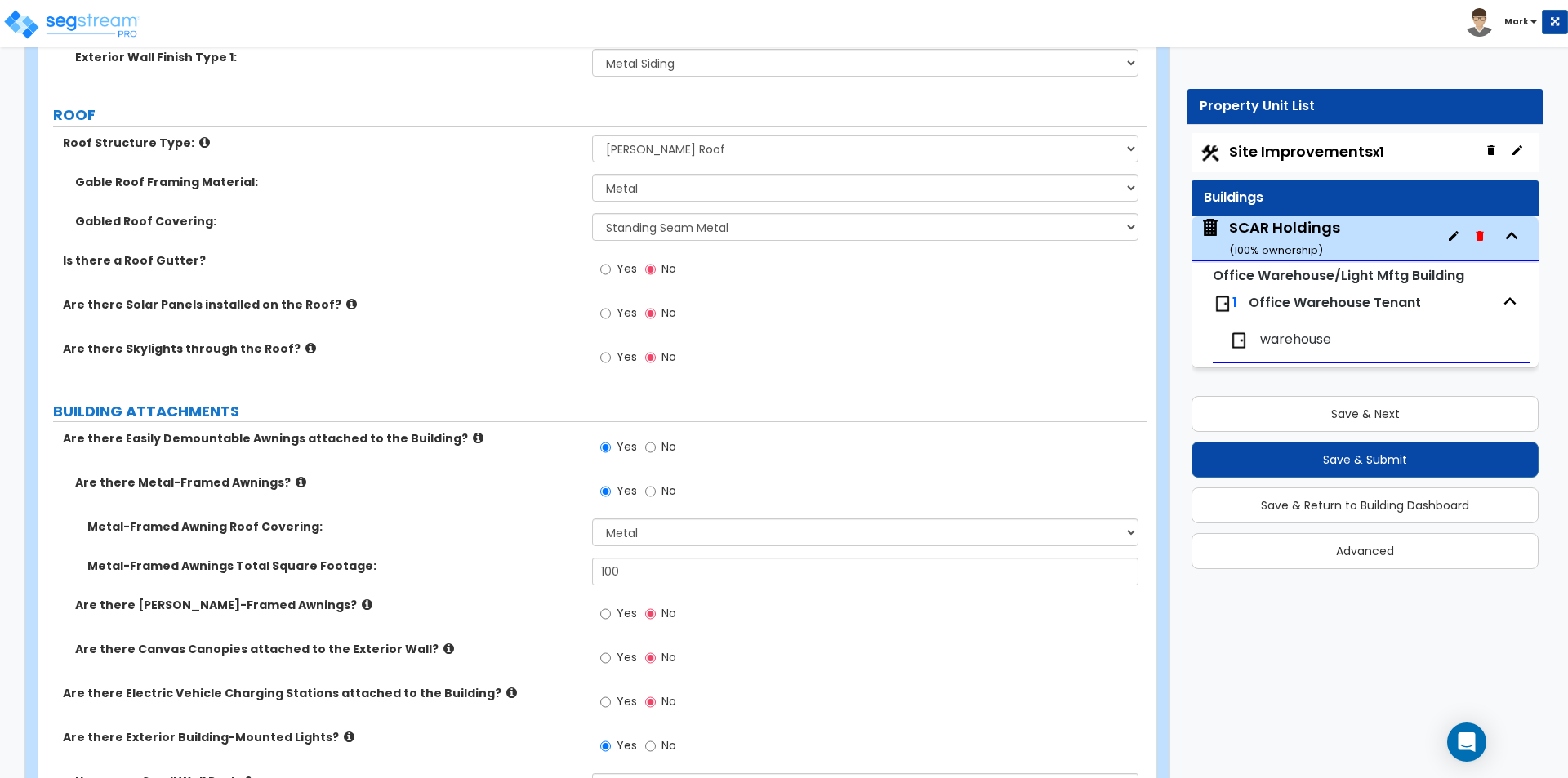
click at [504, 316] on div "Are there Solar Panels installed on the Roof? Yes No" at bounding box center [592, 318] width 1109 height 44
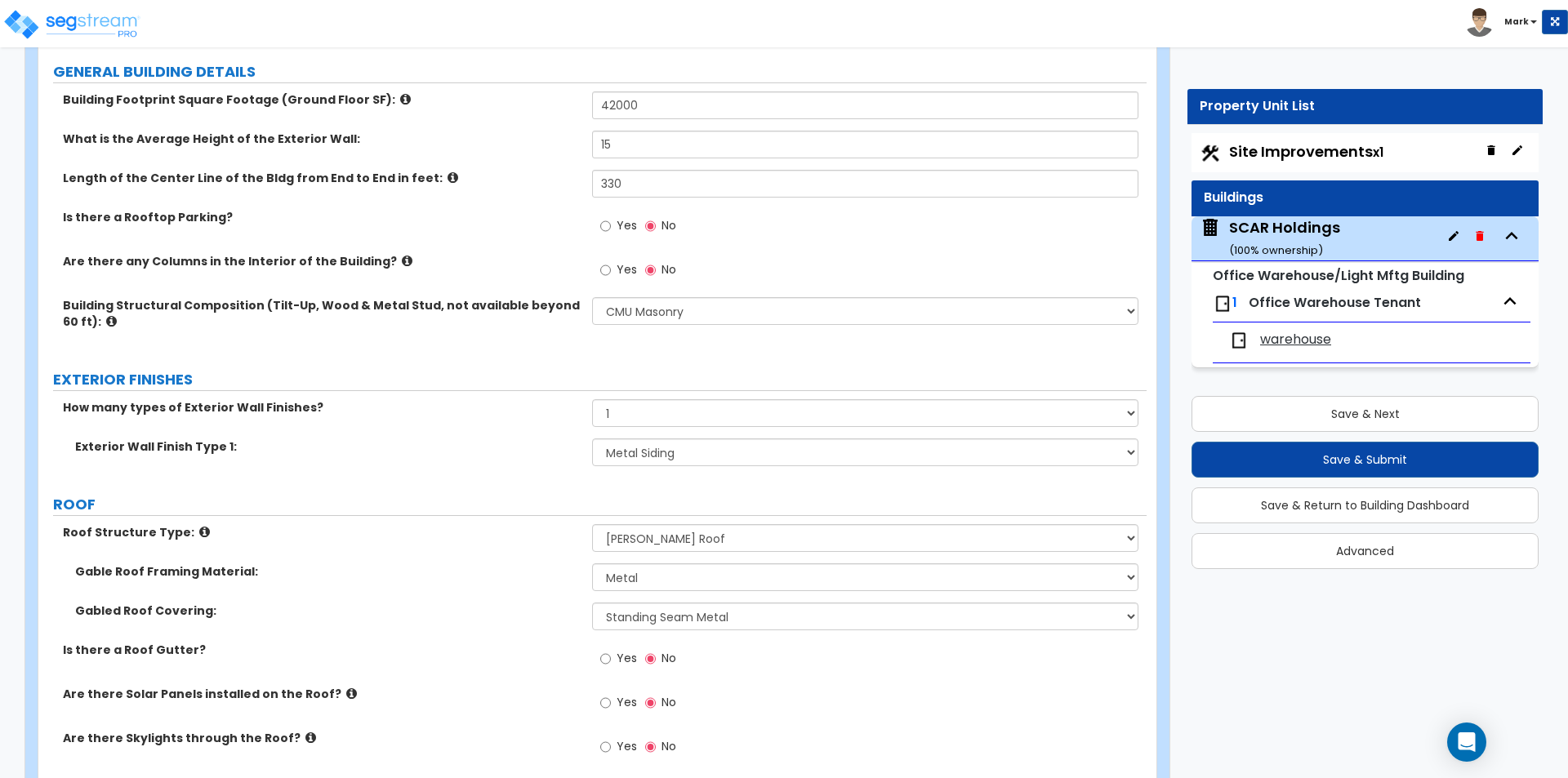
scroll to position [163, 0]
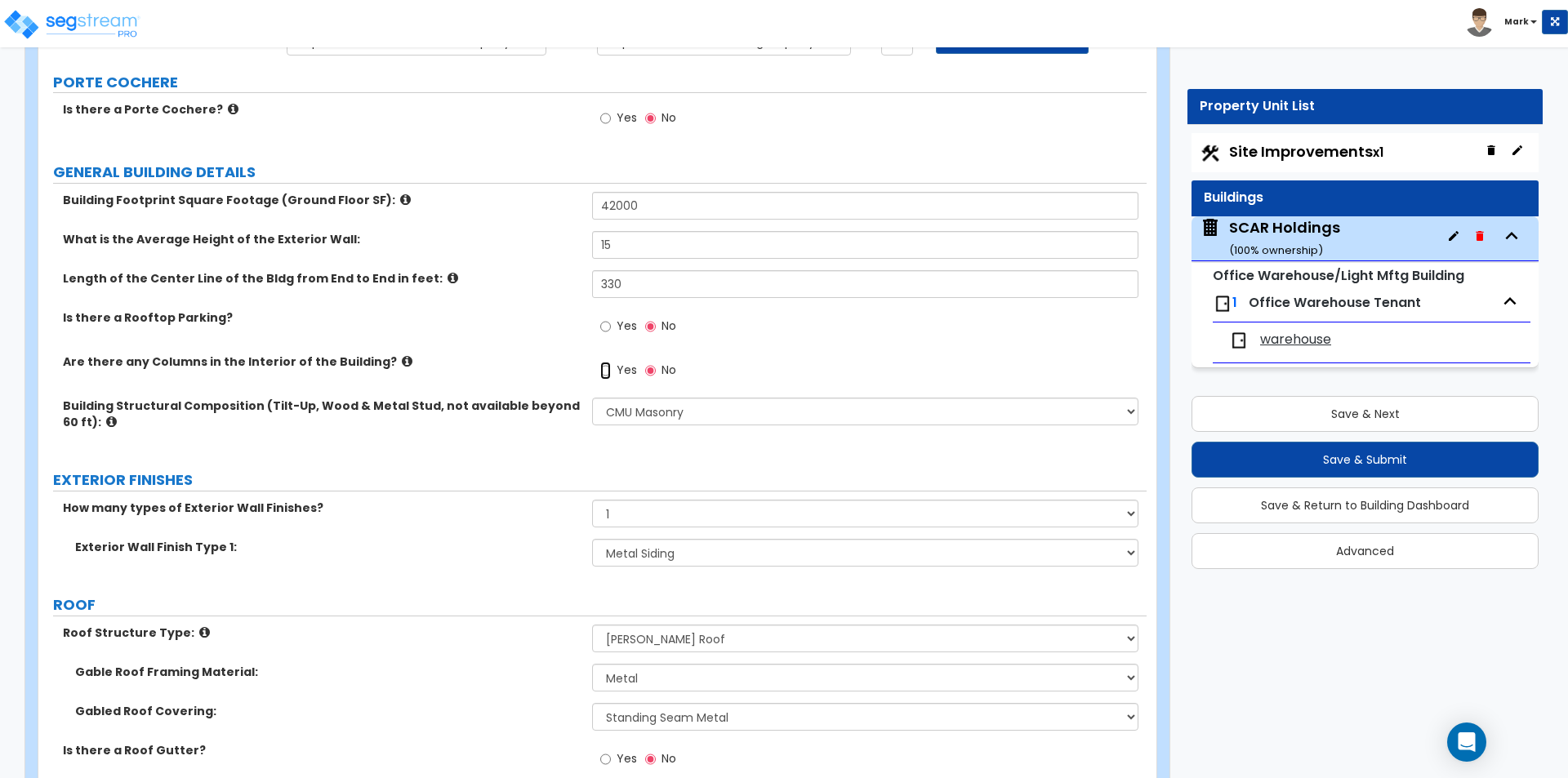
click at [608, 371] on input "Yes" at bounding box center [605, 370] width 10 height 18
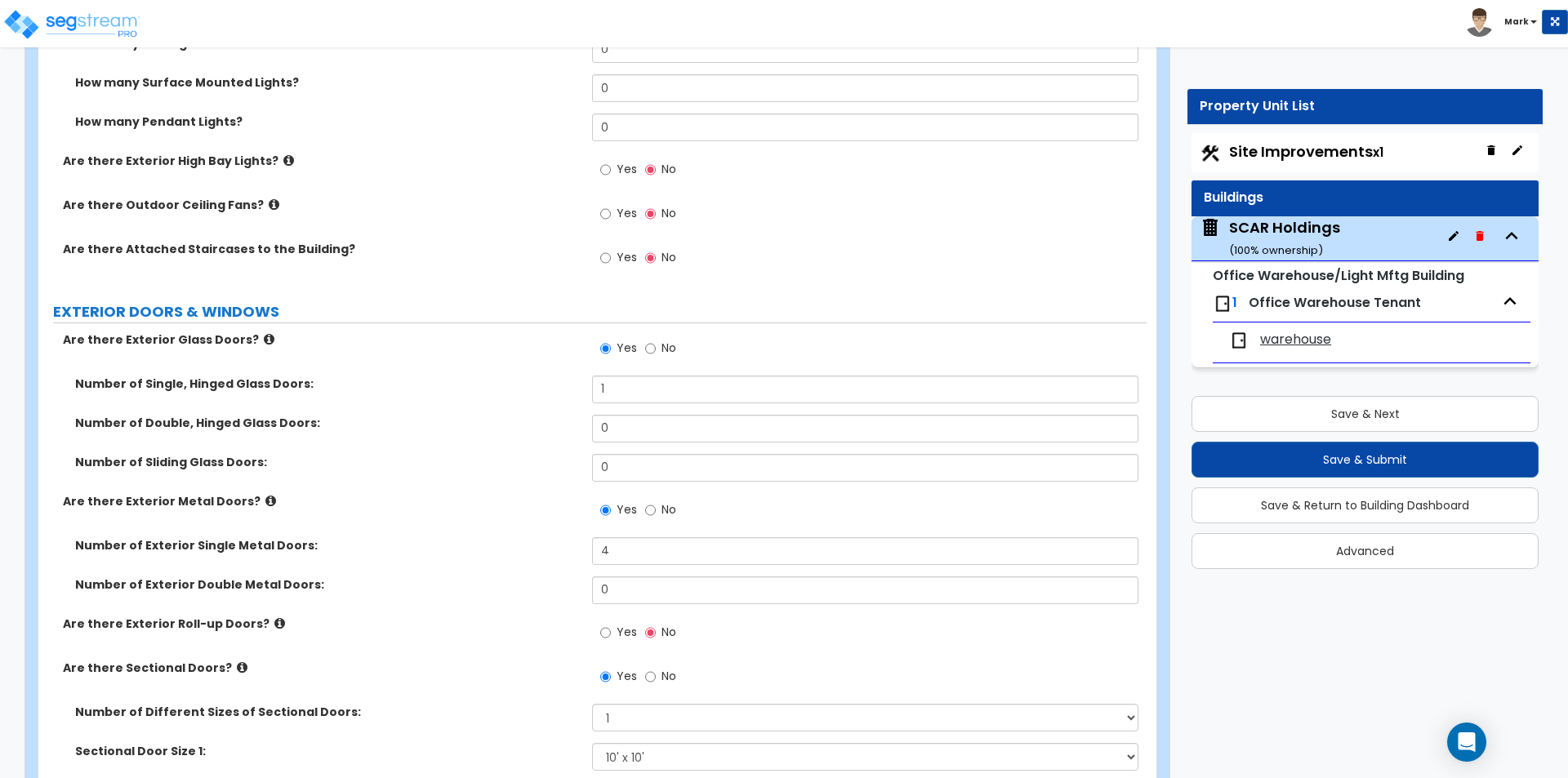
scroll to position [1634, 0]
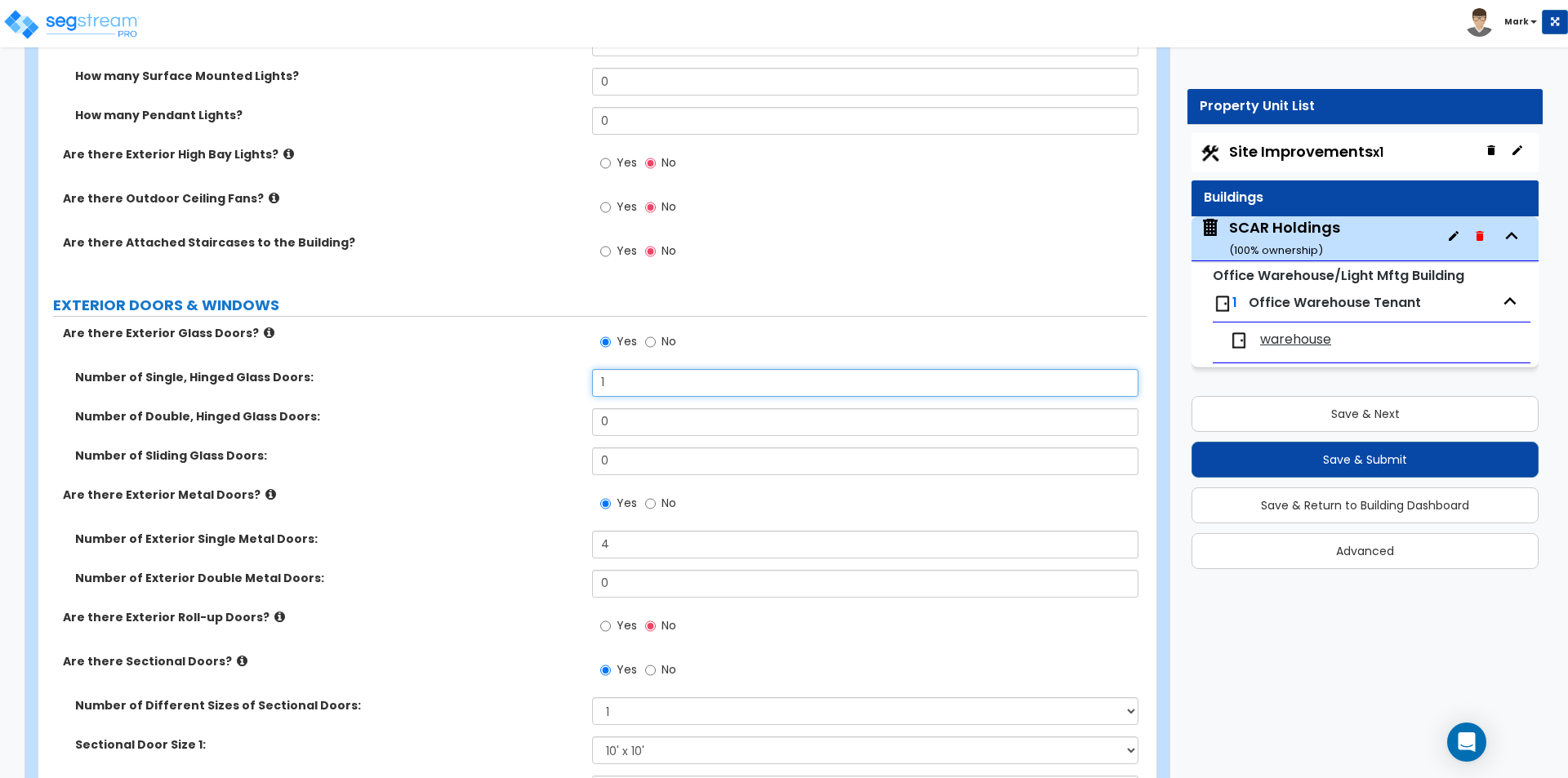
click at [659, 387] on input "1" at bounding box center [865, 383] width 545 height 28
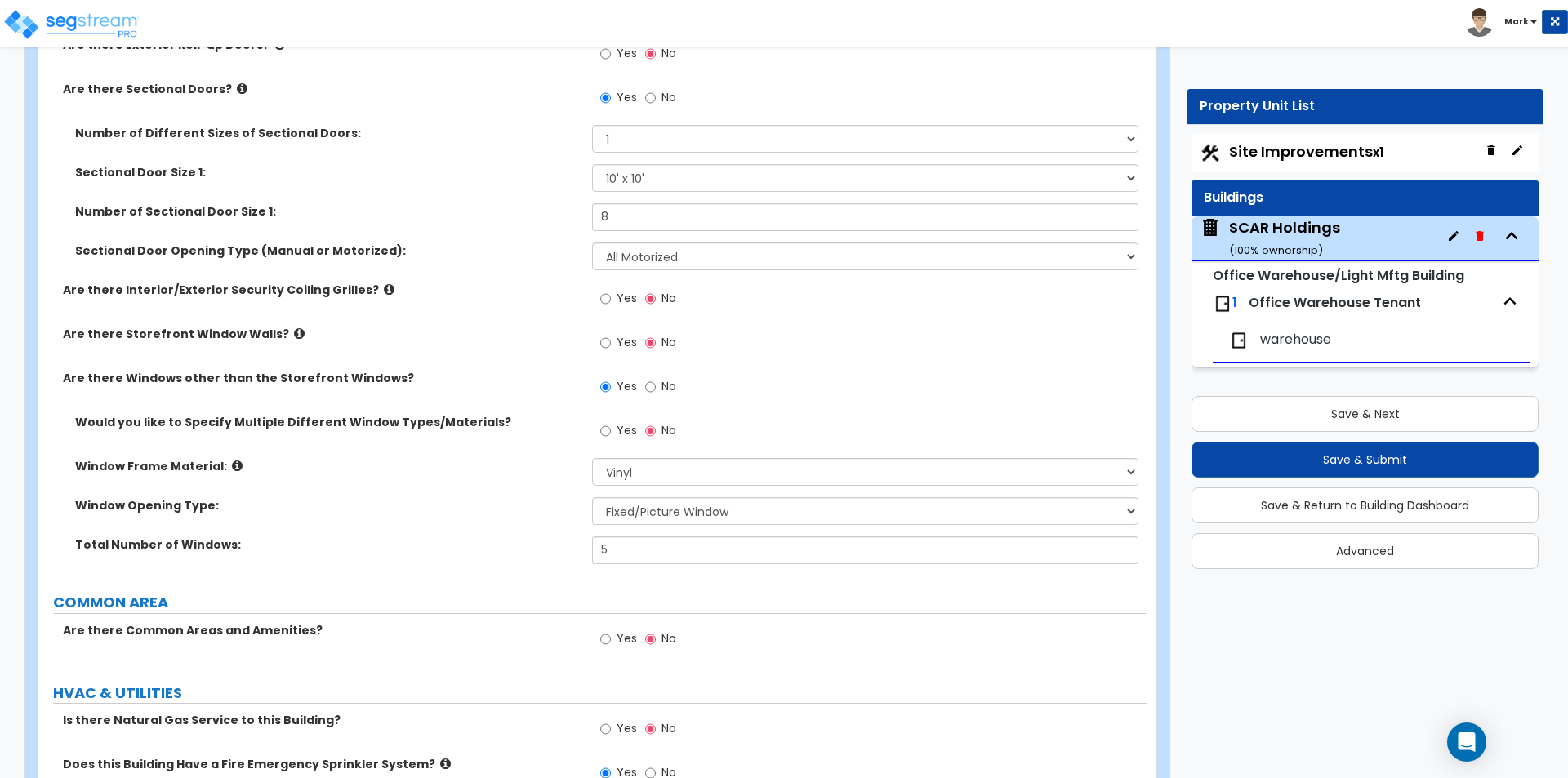
scroll to position [2347, 0]
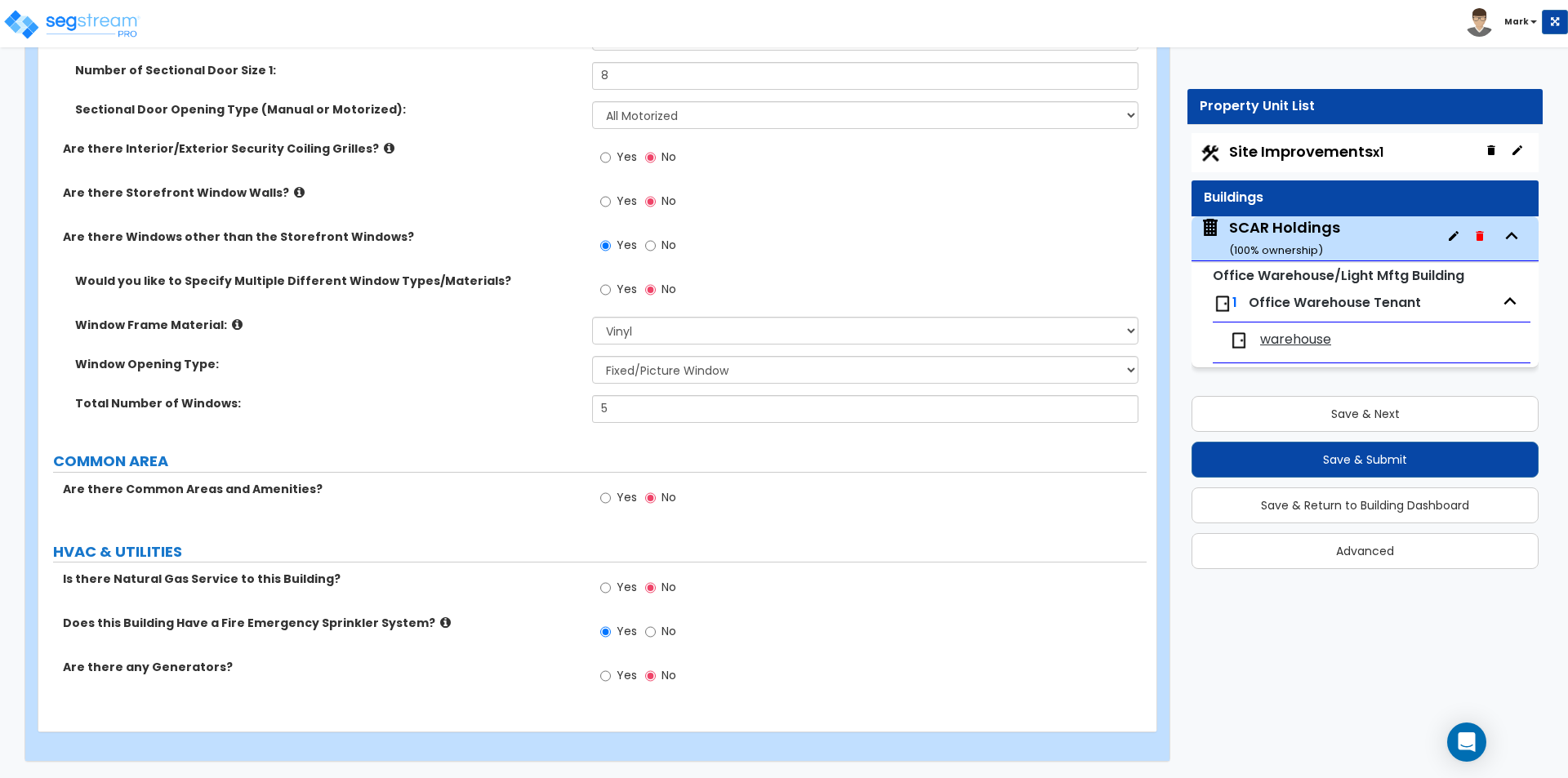
click at [1313, 161] on span "Site Improvements x1" at bounding box center [1306, 151] width 154 height 21
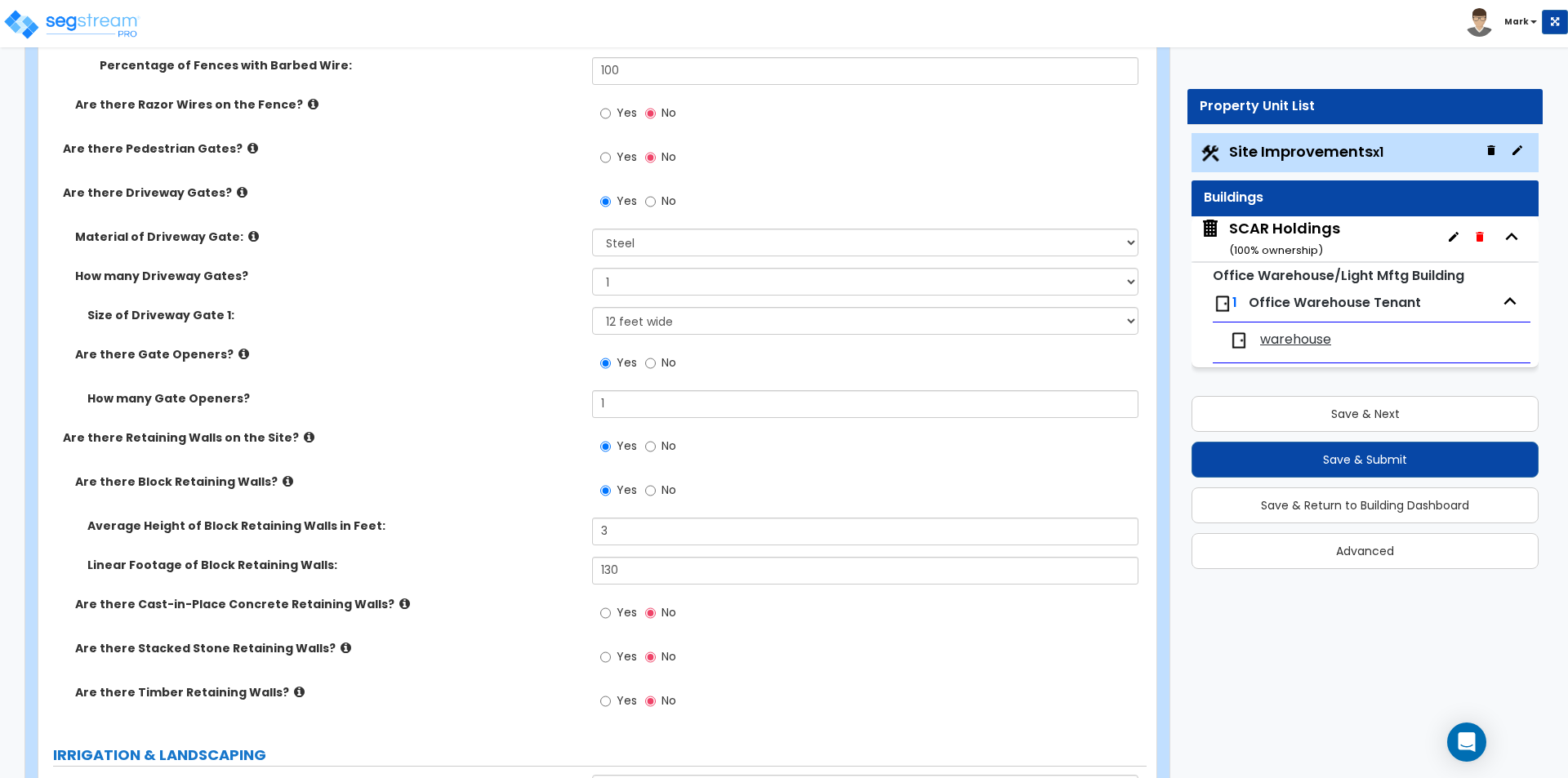
scroll to position [2940, 0]
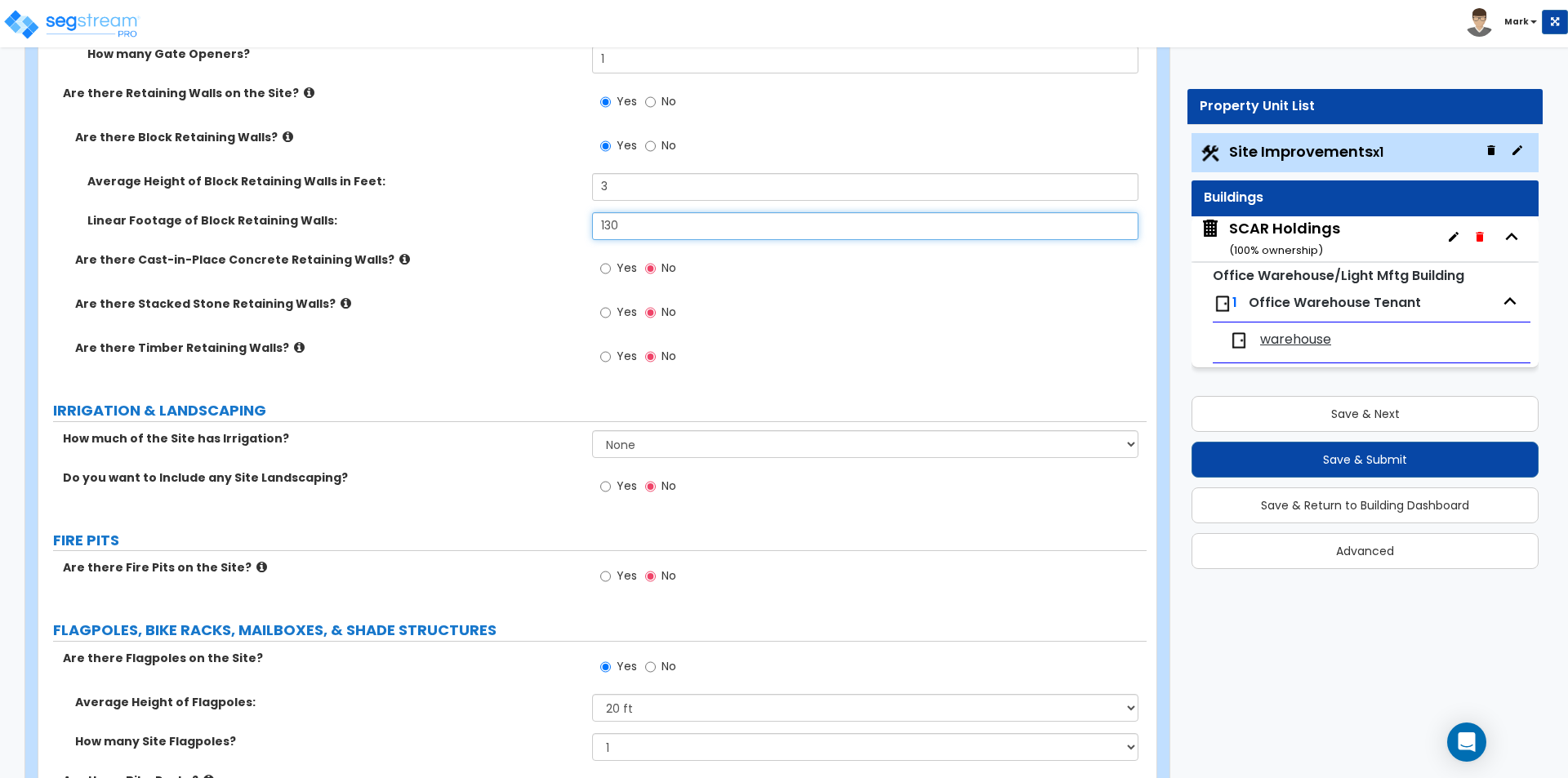
click at [646, 233] on input "130" at bounding box center [865, 226] width 545 height 28
click at [501, 231] on div "Linear Footage of Block Retaining Walls: 150" at bounding box center [592, 232] width 1109 height 39
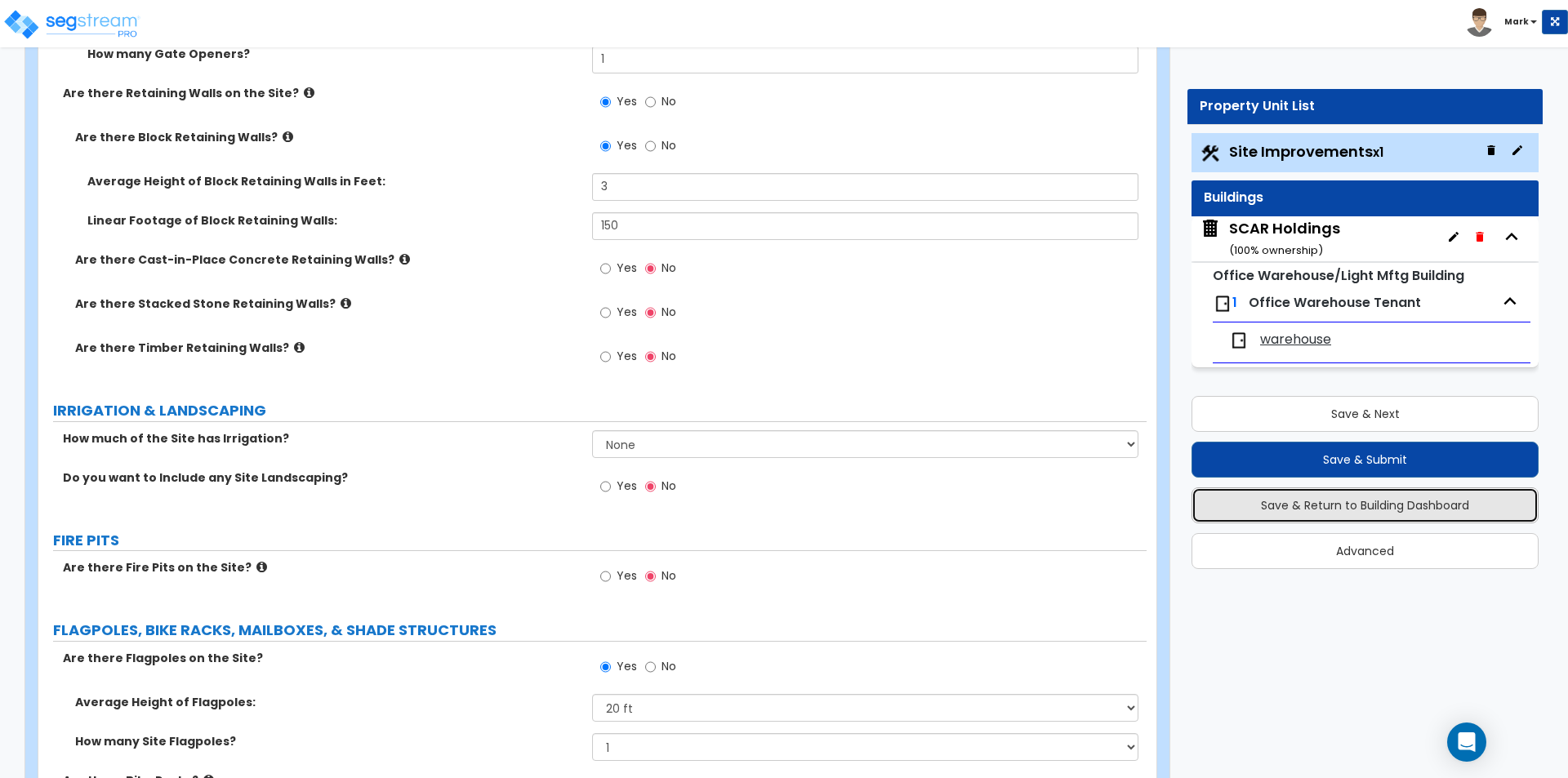
click at [1374, 498] on button "Save & Return to Building Dashboard" at bounding box center [1365, 505] width 347 height 35
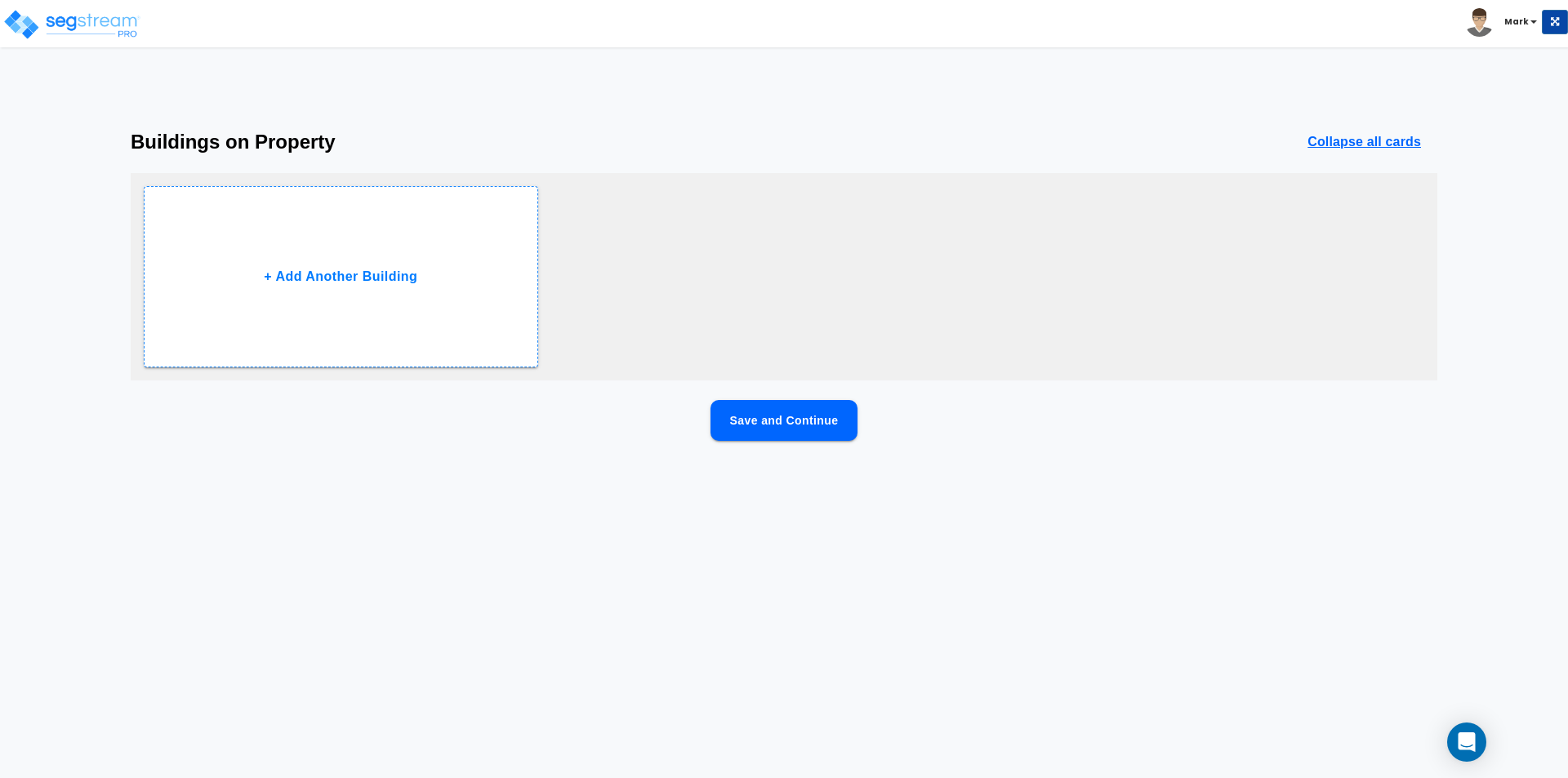
scroll to position [0, 0]
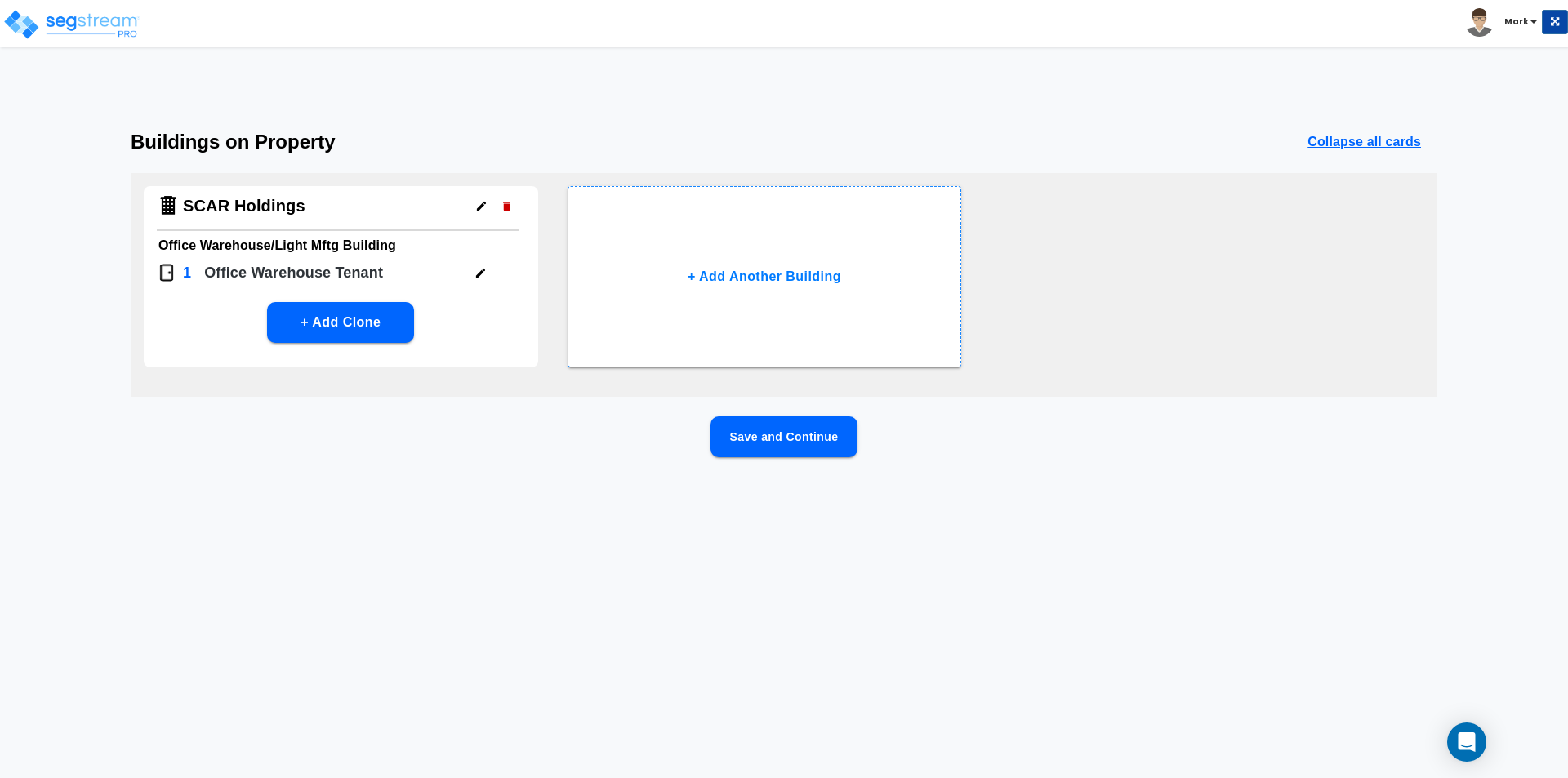
click at [783, 459] on div "Save and Continue" at bounding box center [784, 463] width 1307 height 93
click at [777, 442] on button "Save and Continue" at bounding box center [784, 437] width 147 height 41
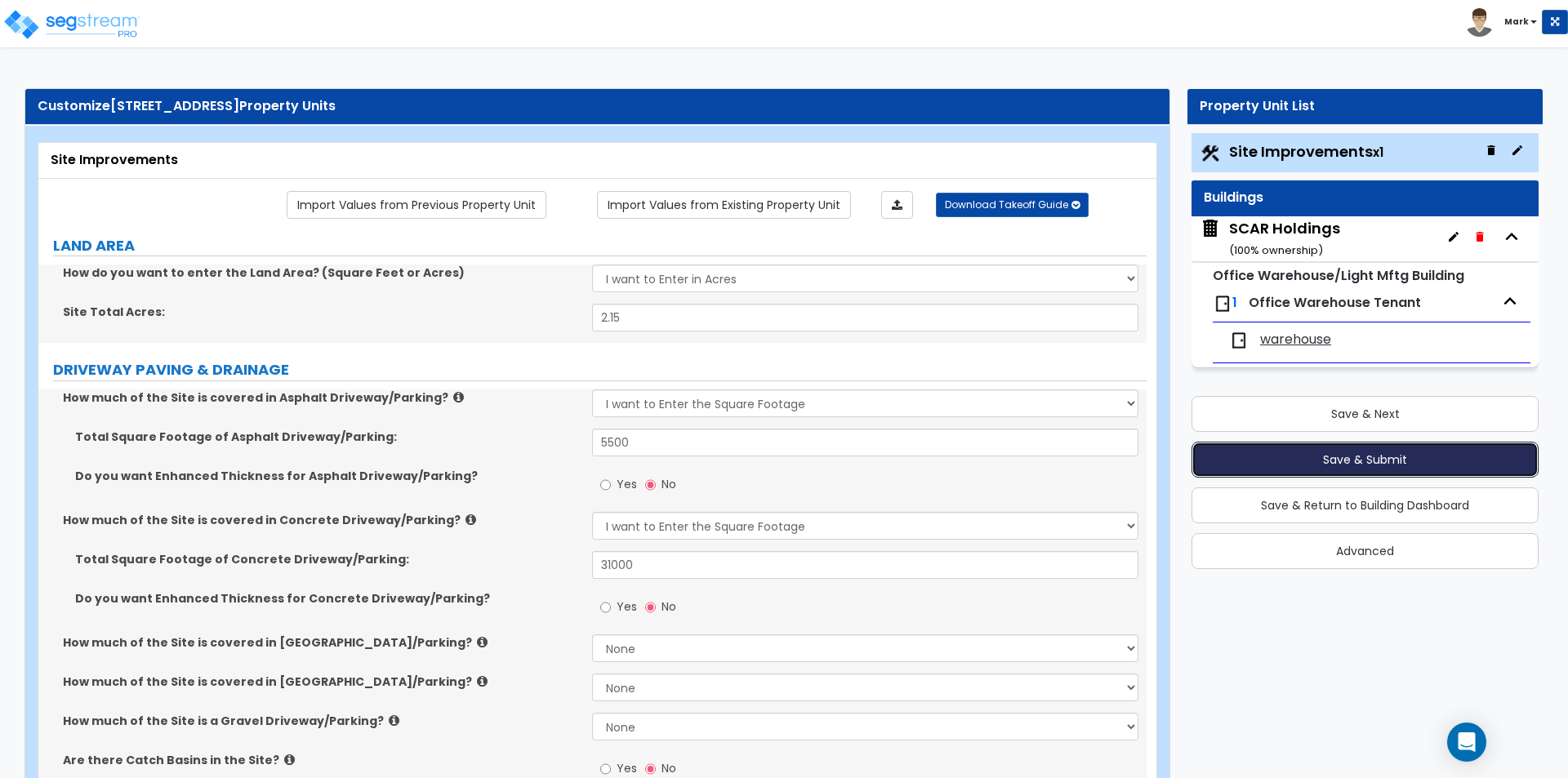
click at [1256, 465] on button "Save & Submit" at bounding box center [1365, 460] width 347 height 35
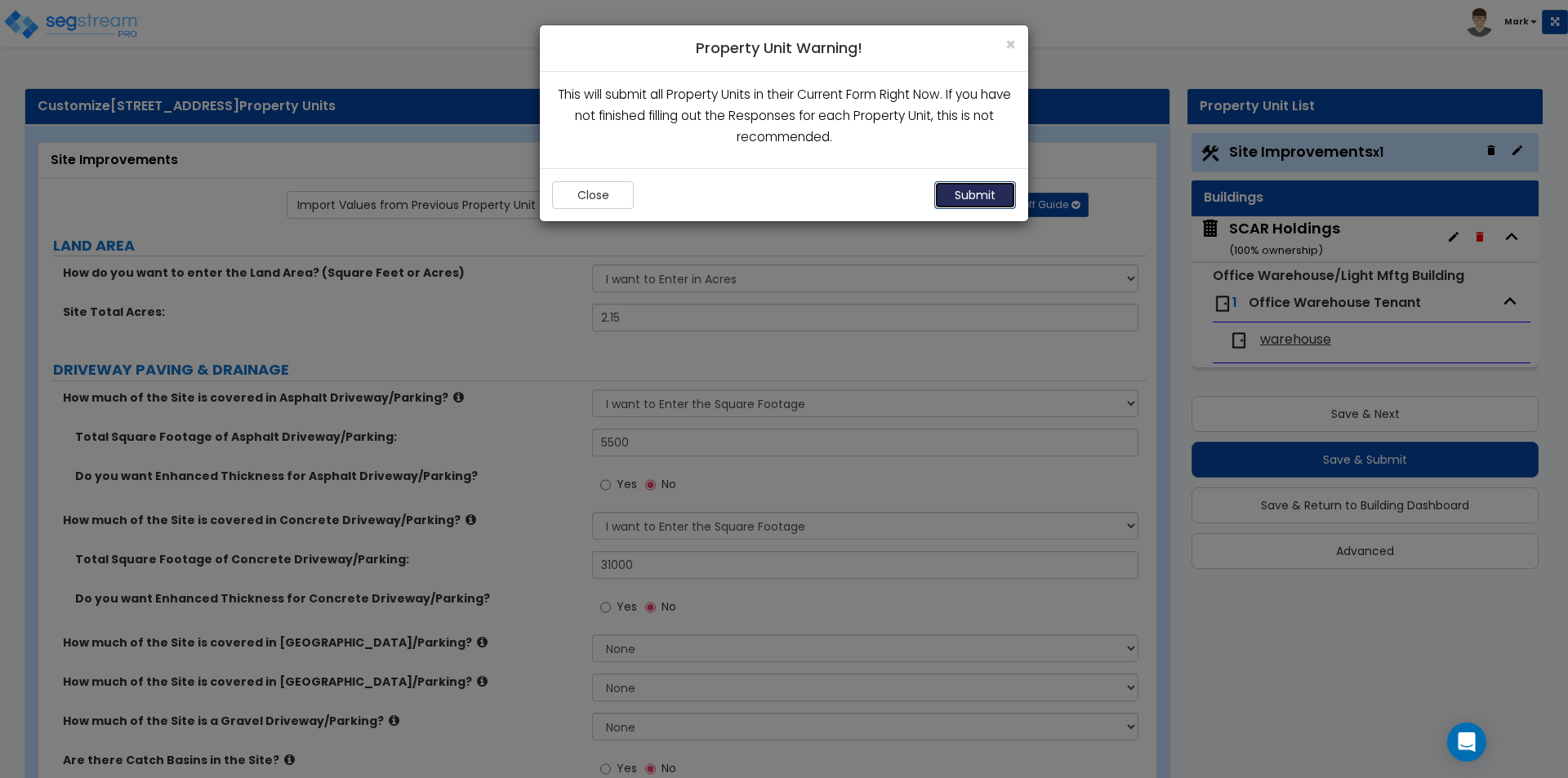
click at [998, 194] on button "Submit" at bounding box center [974, 195] width 81 height 28
